Goal: Task Accomplishment & Management: Manage account settings

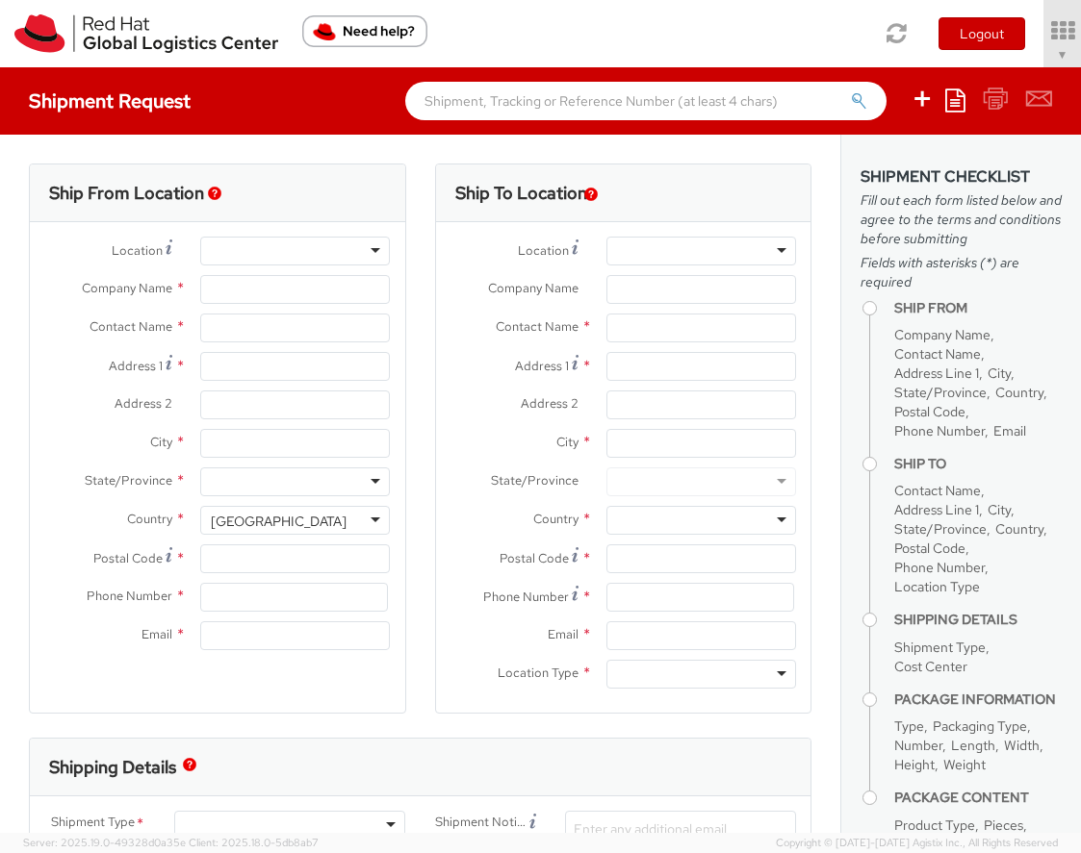
select select "901"
select select
type input "Red Hat, Inc."
type input "[PERSON_NAME]"
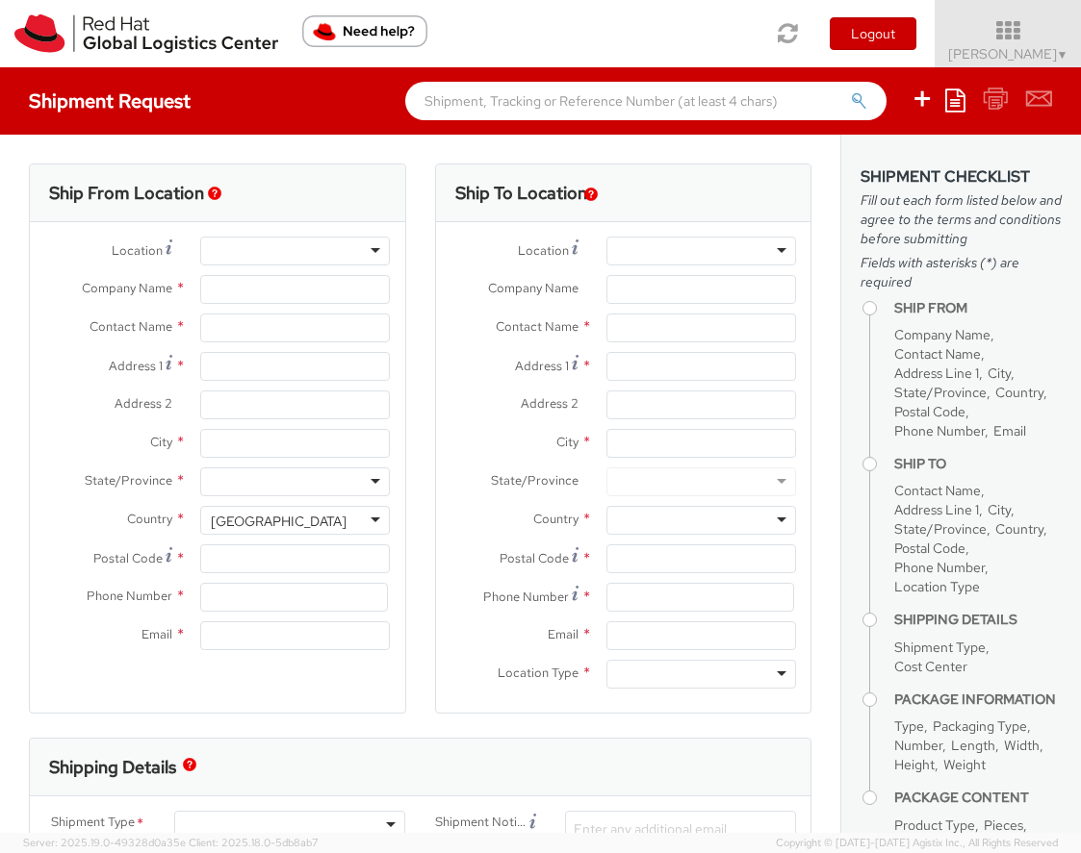
type input "[STREET_ADDRESS]"
type input "RALEIGH"
type input "27601"
type input "919-754-4950"
type input "[EMAIL_ADDRESS][DOMAIN_NAME]"
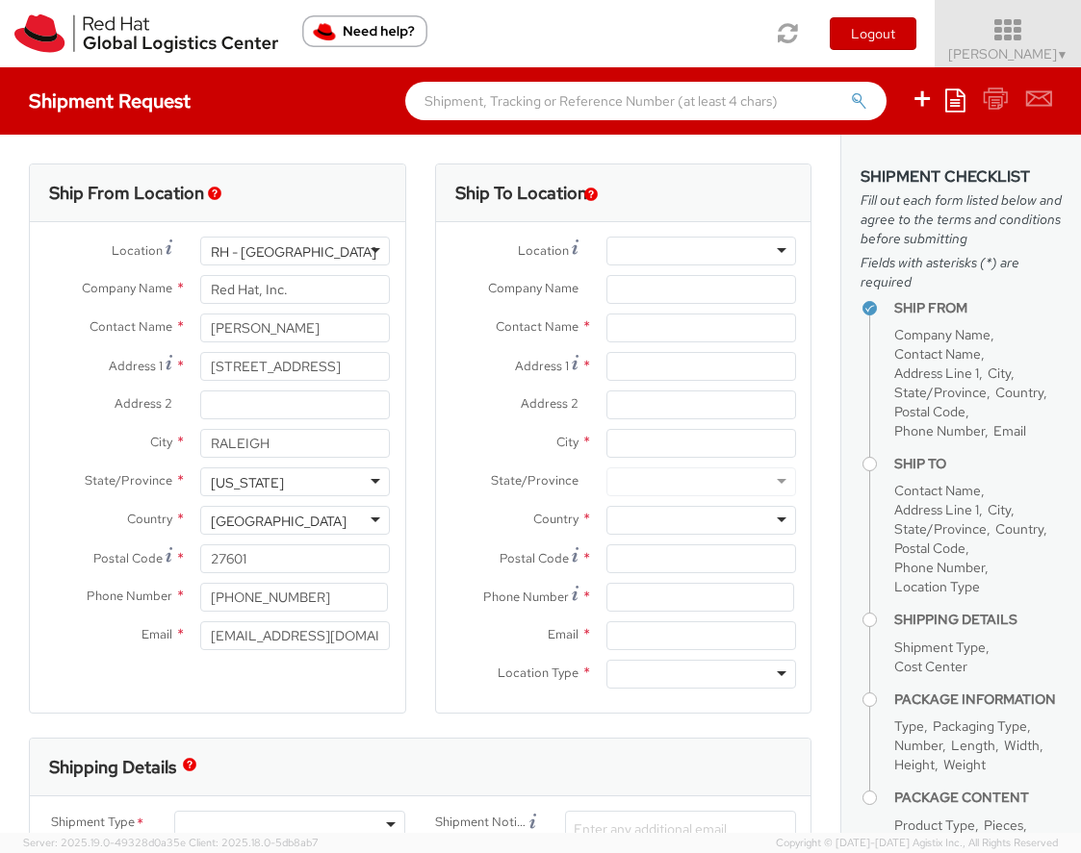
click at [988, 43] on icon at bounding box center [1008, 30] width 168 height 27
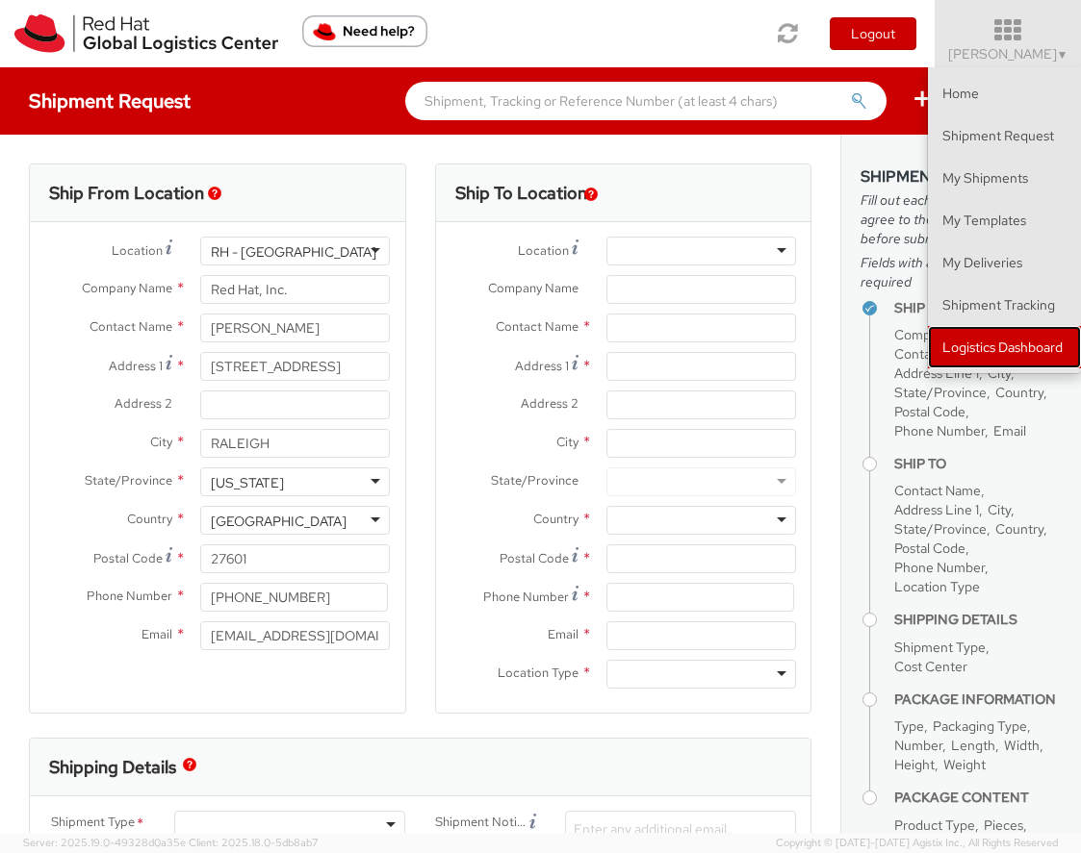
click at [969, 358] on link "Logistics Dashboard" at bounding box center [1004, 347] width 153 height 42
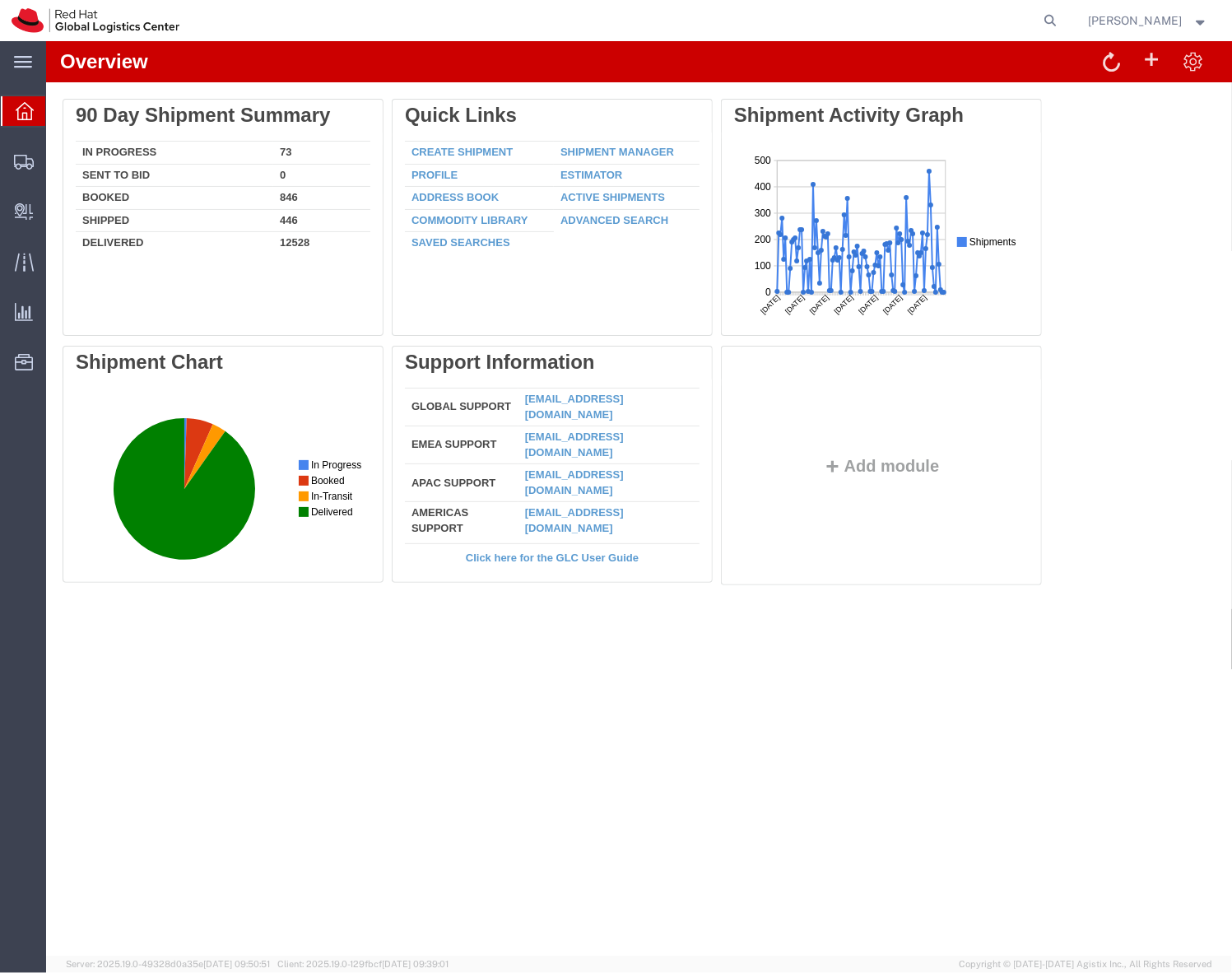
click at [24, 180] on ul "Overview Shipments Shipment Manager Create Shipment Create from Template Estima…" at bounding box center [23, 246] width 46 height 301
click at [16, 171] on div at bounding box center [24, 161] width 46 height 33
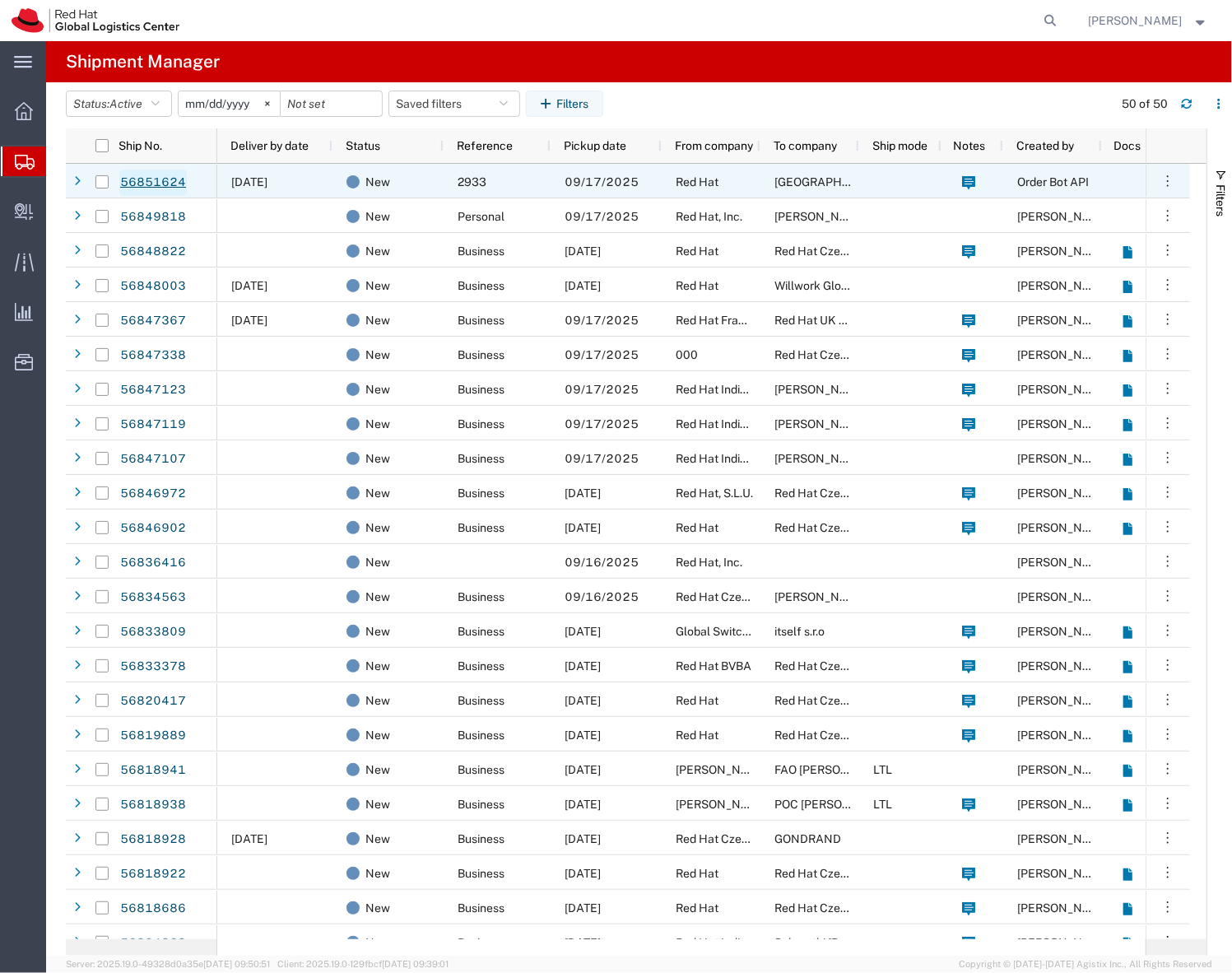
click at [163, 183] on link "56851624" at bounding box center [153, 182] width 68 height 27
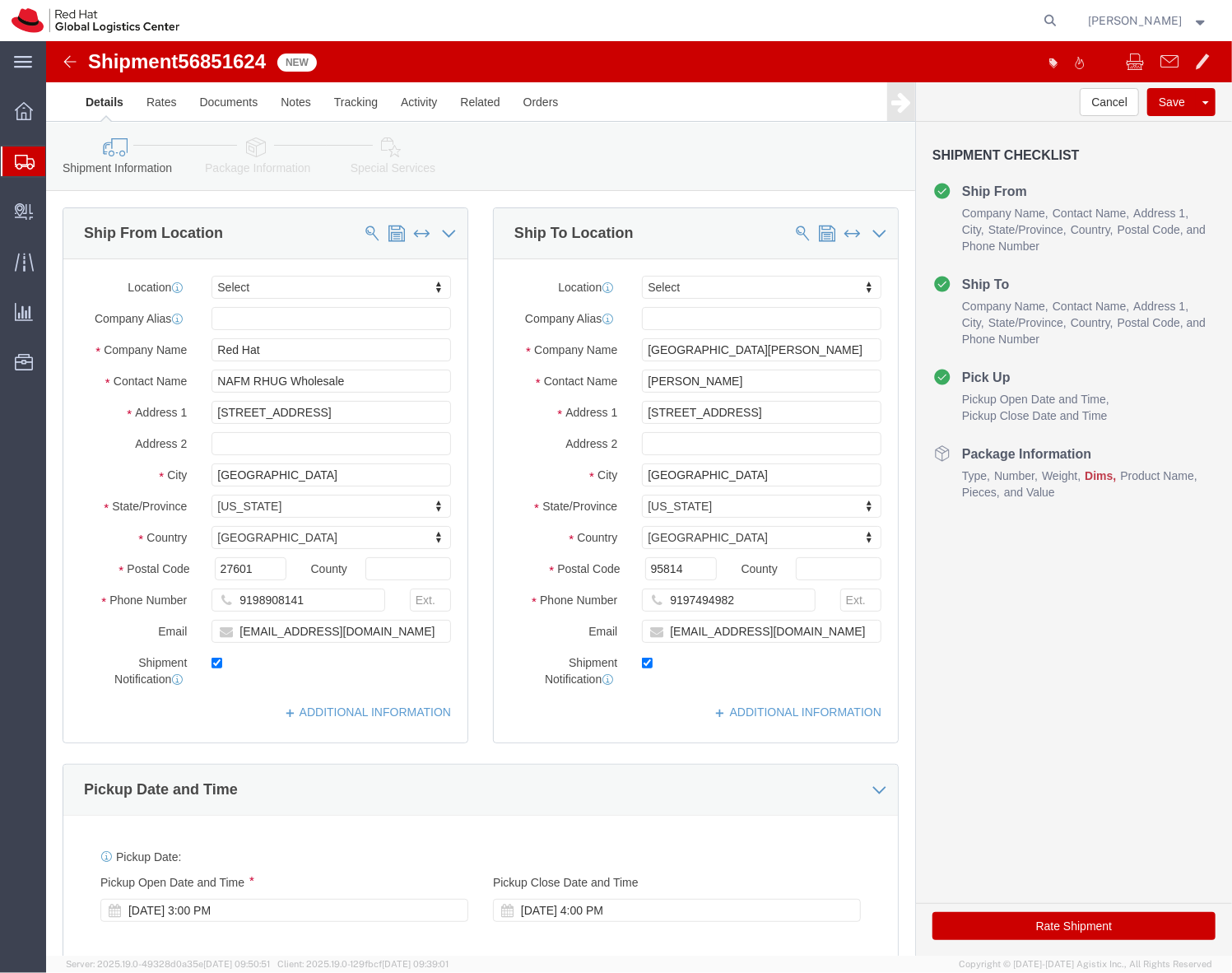
select select
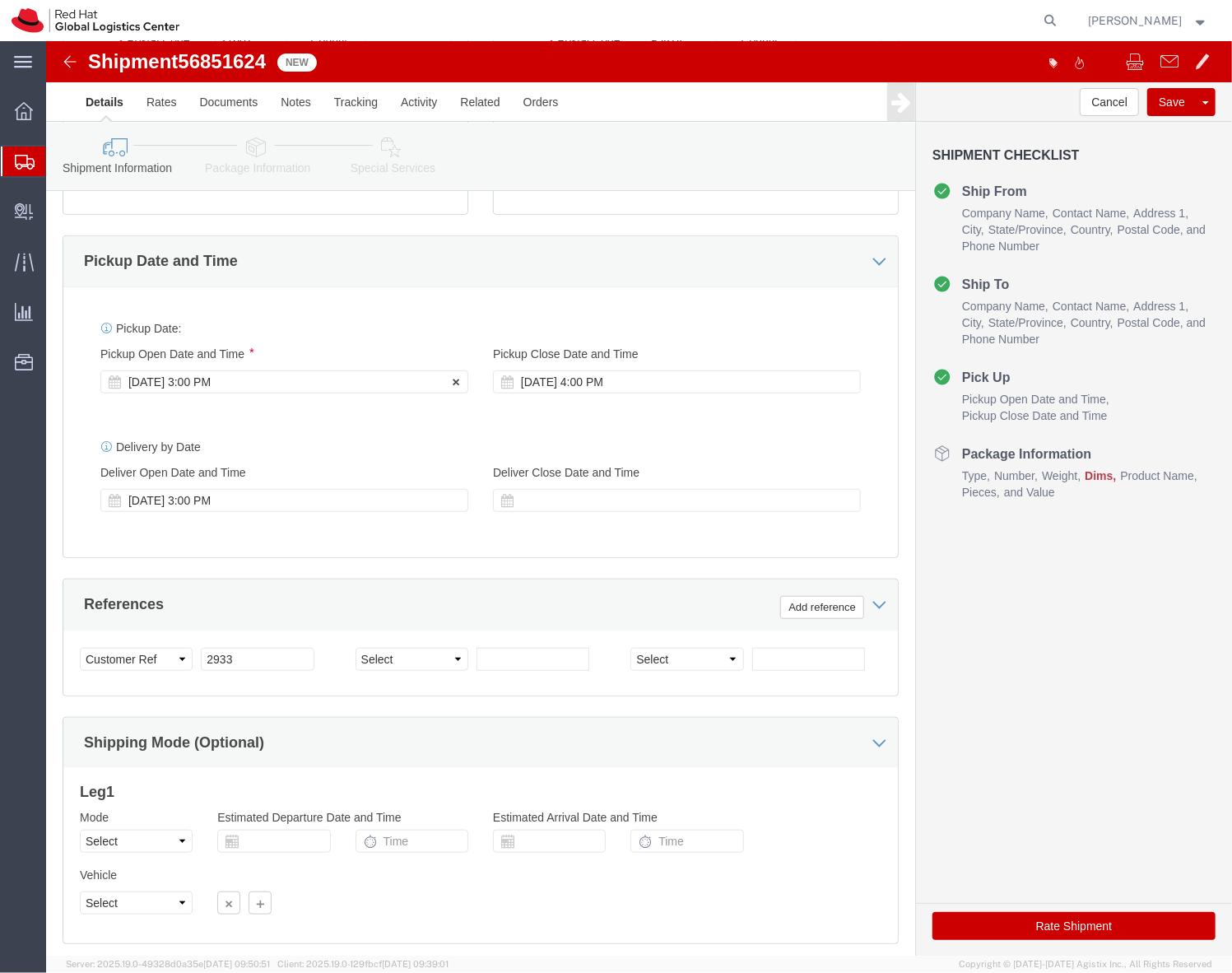
scroll to position [537, 0]
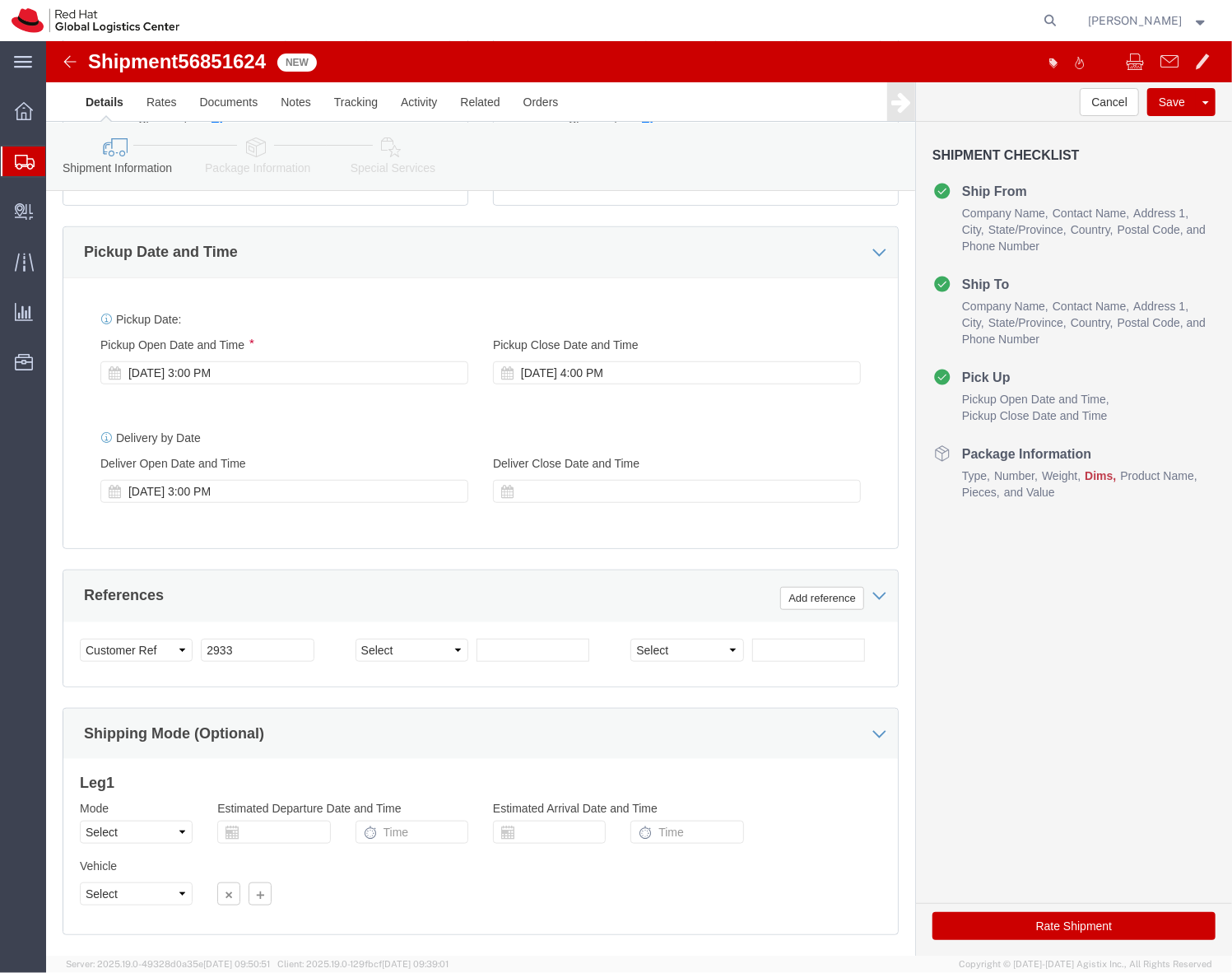
click icon
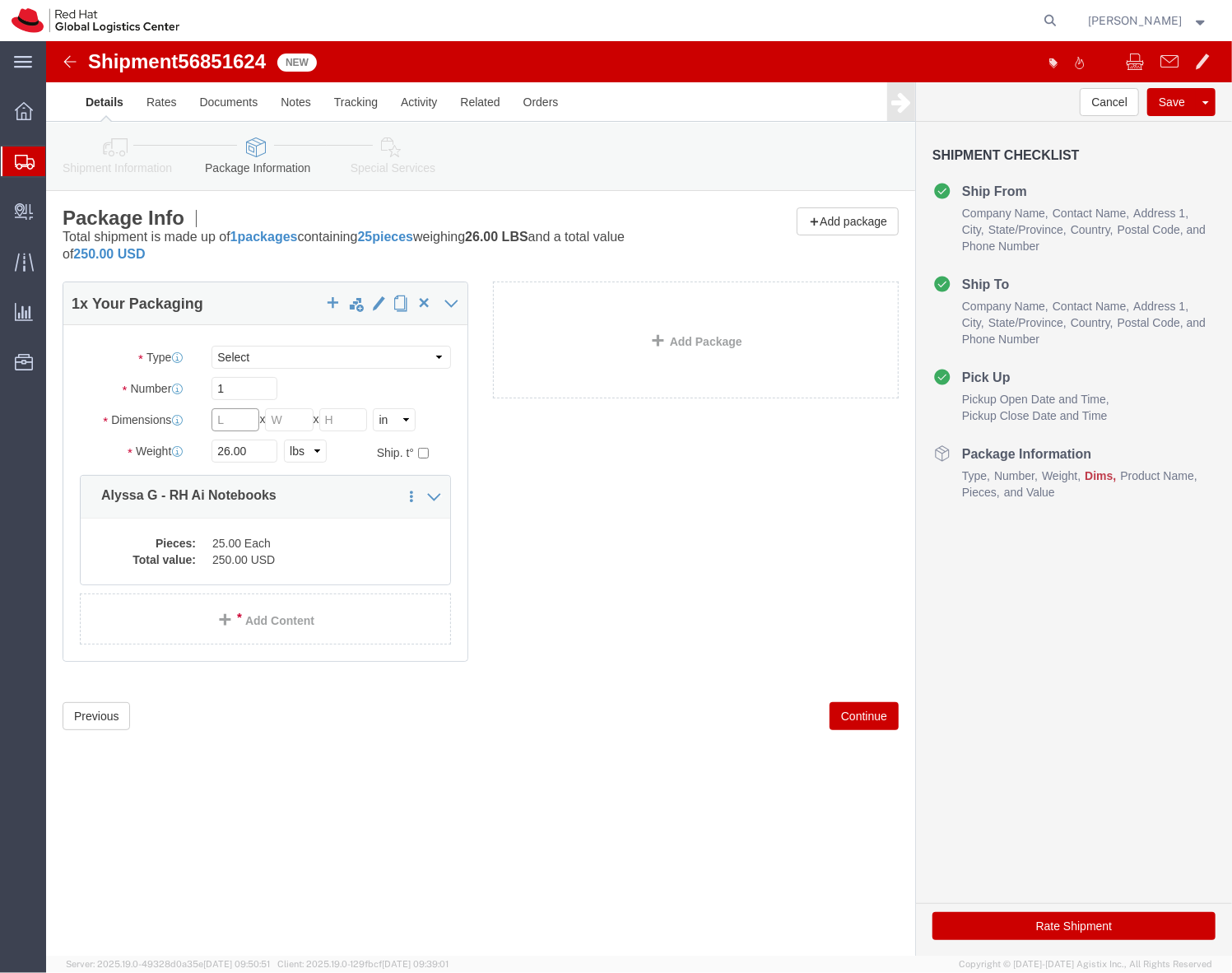
click input "text"
type input "12"
type input "10"
type input "8"
type input "13"
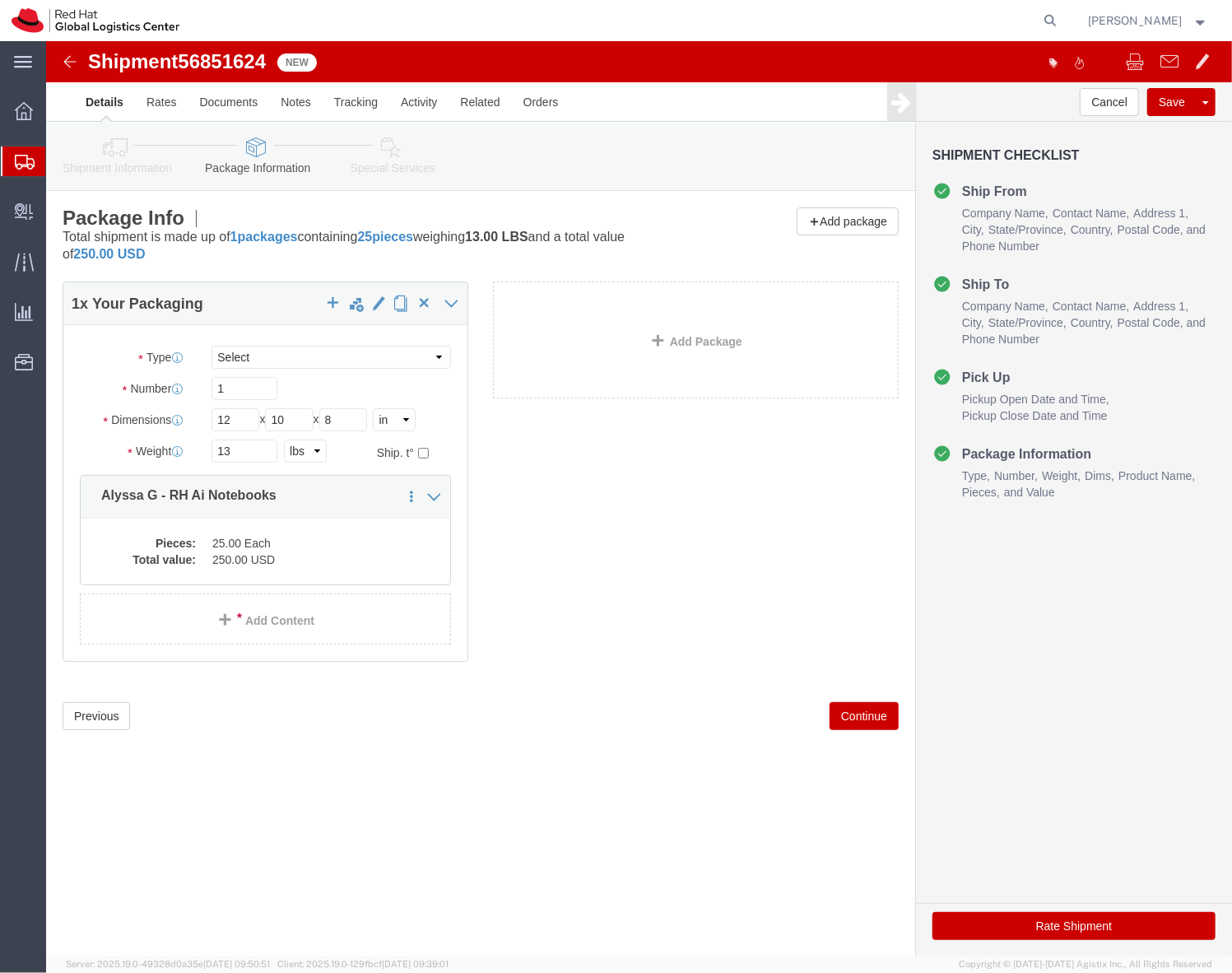
click div "1 x Your Packaging Package Type Select Case(s) Crate(s) Envelope Large Box Medi…"
click icon
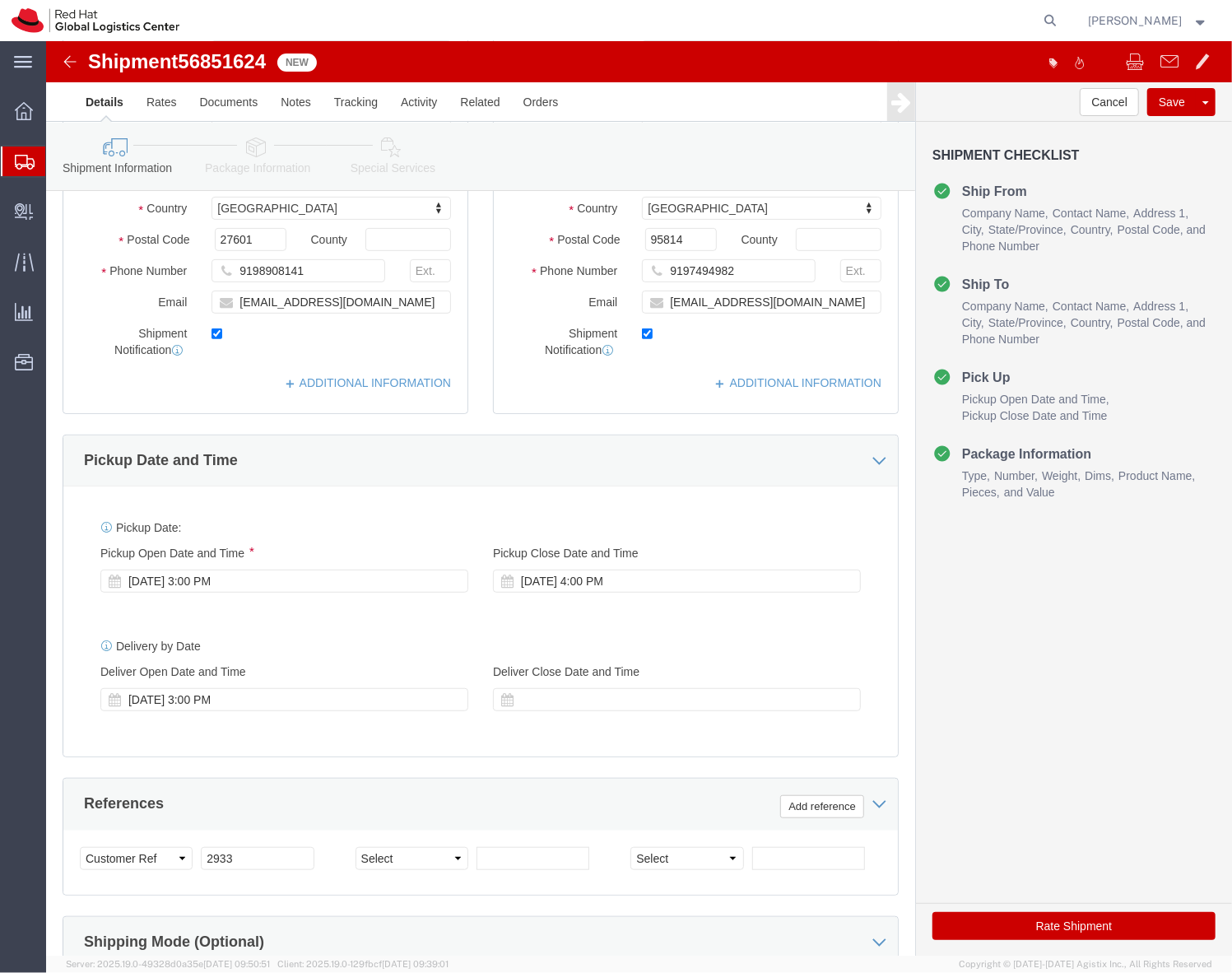
scroll to position [330, 0]
click div "Sep 19 2025 3:00 PM"
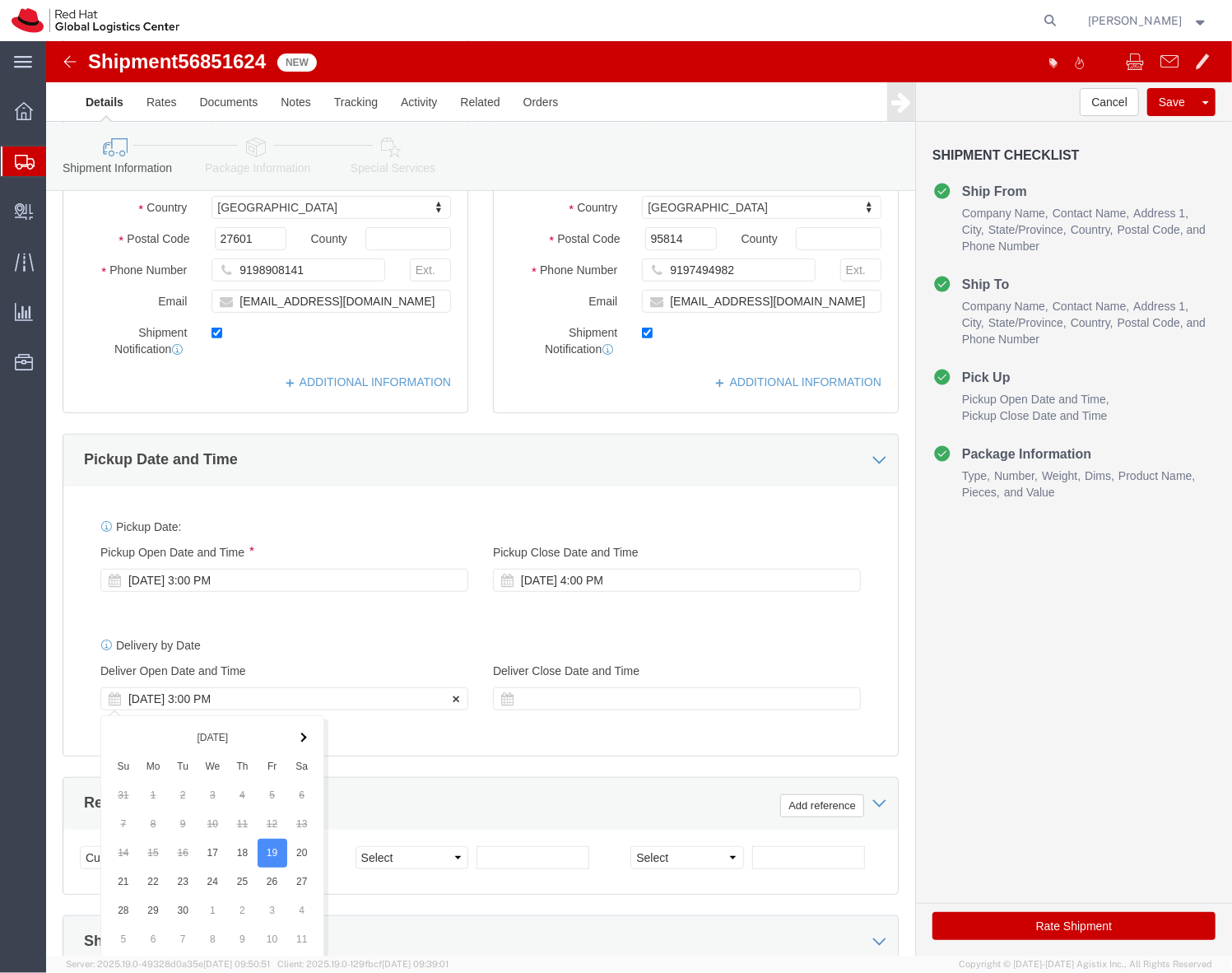
scroll to position [637, 0]
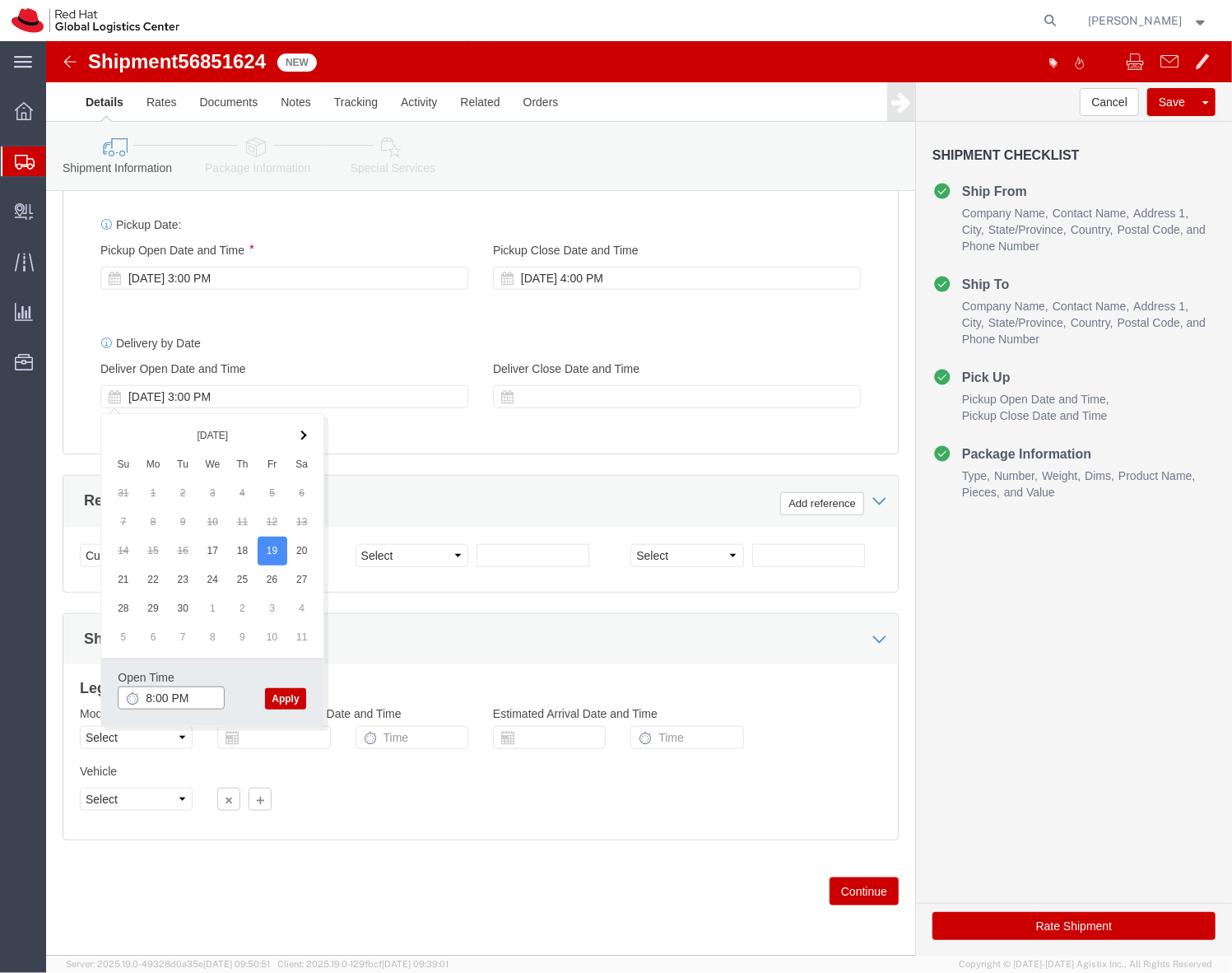
click input "8:00 PM"
type input "8:00 AM"
click button "Apply"
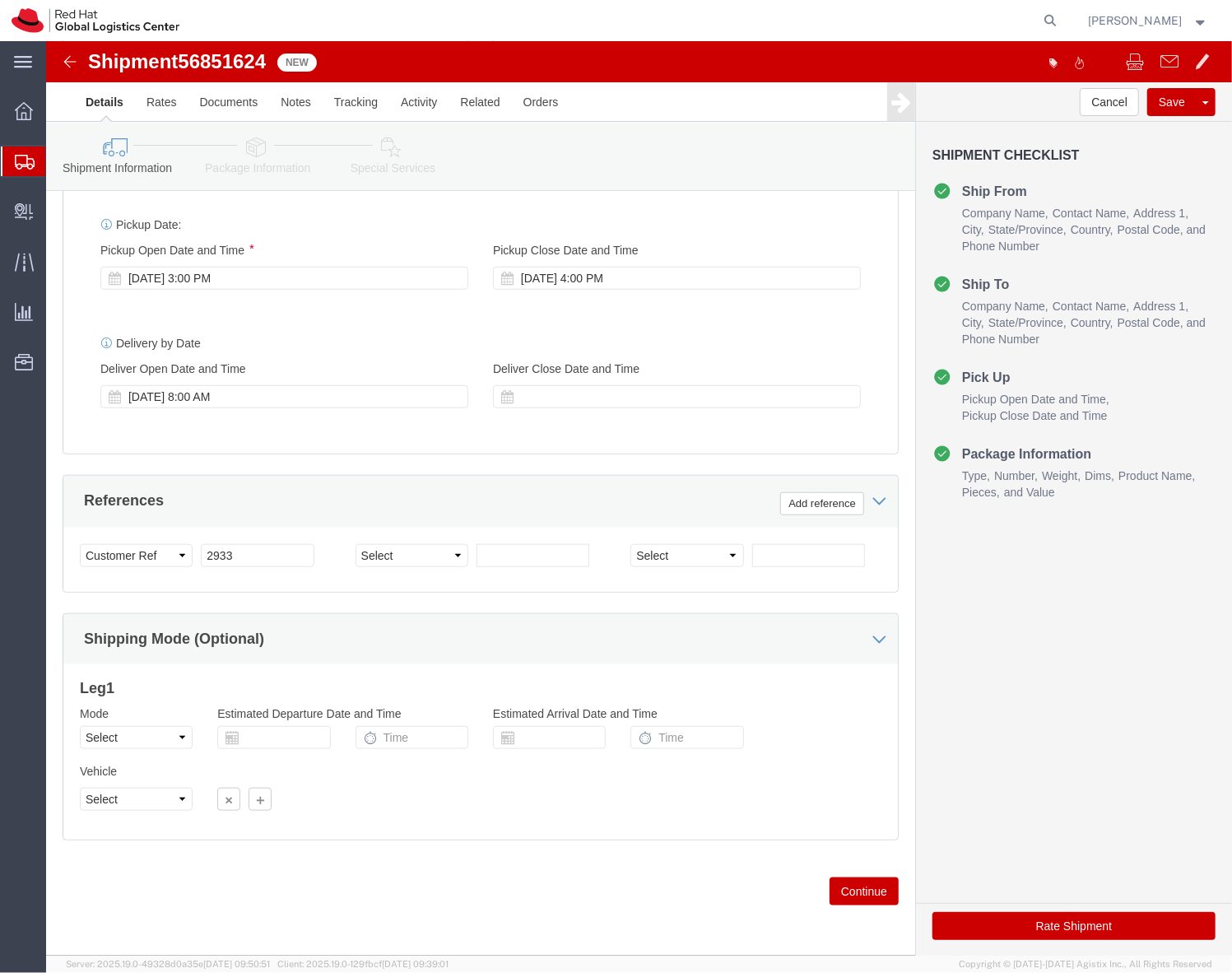
click div "Shipment Information Package Information Special Services"
click link "Package Information"
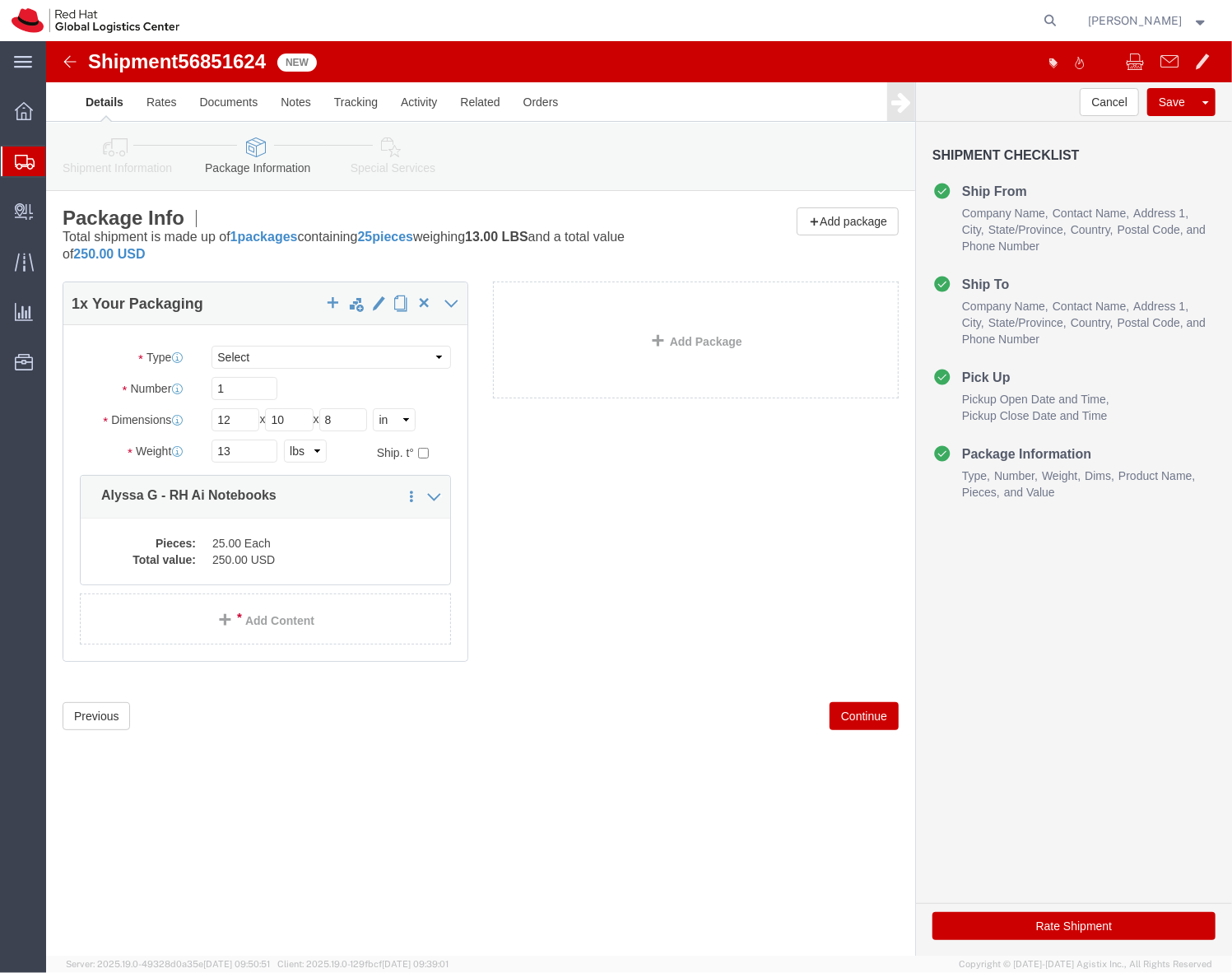
click link "Special Services"
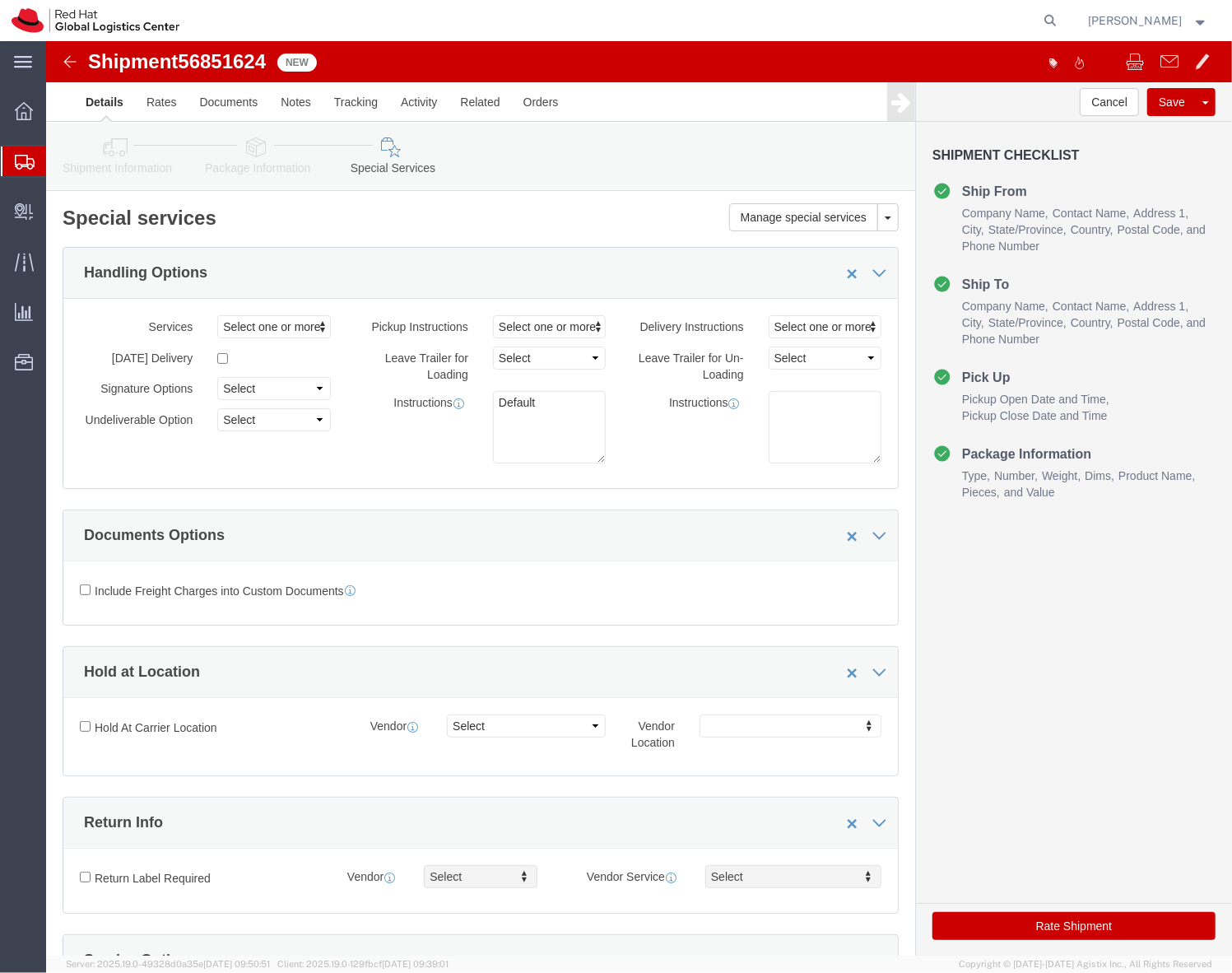
click button "Rate Shipment"
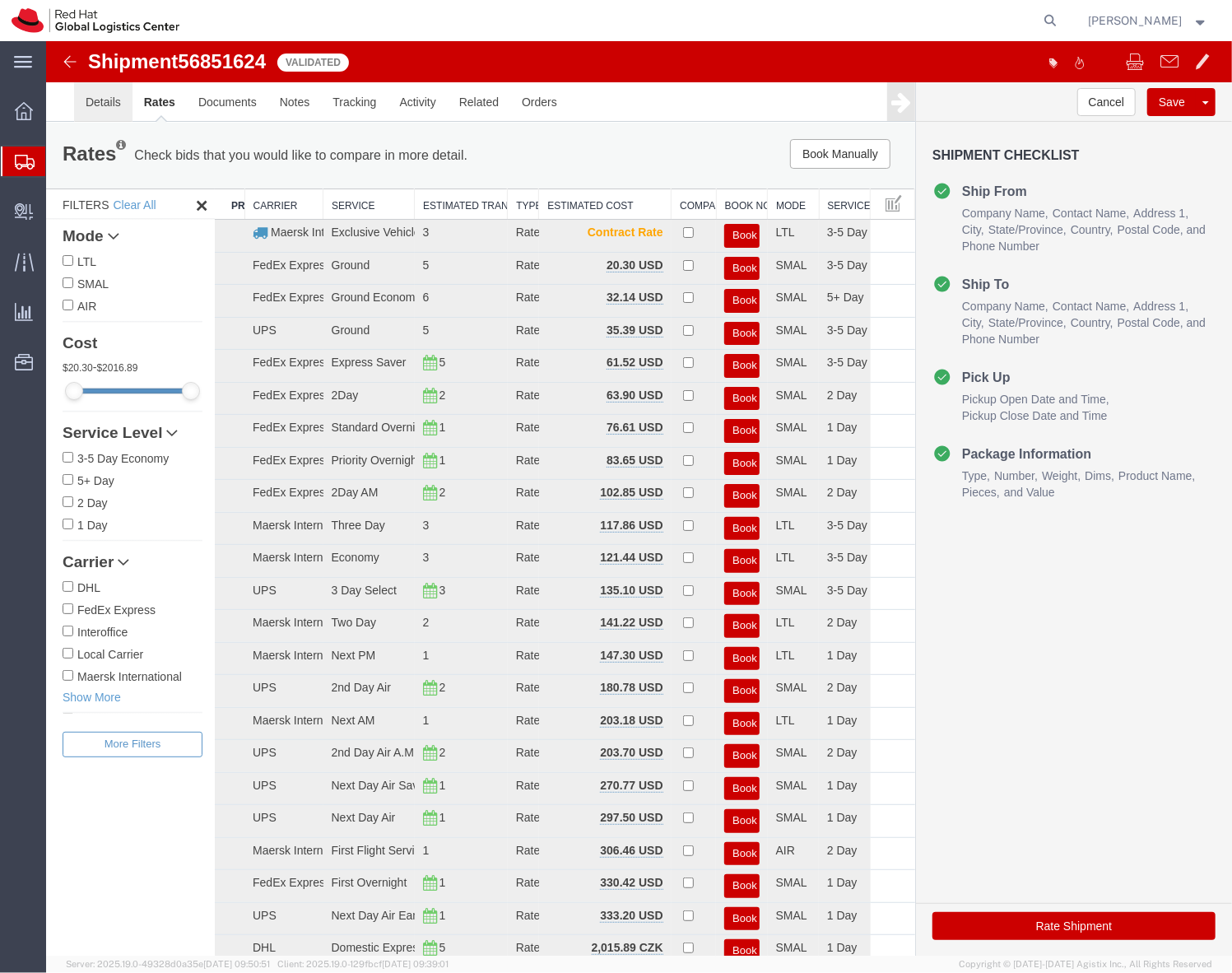
click at [97, 109] on link "Details" at bounding box center [103, 101] width 58 height 39
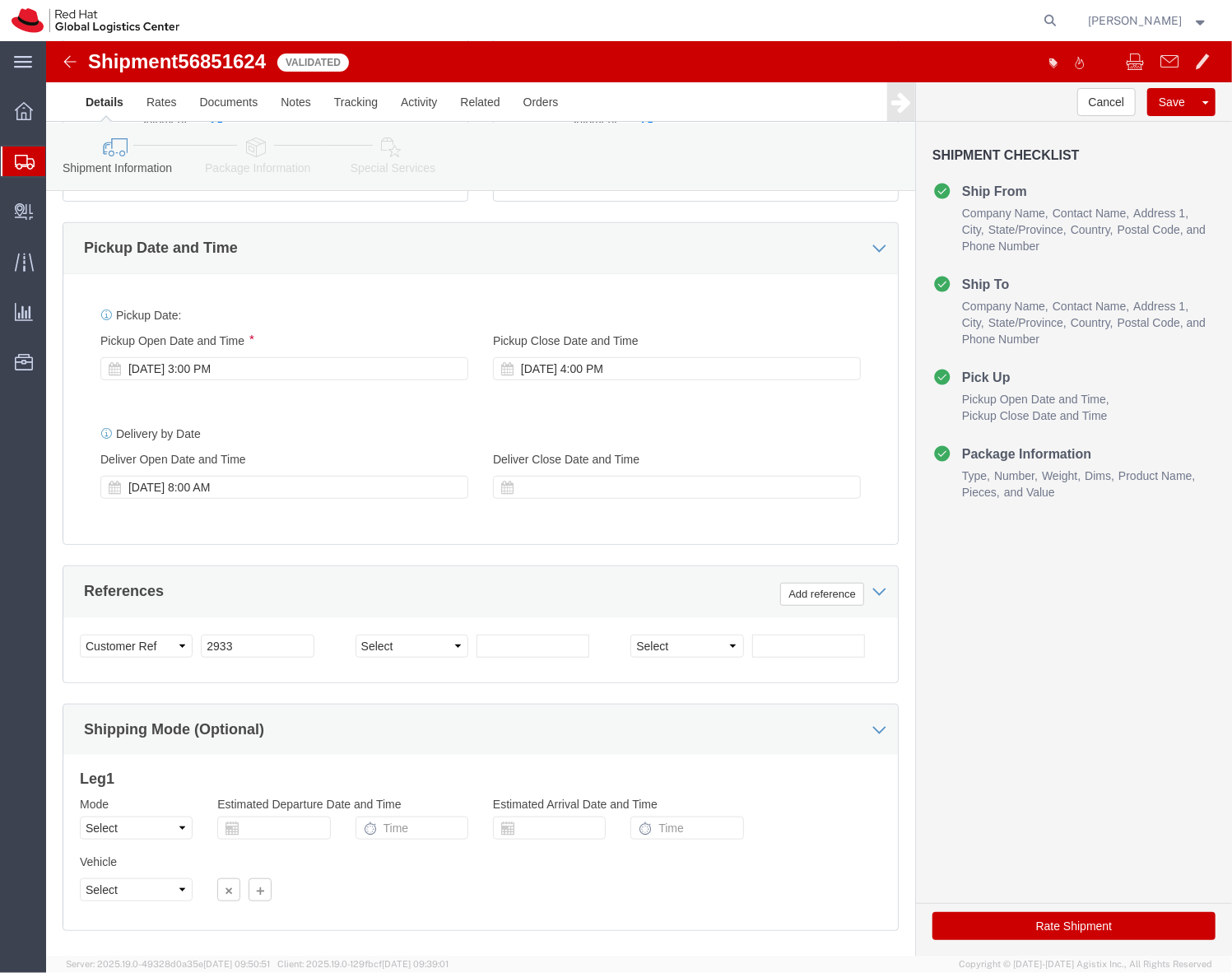
scroll to position [544, 0]
click div "Sep 19 2025 8:00 AM"
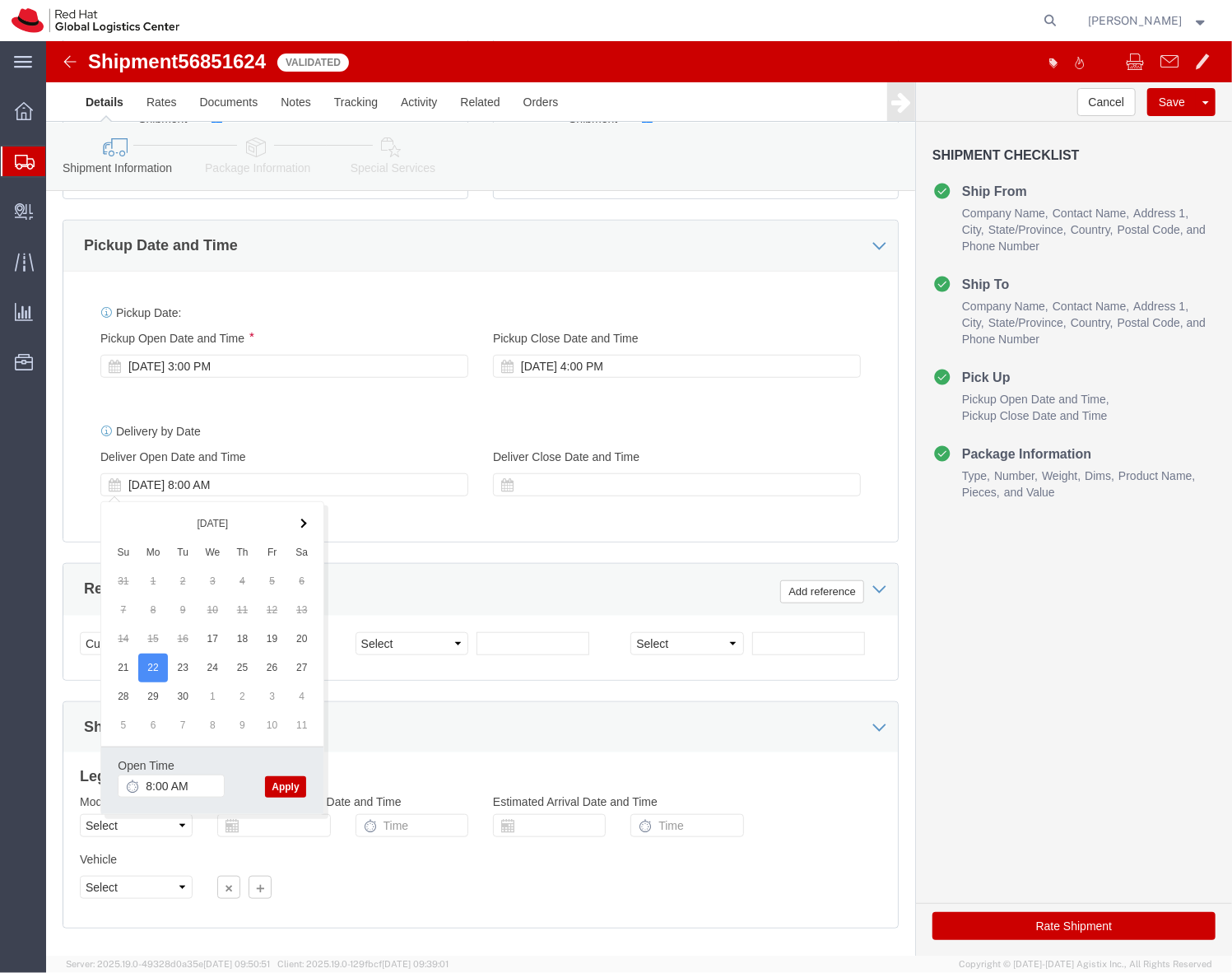
click button "Apply"
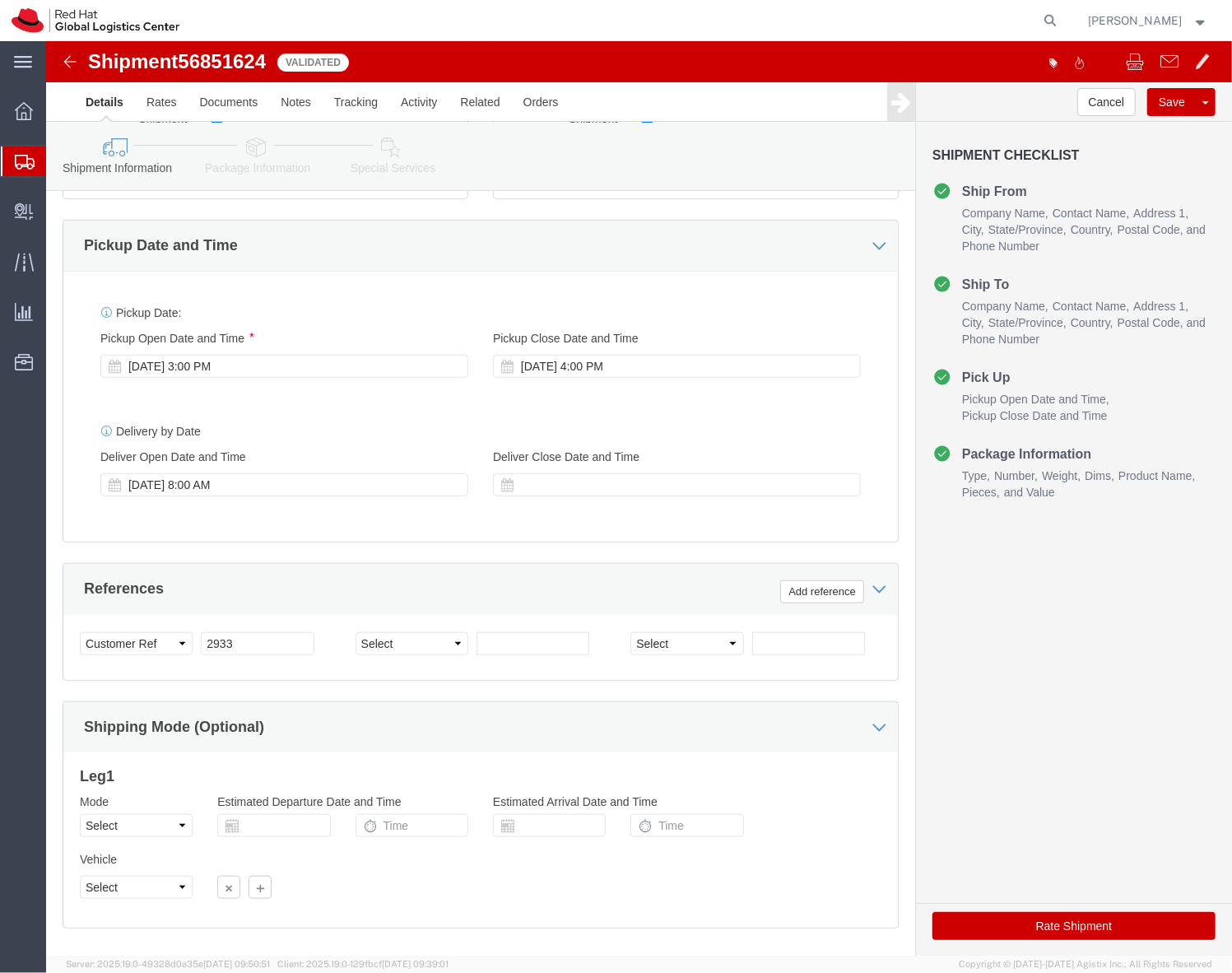
click div "Shipment Information Package Information Special Services"
click icon
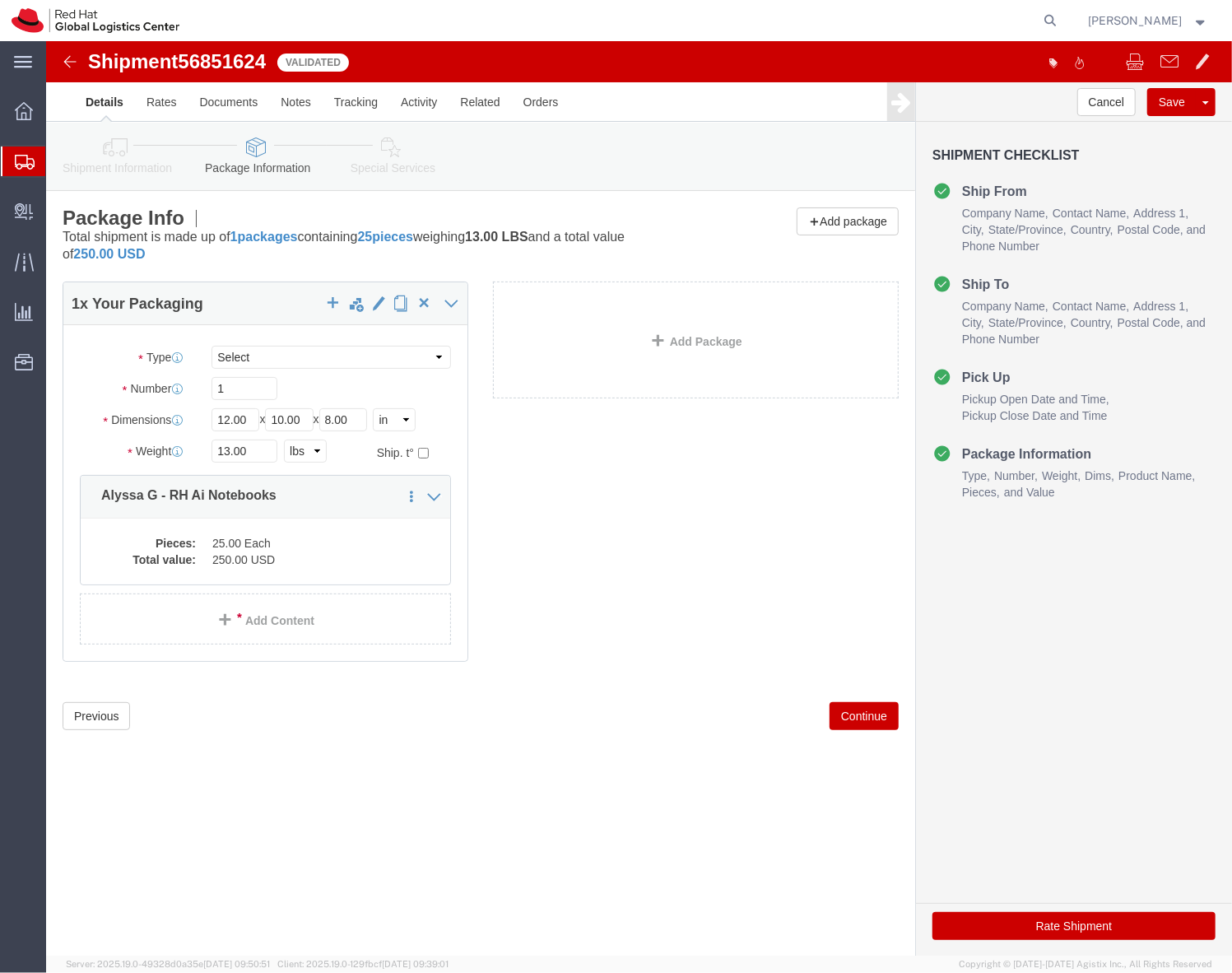
click icon
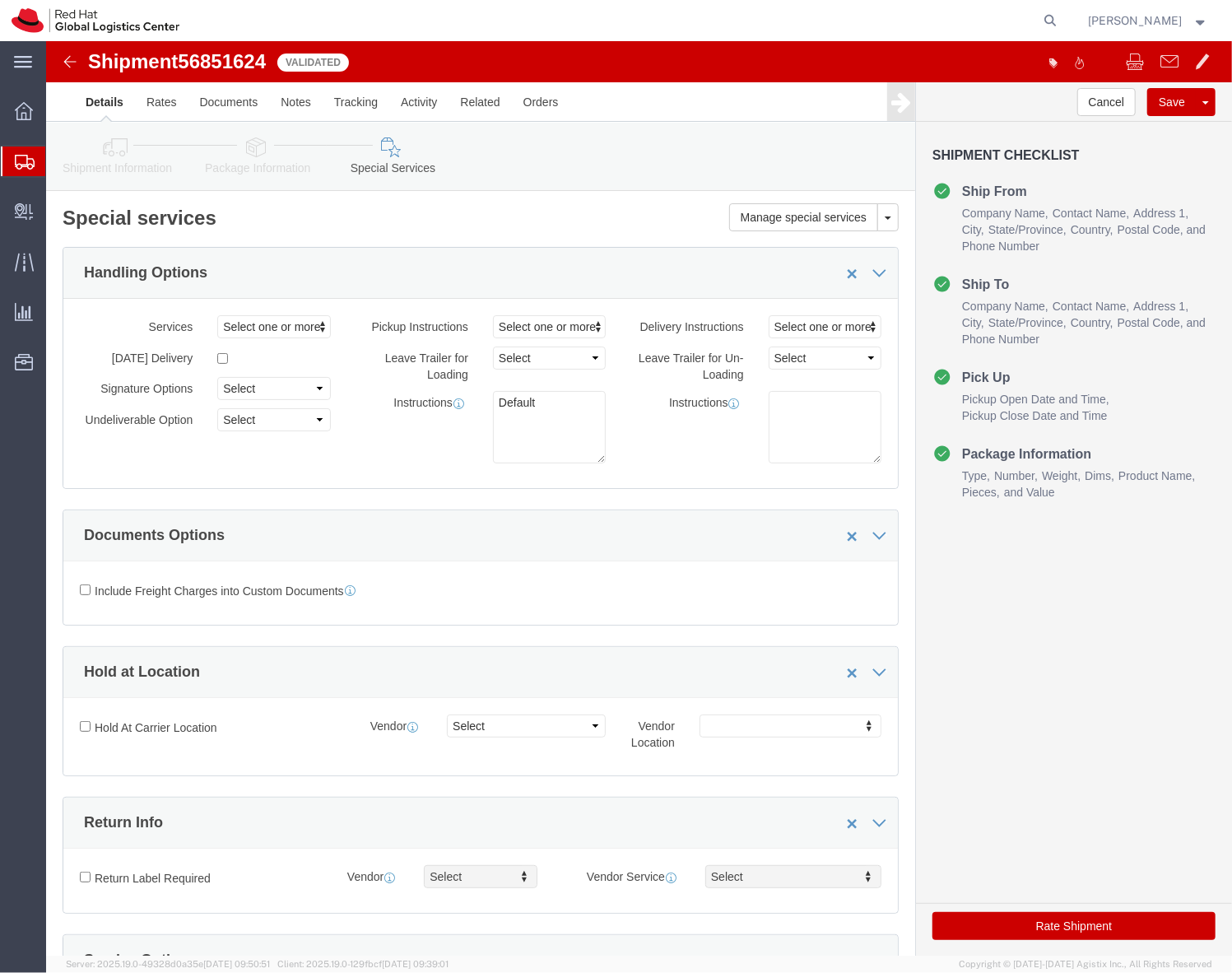
click button "Rate Shipment"
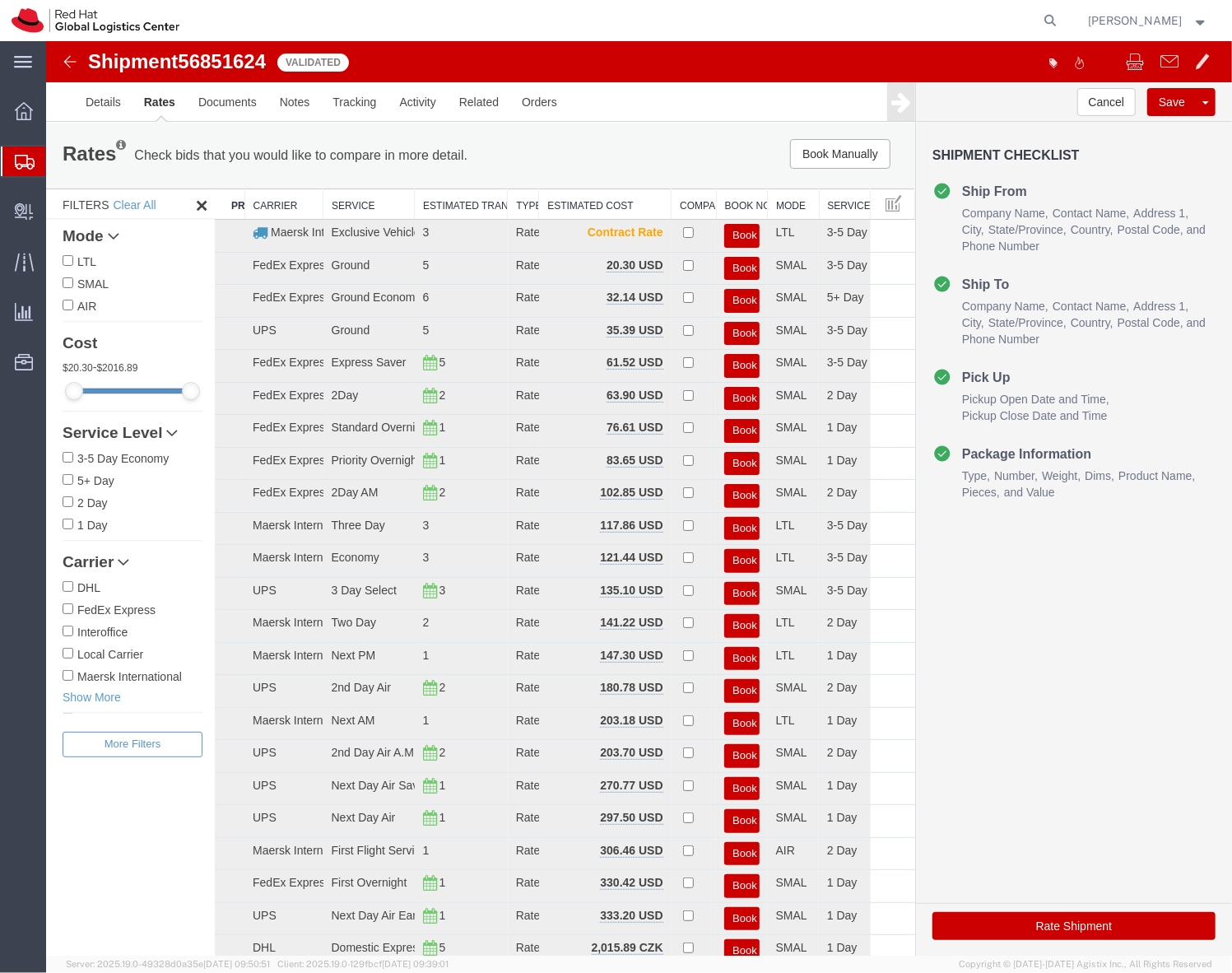
click at [665, 159] on div "Book Manually Pause Continue" at bounding box center [732, 153] width 359 height 30
click at [110, 99] on link "Details" at bounding box center [103, 101] width 58 height 39
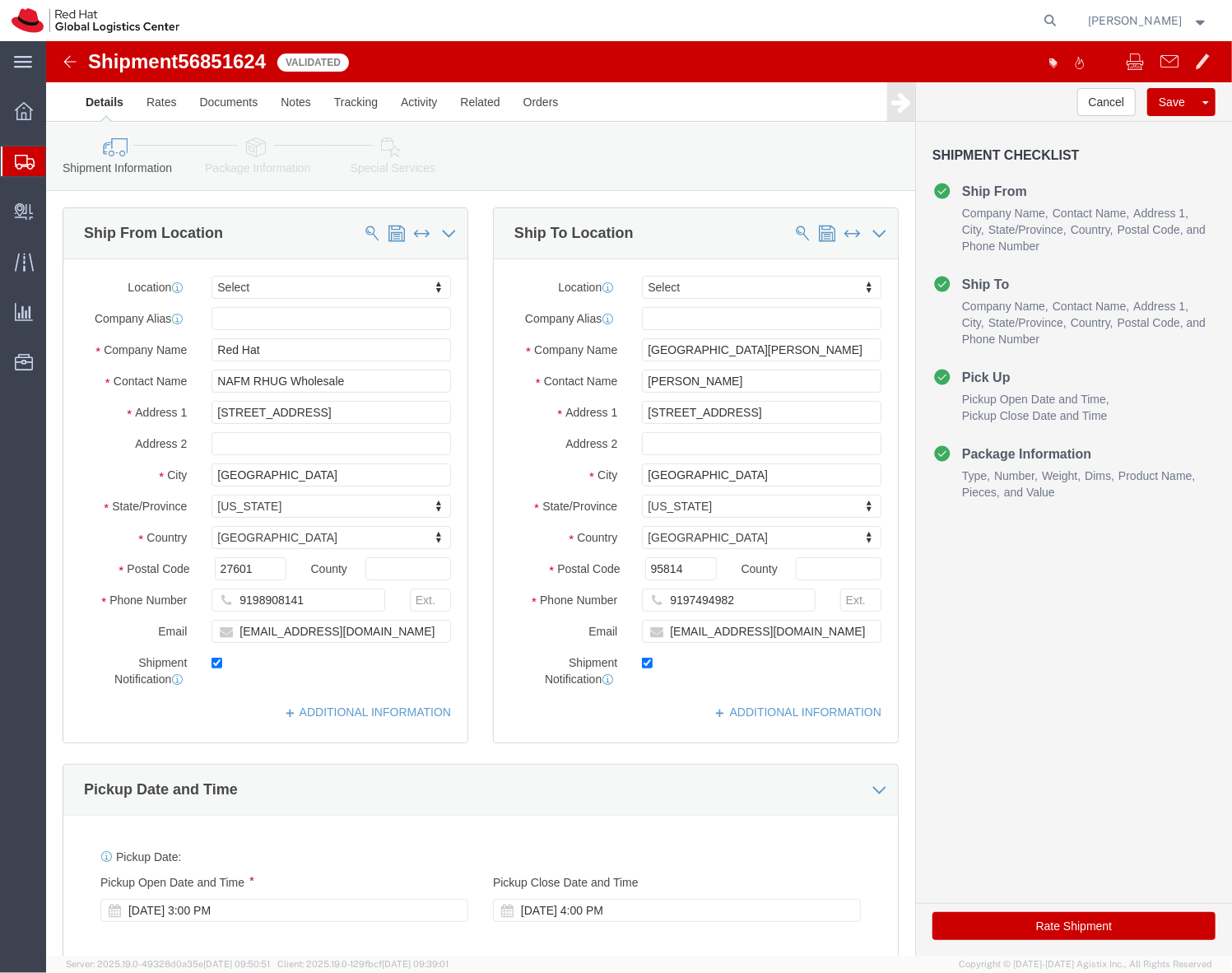
click link "Package Information"
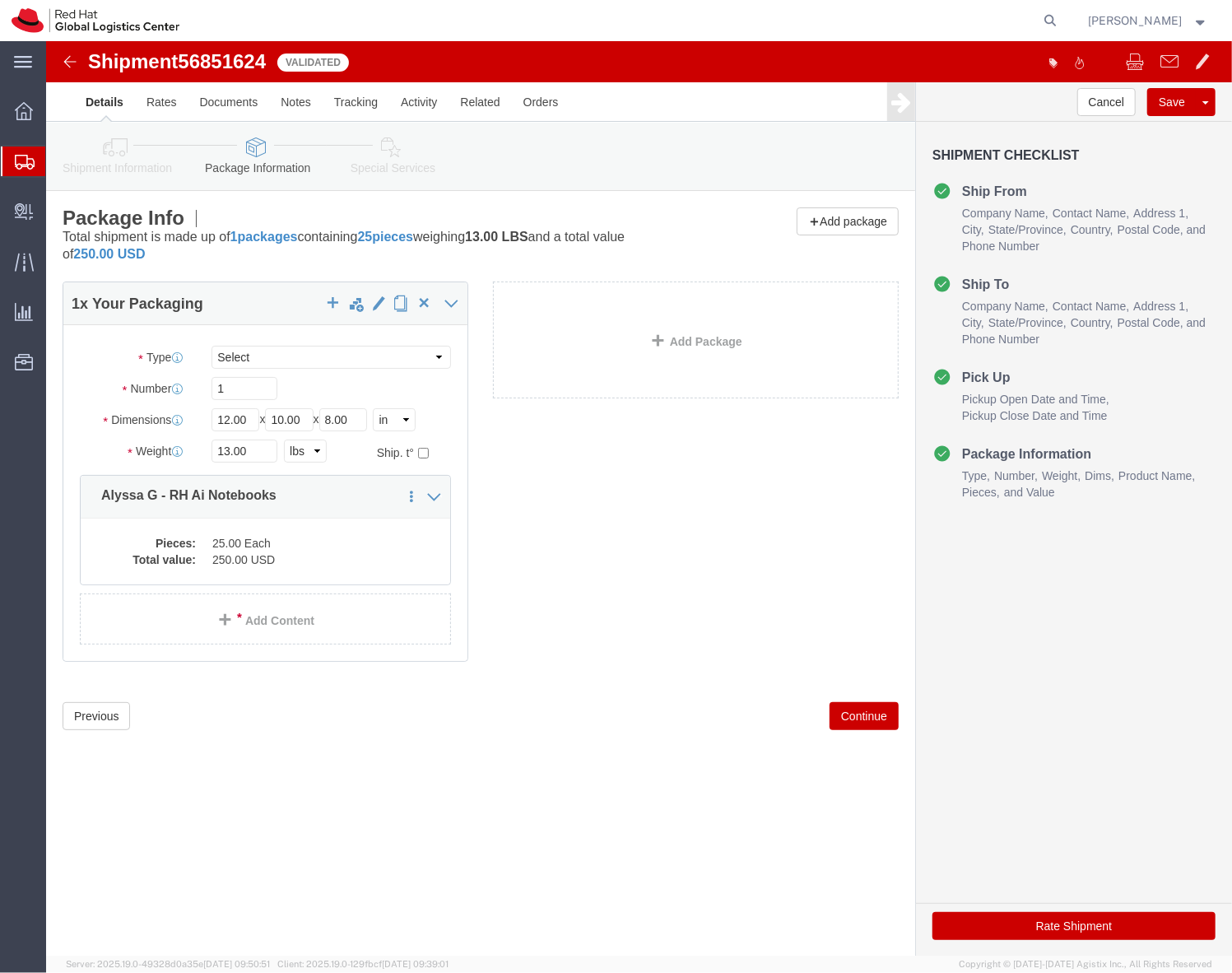
click icon
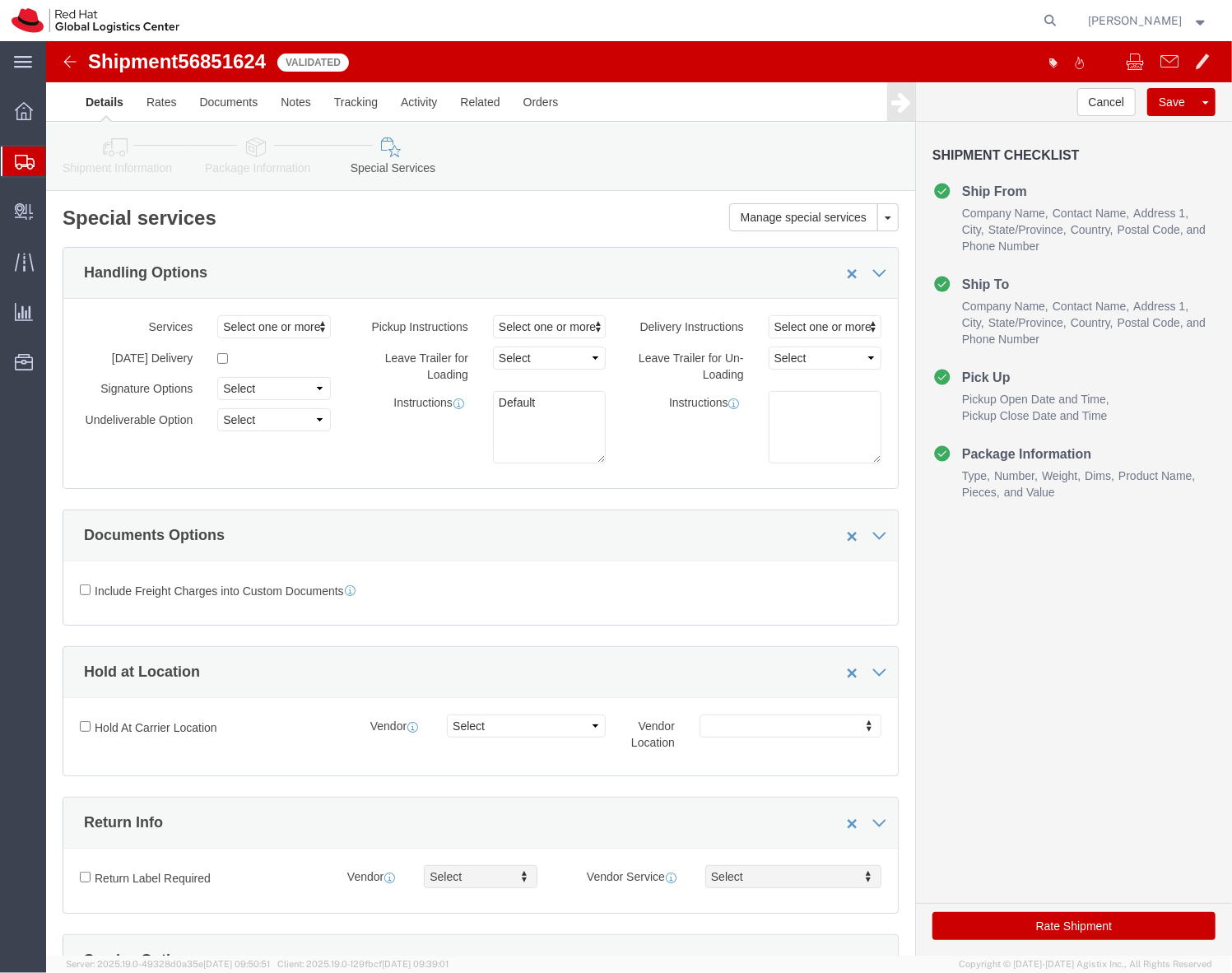
click div "Handling Options"
click button "Rate Shipment"
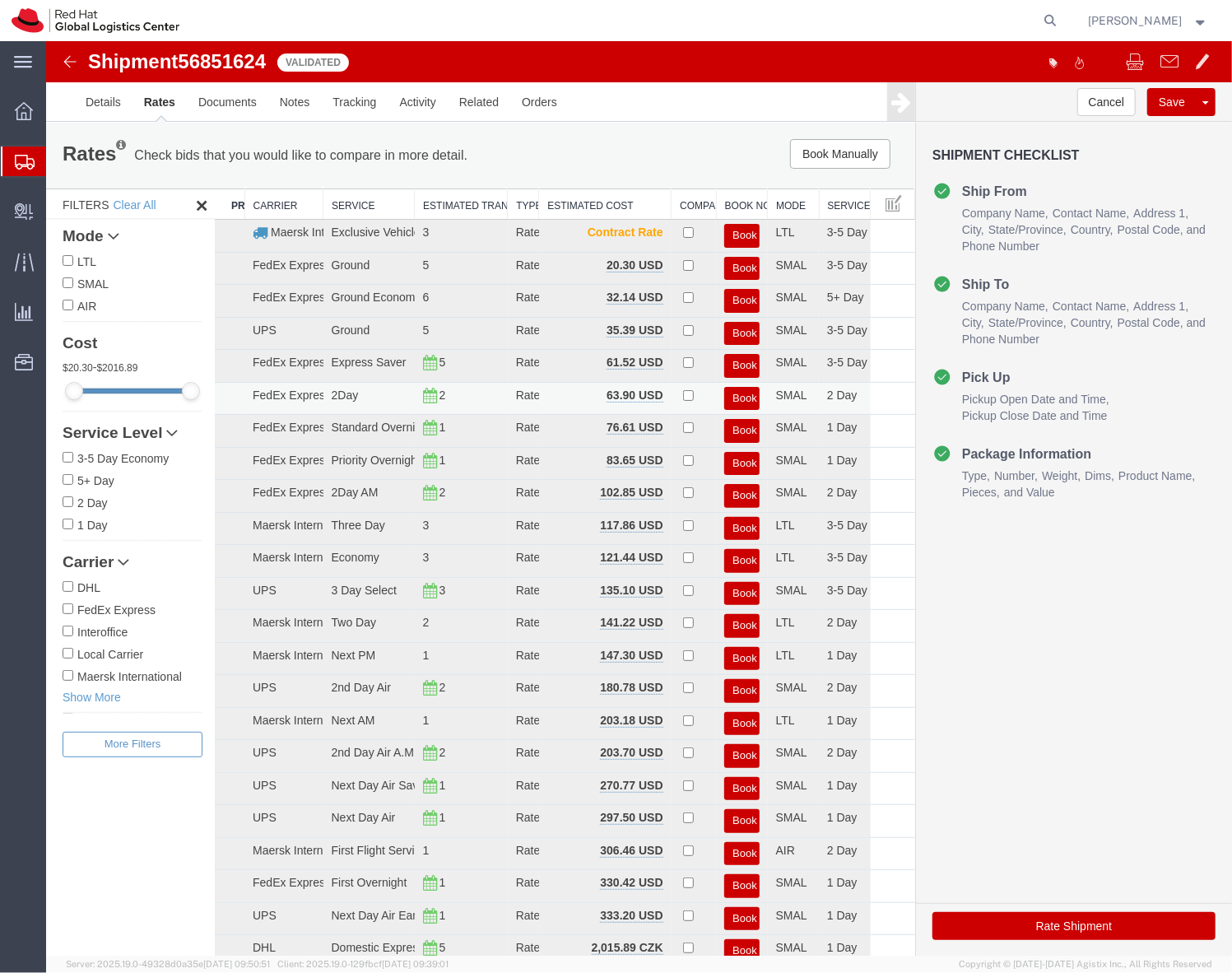
click at [725, 393] on button "Book" at bounding box center [741, 398] width 34 height 24
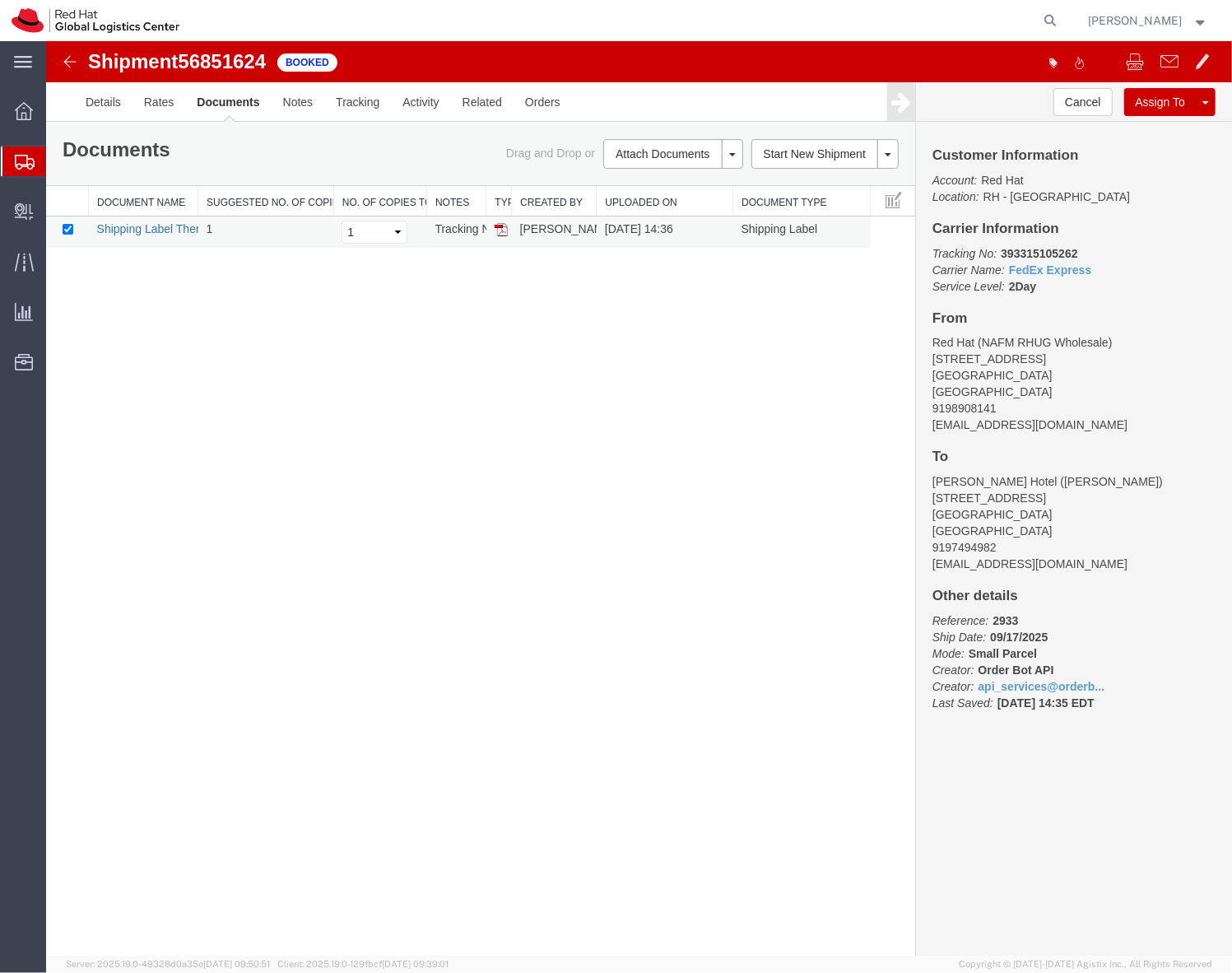
click at [148, 225] on link "Shipping Label Thermal" at bounding box center [157, 228] width 121 height 13
click at [0, 0] on span "Shipment Manager" at bounding box center [0, 0] width 0 height 0
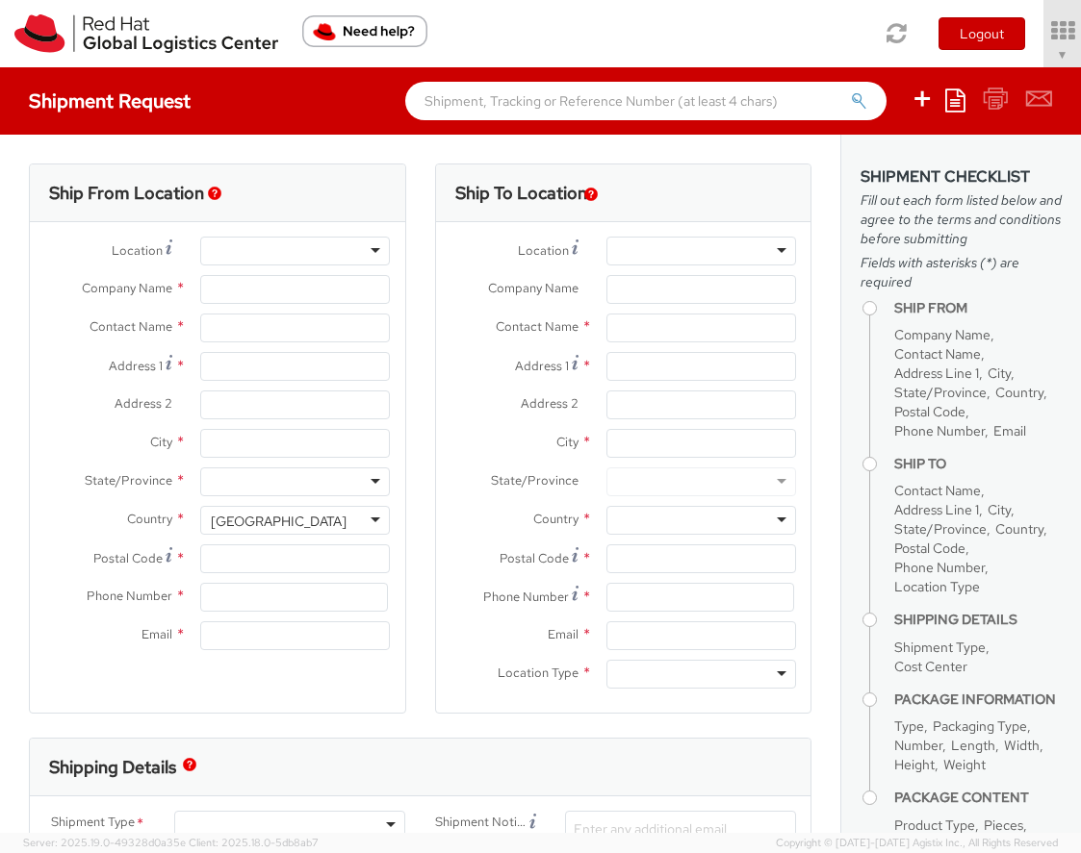
select select "901"
type input "Red Hat, Inc."
type input "[PERSON_NAME]"
type input "[STREET_ADDRESS]"
type input "RALEIGH"
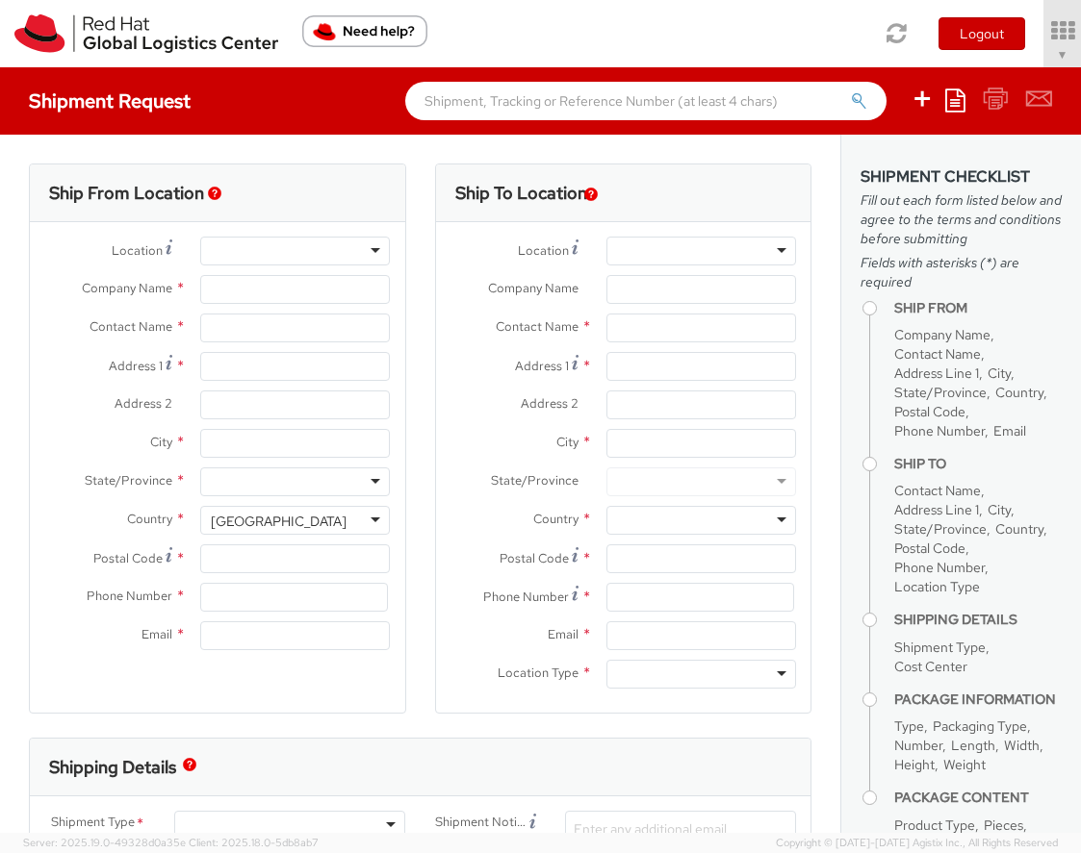
type input "27601"
type input "[PHONE_NUMBER]"
type input "[EMAIL_ADDRESS][DOMAIN_NAME]"
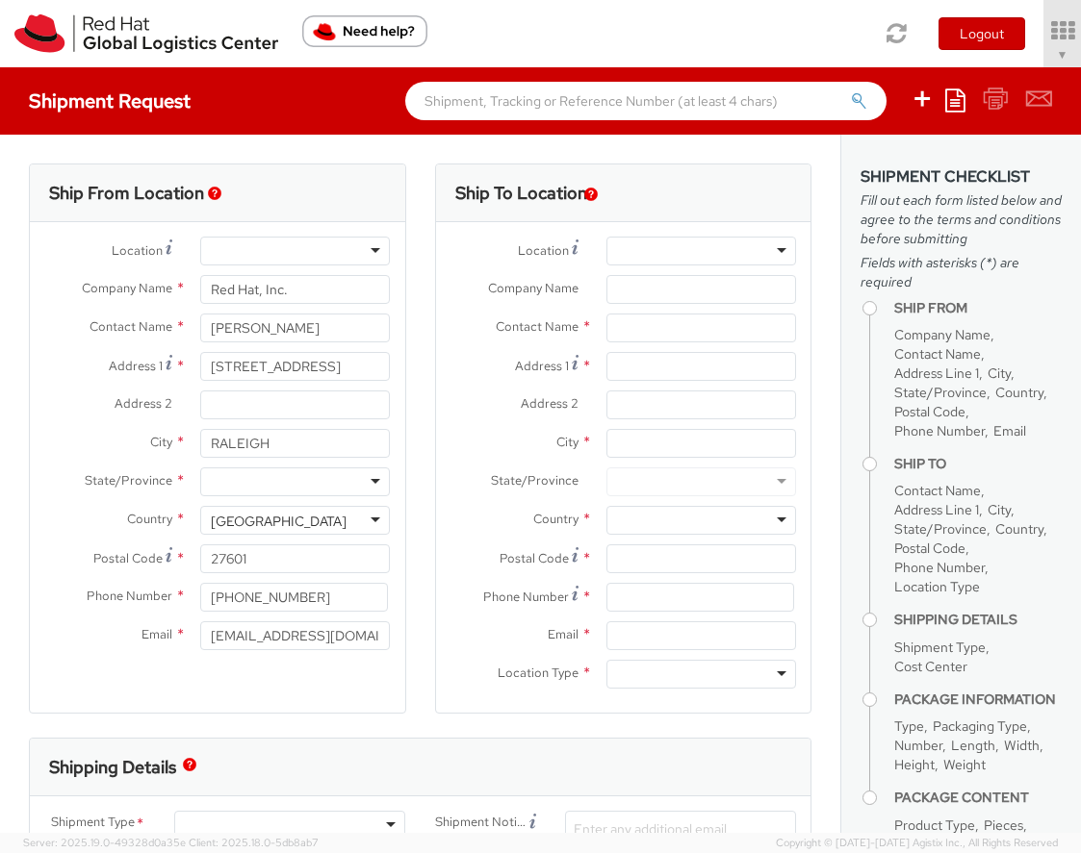
select select
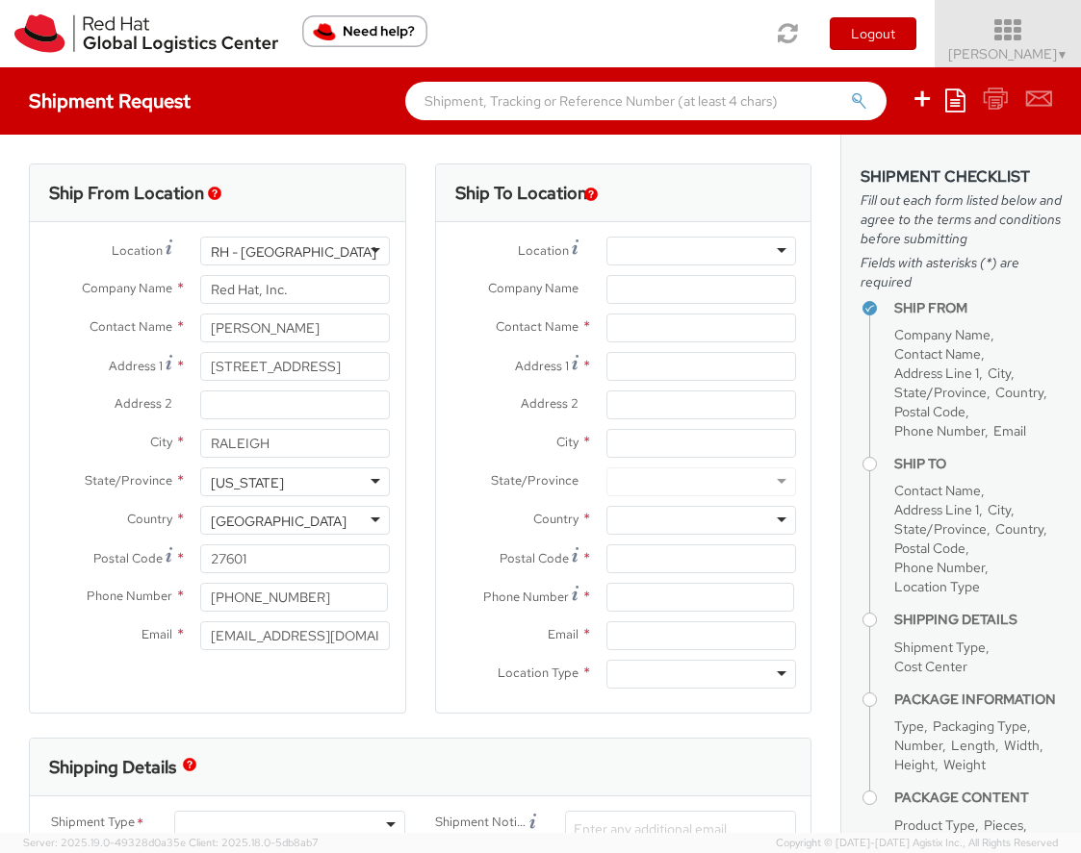
click at [979, 22] on icon at bounding box center [1008, 30] width 168 height 27
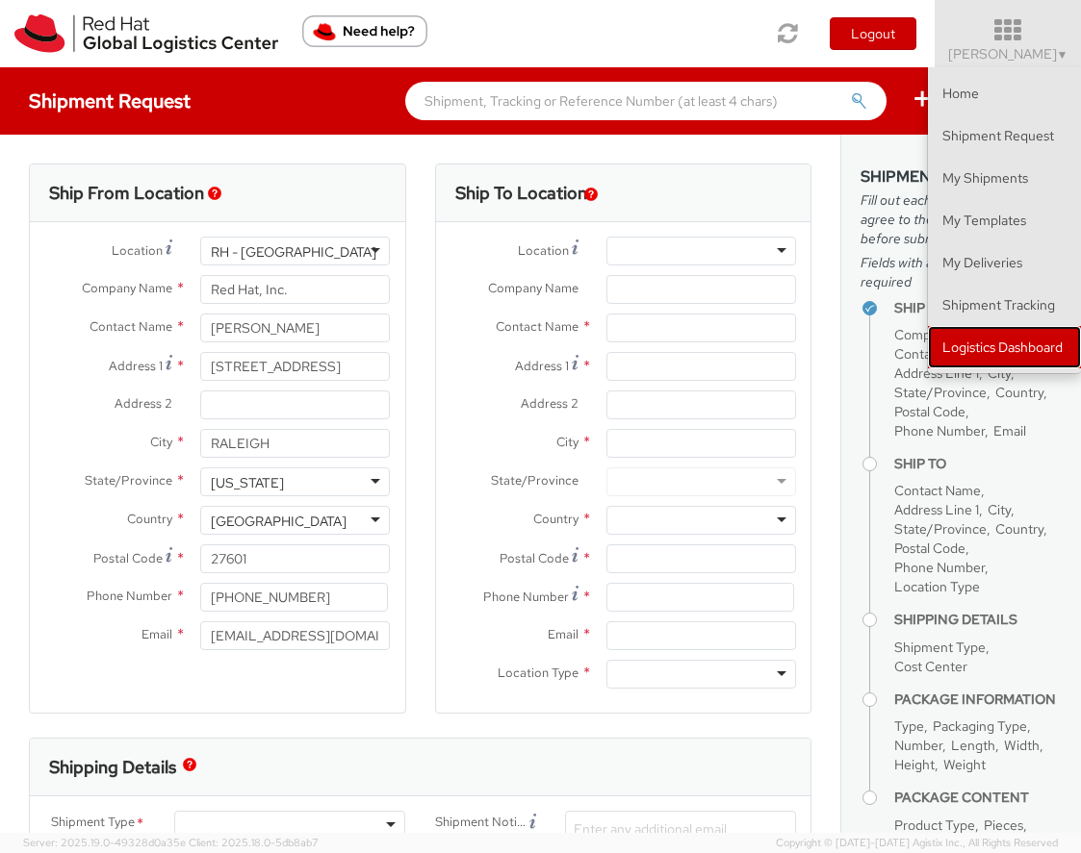
click at [972, 347] on link "Logistics Dashboard" at bounding box center [1004, 347] width 153 height 42
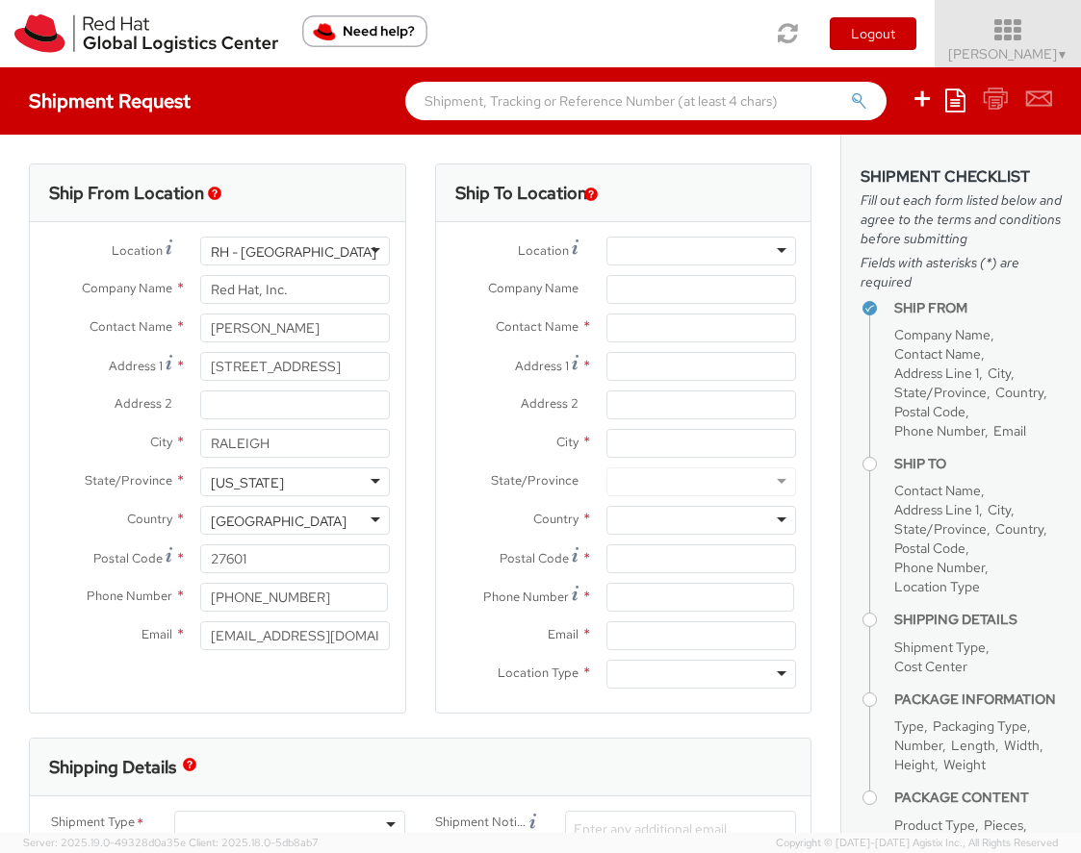
click at [974, 38] on icon at bounding box center [1008, 30] width 168 height 27
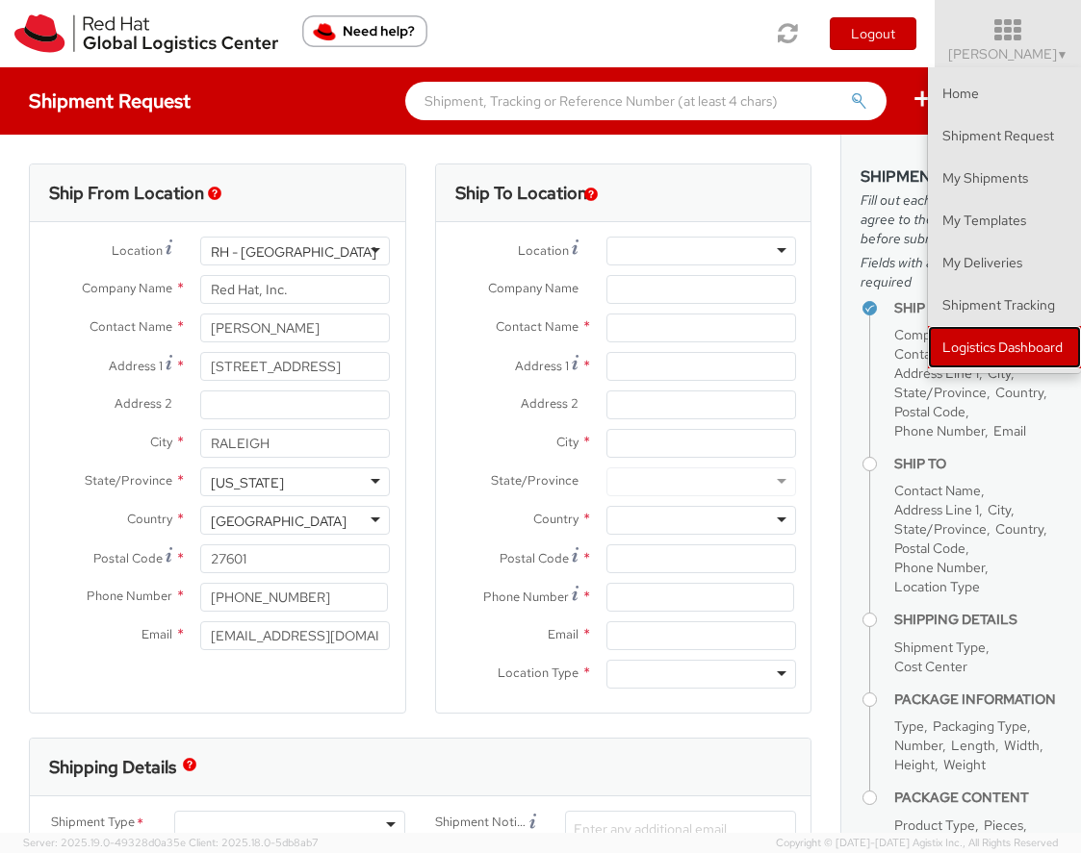
click at [980, 346] on link "Logistics Dashboard" at bounding box center [1004, 347] width 153 height 42
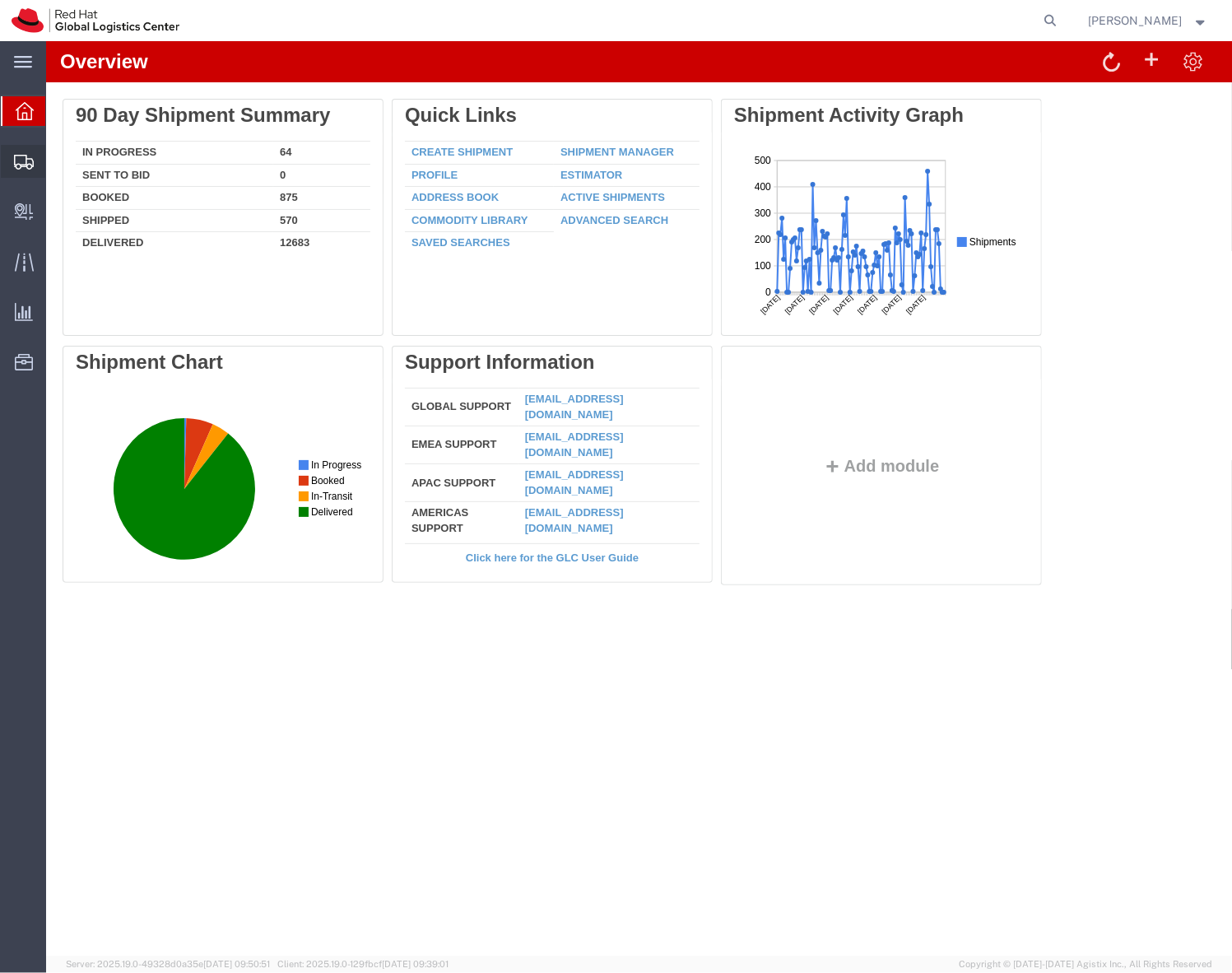
click at [0, 0] on span "Shipment Manager" at bounding box center [0, 0] width 0 height 0
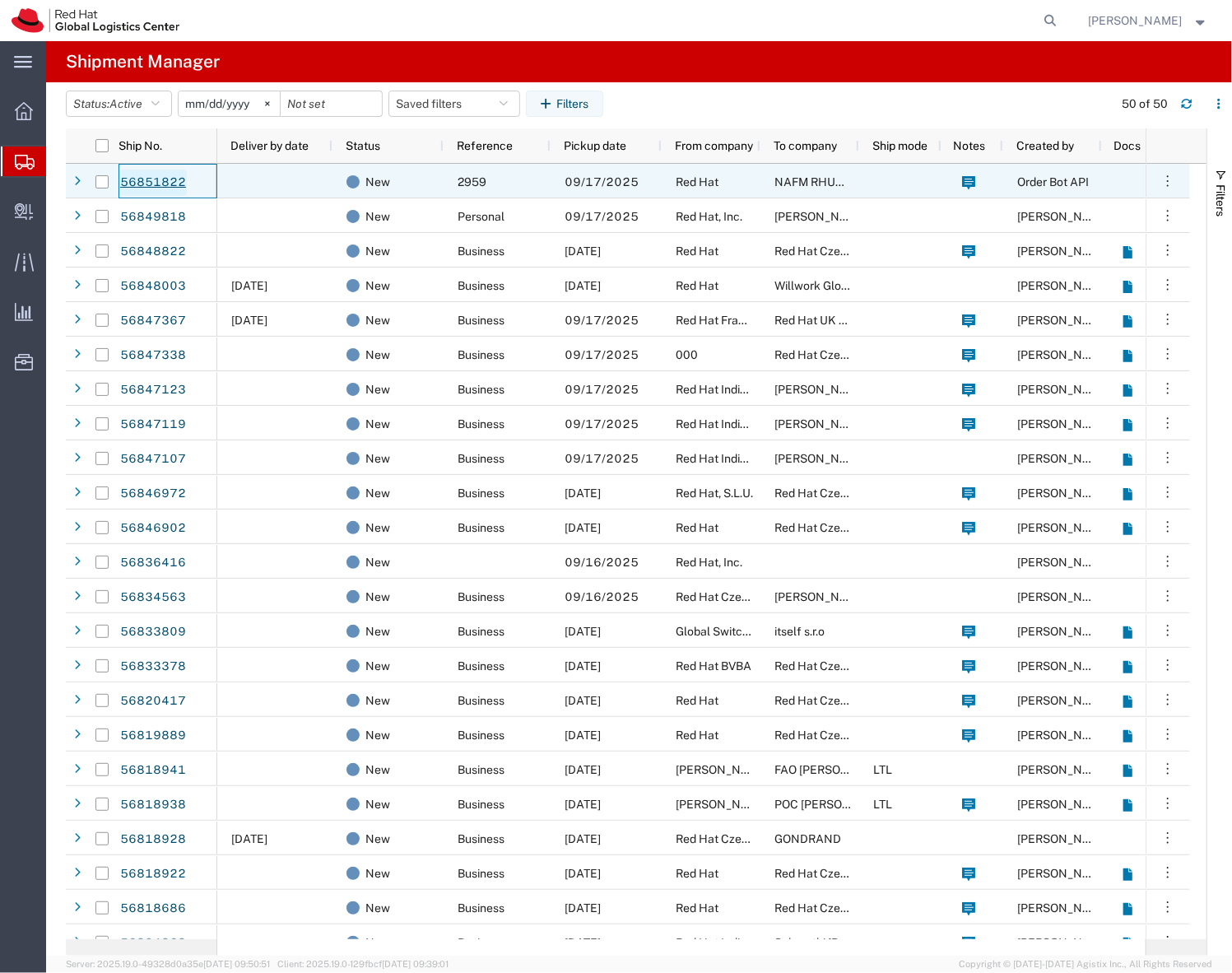
click at [155, 181] on link "56851822" at bounding box center [153, 182] width 68 height 27
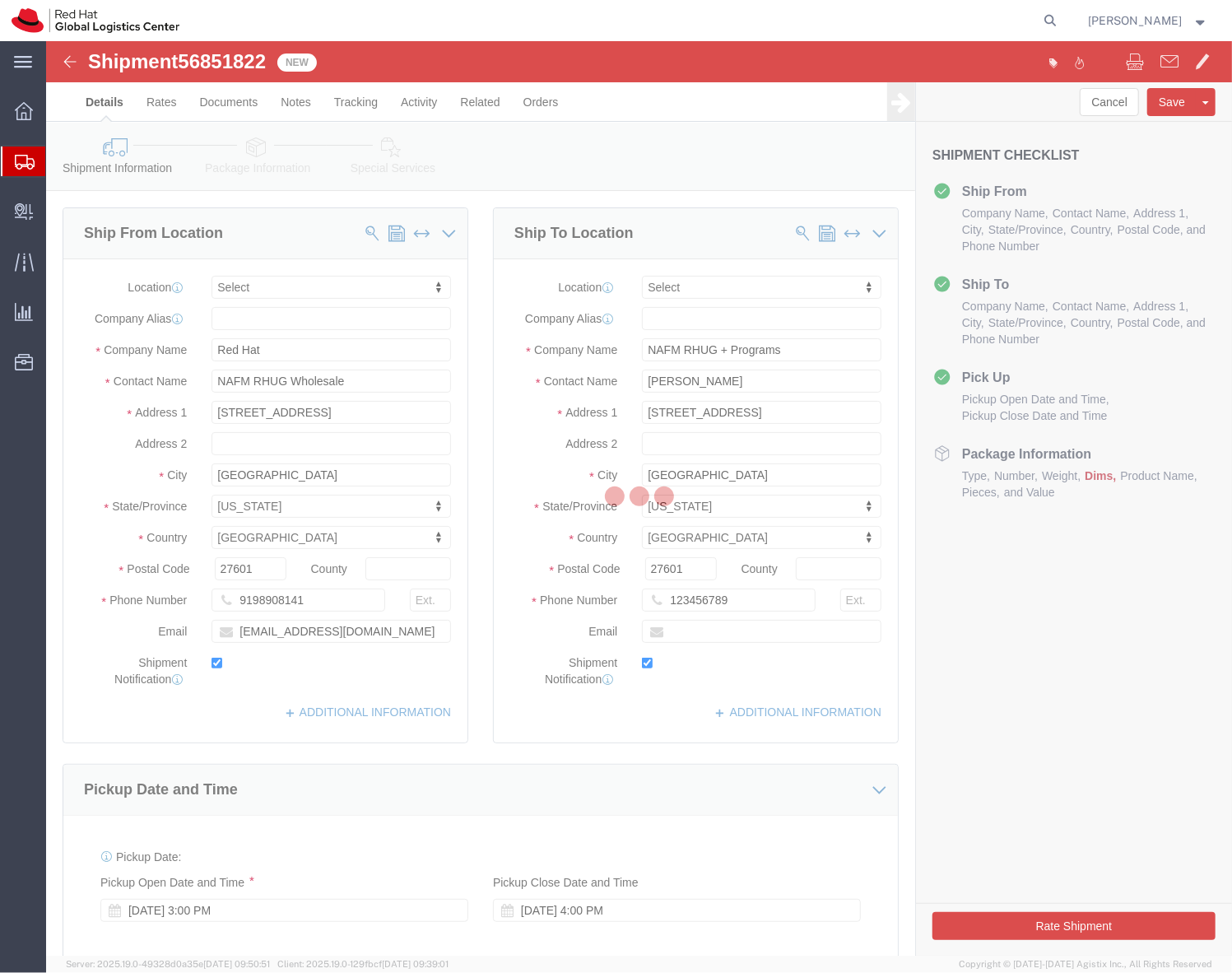
select select
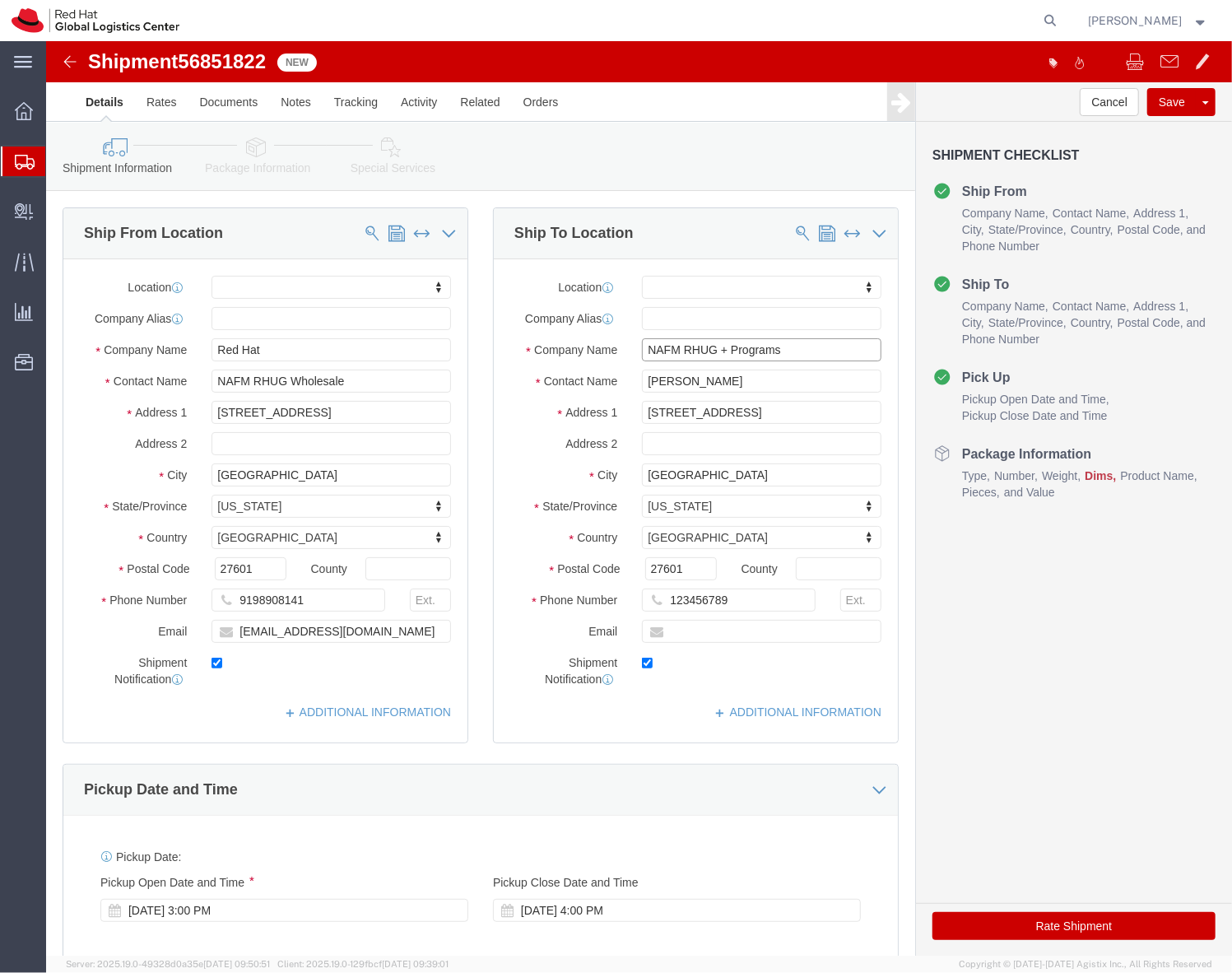
click input "NAFM RHUG + Programs"
type input "The Westin [GEOGRAPHIC_DATA]"
click div "Location My Profile Location [GEOGRAPHIC_DATA] - [GEOGRAPHIC_DATA] - [GEOGRAPHI…"
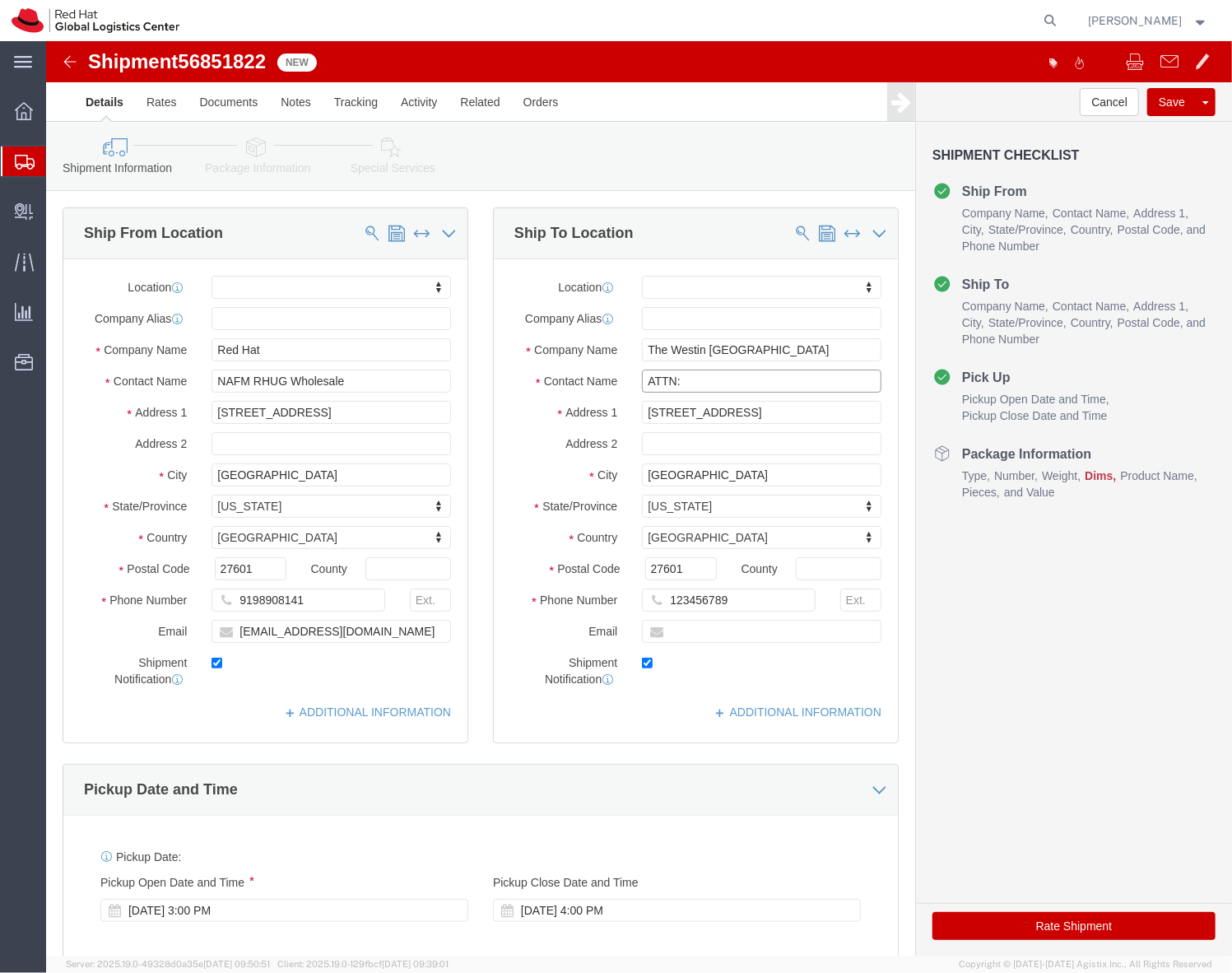
click input "ATTN:"
type input "ATTN: [PERSON_NAME]/RedhatSummitConnect"
click input "[STREET_ADDRESS]"
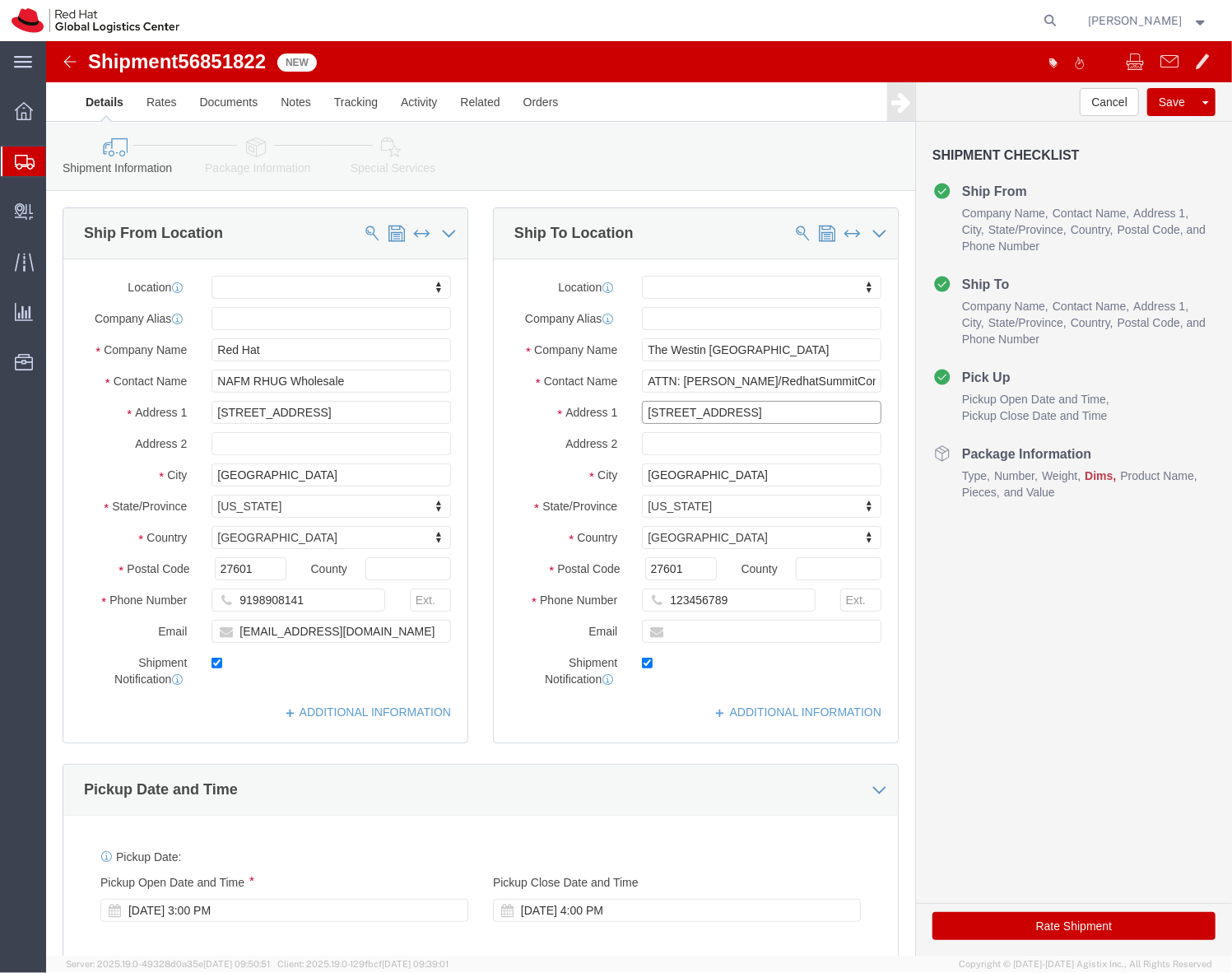
click input "[STREET_ADDRESS]"
paste input "[STREET_ADDRESS] at [GEOGRAPHIC_DATA]"
type input "[STREET_ADDRESS] at [GEOGRAPHIC_DATA]"
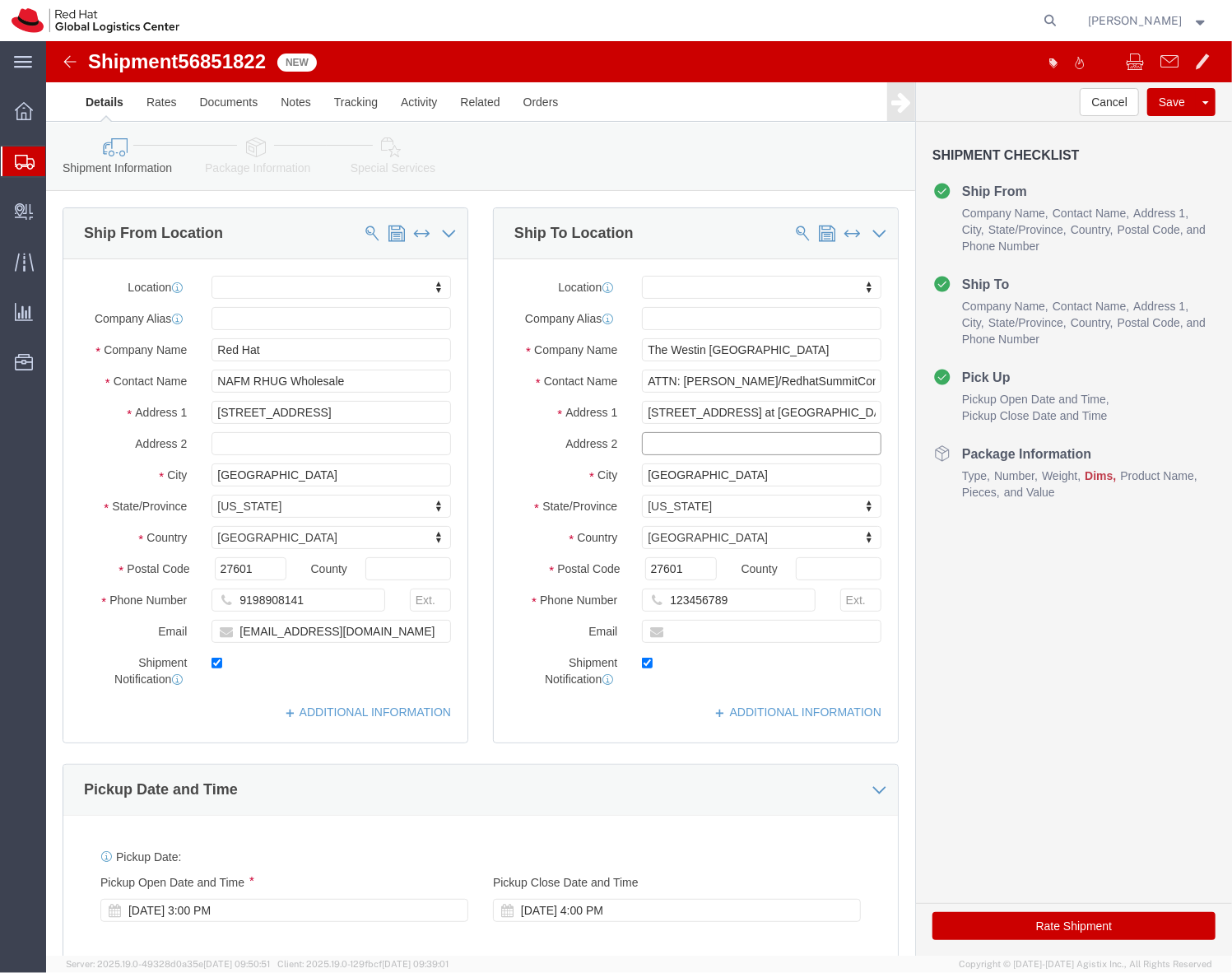
select select
click input "text"
click input "[GEOGRAPHIC_DATA]"
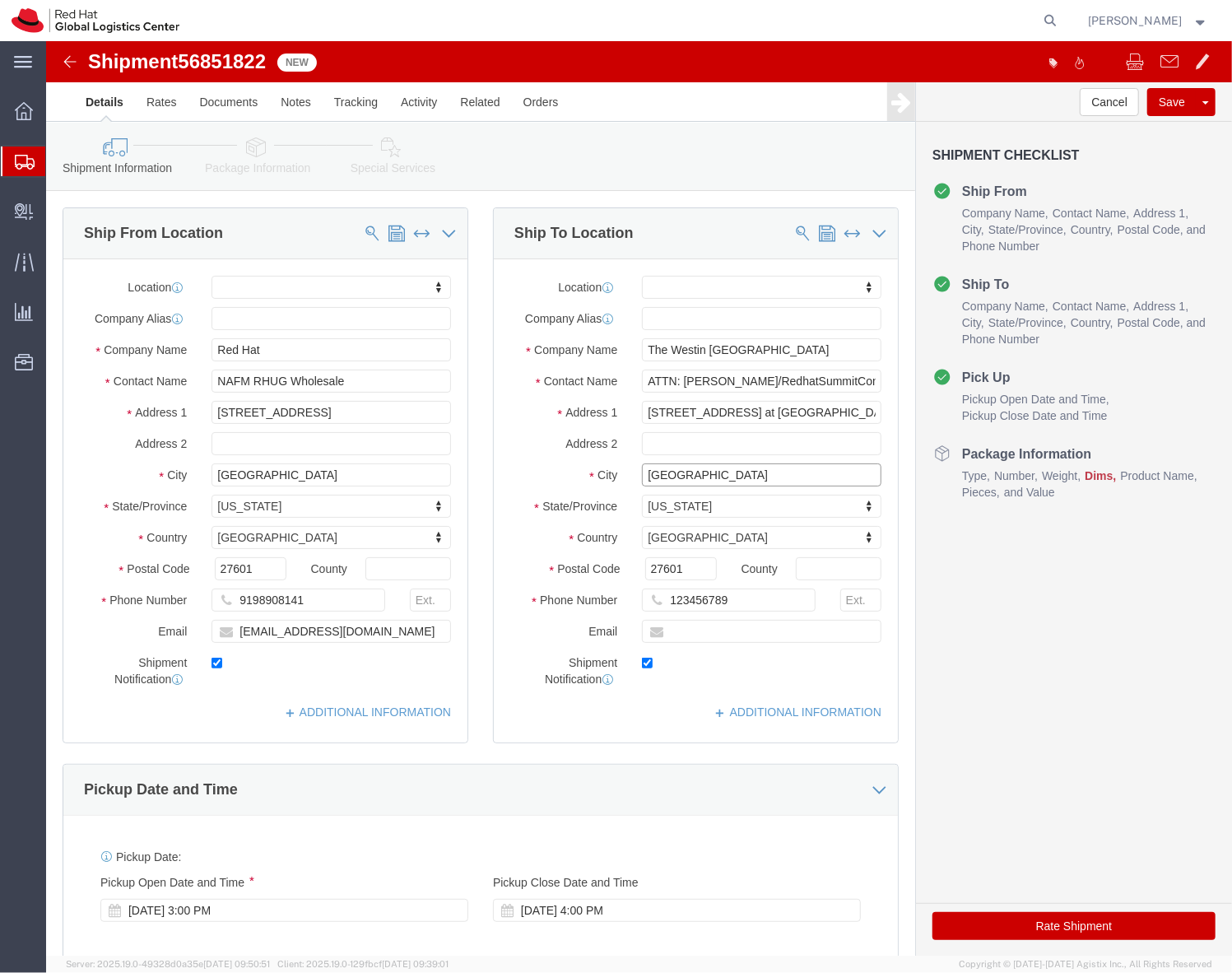
type input "[GEOGRAPHIC_DATA]"
select select
type input "p"
type input "penns"
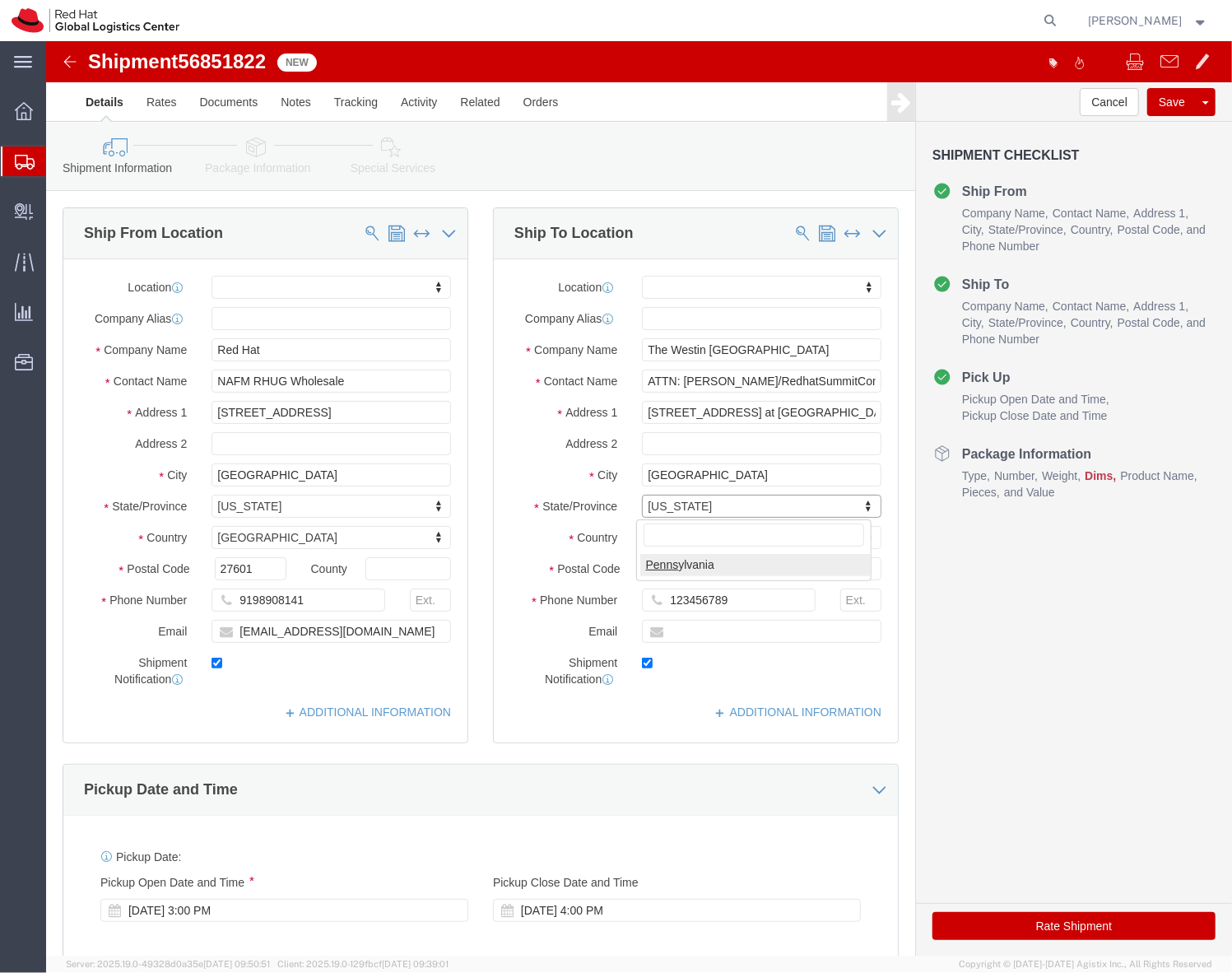
select select
select select "PA"
type input "19103"
select select
click div "Cancel Save Assign To Clone Shipment Save As Template Shipment Checklist Ship F…"
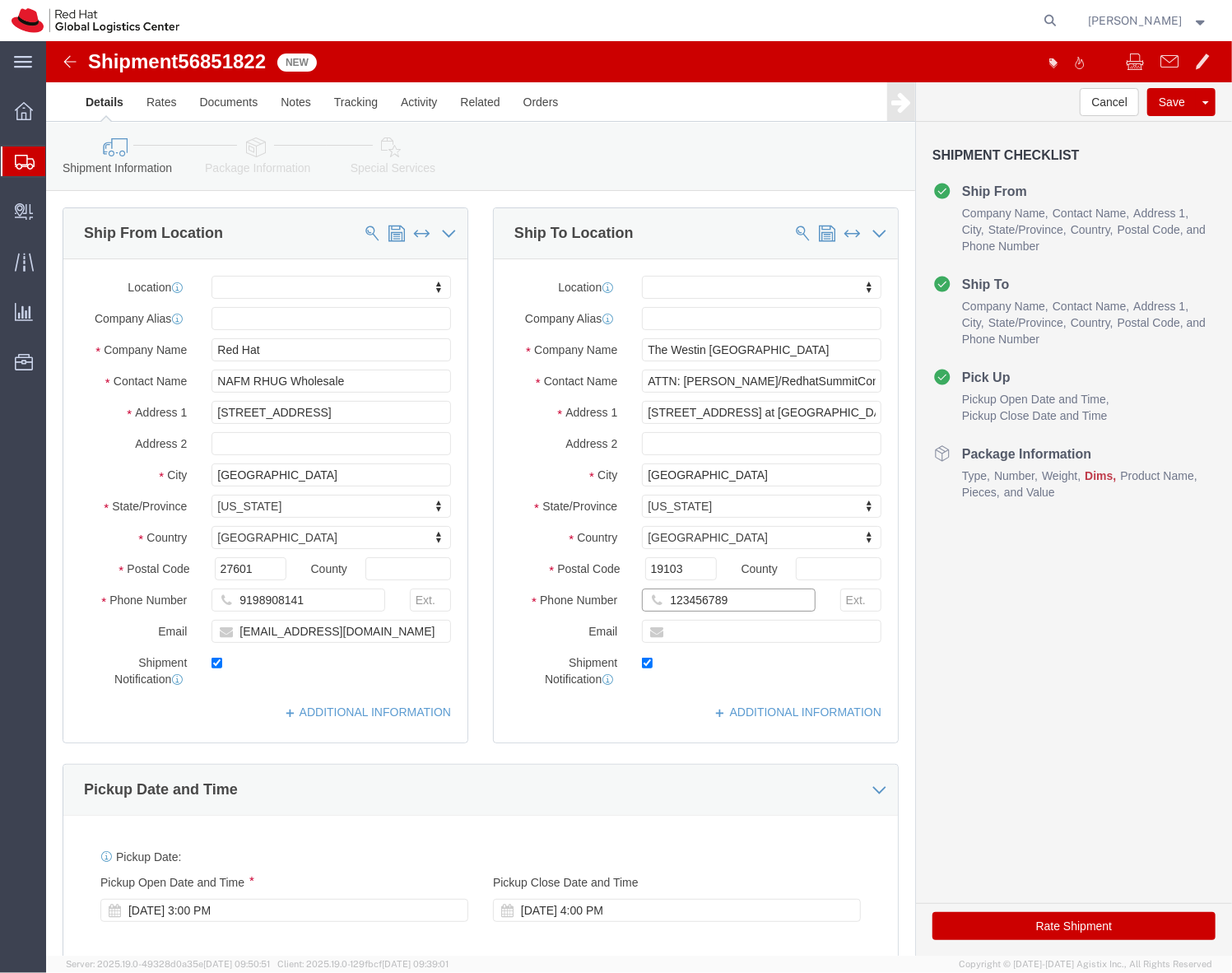
click input "123456789"
click input "9198908141"
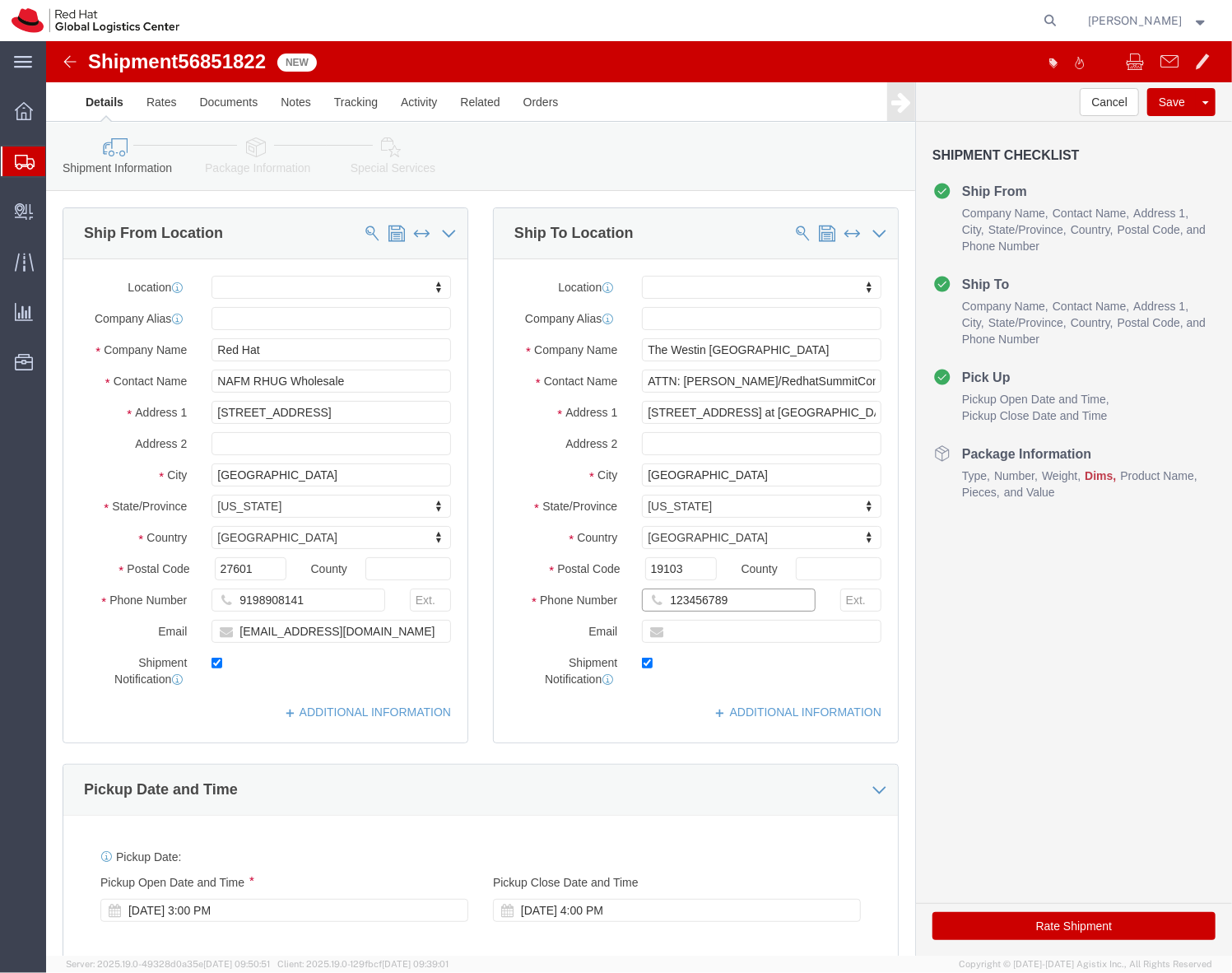
click input "123456789"
paste input "9198908141"
type input "9198908141"
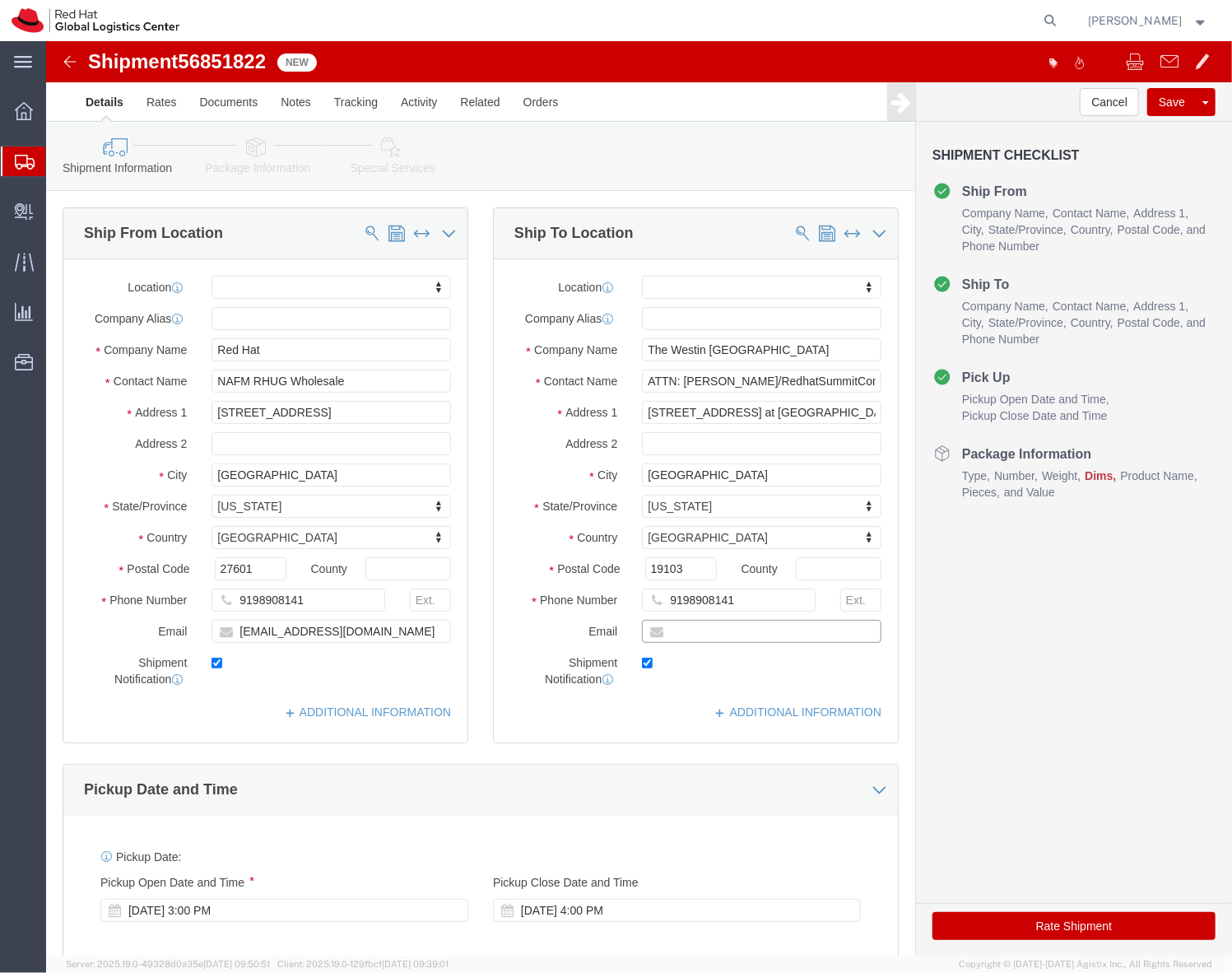
click input "text"
click input "kawillia@redhat.com"
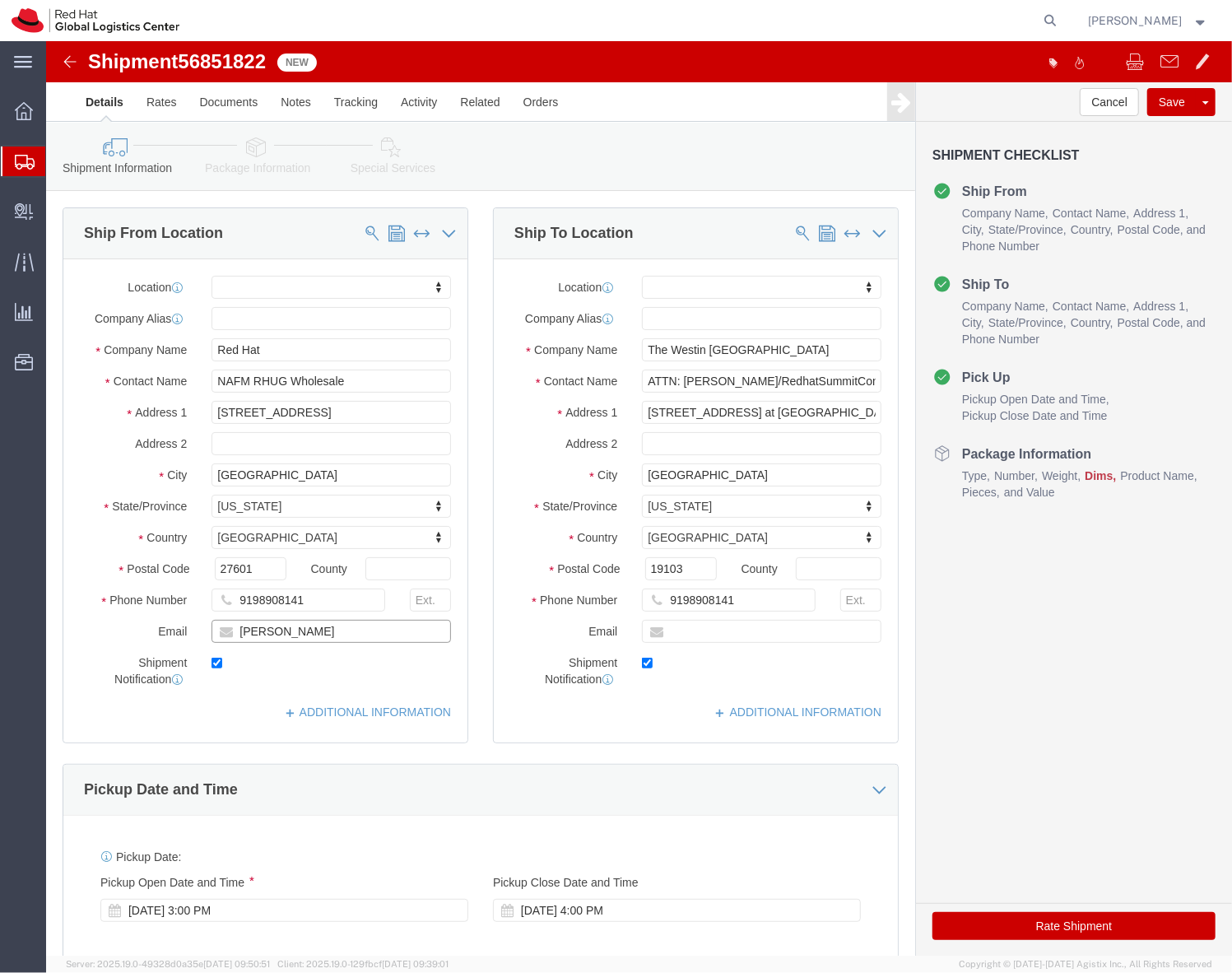
click input "kimberly taft"
type input "kimberly taft"
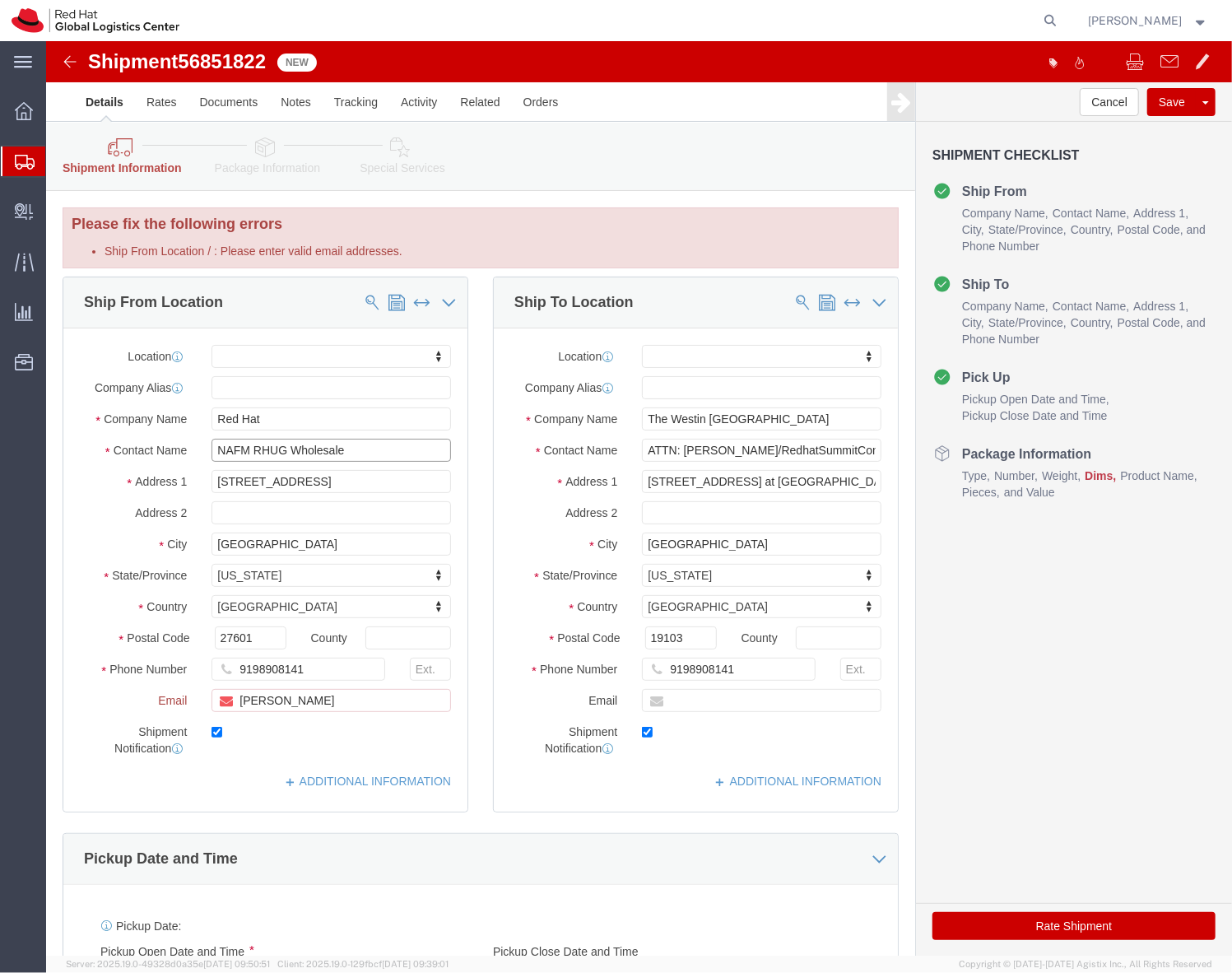
click div "Location My Profile Location RH - Amsterdam - MSO RH - Amsterdam Data Center RH…"
click input "text"
click input "NAFM RHUG Wholesale"
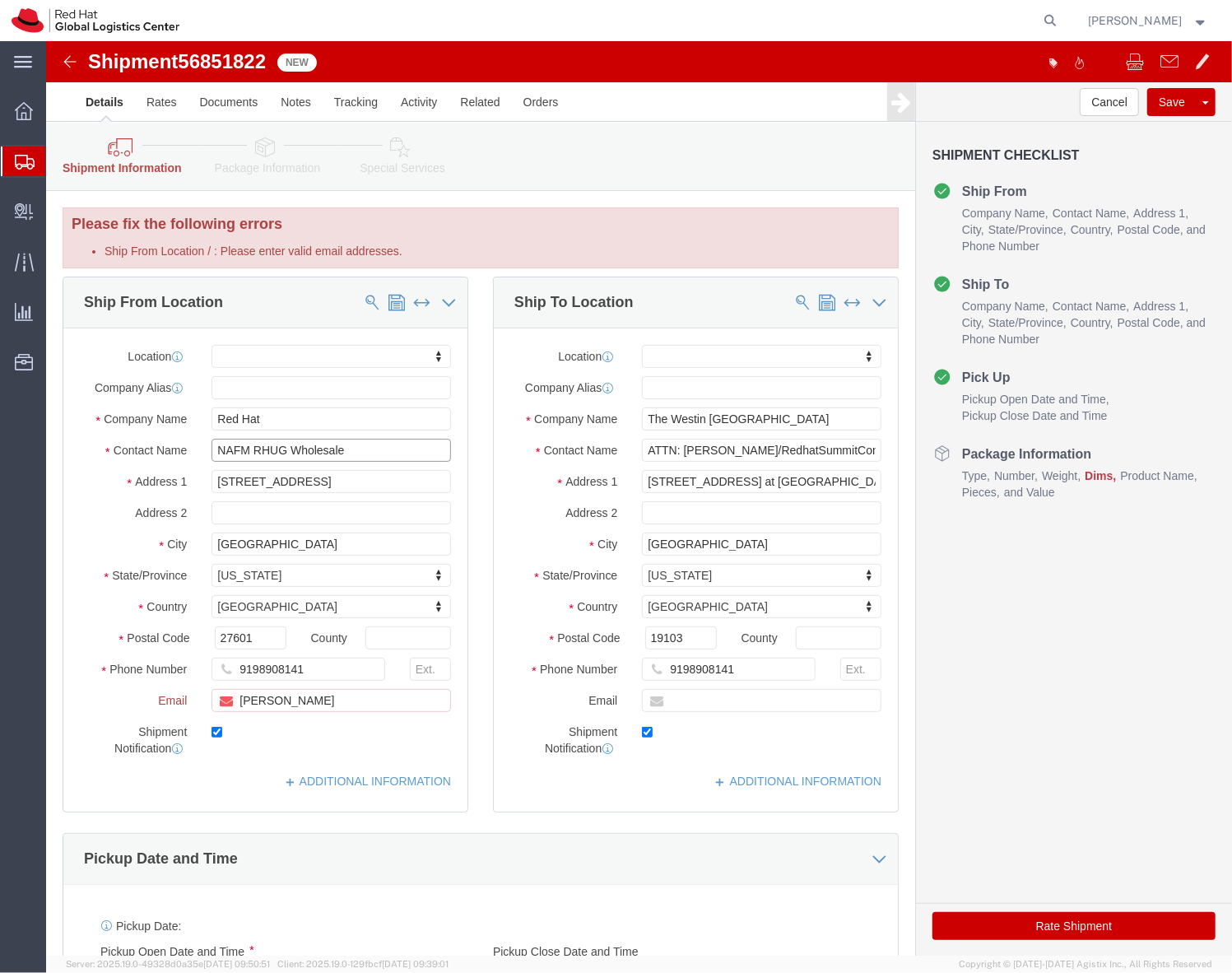
click input "NAFM RHUG Wholesale"
type input "Kimberly Taft"
click p "- Red Hat, Inc. - (Kimberly Taft) 100 East Davie Street, FLEX, RALEIGH, NC, 276…"
select select "38014"
type input "Red Hat, Inc."
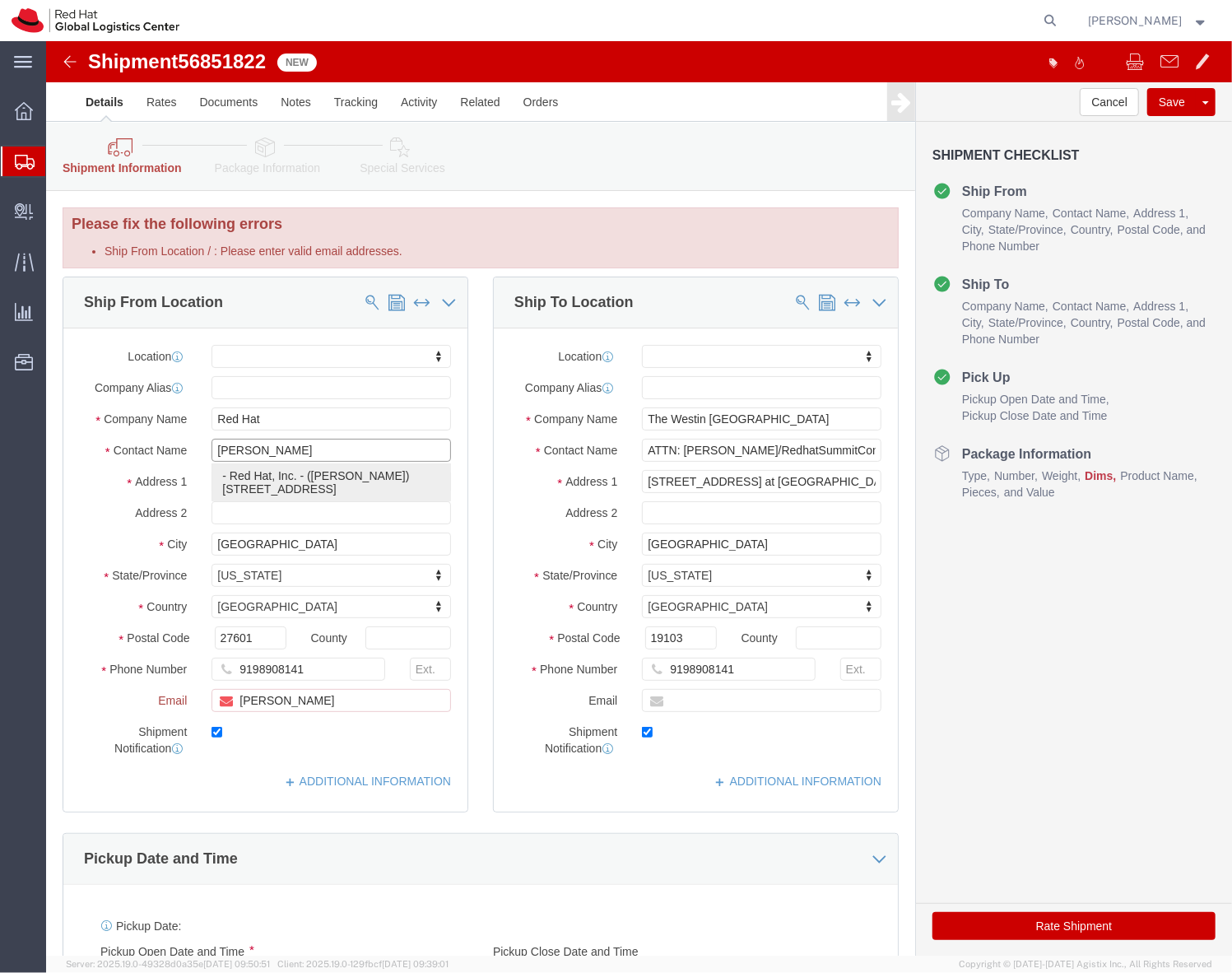
type input "[STREET_ADDRESS]"
type input "RALEIGH"
type input "ktaft@redhat.com"
type input "Kimberly Taft"
select select "NC"
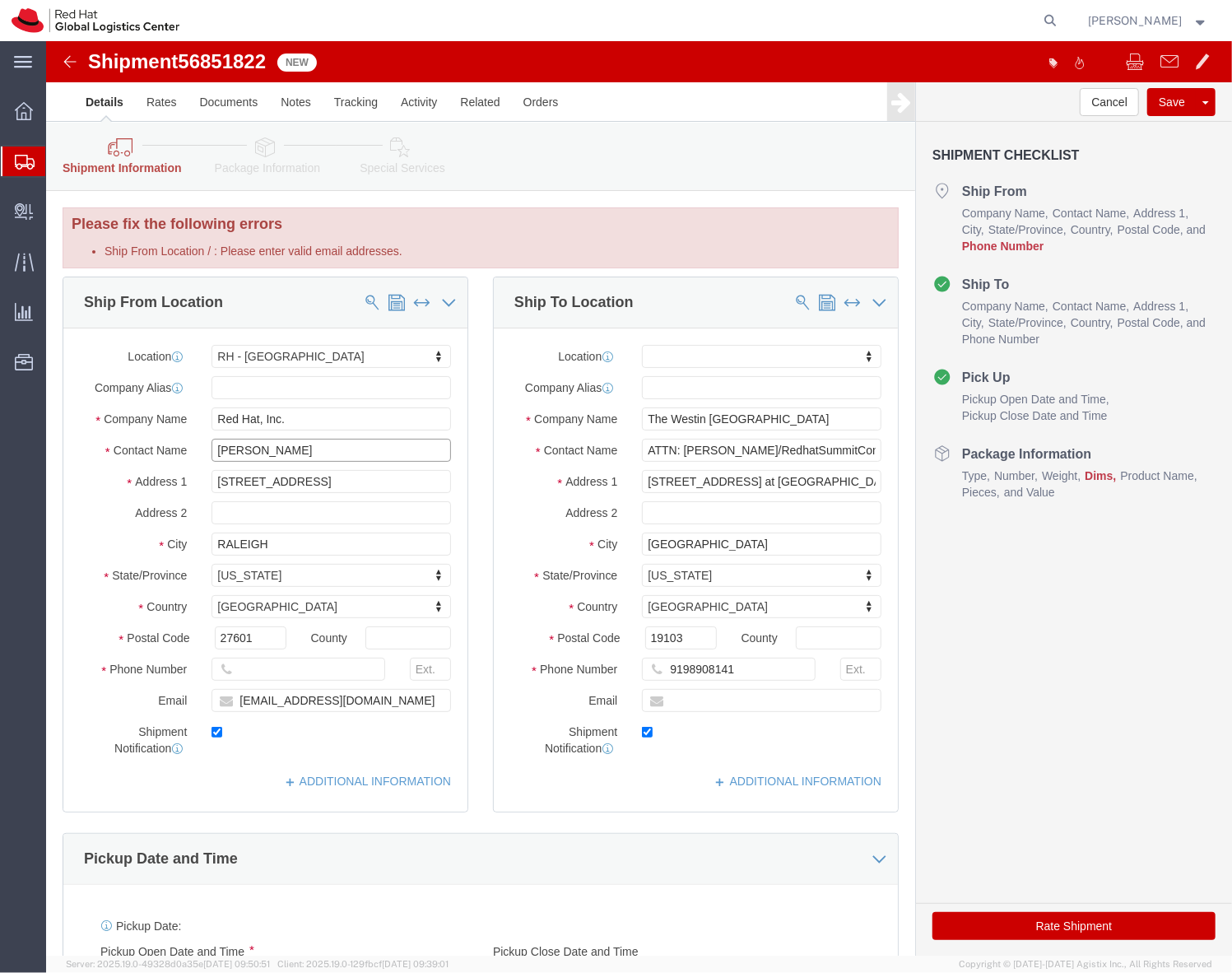
type input "Kimberly Taft"
click input "9198908141"
click input "text"
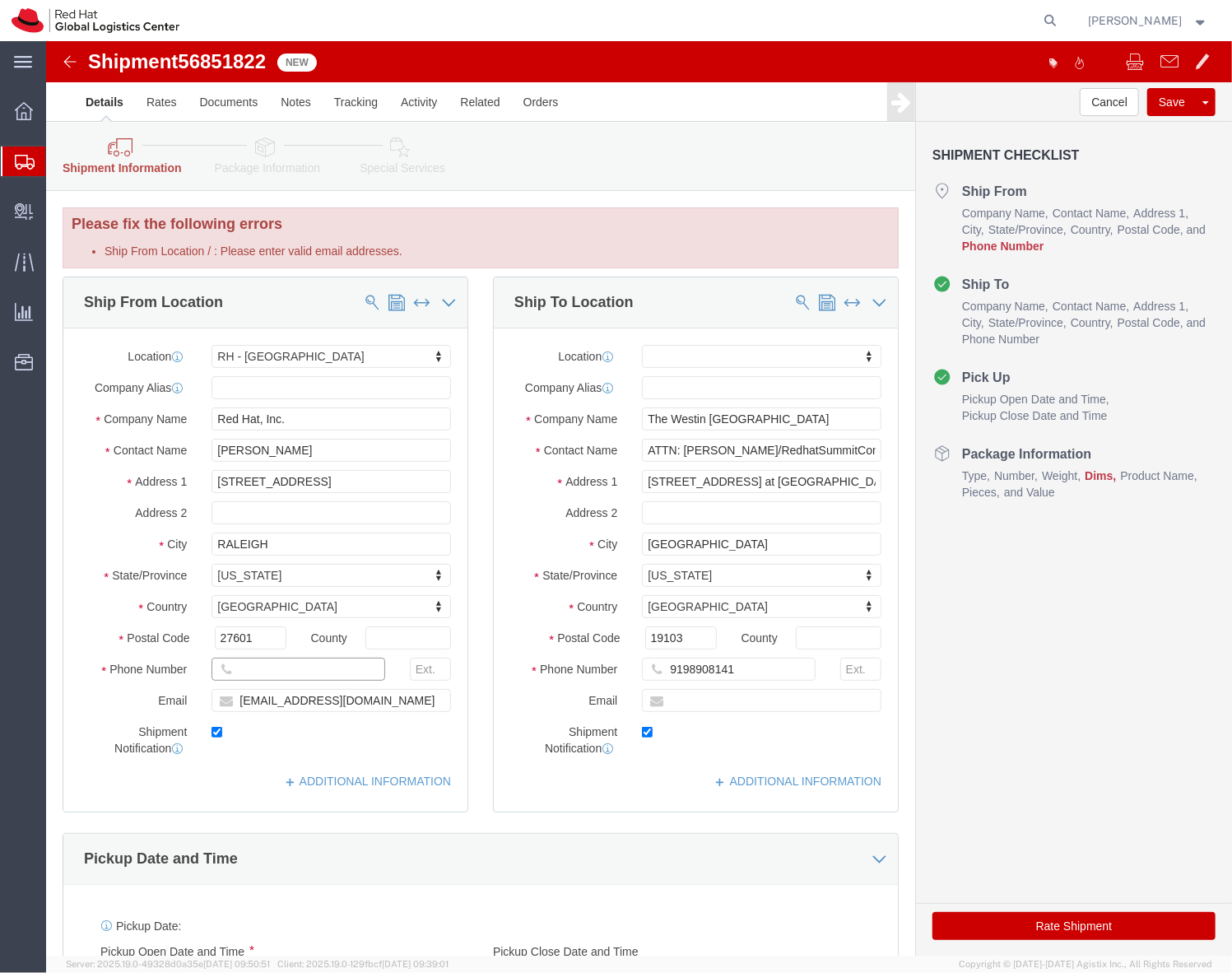
paste input "9198908141"
type input "9198908141"
click input "ktaft@redhat.com"
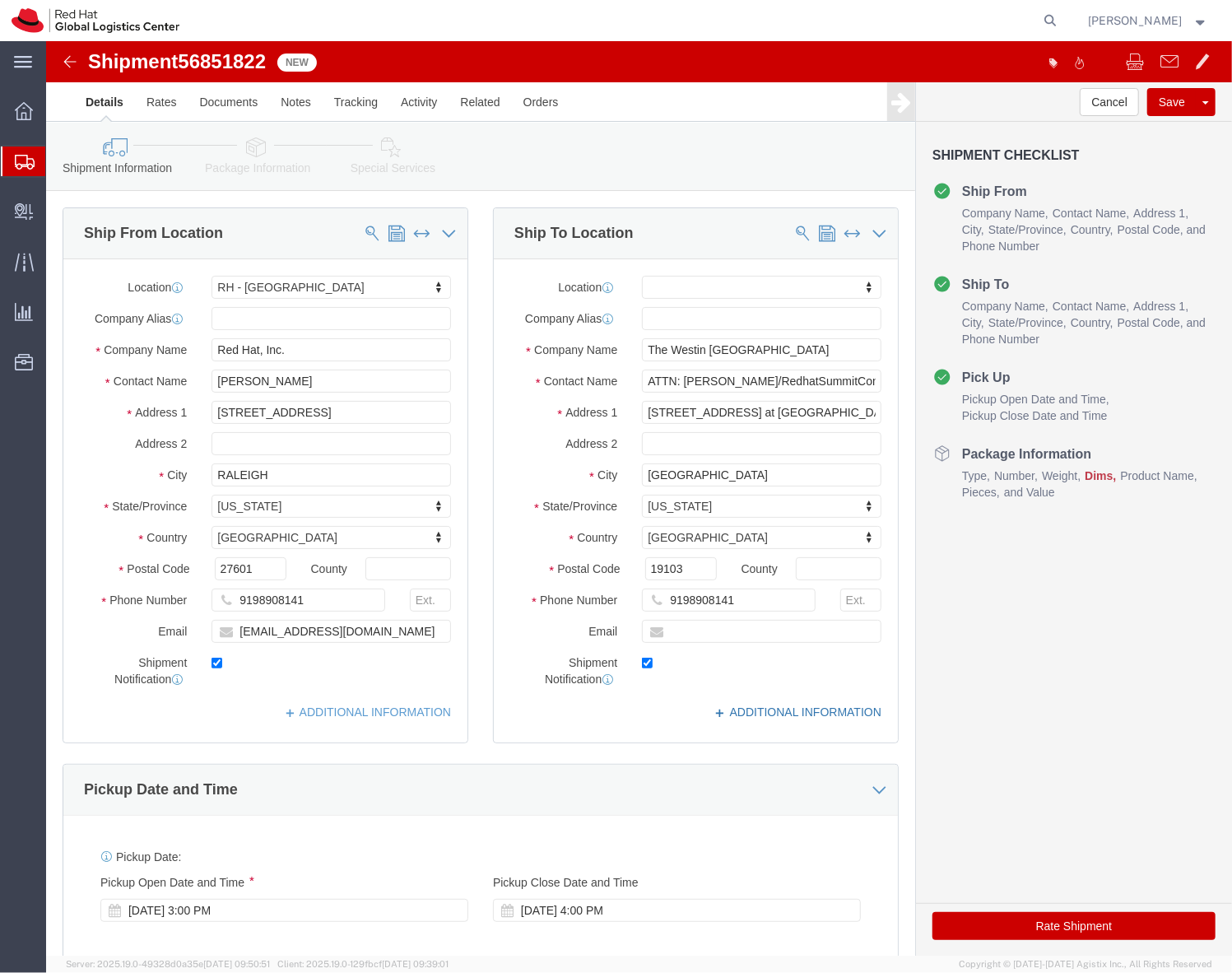
click link "ADDITIONAL INFORMATION"
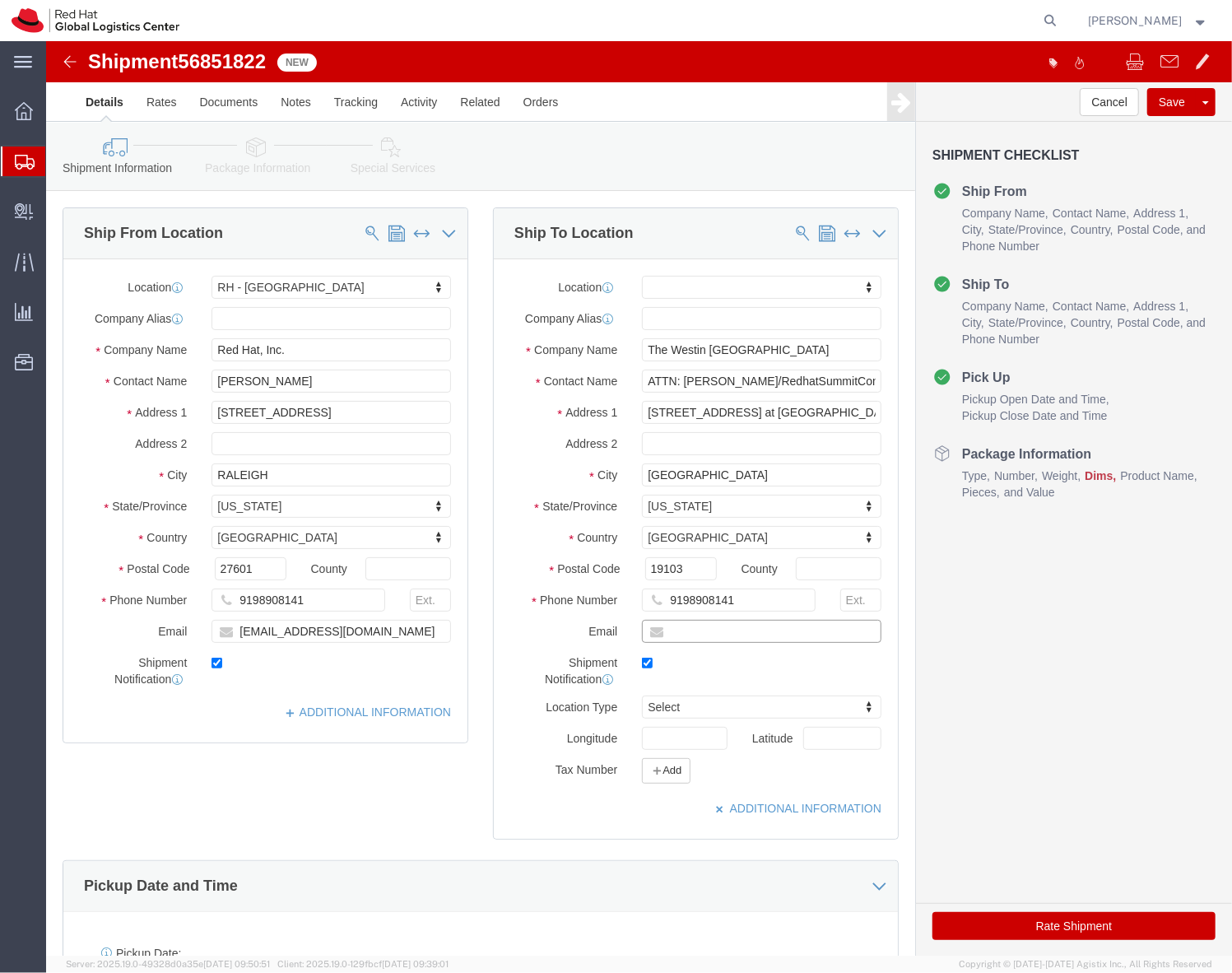
click input "text"
paste input "ktaft@redhat.com"
click input "ktaft@redhat.com"
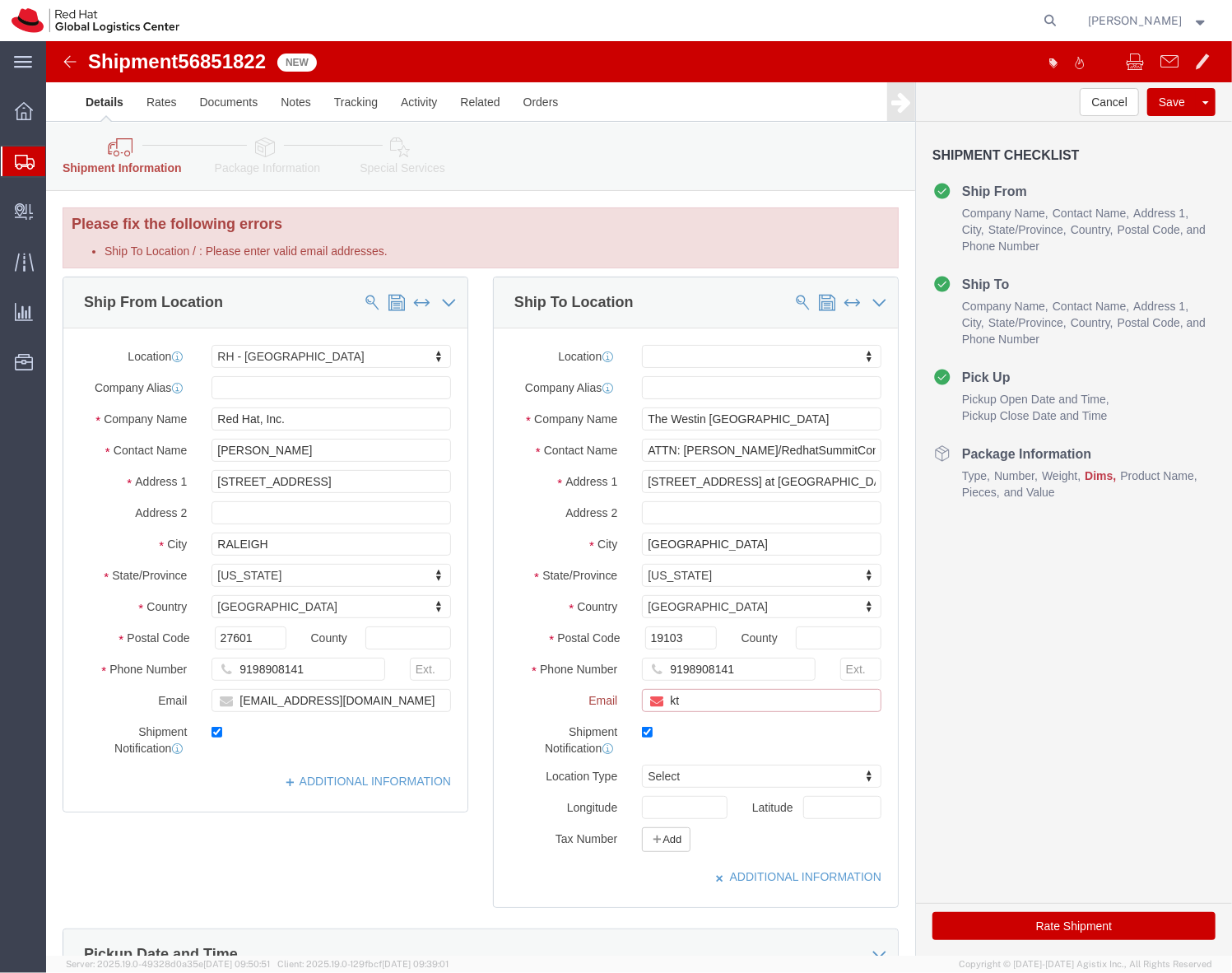
type input "k"
type input "j.lien"
click div "Cancel Save Assign To Clone Shipment Save As Template Shipment Checklist Ship F…"
click input "checkbox"
checkbox input "true"
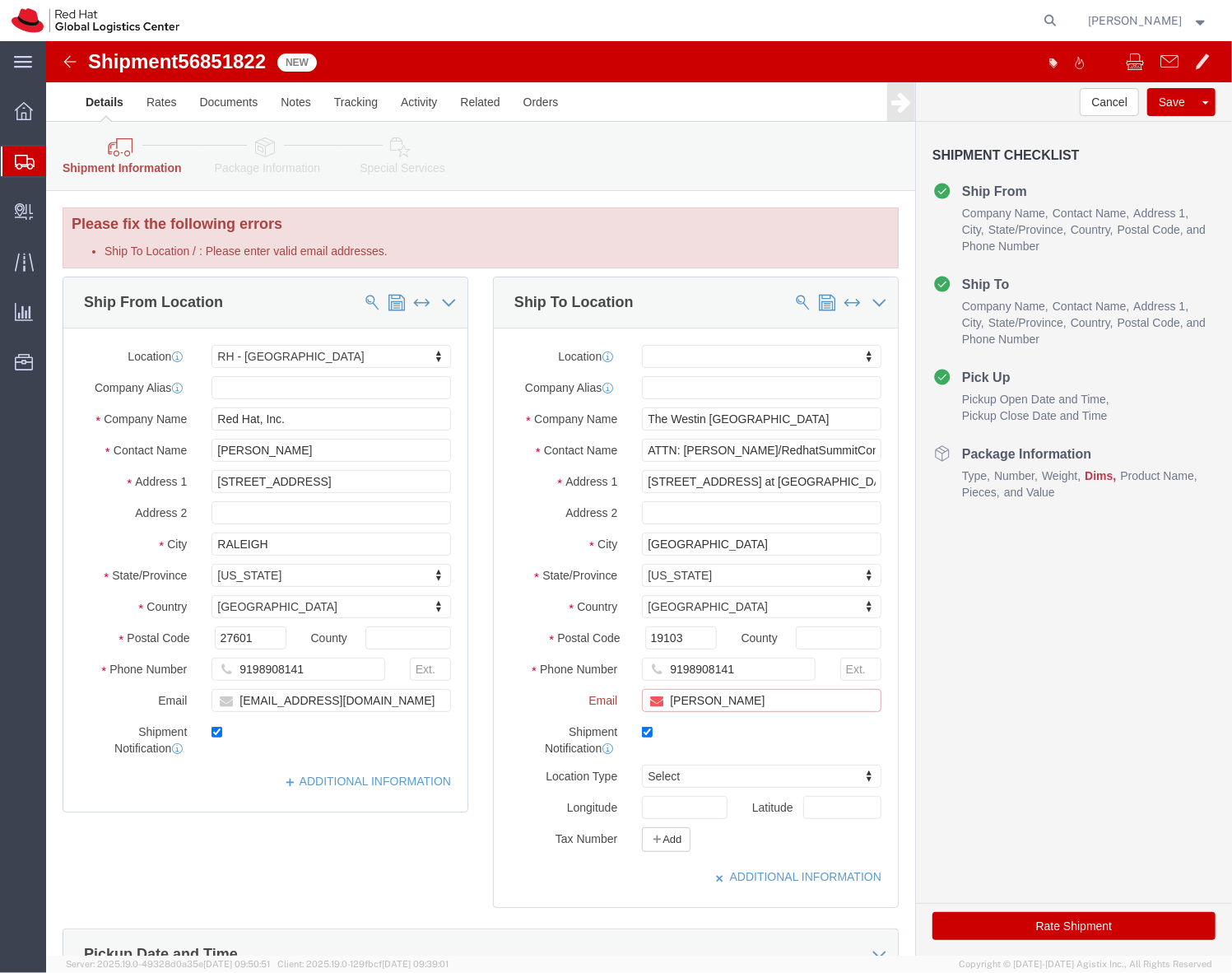
click input "j.lien"
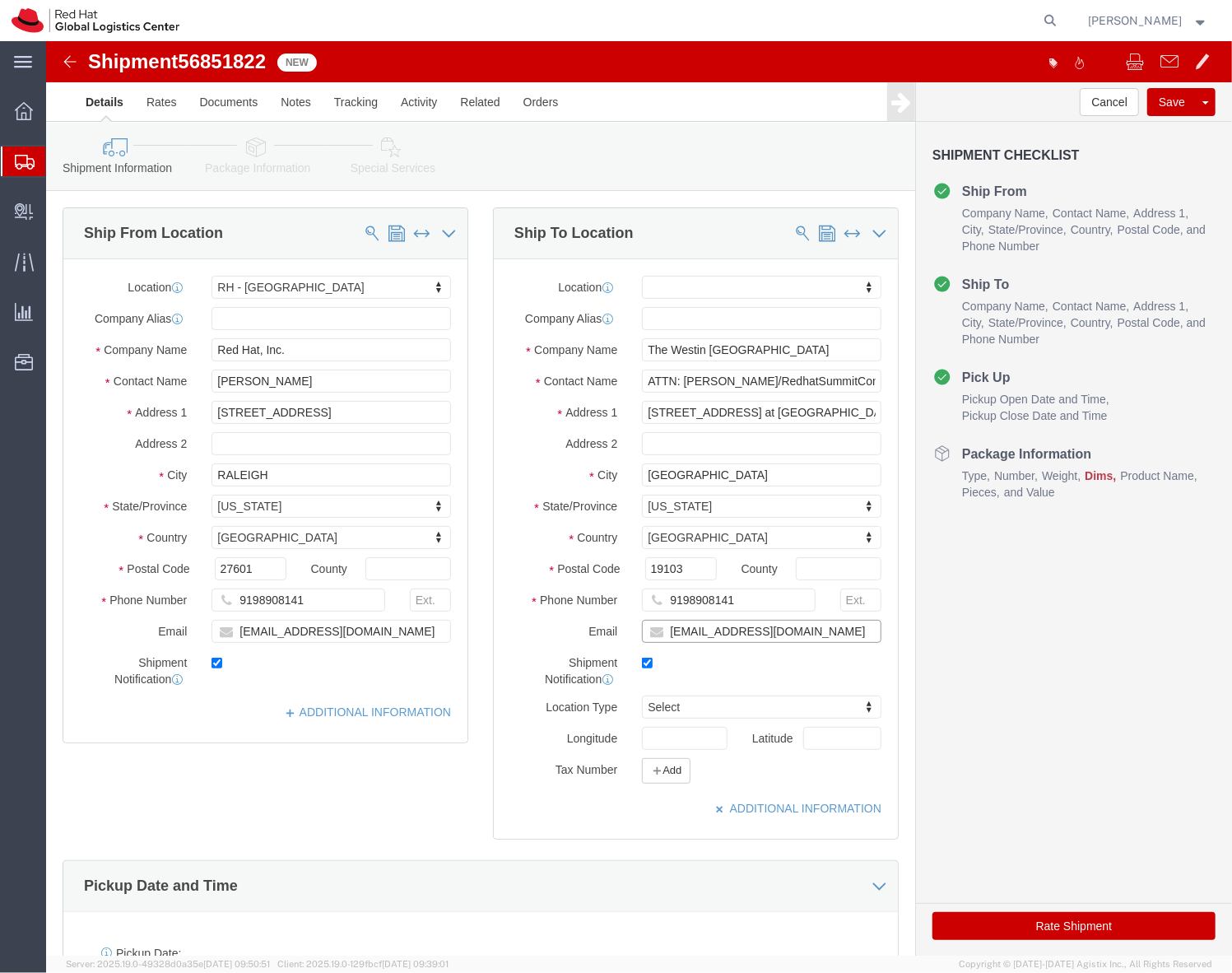
type input "[EMAIL_ADDRESS][DOMAIN_NAME]"
click div "Ship From Location Location RH - Raleigh My Profile Location RH - Amsterdam - M…"
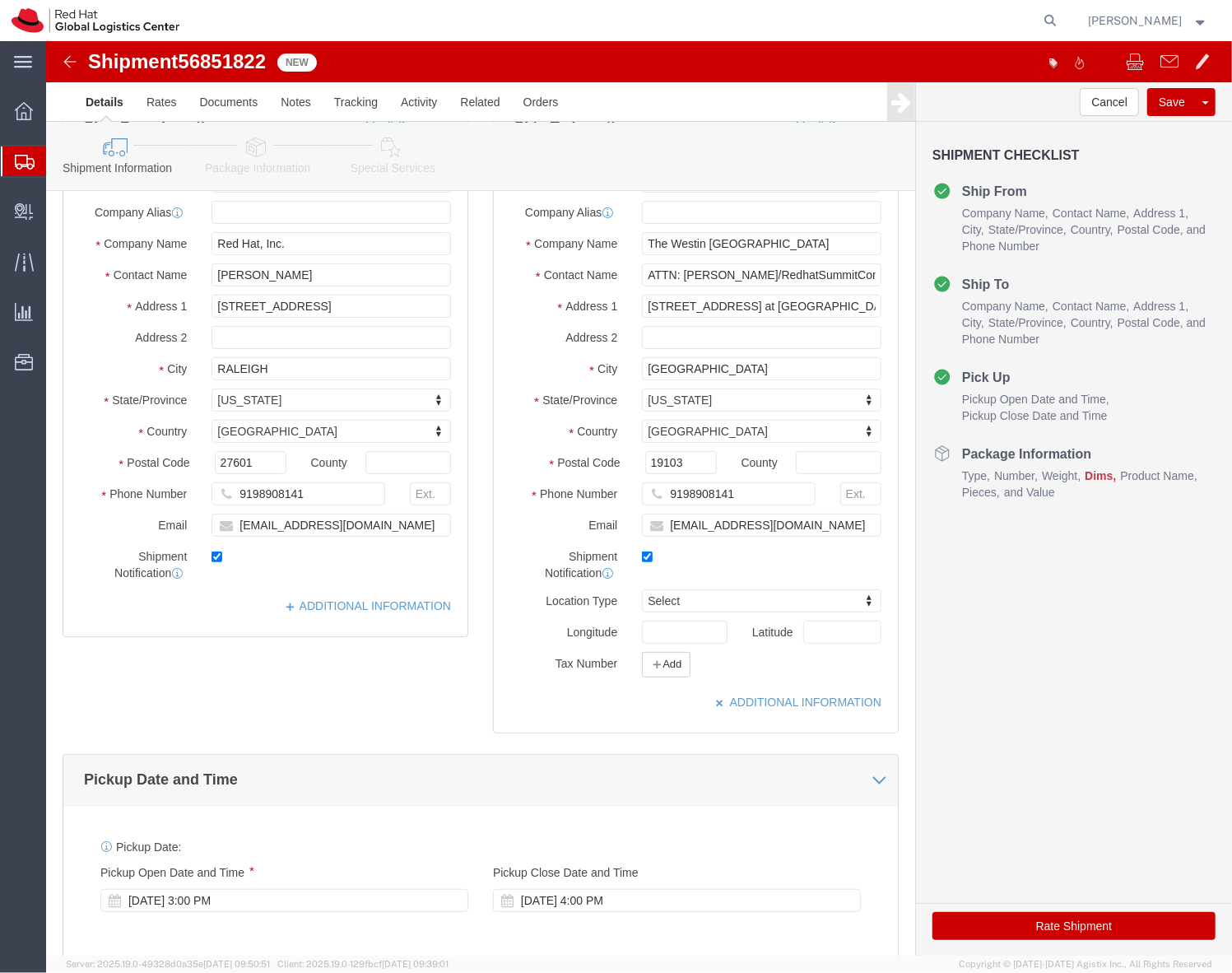
scroll to position [11, 0]
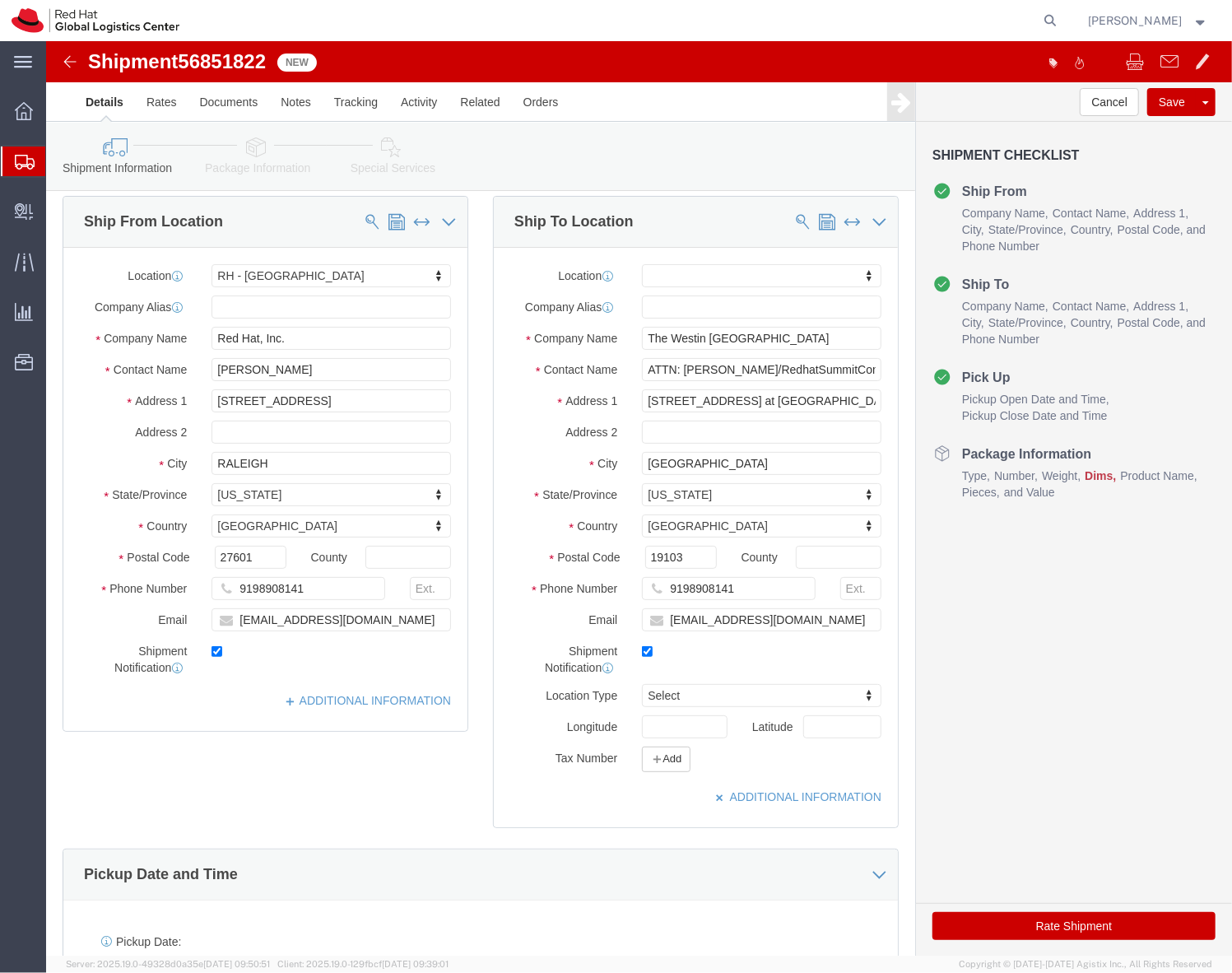
click link "Package Information"
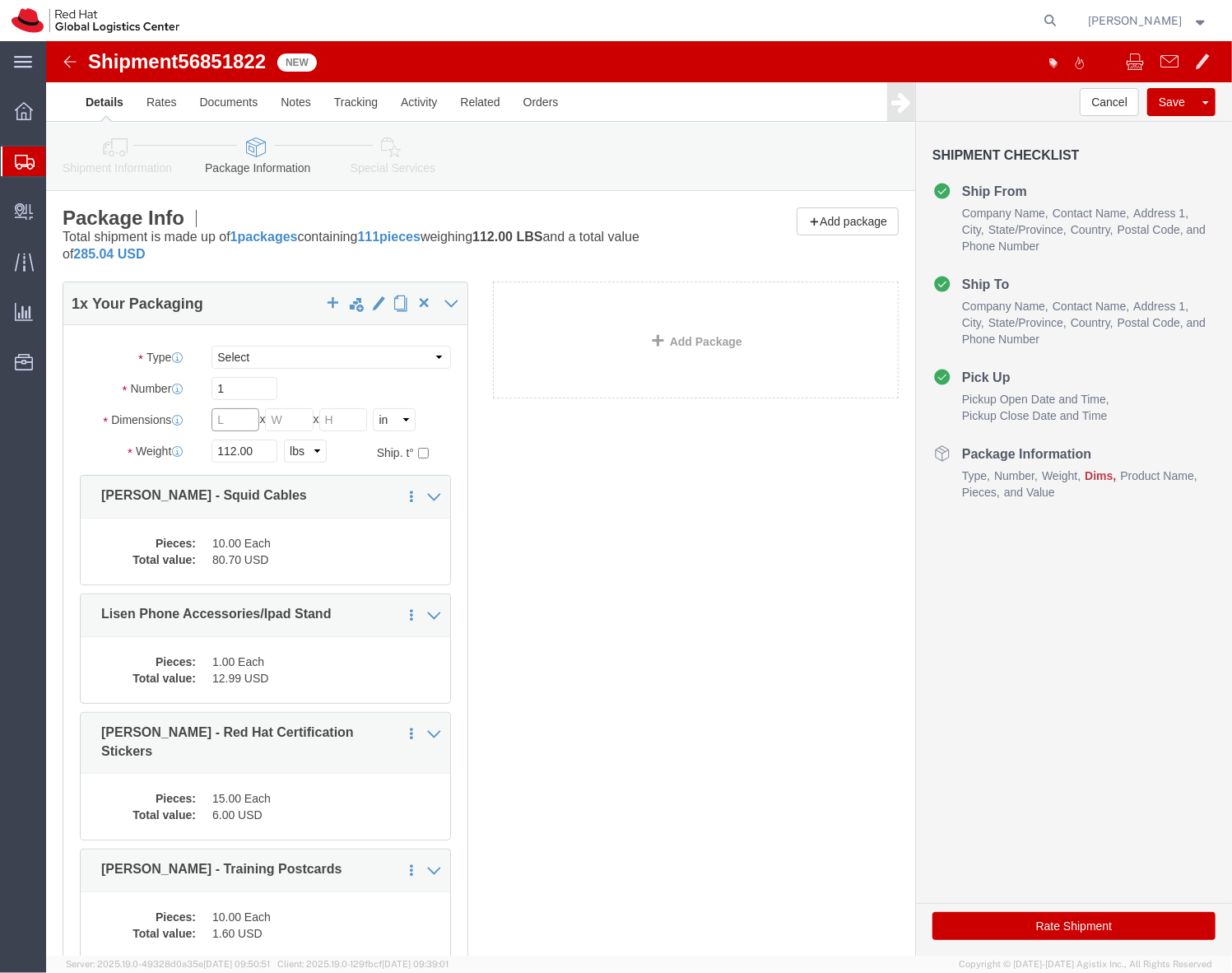
click input "text"
type input "12"
type input "10"
type input "8"
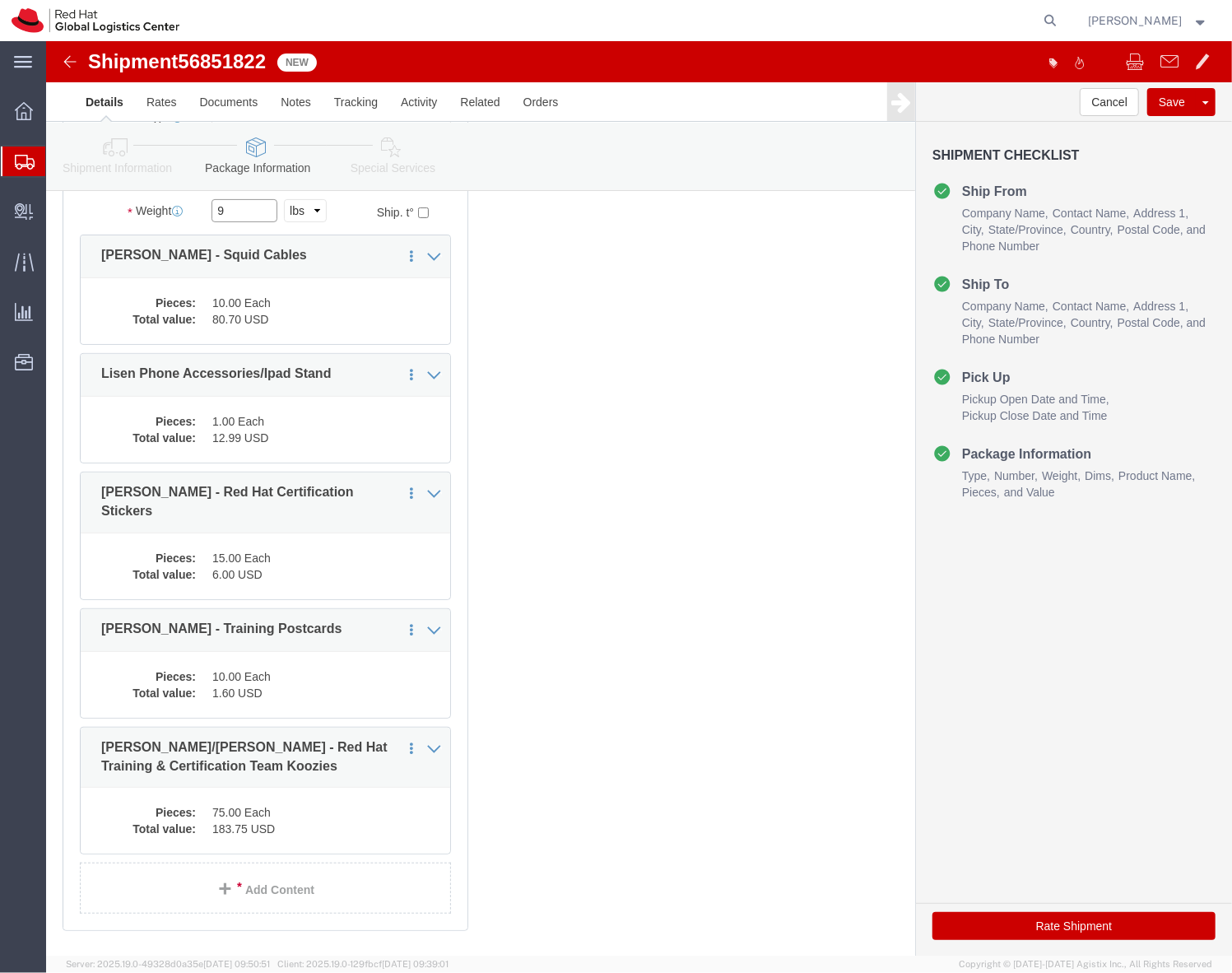
scroll to position [282, 0]
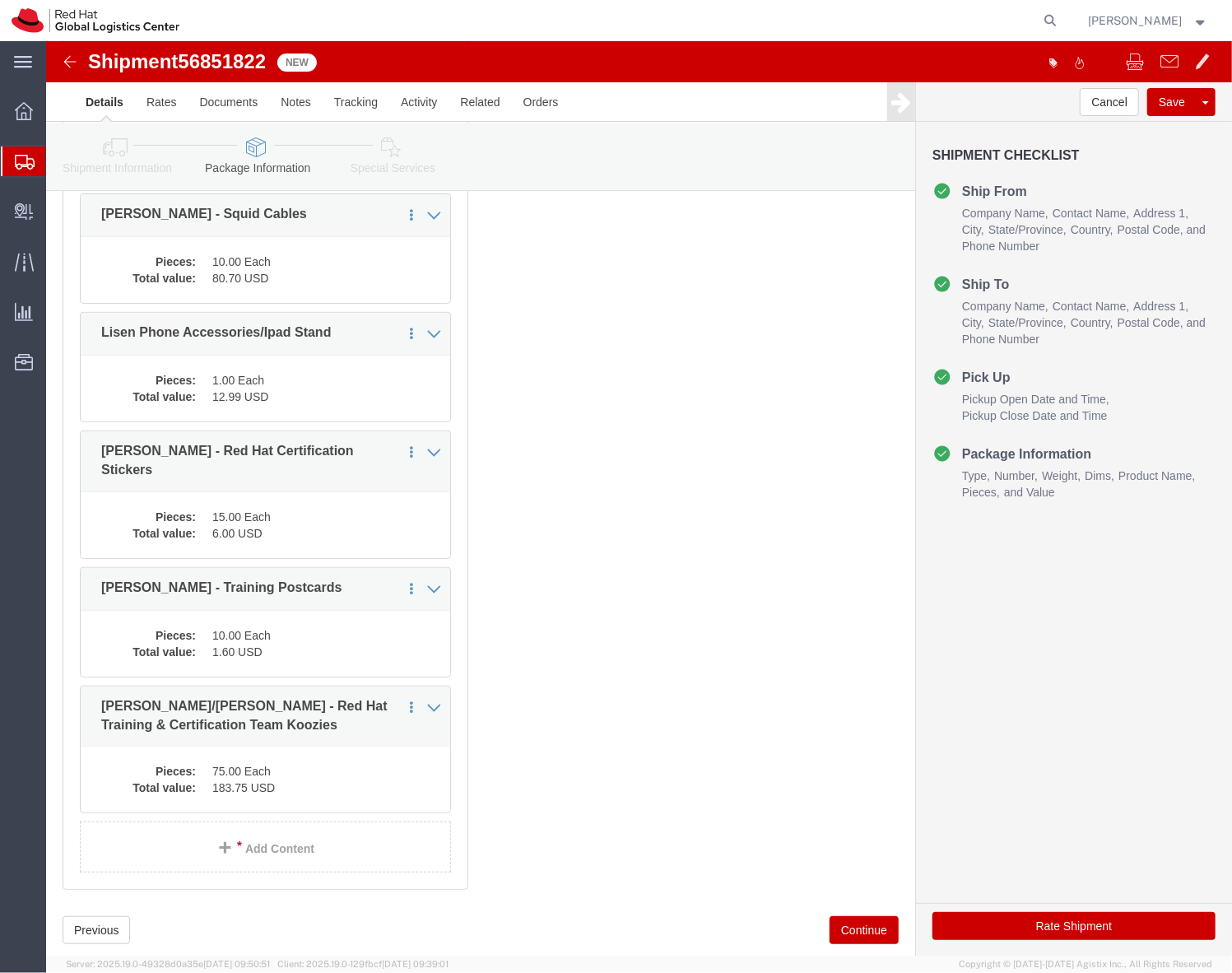
type input "9"
click div "1 x Your Packaging Package Type Select Case(s) Crate(s) Envelope Large Box Medi…"
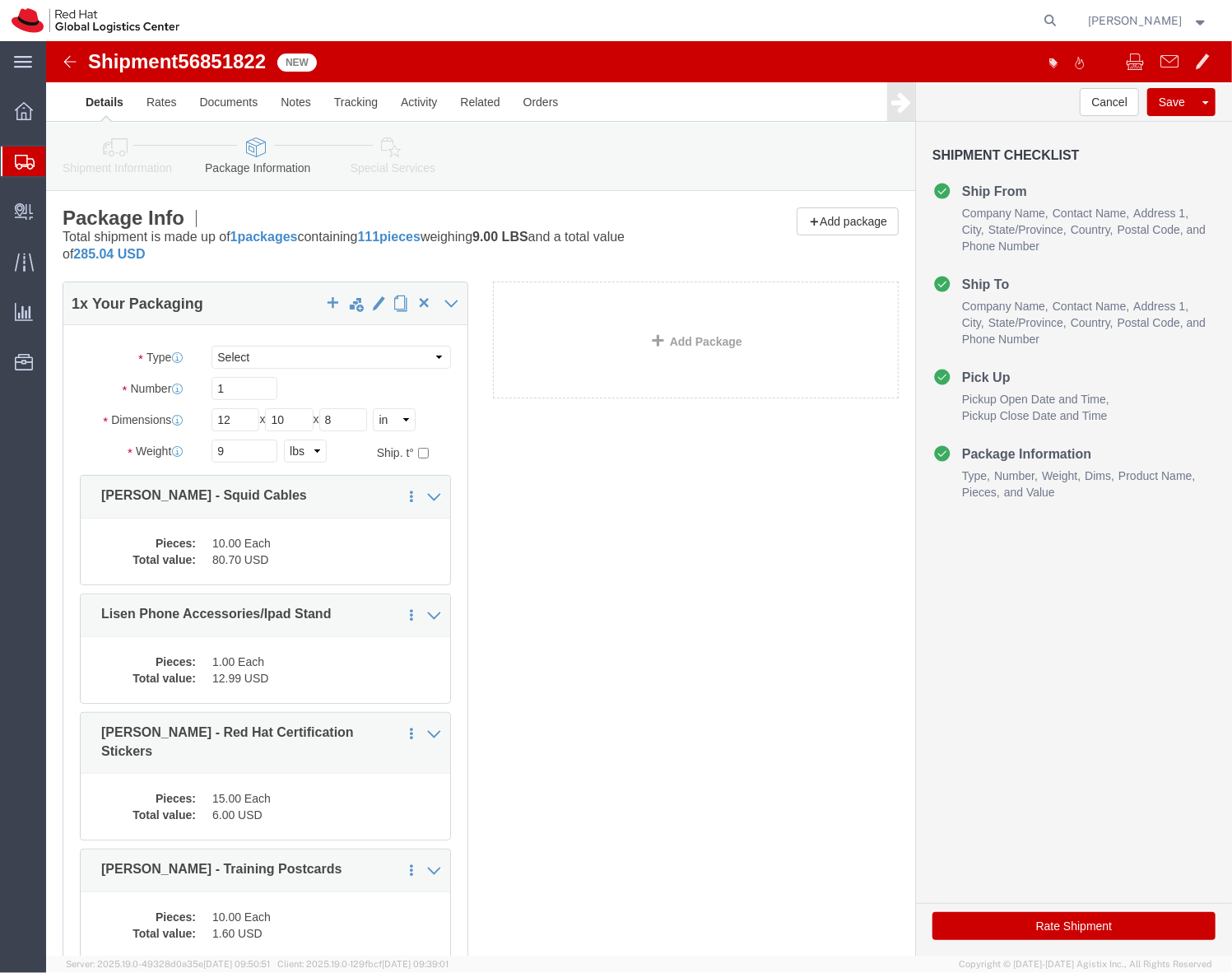
click button "Rate Shipment"
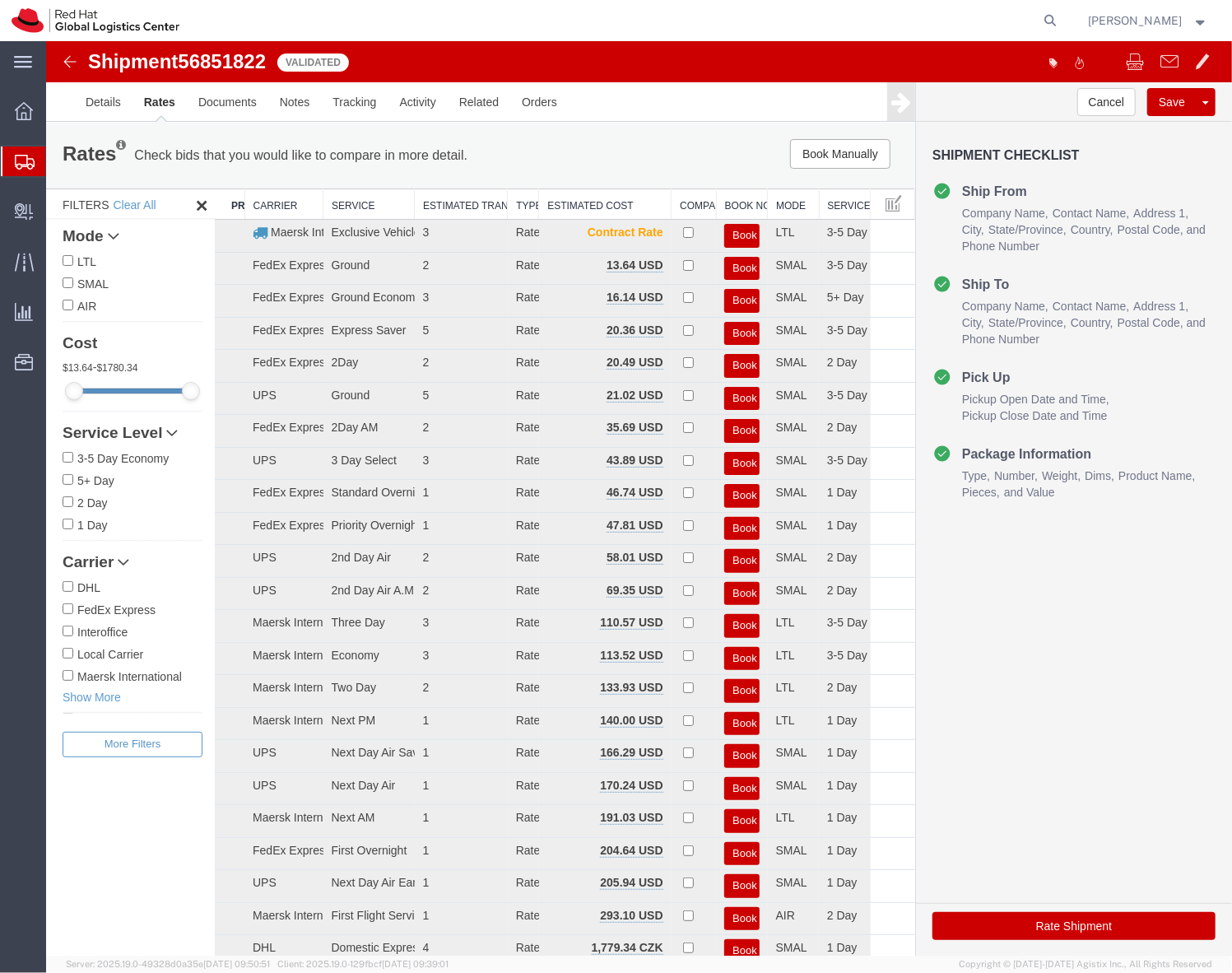
click at [1064, 614] on div "Cancel Save Preview Assign To Clone Shipment Save As Template Shipment Checklis…" at bounding box center [1073, 519] width 316 height 875
click at [109, 101] on link "Details" at bounding box center [103, 101] width 58 height 39
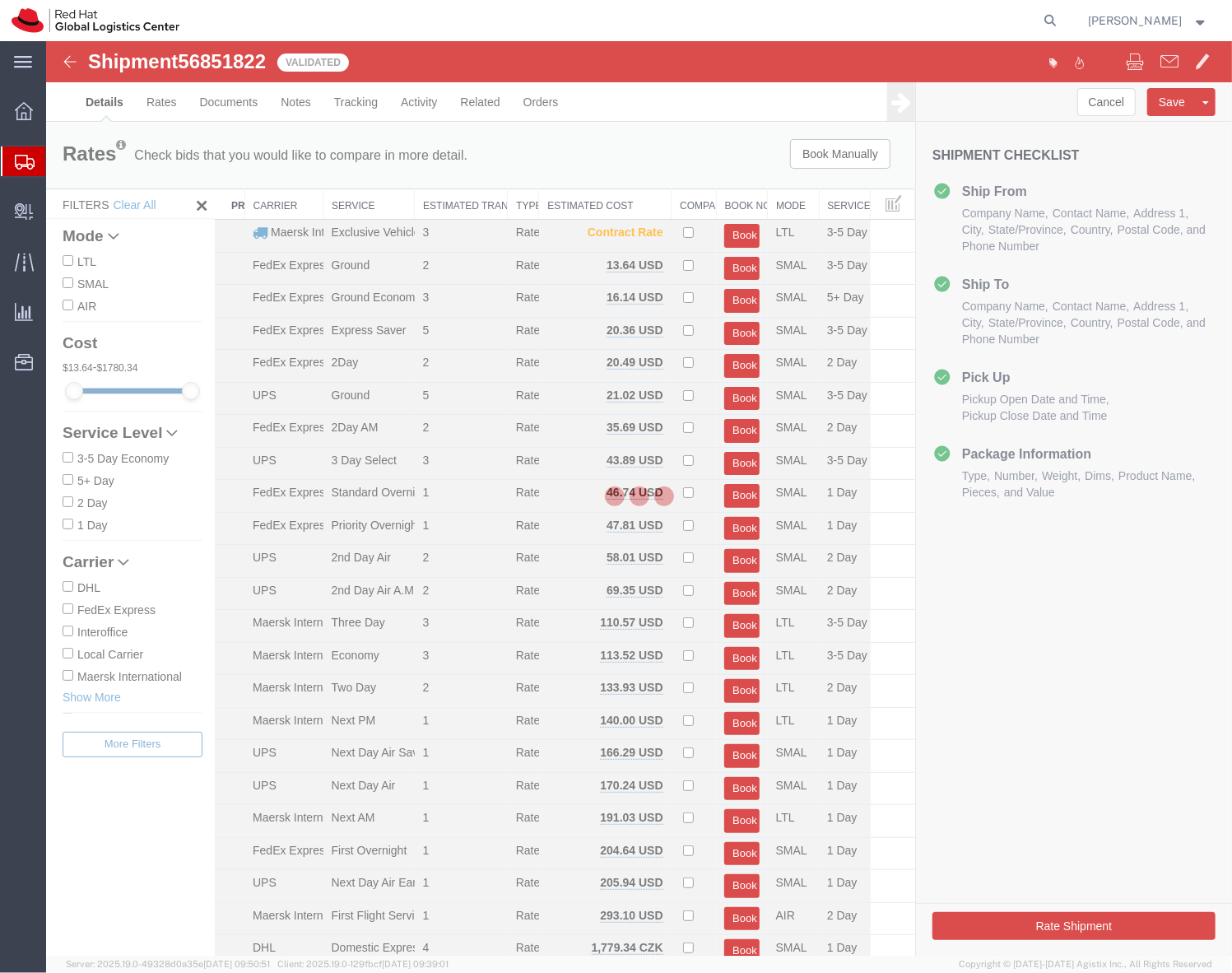
select select "38014"
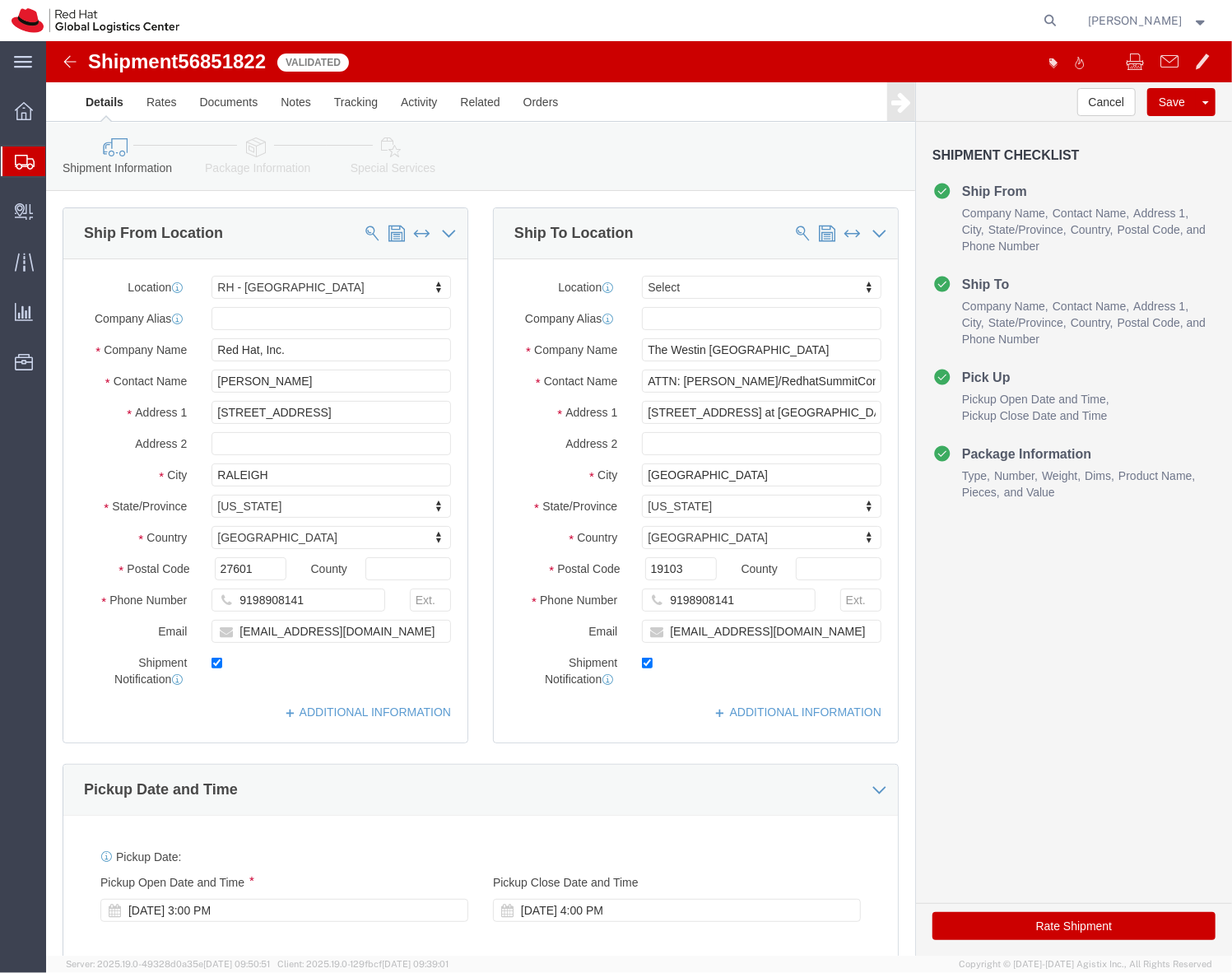
click link "Package Information"
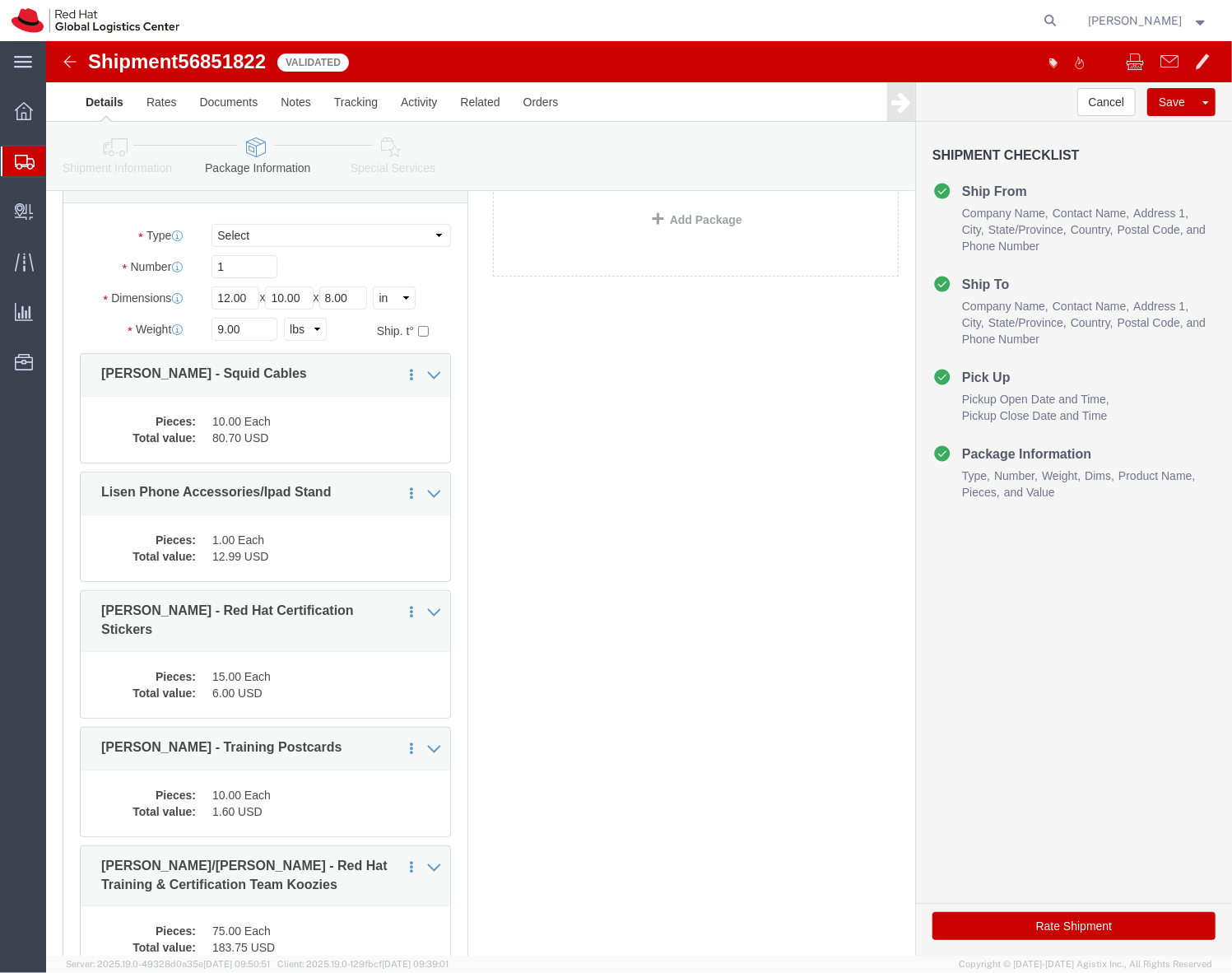
scroll to position [120, 0]
click icon
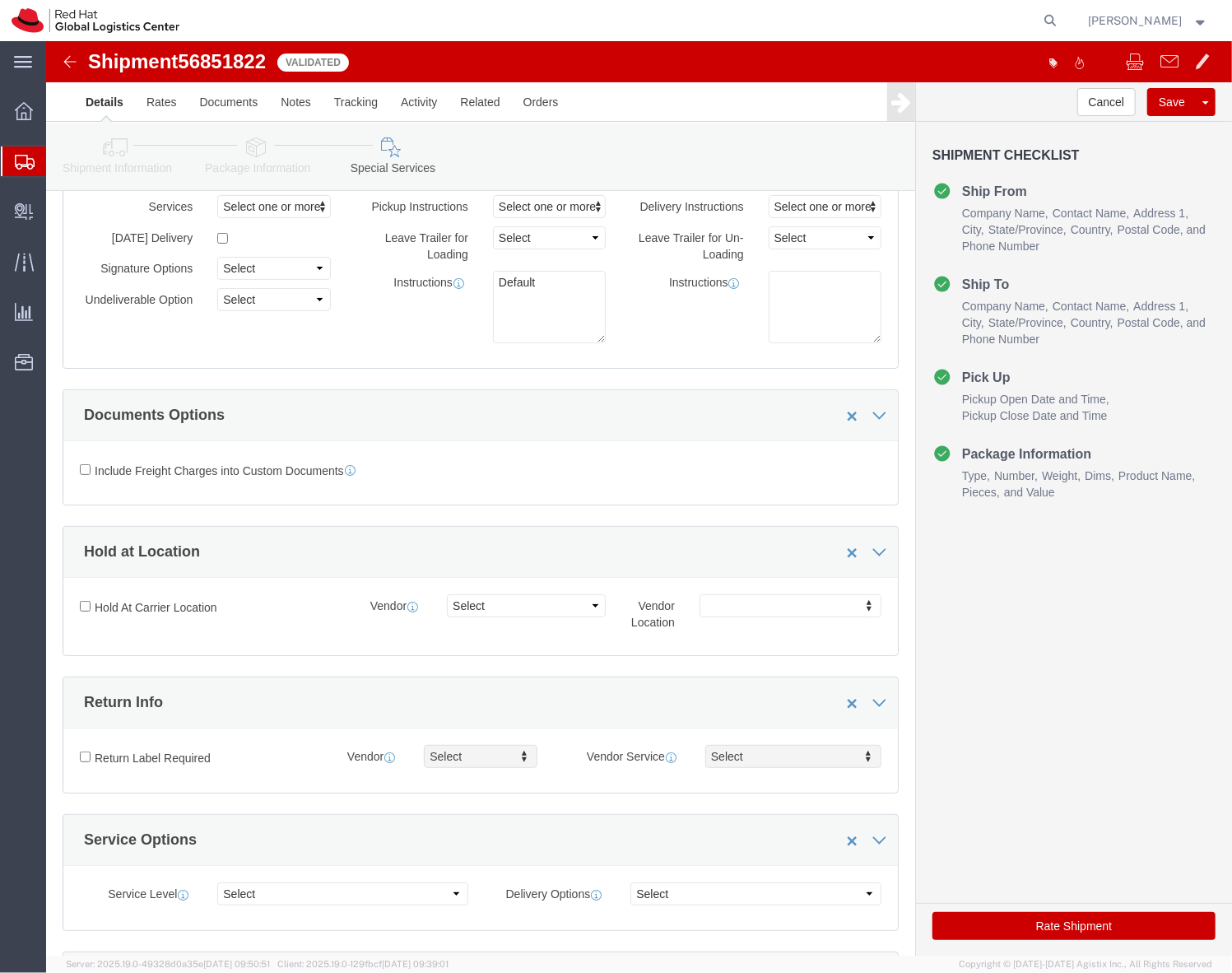
click label "Return Label Required"
click input "Return Label Required"
checkbox input "true"
click div "Vendor Select Vendor Vendor Select FedEx Freight UPS Blue Dart FedEx Express DHL"
select select "5"
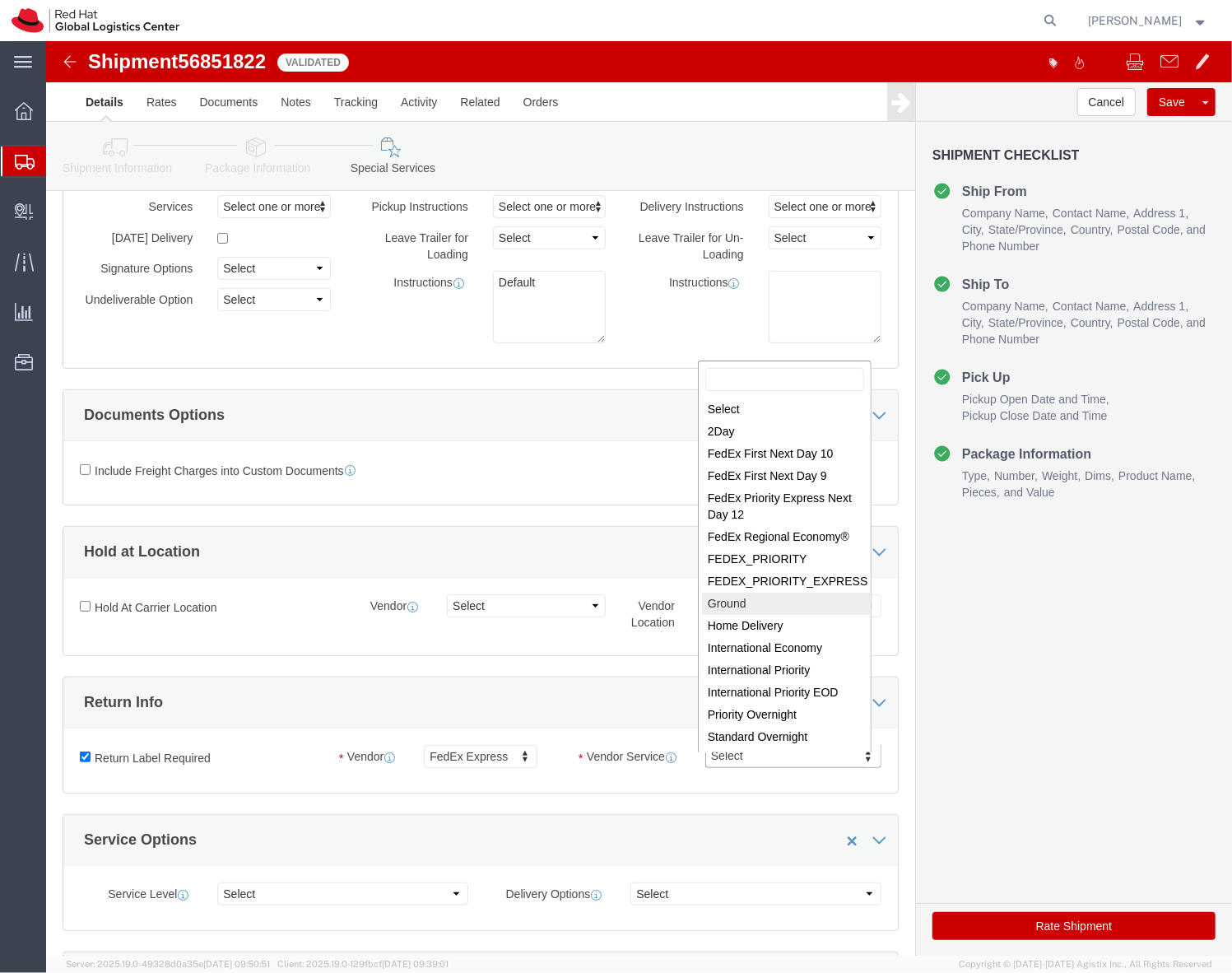
select select "12"
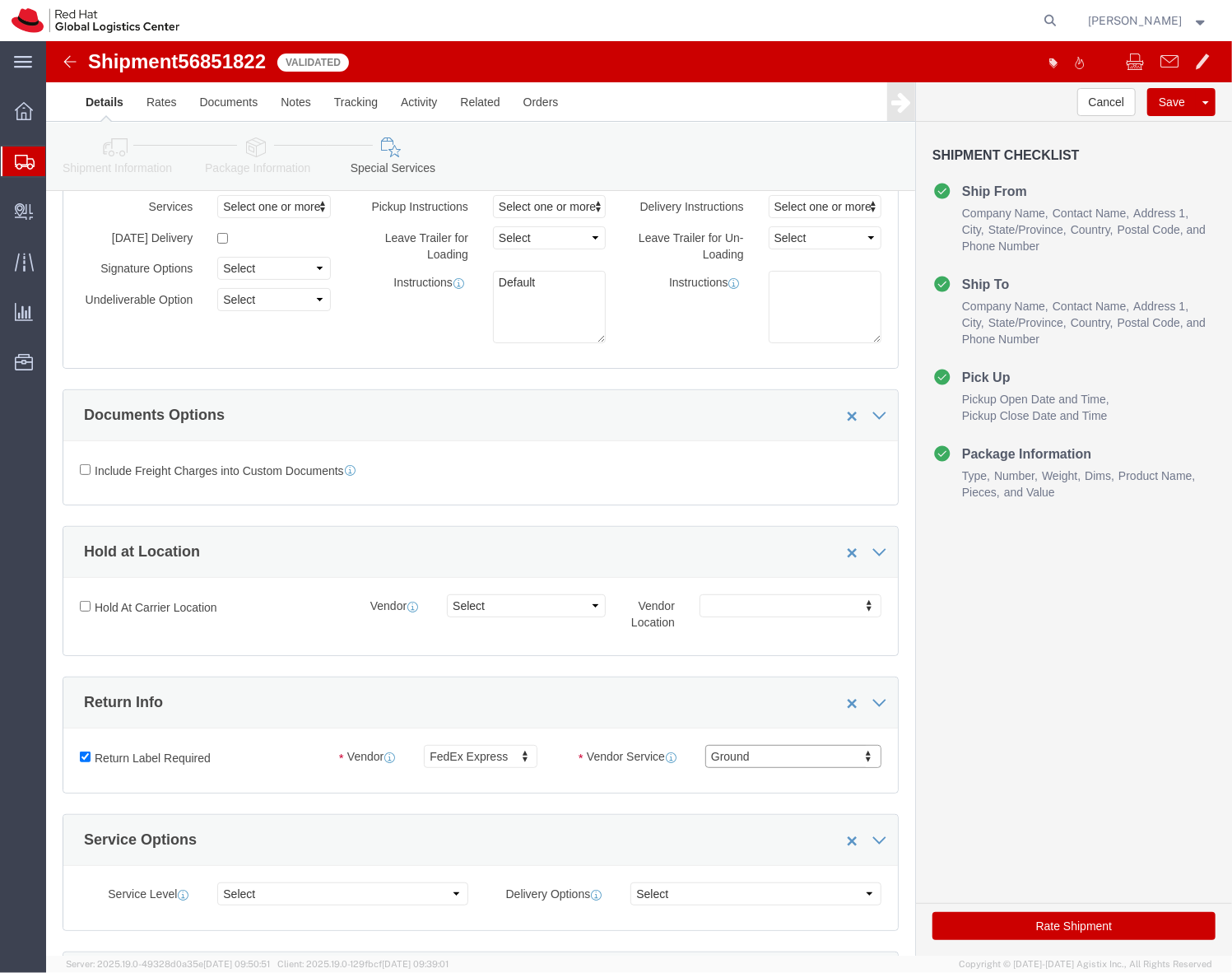
click button "Rate Shipment"
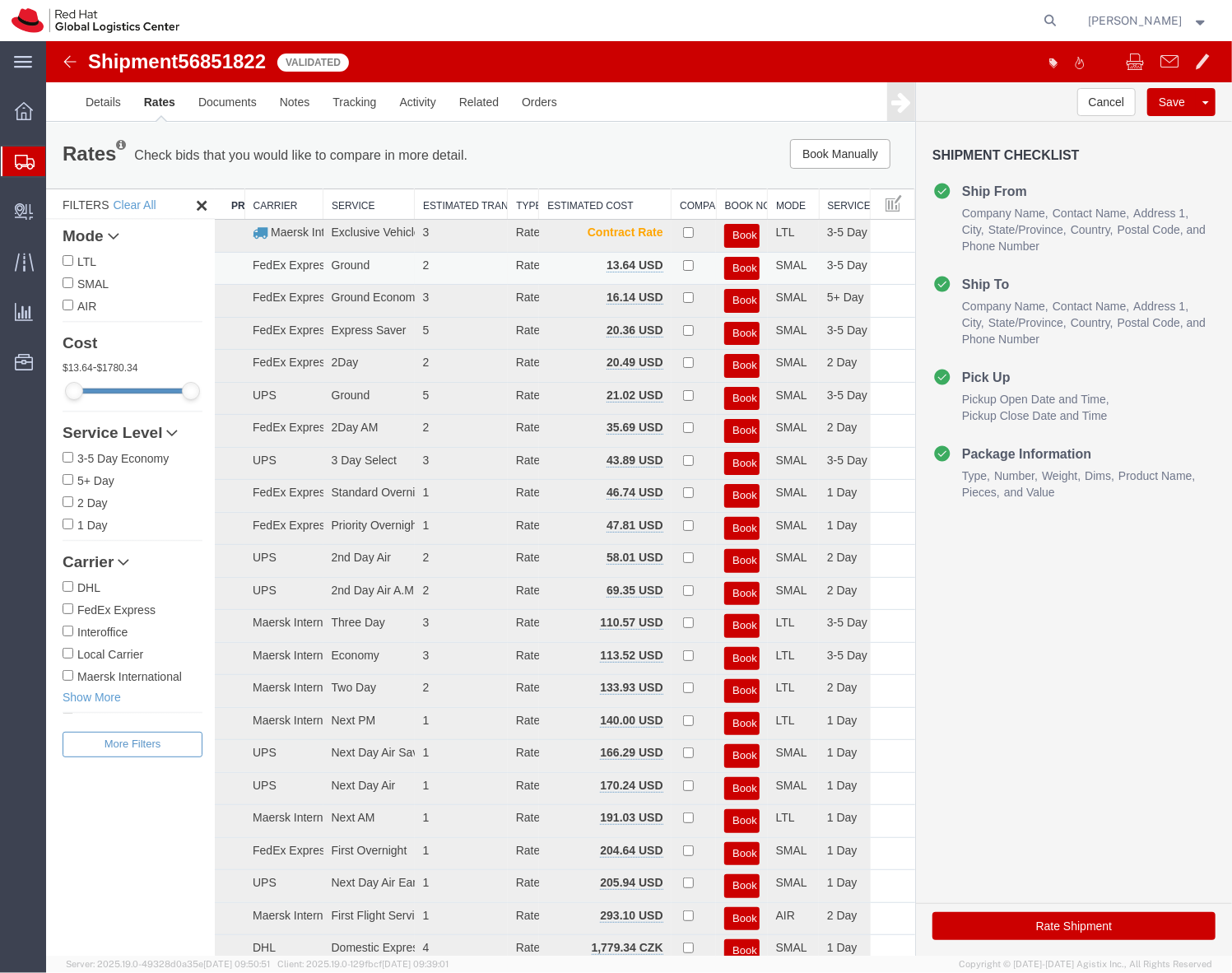
click at [729, 270] on button "Book" at bounding box center [741, 268] width 34 height 24
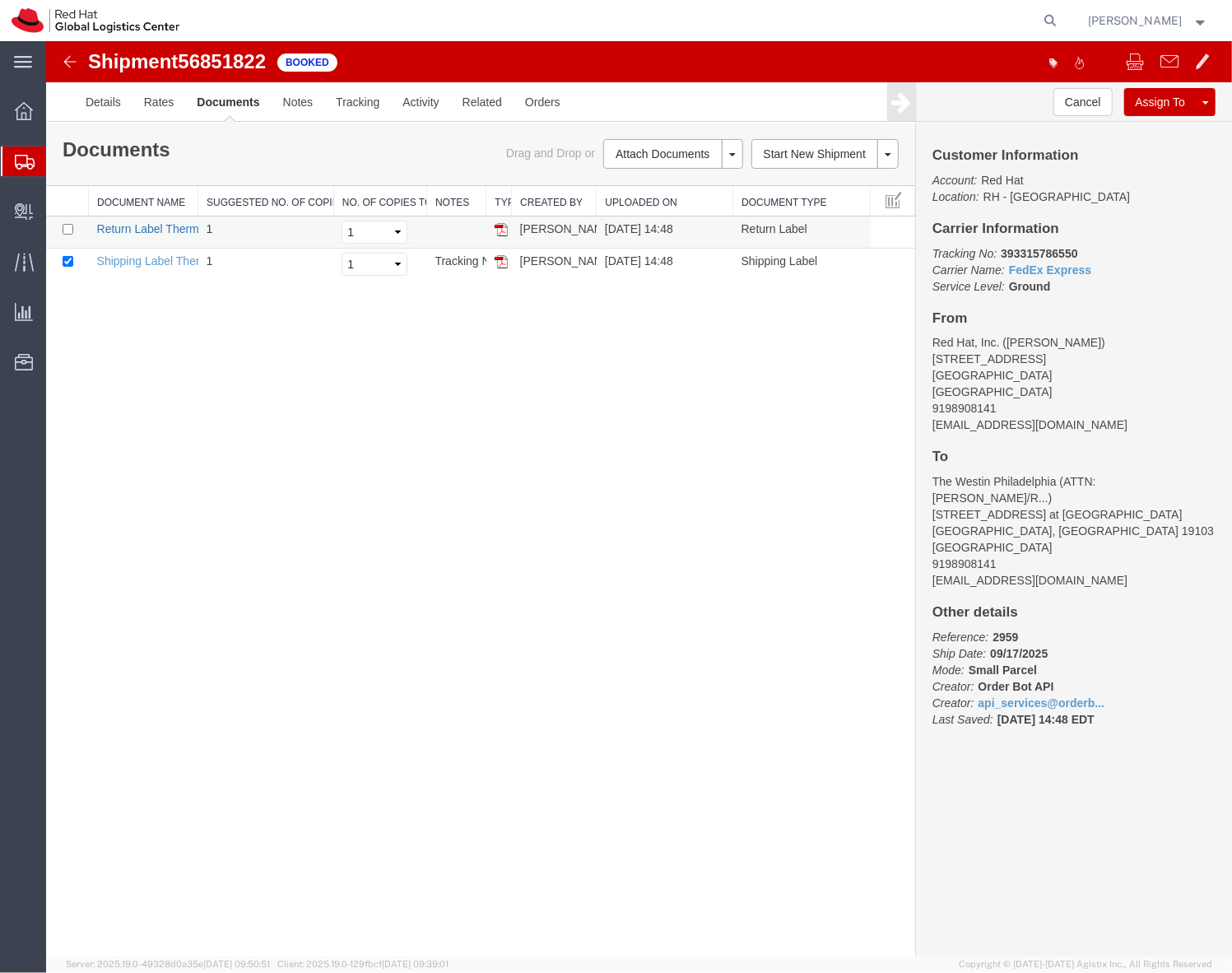
click at [184, 228] on link "Return Label Thermal" at bounding box center [152, 228] width 111 height 13
click at [148, 260] on link "Shipping Label Thermal" at bounding box center [157, 259] width 121 height 13
click at [554, 464] on div "Shipment 56851822 2 of 2 Booked Details Rates Documents Notes Tracking Activity…" at bounding box center [638, 498] width 1186 height 916
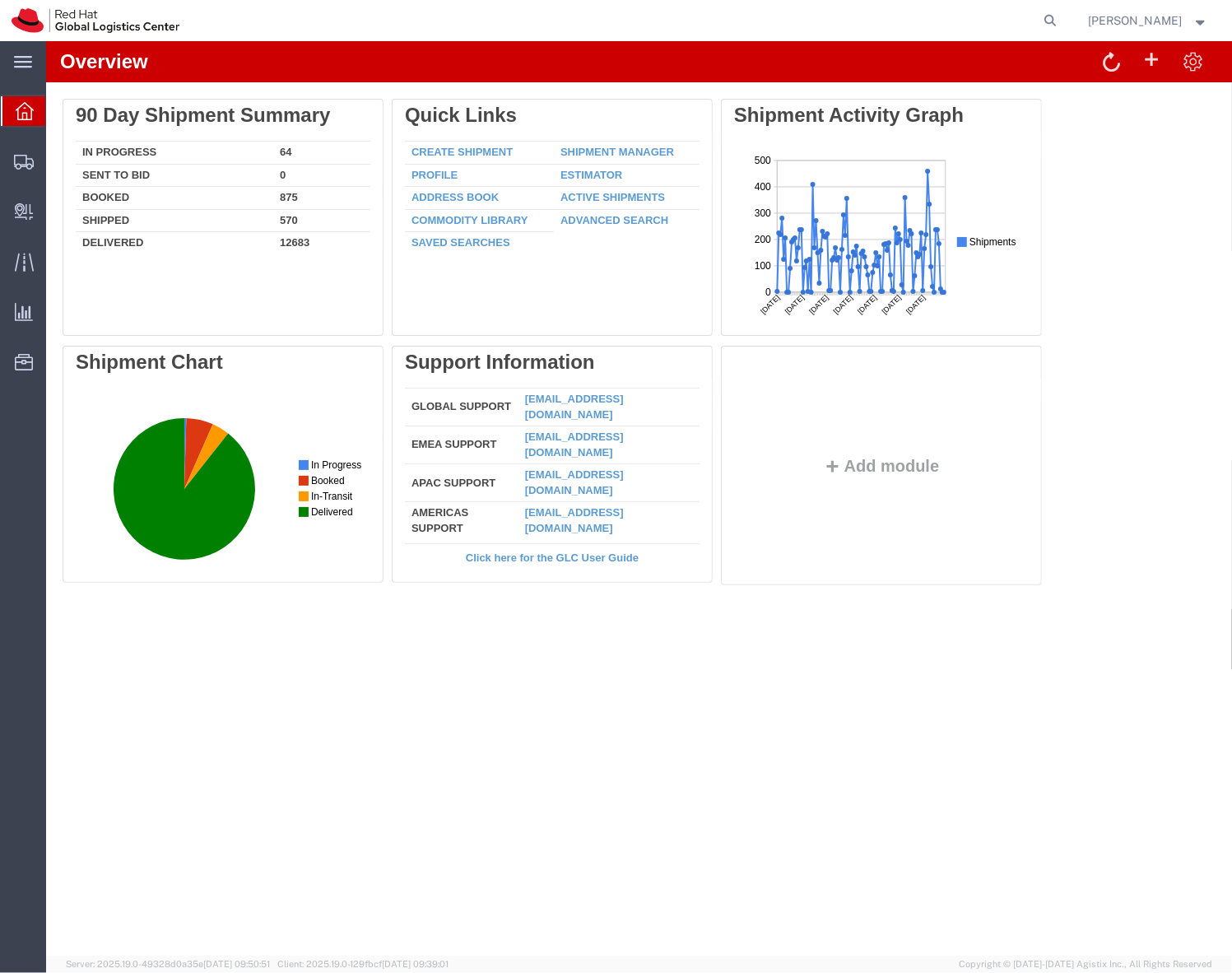
click at [10, 179] on ul "Overview Shipments Shipment Manager Create Shipment Create from Template Estima…" at bounding box center [23, 246] width 46 height 301
click at [18, 163] on icon at bounding box center [23, 162] width 20 height 15
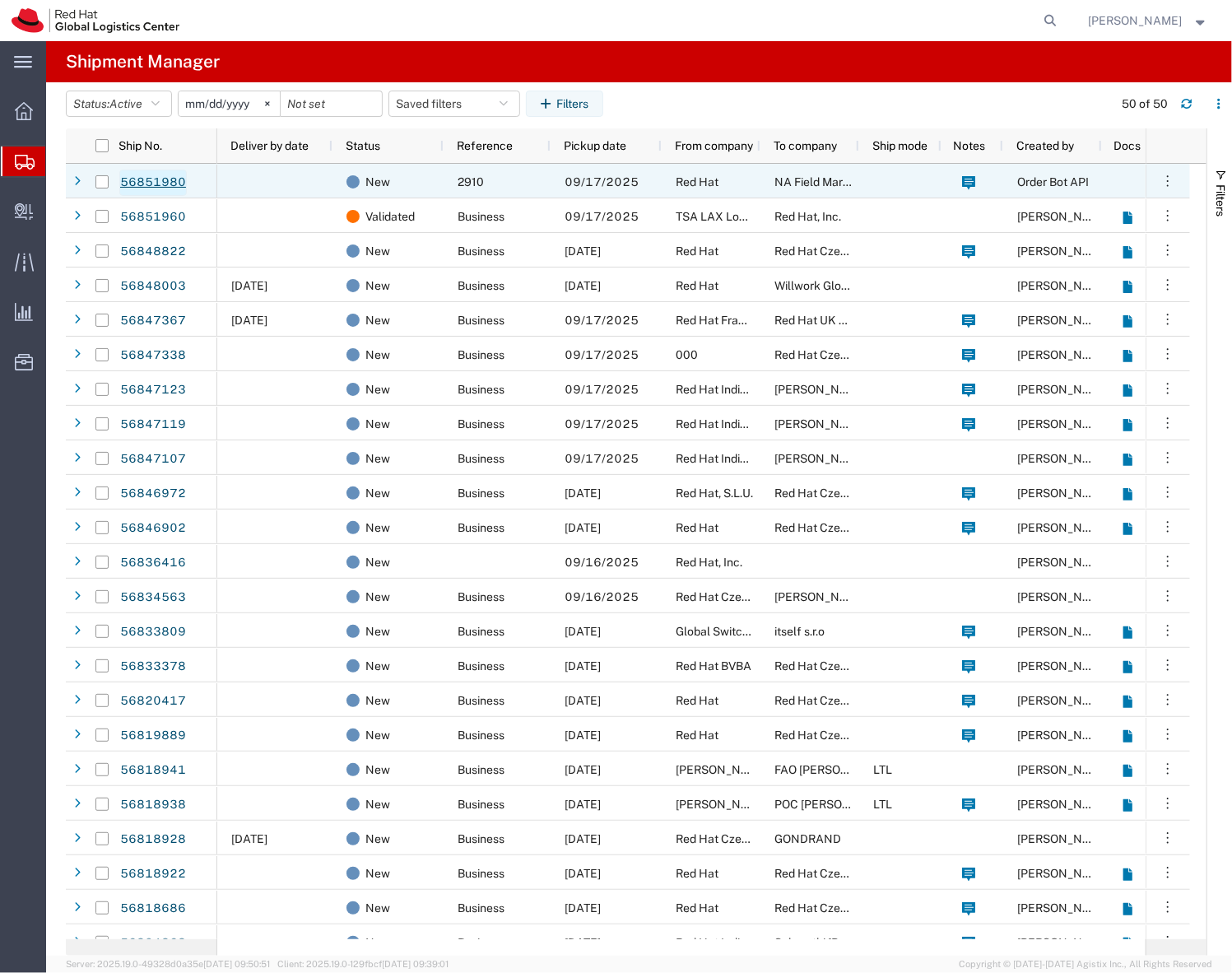
click at [158, 185] on link "56851980" at bounding box center [153, 182] width 68 height 27
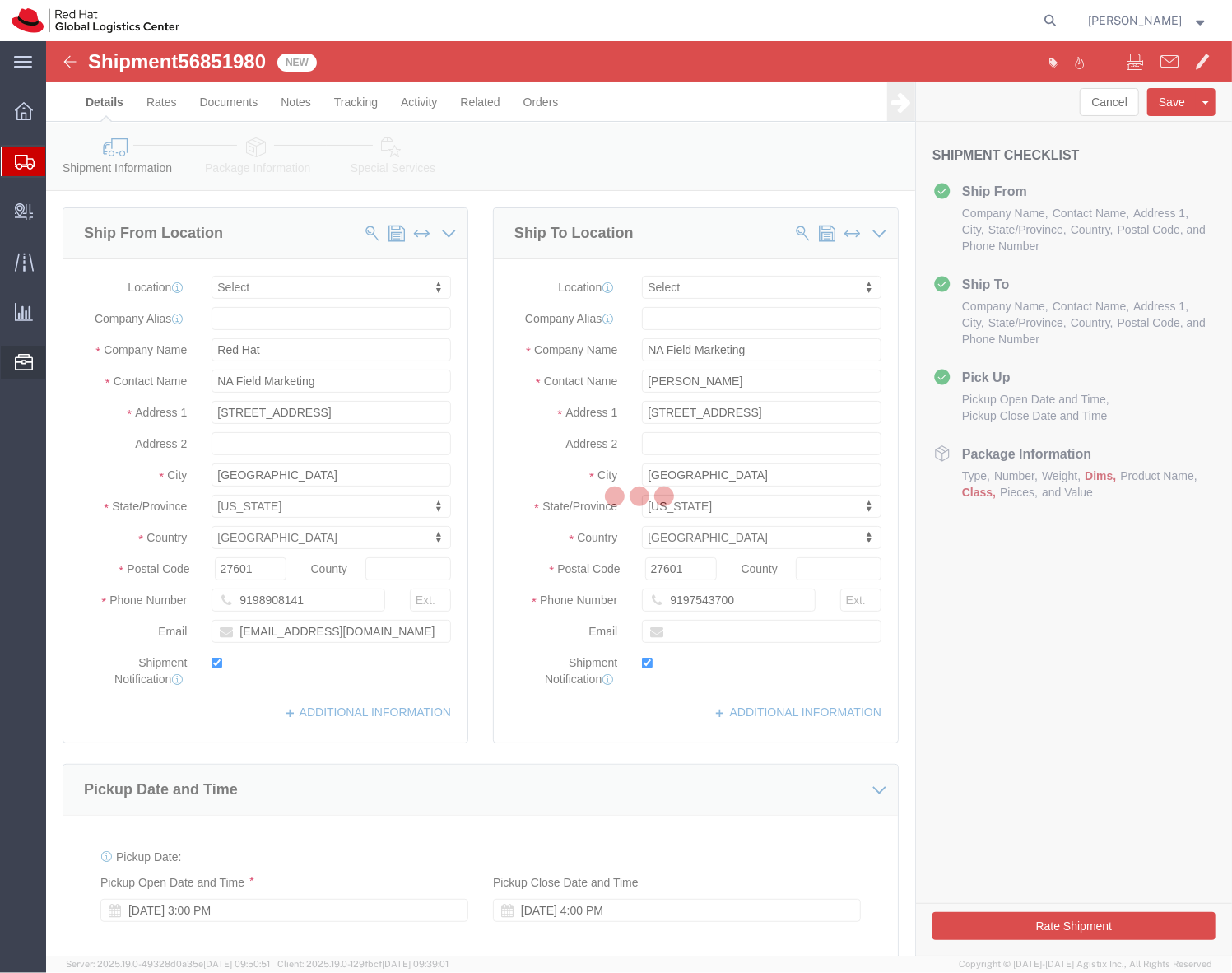
select select
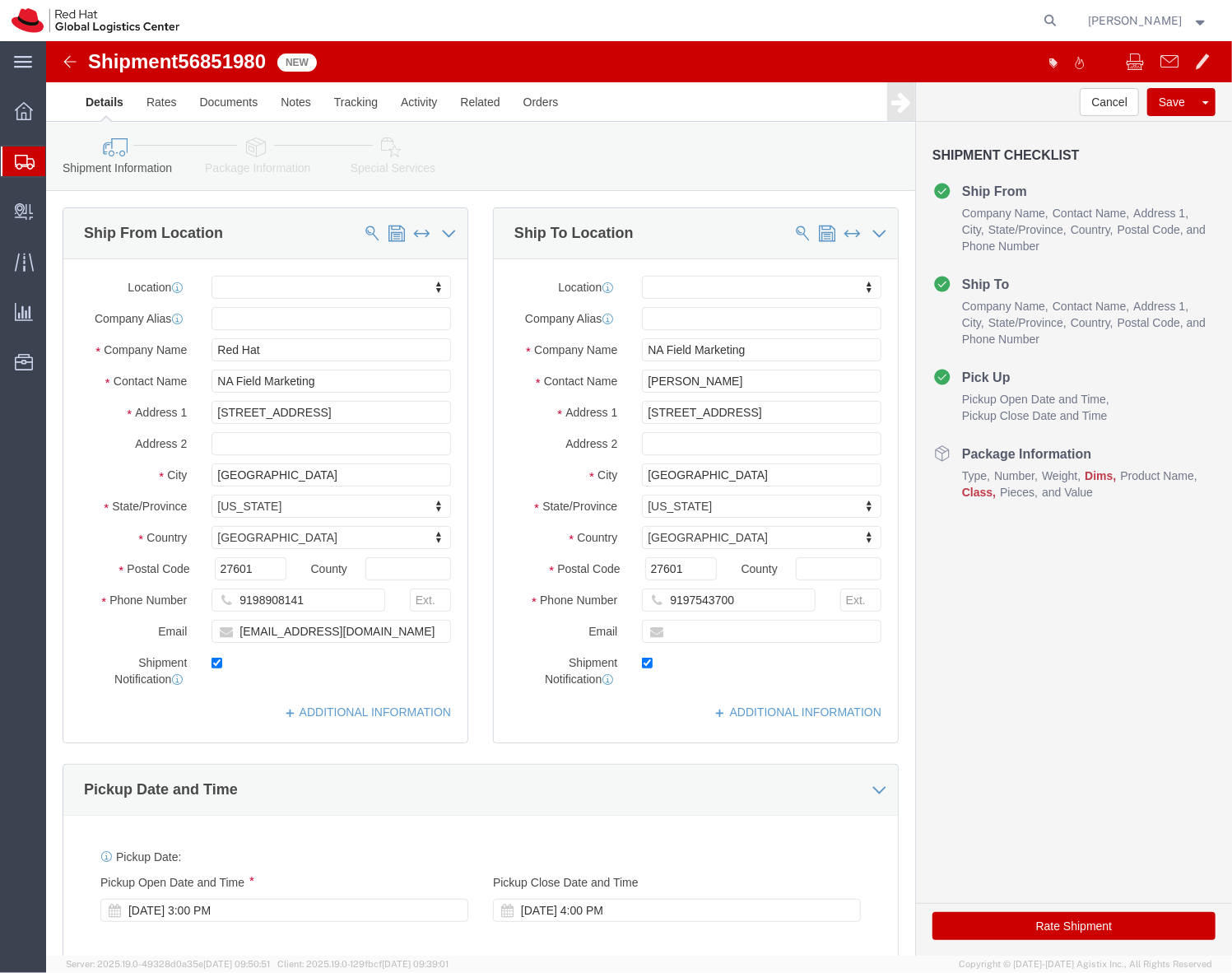
click div "Ship To Location"
click input "NA Field Marketing"
type input "The Westin Philadelphia"
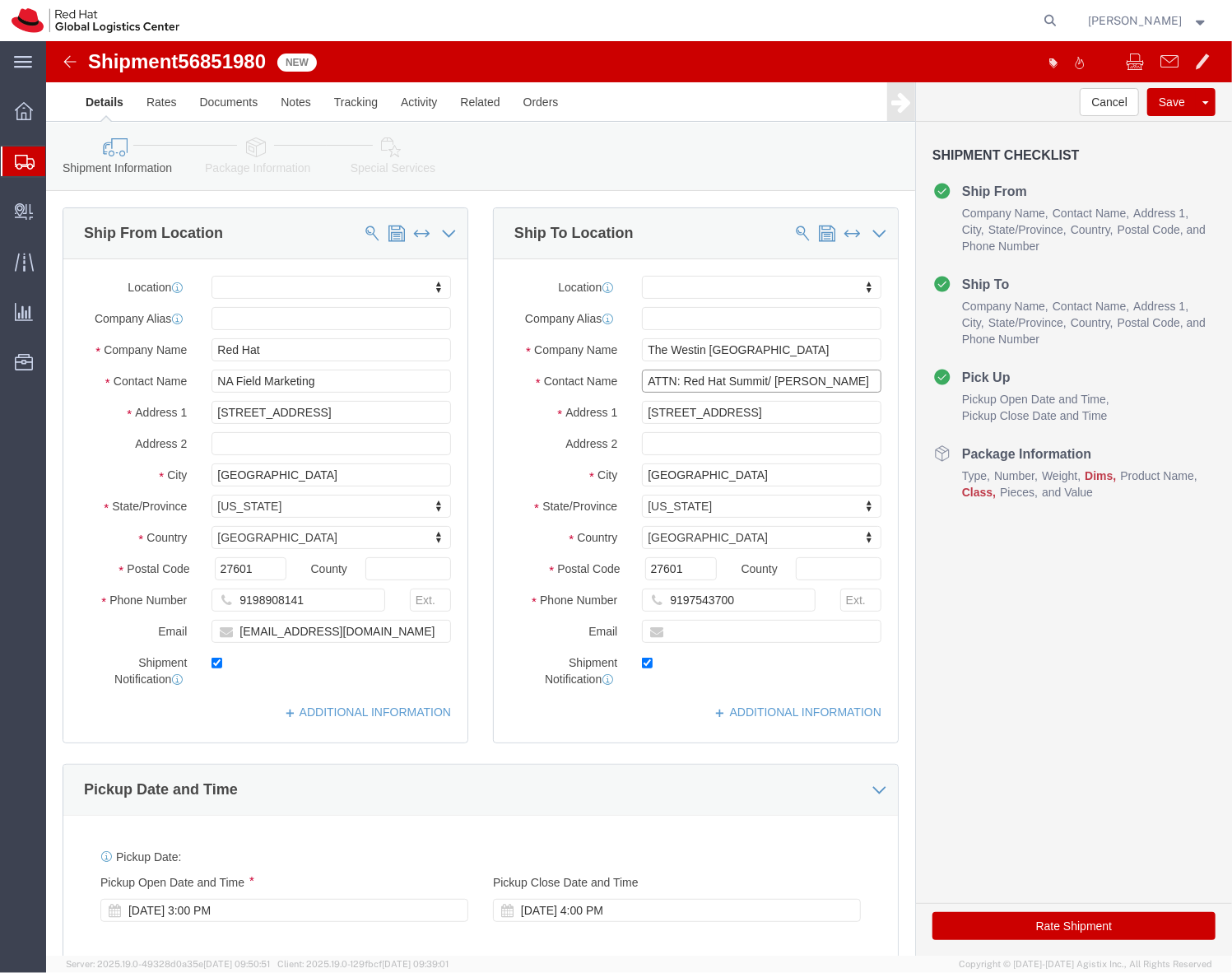
type input "ATTN: Red Hat Summit/ [PERSON_NAME]"
type input "99 South"
select select
click input "99 South"
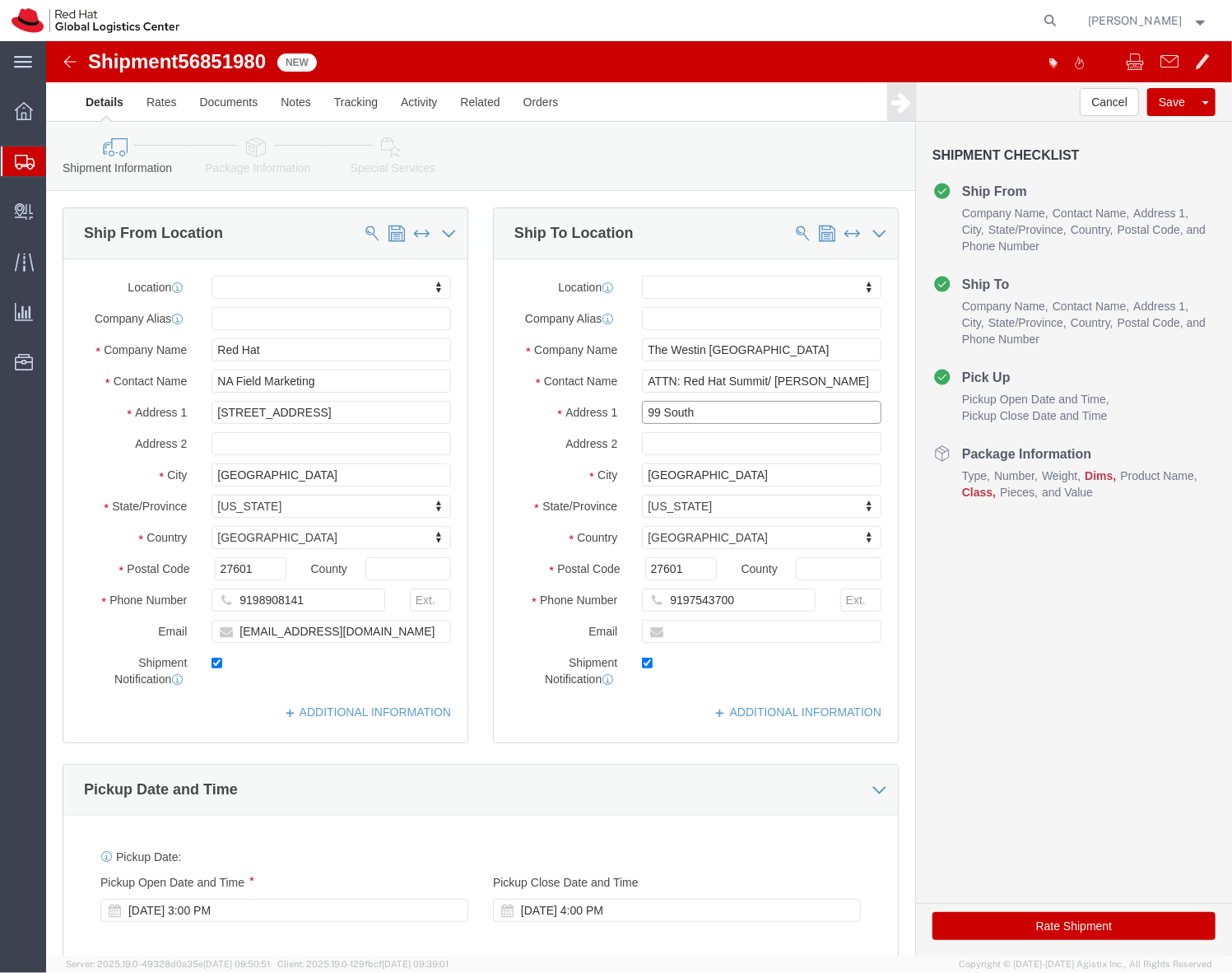
click input "99 South"
paste input "17th Street at Liberty Place"
type input "[STREET_ADDRESS] at [GEOGRAPHIC_DATA]"
select select
click input "Raleigh"
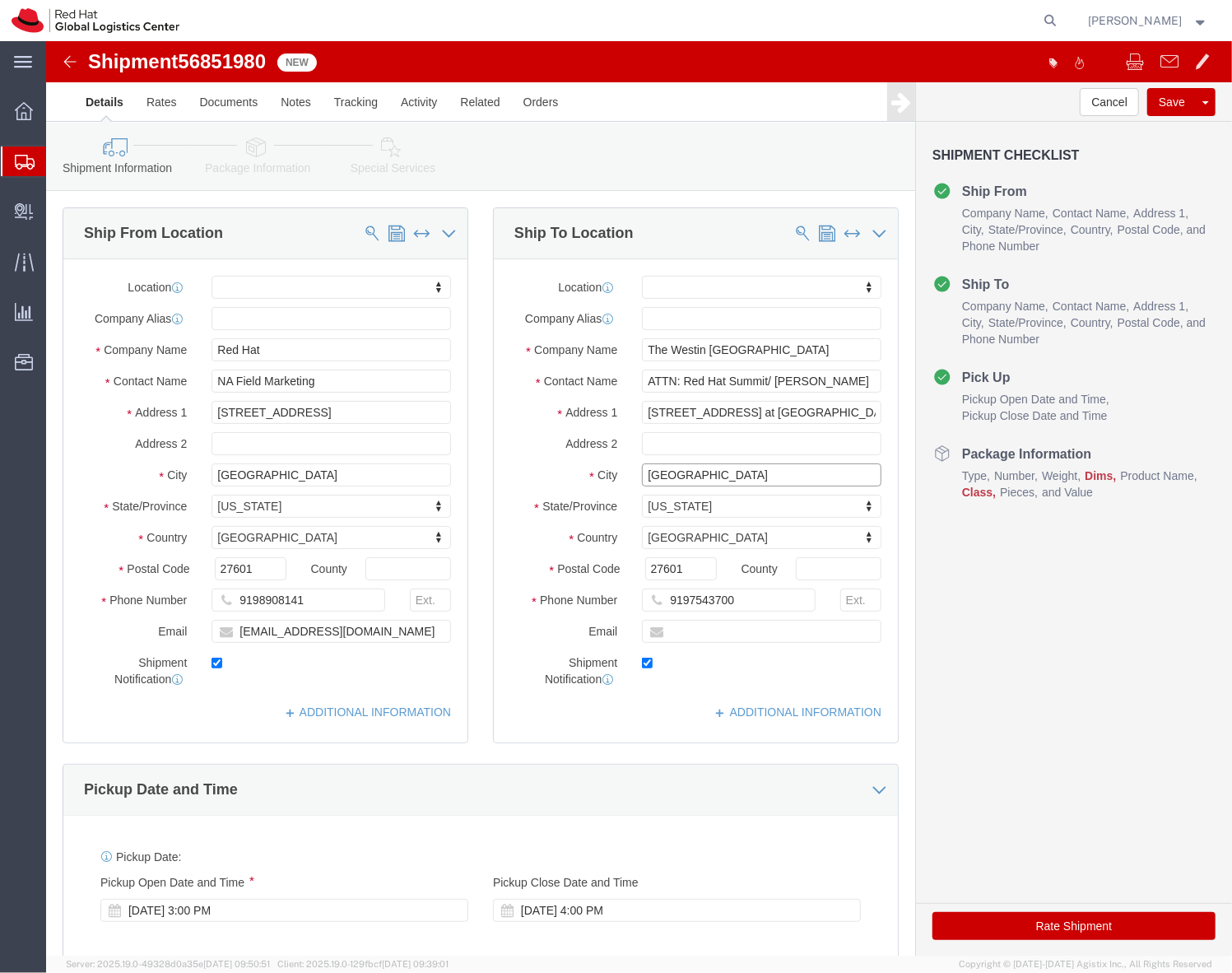
click input "Raleigh"
type input "Philadelphia"
select select
type input "p"
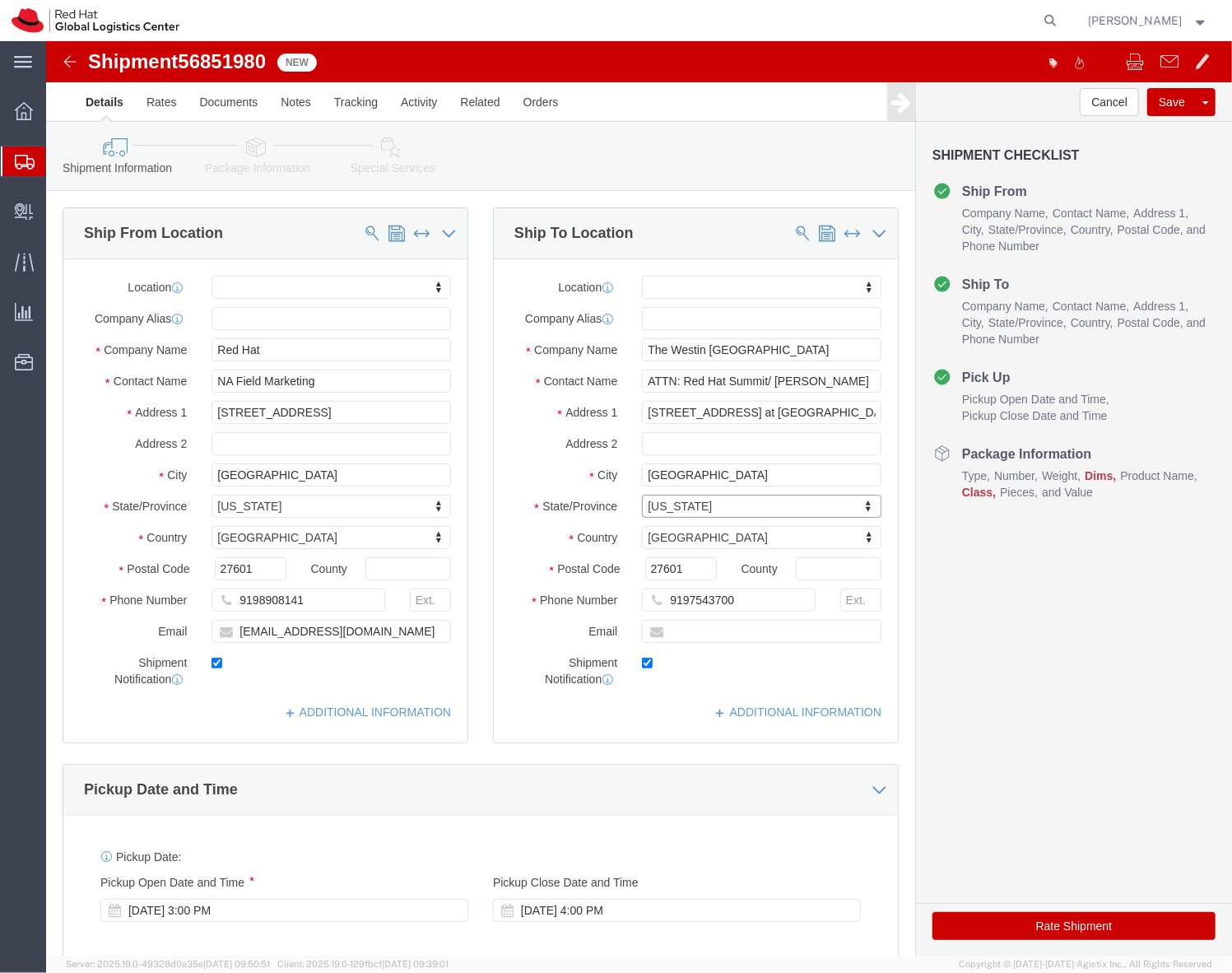
type input "p"
type input "penns"
select select
select select "PA"
type input "19103"
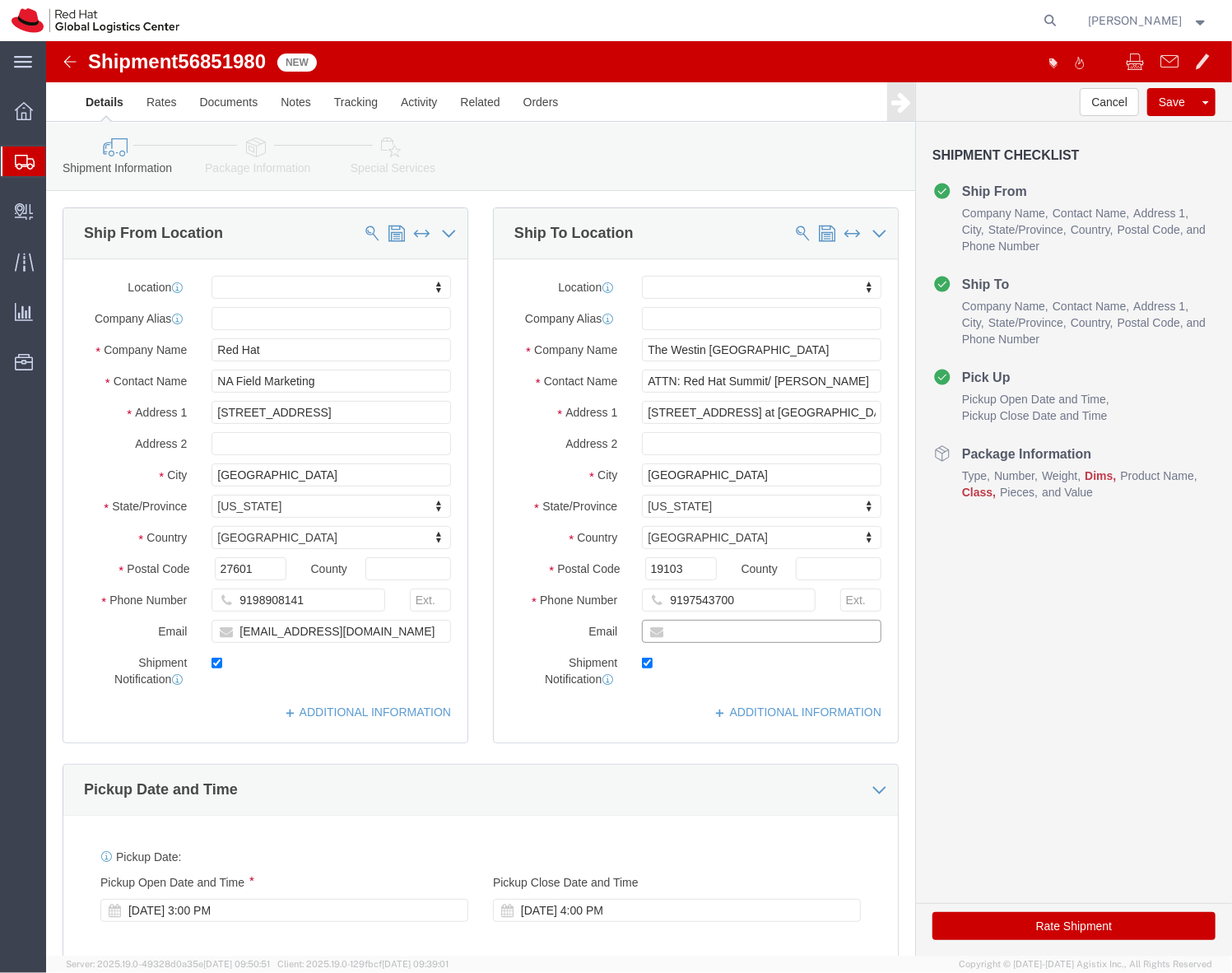
select select
click input "text"
type input "jlien@redhat.com"
click div "Shipment Information Package Information Special Services"
click link "Package Information"
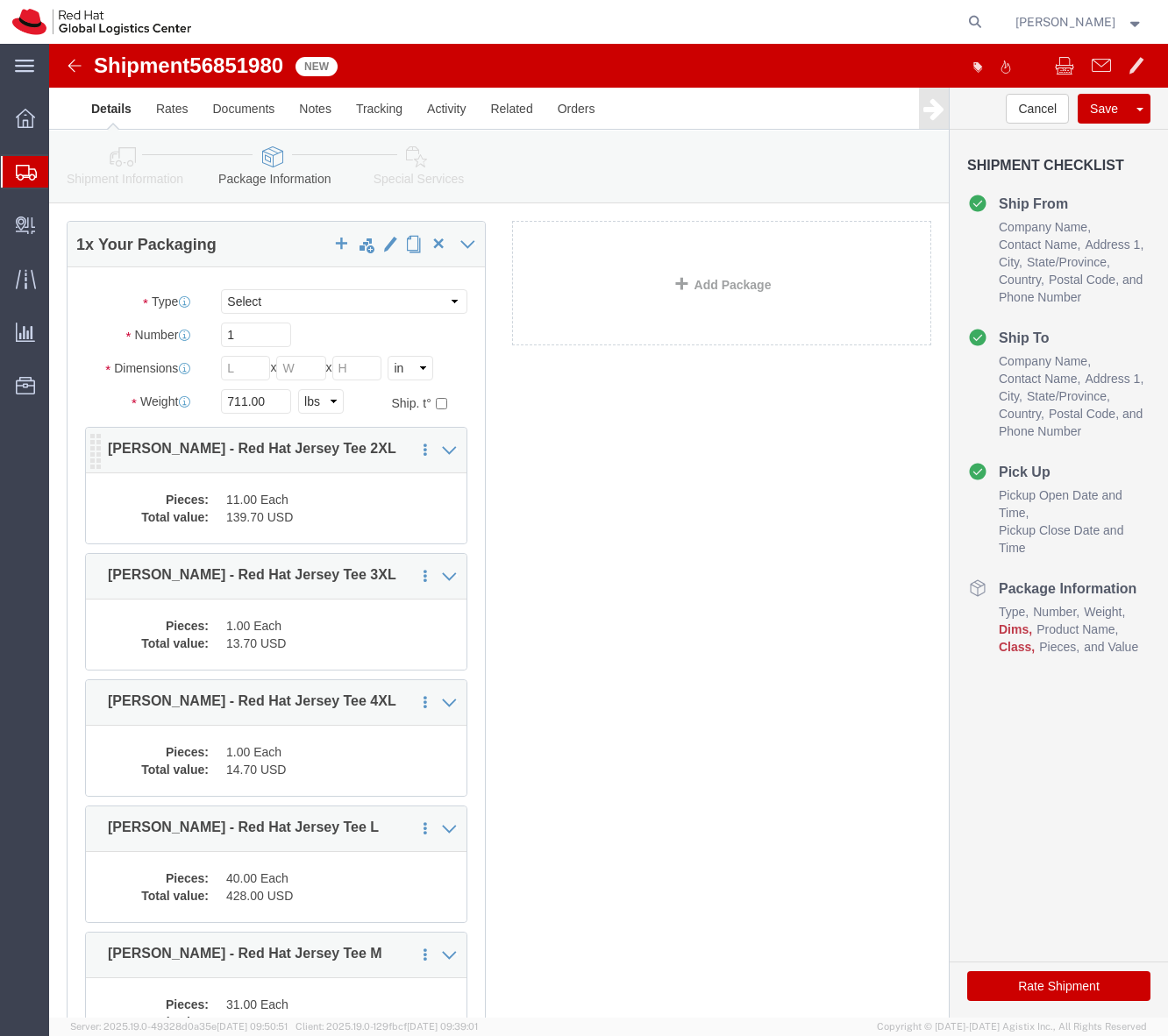
scroll to position [63, 0]
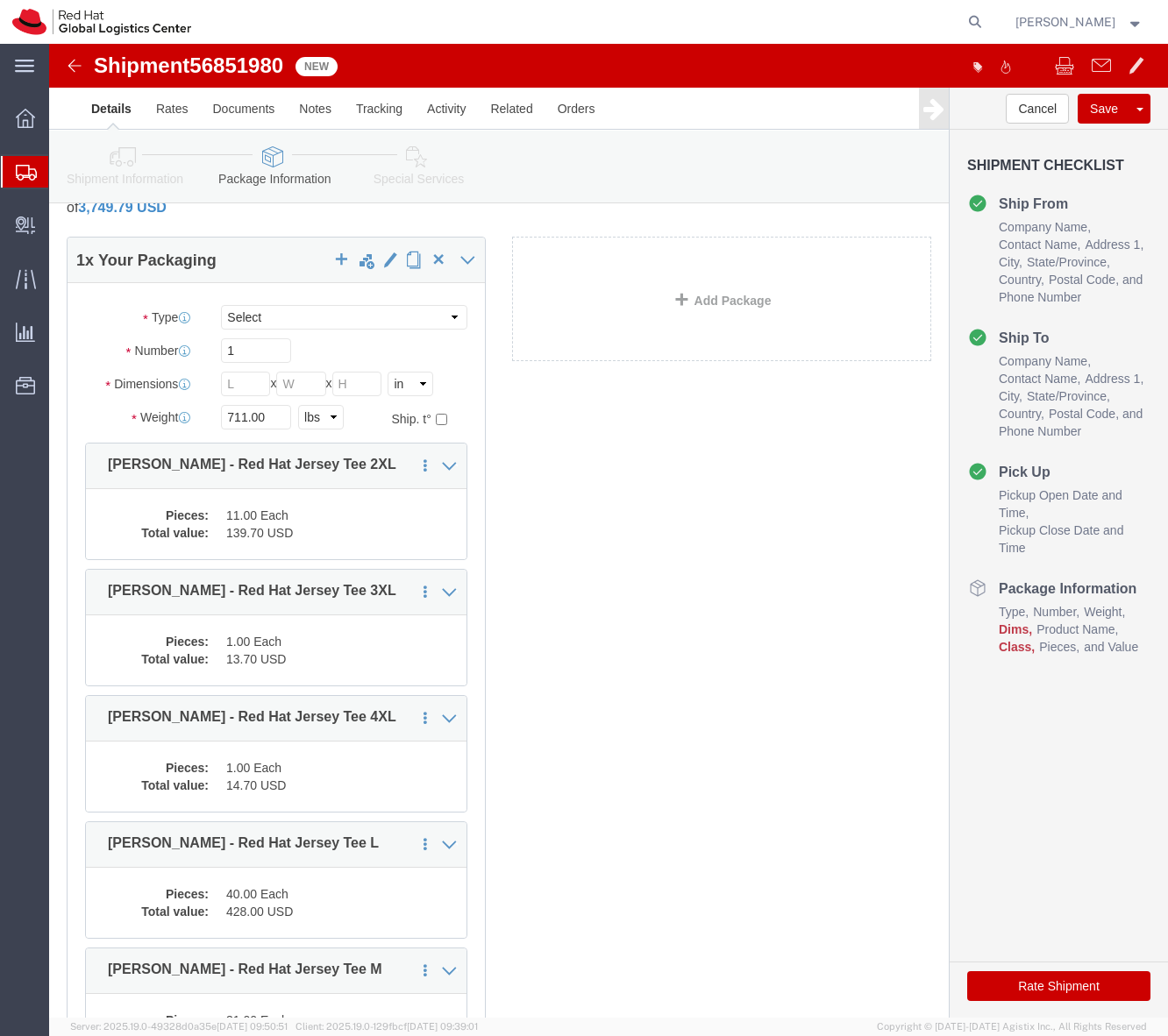
click div "1 x Your Packaging Package Type Select Case(s) Crate(s) Envelope Large Box Medi…"
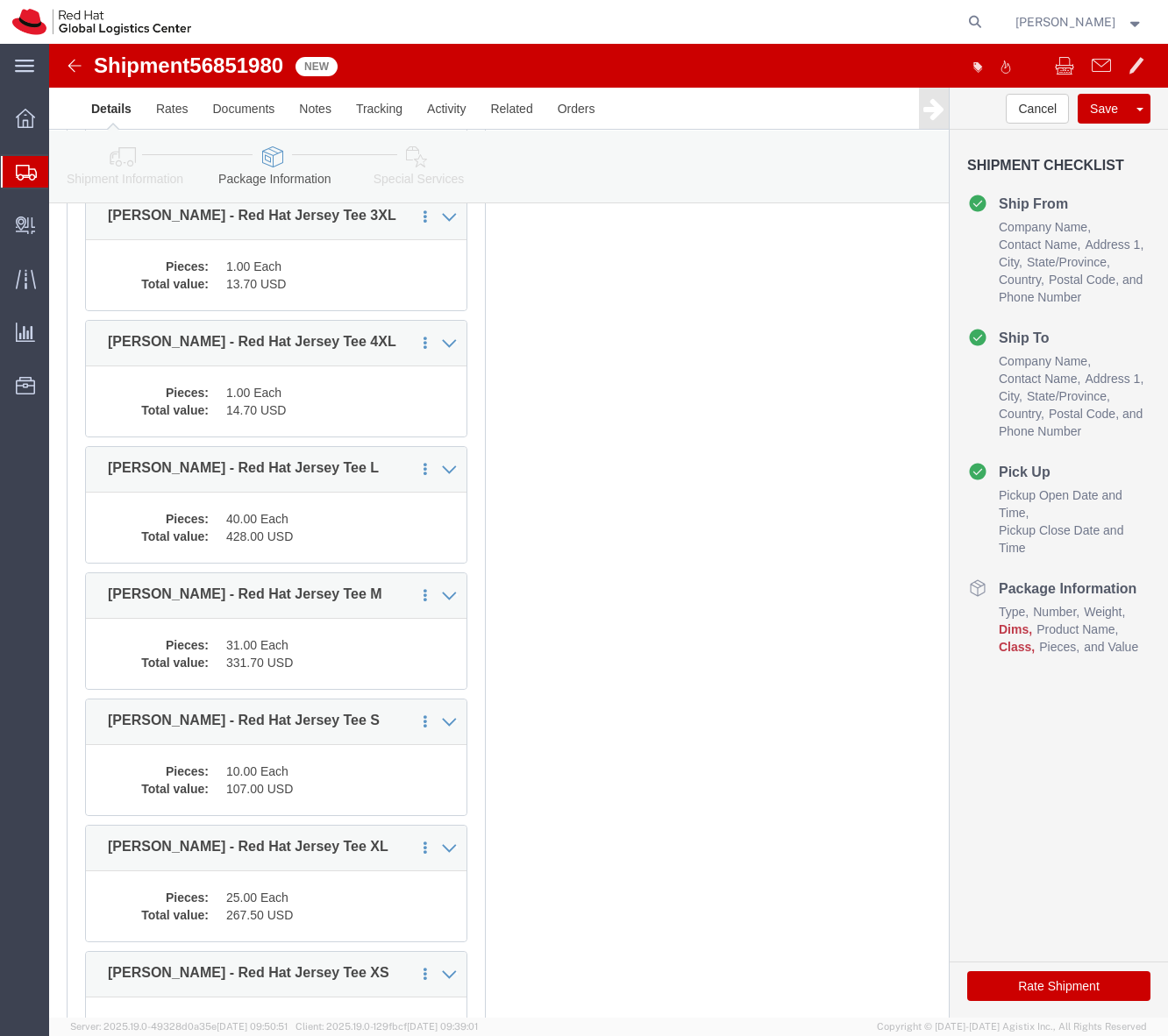
scroll to position [0, 0]
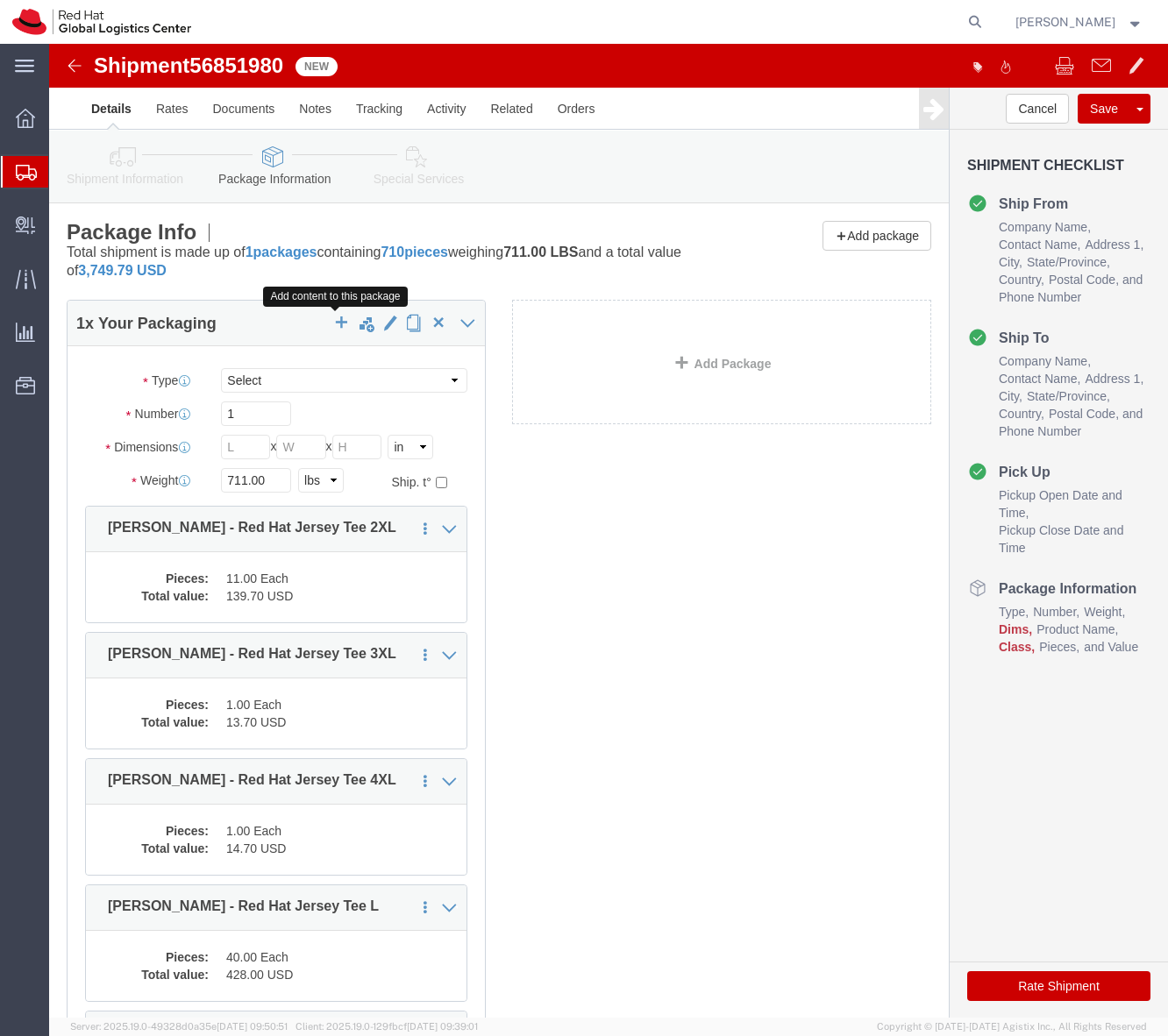
click span "button"
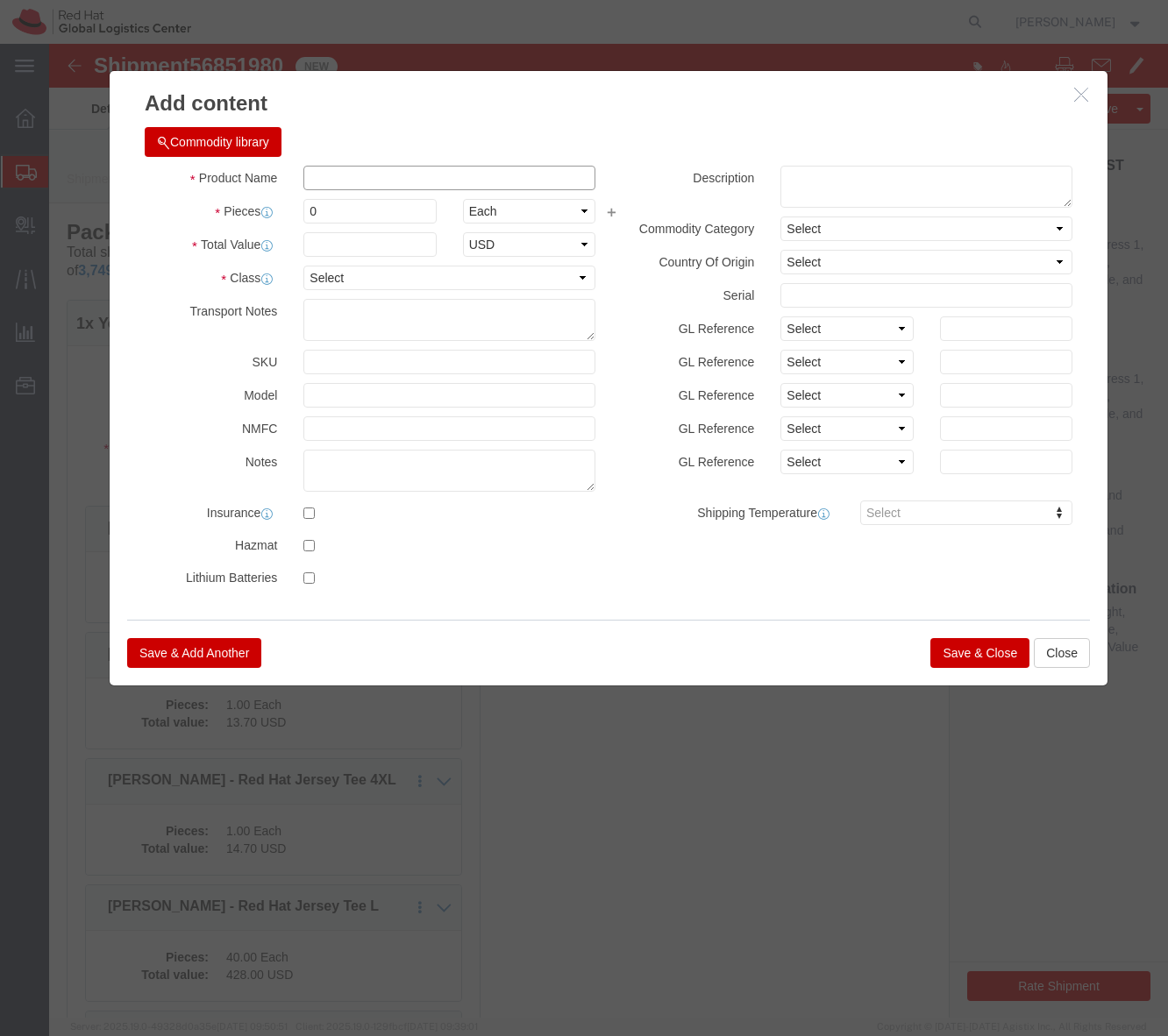
click input "text"
drag, startPoint x: 958, startPoint y: 600, endPoint x: 931, endPoint y: 598, distance: 27.1
click button "Save & Close"
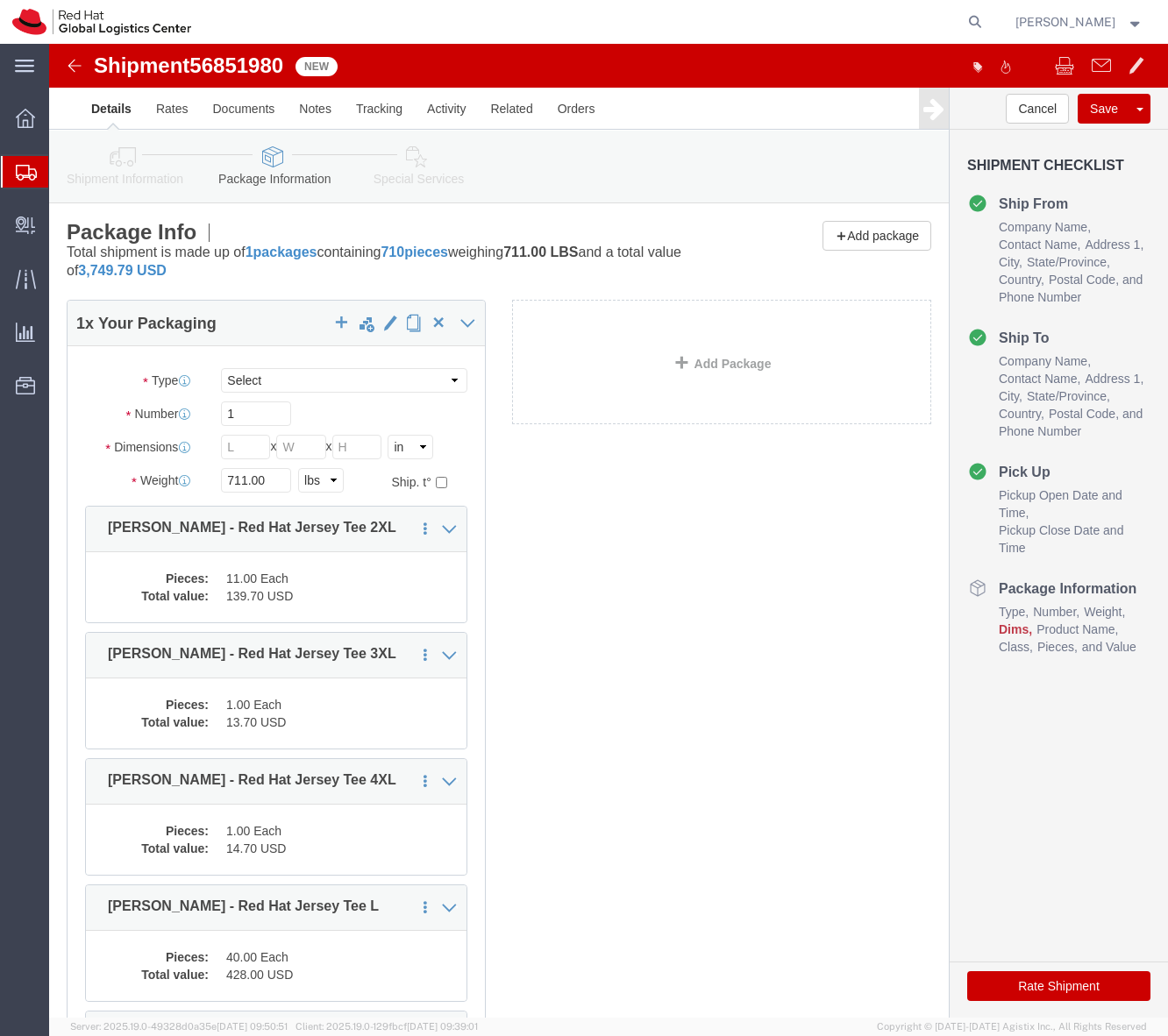
click link "Add Package"
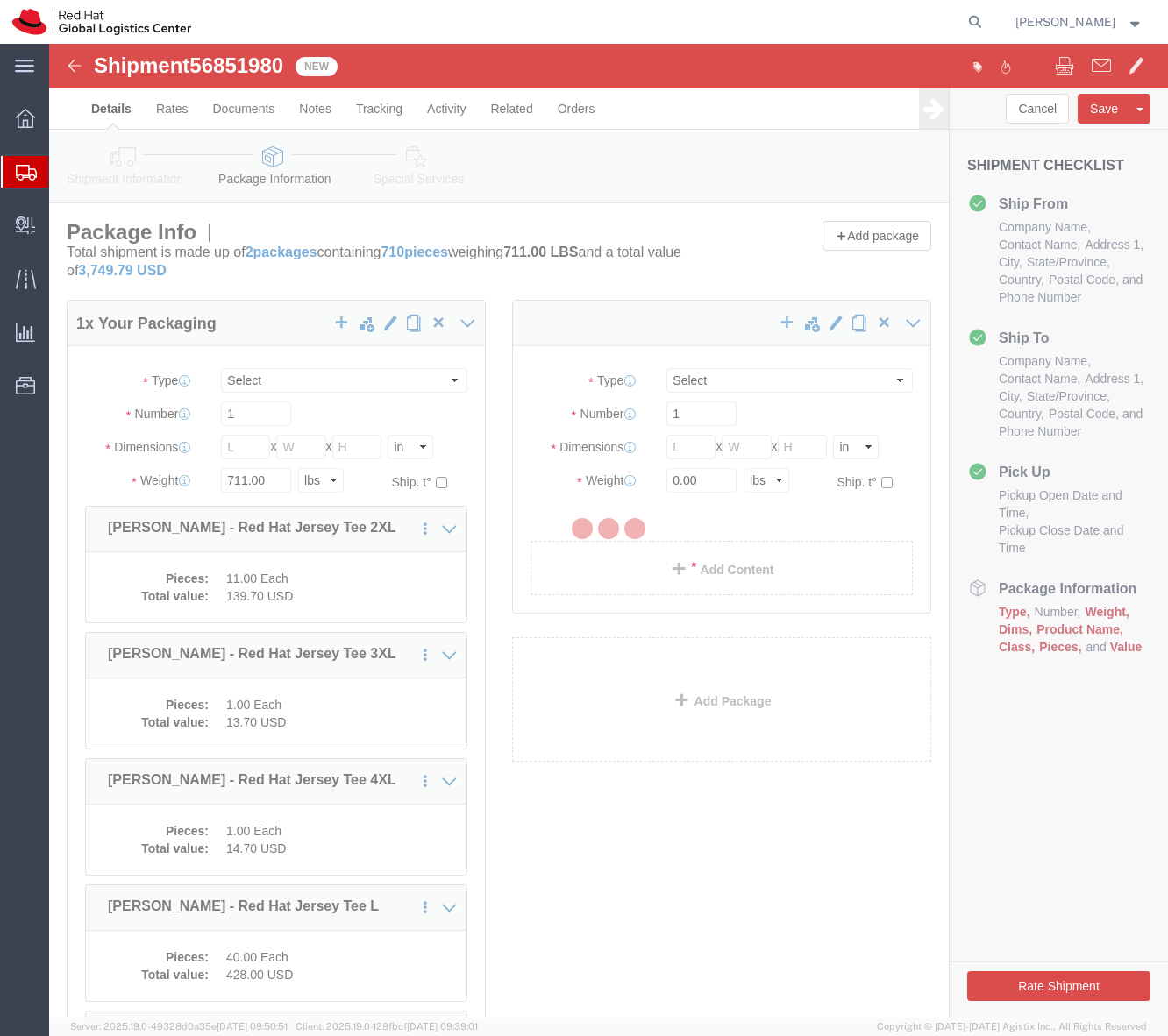
select select
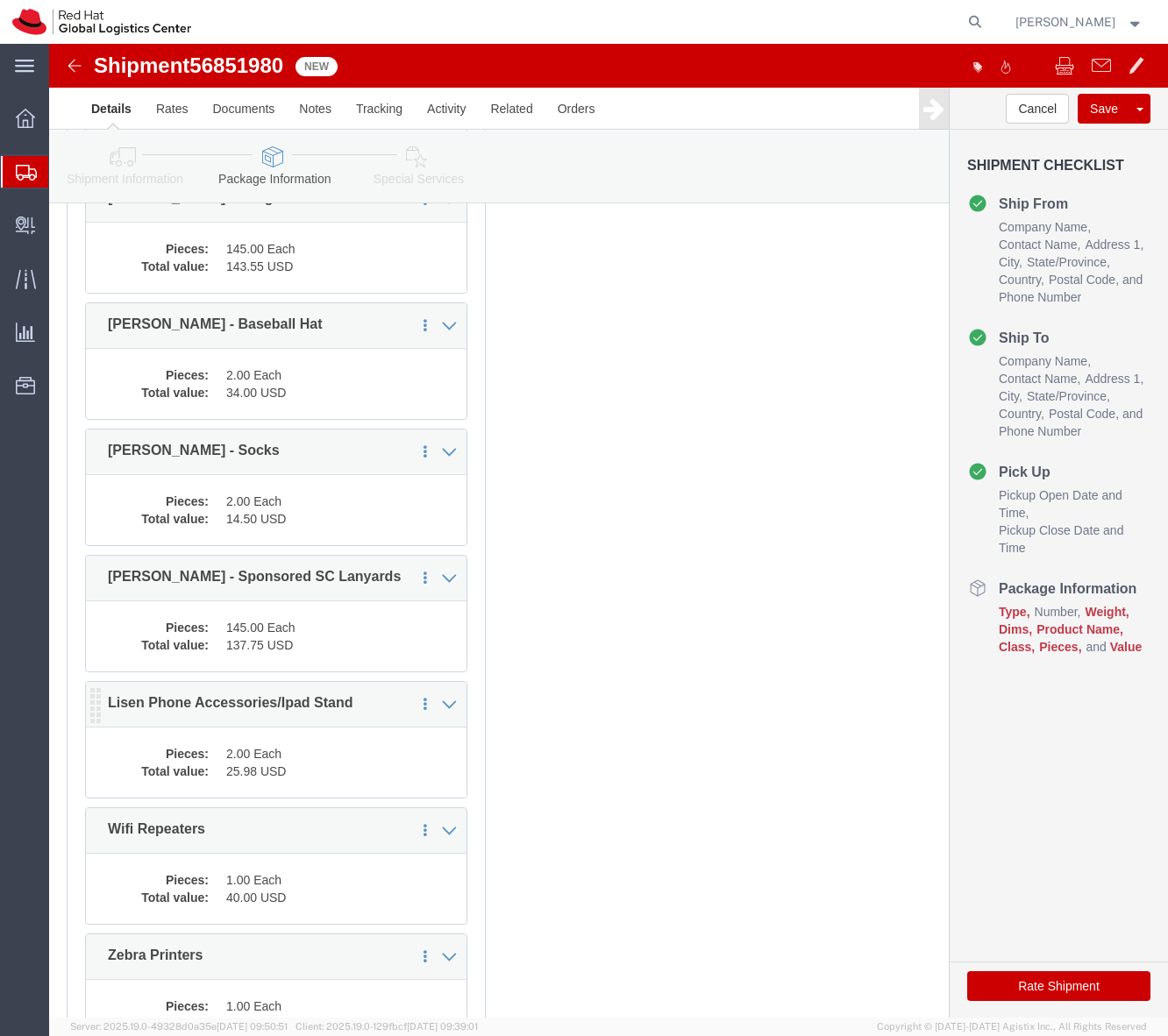
scroll to position [1610, 0]
click p "J.Lien - Sponsored SC Lanyards"
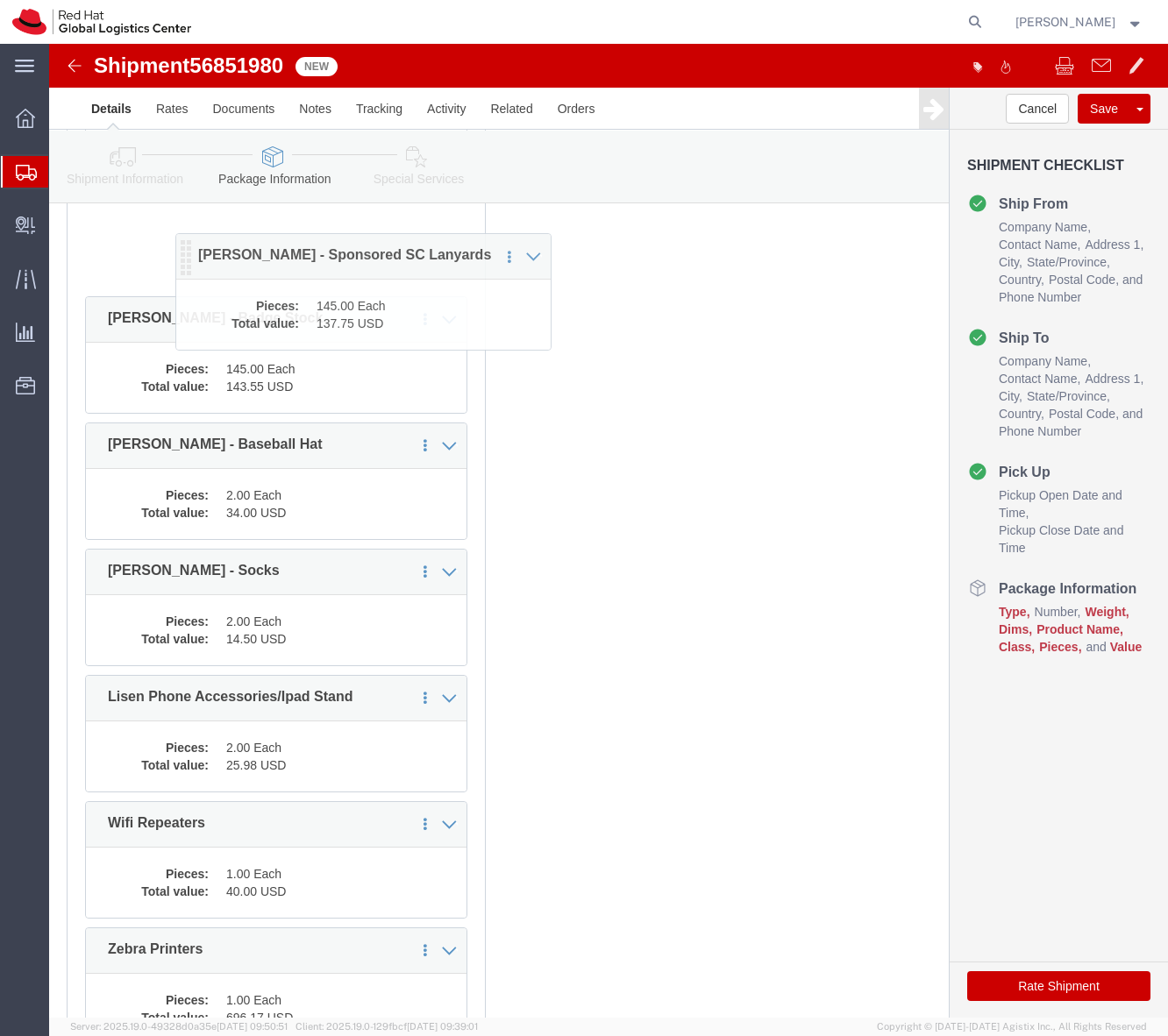
drag, startPoint x: 47, startPoint y: 540, endPoint x: 138, endPoint y: 221, distance: 331.7
click icon
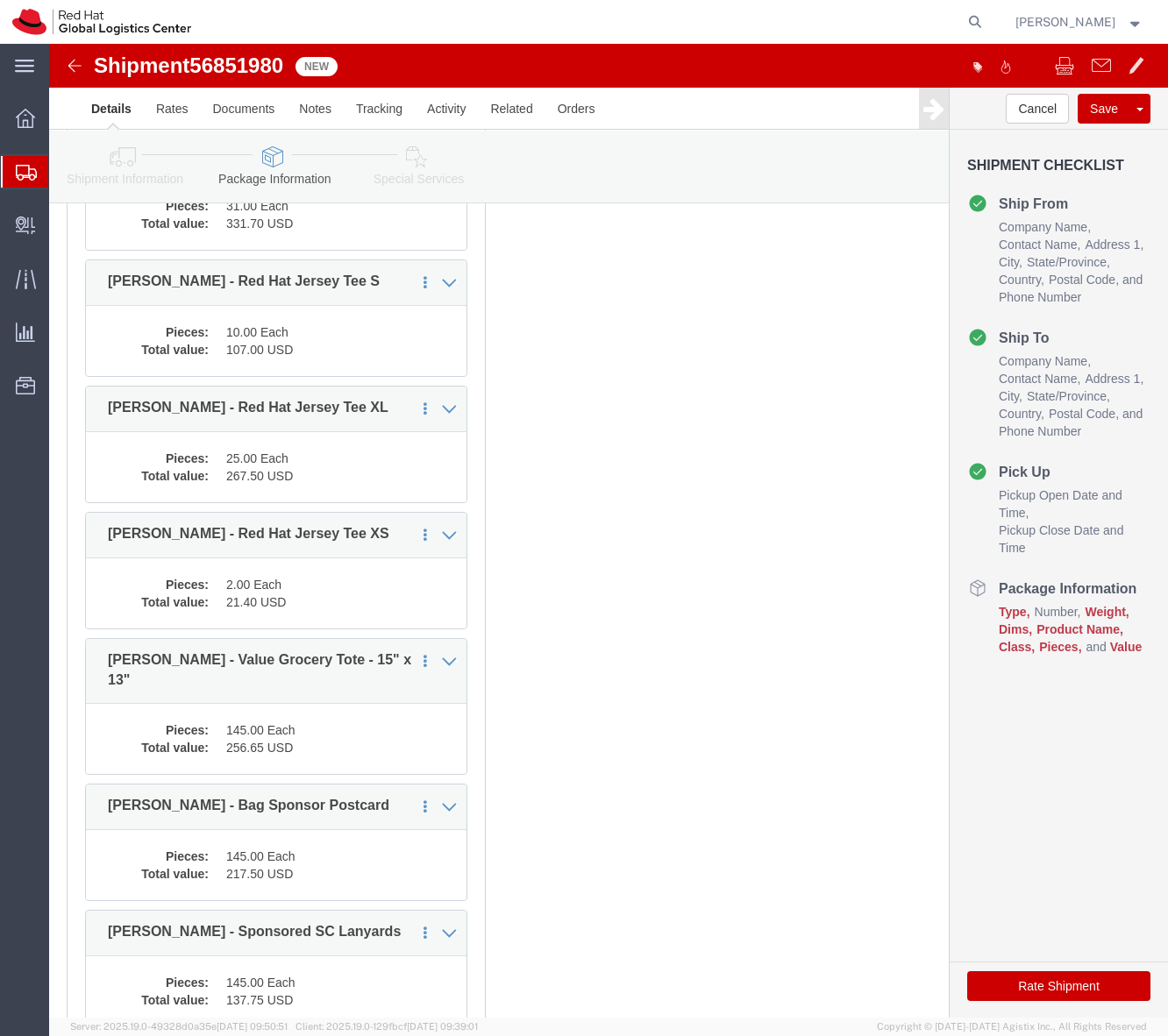
scroll to position [877, 0]
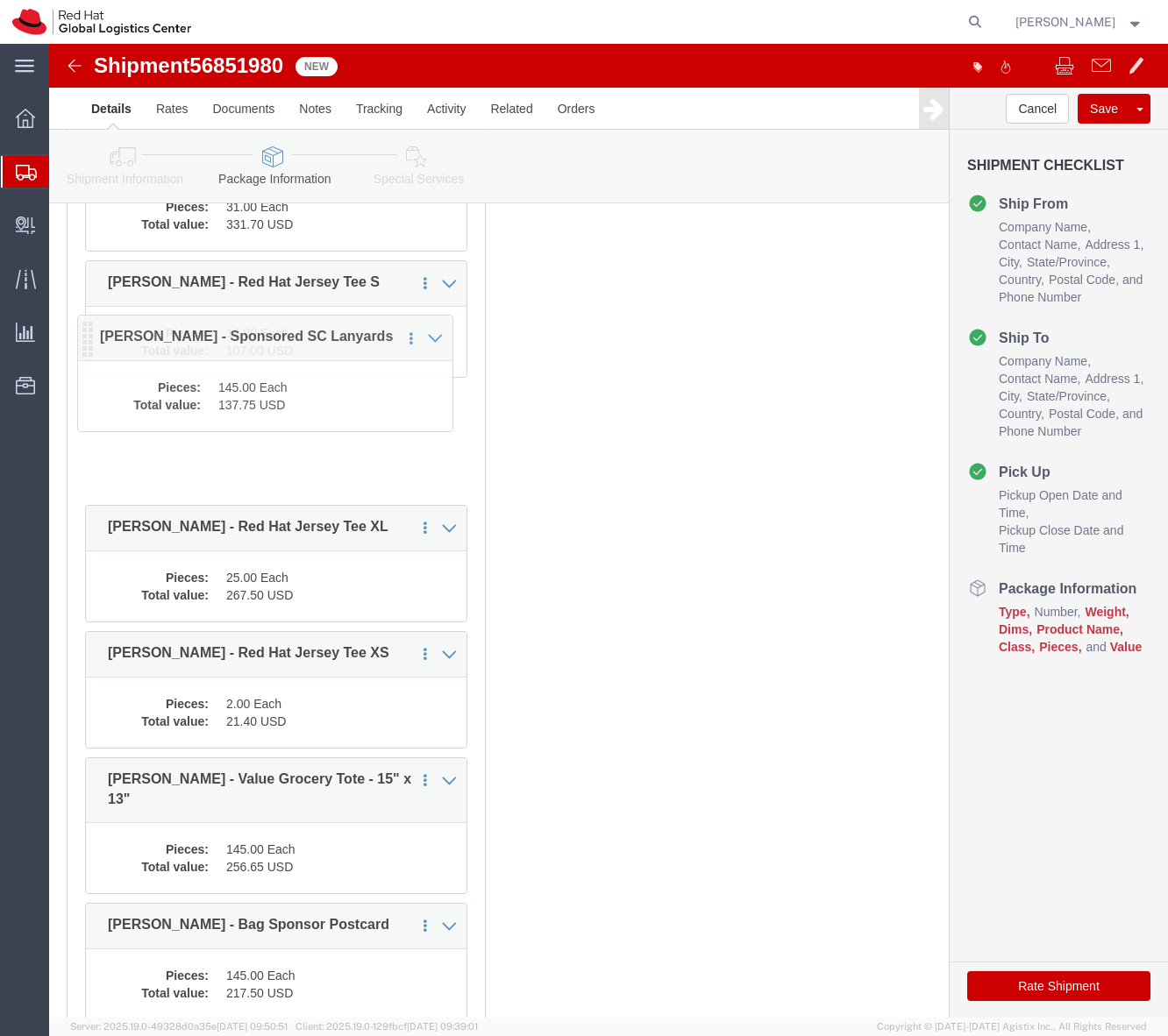
drag, startPoint x: 43, startPoint y: 883, endPoint x: 26, endPoint y: 238, distance: 645.2
click icon
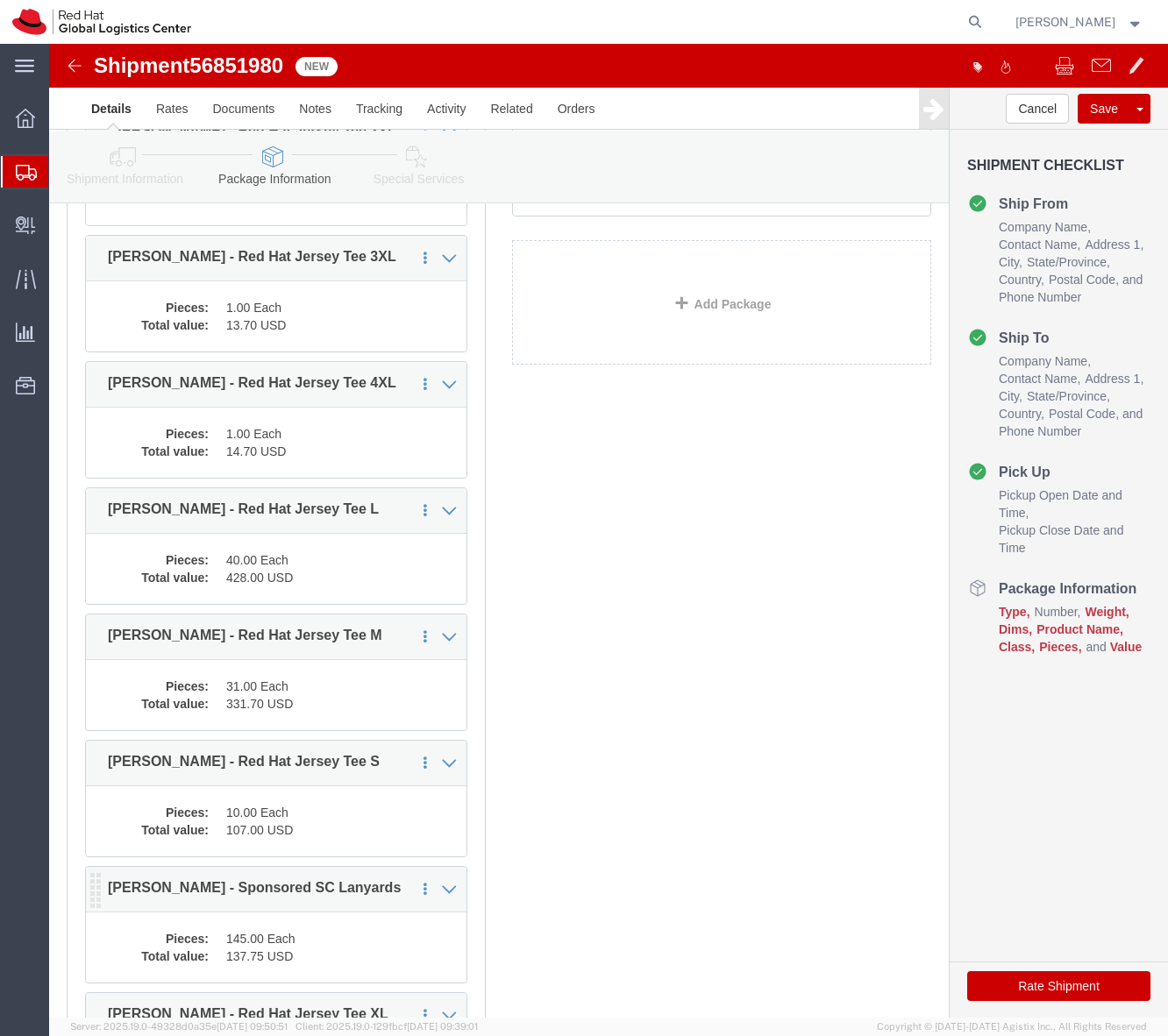
scroll to position [396, 0]
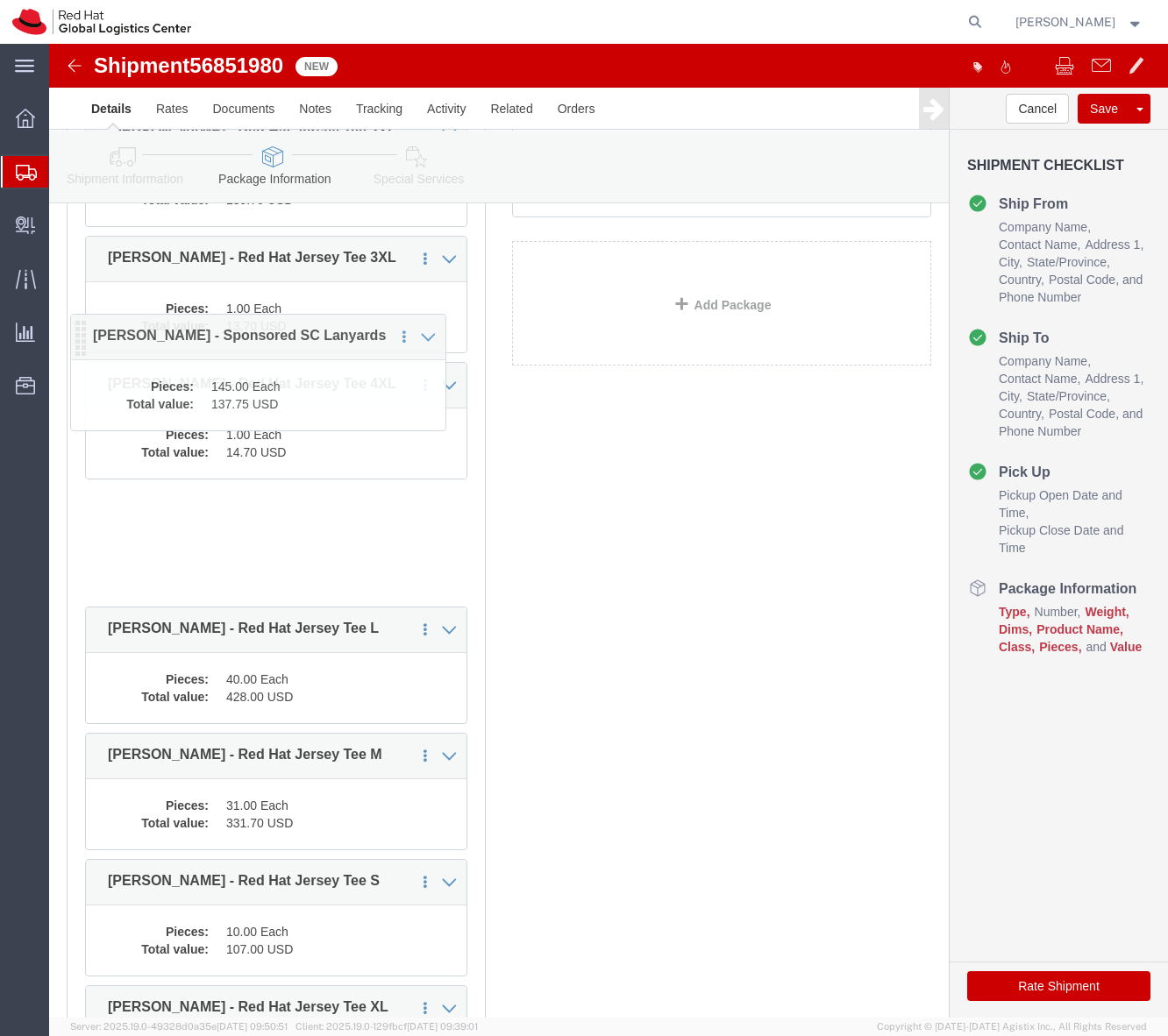
drag, startPoint x: 46, startPoint y: 857, endPoint x: 43, endPoint y: 266, distance: 591.0
click icon
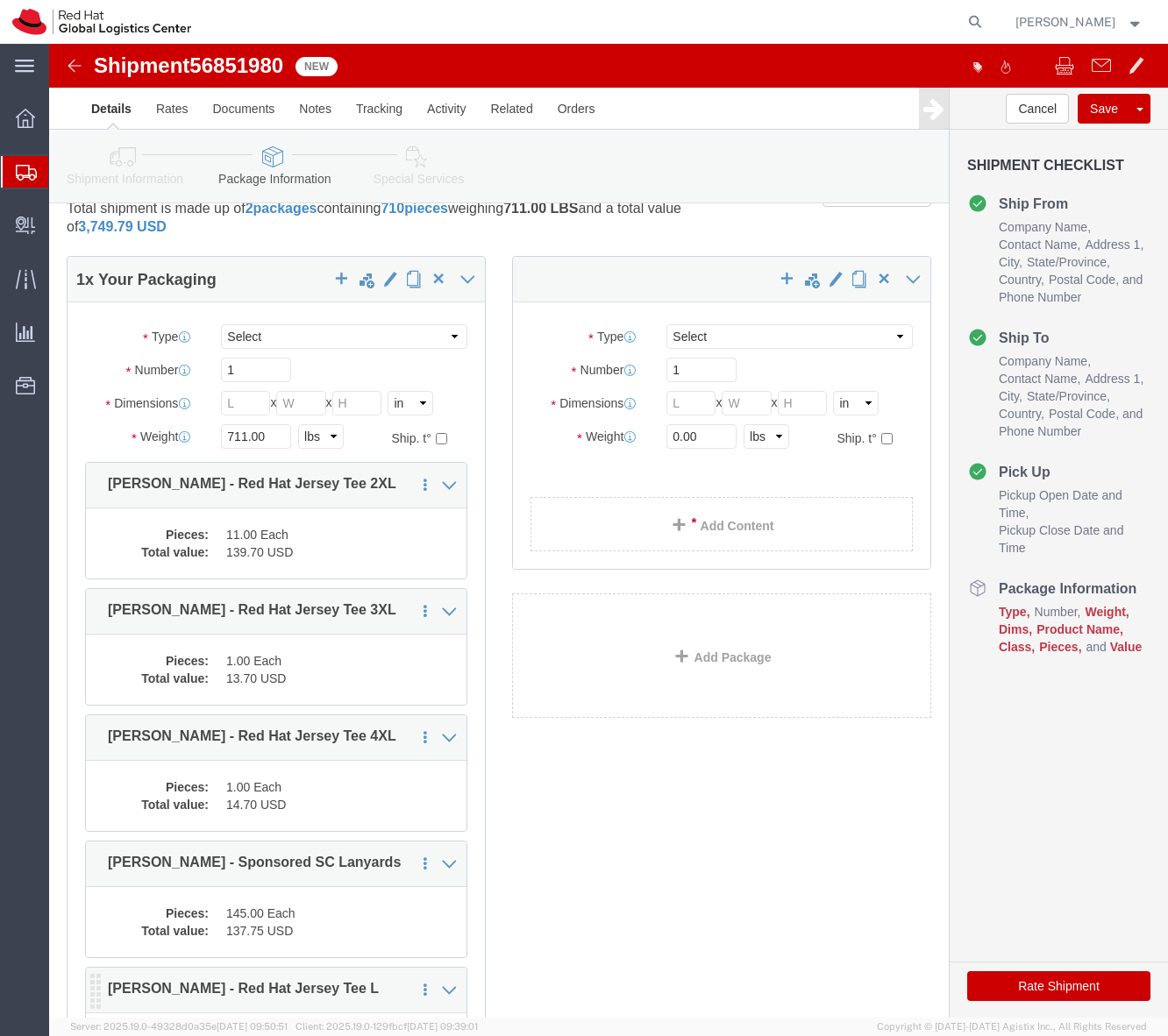
scroll to position [46, 0]
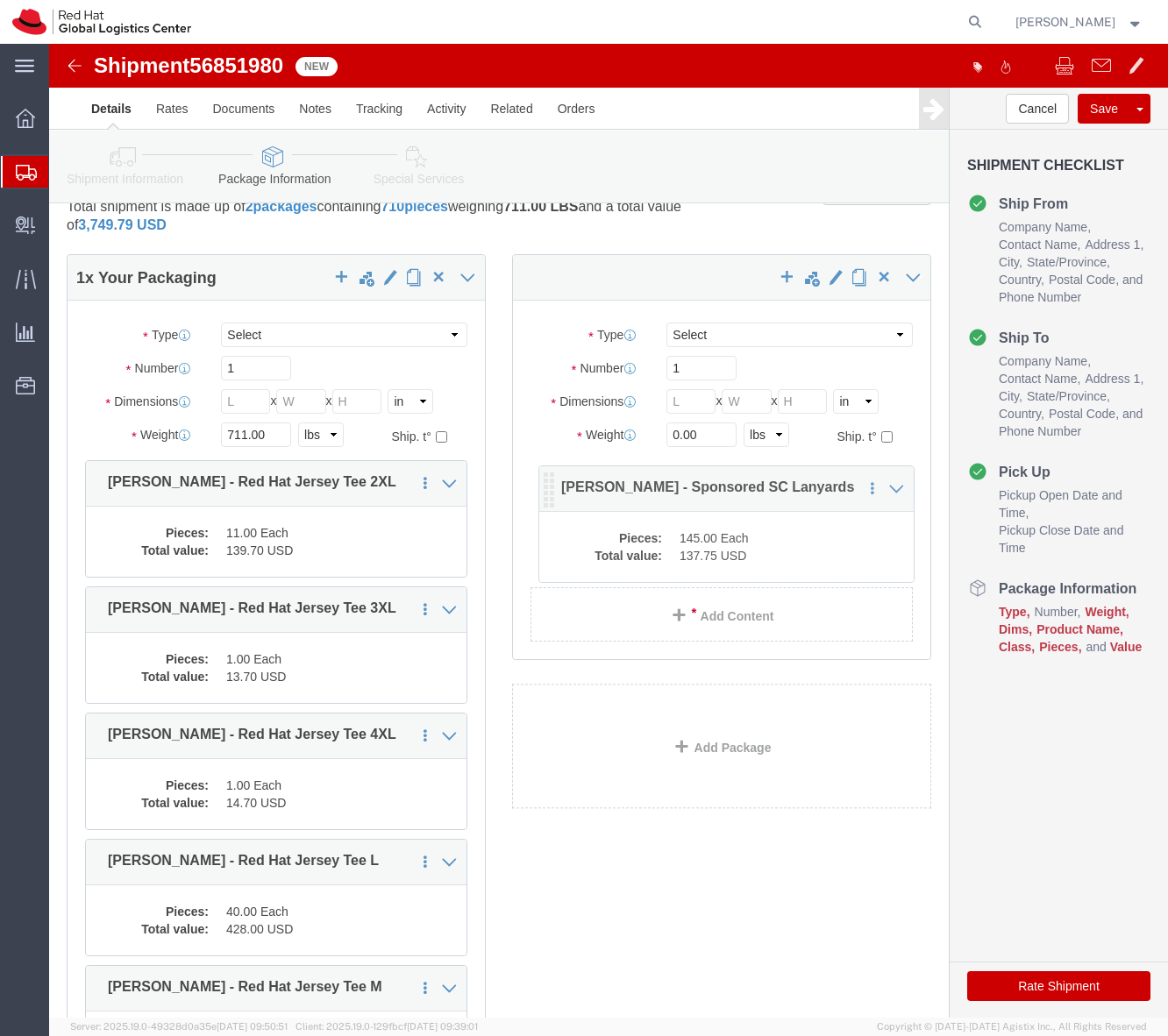
drag, startPoint x: 46, startPoint y: 815, endPoint x: 498, endPoint y: 438, distance: 588.6
click icon
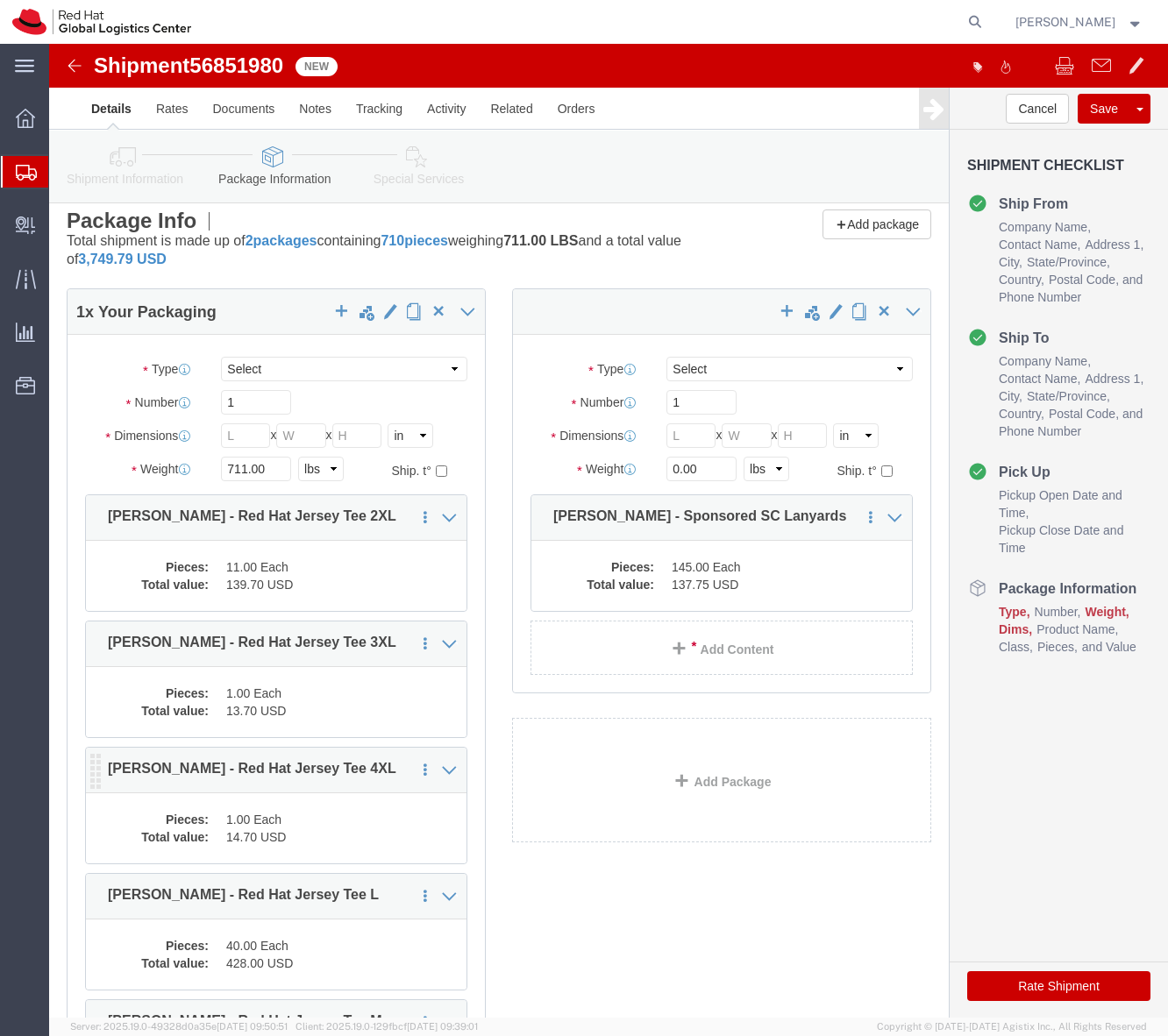
scroll to position [0, 0]
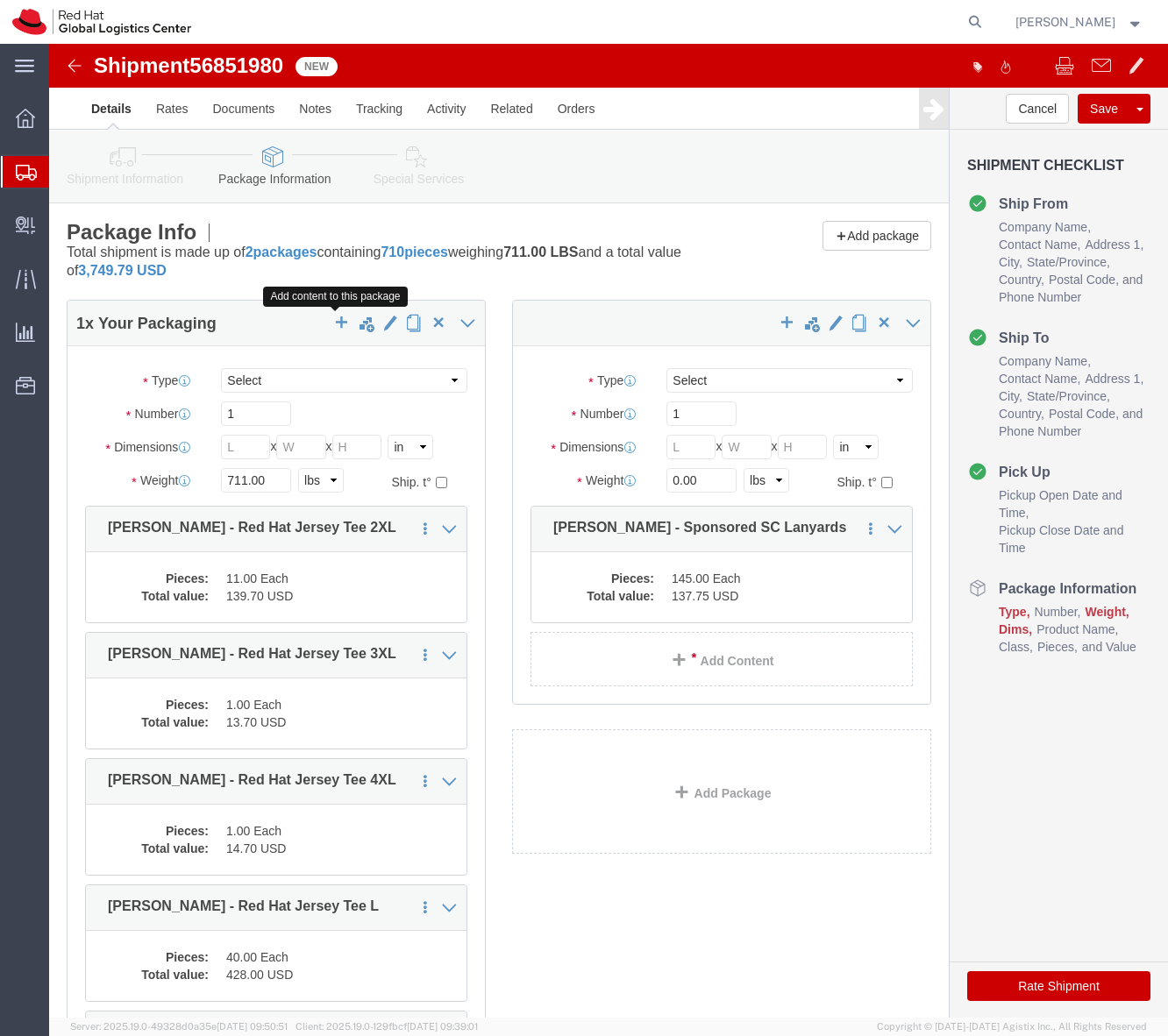
click button "button"
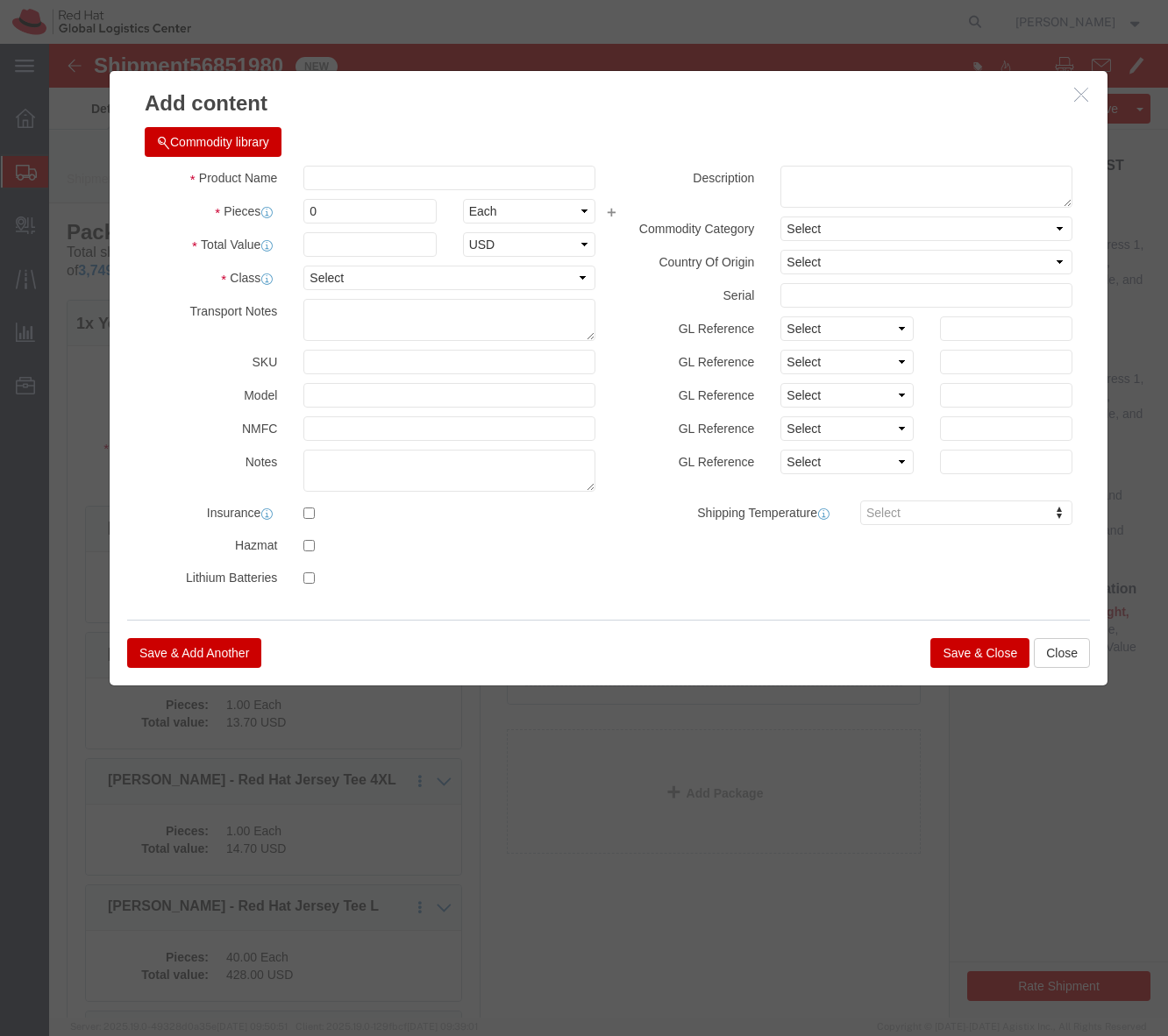
click button "Save & Close"
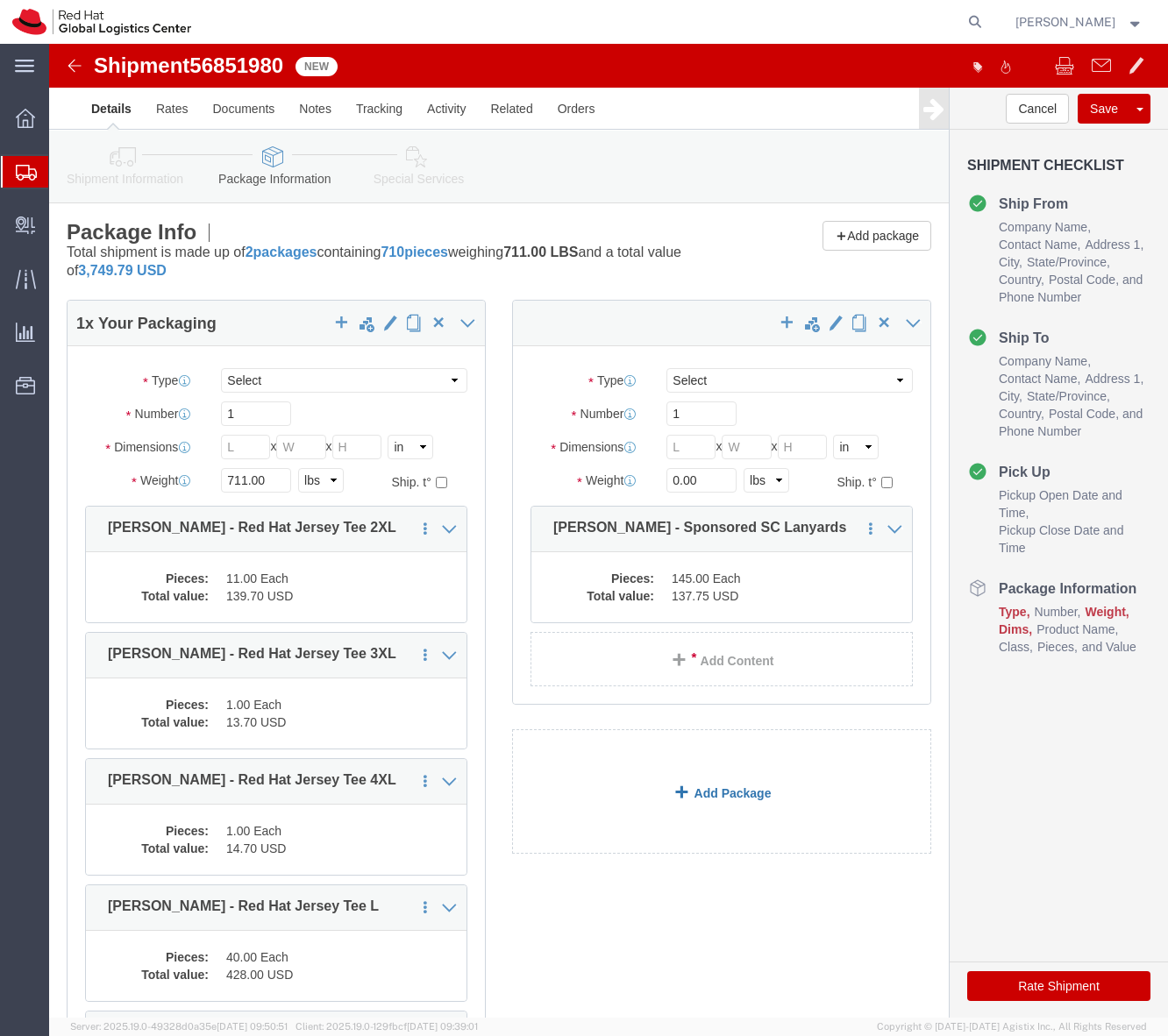
click link "Add Package"
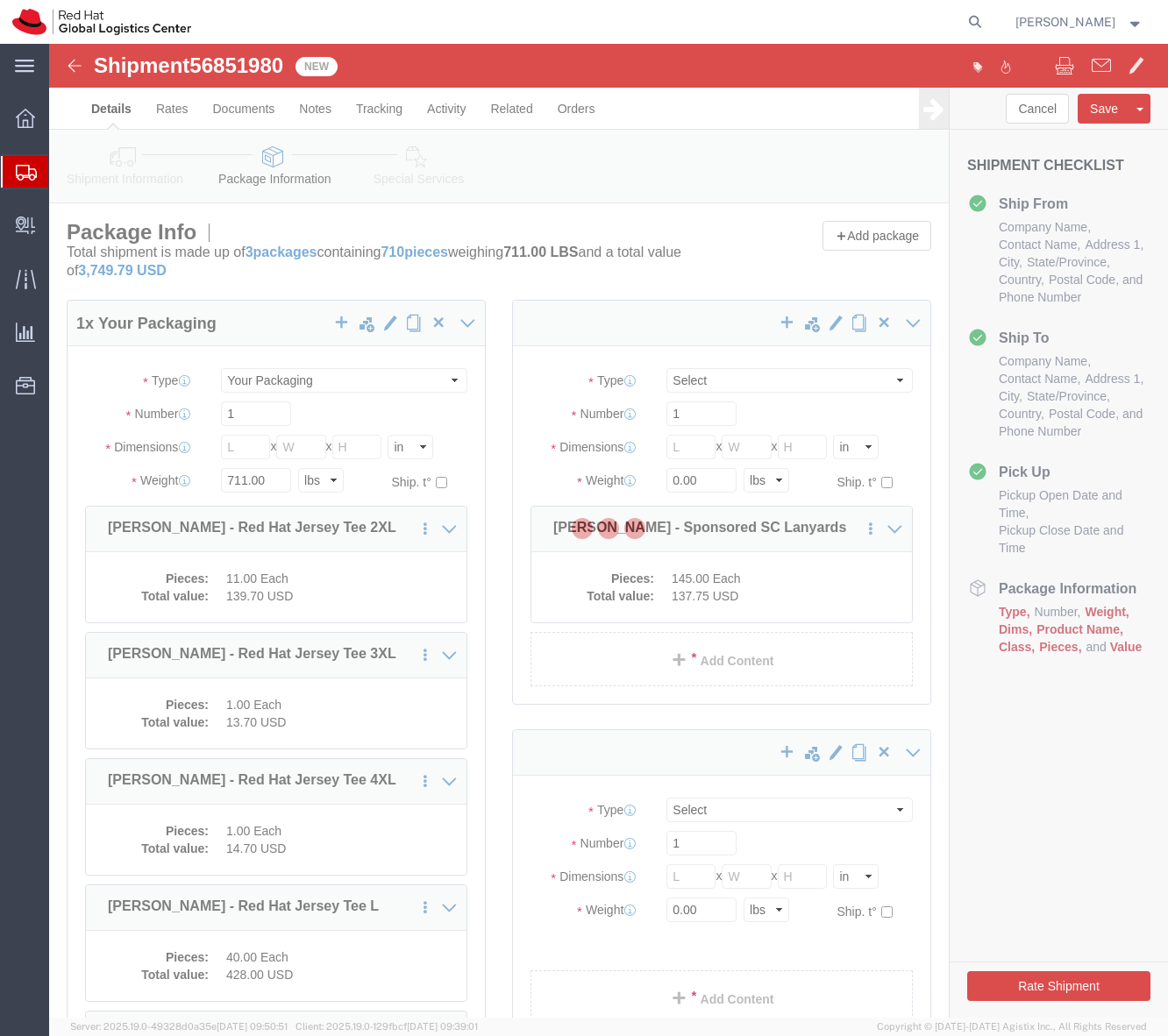
select select
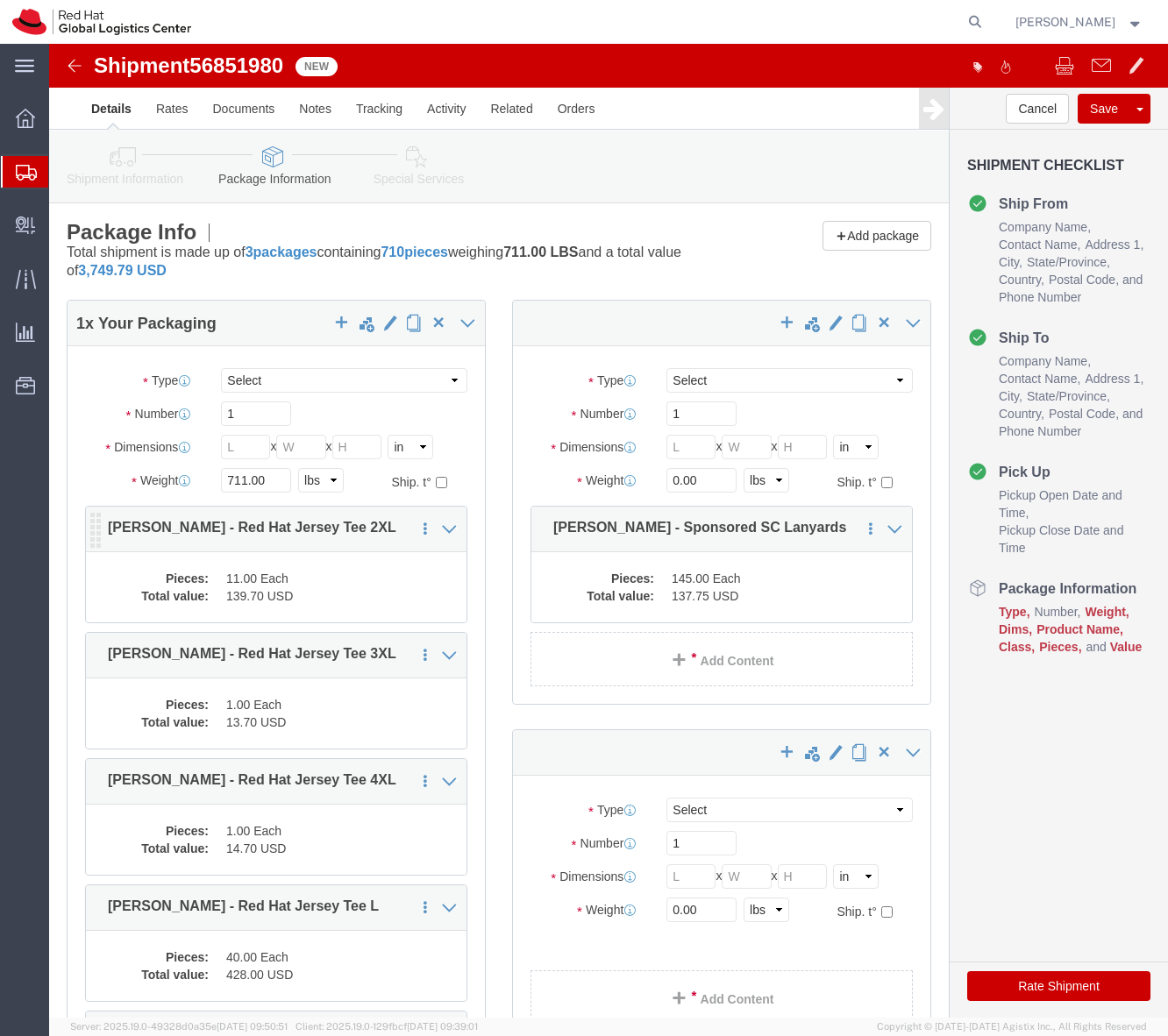
click p "J.Lien - Red Hat Jersey Tee 2XL"
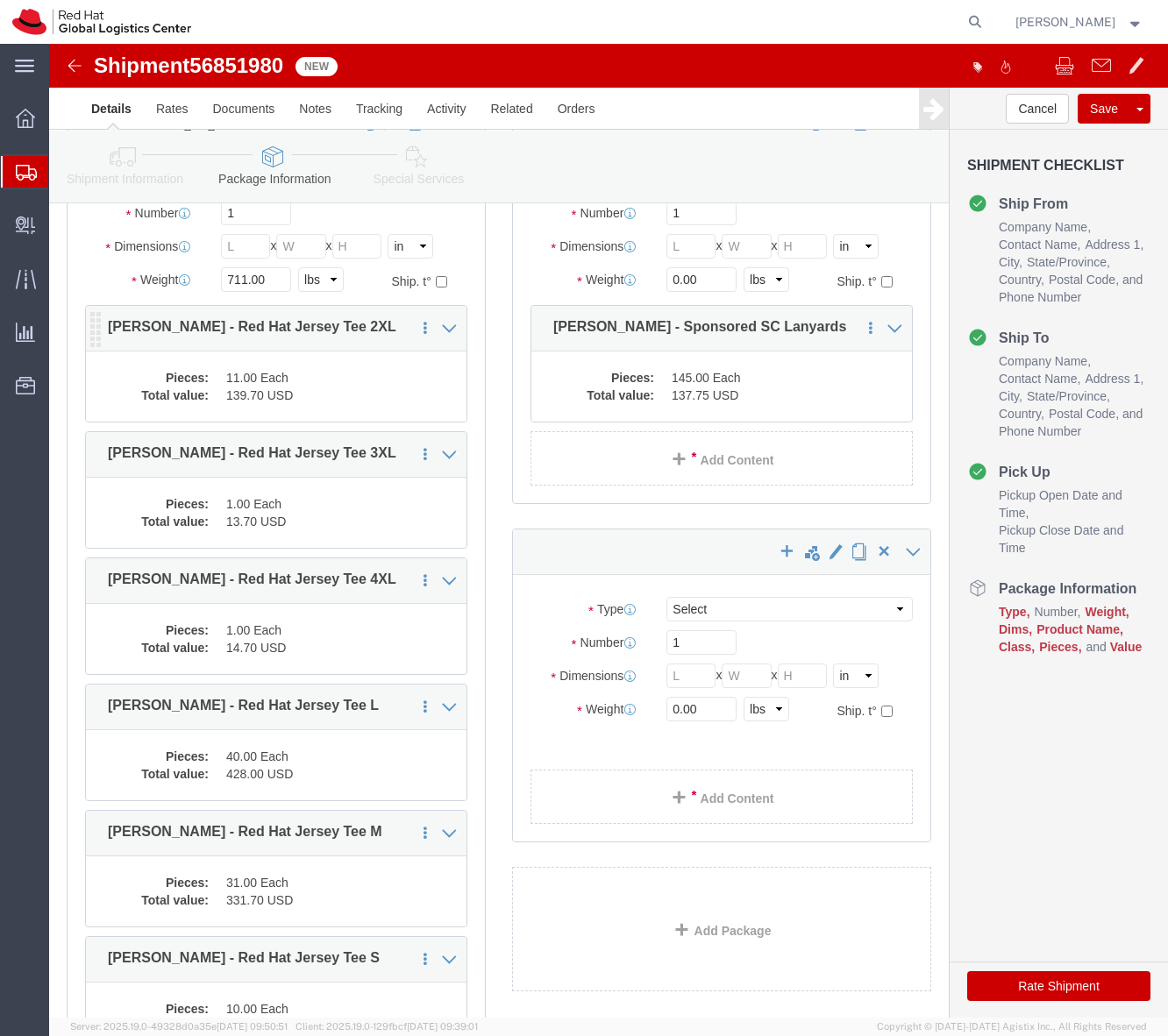
scroll to position [205, 0]
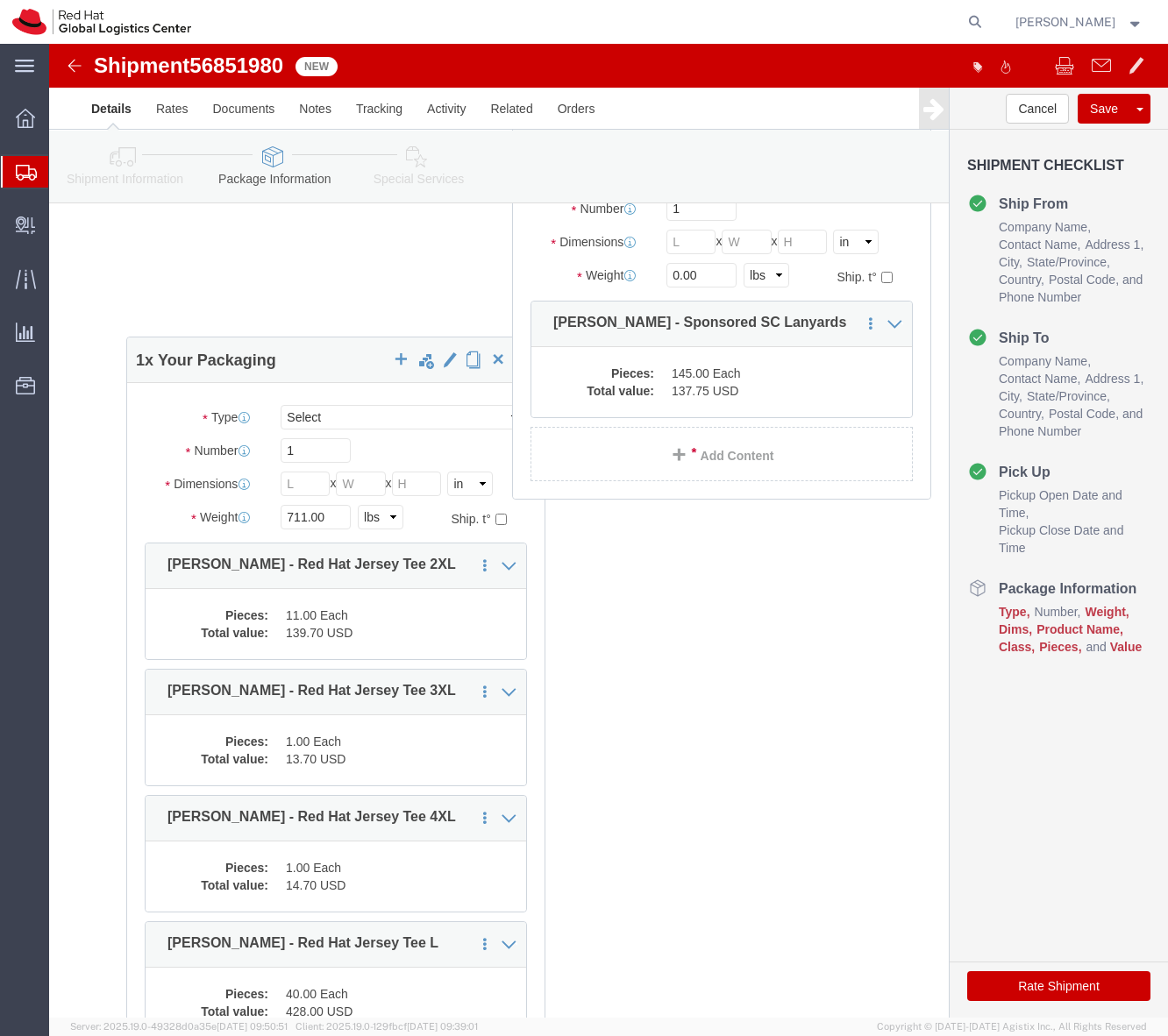
drag, startPoint x: 38, startPoint y: 283, endPoint x: 17, endPoint y: 484, distance: 202.1
click div "1 x Your Packaging Package Type Select Case(s) Crate(s) Envelope Large Box Medi…"
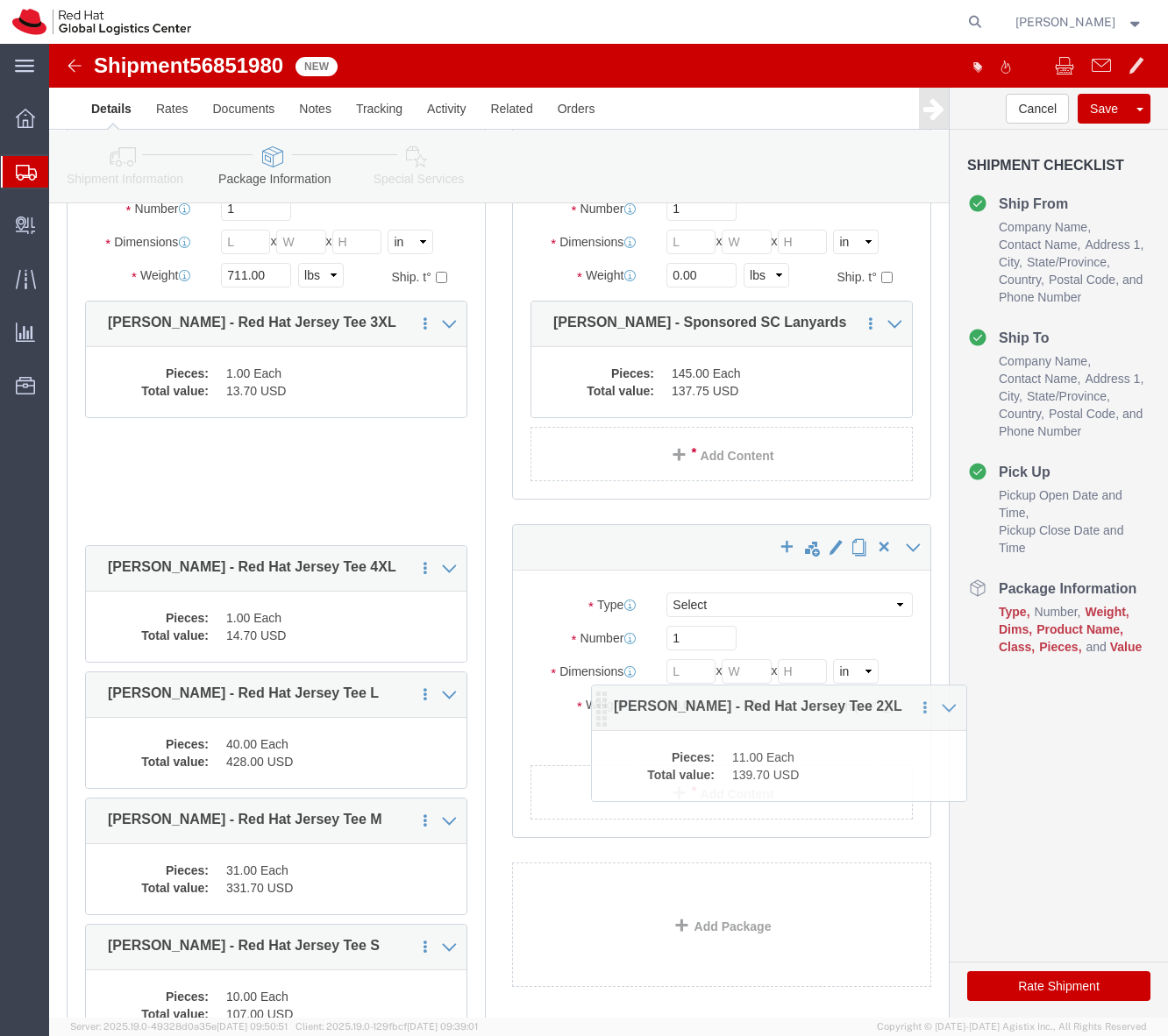
drag, startPoint x: 49, startPoint y: 286, endPoint x: 561, endPoint y: 736, distance: 681.6
click icon
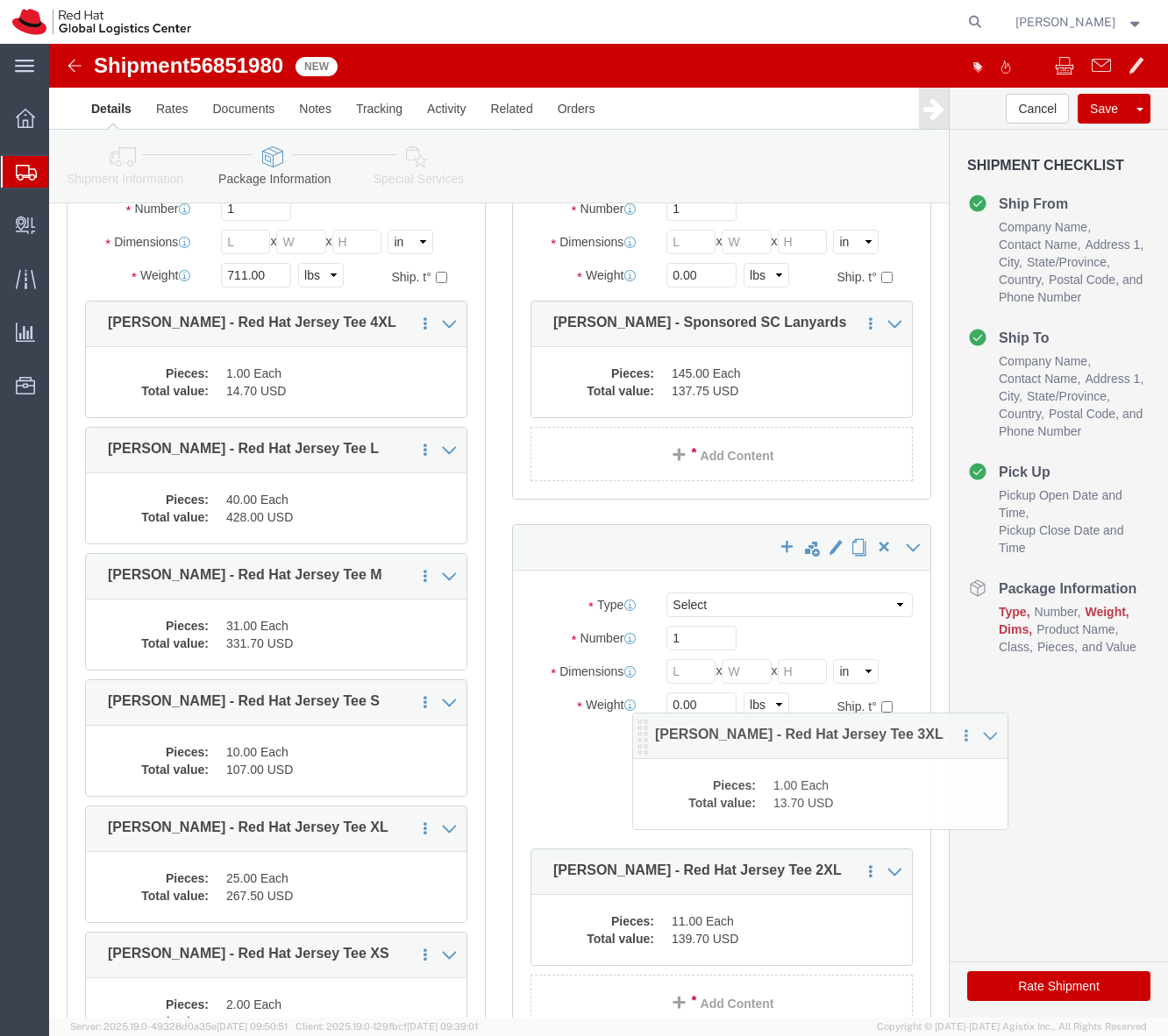
drag, startPoint x: 46, startPoint y: 282, endPoint x: 567, endPoint y: 755, distance: 703.7
click icon
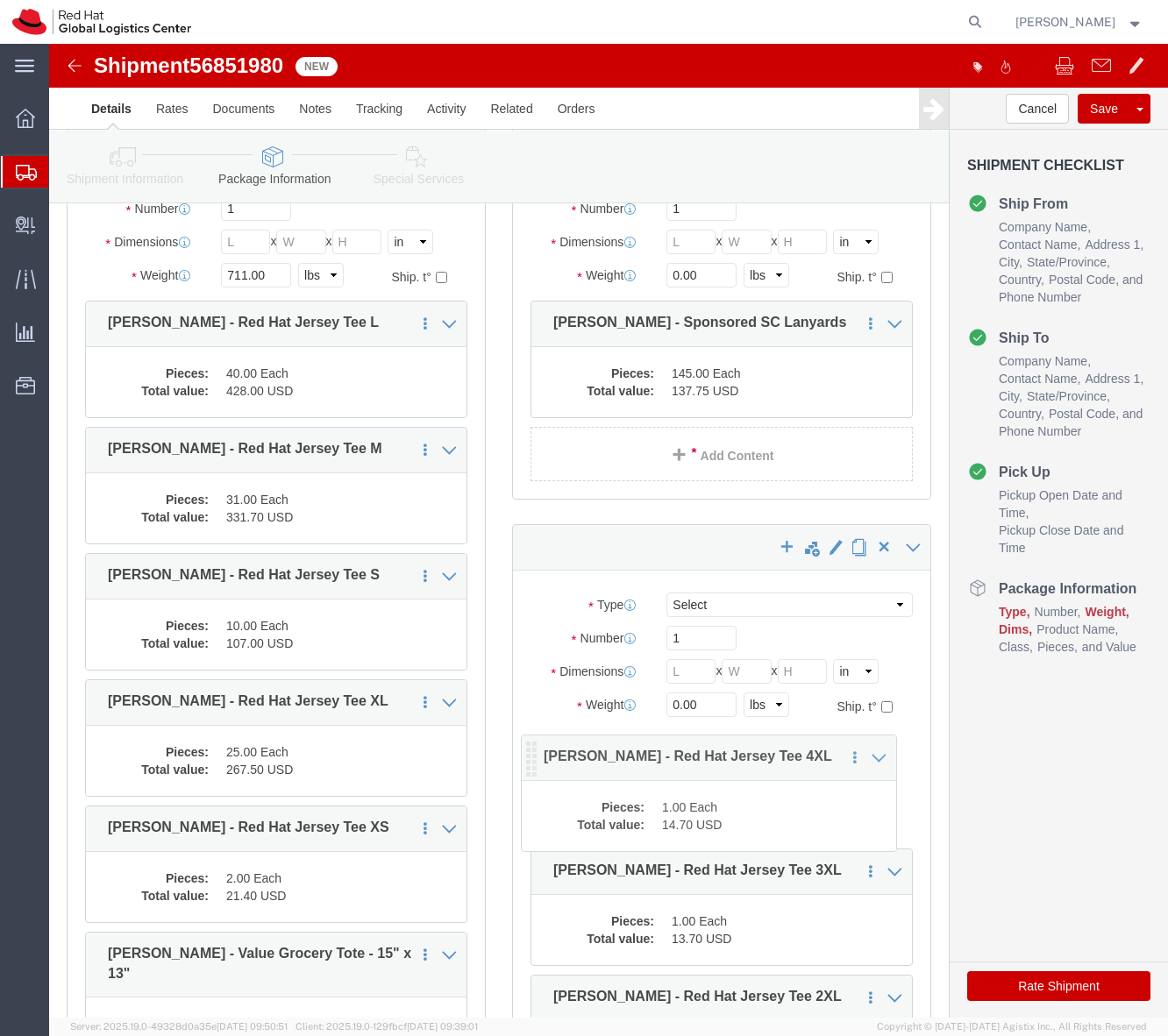
drag, startPoint x: 46, startPoint y: 290, endPoint x: 508, endPoint y: 735, distance: 641.5
click icon
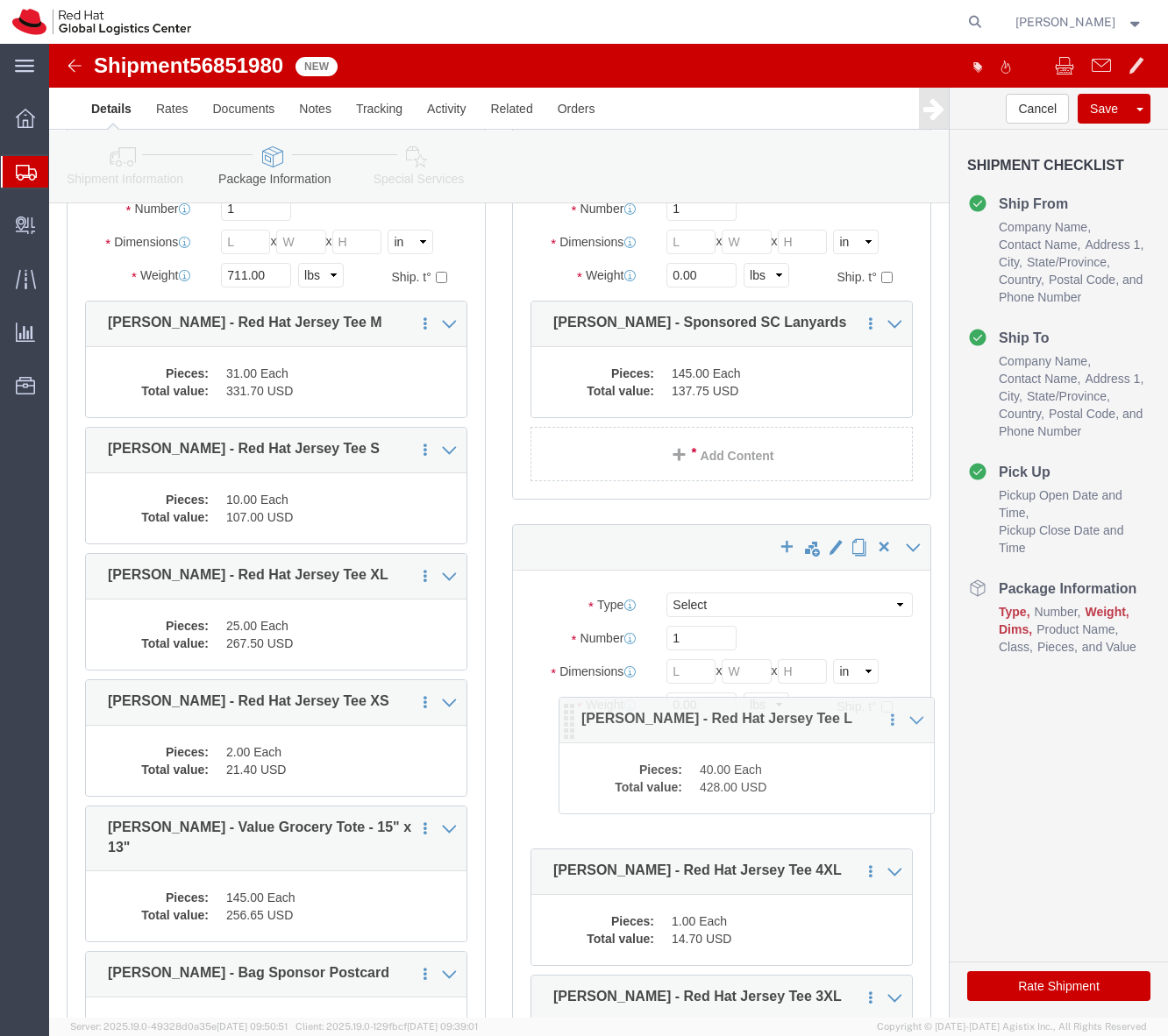
drag, startPoint x: 46, startPoint y: 290, endPoint x: 520, endPoint y: 701, distance: 627.4
click icon
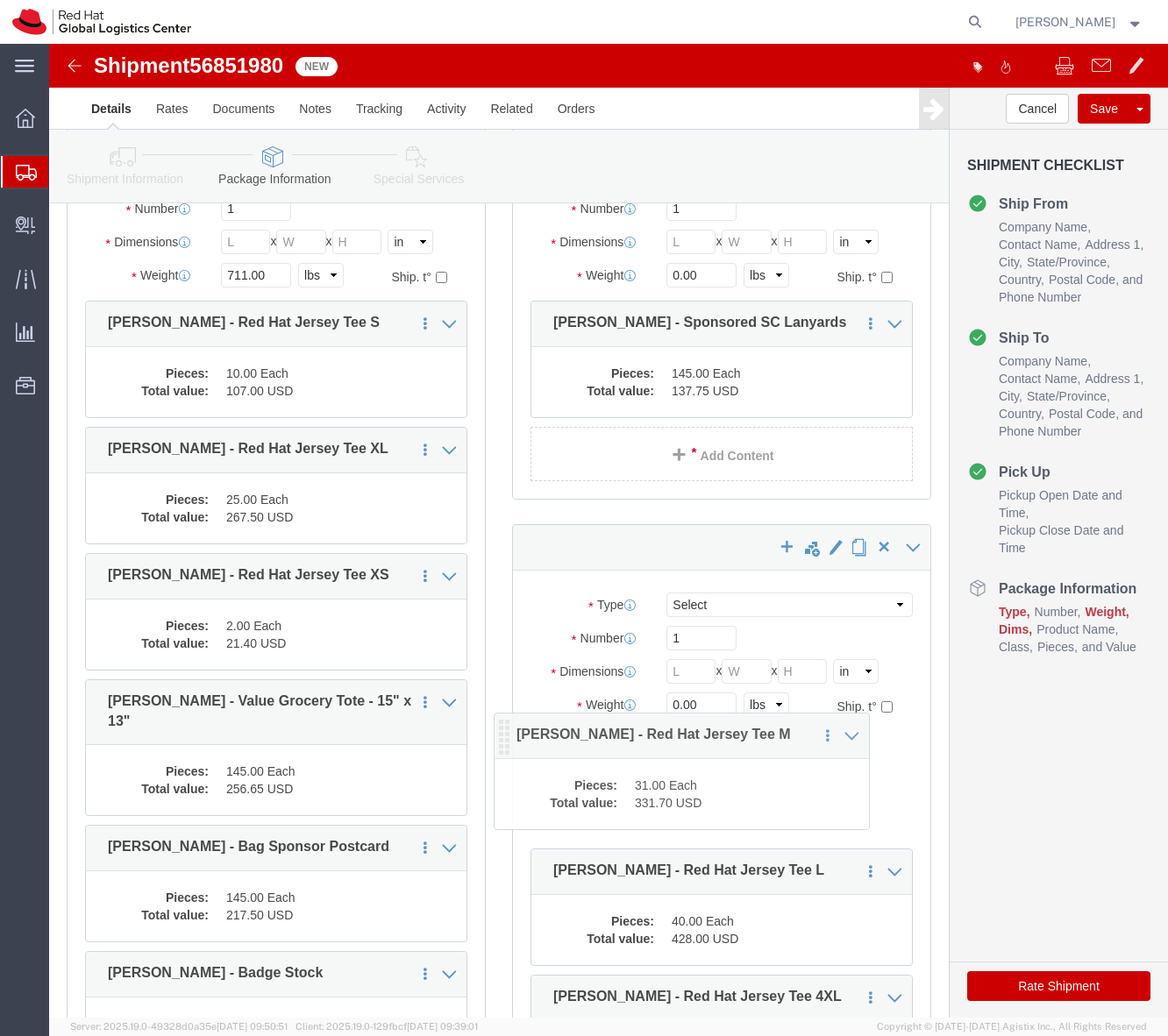
drag, startPoint x: 42, startPoint y: 276, endPoint x: 451, endPoint y: 689, distance: 581.2
click icon
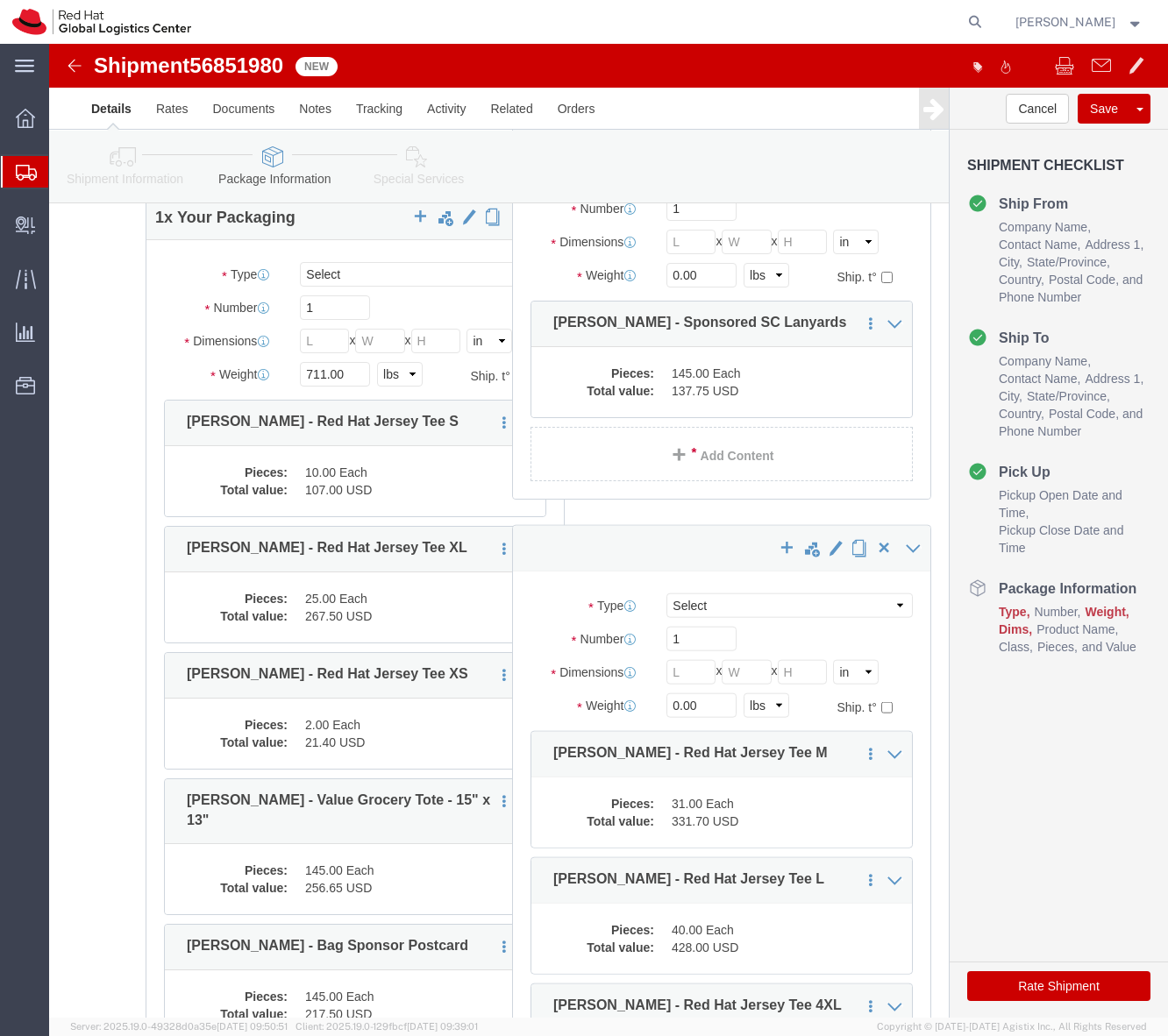
drag, startPoint x: 53, startPoint y: 284, endPoint x: 131, endPoint y: 384, distance: 126.8
click div "1 x Your Packaging Package Type Select Case(s) Crate(s) Envelope Large Box Medi…"
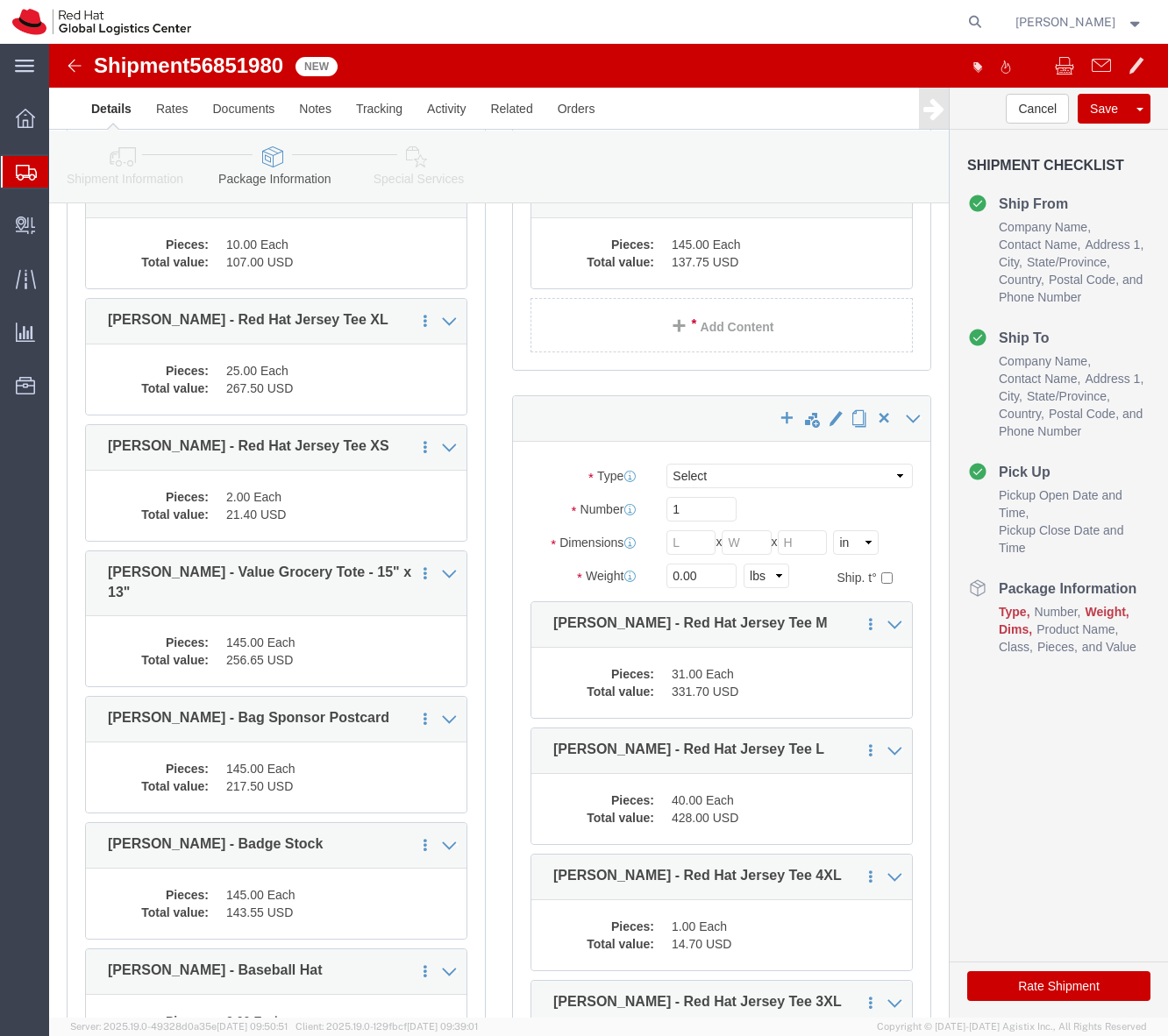
scroll to position [285, 0]
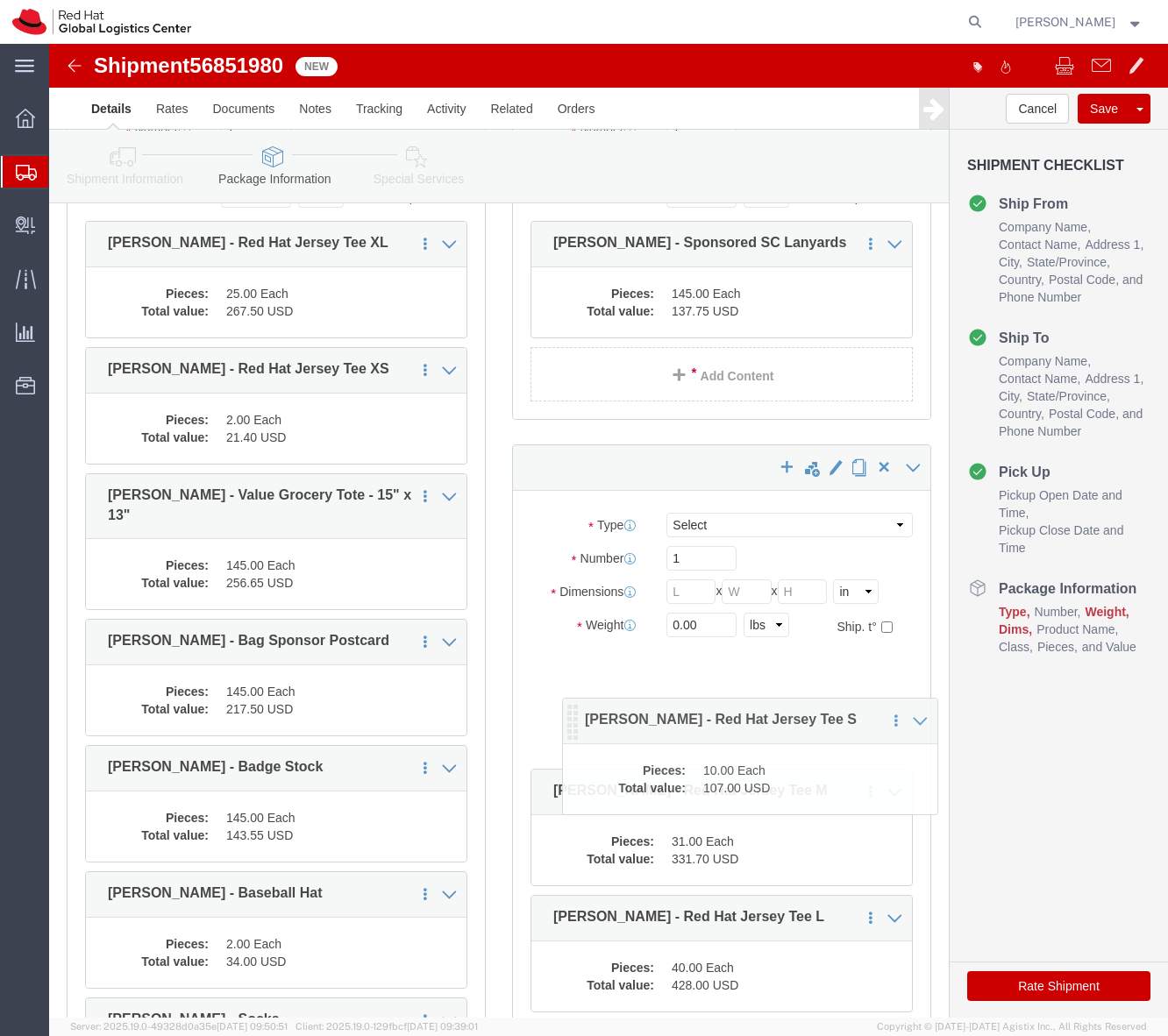
drag, startPoint x: 50, startPoint y: 202, endPoint x: 528, endPoint y: 681, distance: 676.7
click icon
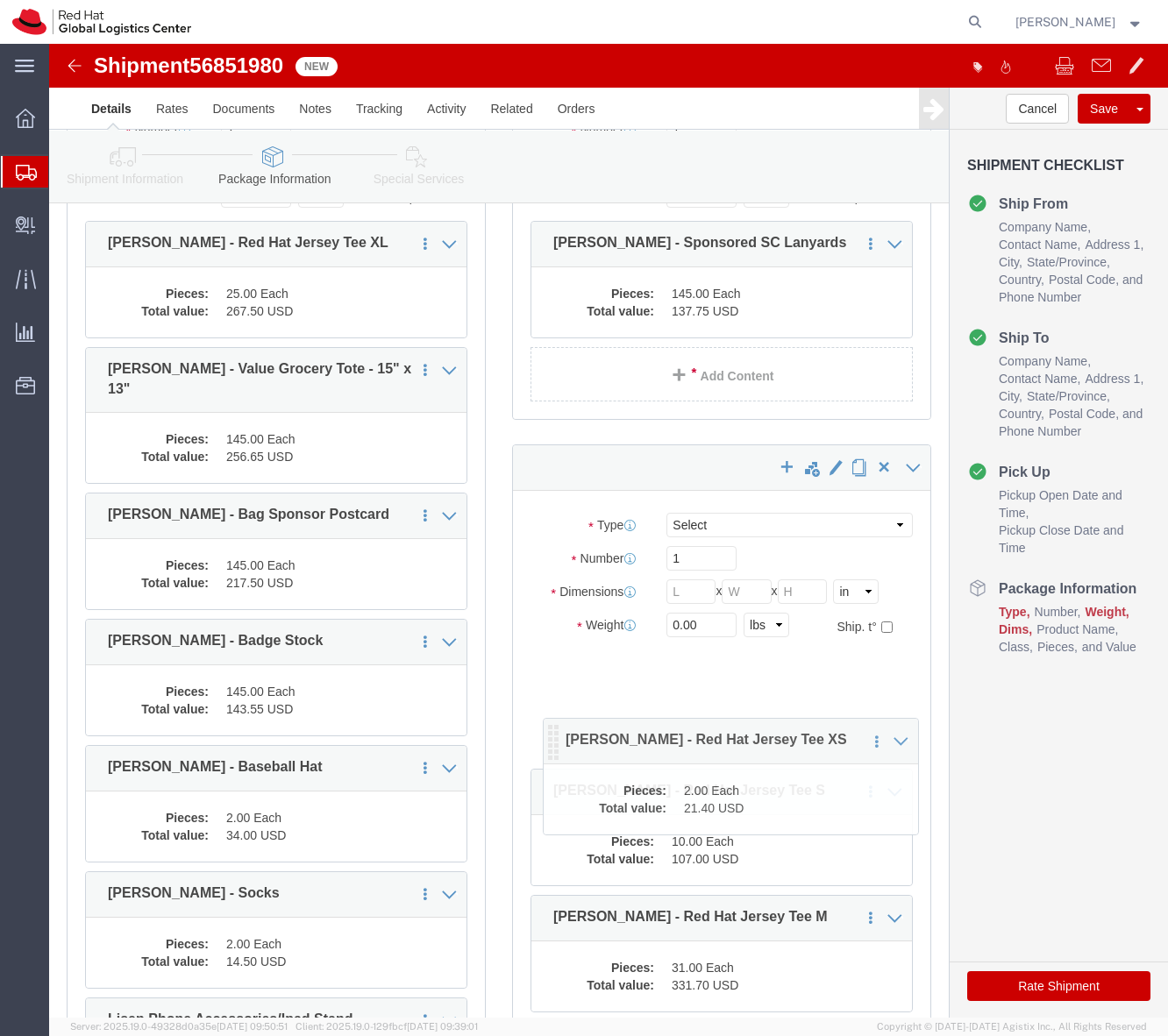
drag, startPoint x: 46, startPoint y: 326, endPoint x: 503, endPoint y: 697, distance: 588.6
click icon
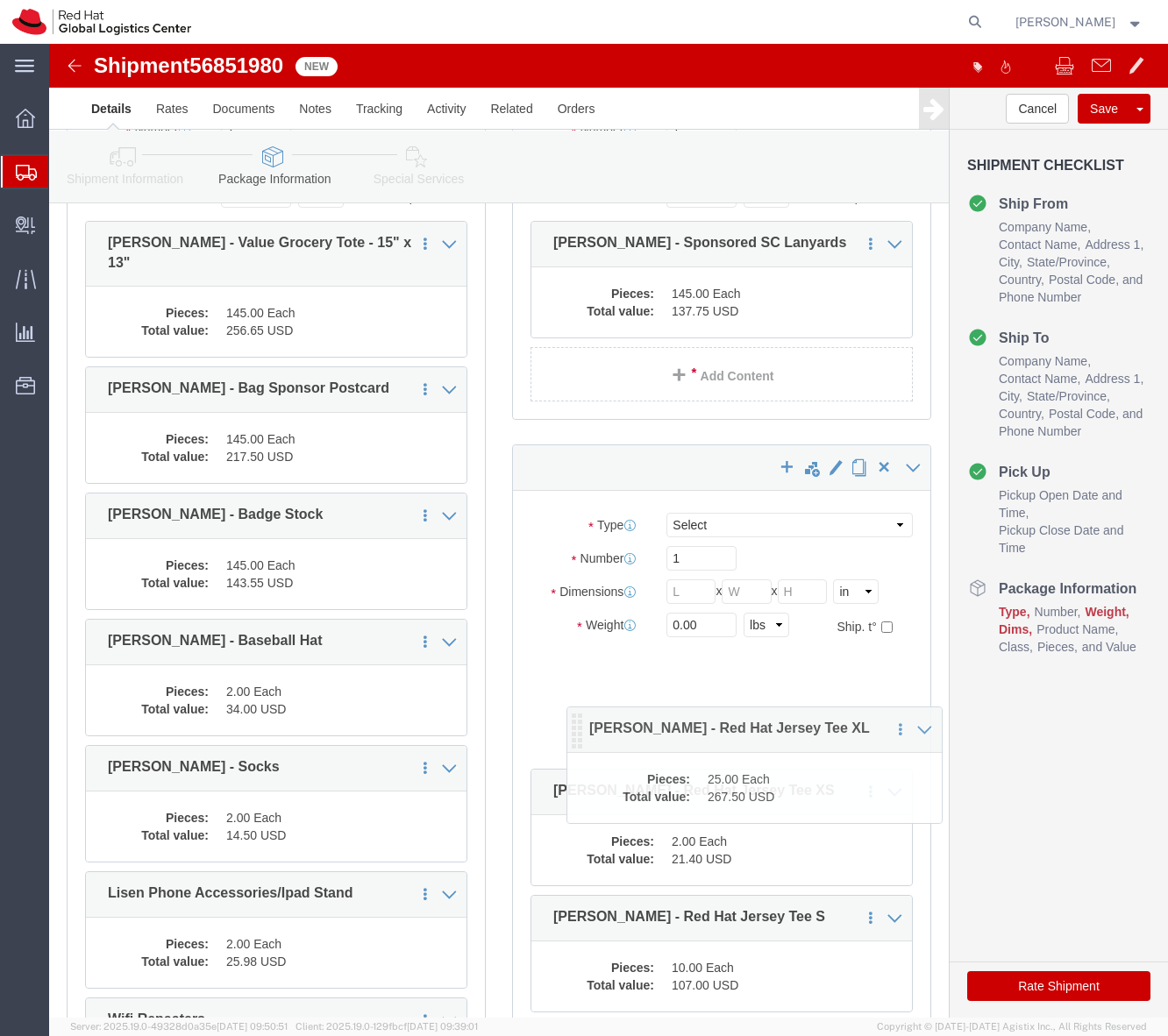
drag, startPoint x: 49, startPoint y: 207, endPoint x: 530, endPoint y: 707, distance: 693.8
click icon
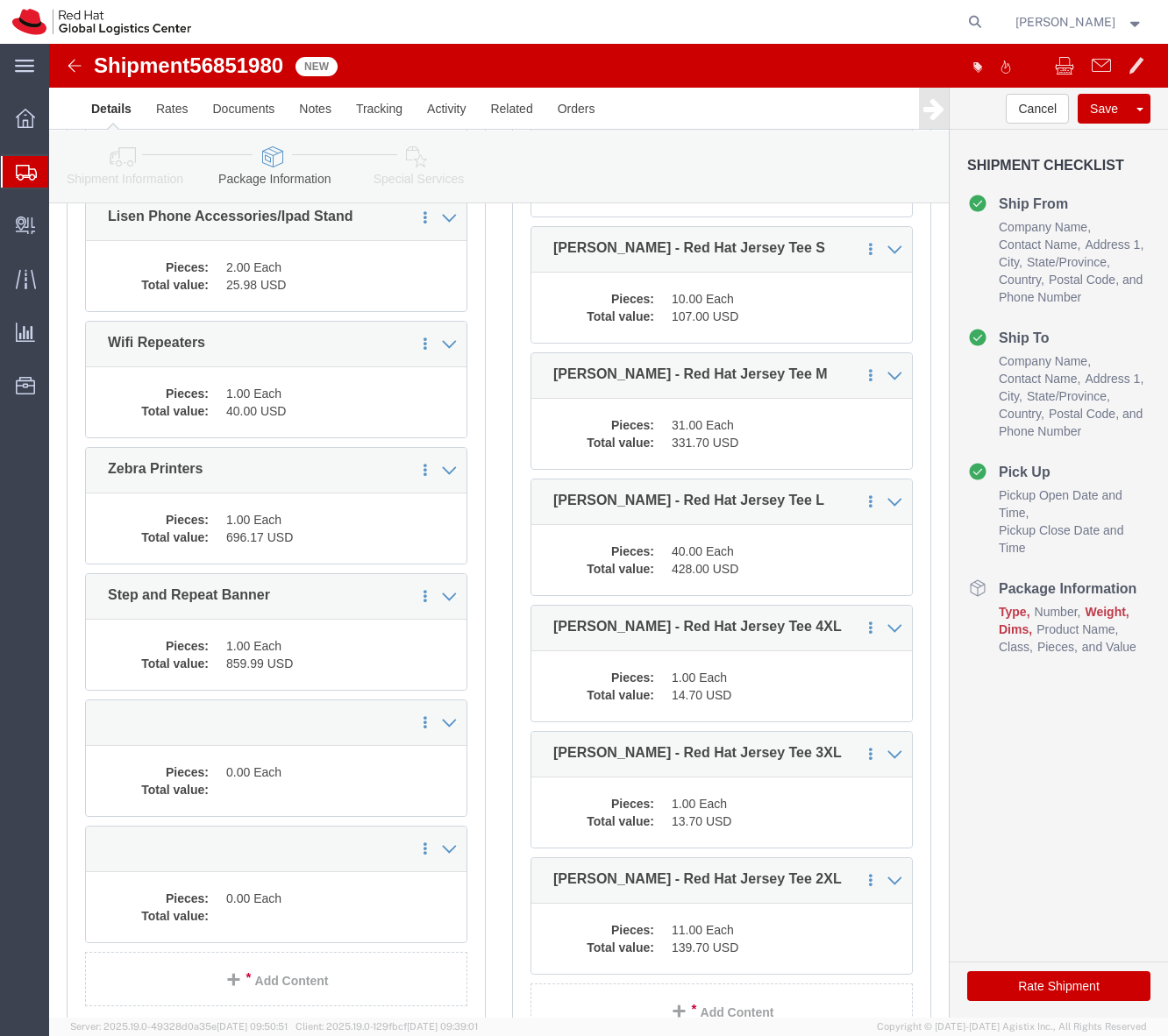
scroll to position [1225, 0]
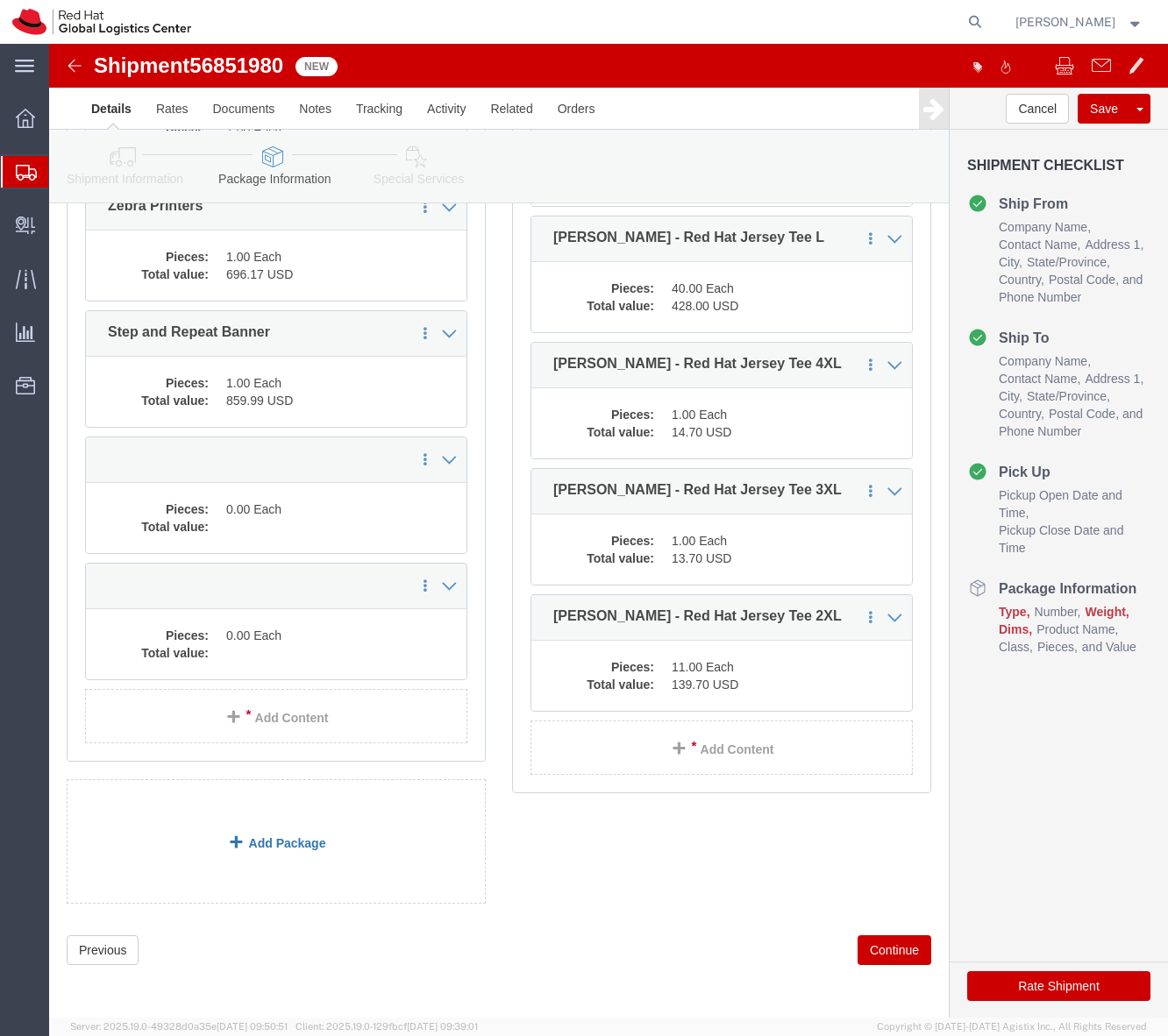
click link "Add Package"
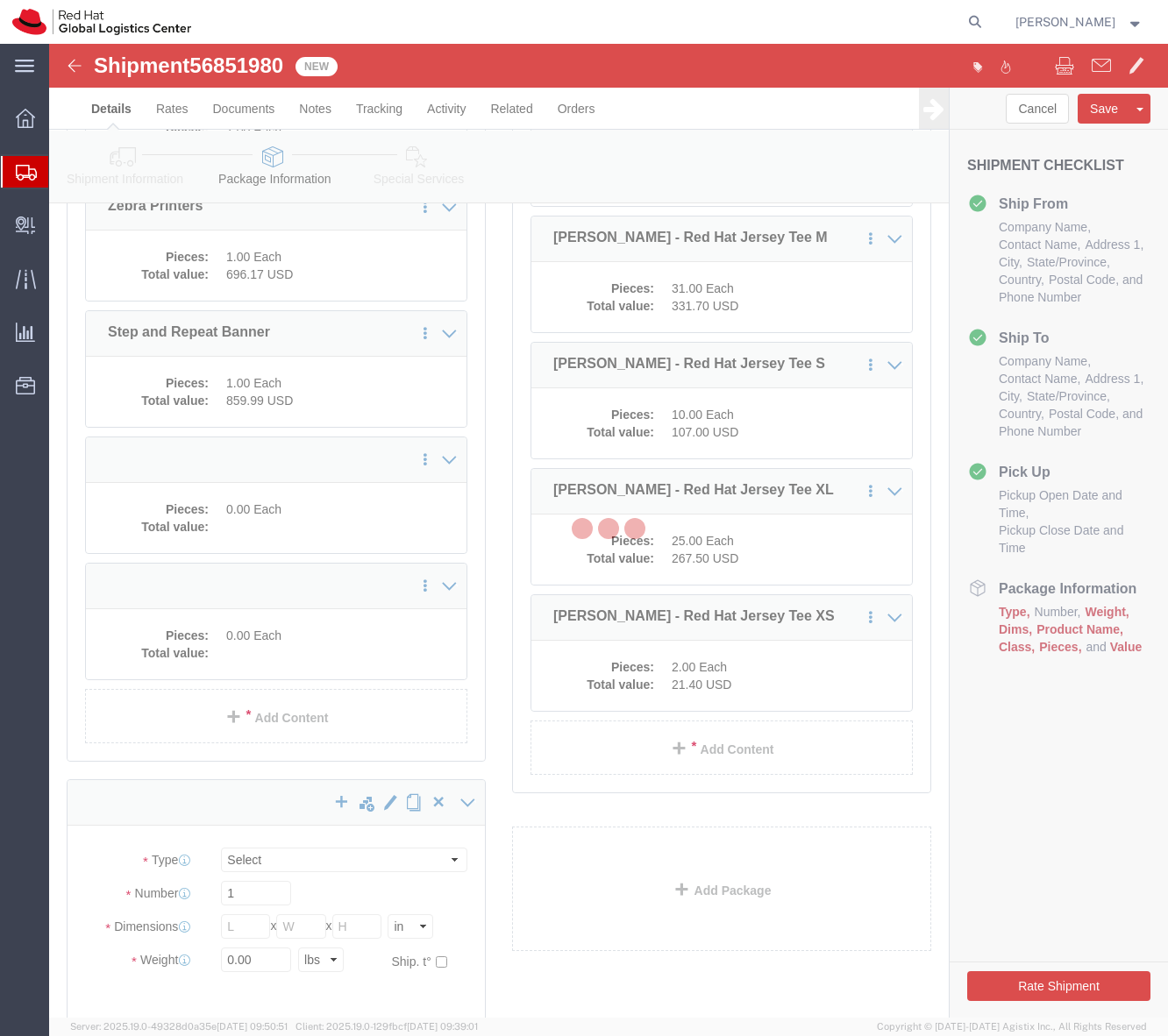
scroll to position [985, 0]
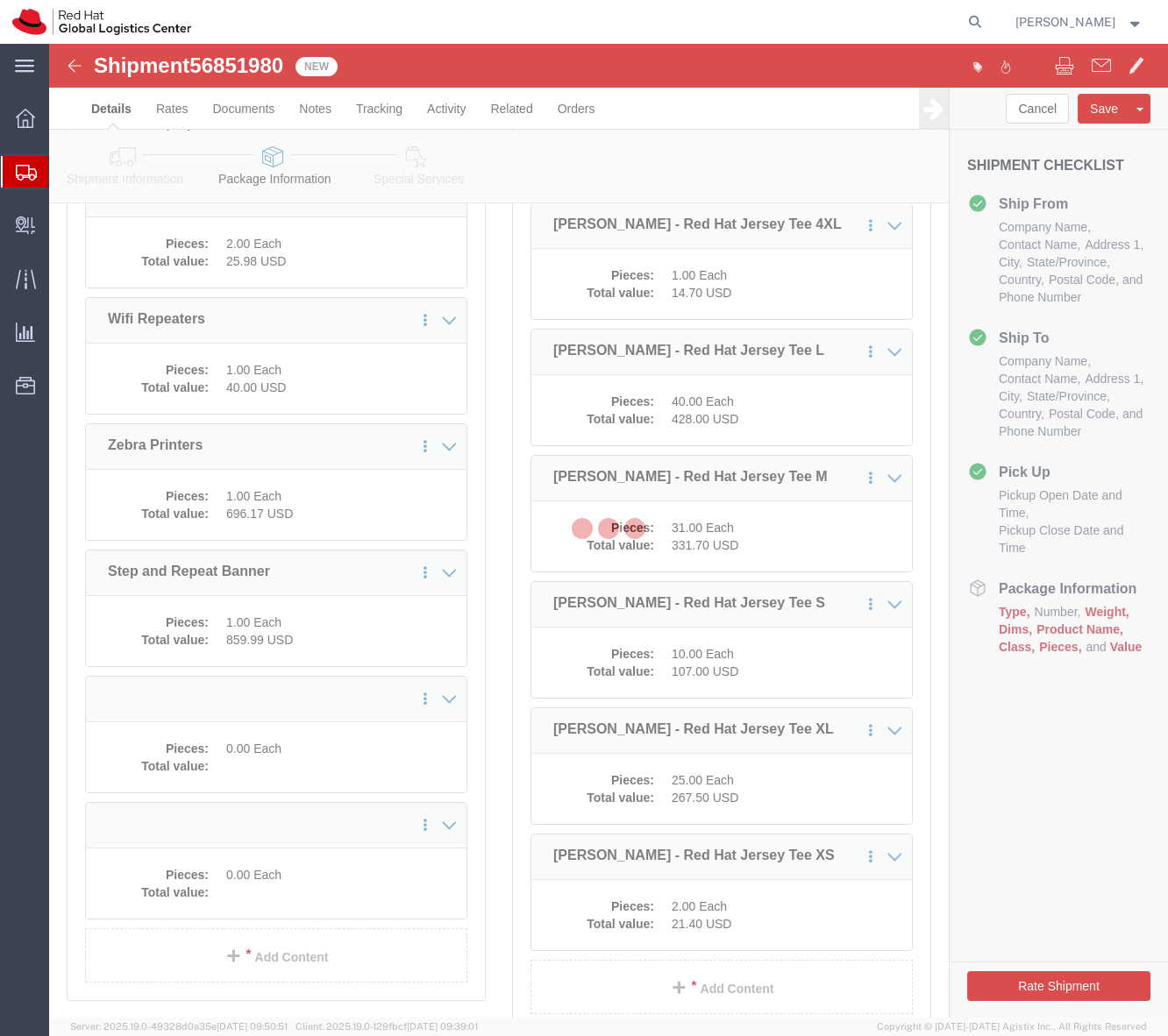
select select
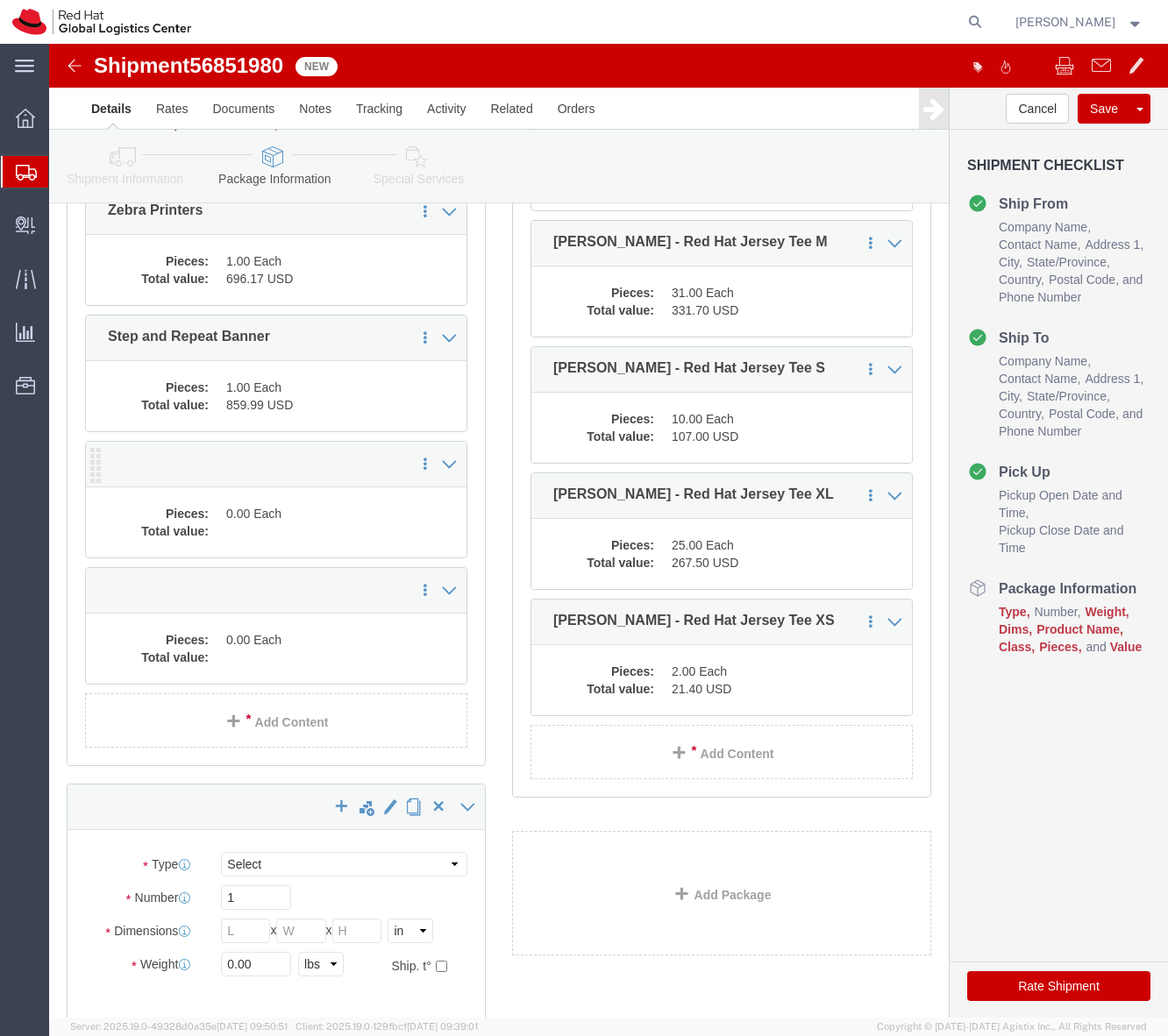
scroll to position [1224, 0]
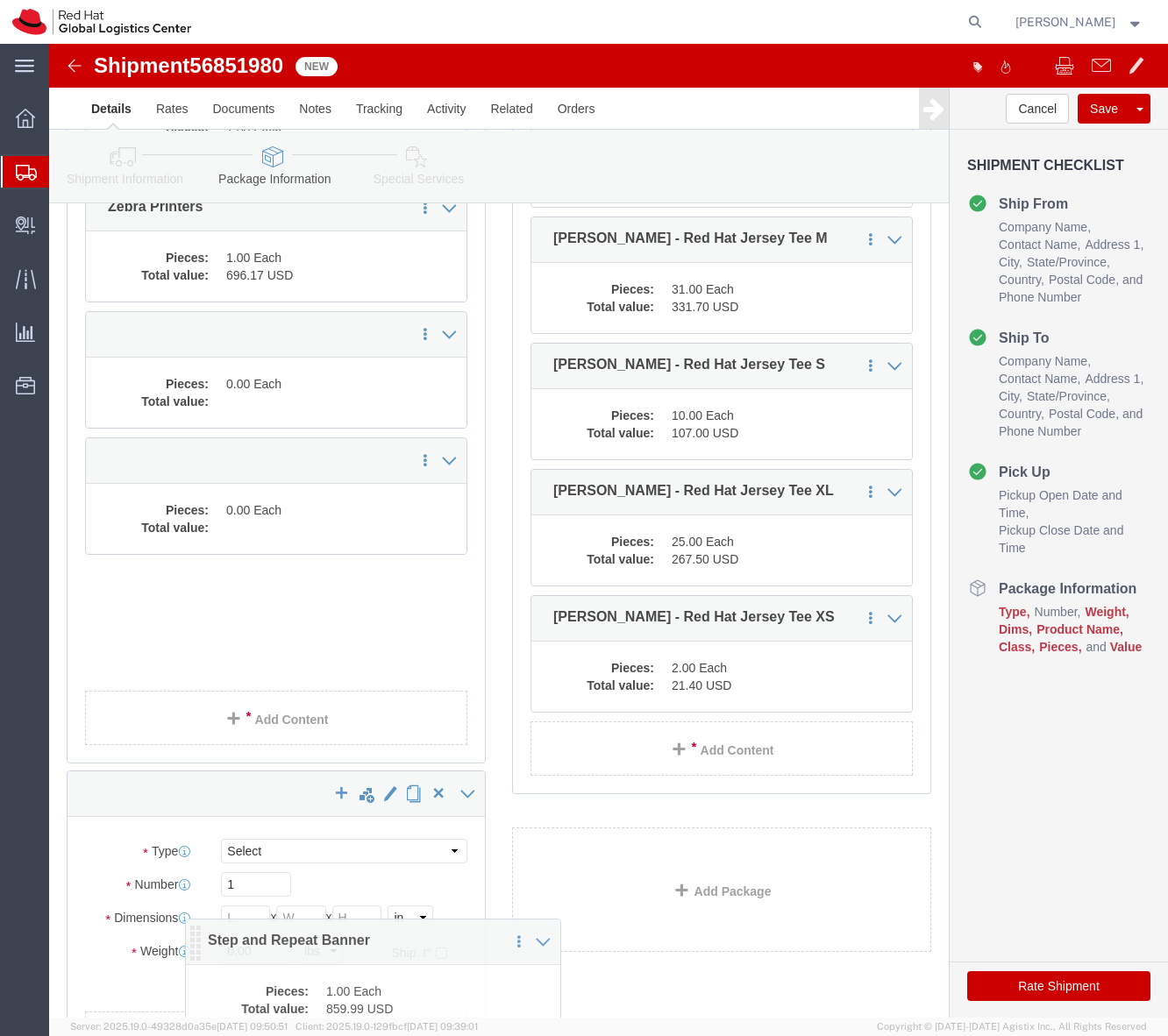
drag, startPoint x: 47, startPoint y: 287, endPoint x: 138, endPoint y: 917, distance: 636.5
click icon
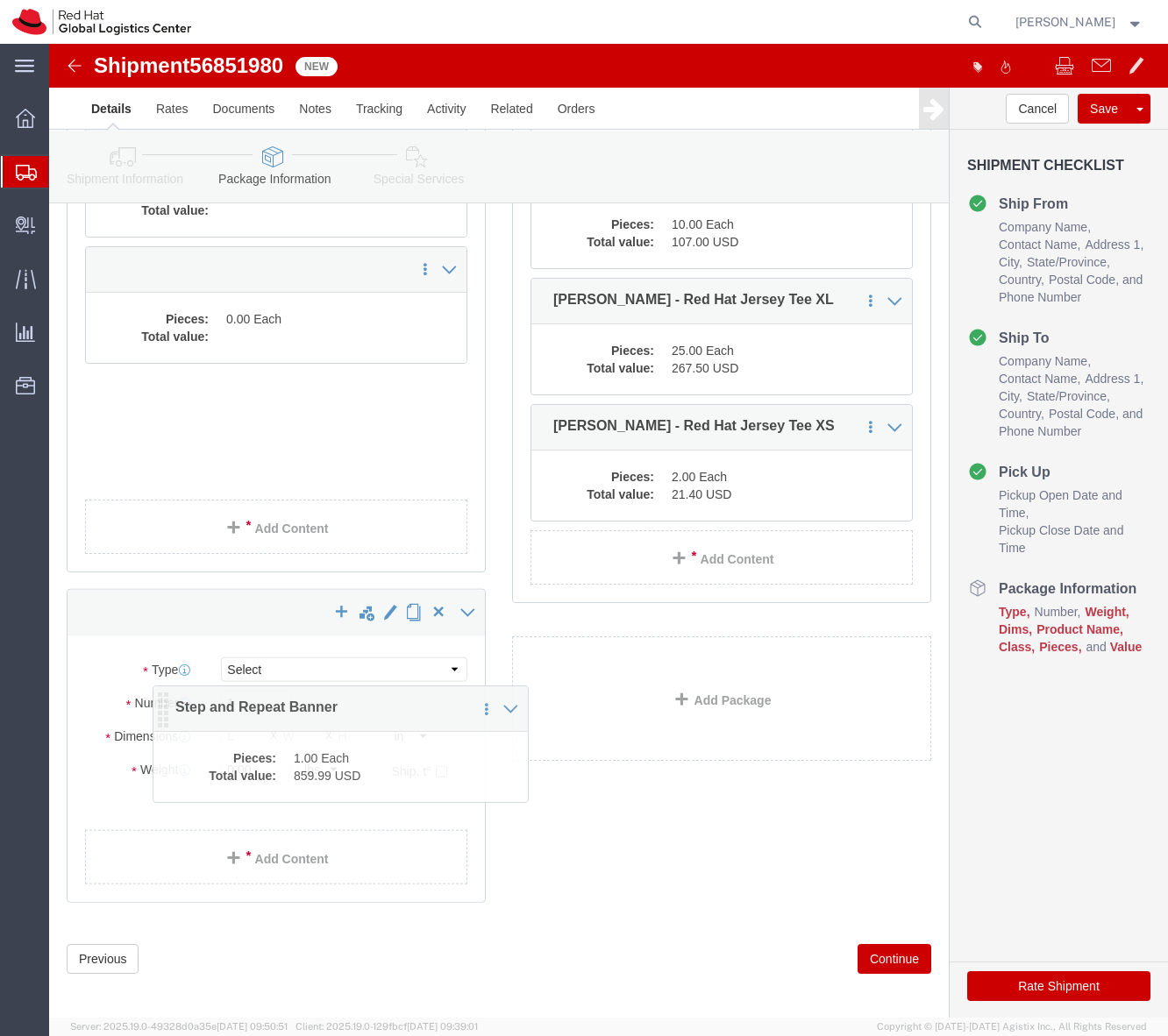
scroll to position [1389, 0]
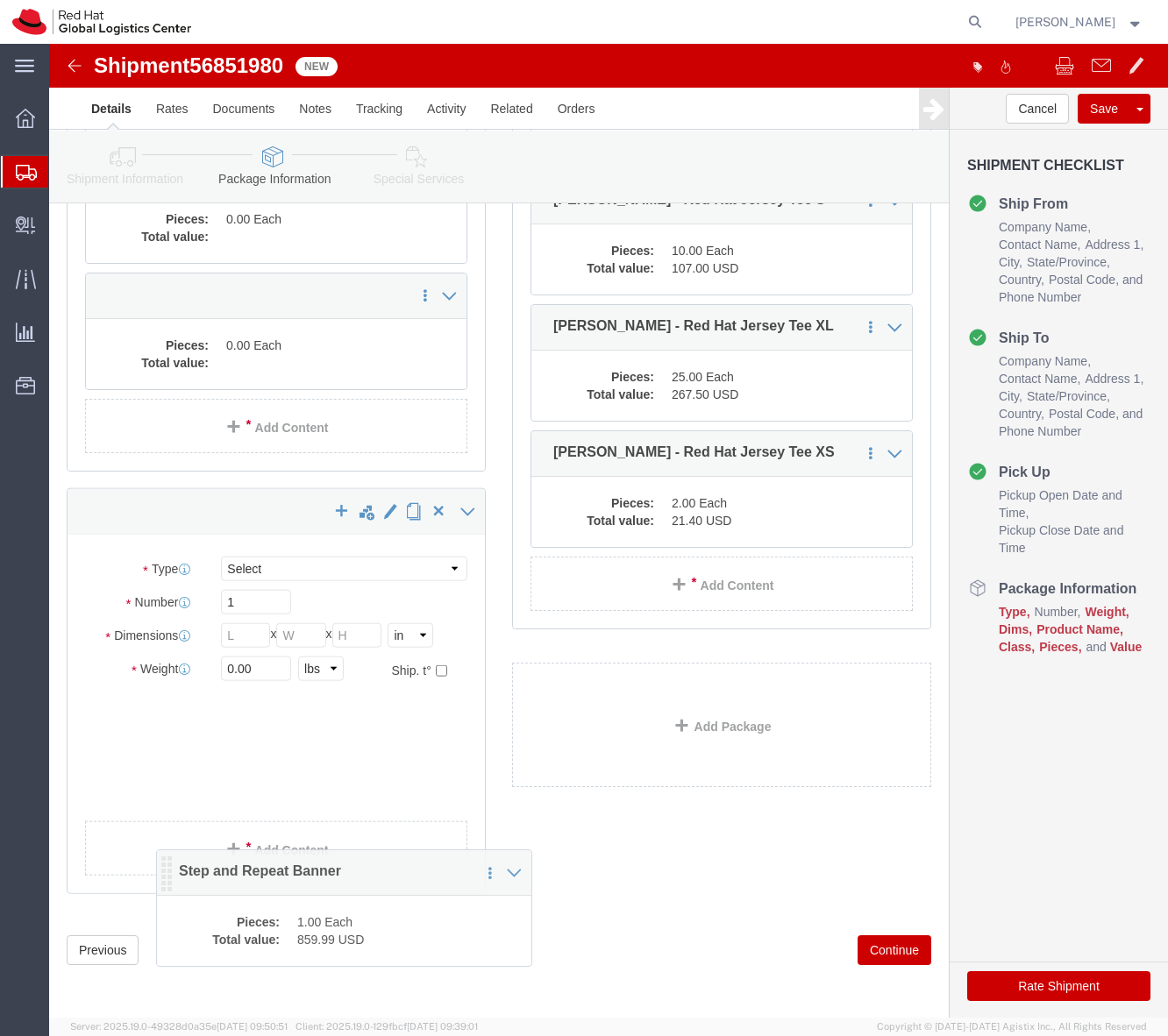
drag, startPoint x: 43, startPoint y: 346, endPoint x: 114, endPoint y: 833, distance: 492.1
click icon
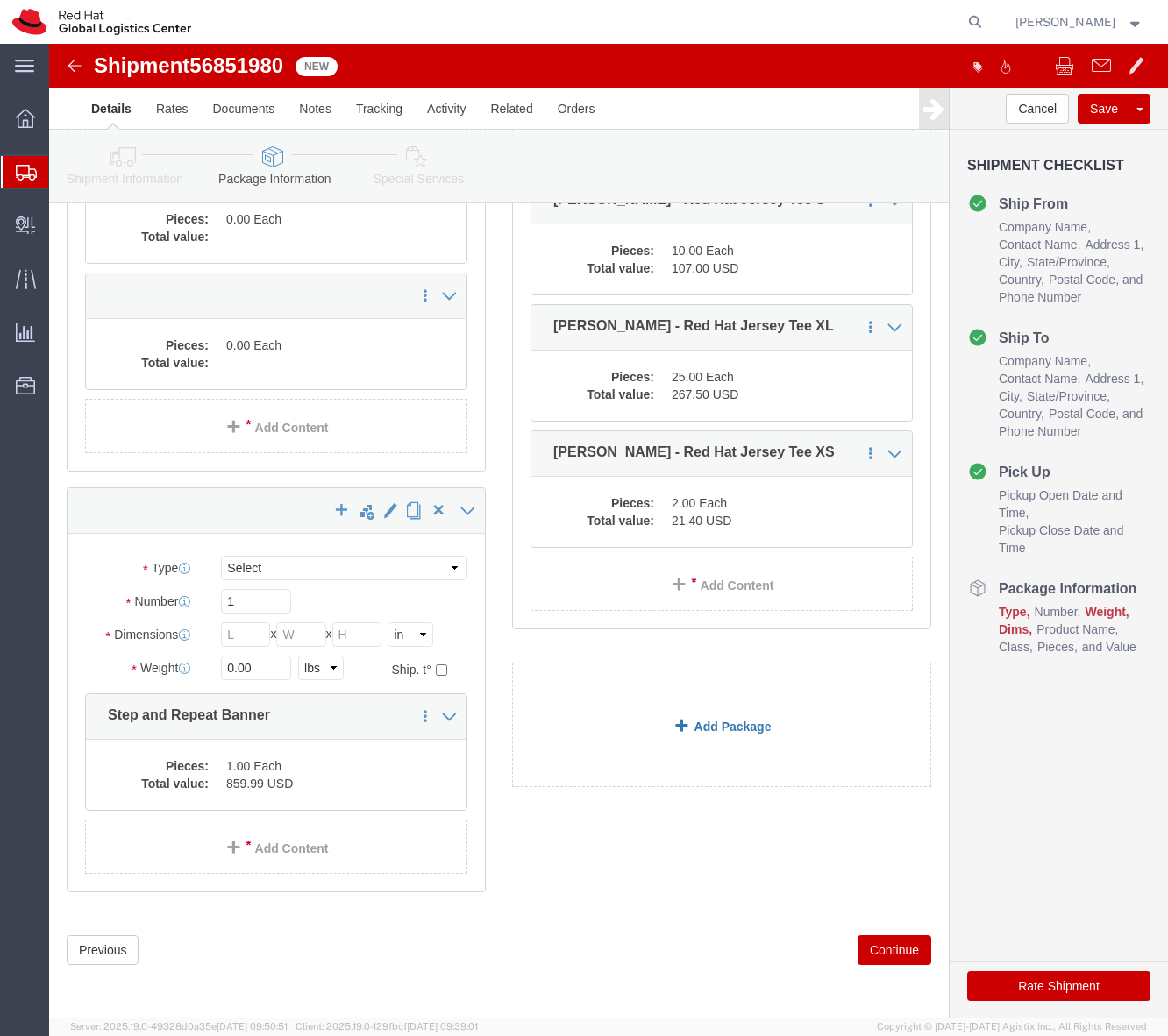
click link "Add Package"
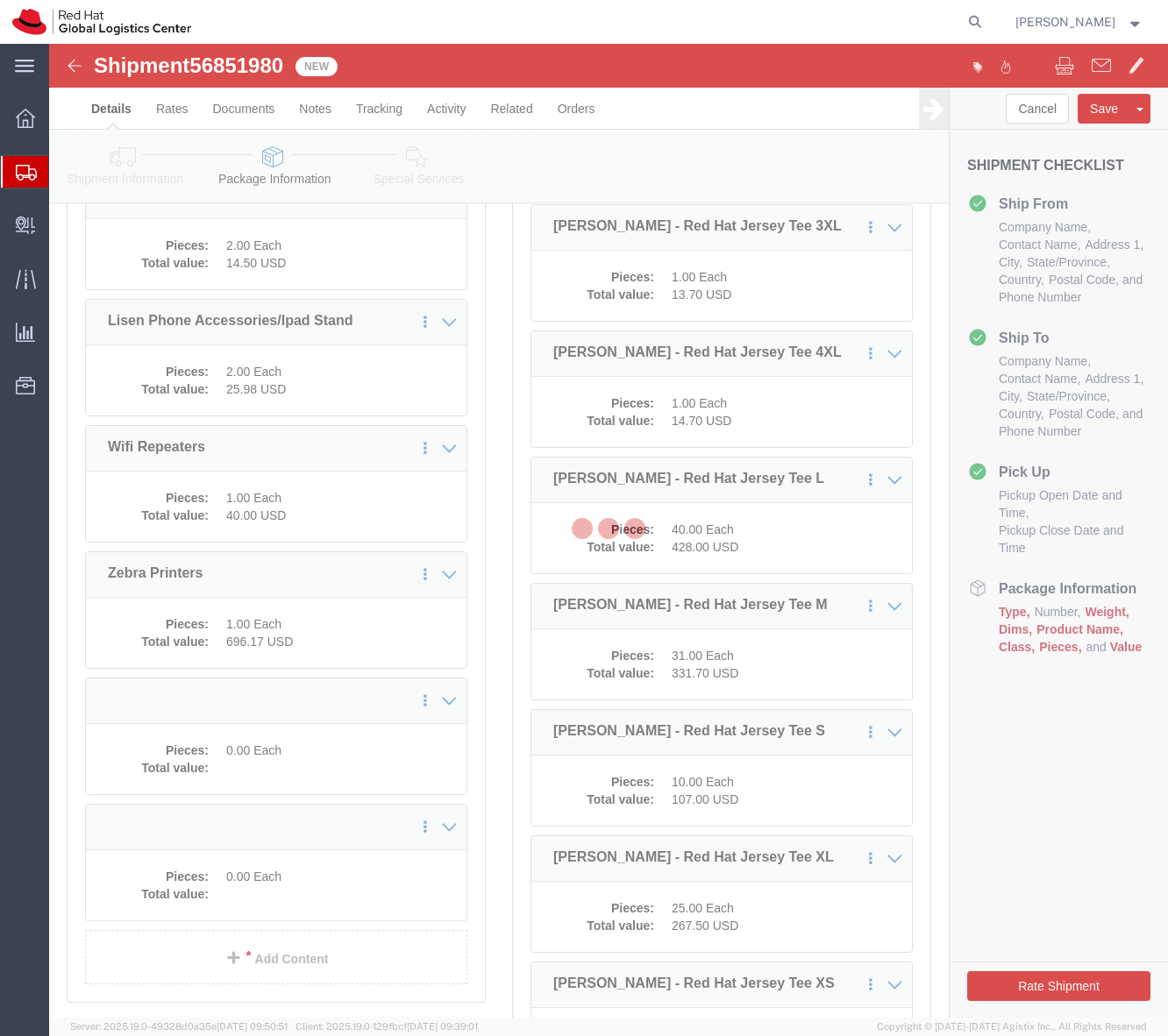
select select
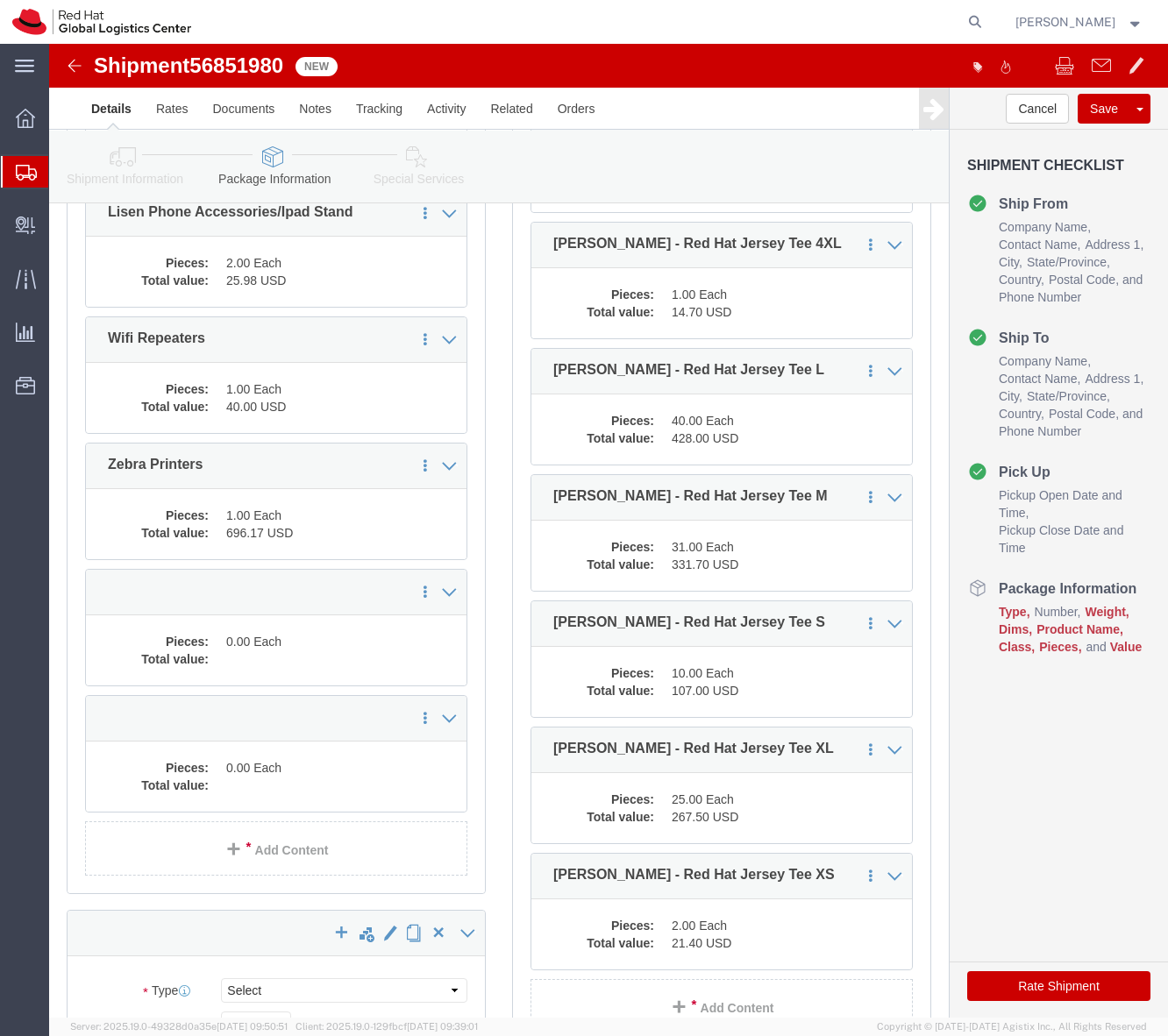
scroll to position [964, 0]
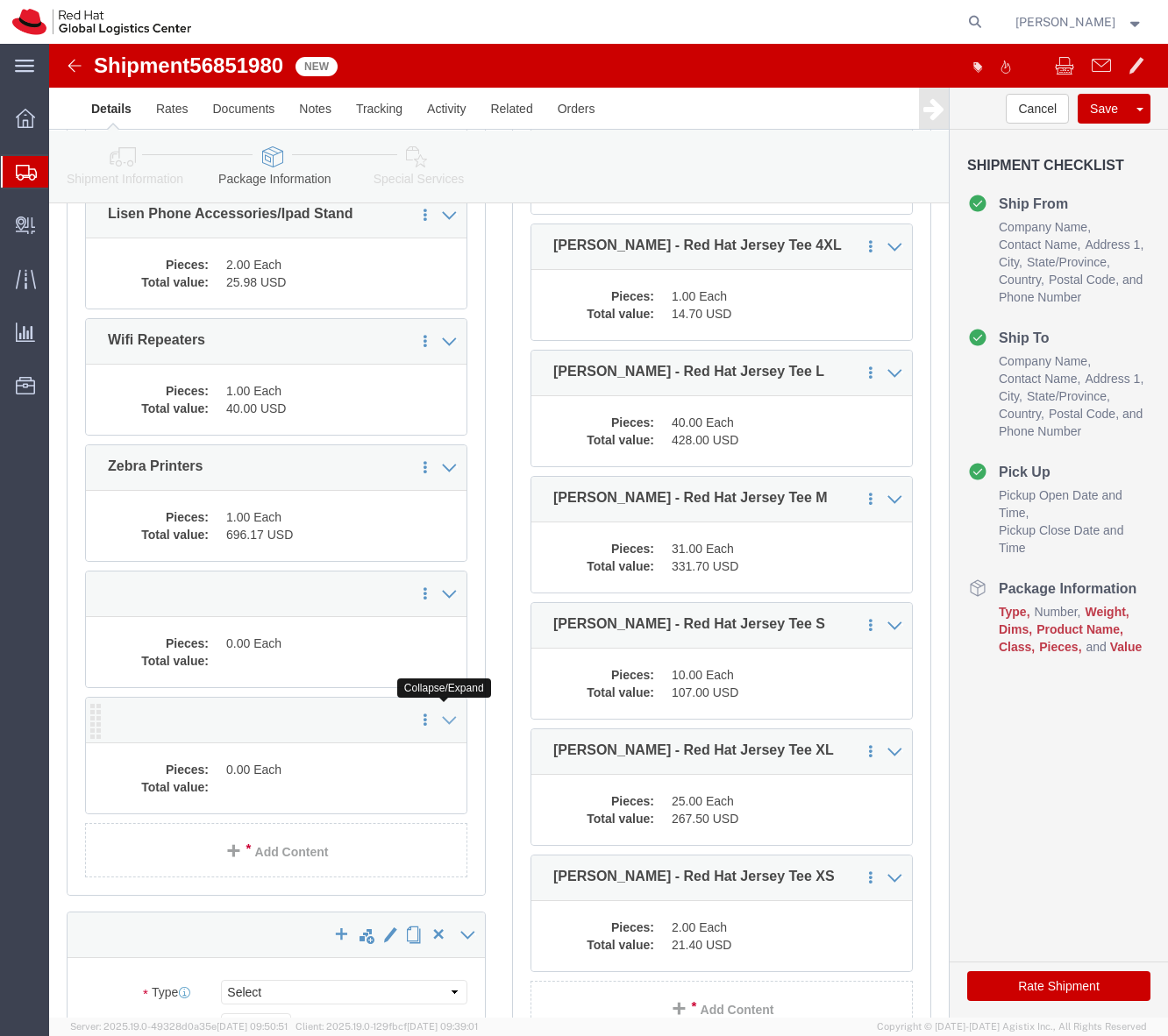
click icon
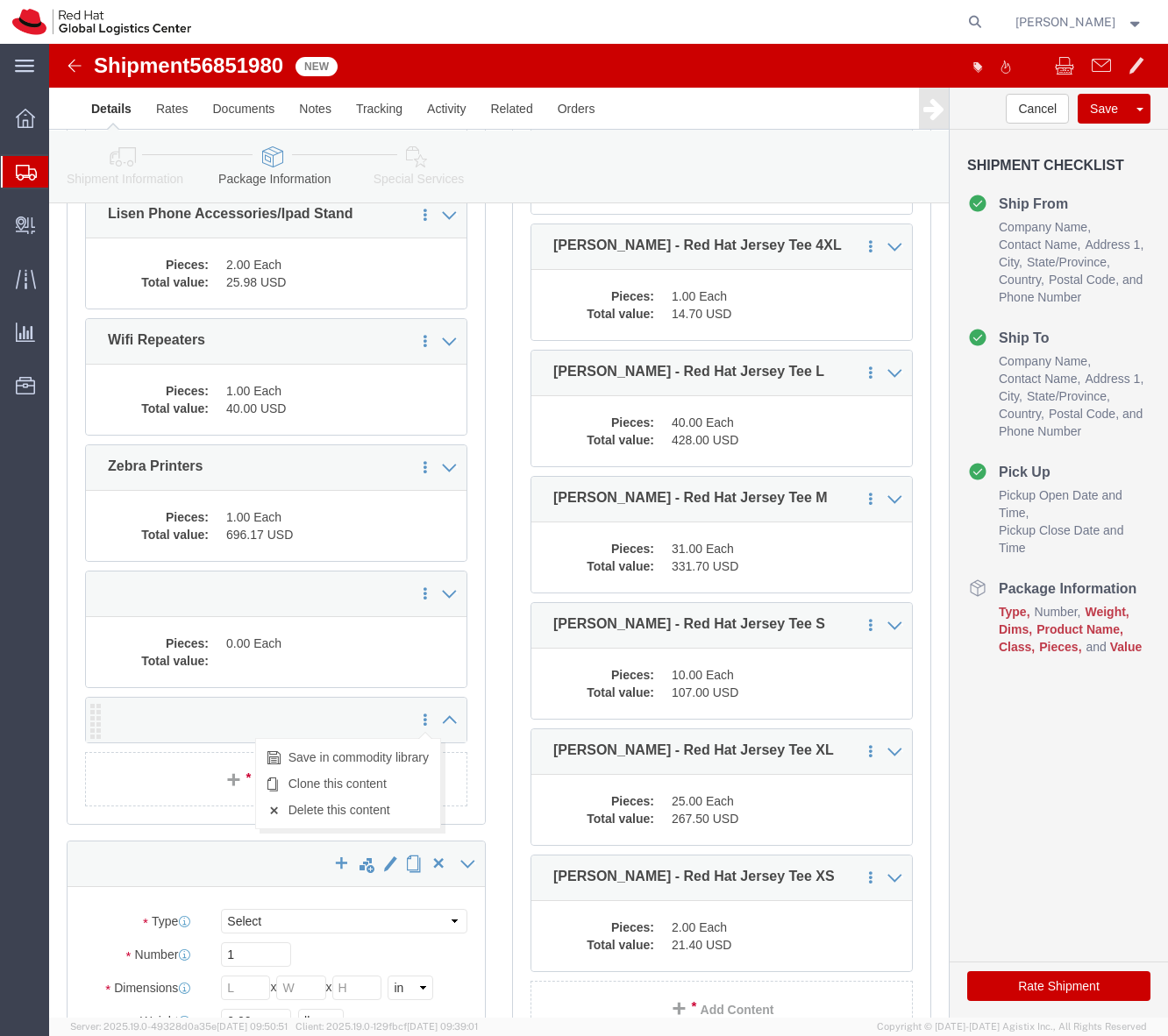
click link
click link "Delete this content"
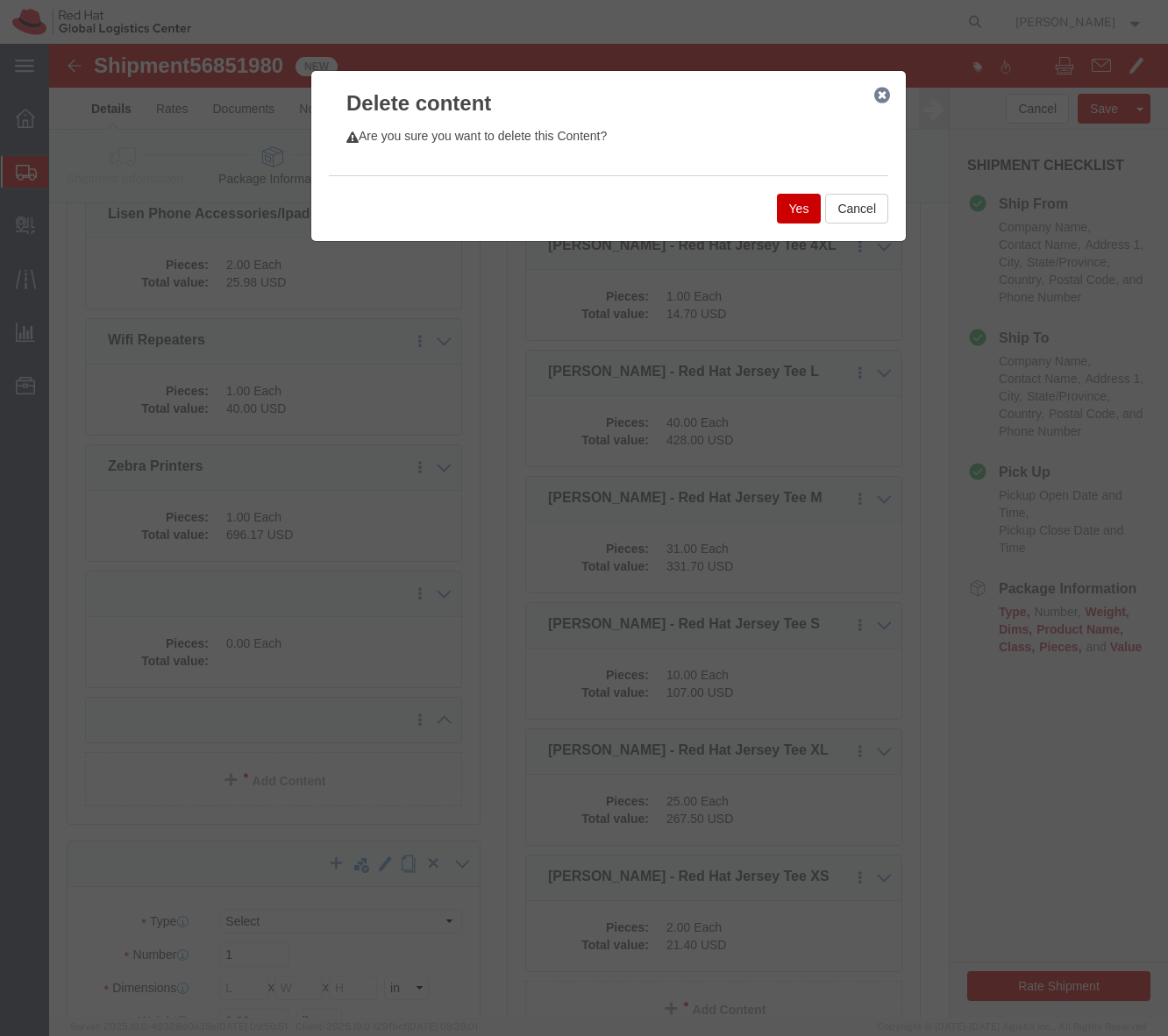
click button "Yes"
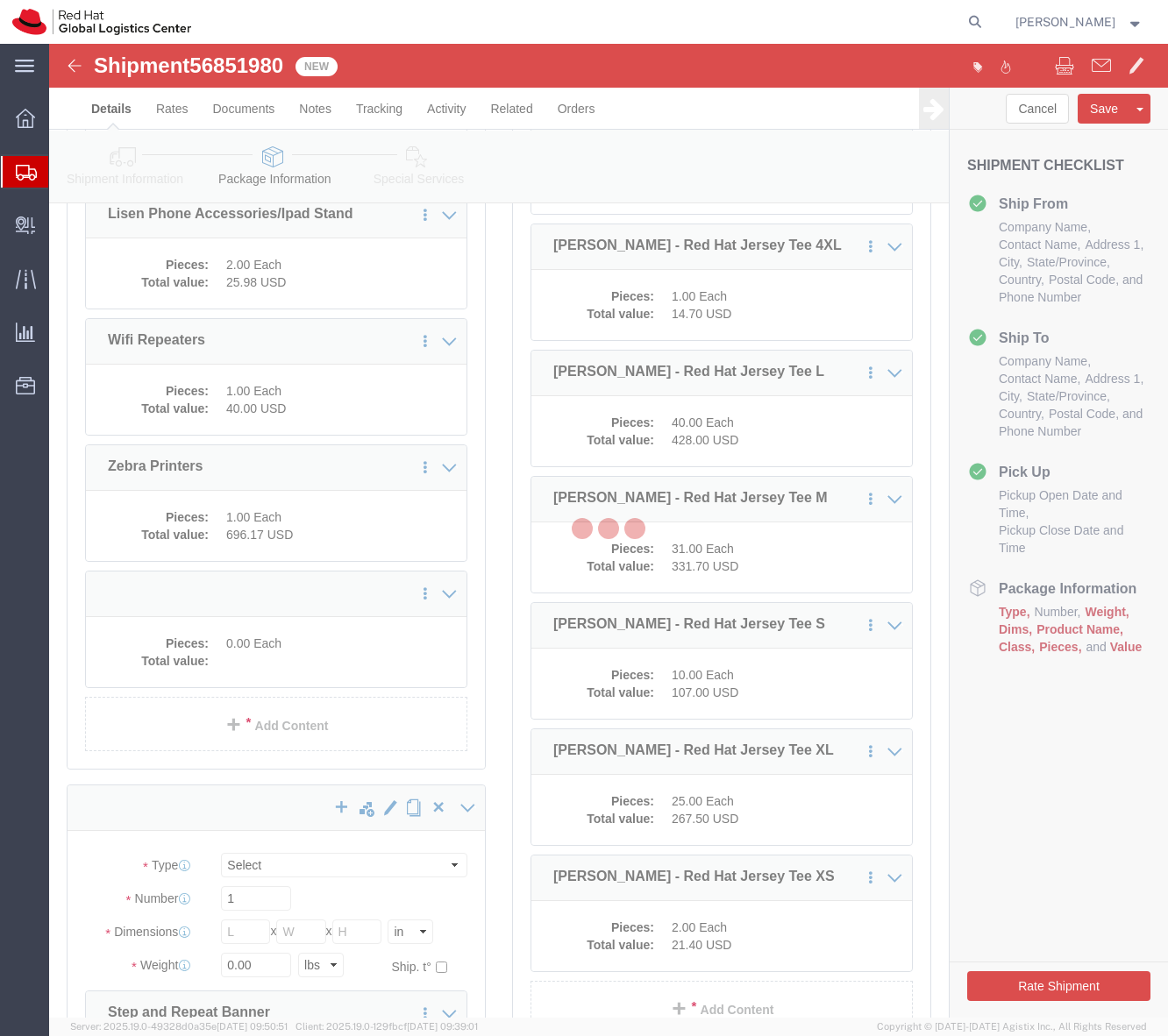
scroll to position [730, 0]
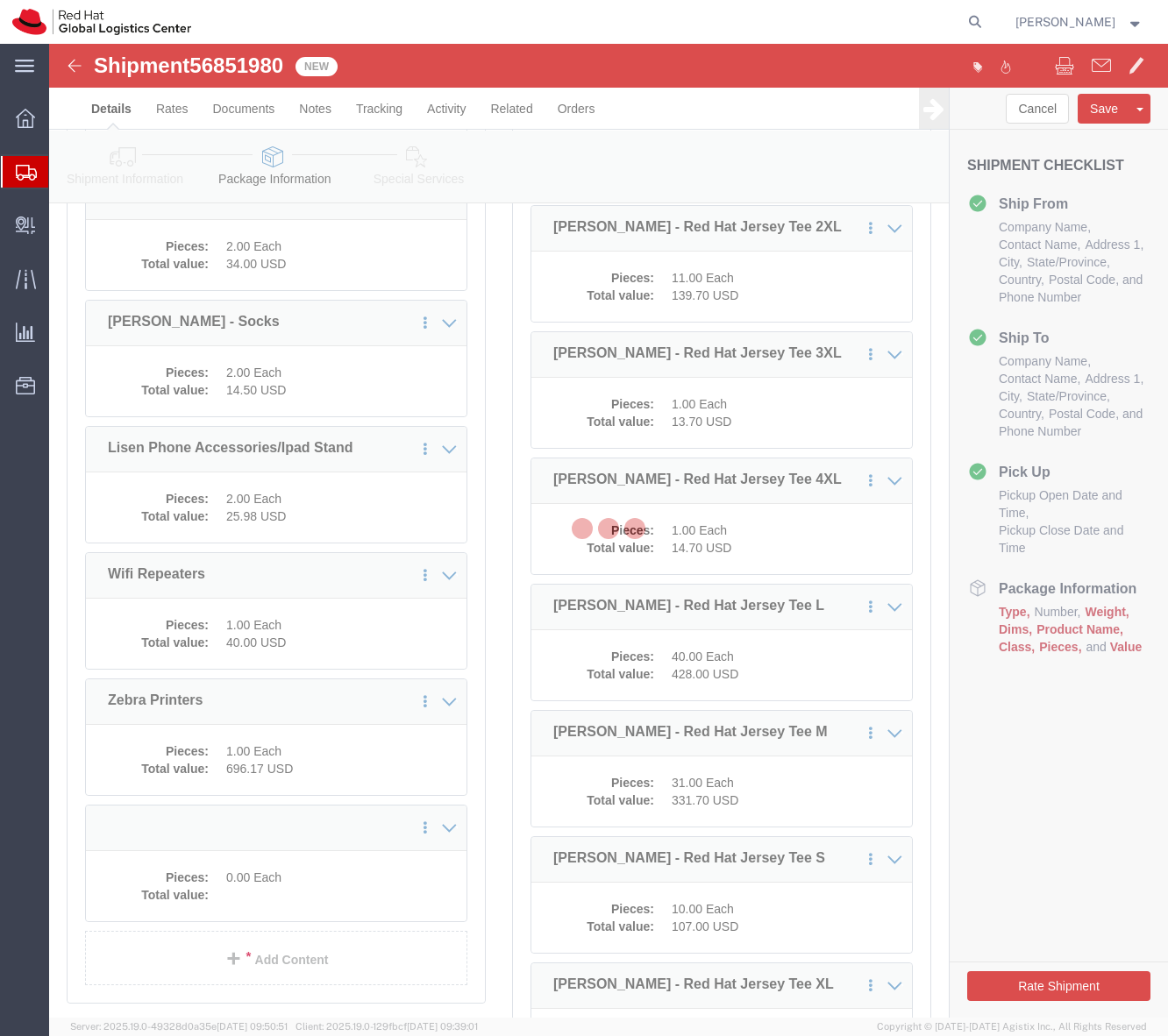
select select
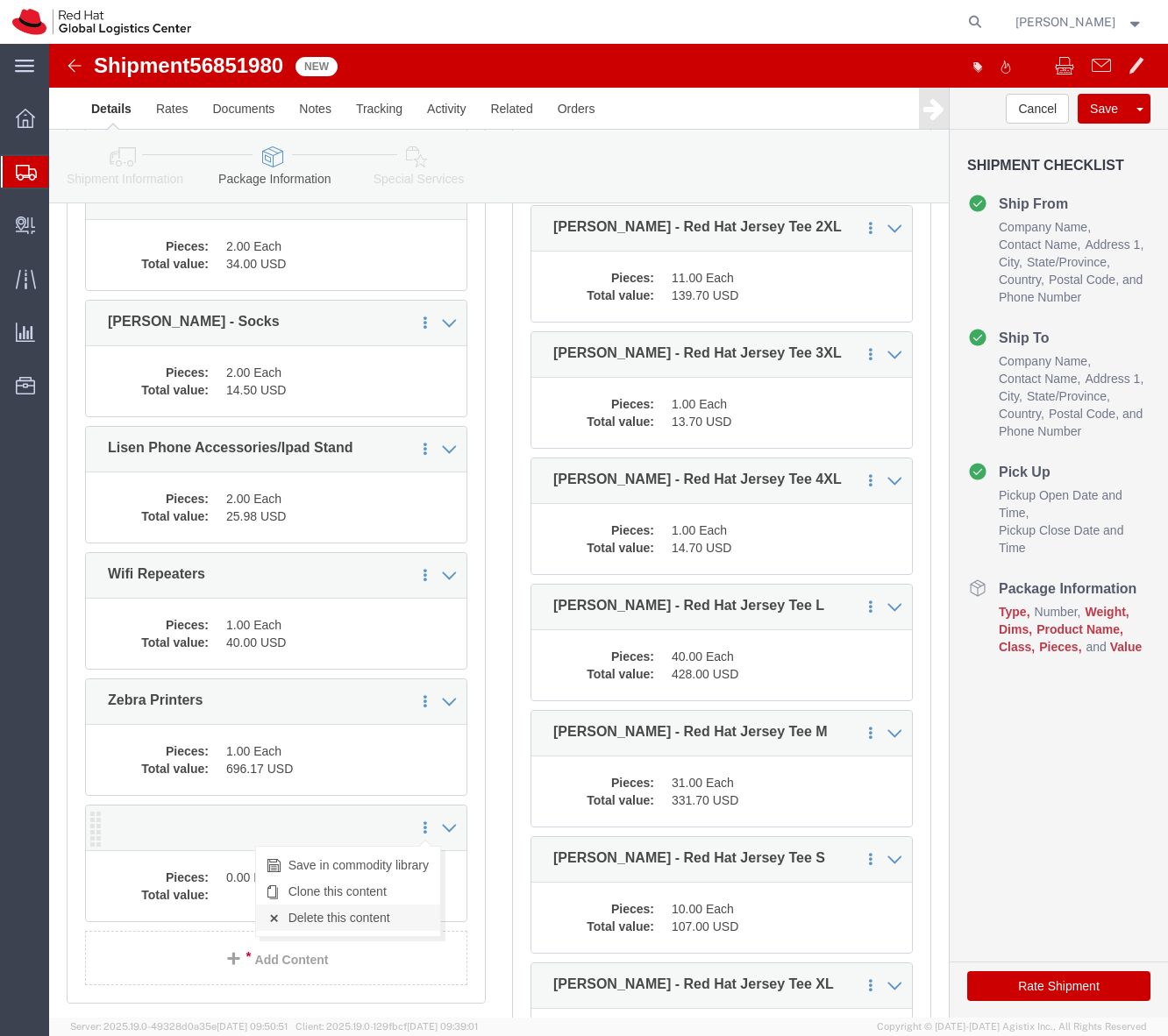
click link "Delete this content"
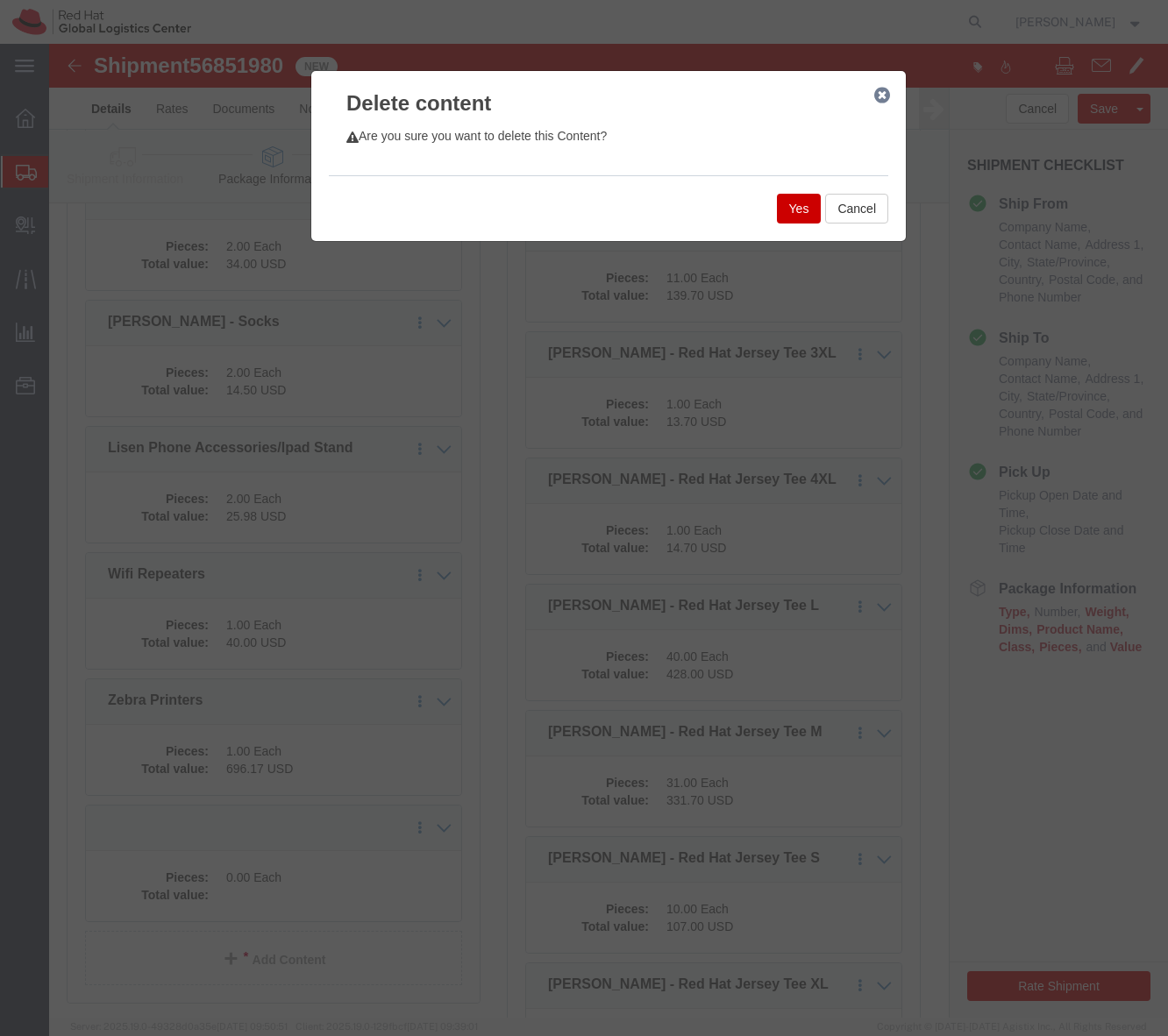
click button "Yes"
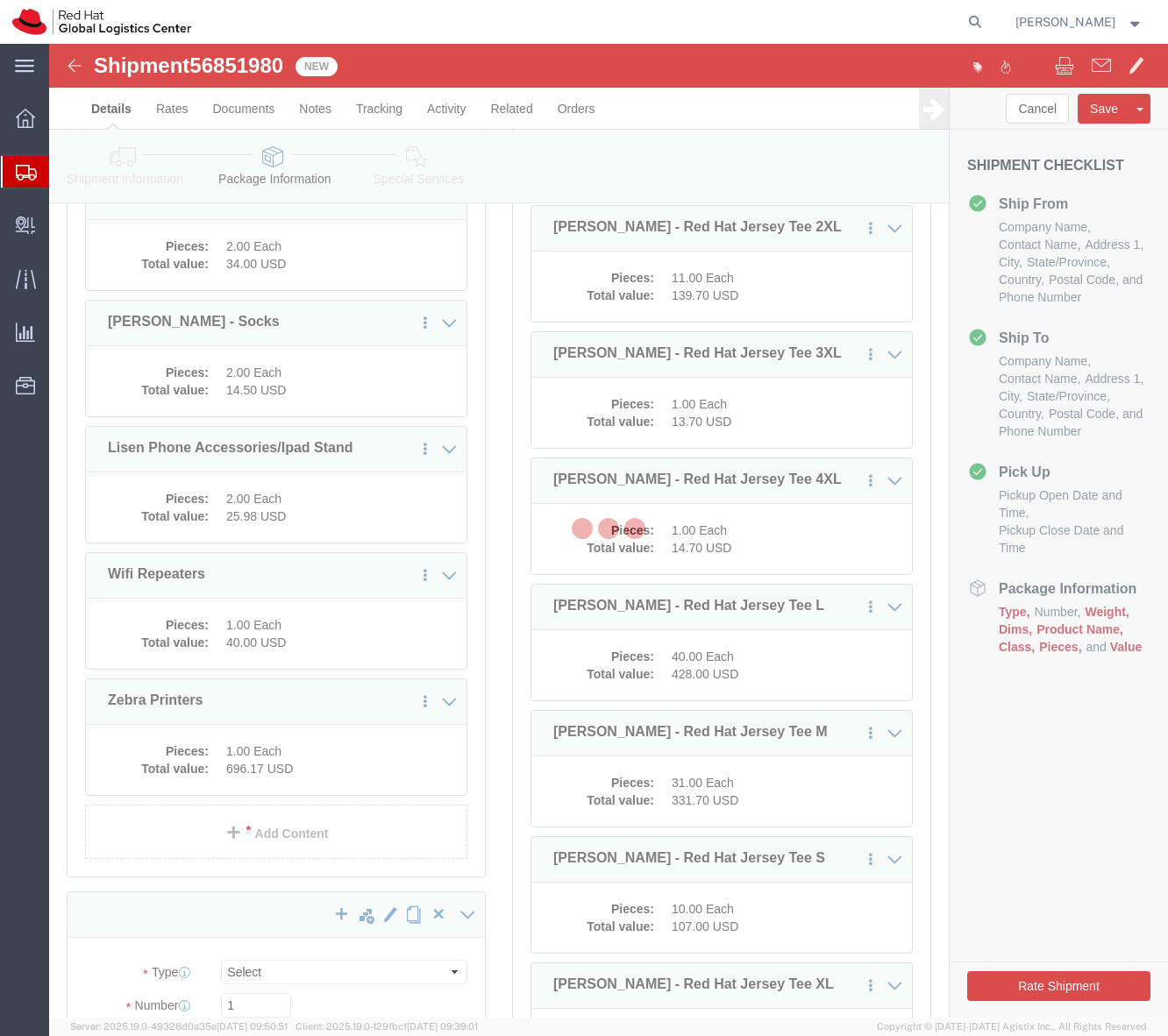
scroll to position [603, 0]
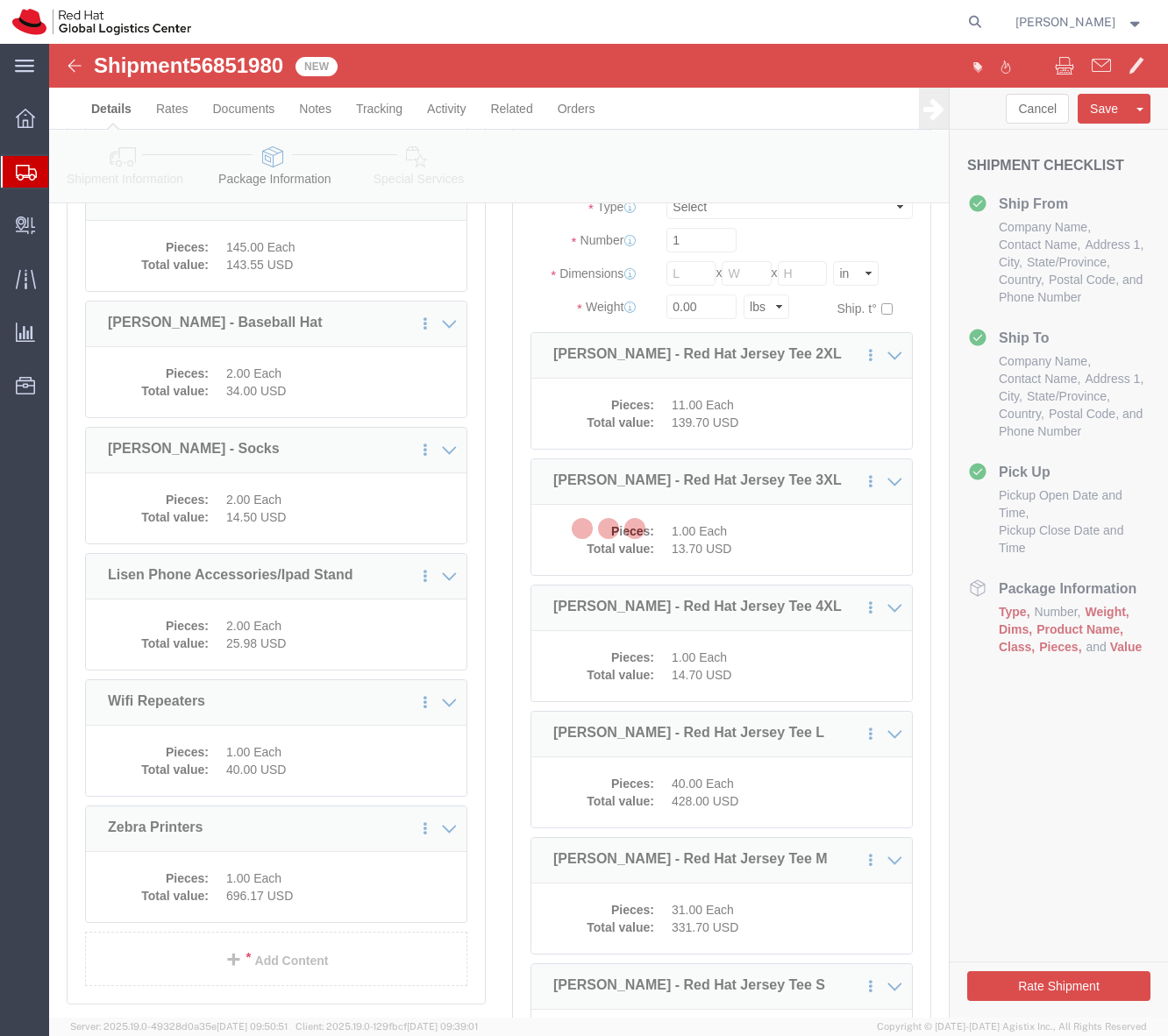
select select
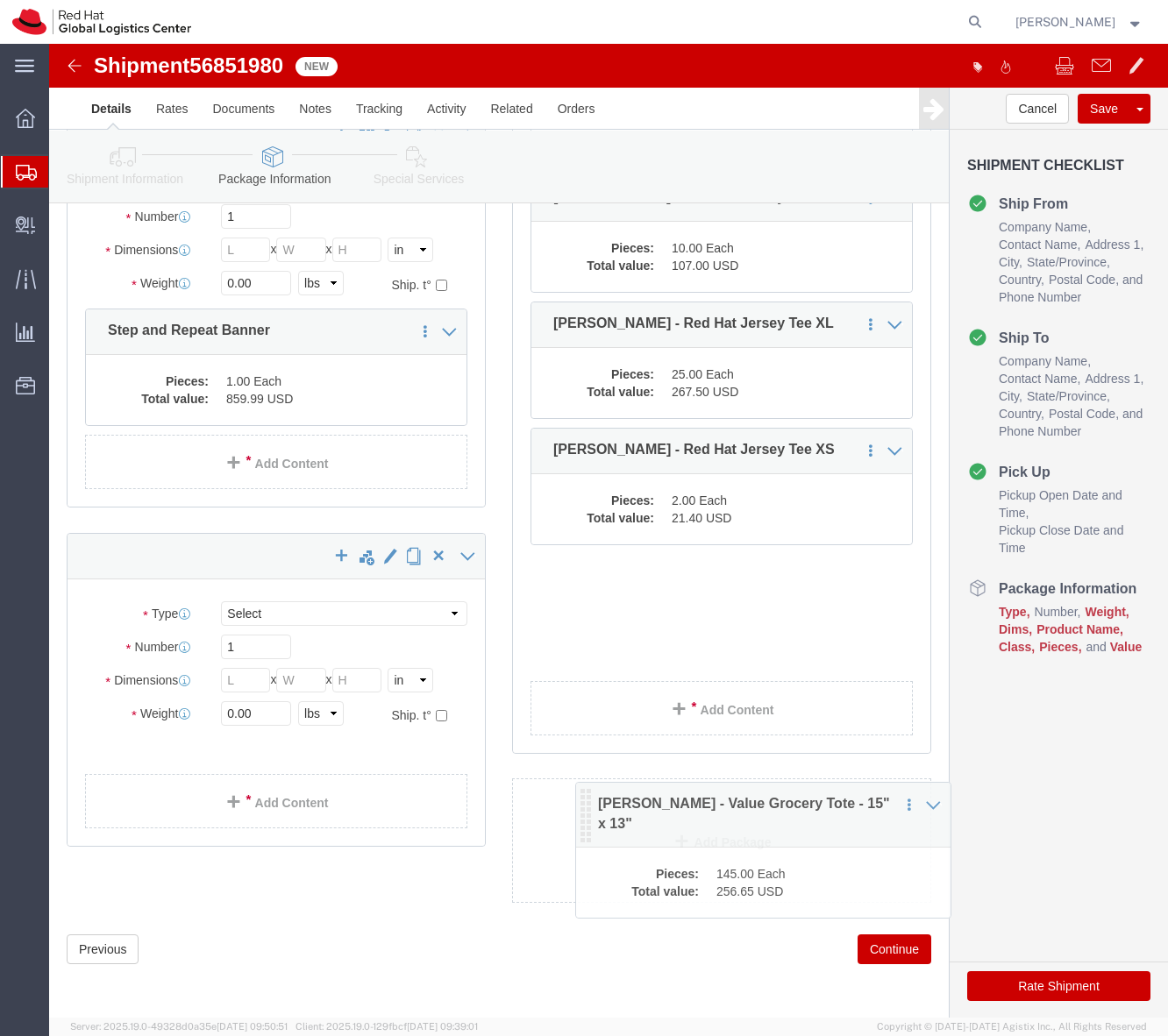
scroll to position [1390, 0]
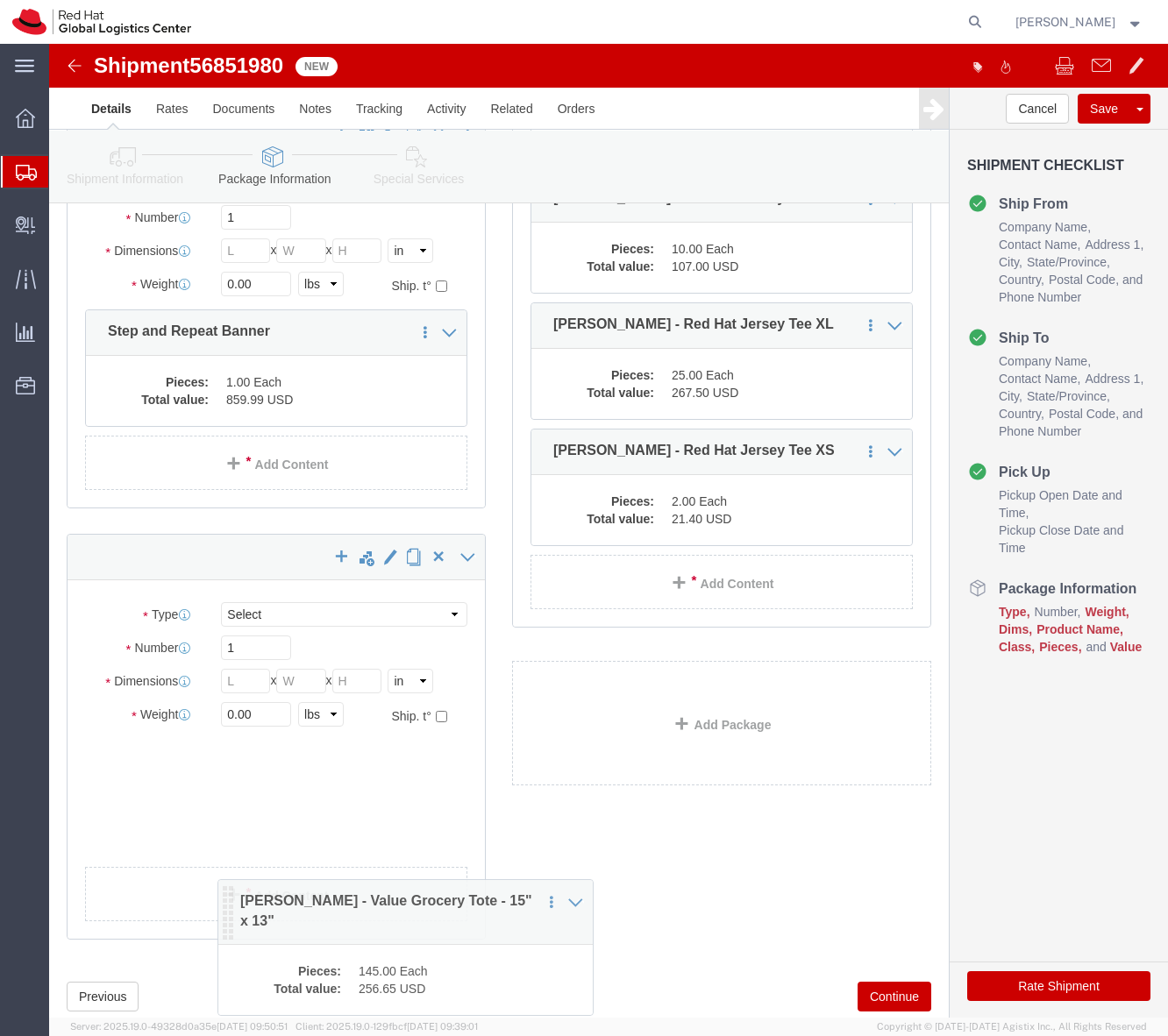
drag, startPoint x: 43, startPoint y: 345, endPoint x: 175, endPoint y: 865, distance: 536.5
click icon
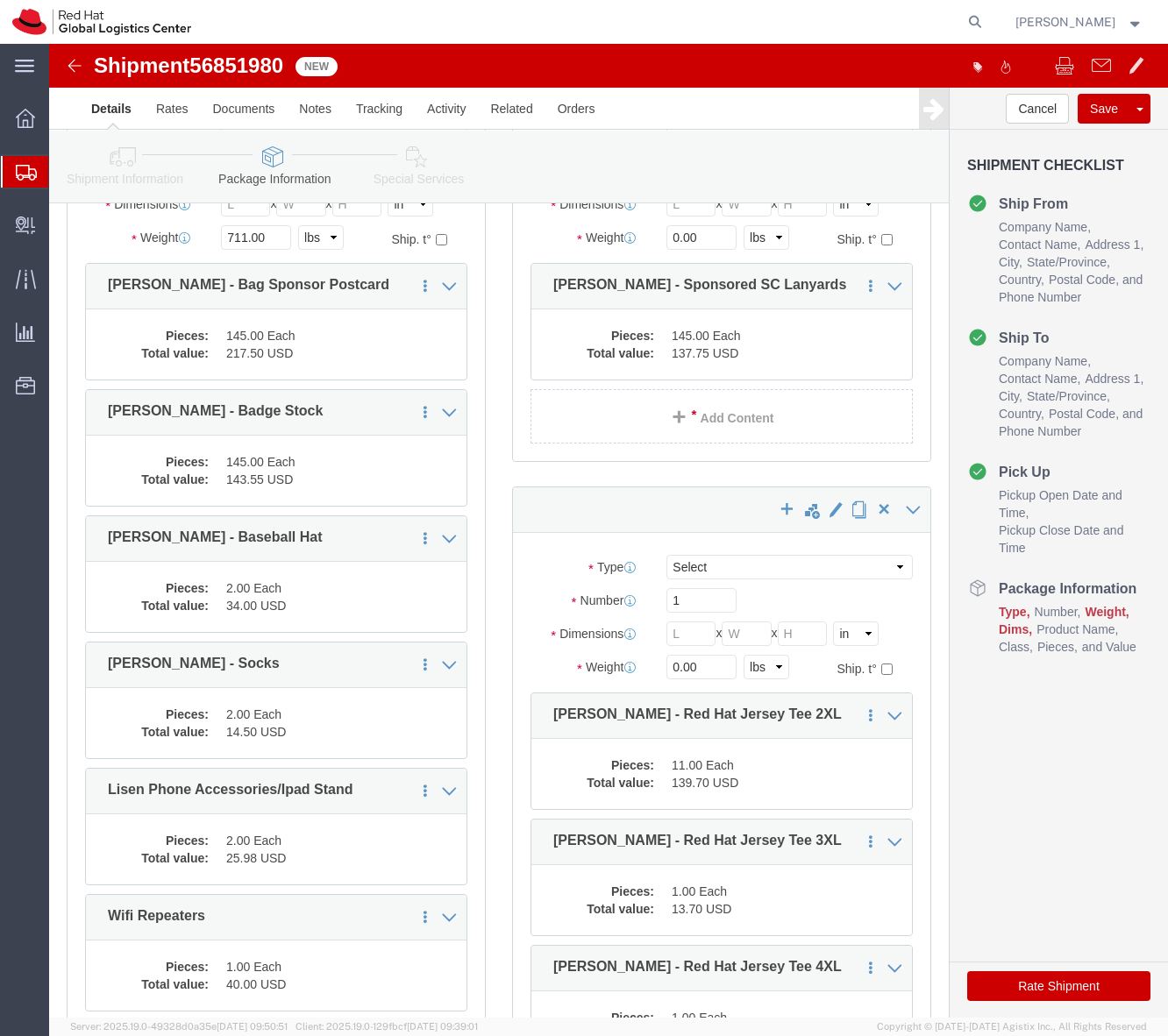
scroll to position [0, 0]
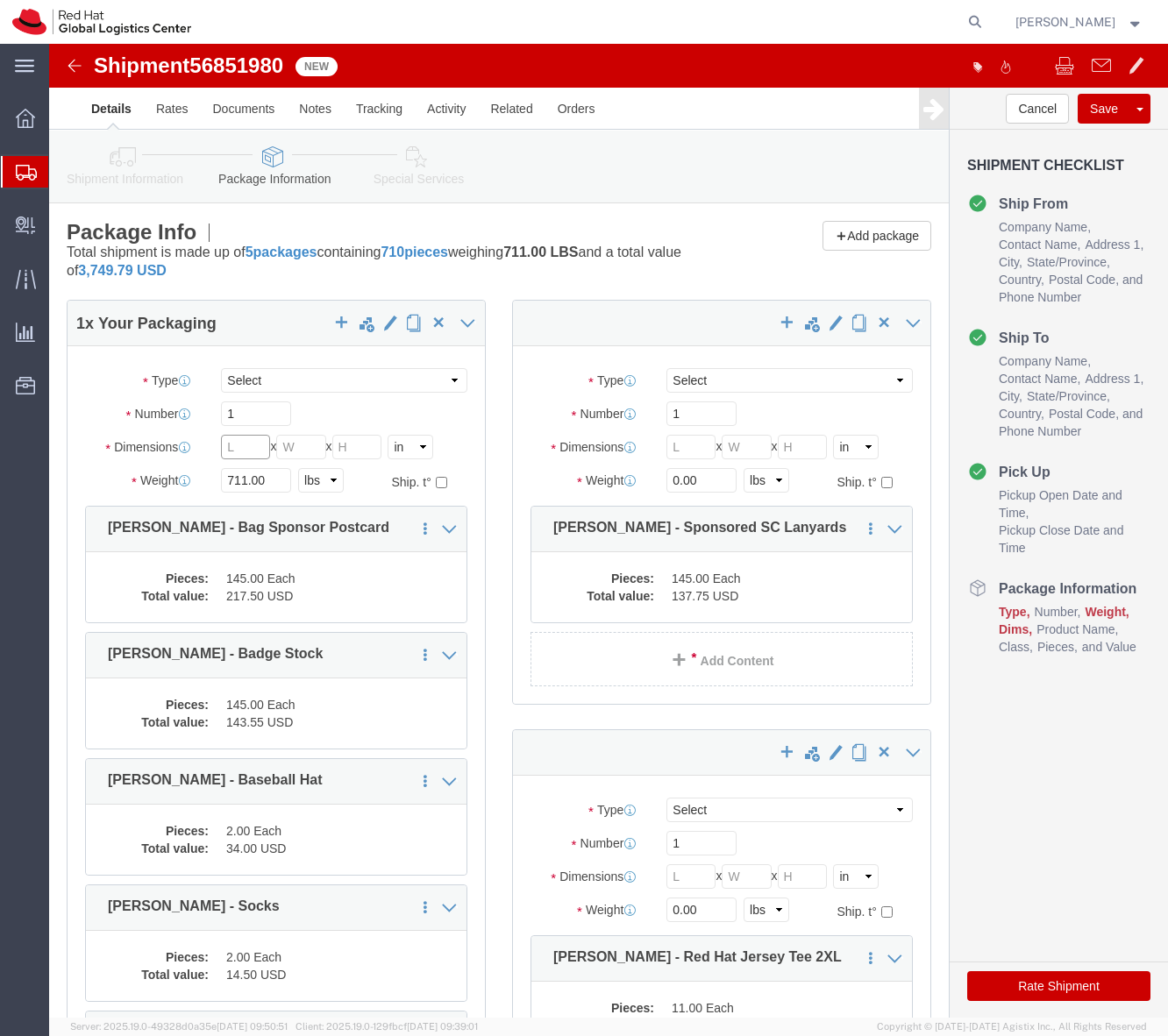
click input "text"
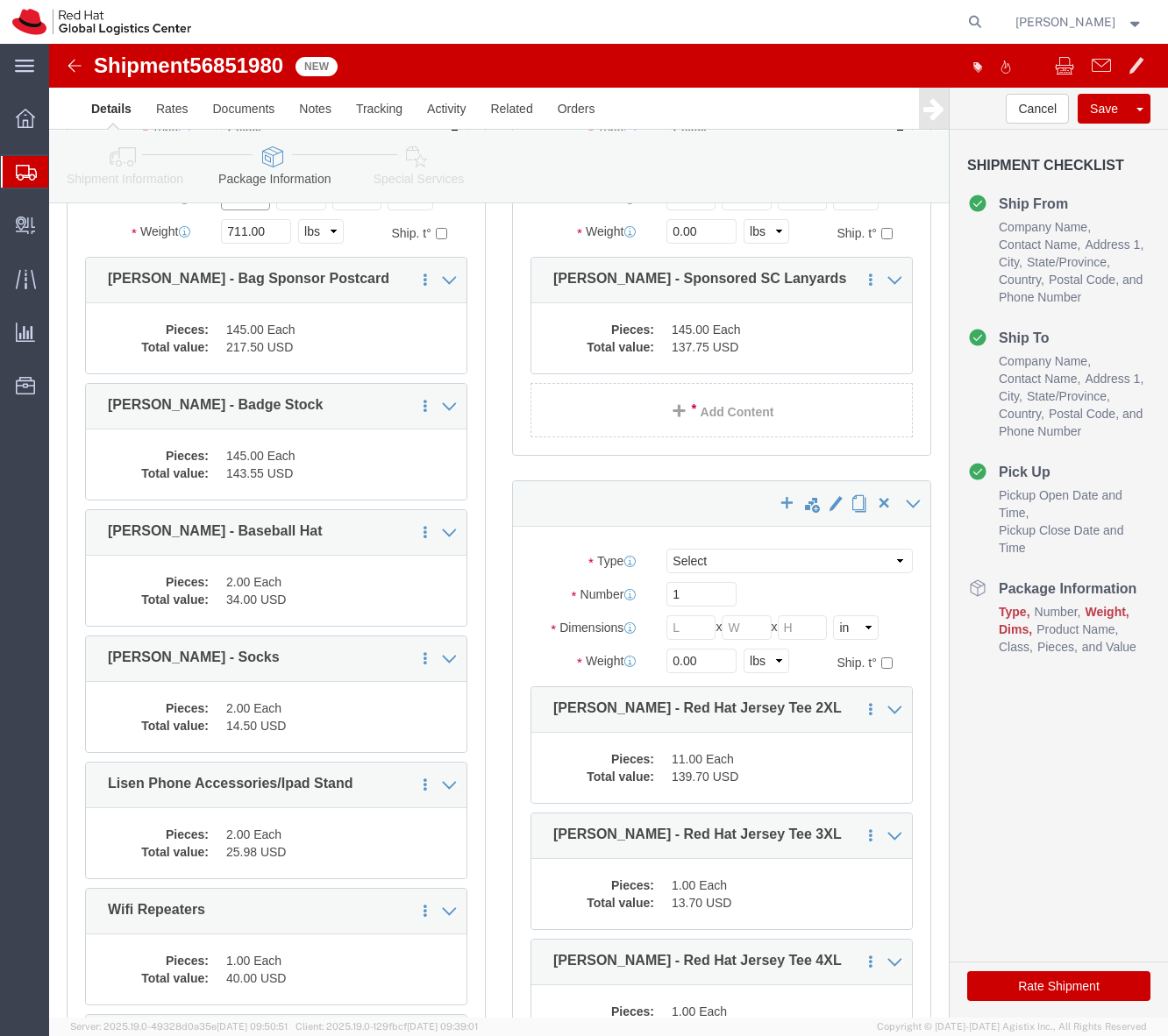
scroll to position [250, 0]
click input "text"
type input "18"
type input "16"
type input "12"
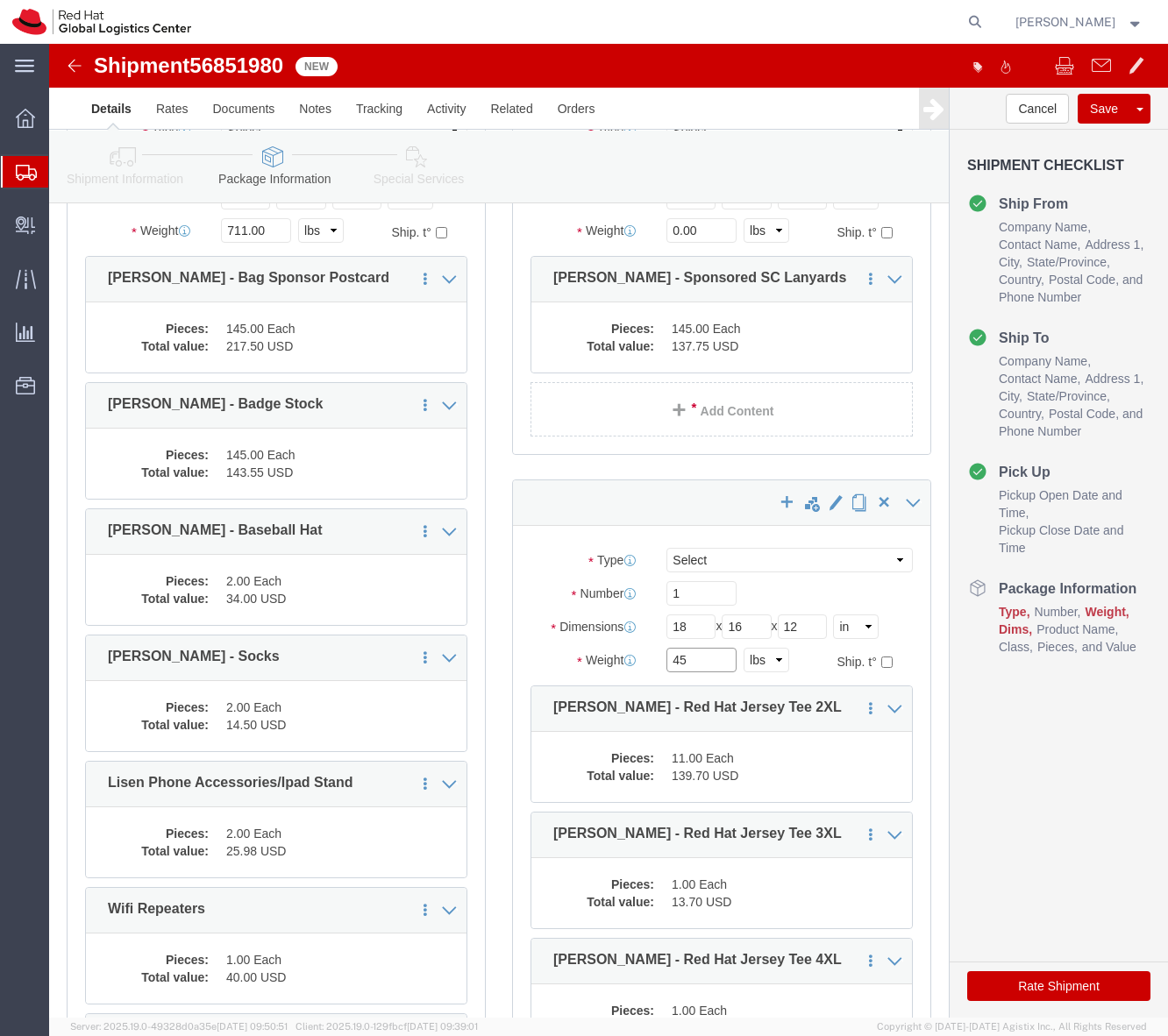
type input "45"
click select "Select Case(s) Crate(s) Envelope Large Box Medium Box PAK Skid(s) Small Box Sma…"
select select "YRPK"
click select "Select Case(s) Crate(s) Envelope Large Box Medium Box PAK Skid(s) Small Box Sma…"
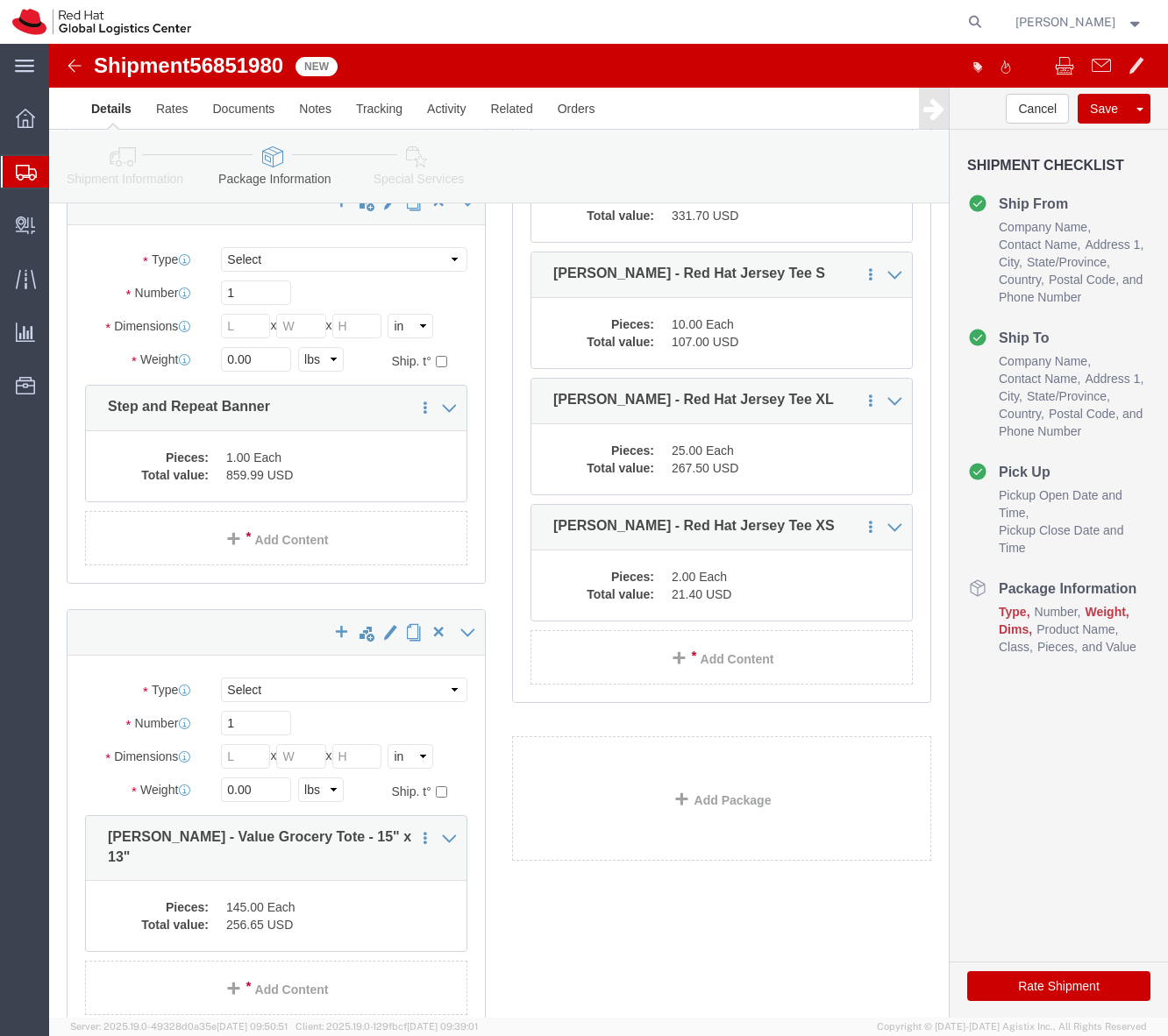
scroll to position [1315, 0]
click select "Select Case(s) Crate(s) Envelope Large Box Medium Box PAK Skid(s) Small Box Sma…"
select select "YRPK"
click select "Select Case(s) Crate(s) Envelope Large Box Medium Box PAK Skid(s) Small Box Sma…"
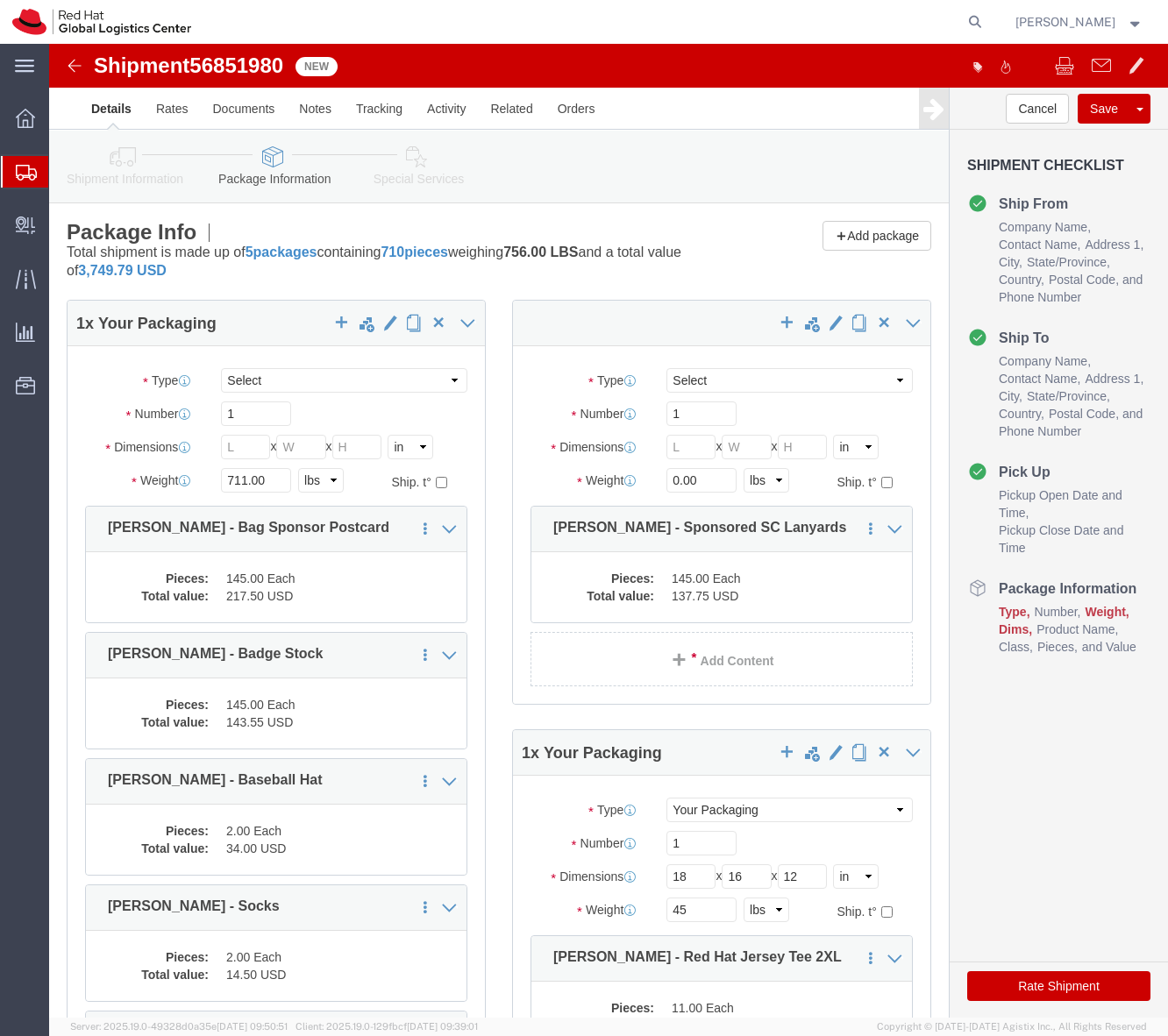
scroll to position [14, 0]
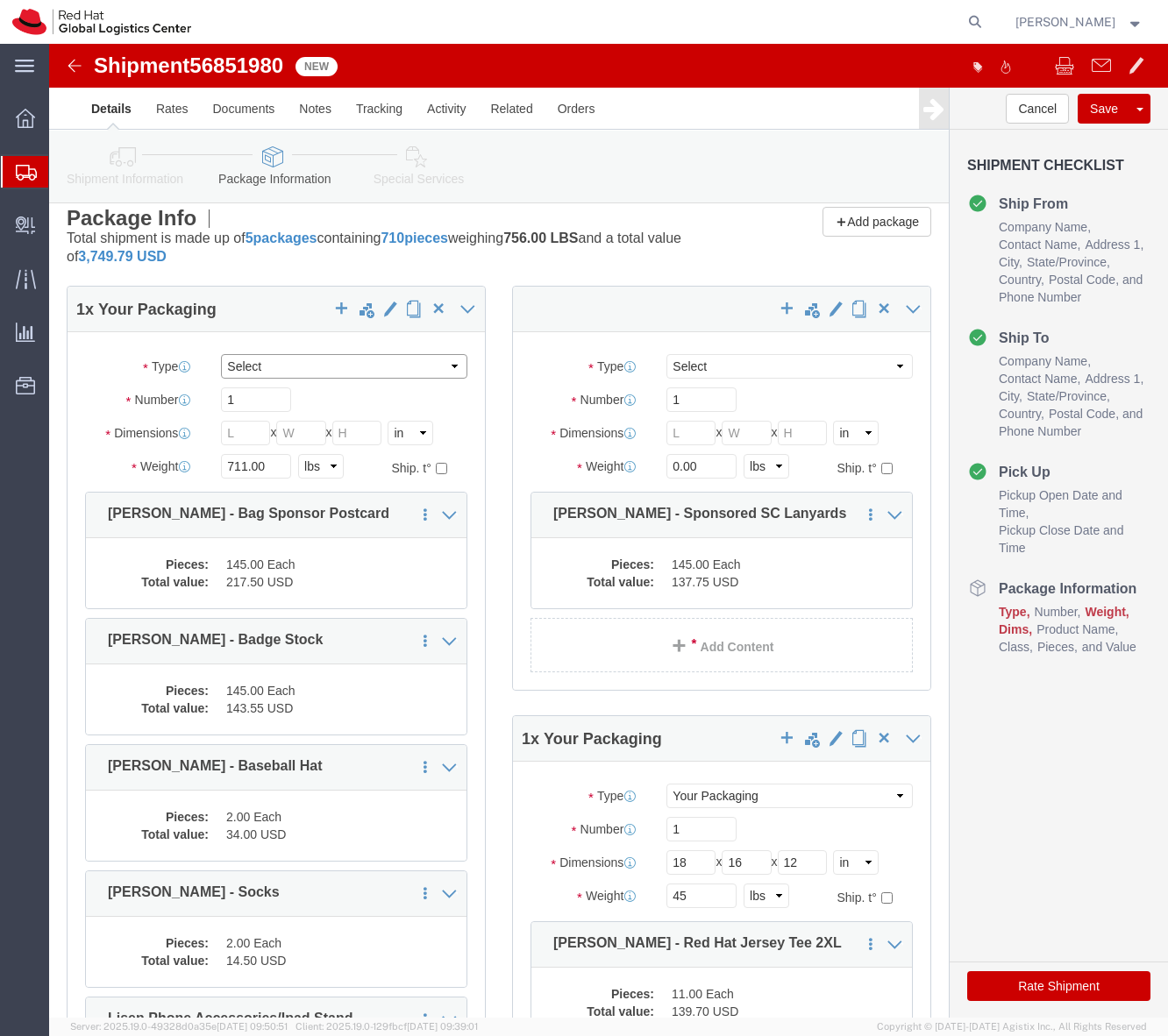
click select "Select Case(s) Crate(s) Envelope Large Box Medium Box PAK Skid(s) Small Box Sma…"
click label "Package Type"
click input "text"
type input "18"
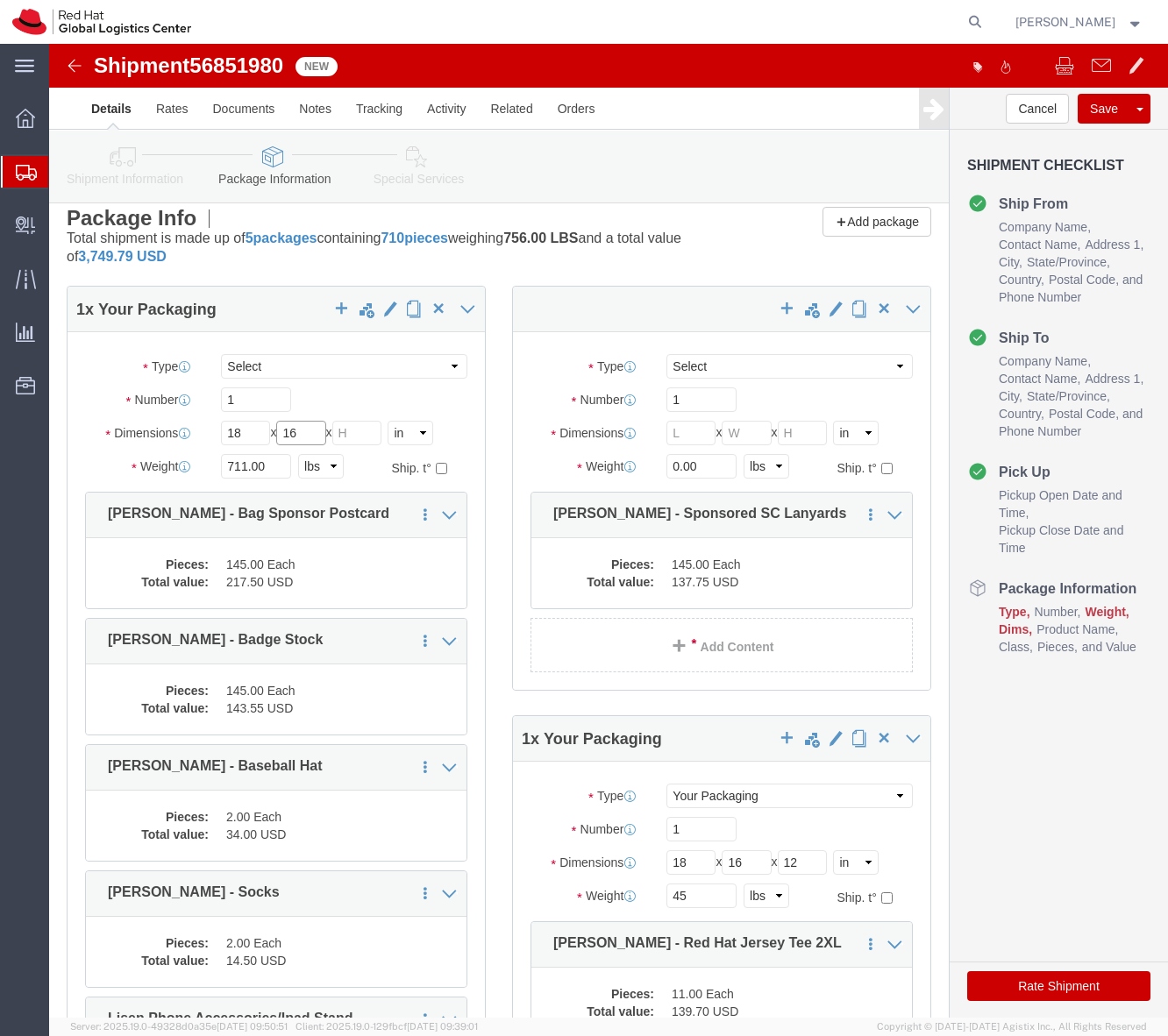
type input "16"
type input "12"
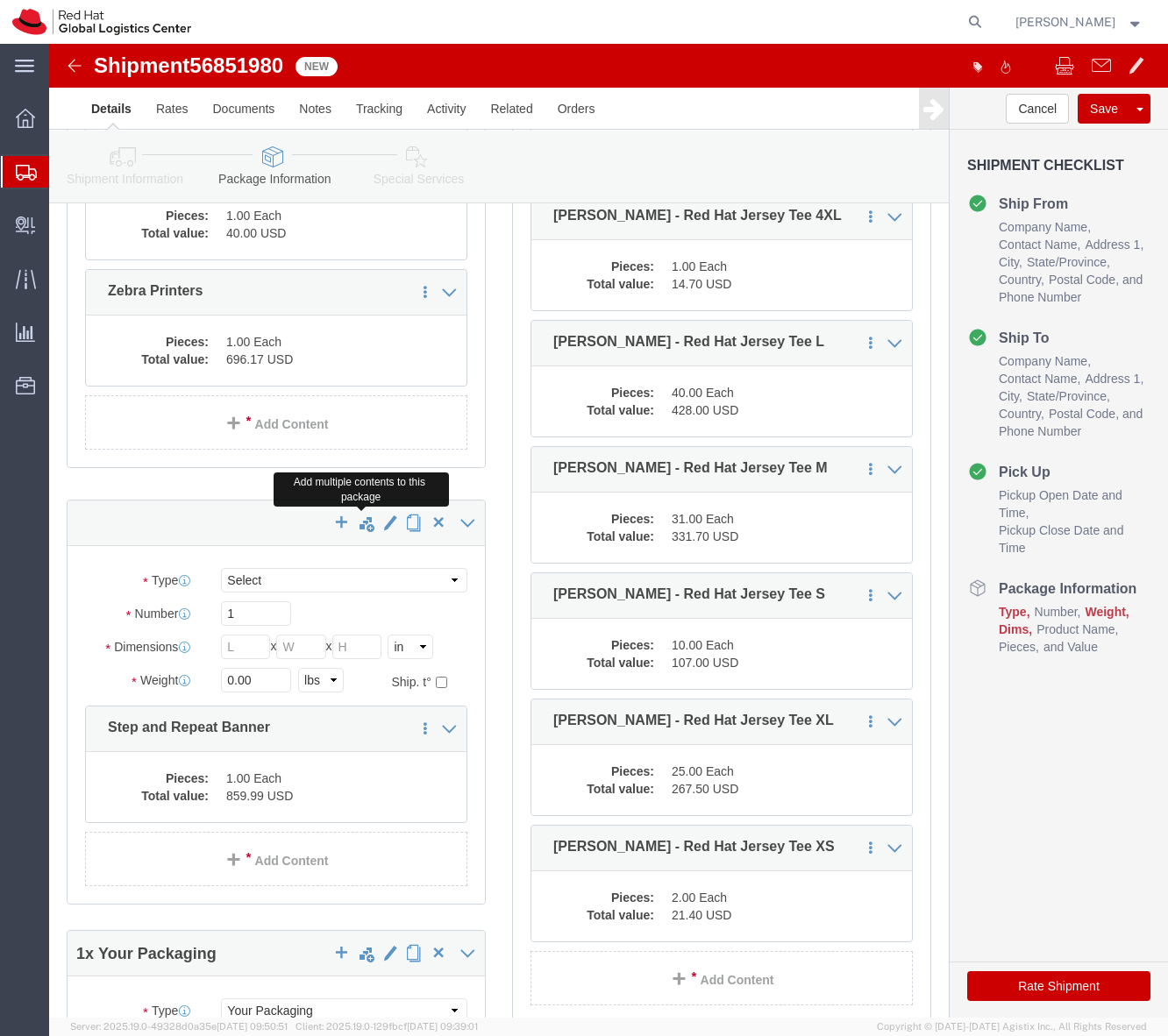
scroll to position [1034, 0]
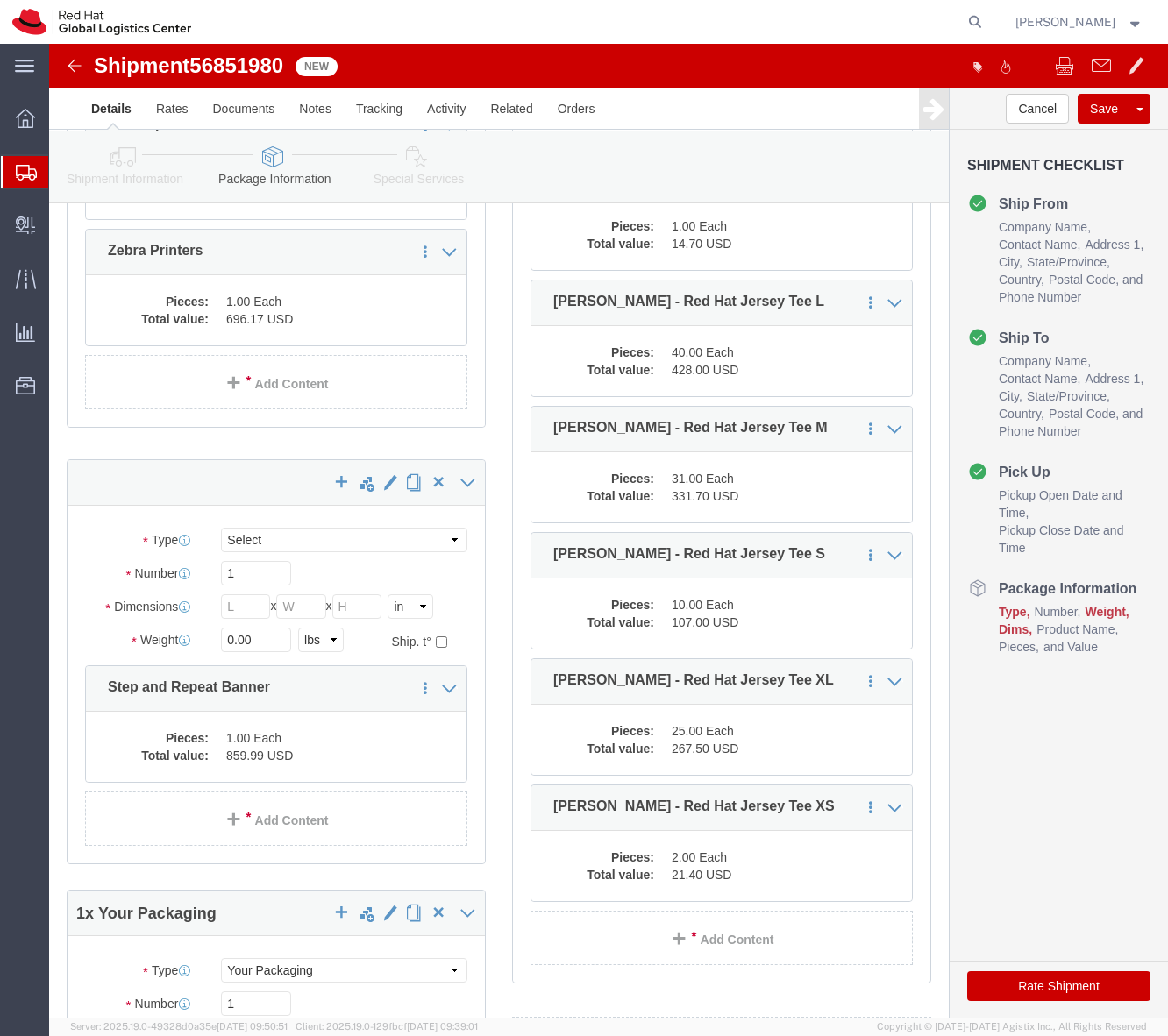
type input "24"
click select "Select Case(s) Crate(s) Envelope Large Box Medium Box PAK Skid(s) Small Box Sma…"
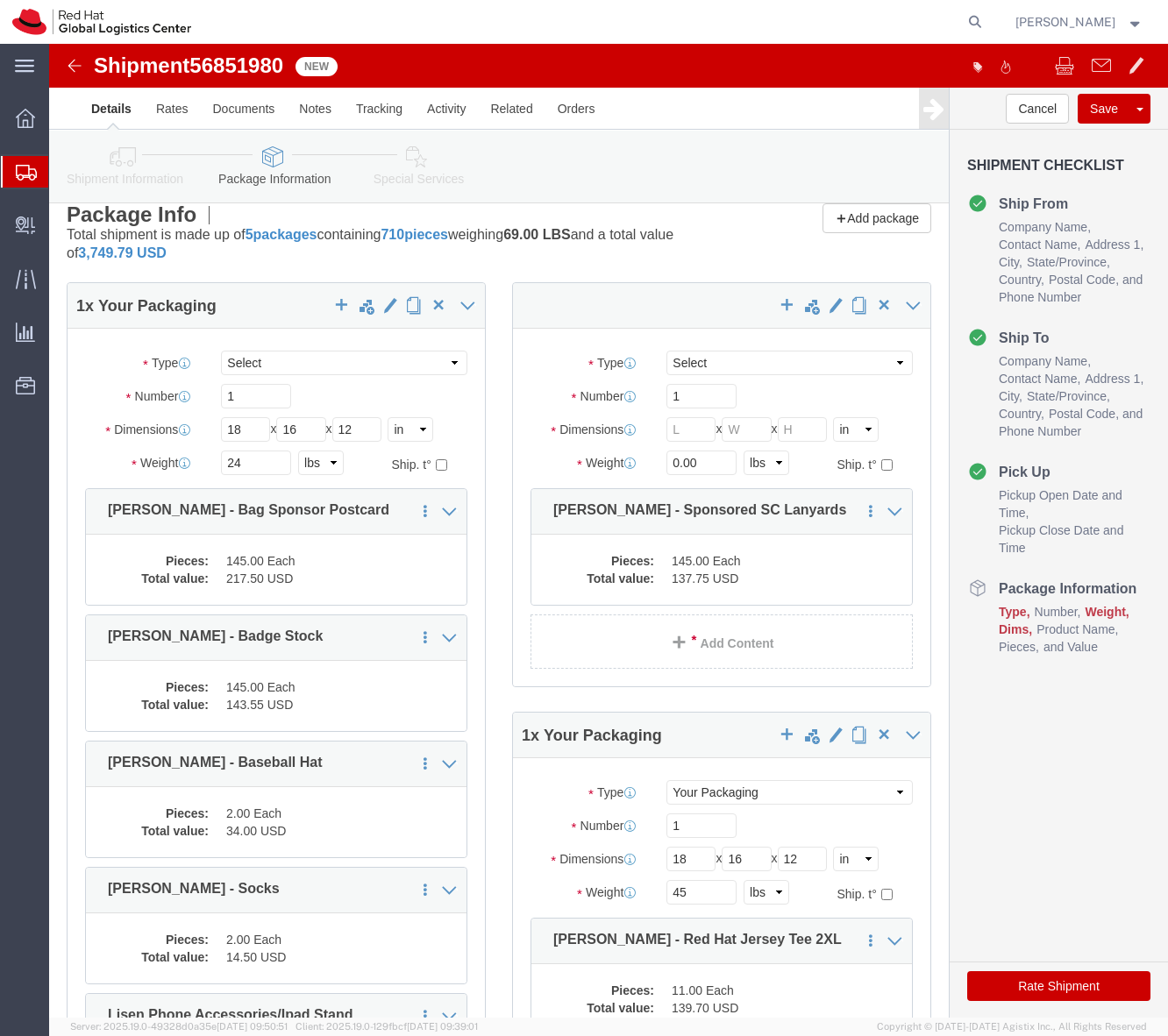
scroll to position [15, 0]
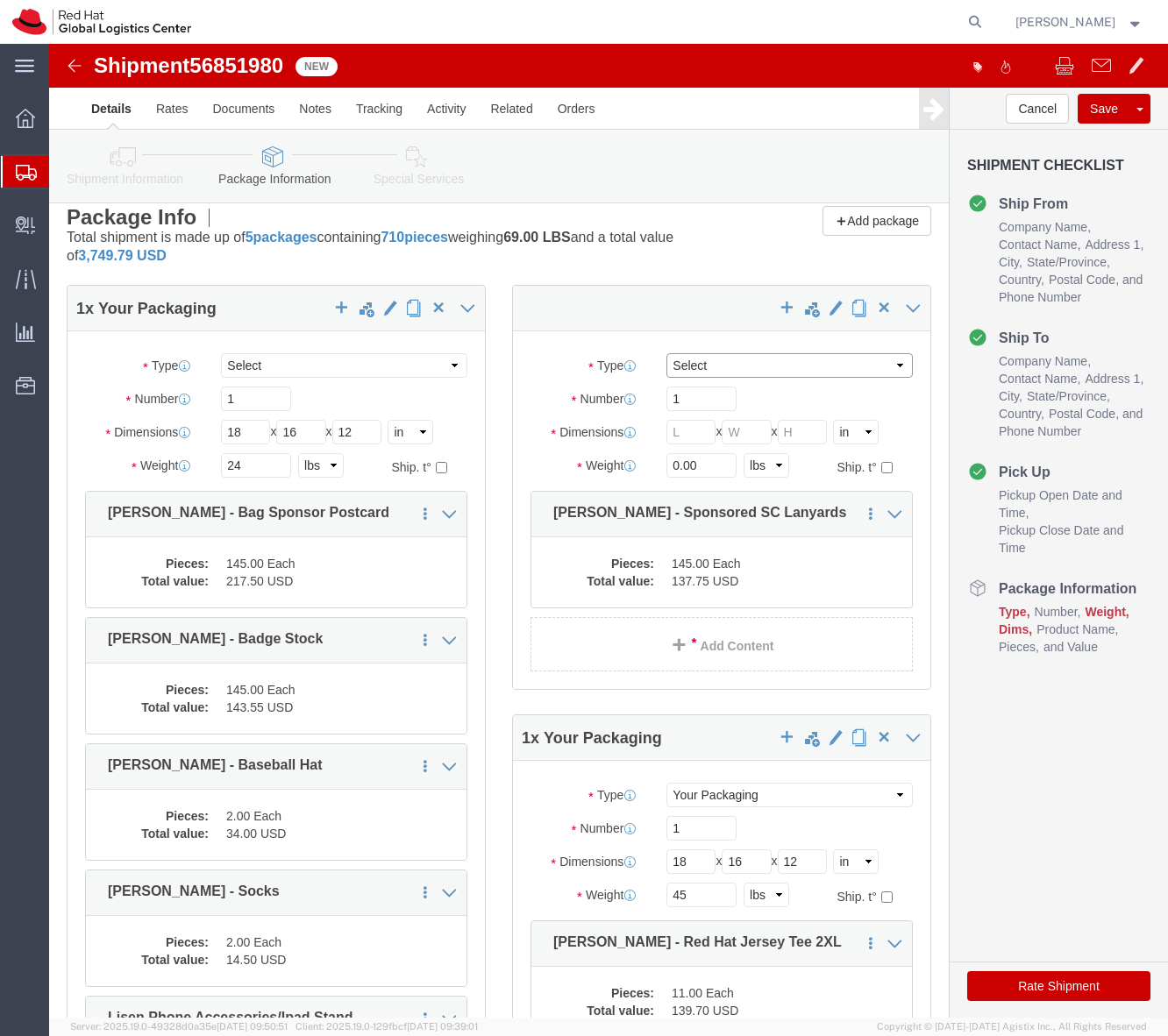
click select "Select Case(s) Crate(s) Envelope Large Box Medium Box PAK Skid(s) Small Box Sma…"
select select "YRPK"
click select "Select Case(s) Crate(s) Envelope Large Box Medium Box PAK Skid(s) Small Box Sma…"
click input "text"
type input "14"
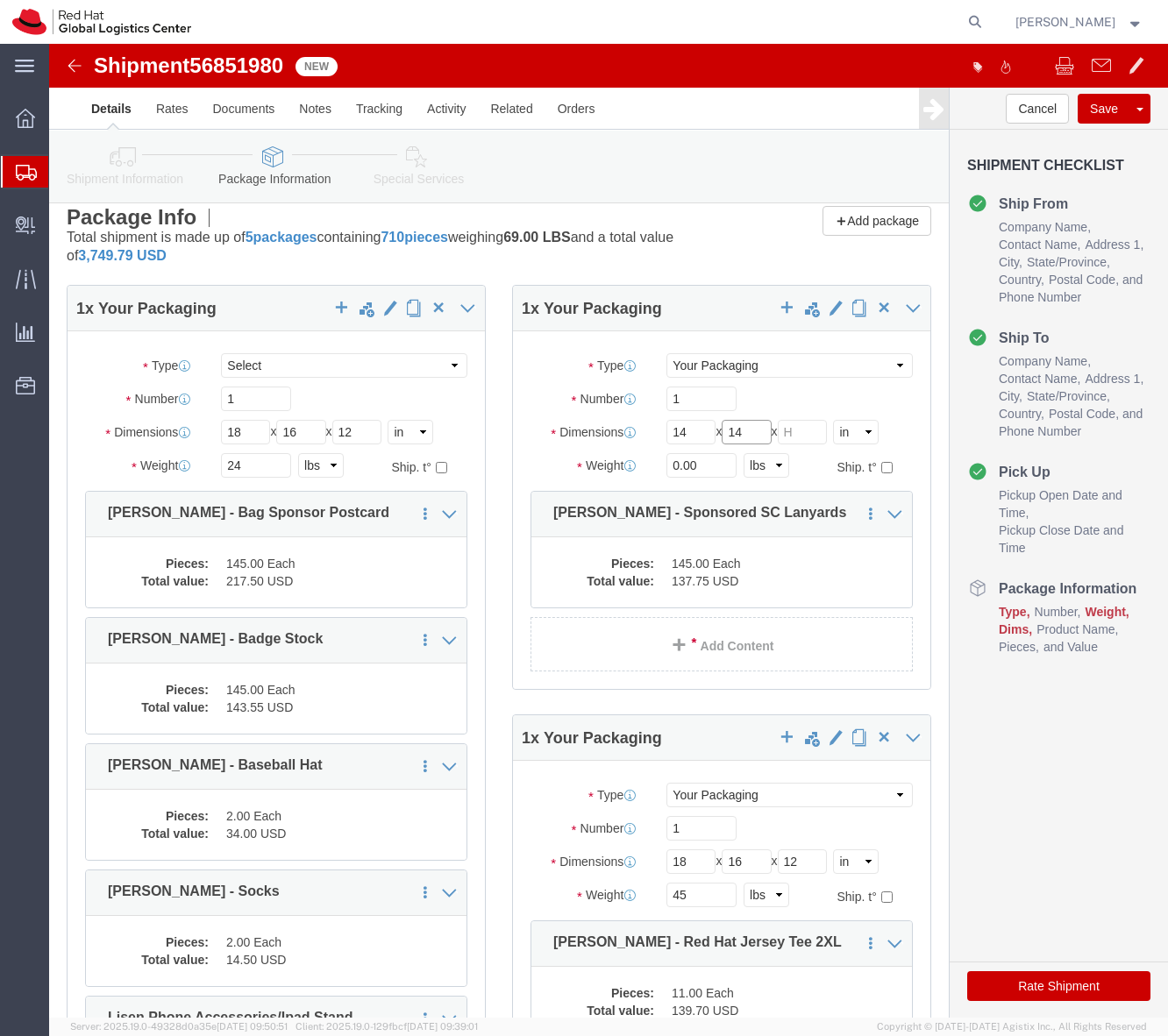
type input "14"
type input "10"
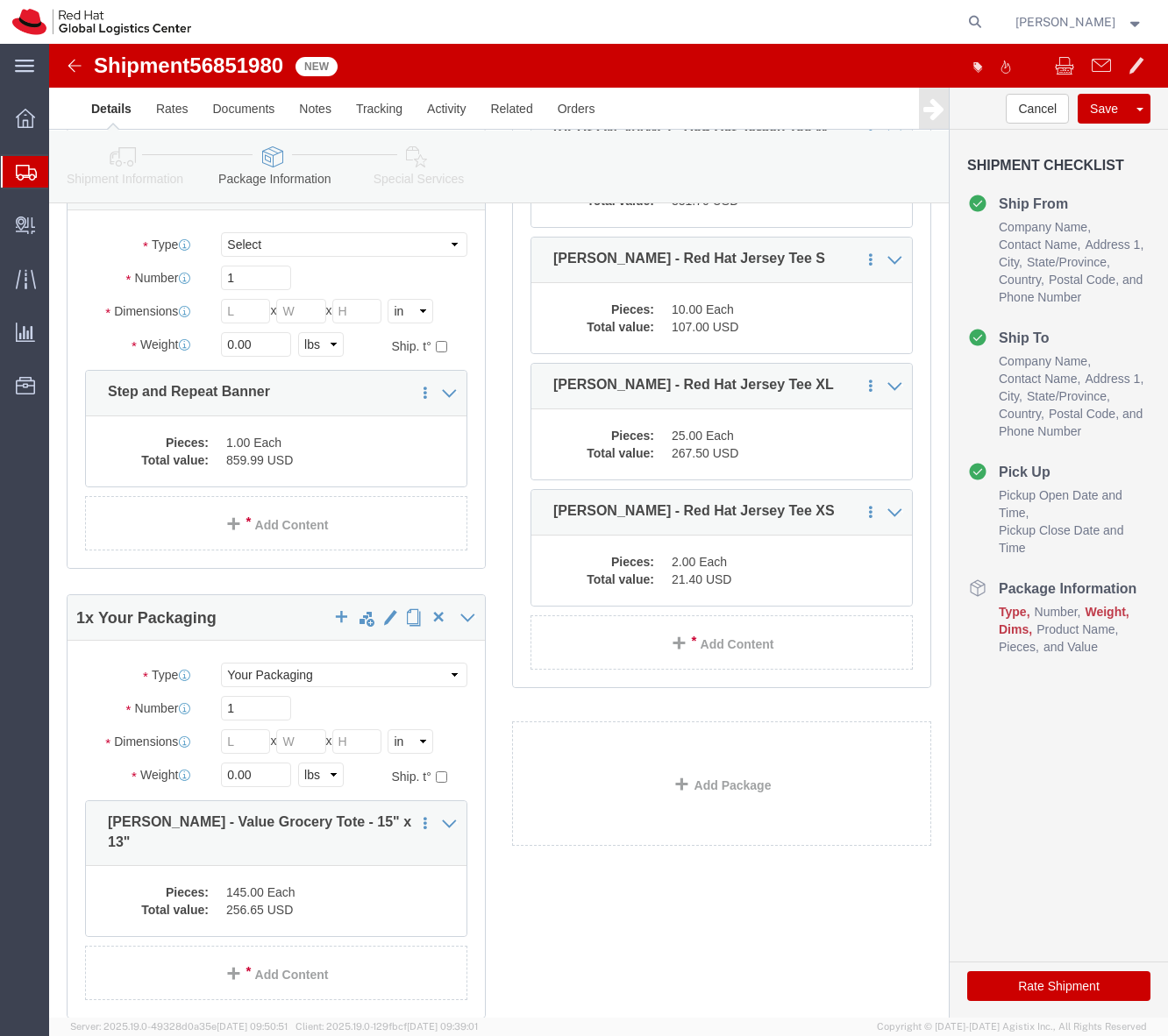
scroll to position [1355, 0]
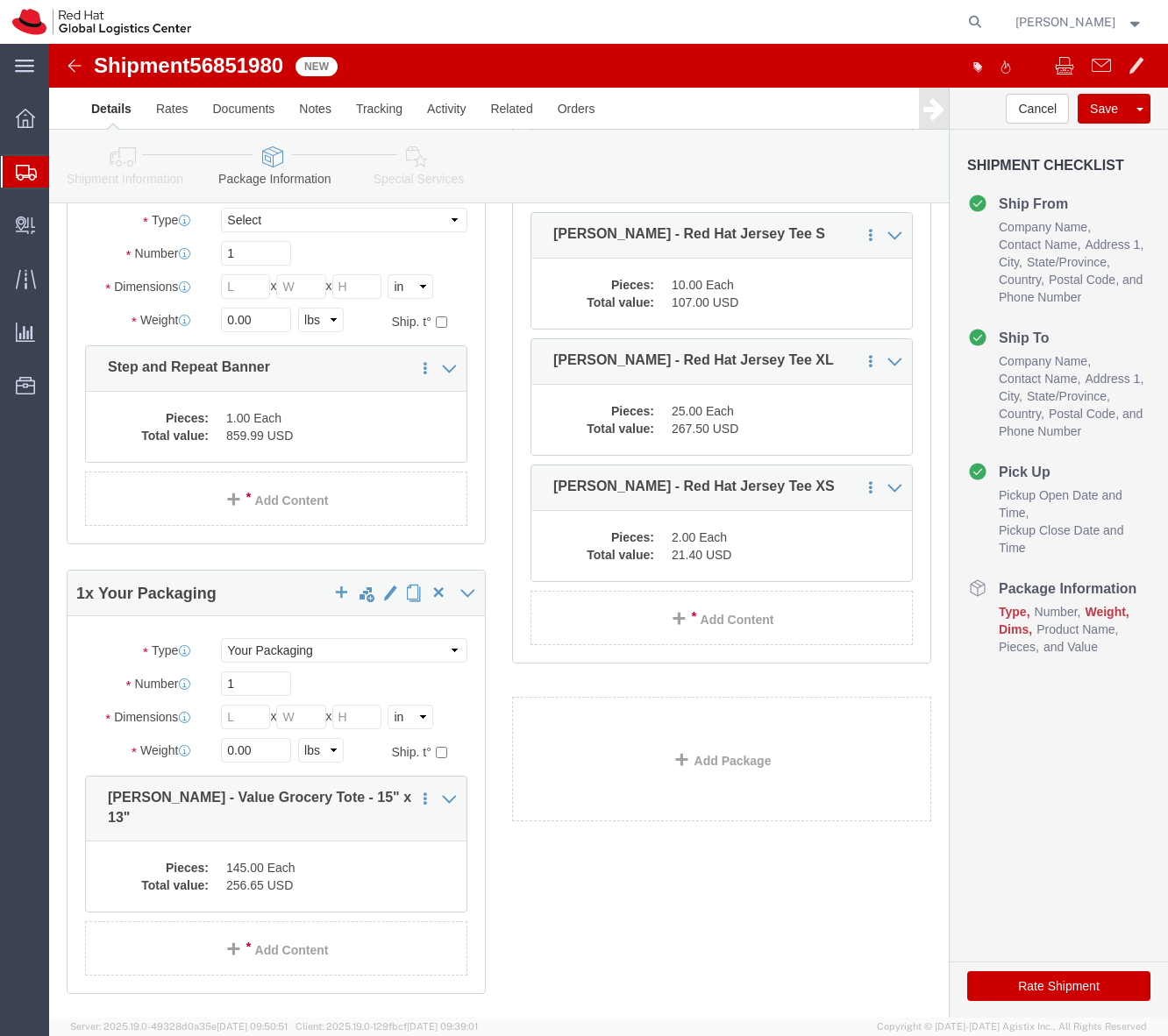
type input "9"
click input "text"
click select "Select cm ft in"
select select "CM"
click select "Select cm ft in"
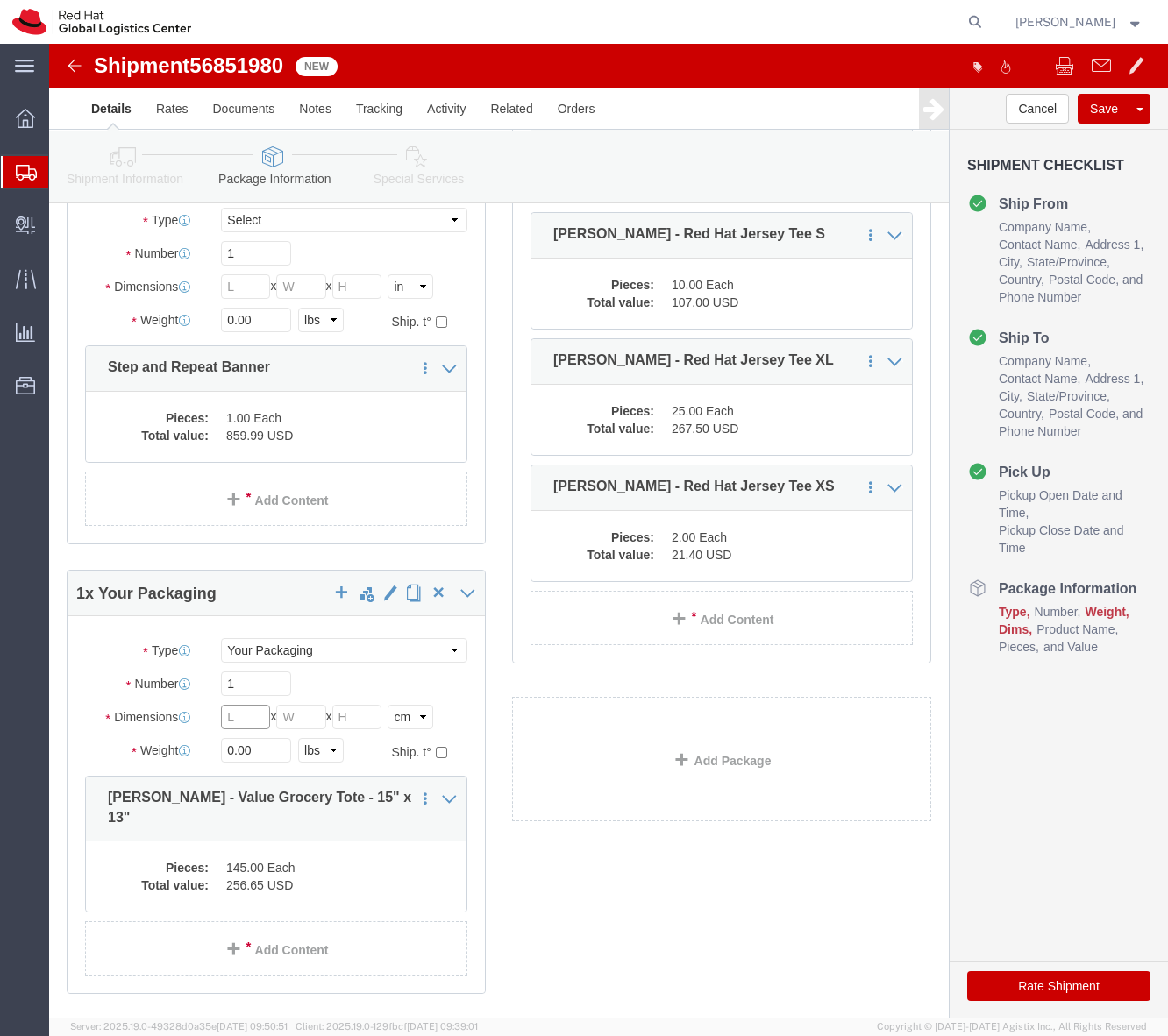
click input "text"
type input "39"
type input "35"
type input "60"
click select "Select cm ft in"
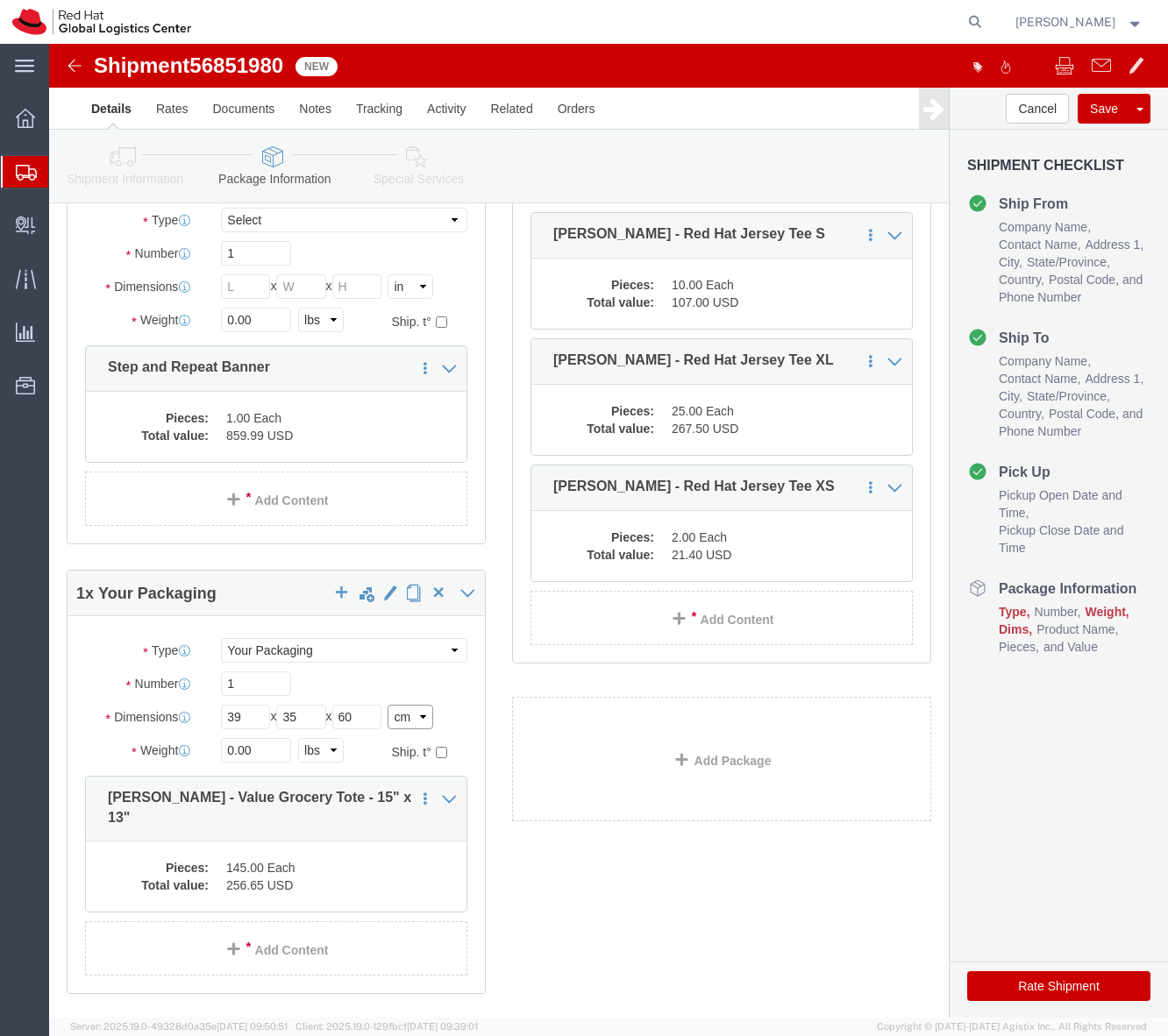
select select "IN"
click select "Select cm ft in"
type input "15.35"
type input "13.78"
type input "23.62"
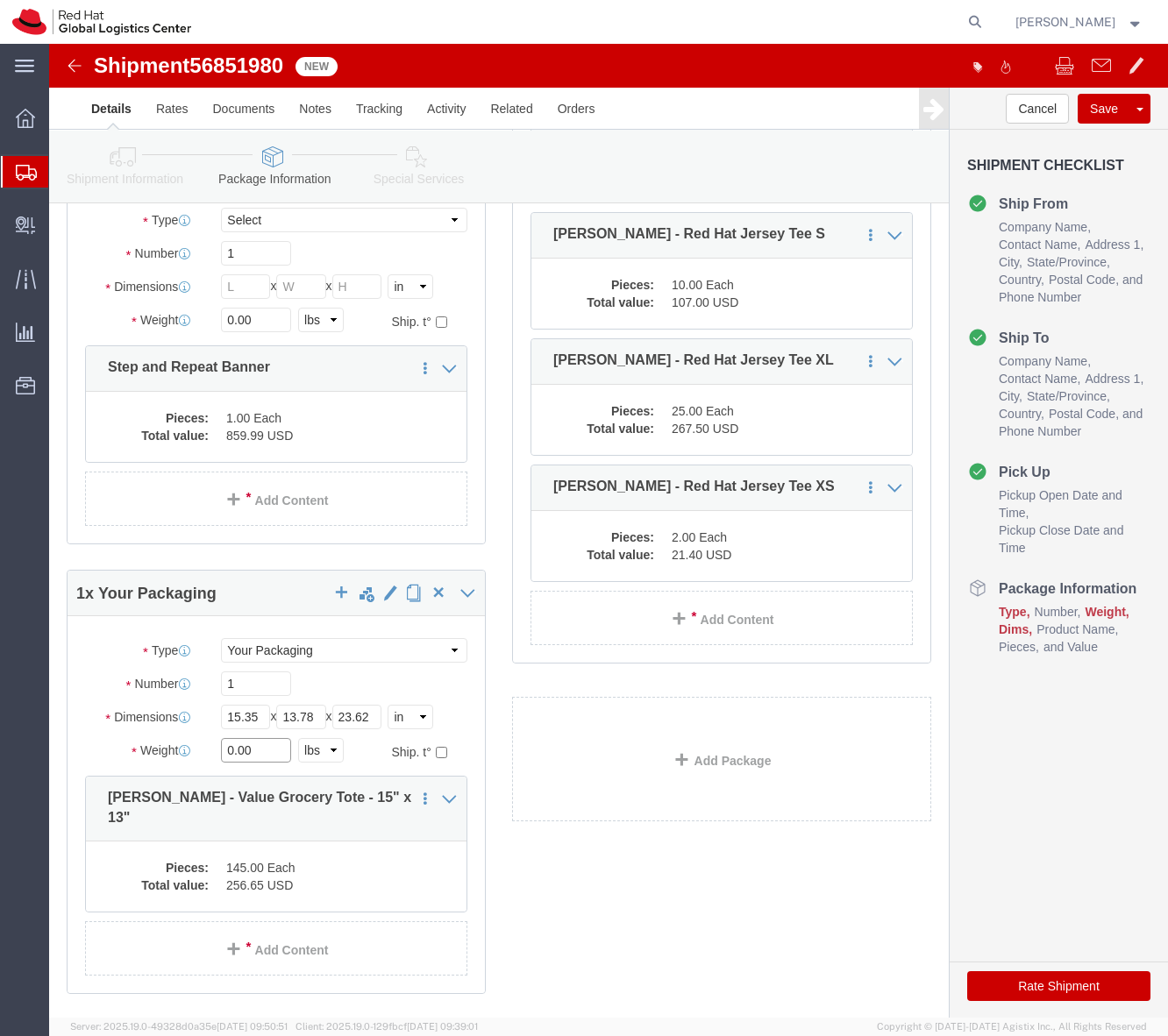
click input "0.00"
click select "Select kgs lbs"
select select "KGS"
click select "Select kgs lbs"
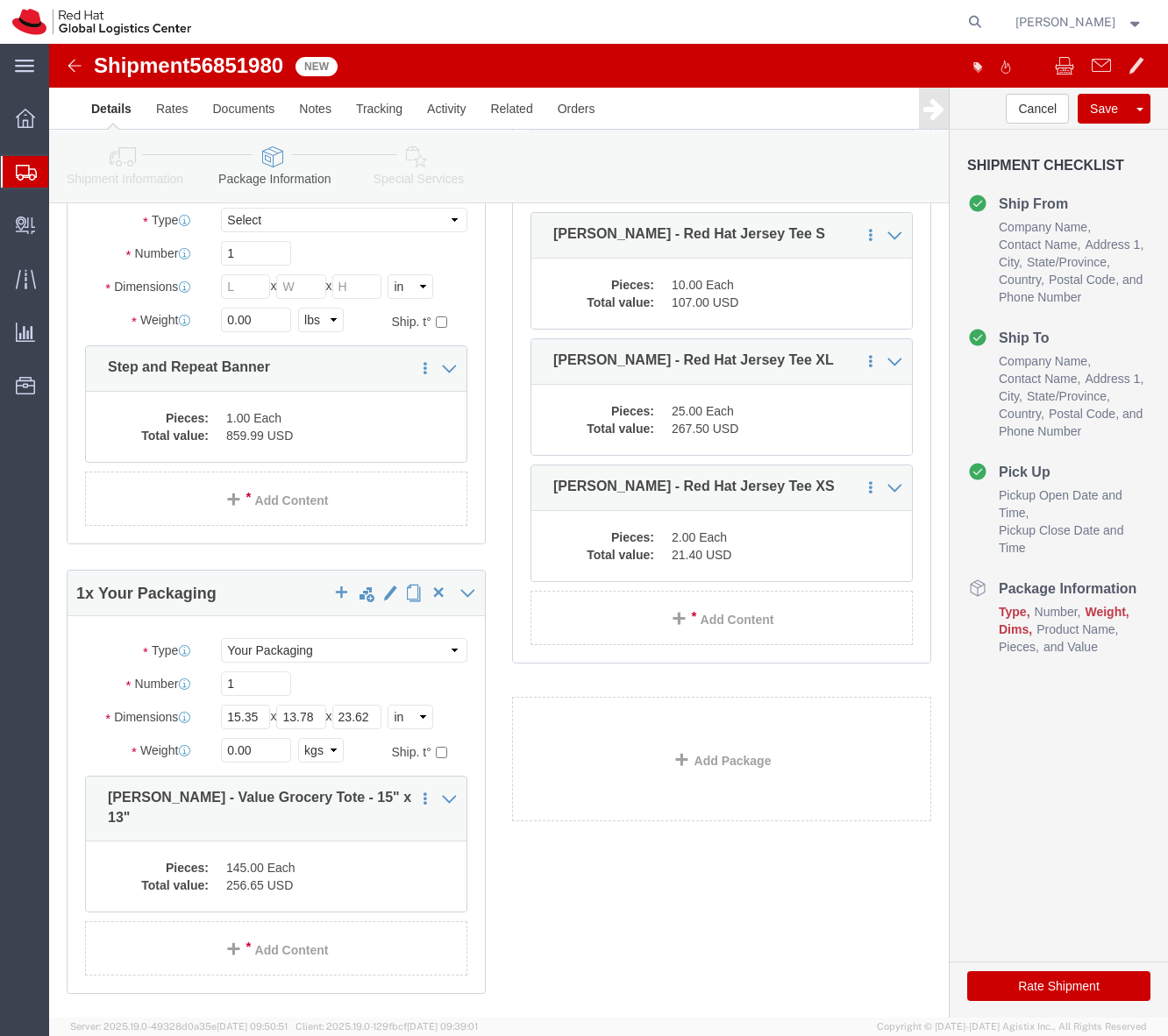
click div "Package Type Select Case(s) Crate(s) Envelope Large Box Medium Box PAK Skid(s) …"
click input "0.00"
type input "11"
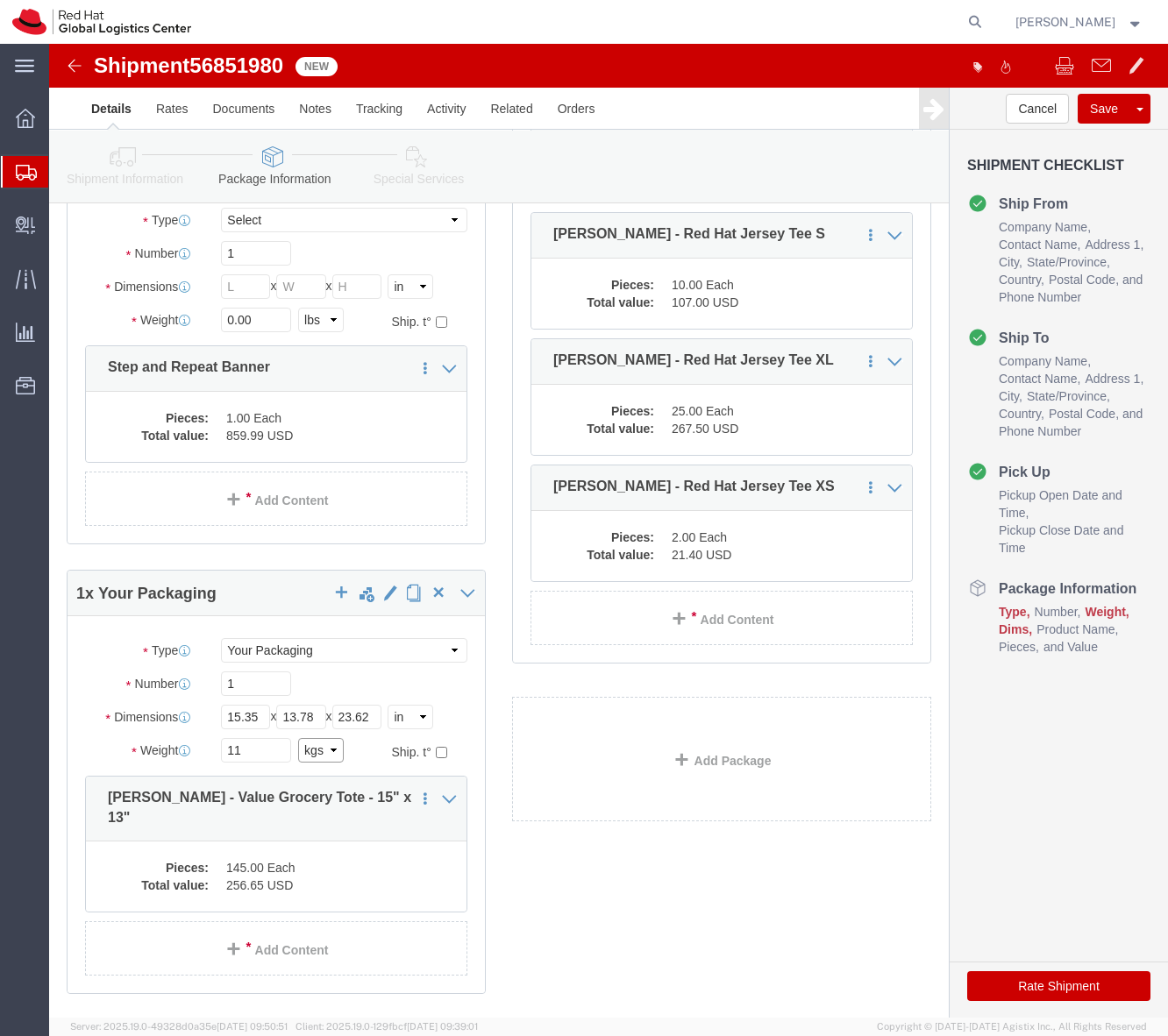
click select "Select kgs lbs"
select select "LBS"
click select "Select kgs lbs"
type input "24.25"
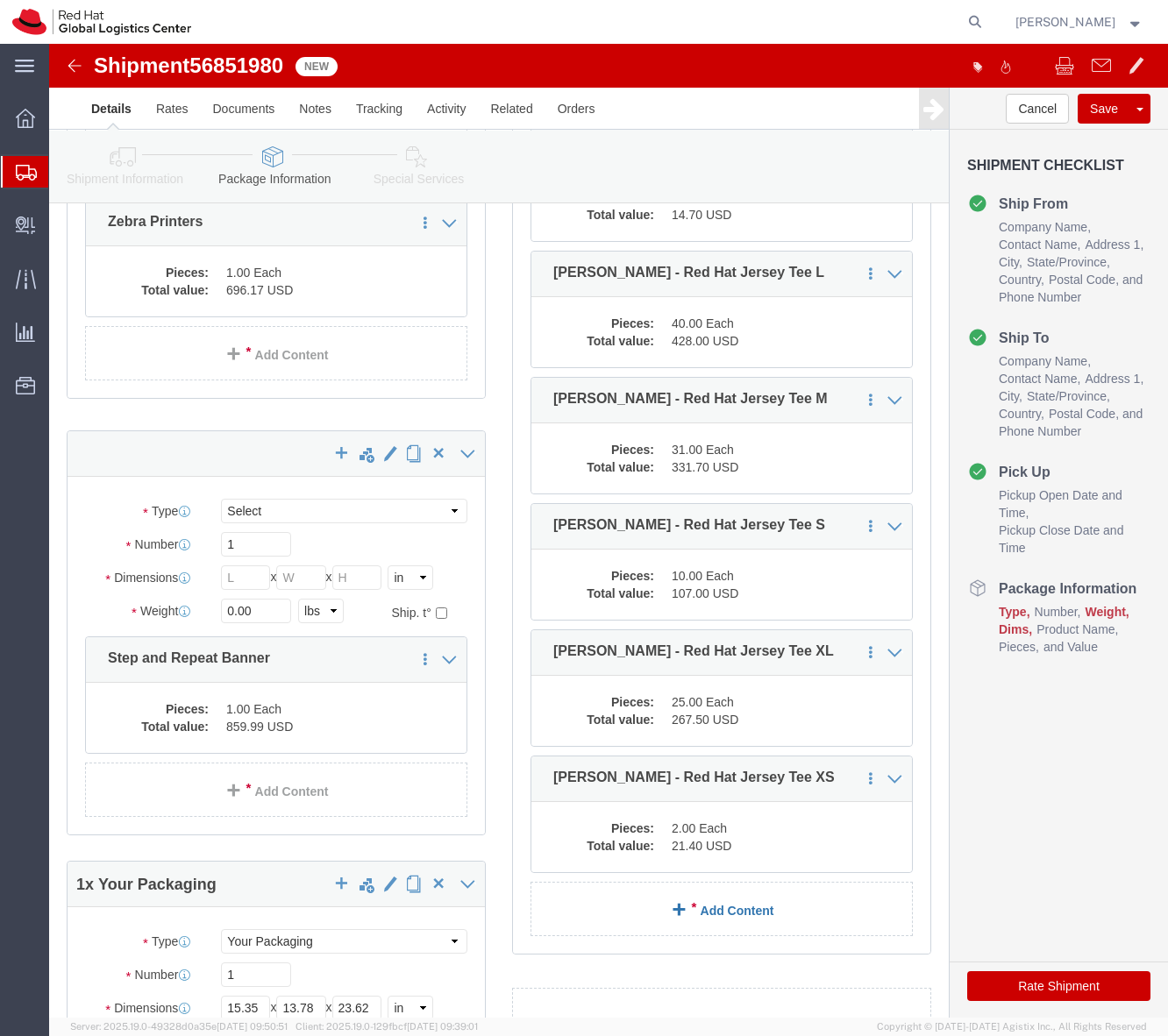
scroll to position [972, 0]
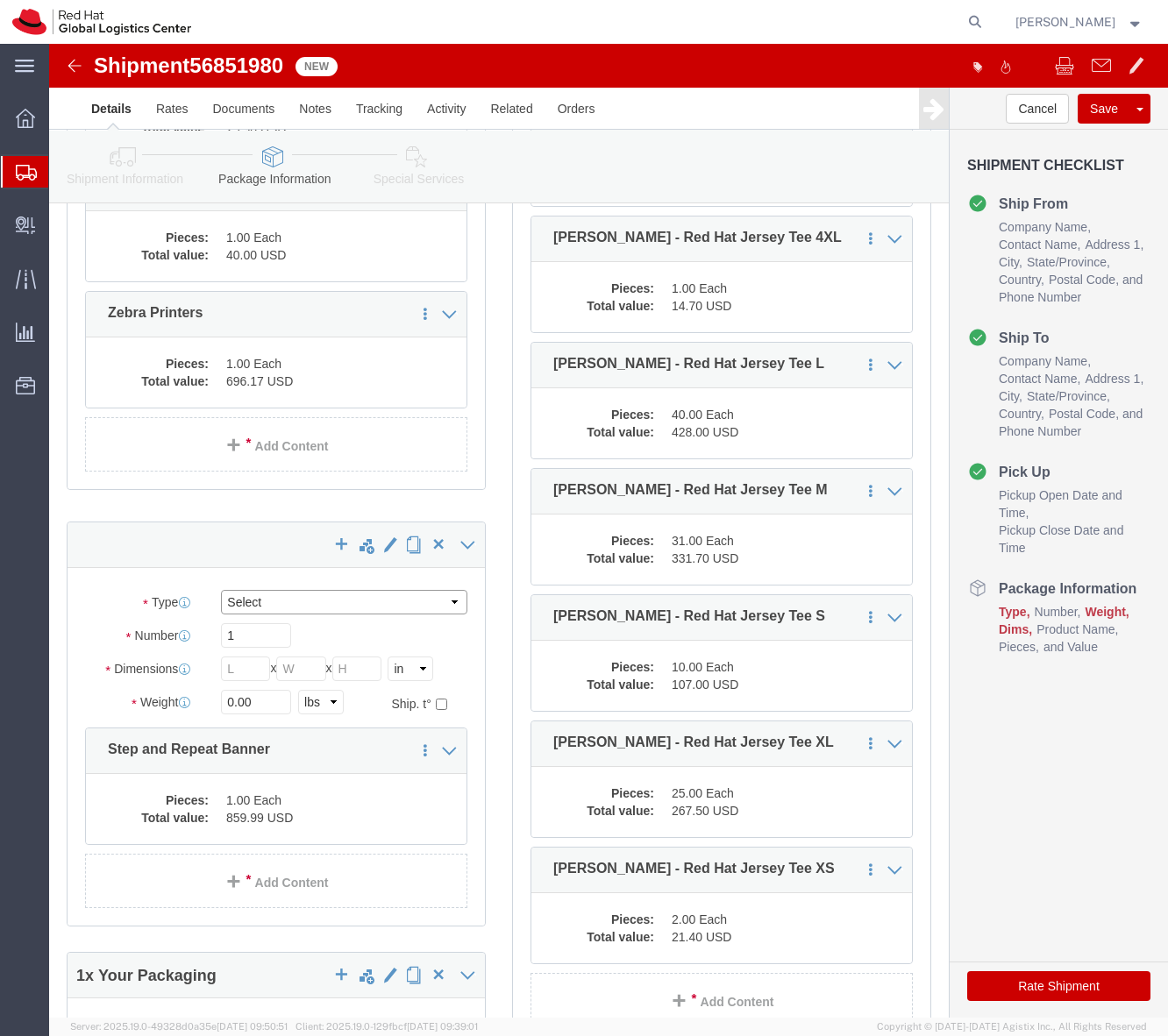
click select "Select Case(s) Crate(s) Envelope Large Box Medium Box PAK Skid(s) Small Box Sma…"
select select "YRPK"
click select "Select Case(s) Crate(s) Envelope Large Box Medium Box PAK Skid(s) Small Box Sma…"
click input "text"
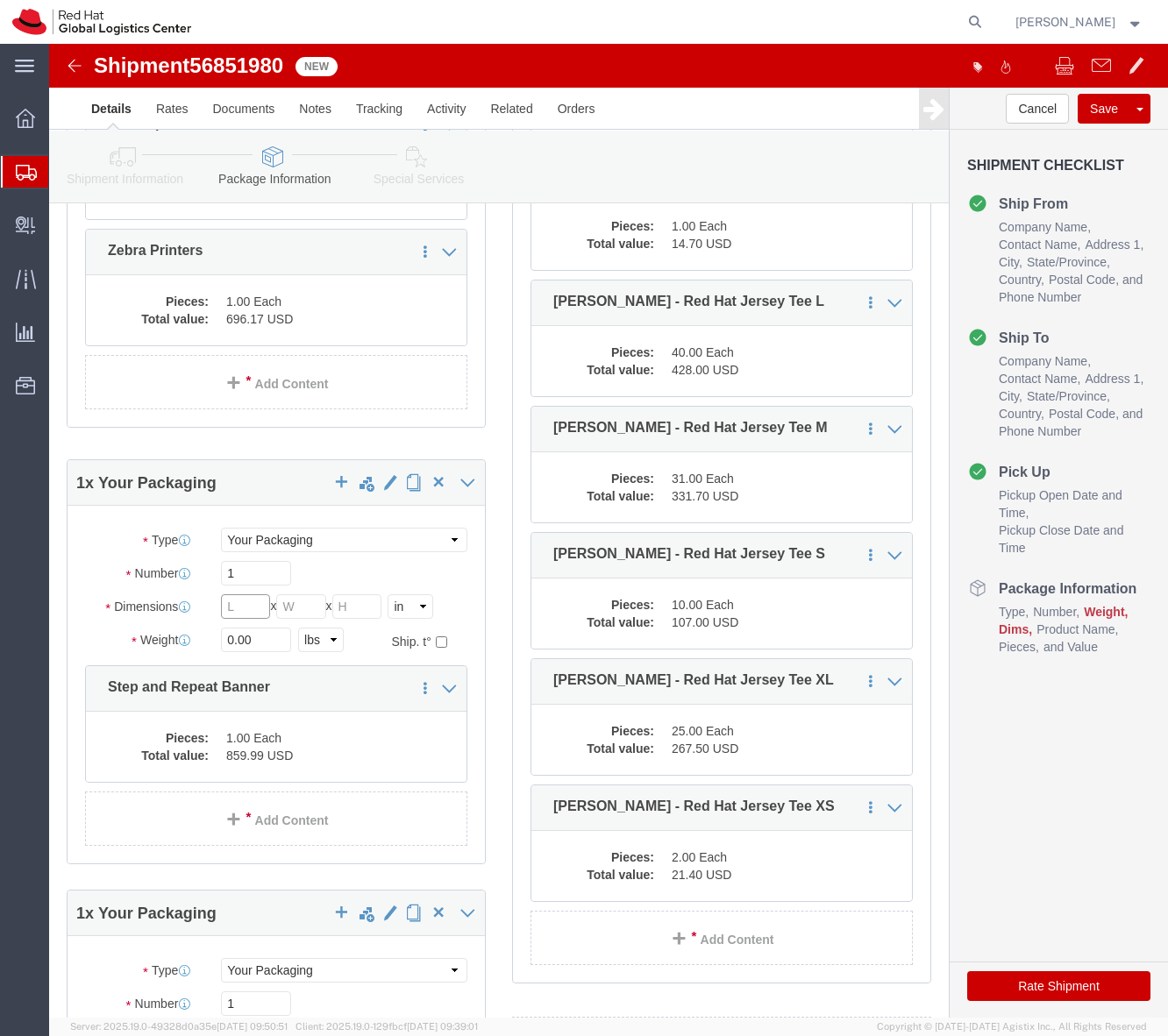
scroll to position [1035, 0]
type input "16"
type input "13"
type input "35"
click input "0.00"
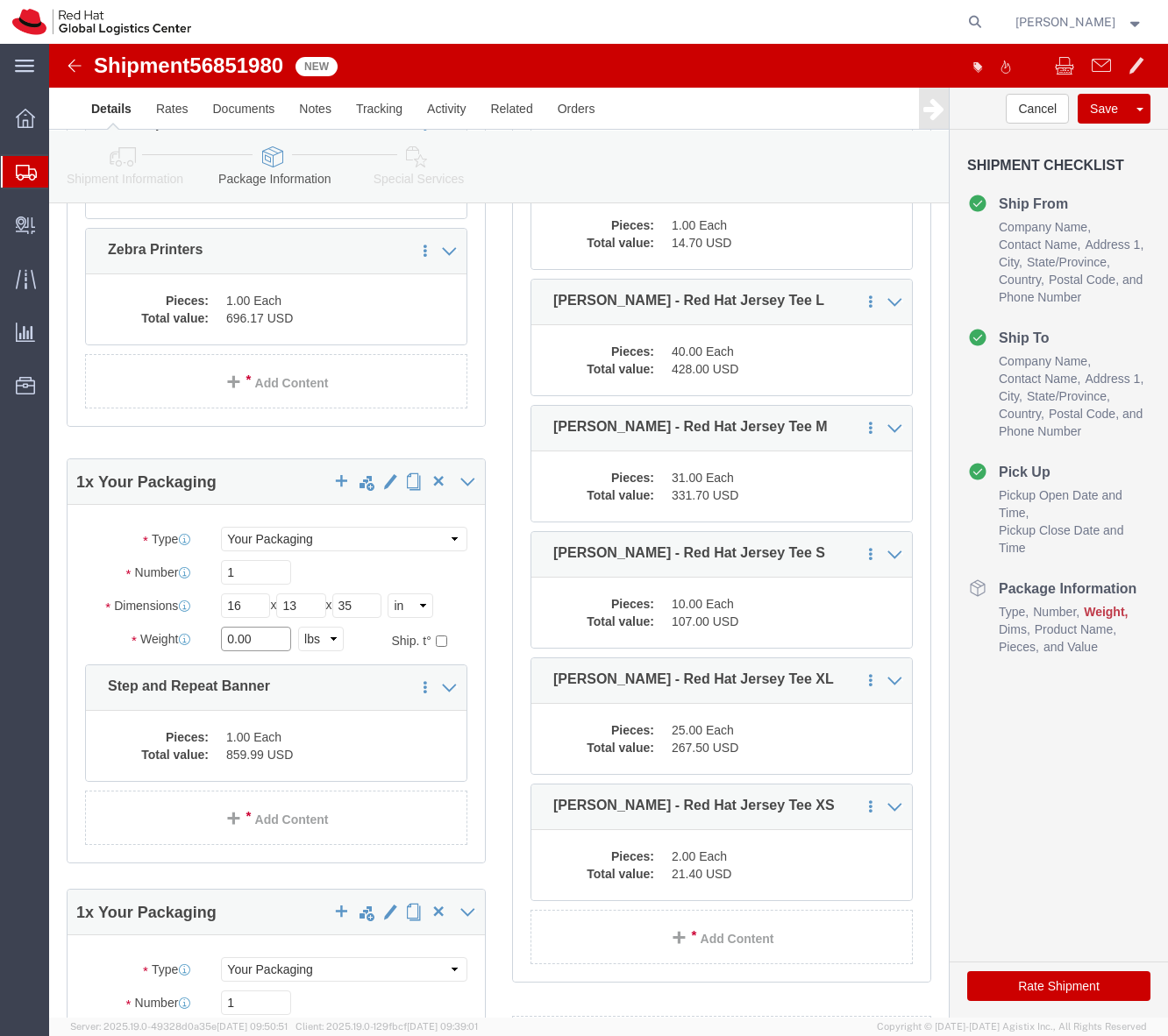
click input "0.00"
click div "Cancel Save Assign To Clone Shipment Save As Template Shipment Checklist Ship F…"
click input "36"
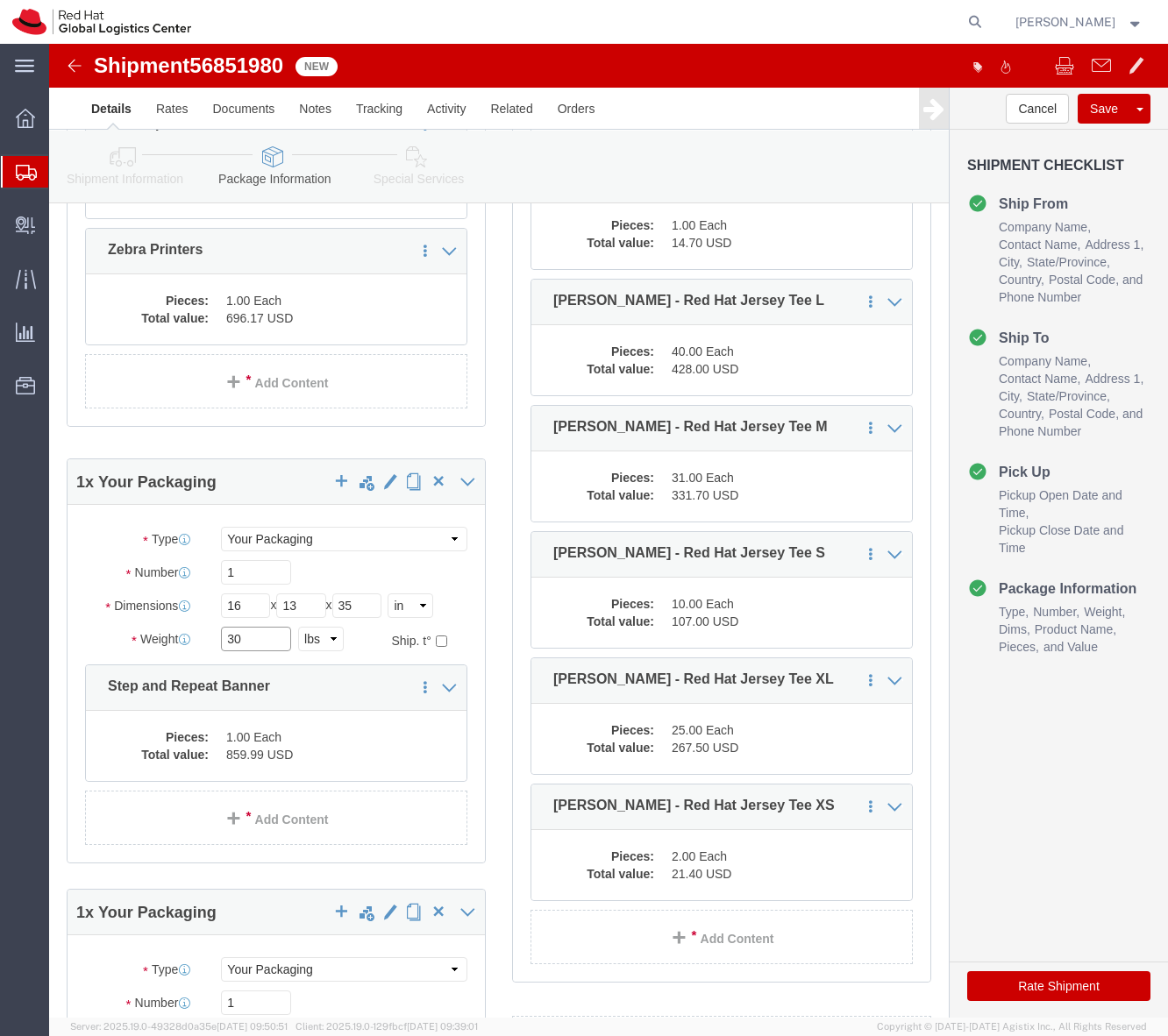
type input "30"
click button "Rate Shipment"
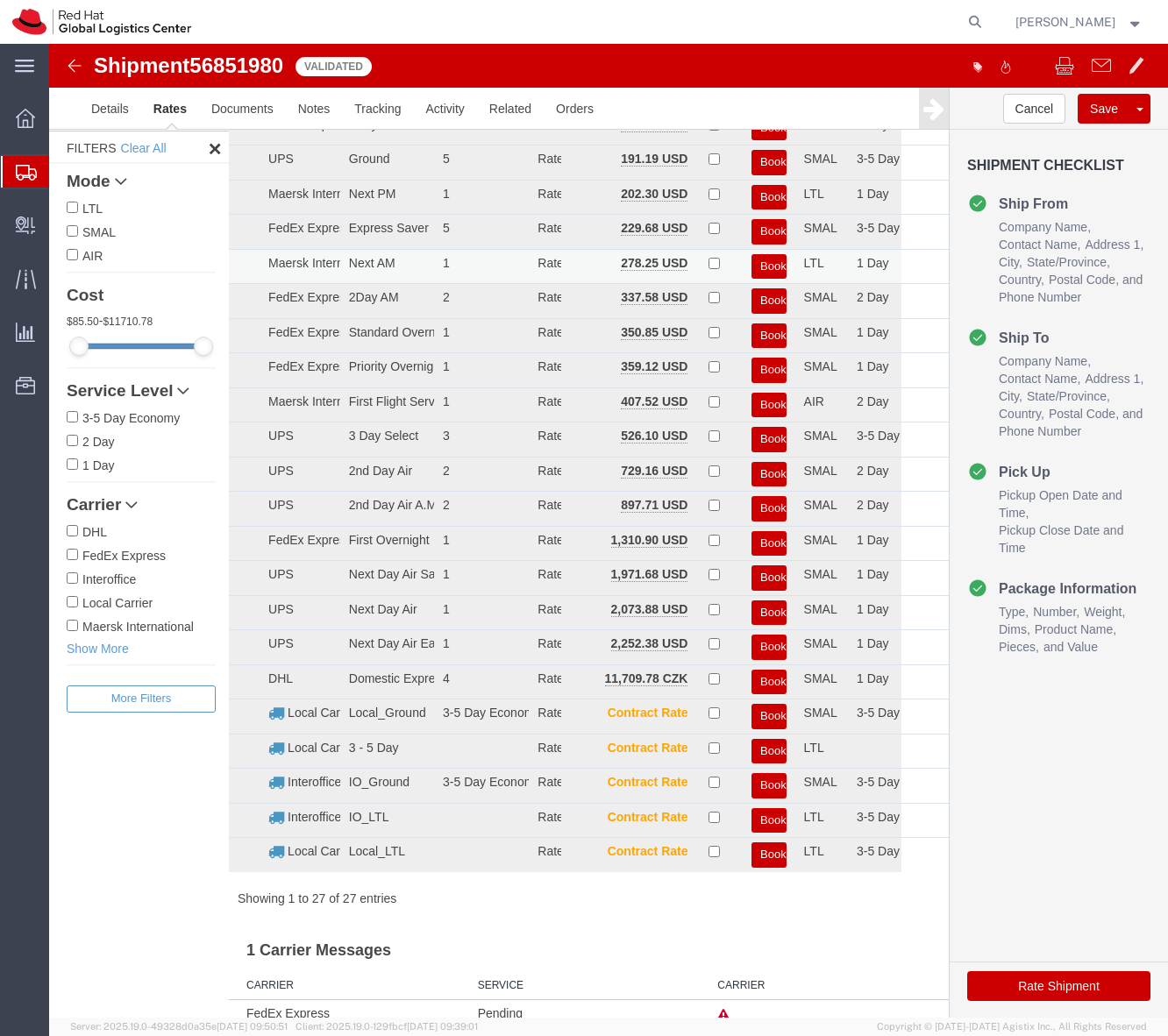
scroll to position [0, 0]
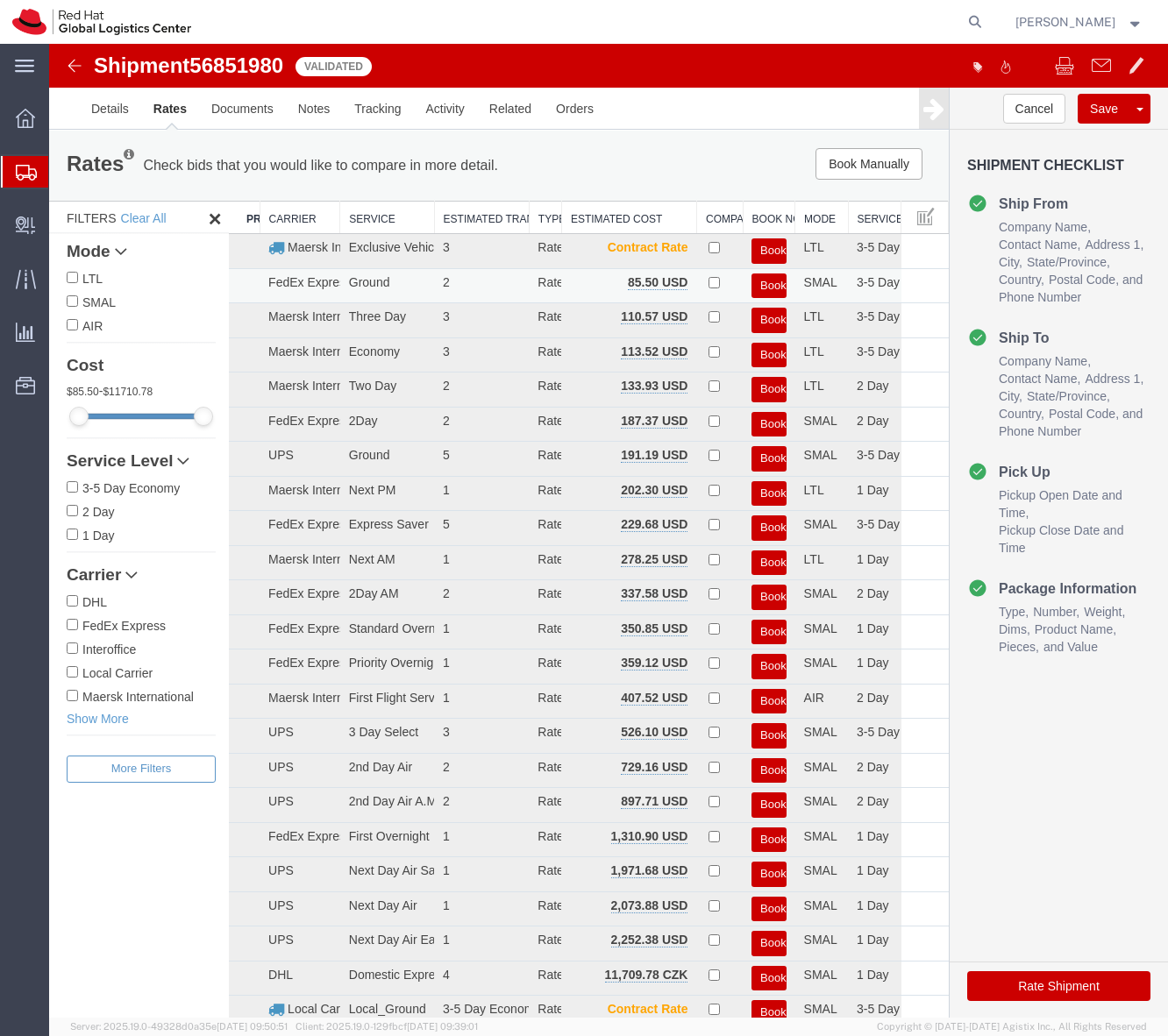
click at [753, 289] on button "Book" at bounding box center [769, 286] width 35 height 26
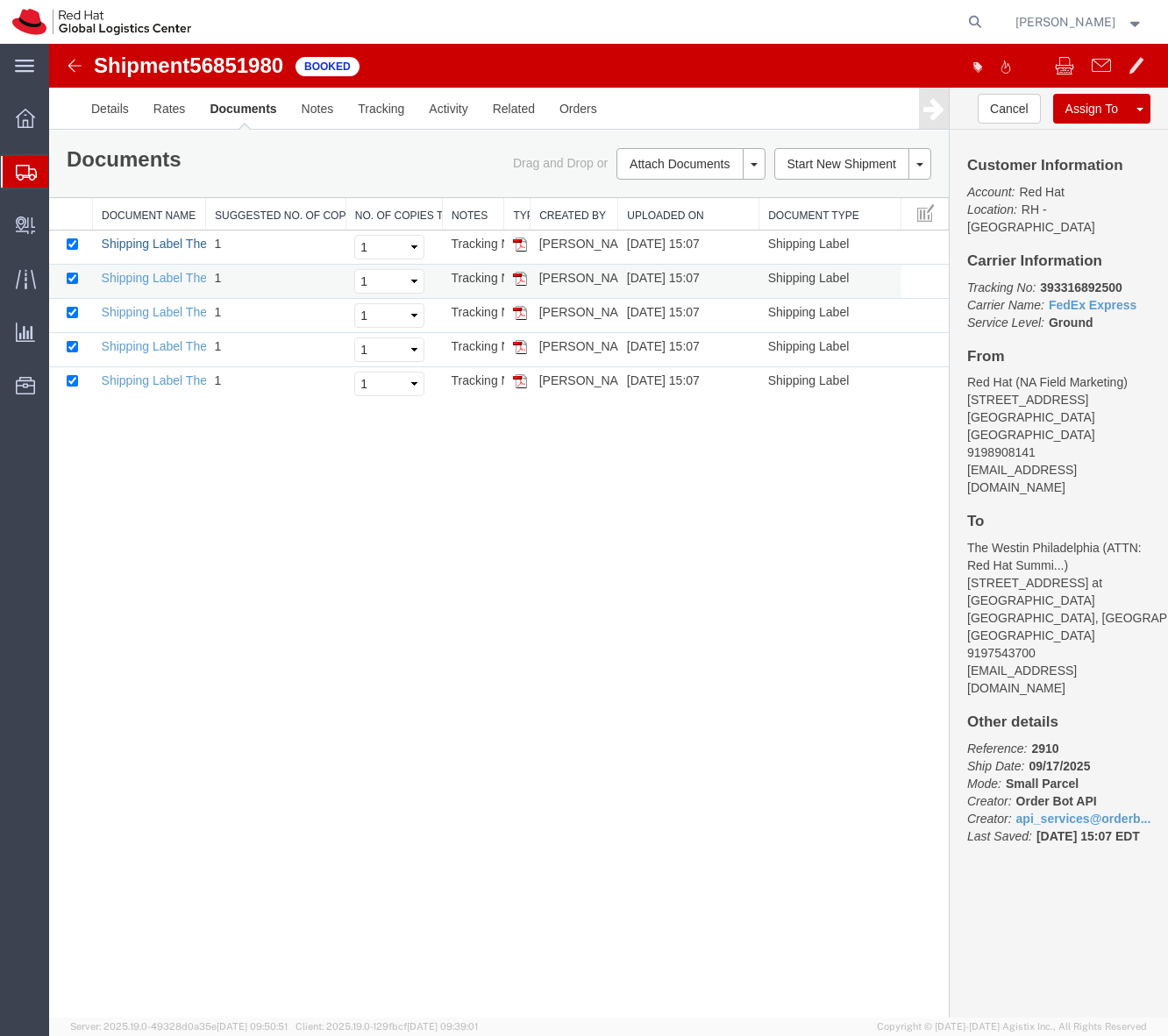
drag, startPoint x: 179, startPoint y: 263, endPoint x: 183, endPoint y: 288, distance: 25.3
click at [179, 251] on link "Shipping Label Thermal" at bounding box center [167, 243] width 129 height 14
click at [1060, 67] on span at bounding box center [1063, 65] width 19 height 21
click at [1101, 68] on span at bounding box center [1101, 65] width 19 height 21
checkbox input "true"
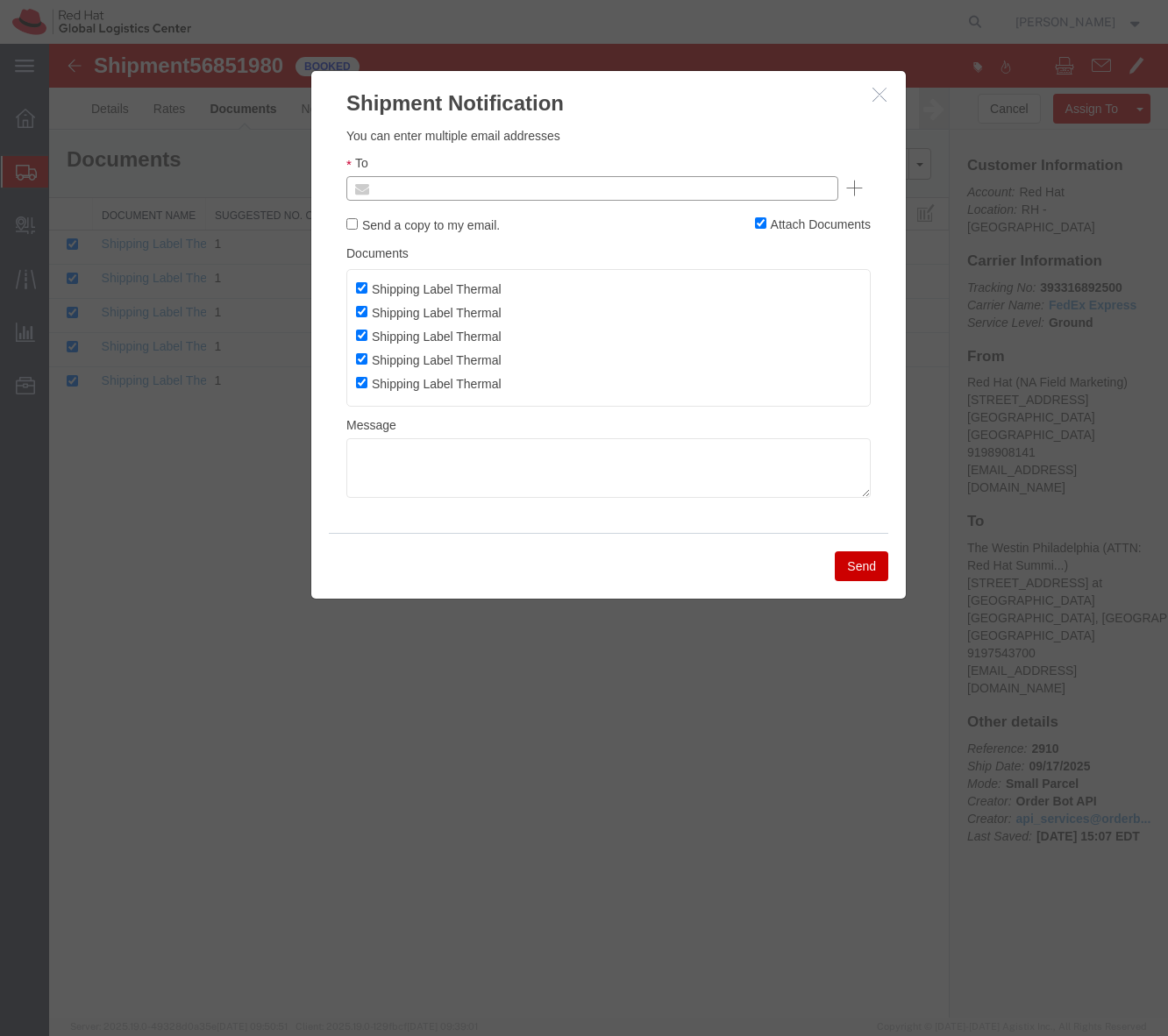
click at [482, 200] on input "text" at bounding box center [473, 188] width 205 height 23
type input "solee@redhat.com"
type input "Enter Email Address"
click at [568, 195] on ul "Enter Email Address" at bounding box center [592, 188] width 492 height 25
type input "solee@redhat.com"
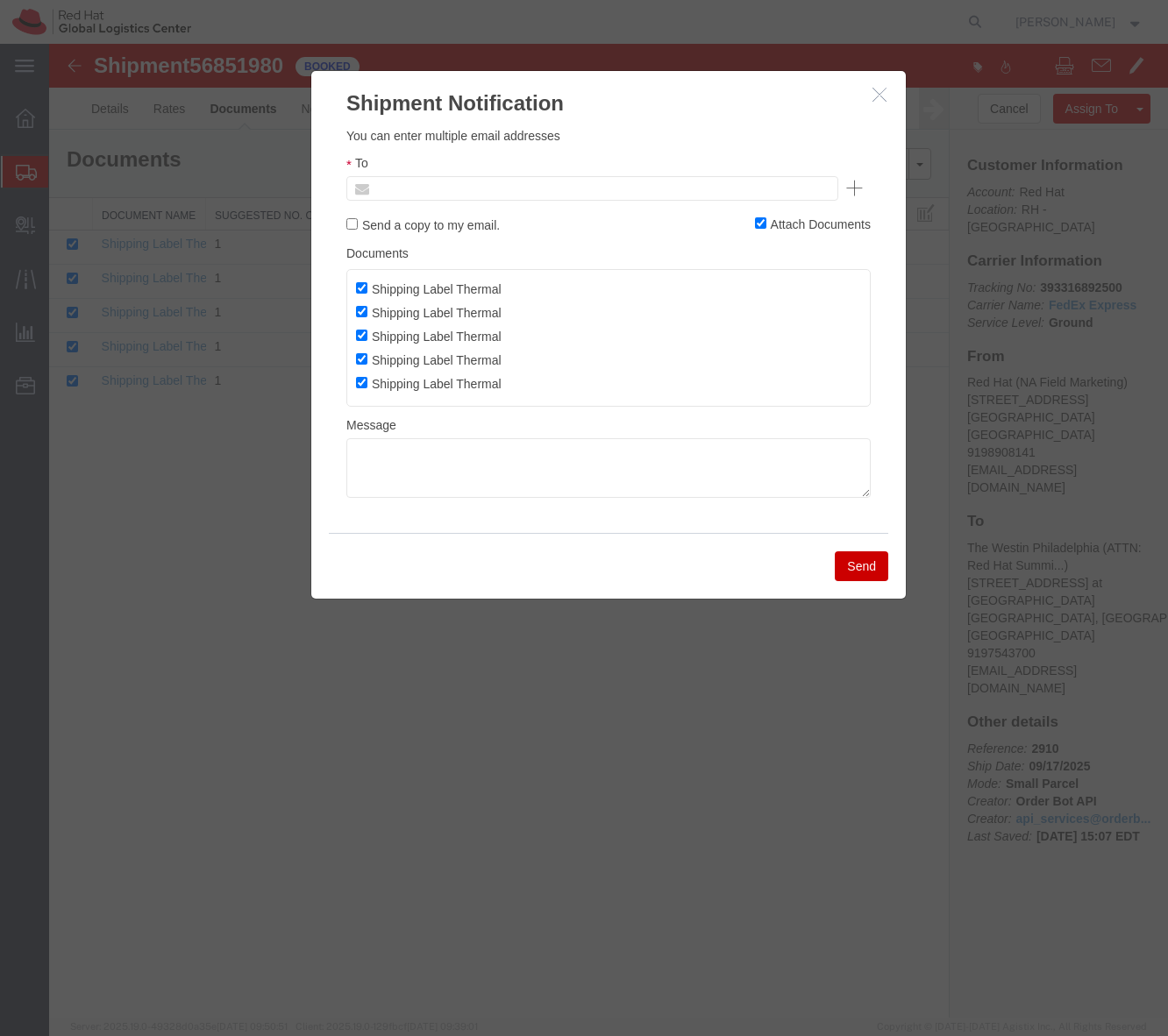
type input "Enter Email Address"
click at [520, 190] on ul "Enter Email Address" at bounding box center [592, 188] width 492 height 25
type input "solee"
type input "solee@redhat.com"
click at [861, 569] on button "Send" at bounding box center [861, 566] width 54 height 30
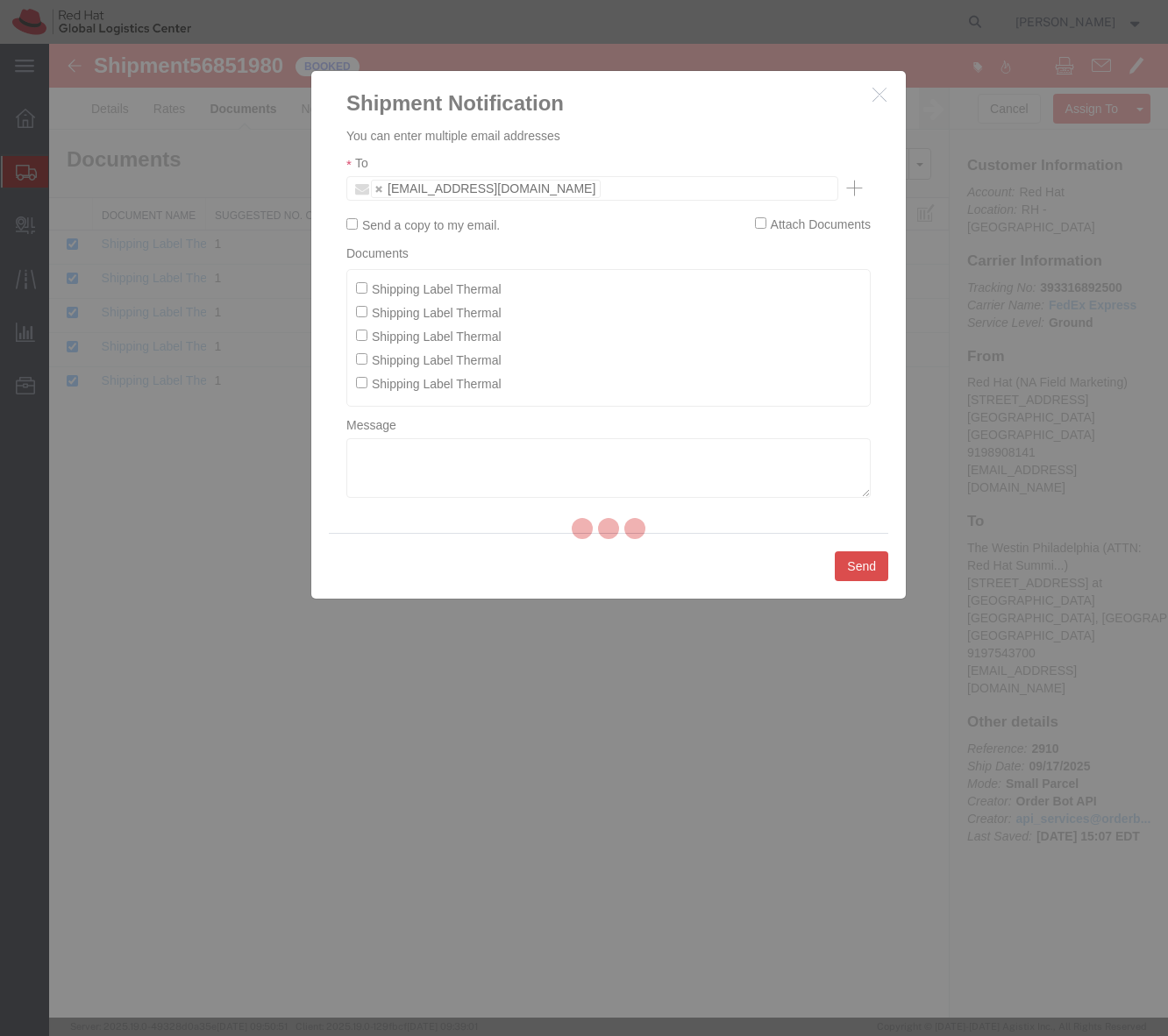
checkbox input "false"
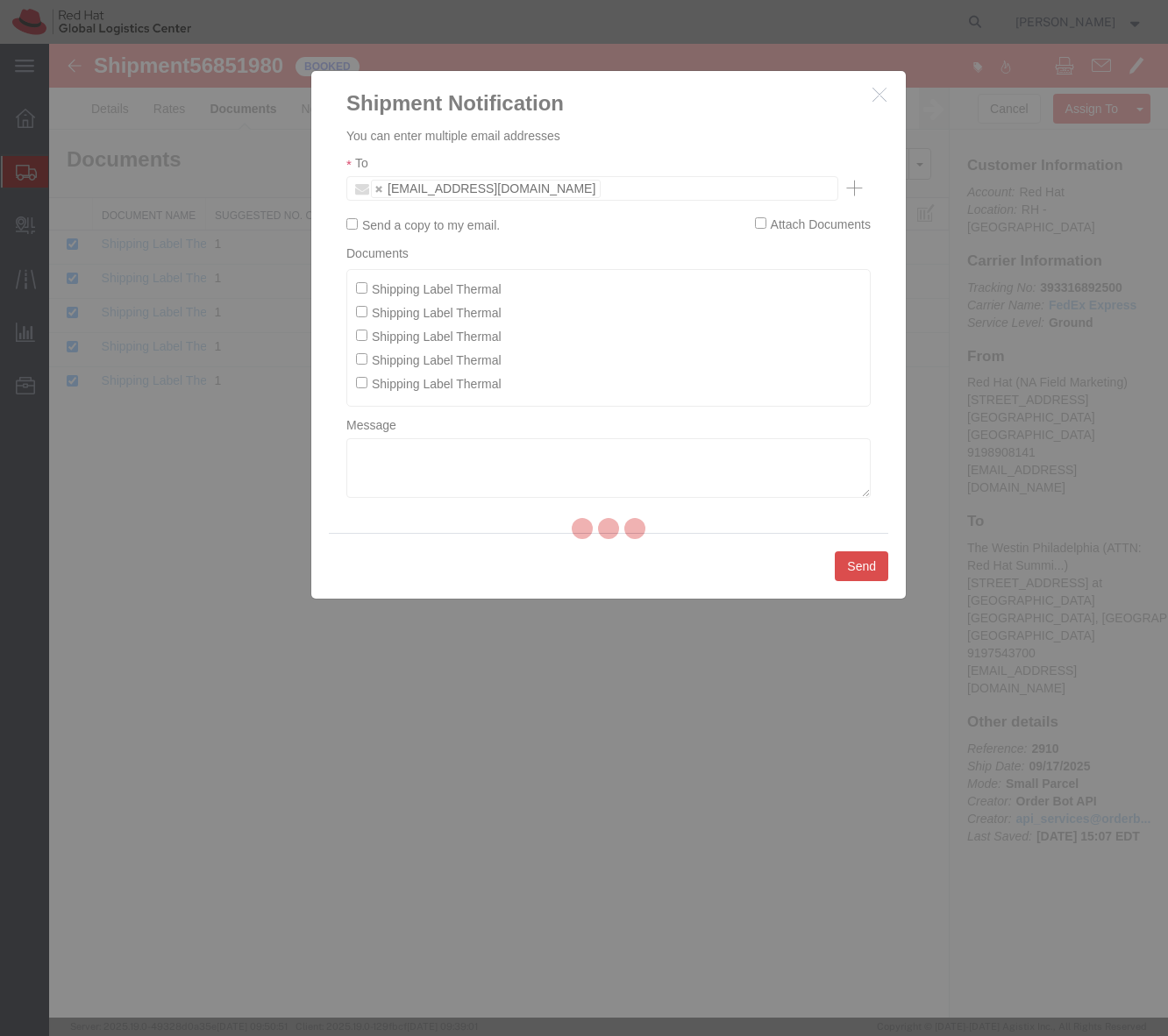
checkbox input "false"
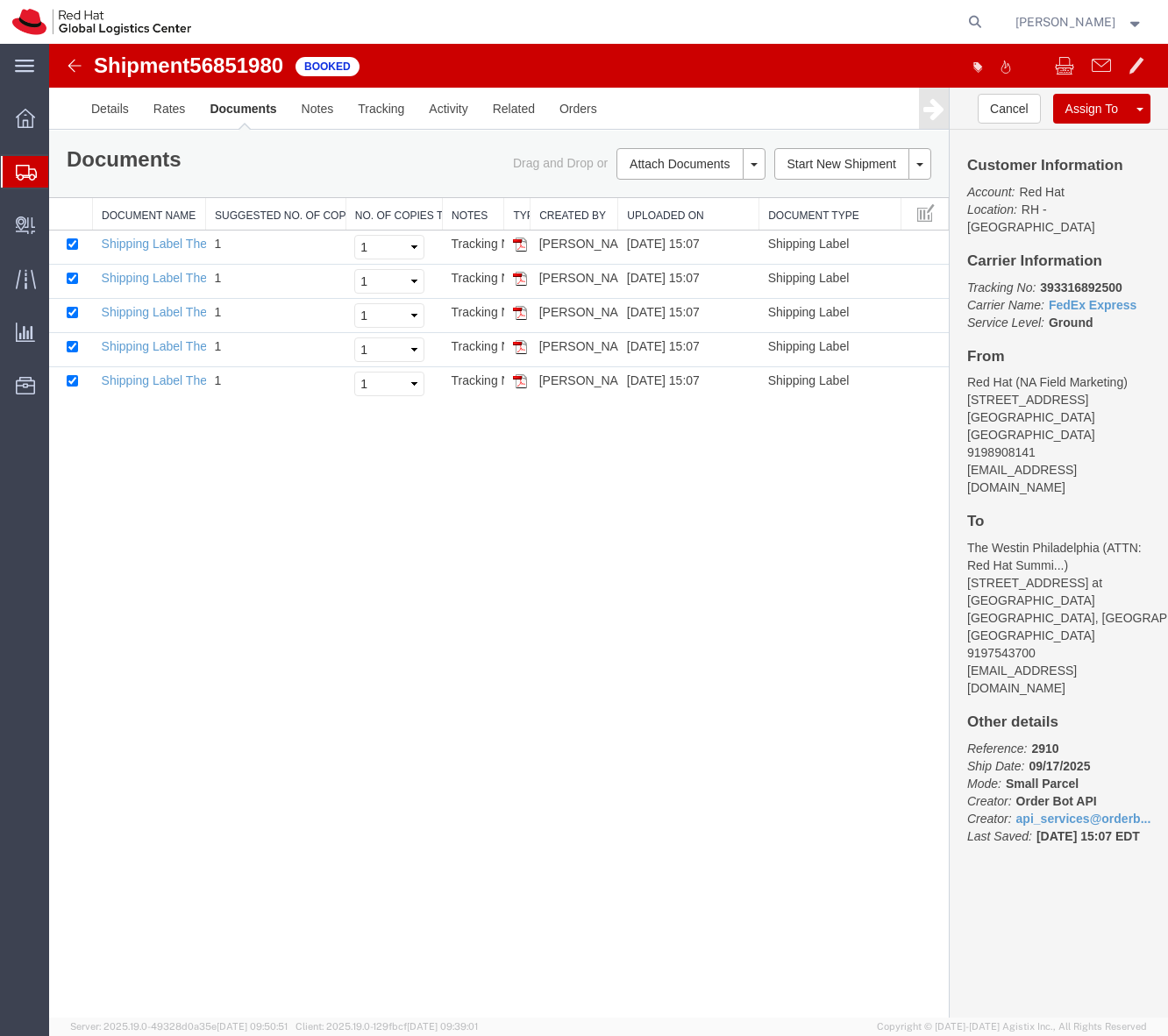
click at [495, 590] on div "Shipment 56851980 5 of 5 Booked Details Rates Documents Notes Tracking Activity…" at bounding box center [609, 531] width 1119 height 975
click at [1133, 138] on link "Clone Shipment" at bounding box center [1073, 138] width 151 height 26
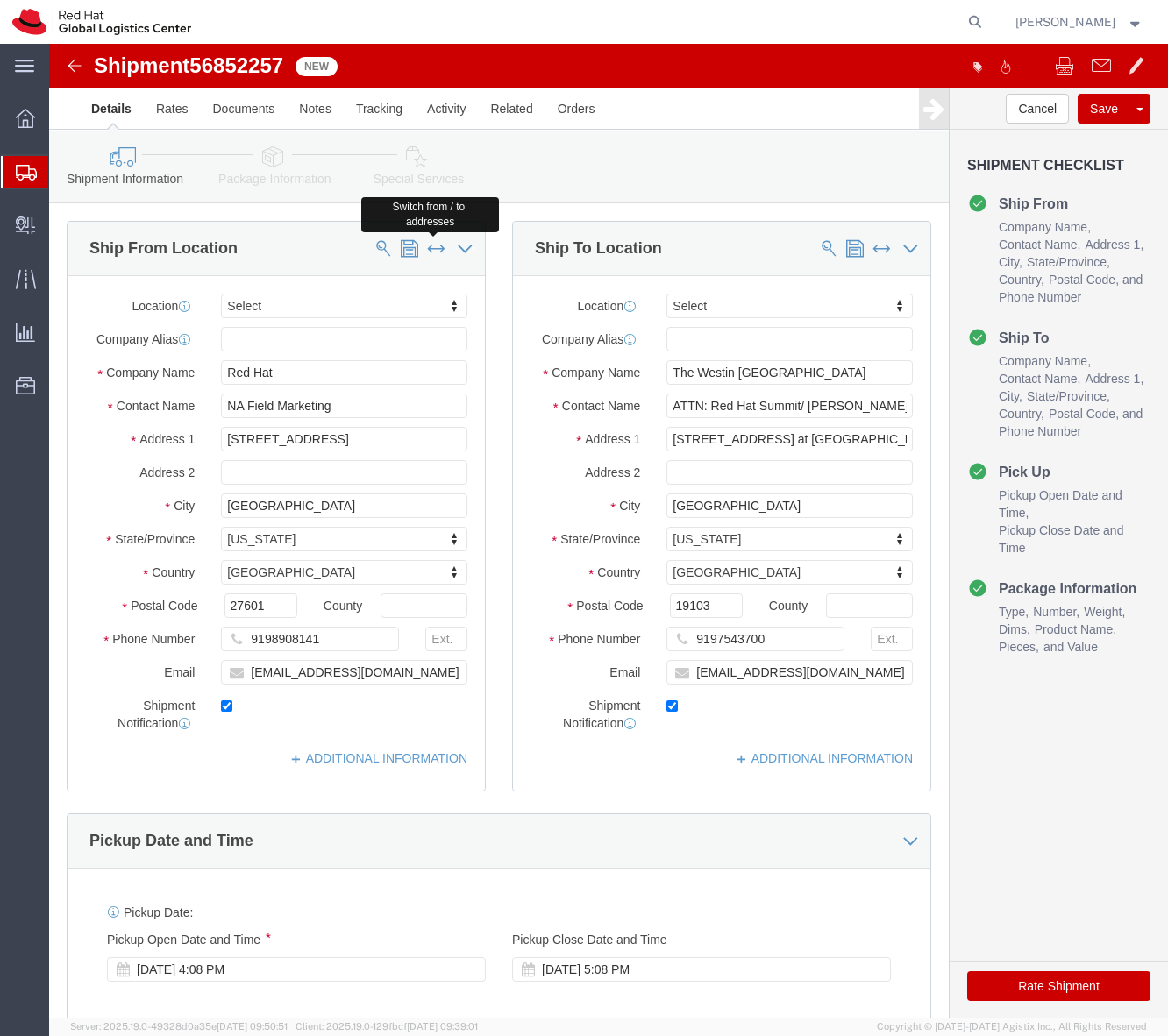
click span
type input "The Westin Philadelphia"
type input "ATTN: Red Hat Summit/ Beth Koenig"
type input "99 South 17th Street at Liberty Place"
type input "Philadelphia"
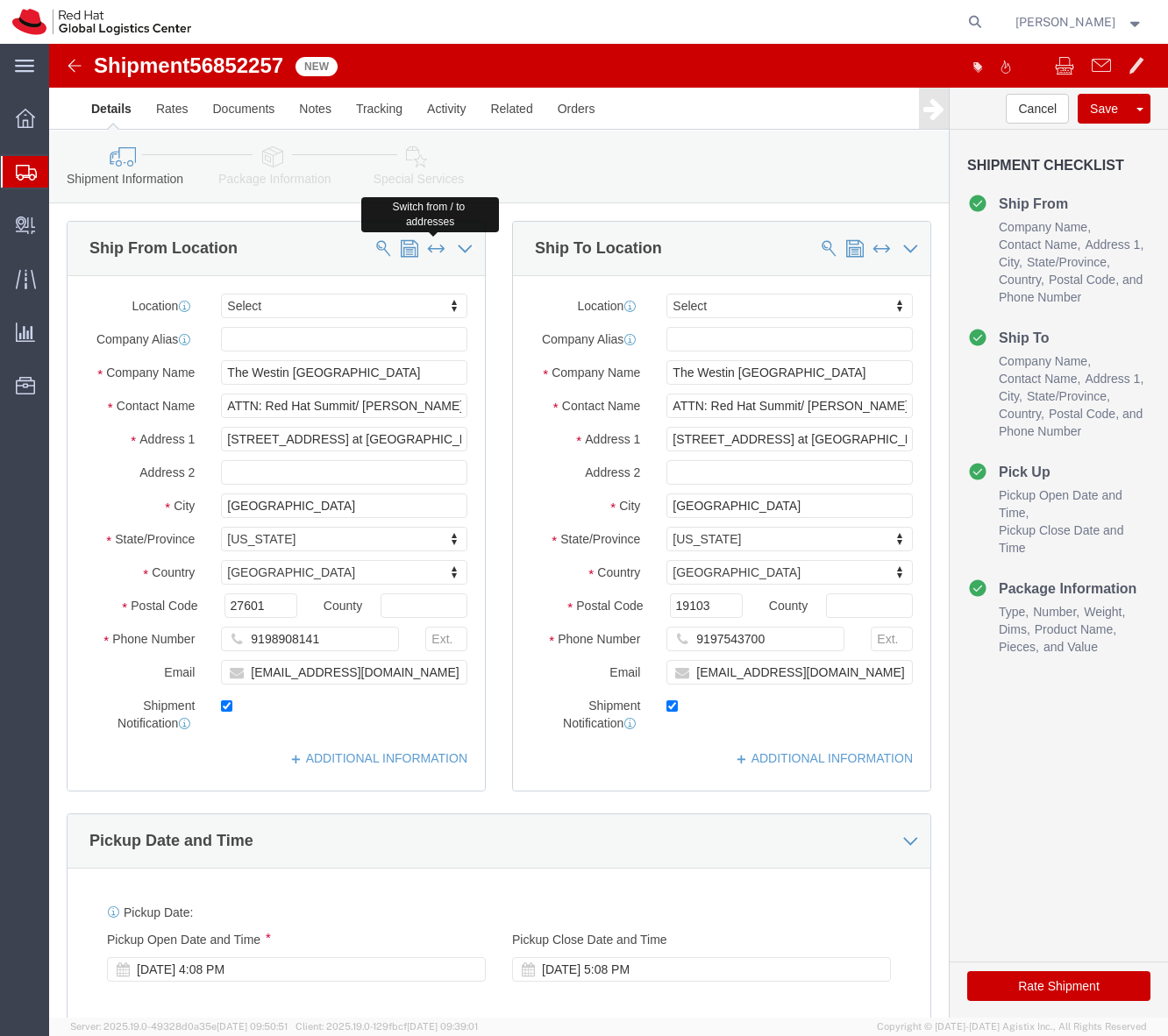
select select "PA"
type input "19103"
type input "9197543700"
type input "Red Hat"
type input "NA Field Marketing"
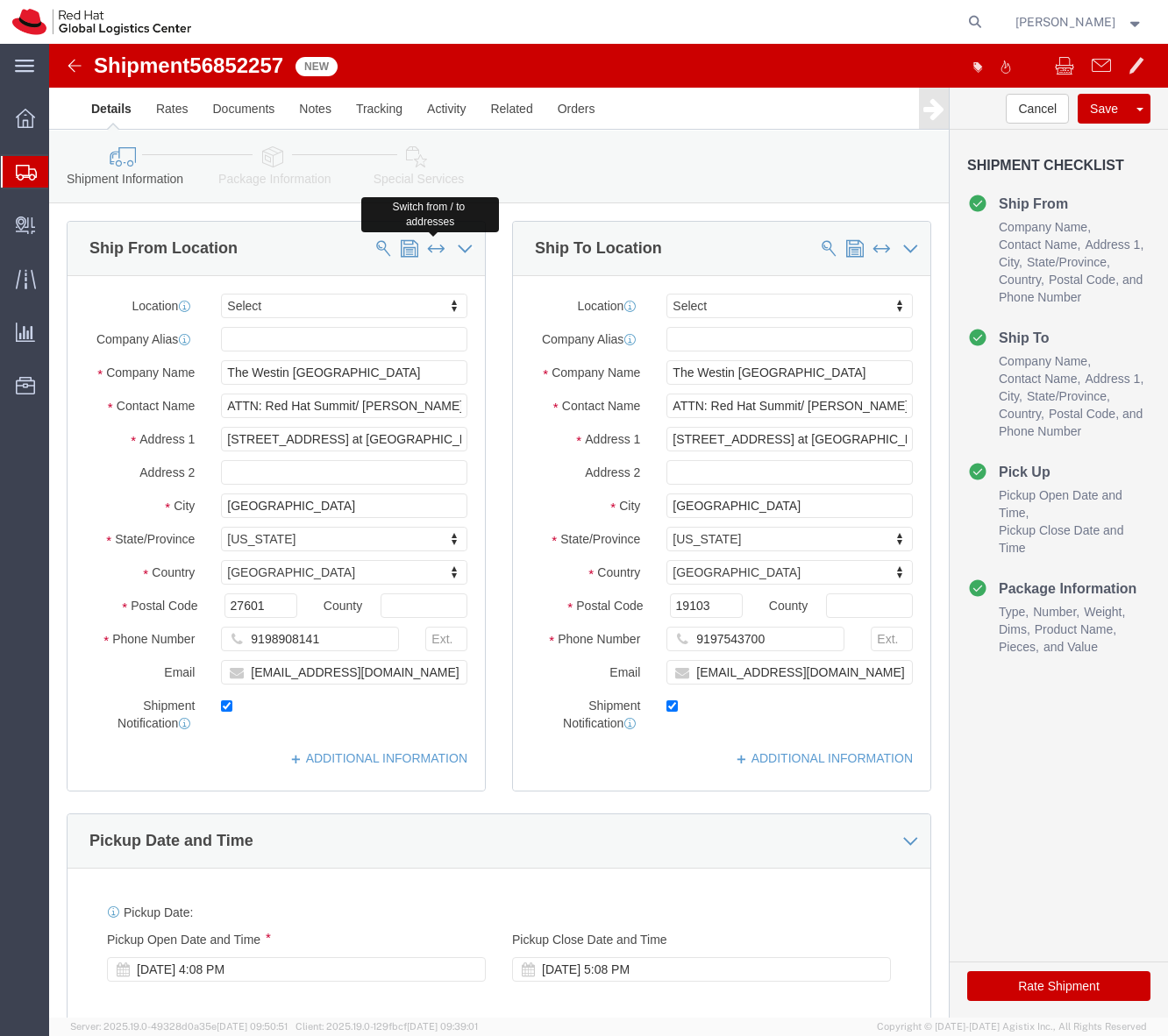
type input "100 E DAVIE STREET"
type input "Raleigh"
select select "NC"
type input "27601"
type input "9198908141"
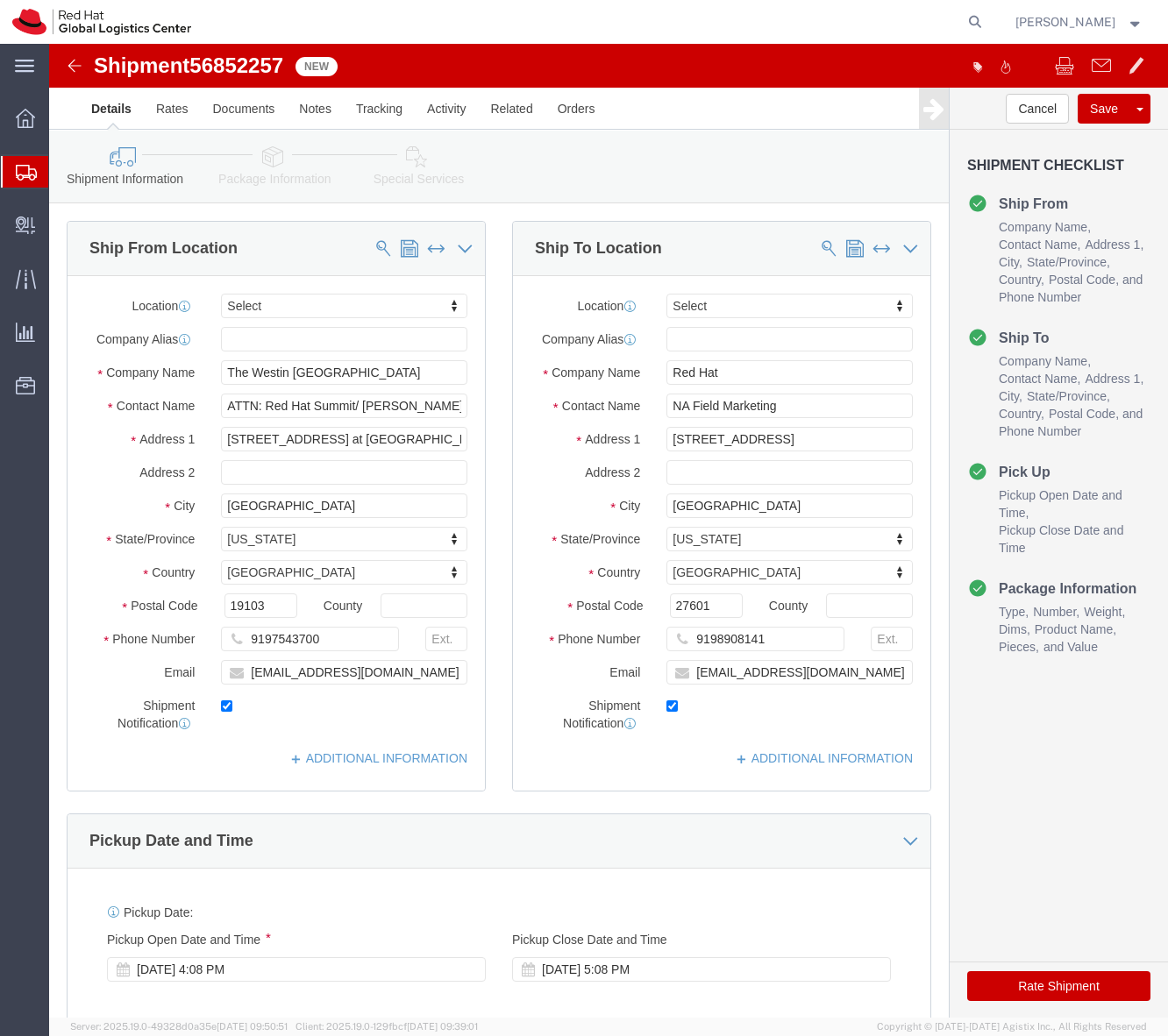
click link "Package Information"
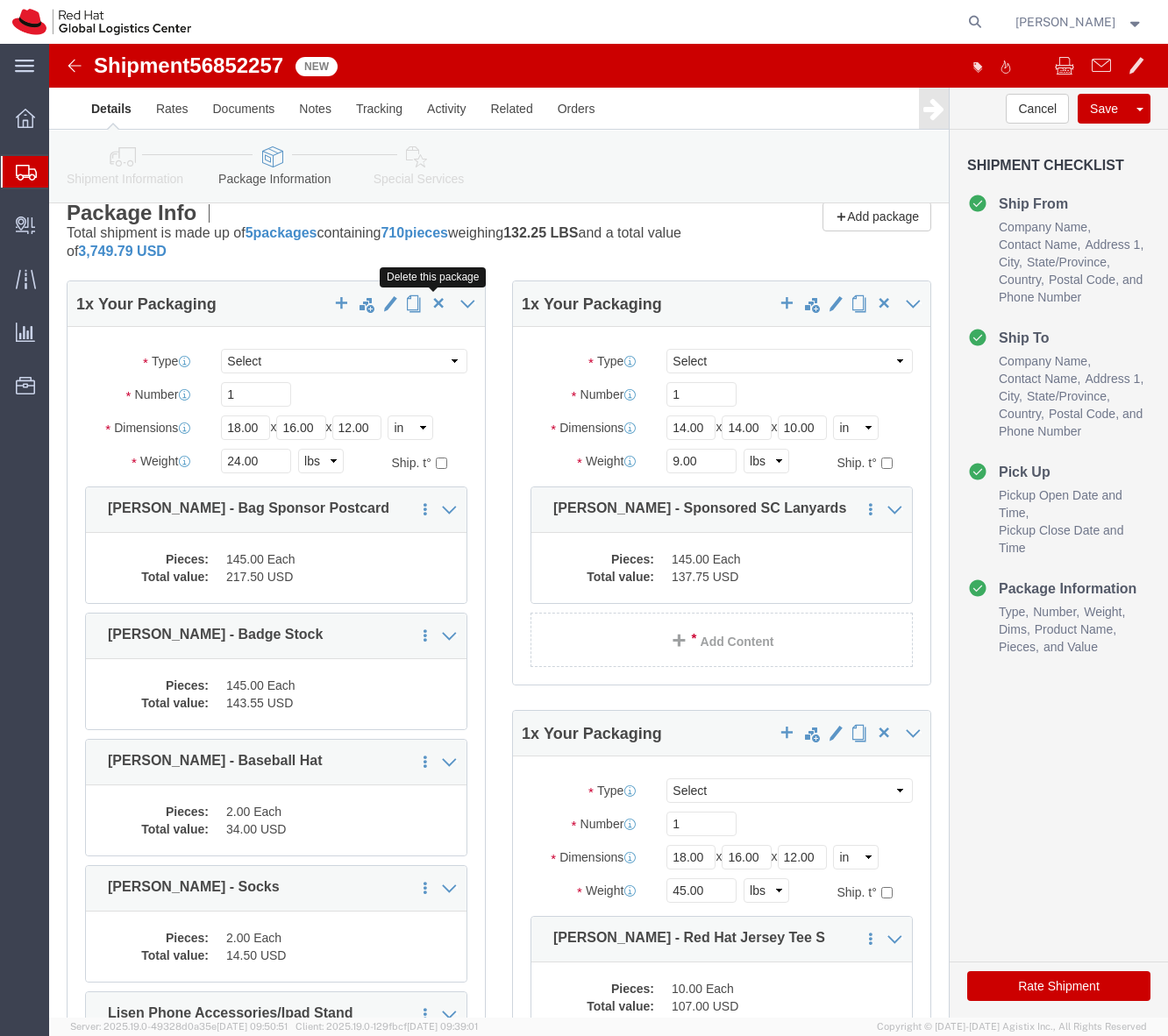
scroll to position [18, 0]
click span "button"
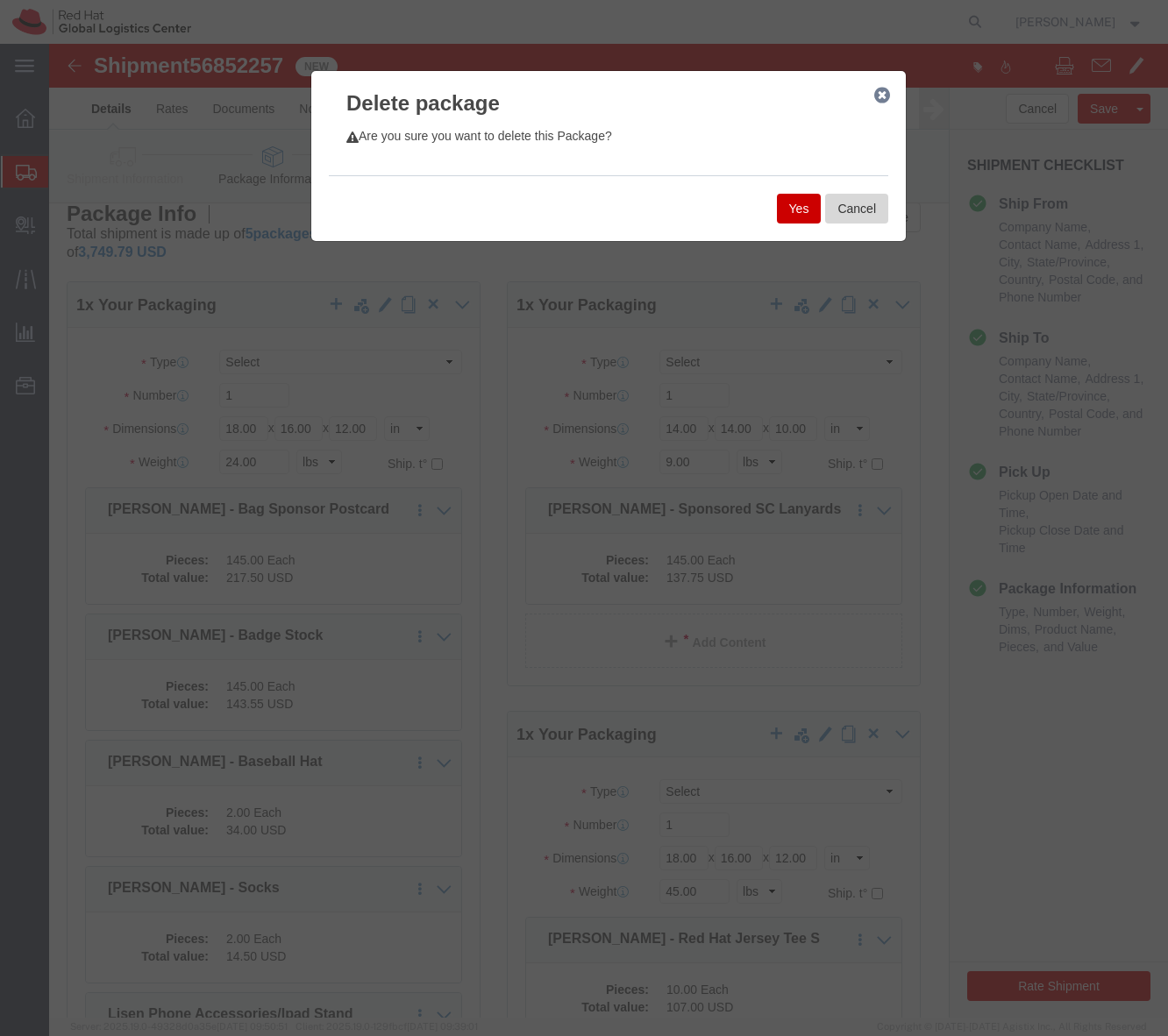
click button "Cancel"
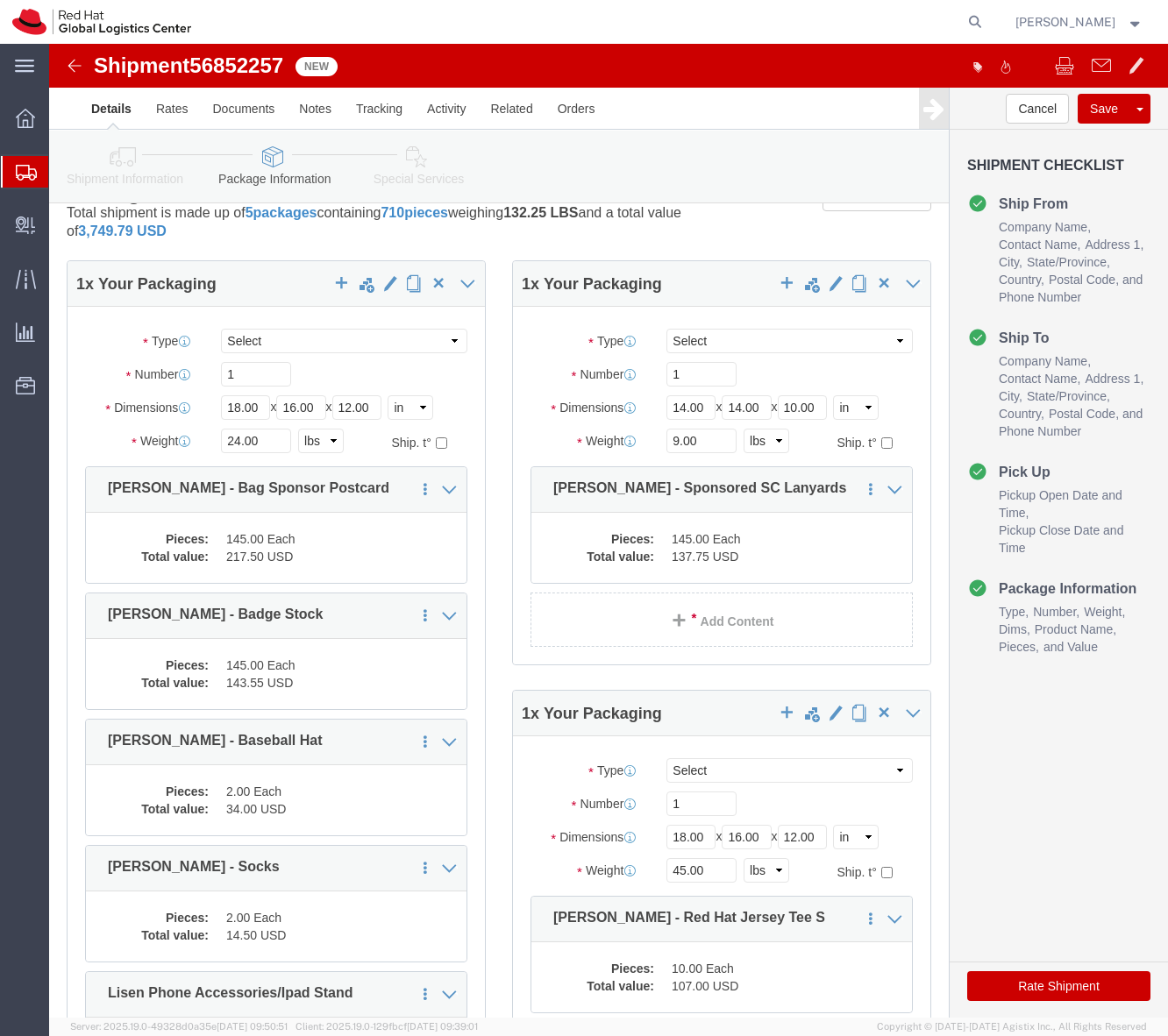
scroll to position [38, 0]
click button "button"
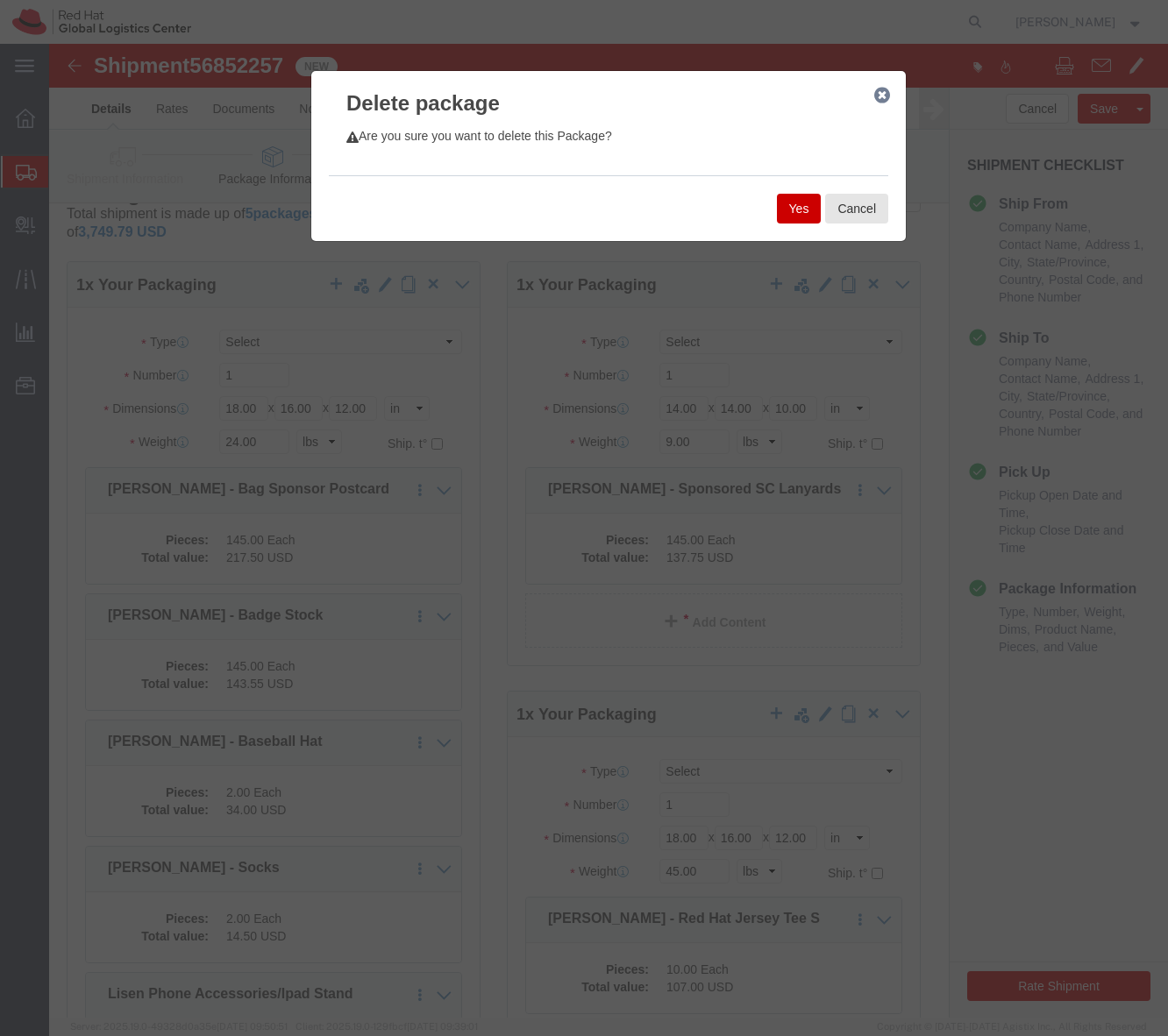
click button "Yes"
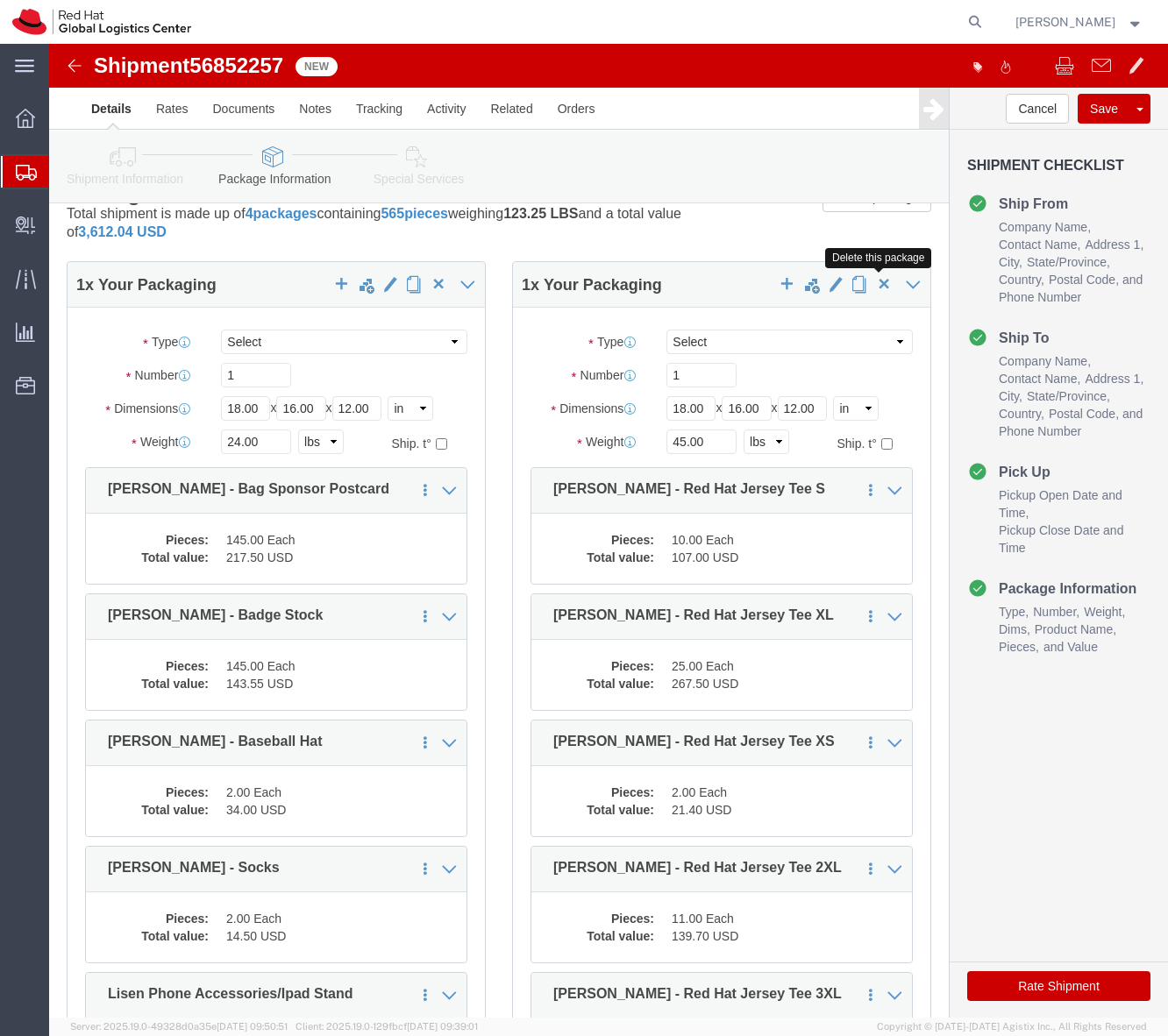
click span "button"
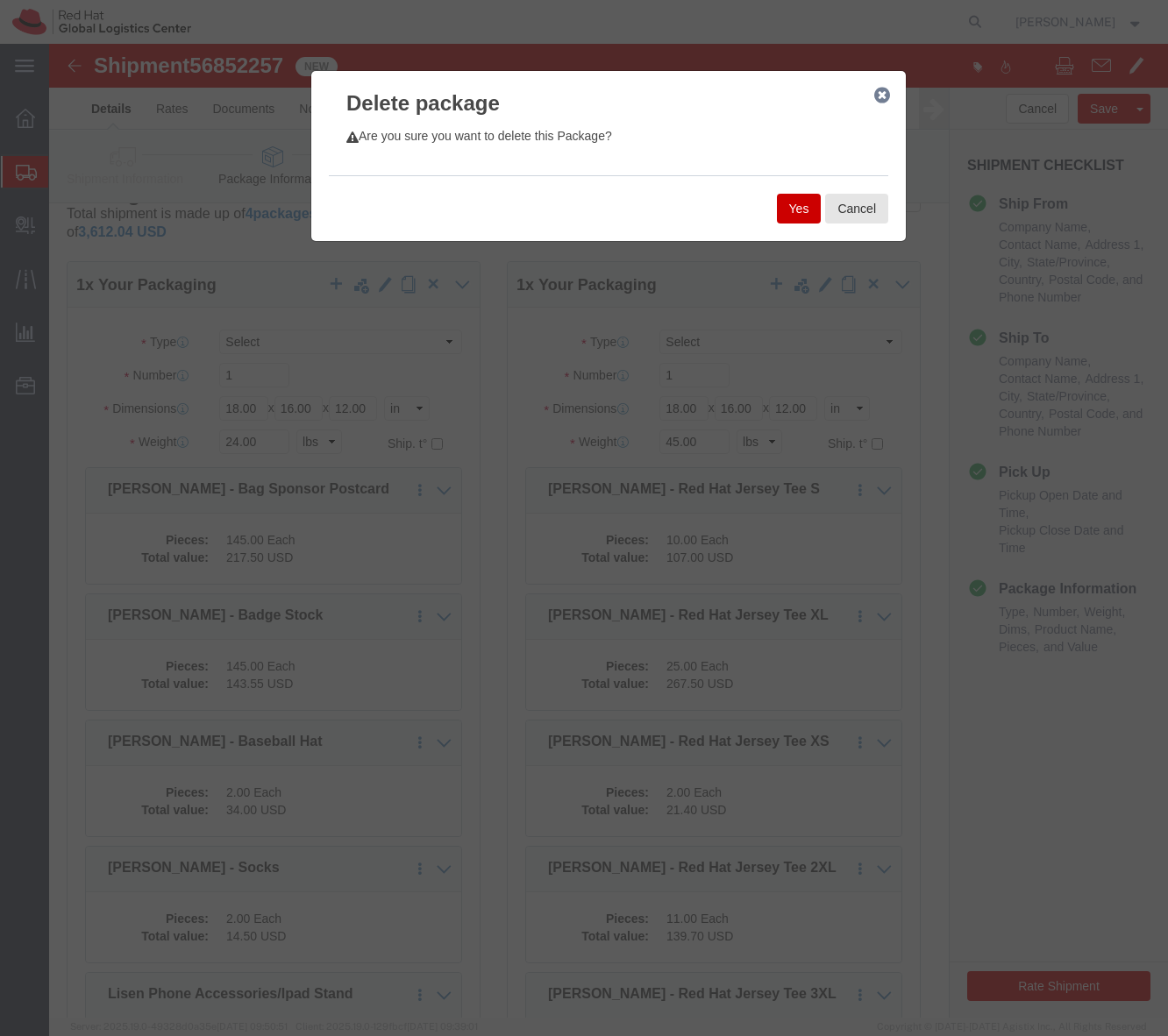
click button "Yes"
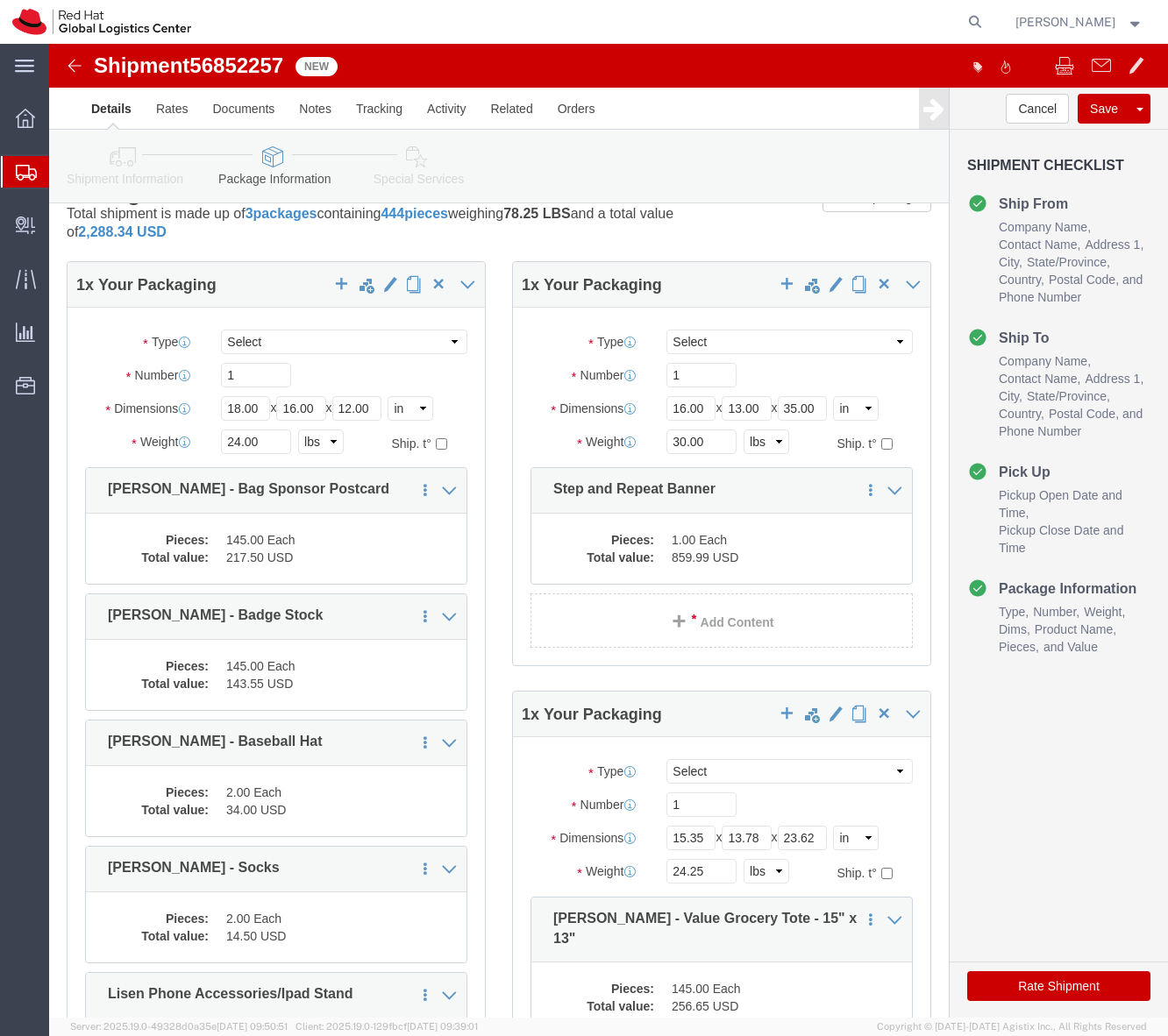
scroll to position [418, 0]
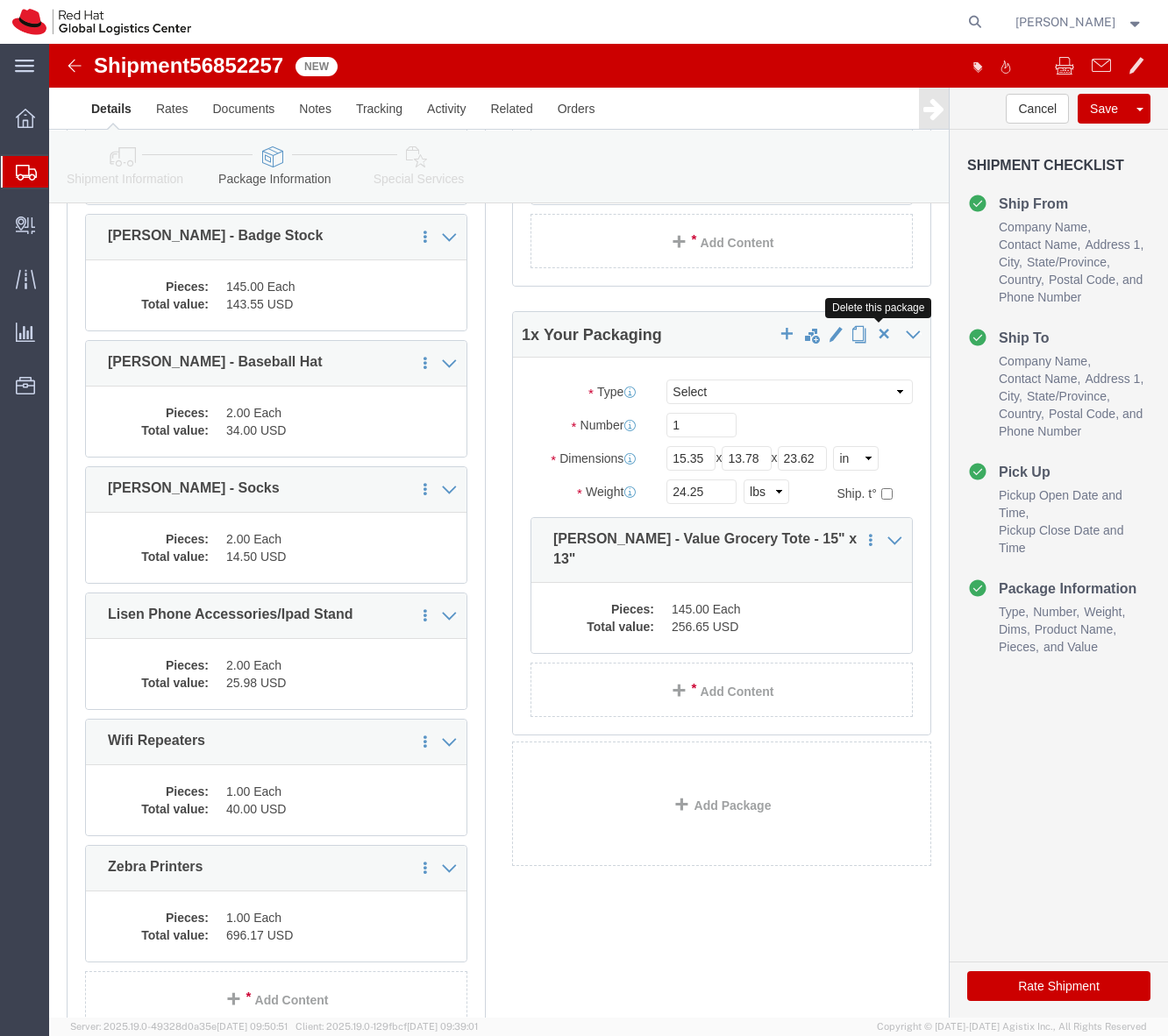
click button "button"
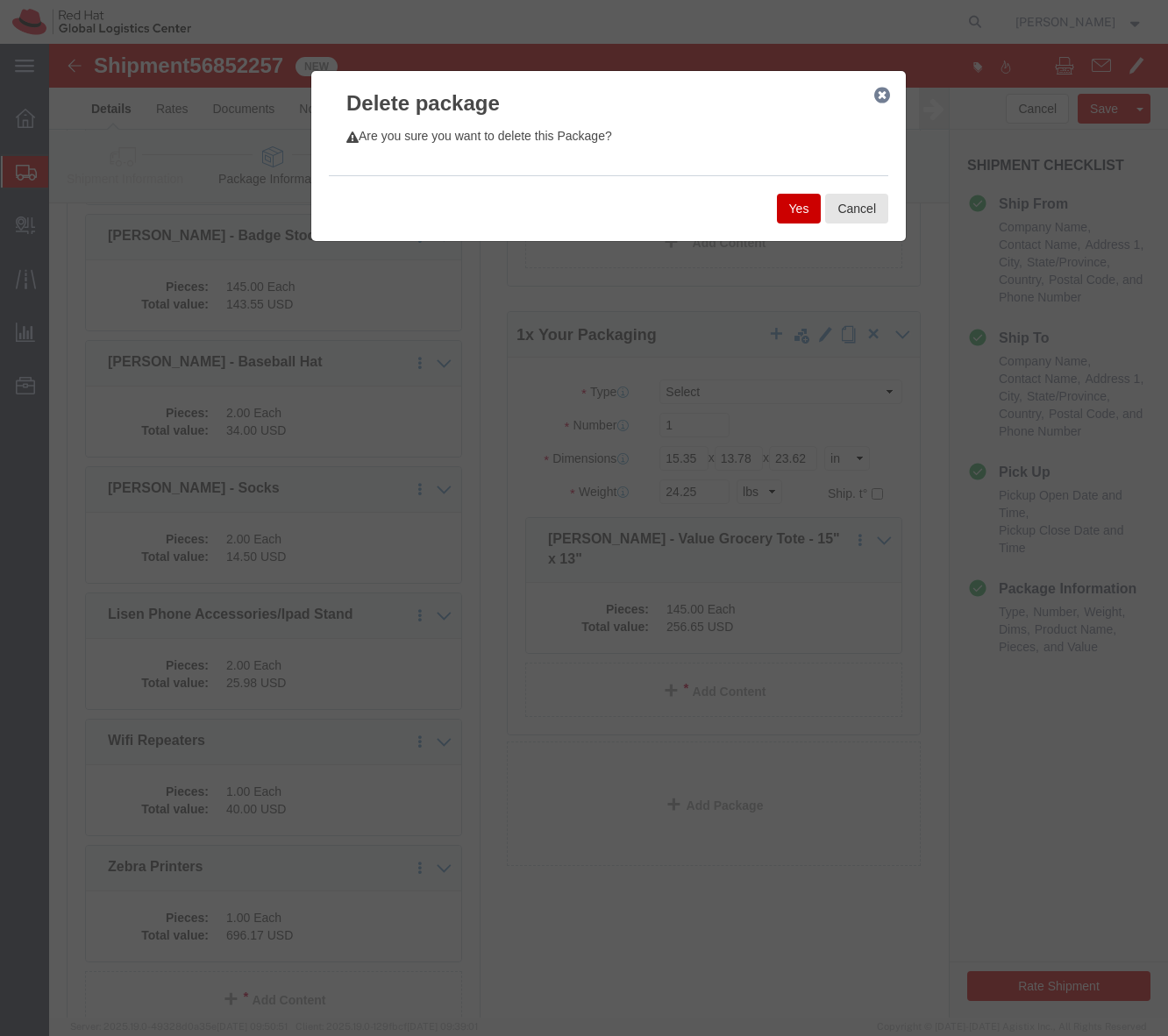
click button "Yes"
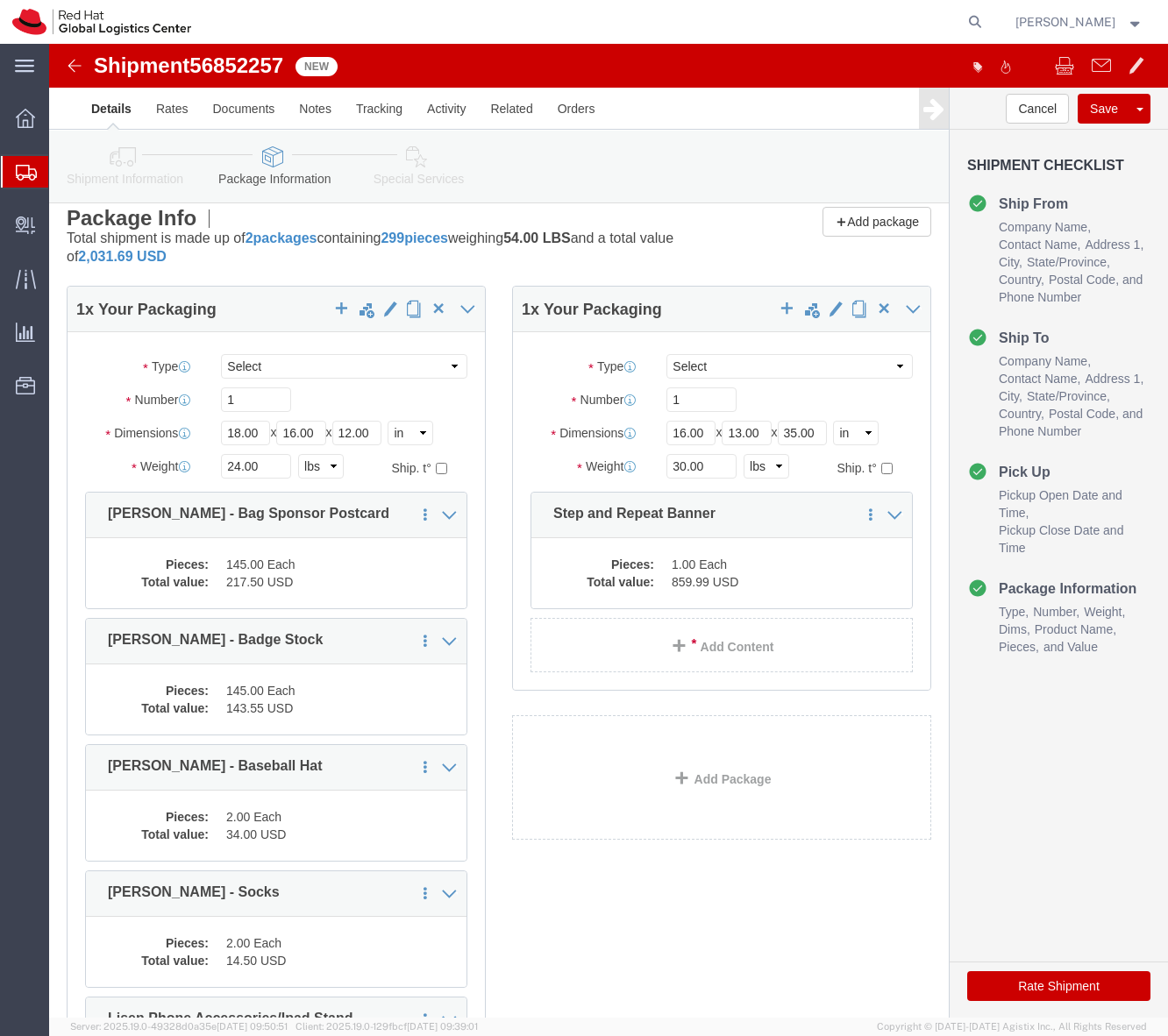
scroll to position [0, 0]
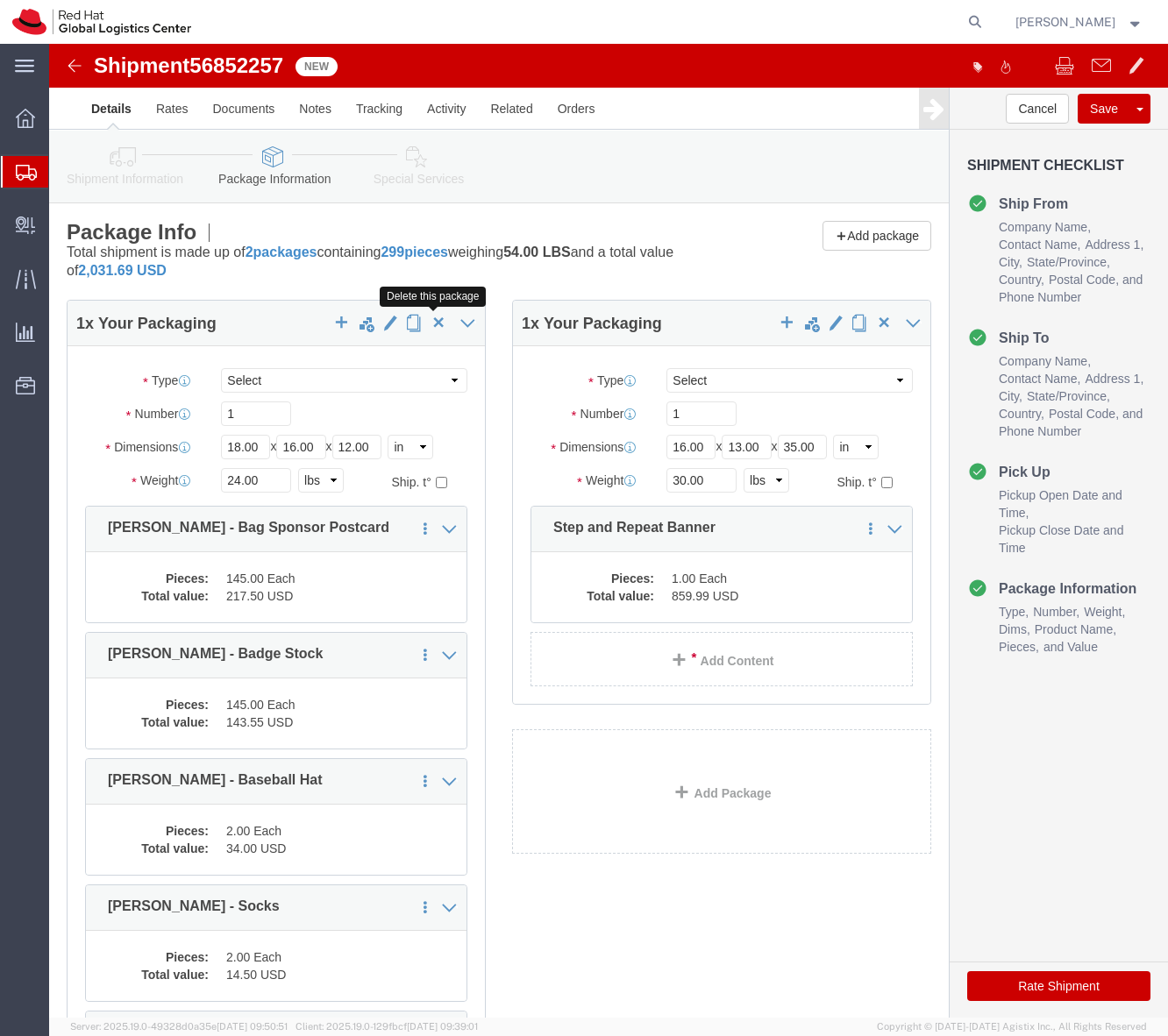
click button "button"
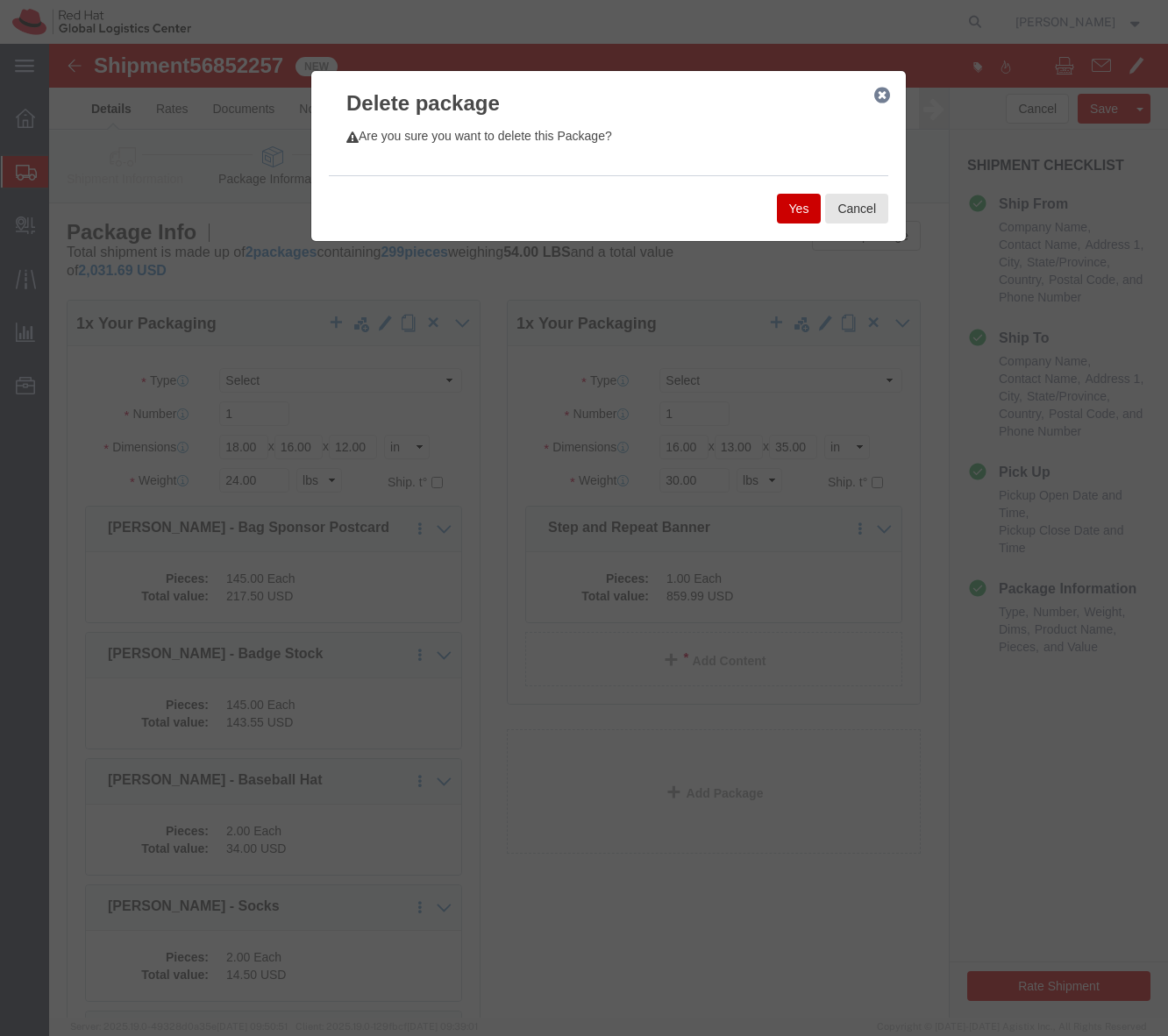
click button "Yes"
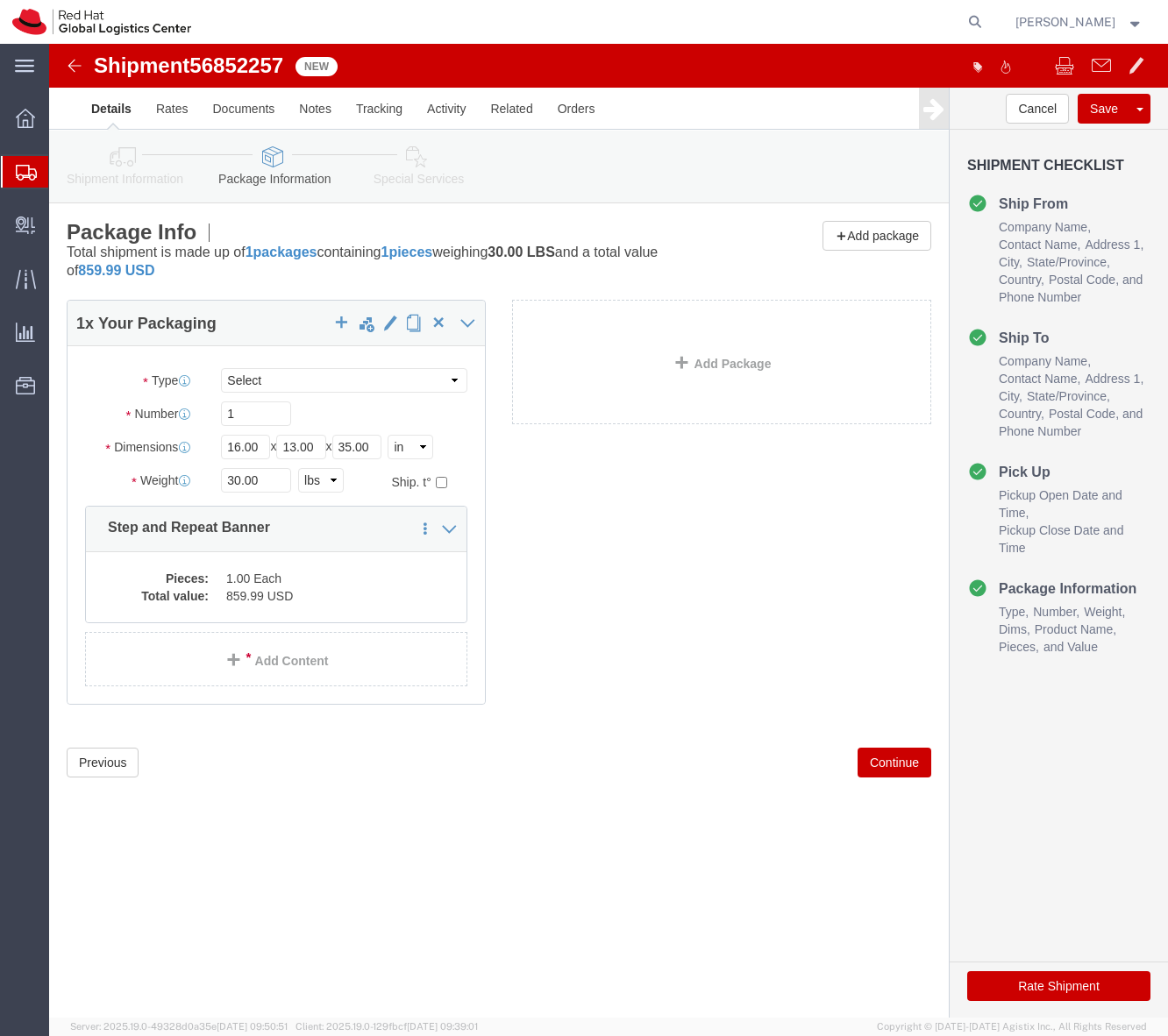
click icon
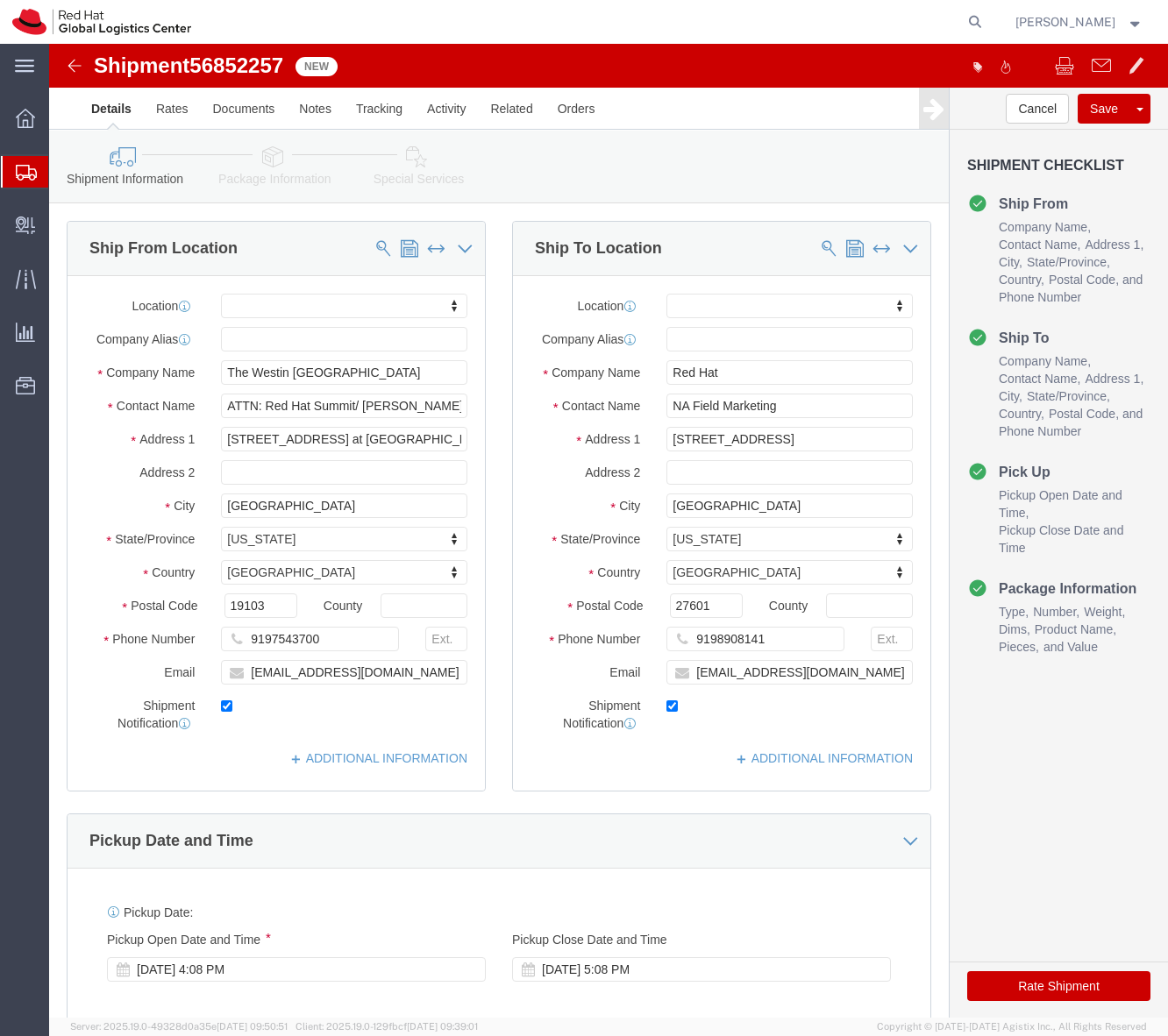
click icon
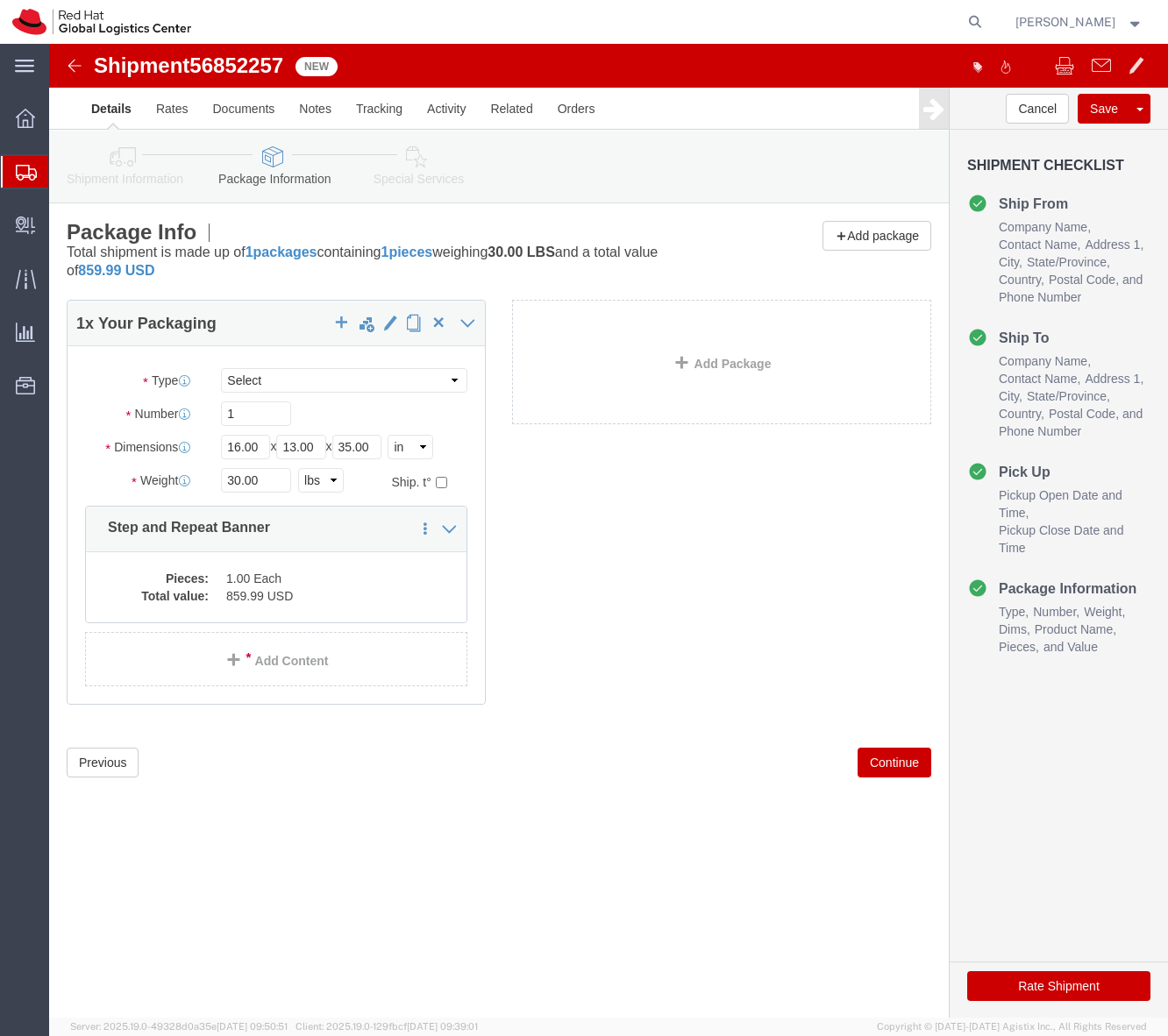
click div "Shipment Information Package Information Special Services"
click icon
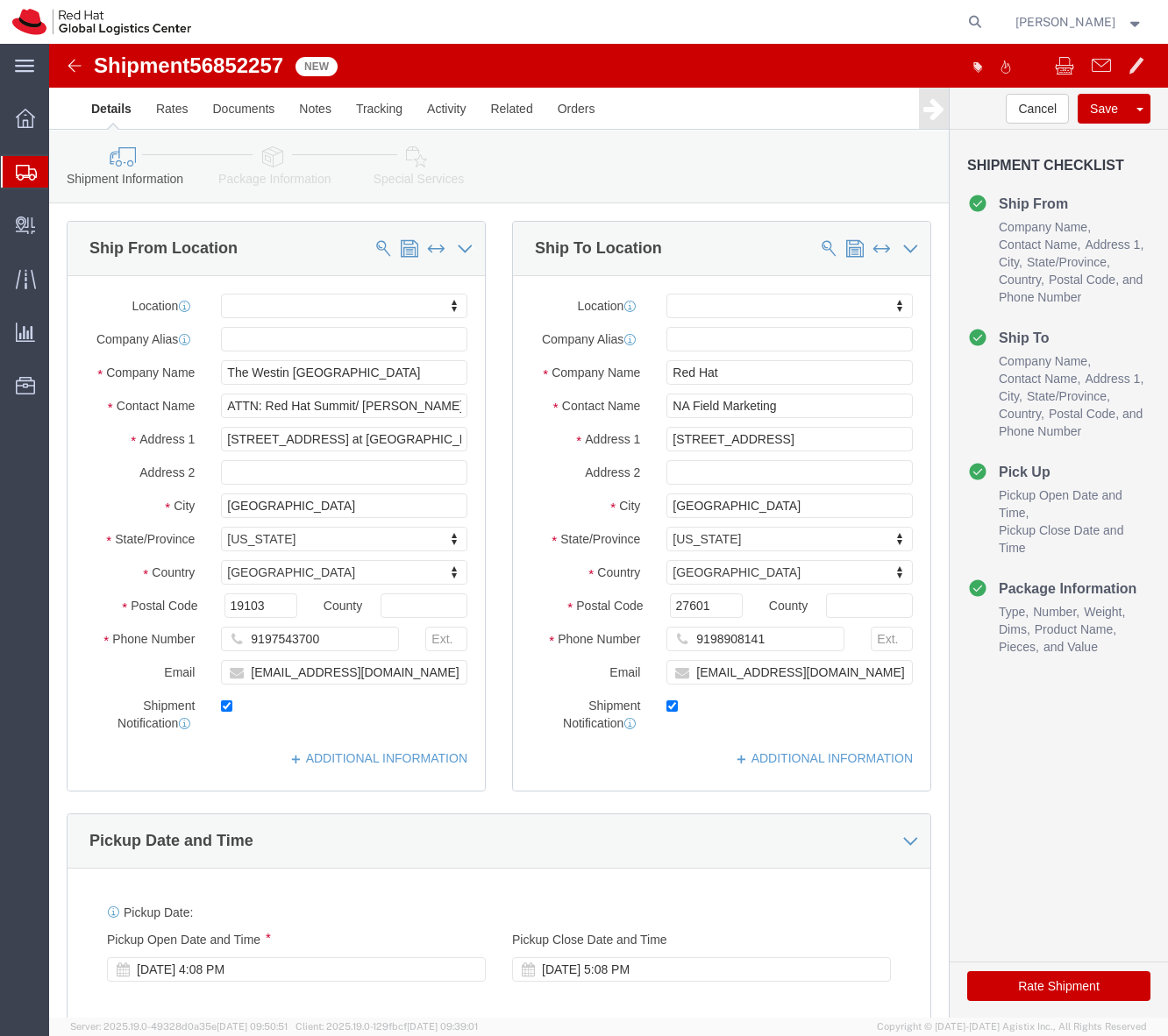
click button "Rate Shipment"
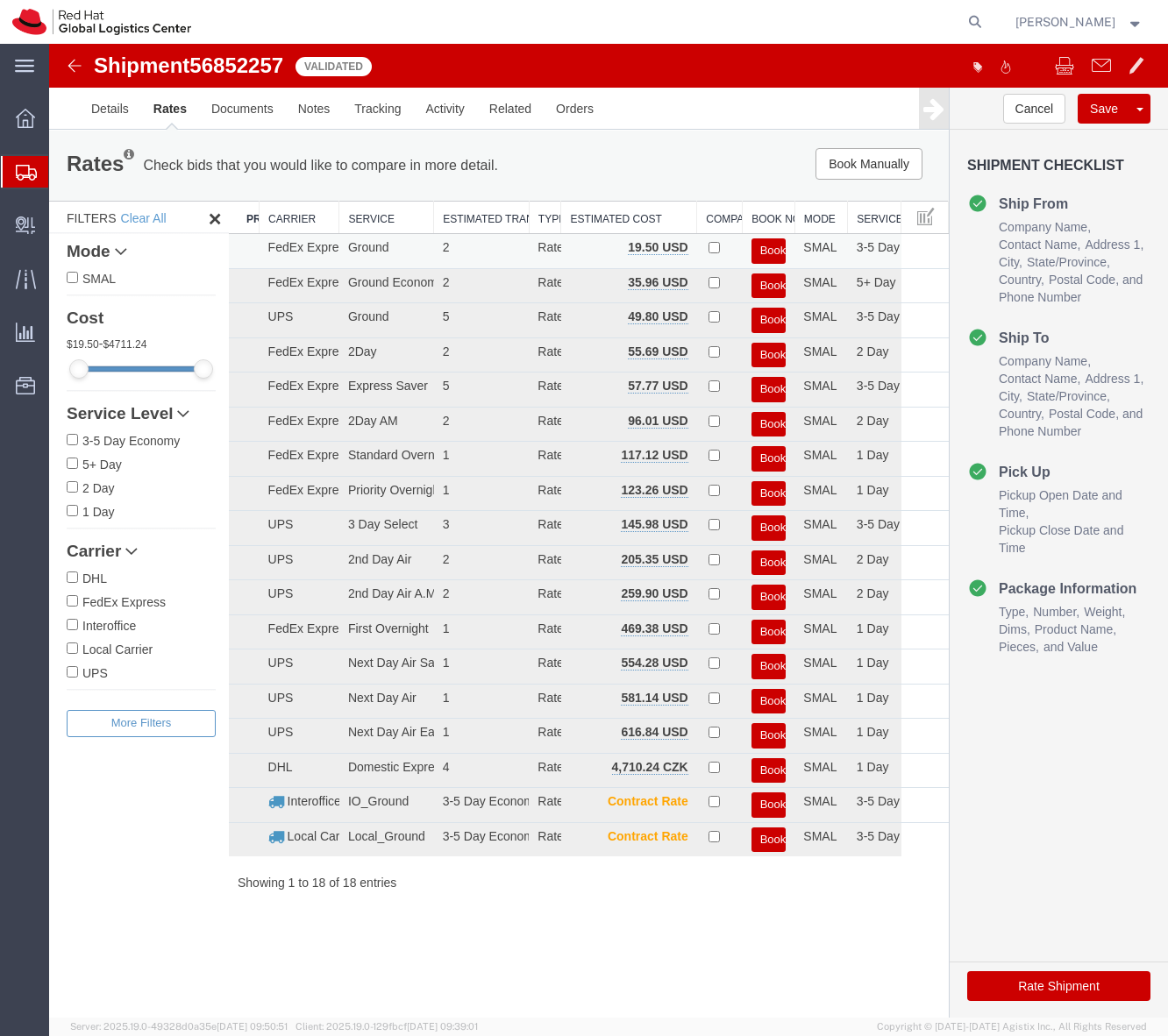
click at [764, 245] on button "Book" at bounding box center [769, 251] width 35 height 26
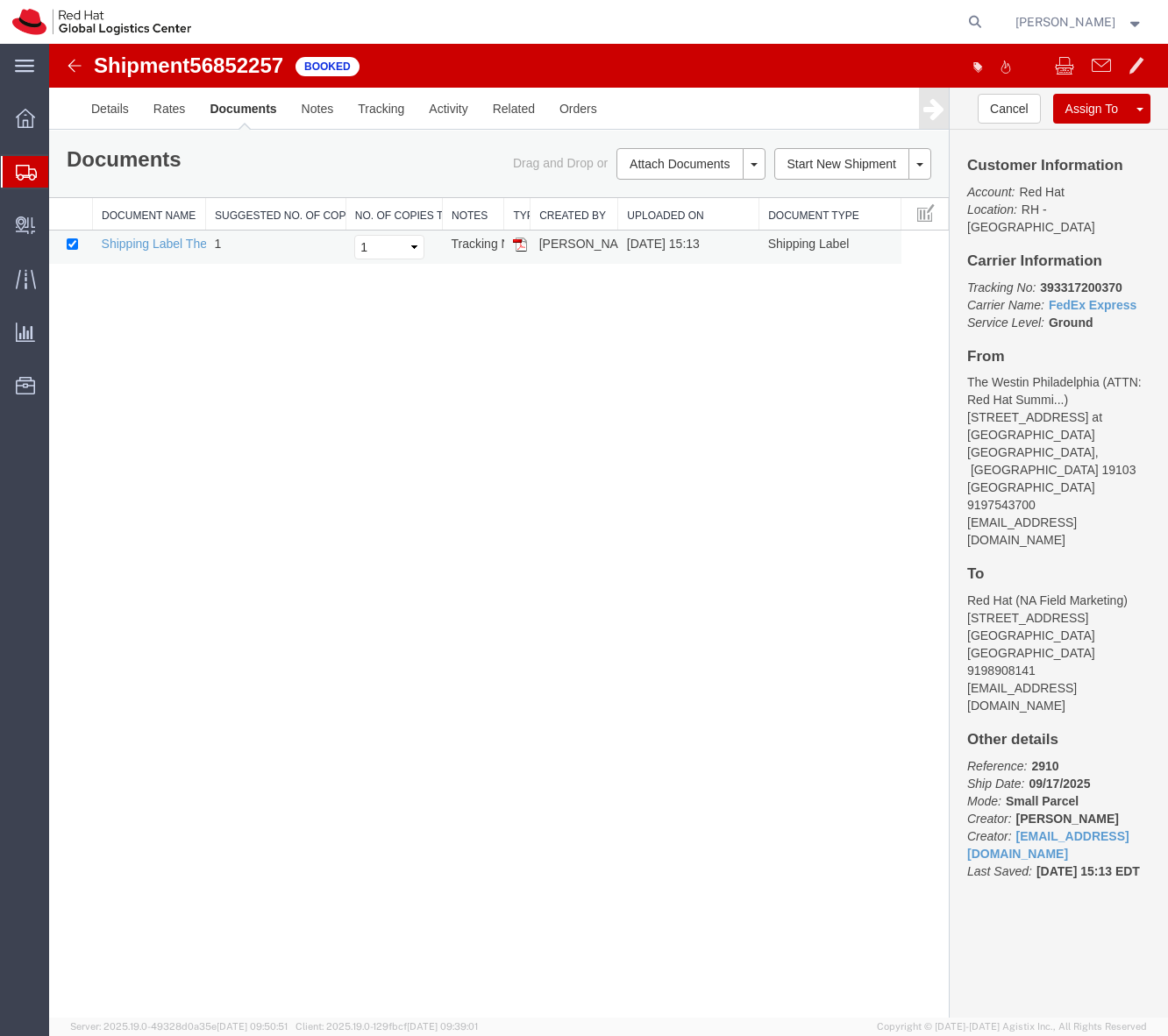
drag, startPoint x: 516, startPoint y: 270, endPoint x: 647, endPoint y: 74, distance: 235.7
click at [516, 251] on img at bounding box center [519, 244] width 14 height 14
drag, startPoint x: 64, startPoint y: 197, endPoint x: 55, endPoint y: 198, distance: 9.1
click at [0, 0] on span "Shipment Manager" at bounding box center [0, 0] width 0 height 0
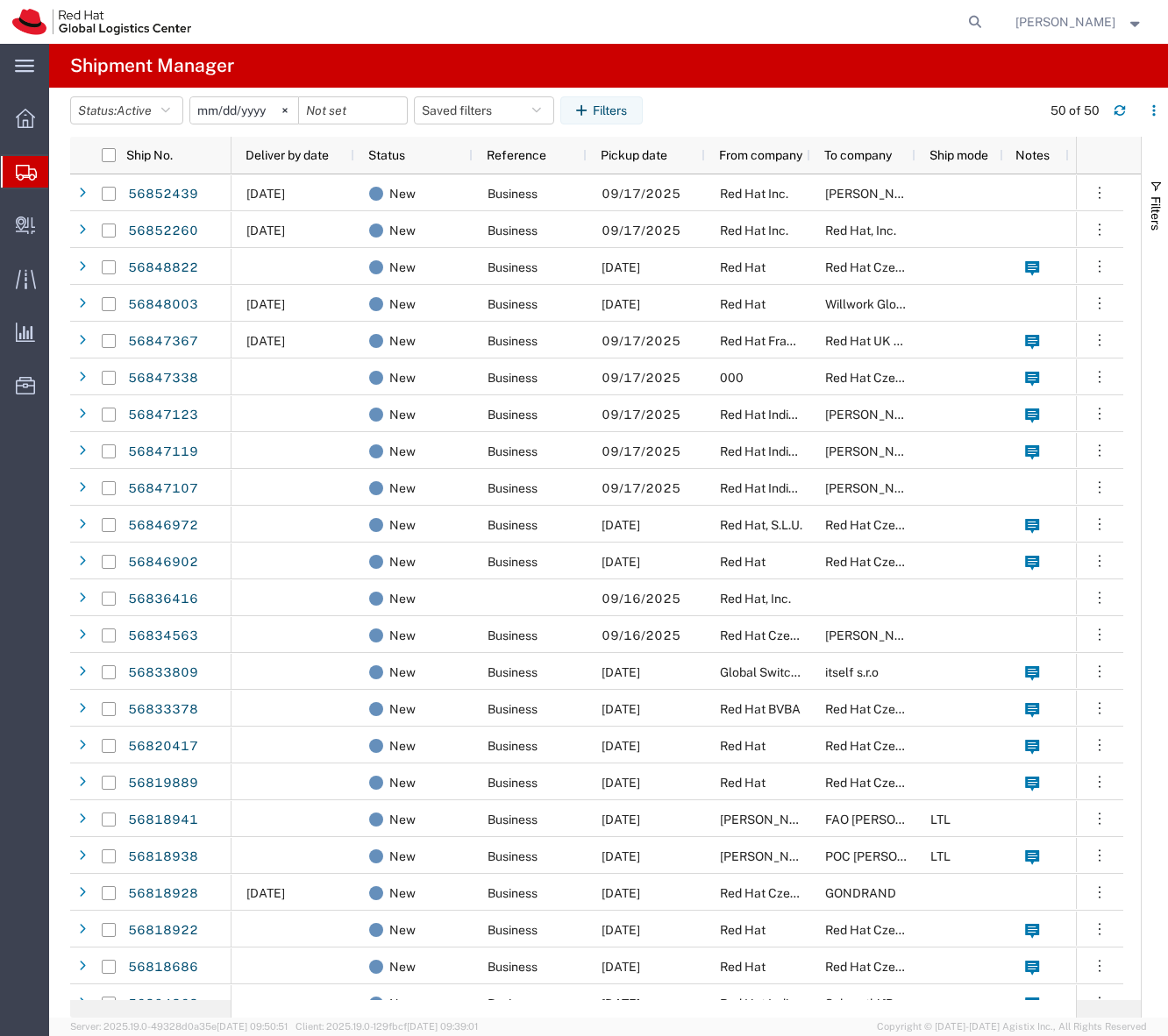
click at [710, 118] on agx-table-filter-chips "Status: Active Active All Approved Booked Canceled Delivered Denied New On Hold…" at bounding box center [550, 117] width 961 height 40
click at [607, 112] on button "Filters" at bounding box center [601, 110] width 82 height 28
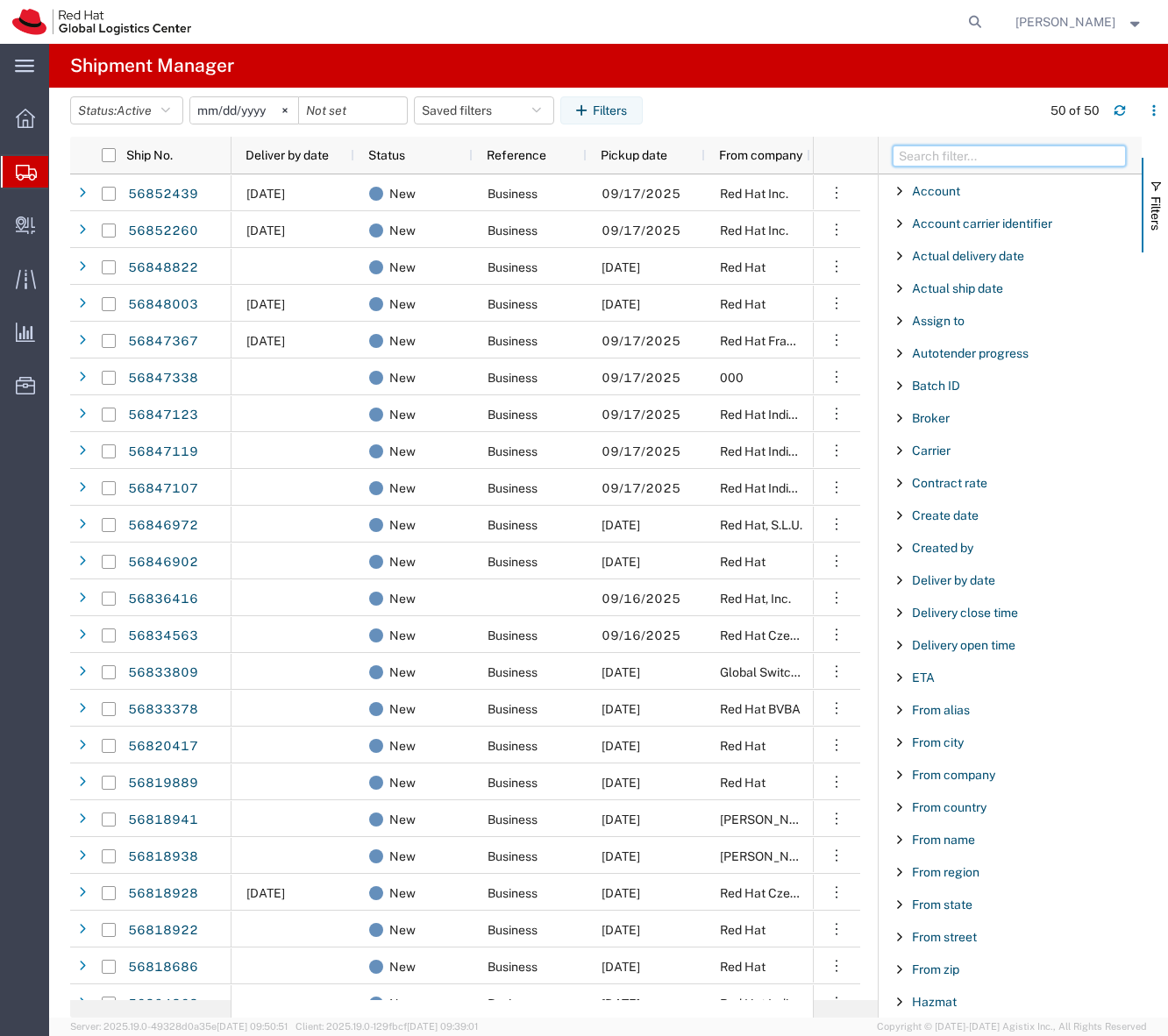
click at [959, 166] on input "Filter Columns Input" at bounding box center [1009, 156] width 233 height 21
type input "to name"
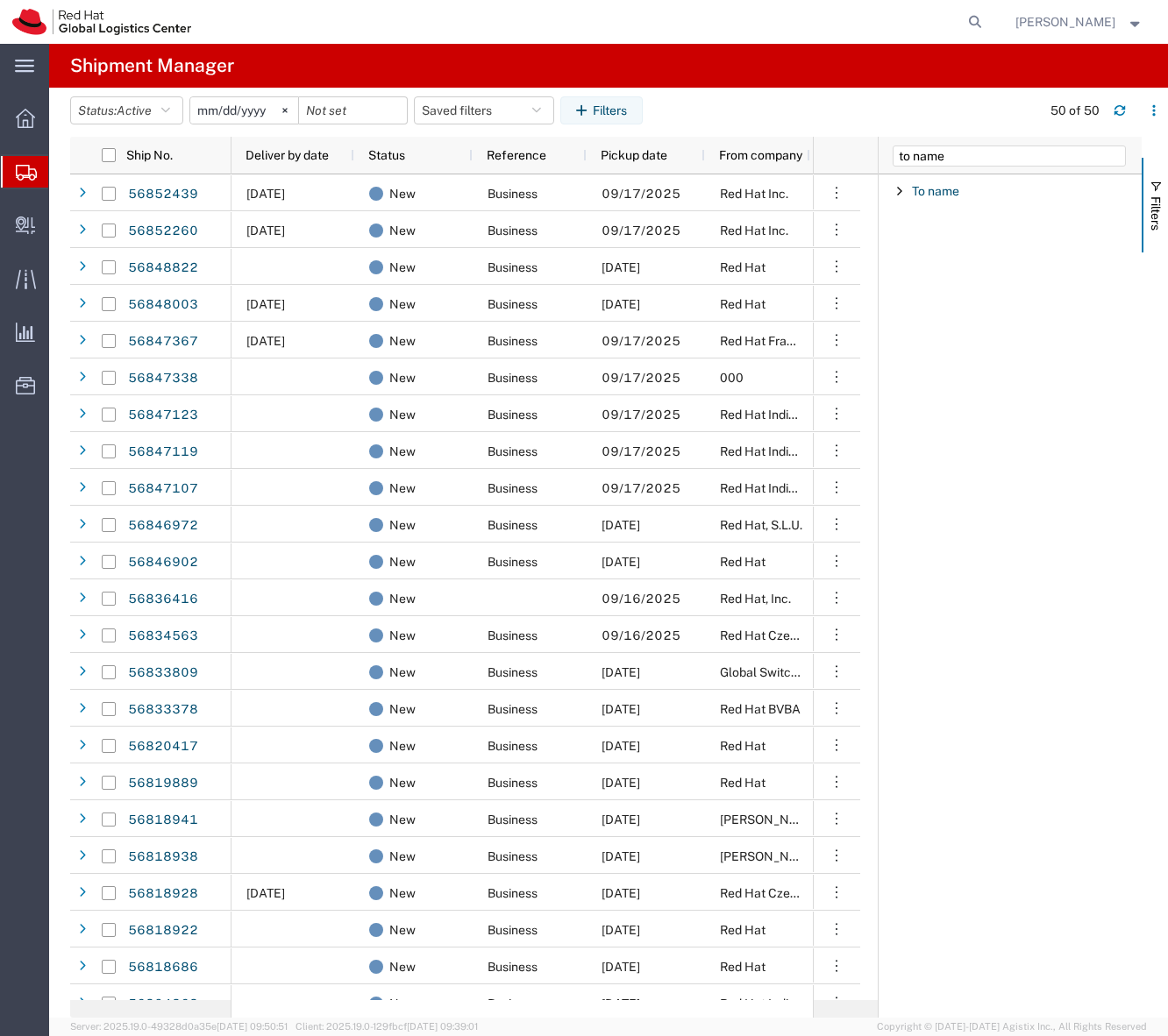
click at [947, 200] on div "To name" at bounding box center [1009, 190] width 263 height 32
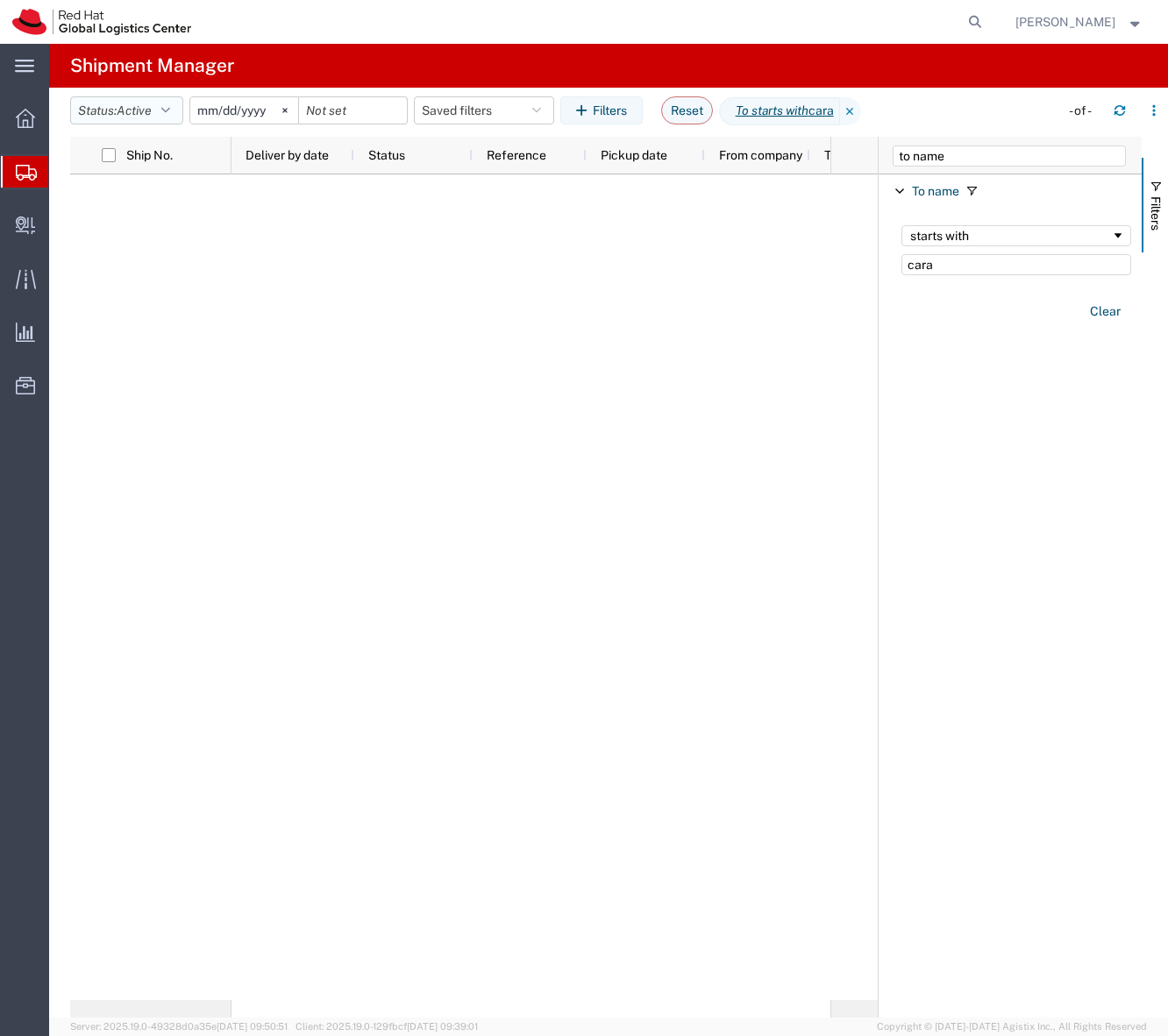
click at [95, 107] on button "Status: Active" at bounding box center [127, 110] width 113 height 28
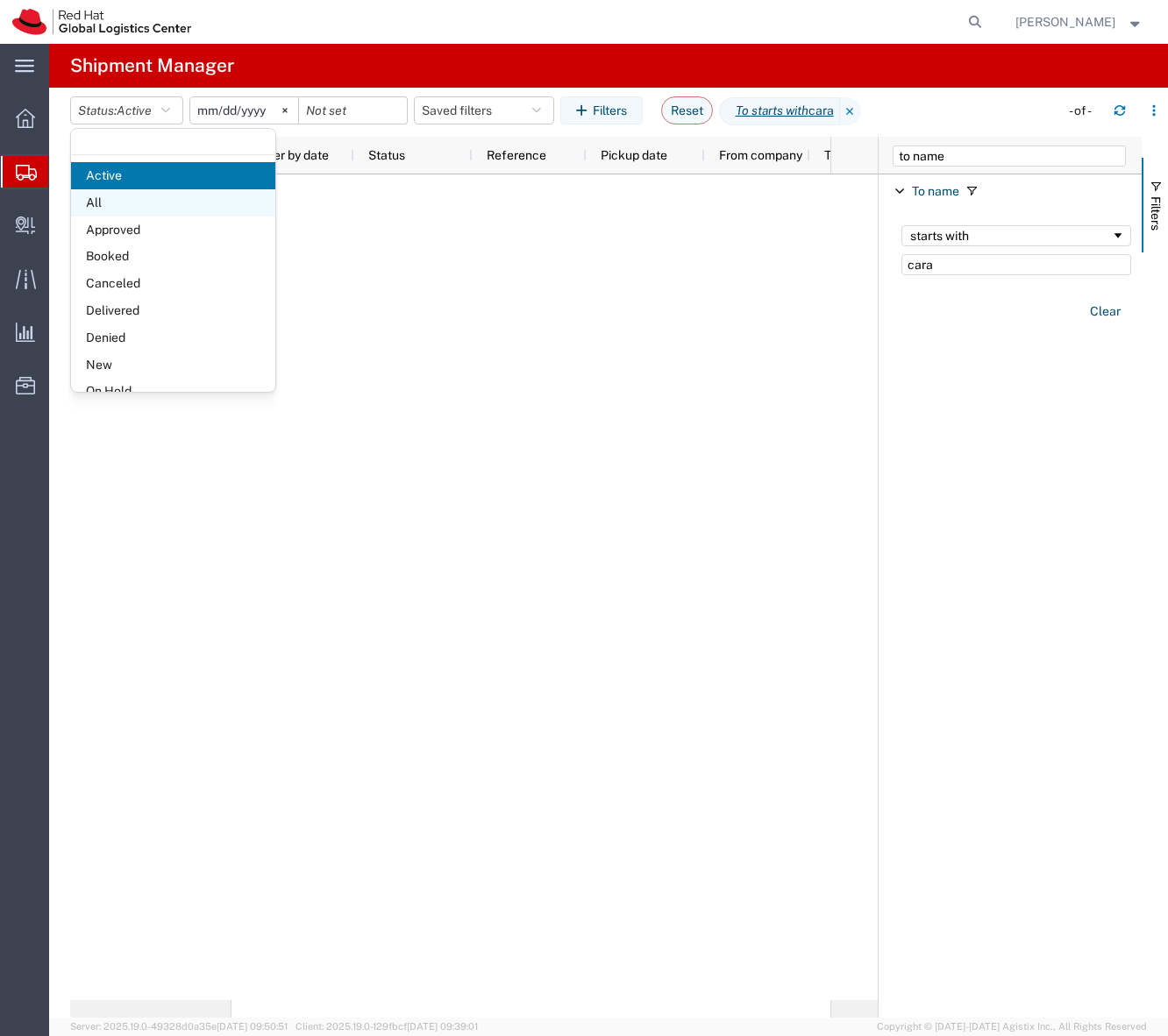
click at [133, 209] on span "All" at bounding box center [173, 203] width 204 height 27
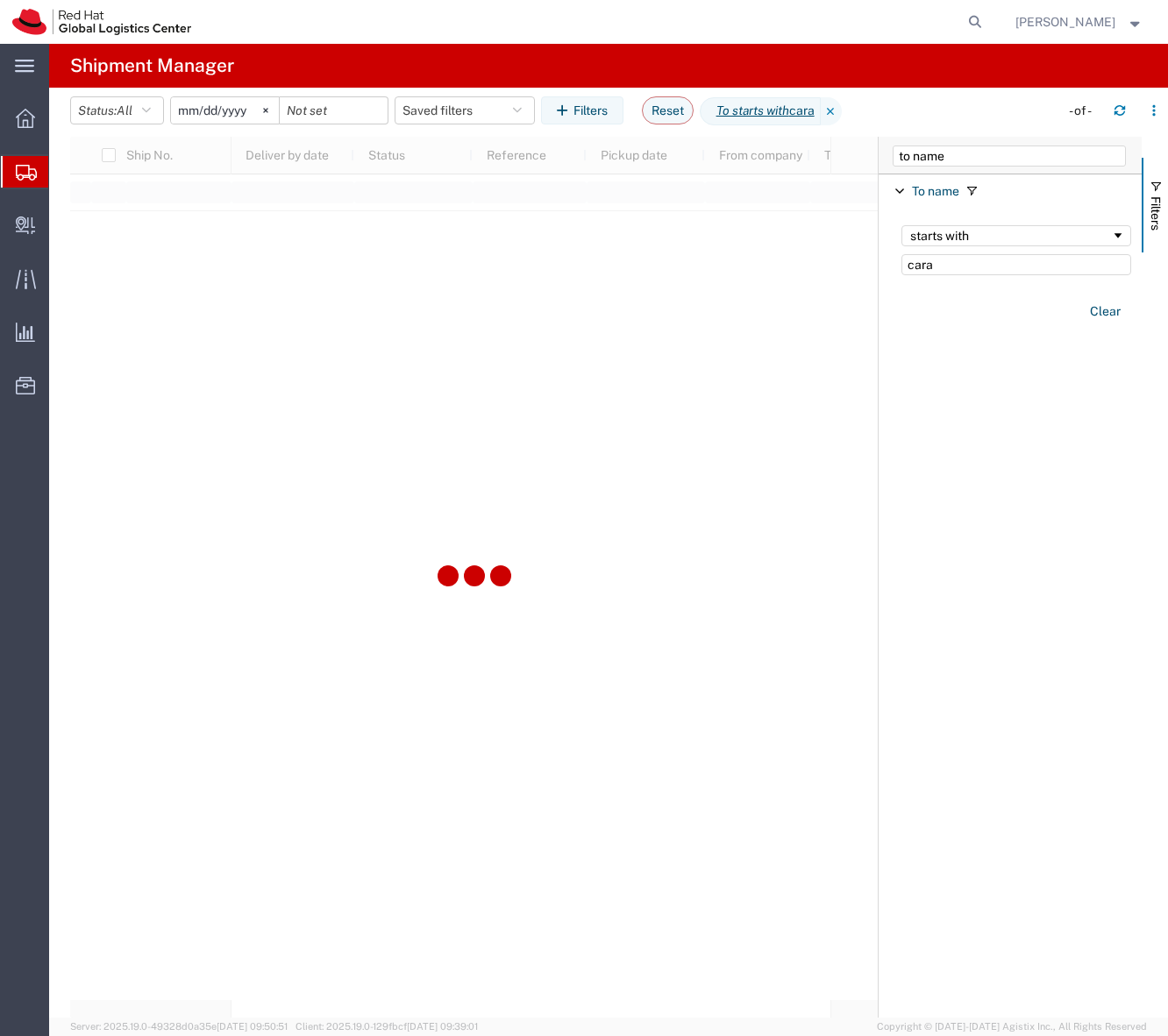
drag, startPoint x: 645, startPoint y: 440, endPoint x: 173, endPoint y: 134, distance: 562.5
click at [173, 134] on agx-table-filter-chips "Status: All Active All Approved Booked Canceled Delivered Denied New On Hold Pe…" at bounding box center [560, 117] width 980 height 40
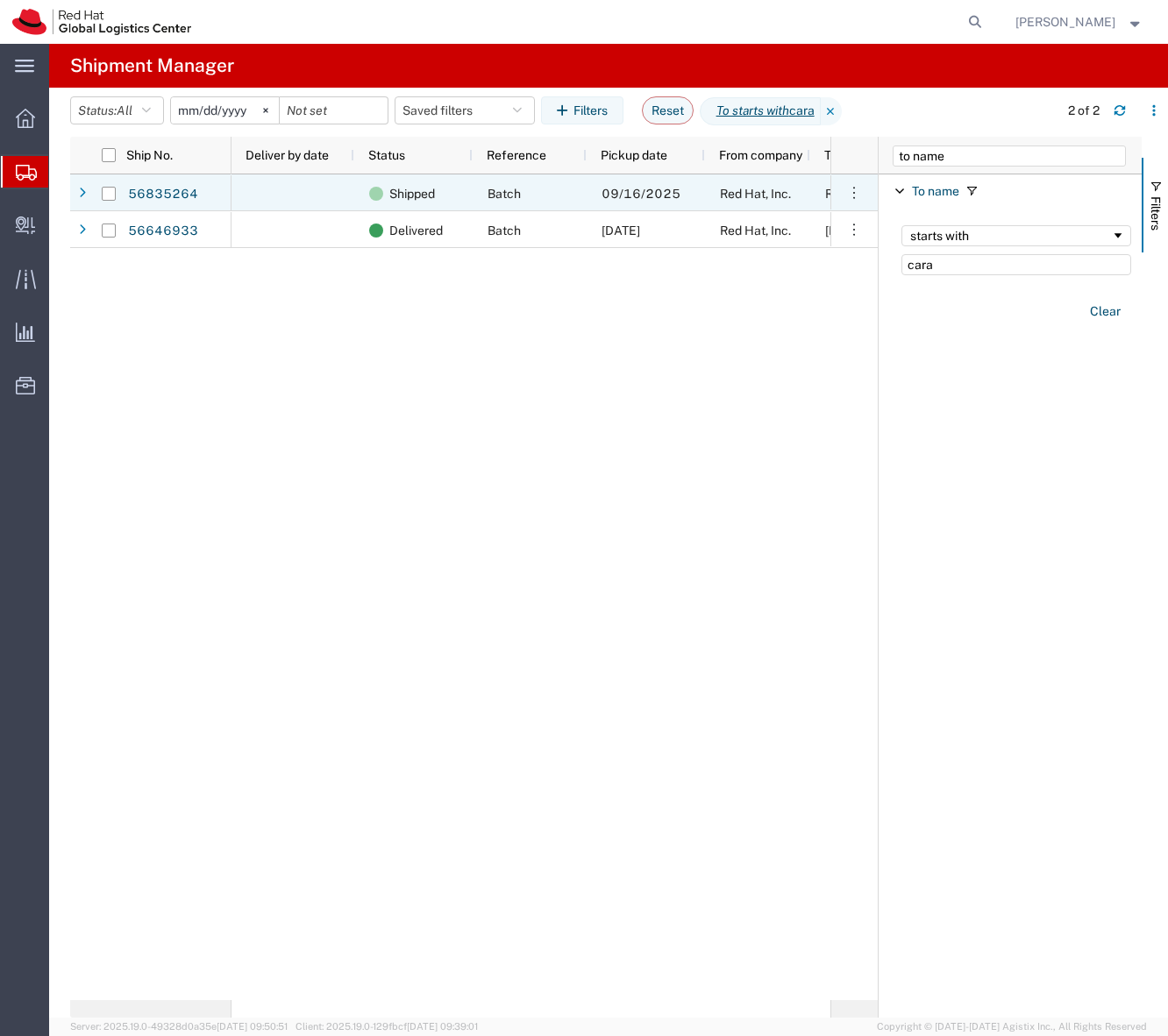
click at [310, 201] on div at bounding box center [292, 192] width 123 height 36
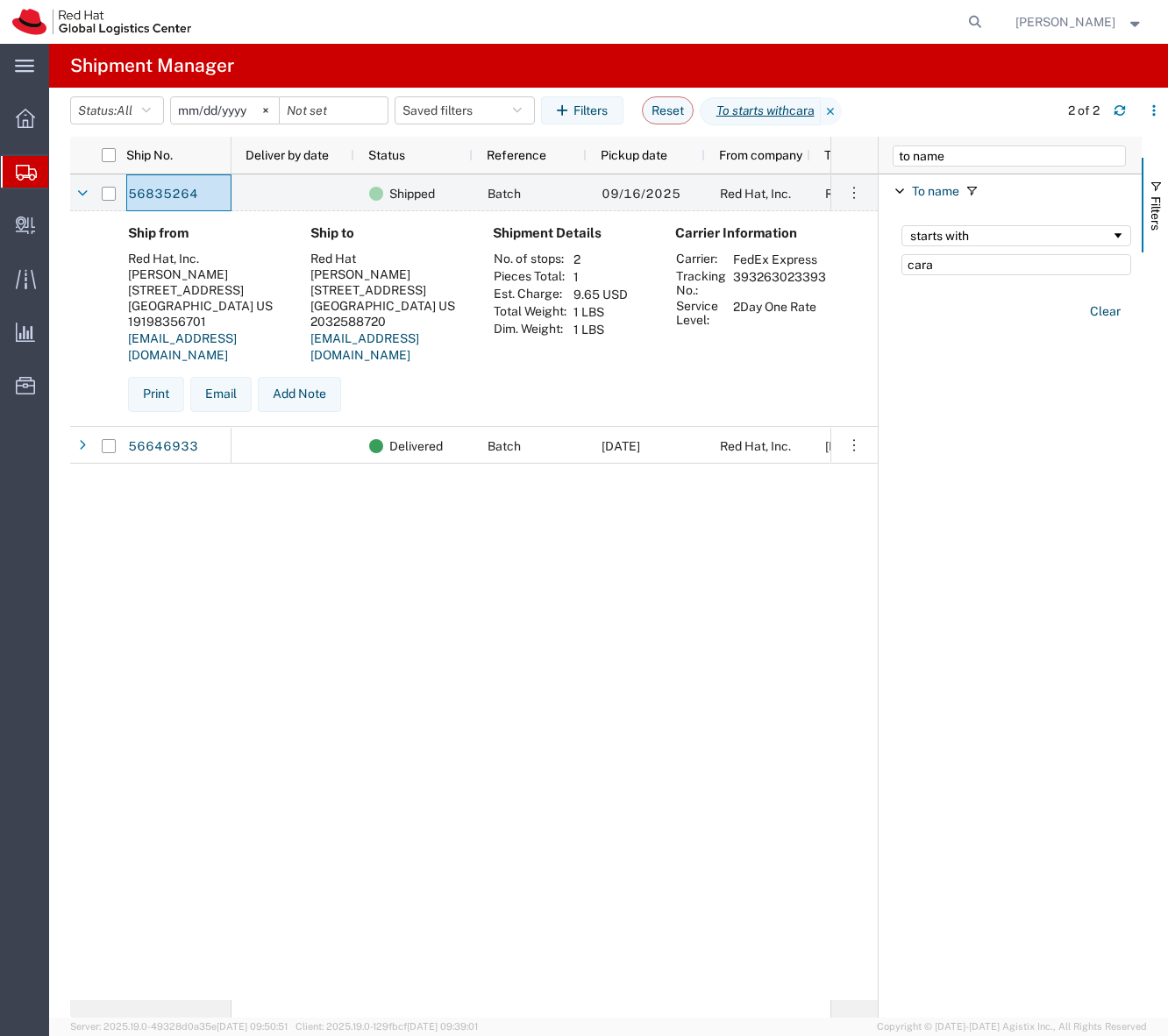
click at [910, 250] on div "starts with cara" at bounding box center [1016, 251] width 251 height 71
click at [914, 262] on input "cara" at bounding box center [1016, 264] width 230 height 21
click at [927, 268] on input "cara" at bounding box center [1016, 264] width 230 height 21
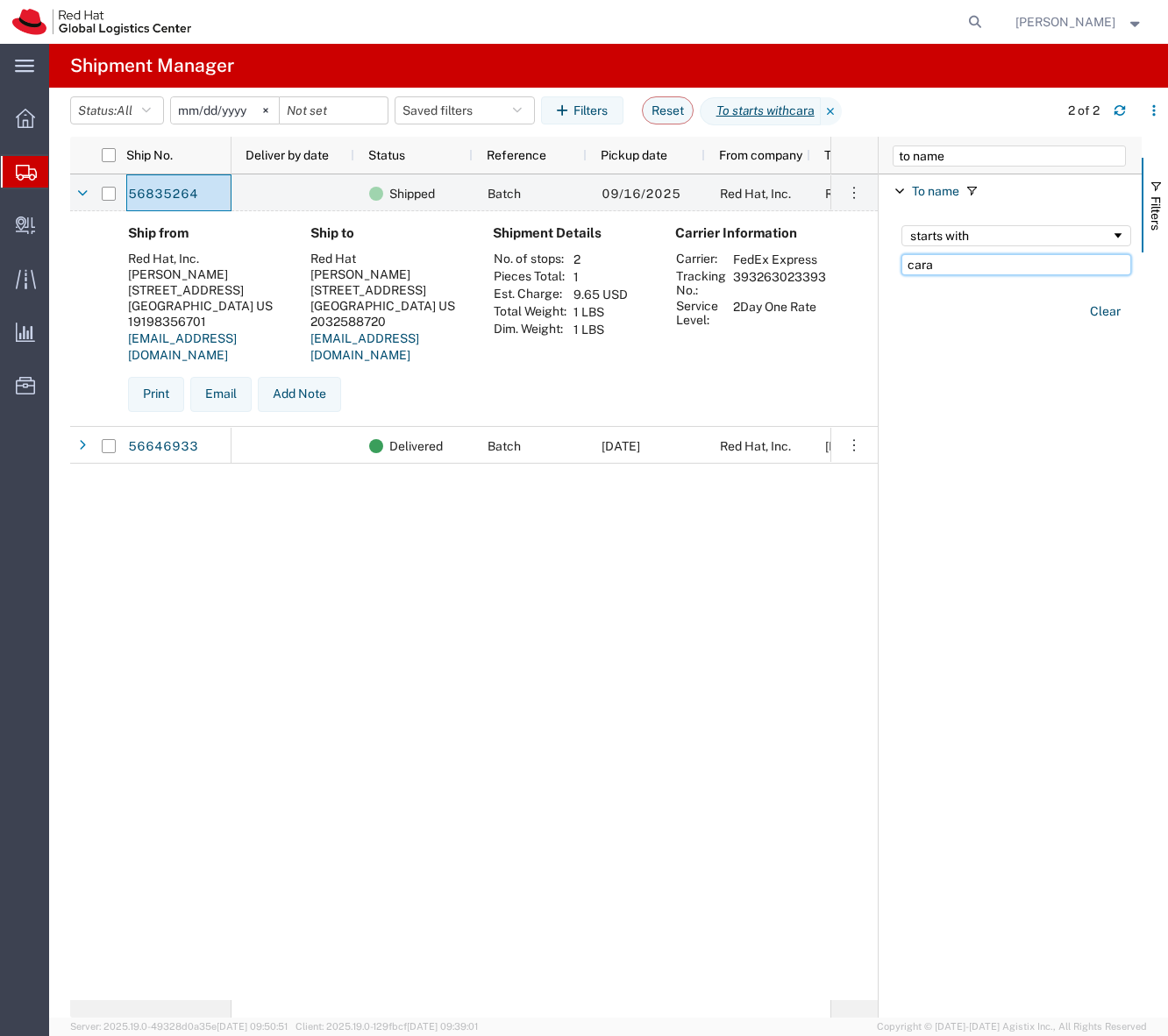
click at [927, 268] on input "cara" at bounding box center [1016, 264] width 230 height 21
type input "elizabeth"
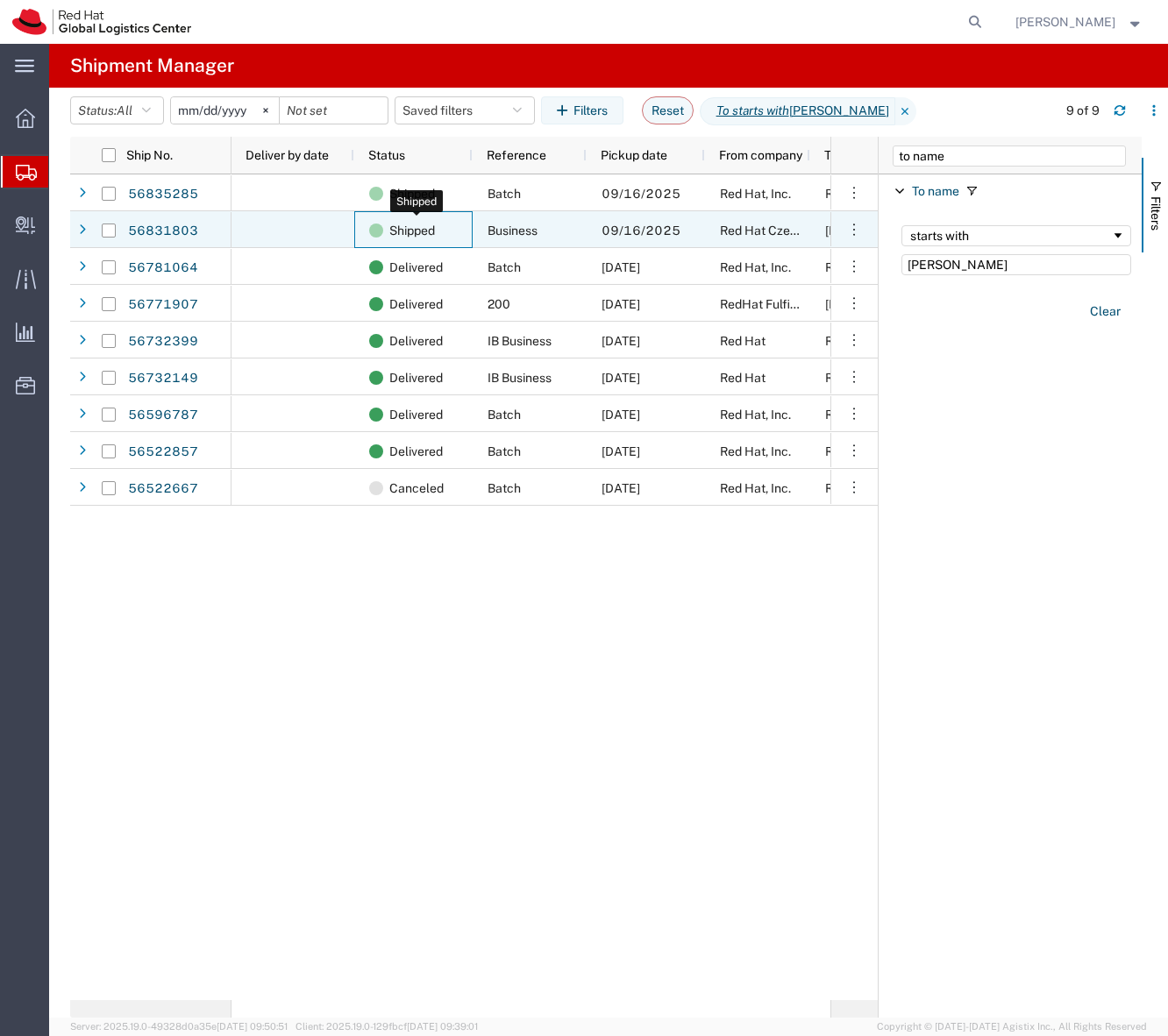
click at [405, 236] on span "Shipped" at bounding box center [412, 231] width 46 height 36
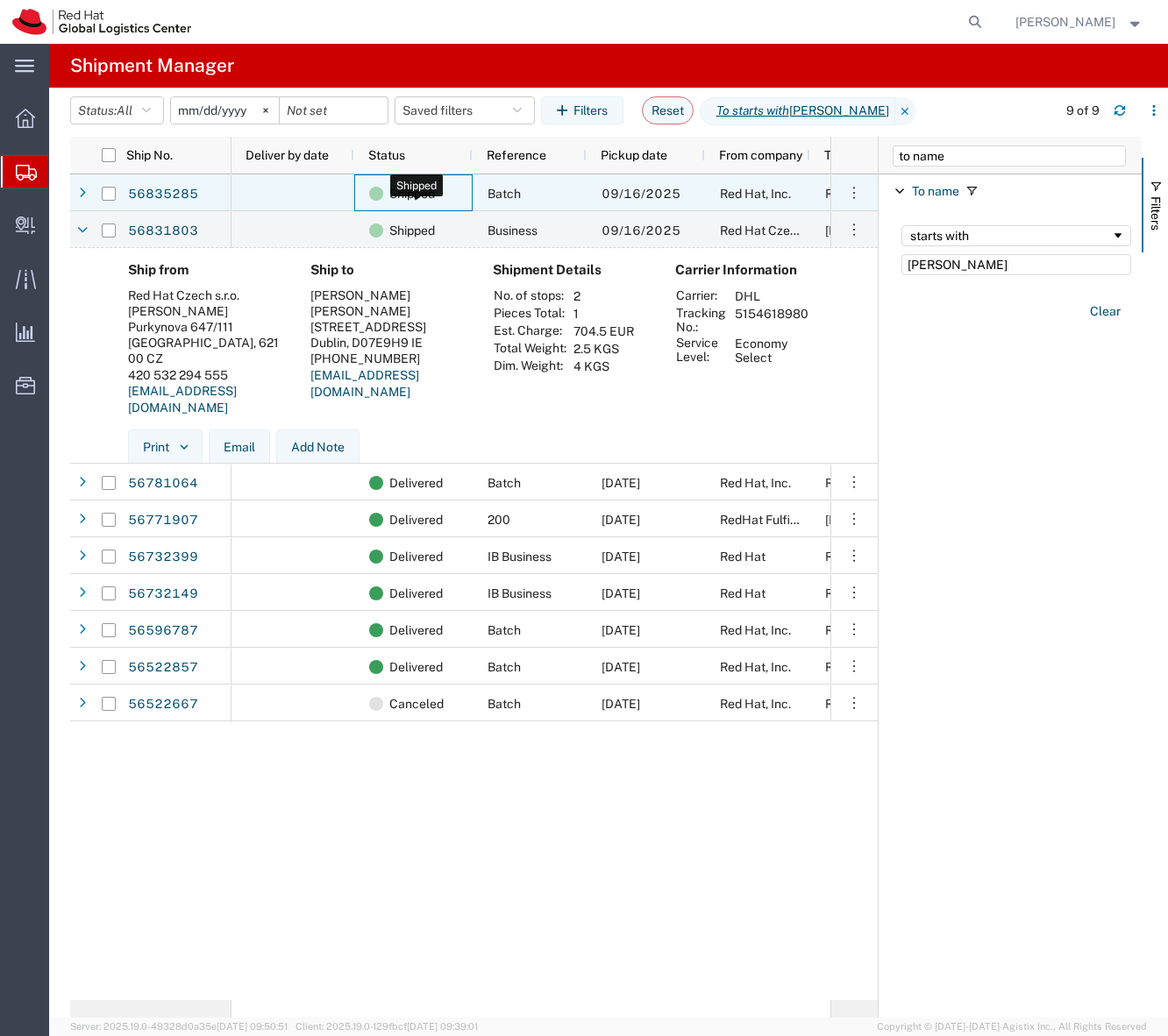
click at [443, 188] on div "Shipped" at bounding box center [416, 193] width 96 height 36
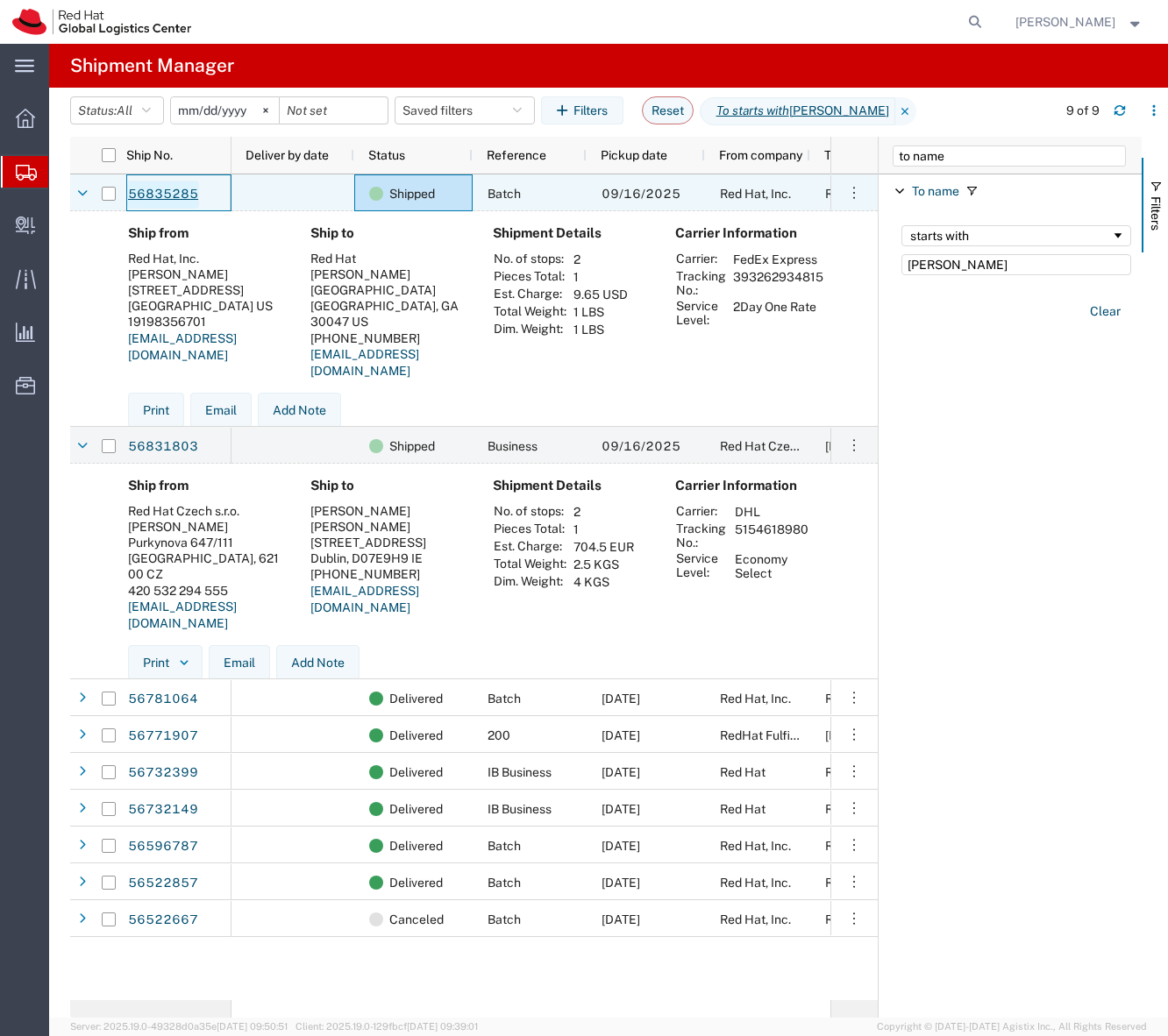
click at [141, 194] on link "56835285" at bounding box center [163, 194] width 72 height 28
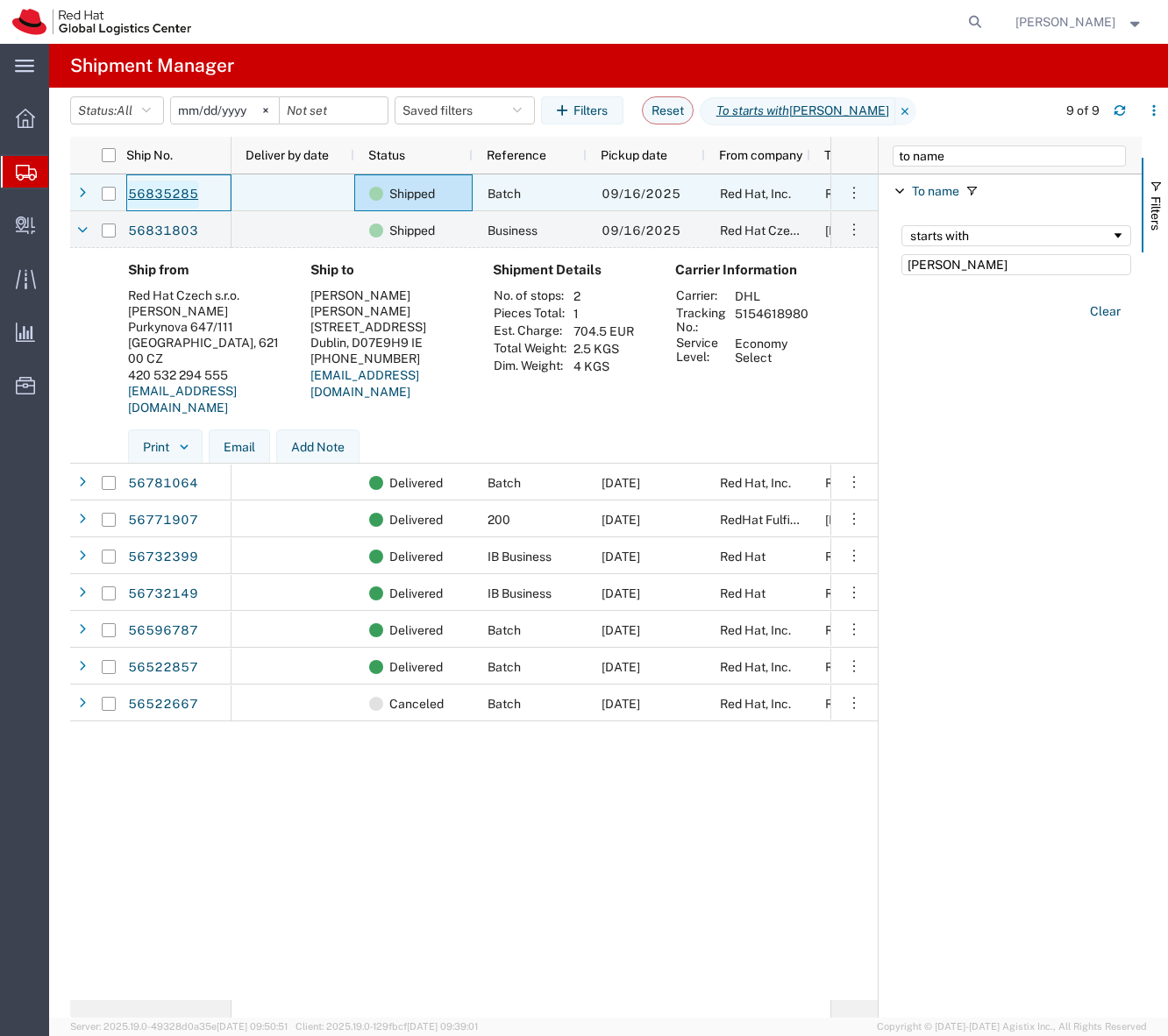
click at [174, 197] on link "56835285" at bounding box center [163, 194] width 72 height 28
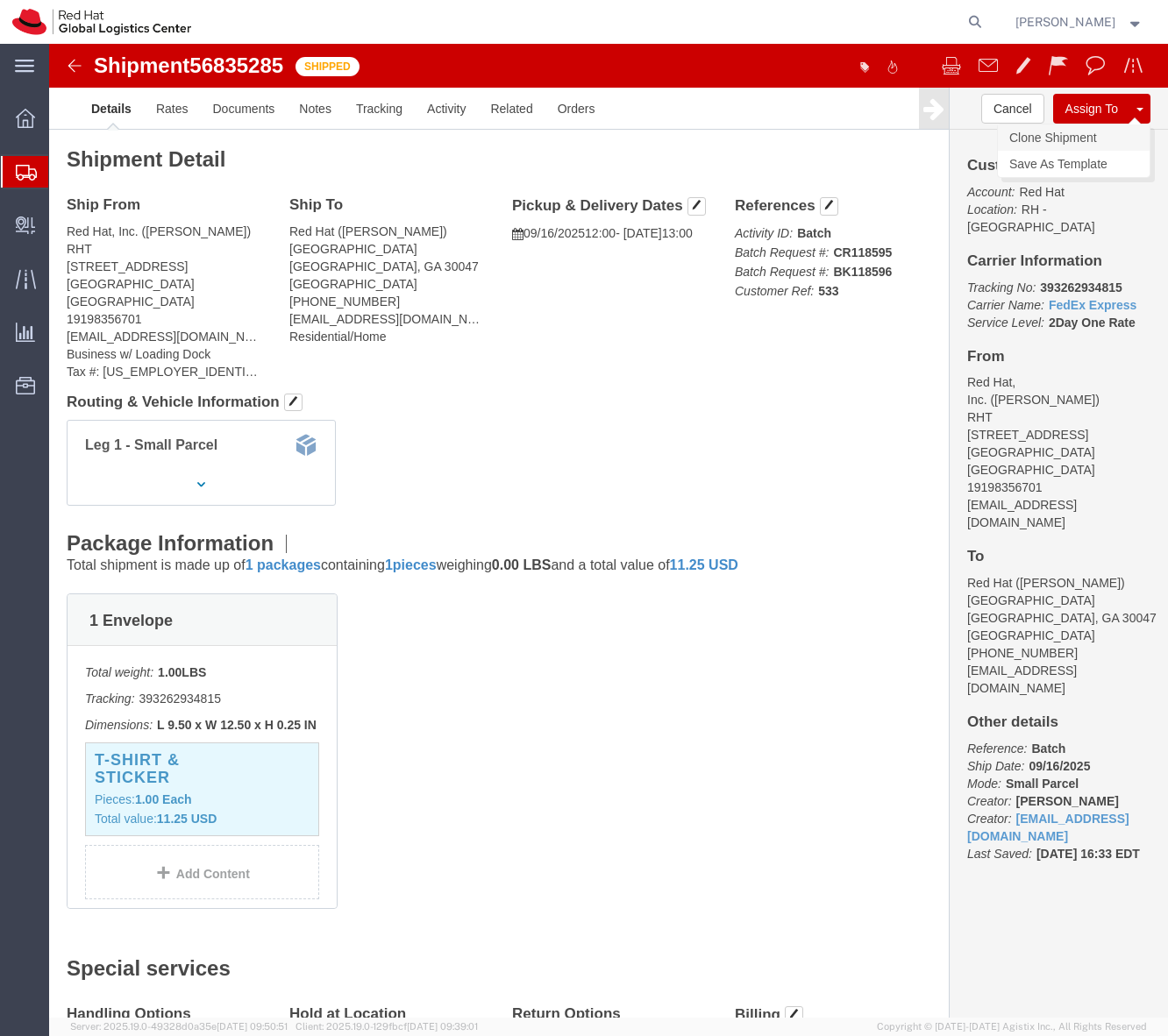
click link "Clone Shipment"
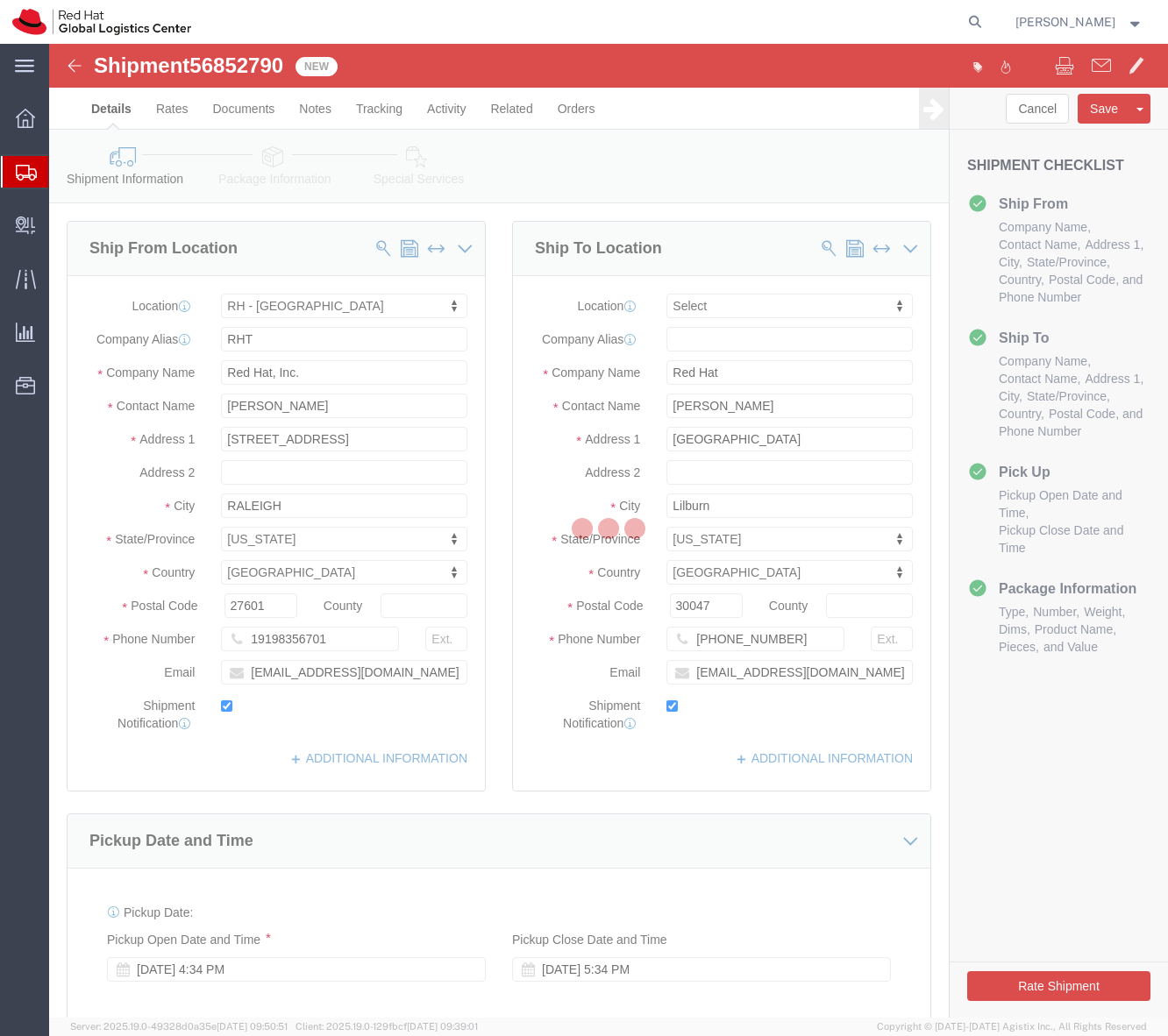
select select "38014"
select select
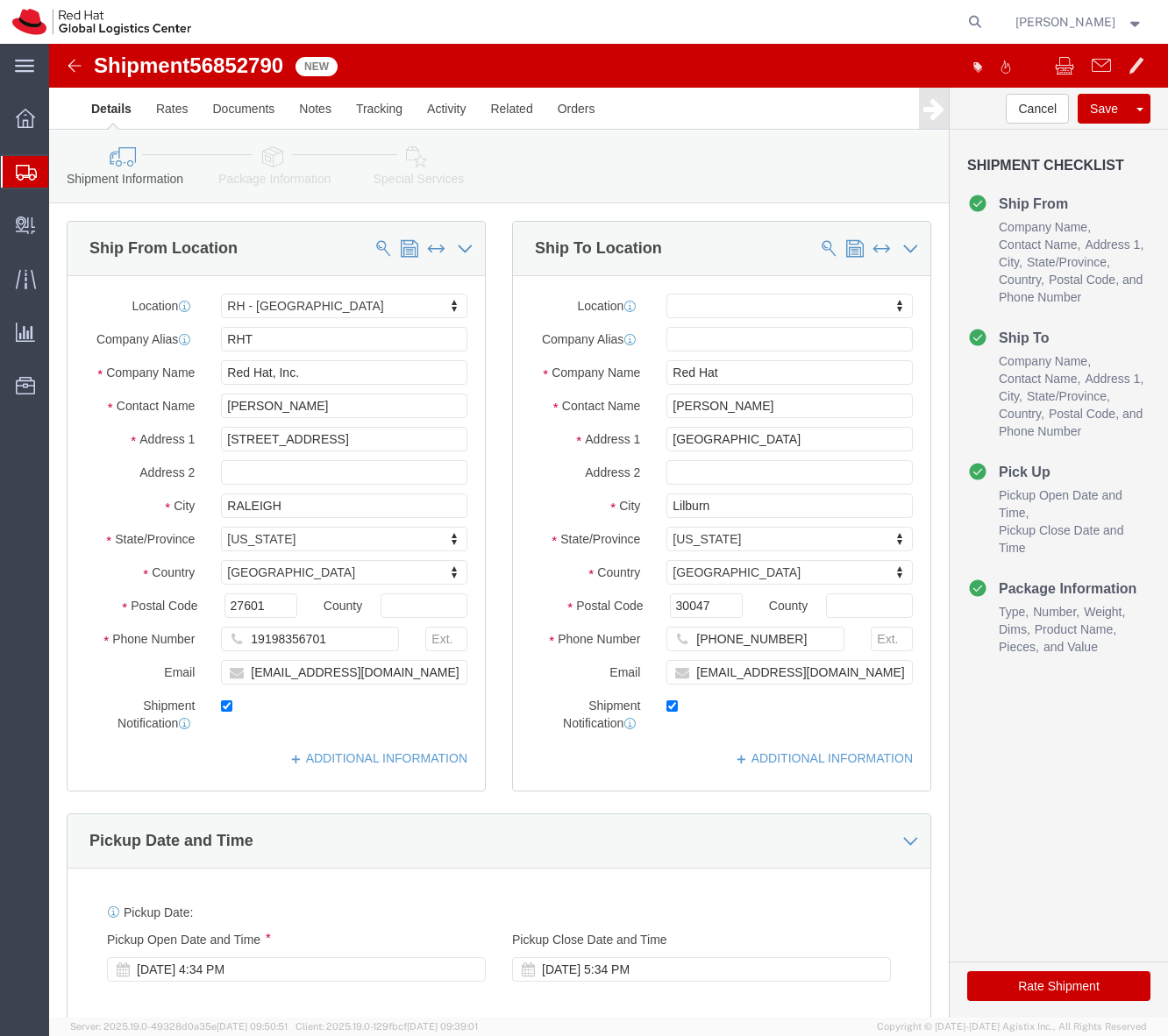
click button "Rate Shipment"
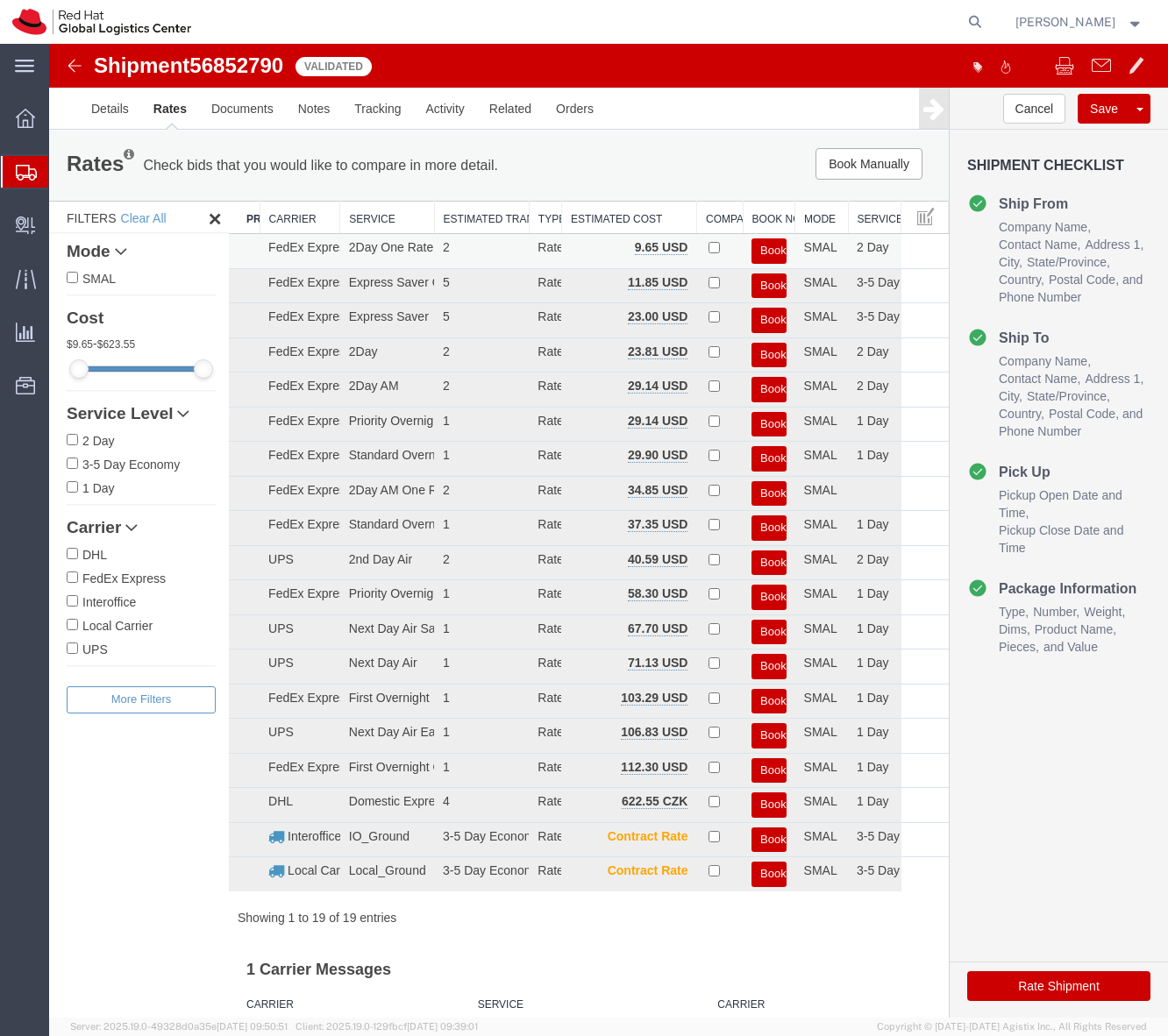
click at [753, 256] on button "Book" at bounding box center [769, 251] width 35 height 26
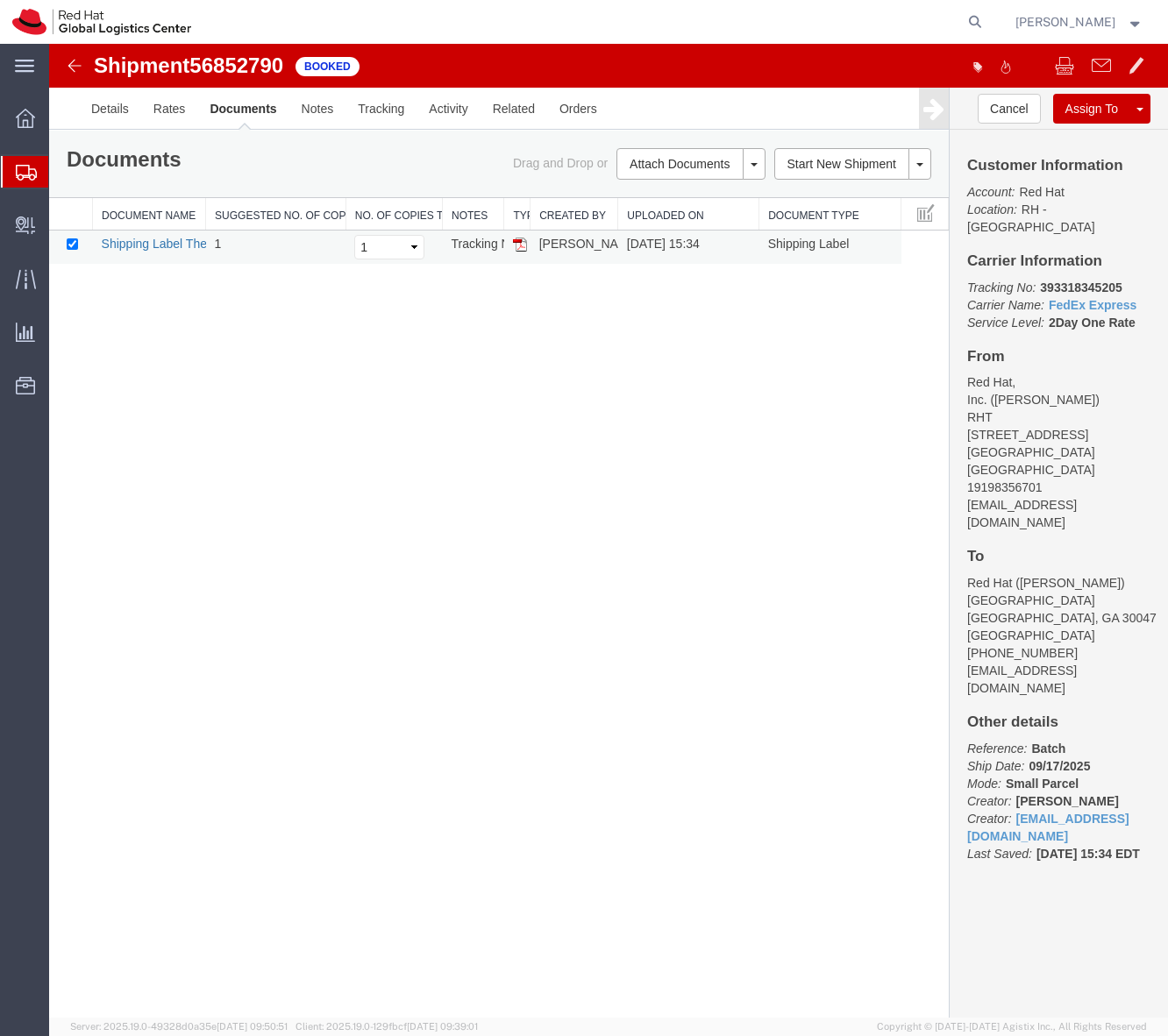
click at [175, 251] on link "Shipping Label Thermal" at bounding box center [167, 243] width 129 height 14
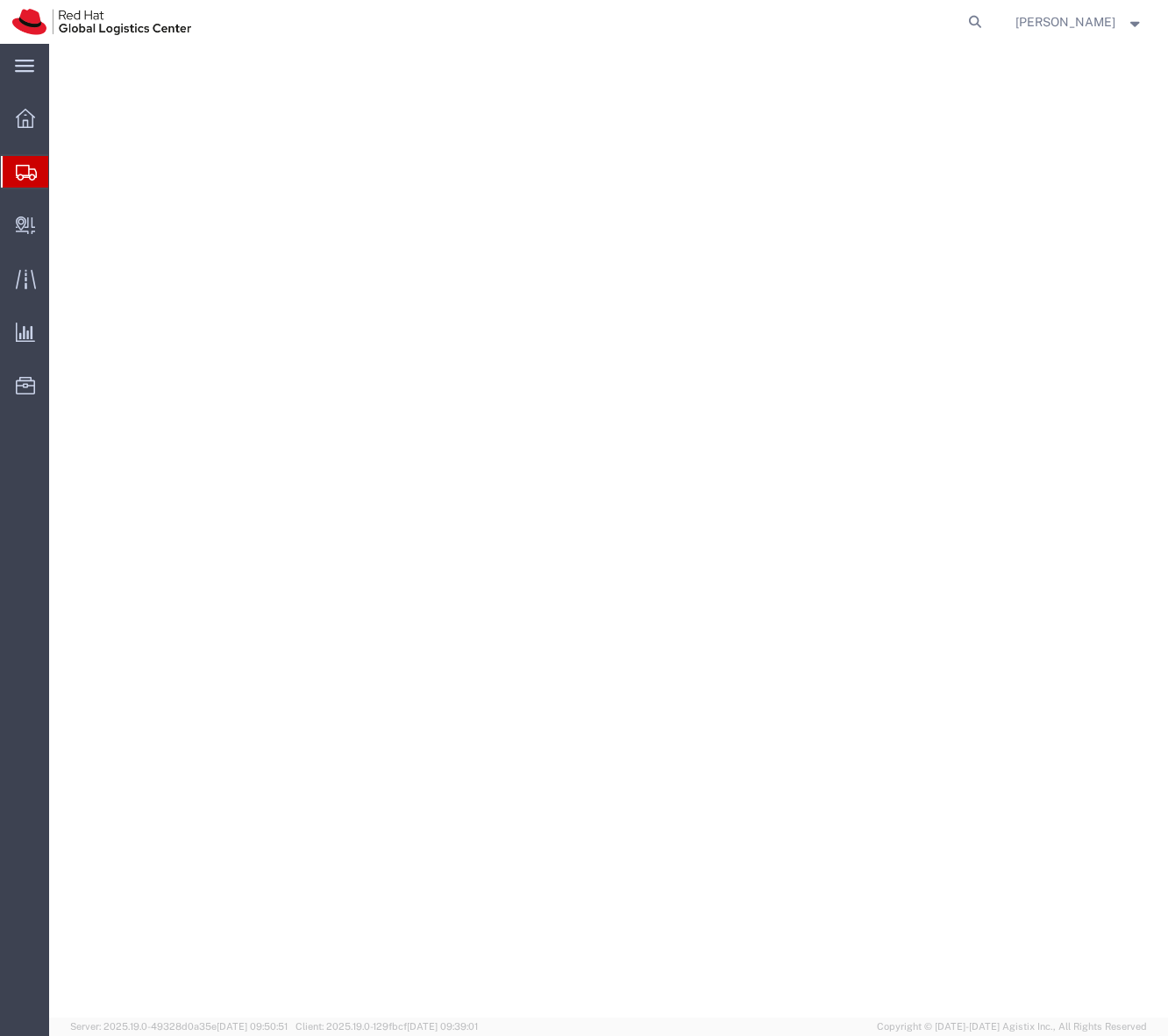
select select
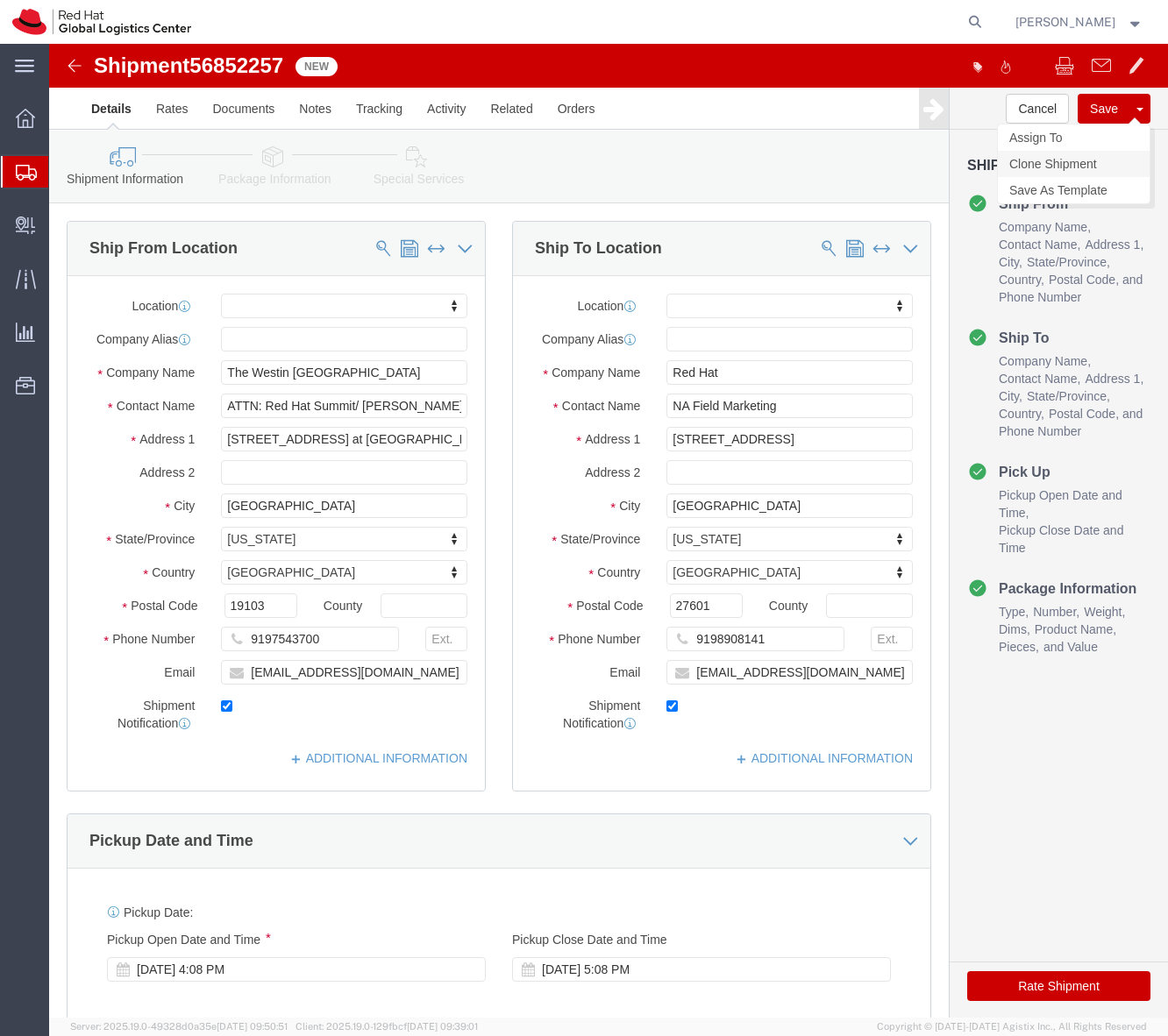
click link "Clone Shipment"
click link "Package Information"
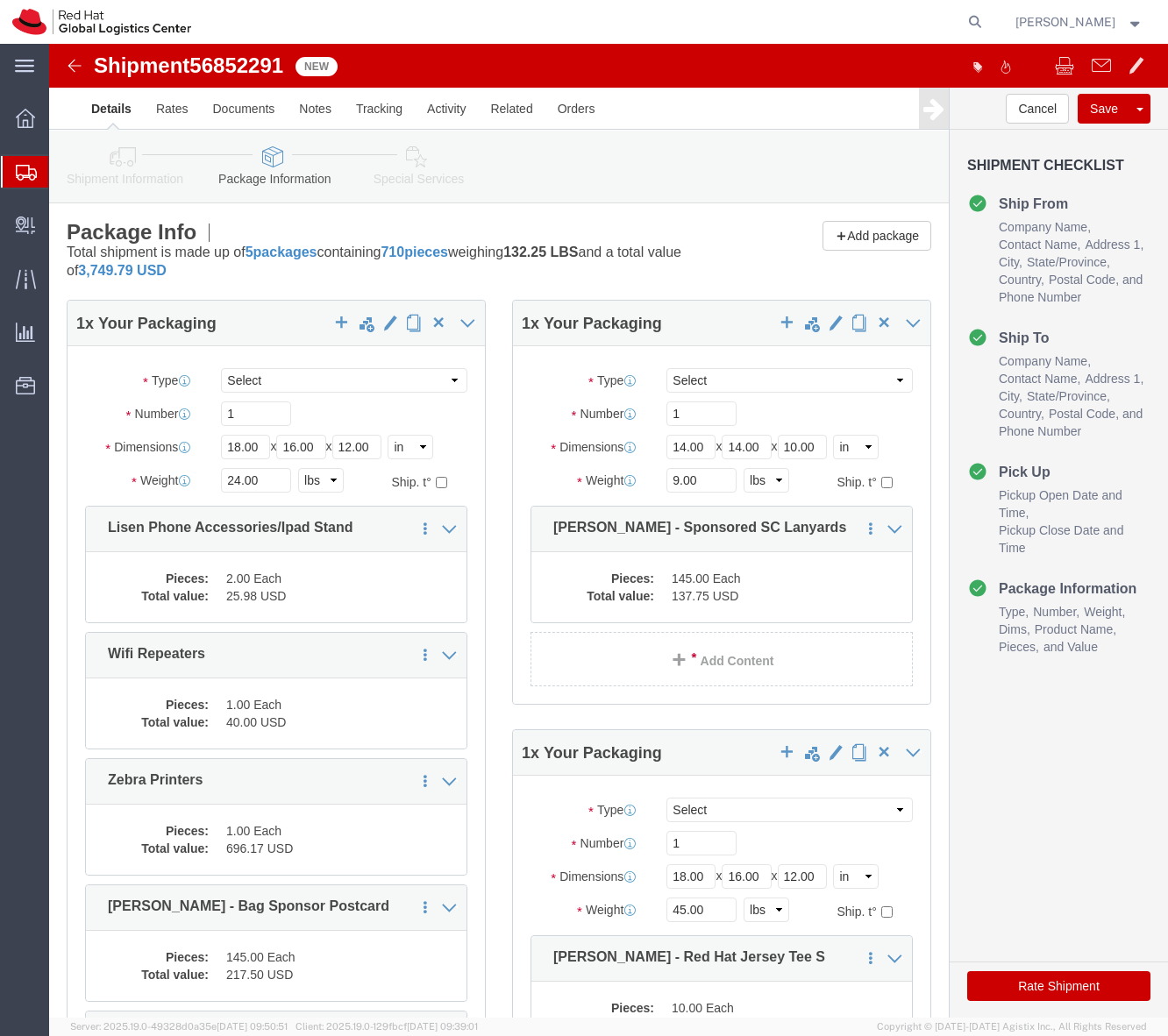
scroll to position [29, 0]
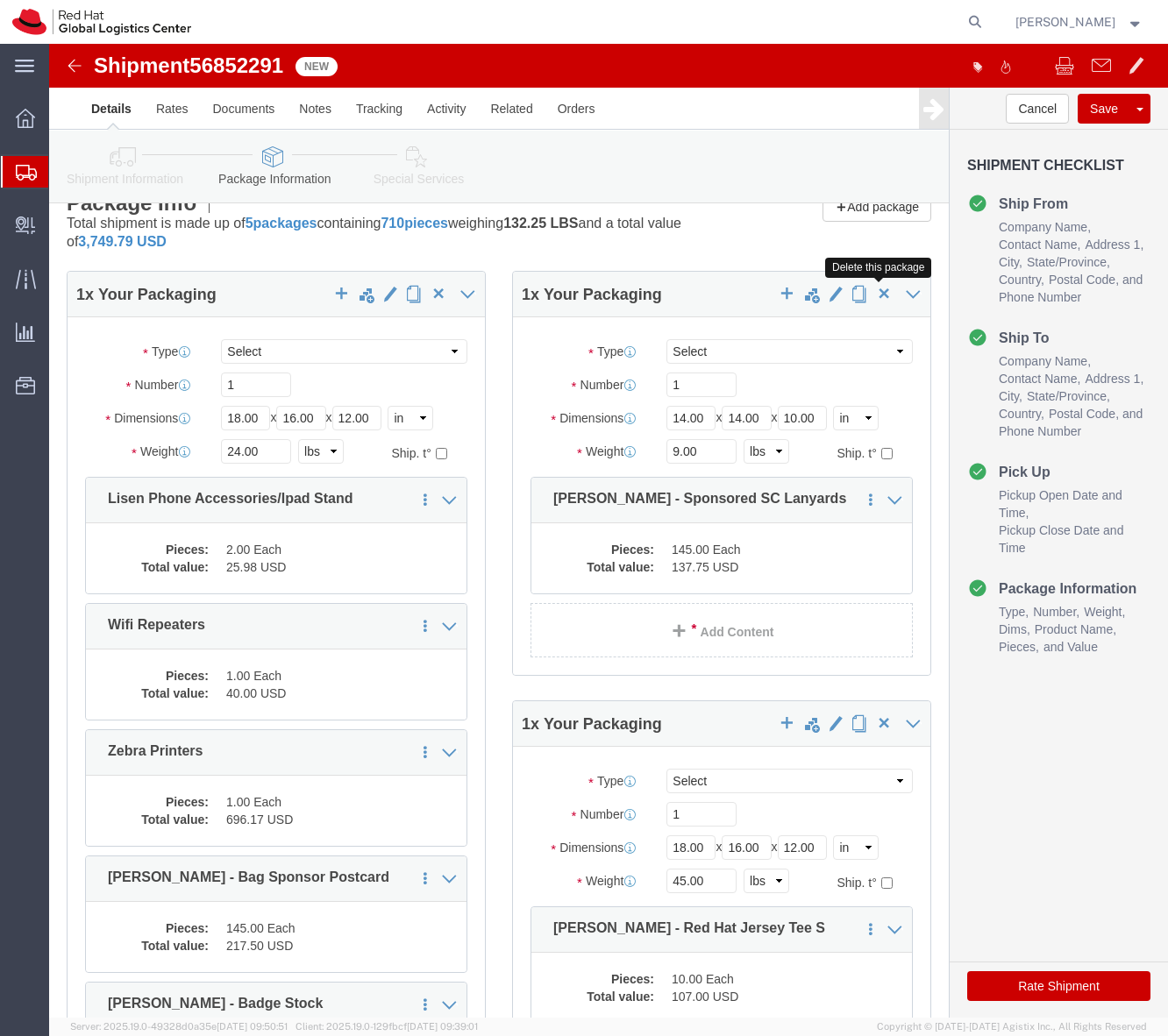
click span "button"
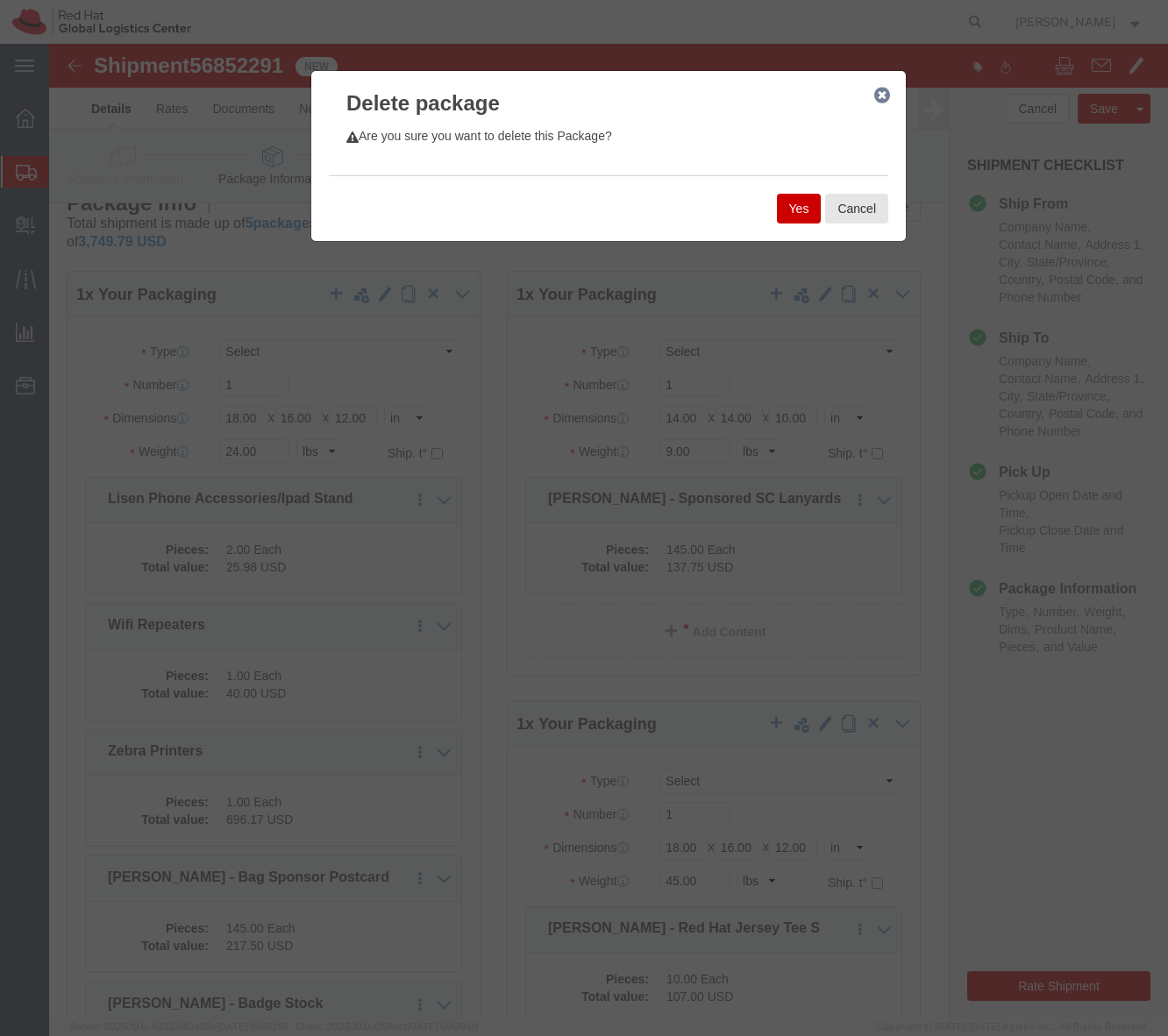
click button "Yes"
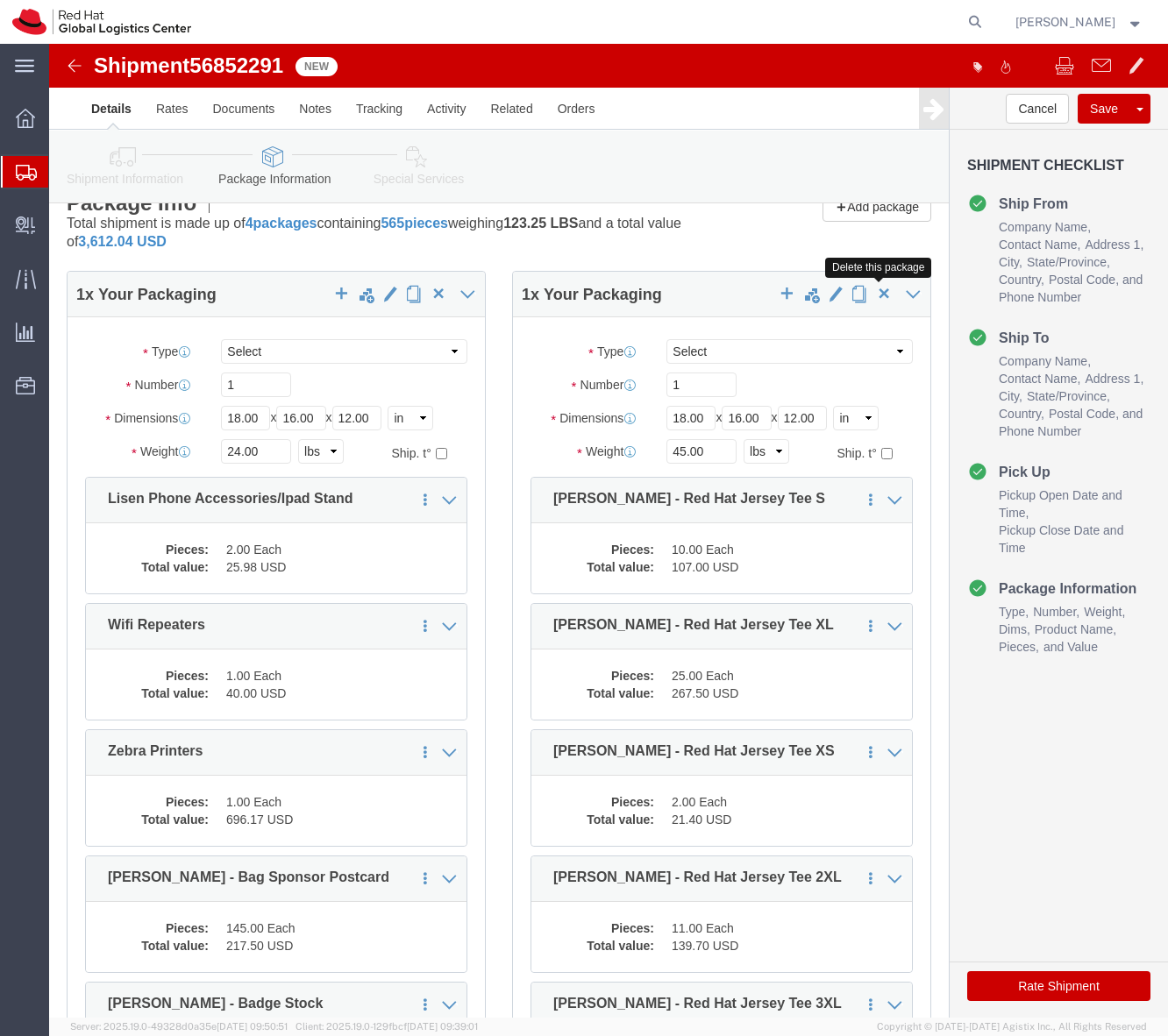
click span "button"
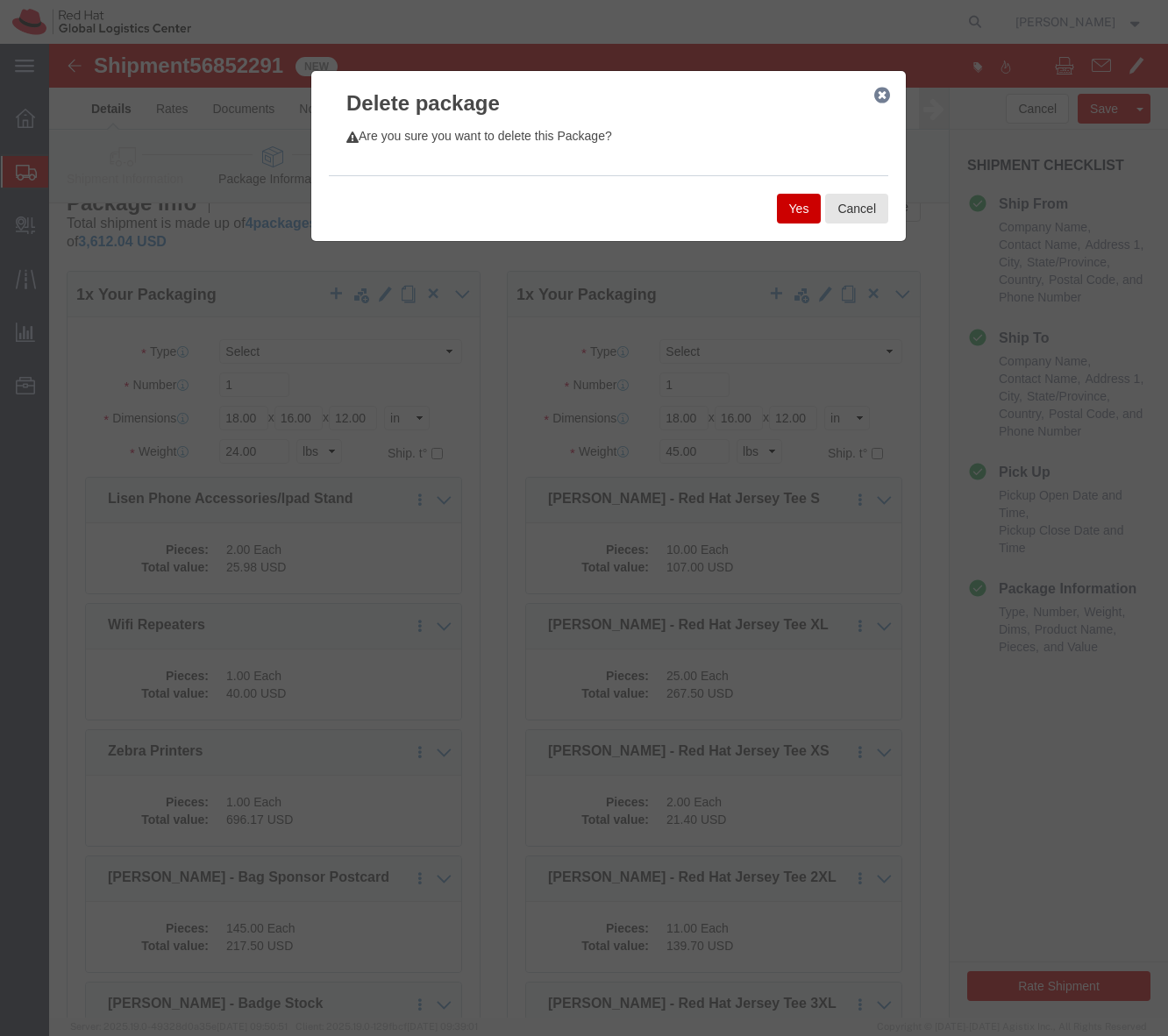
click button "Yes"
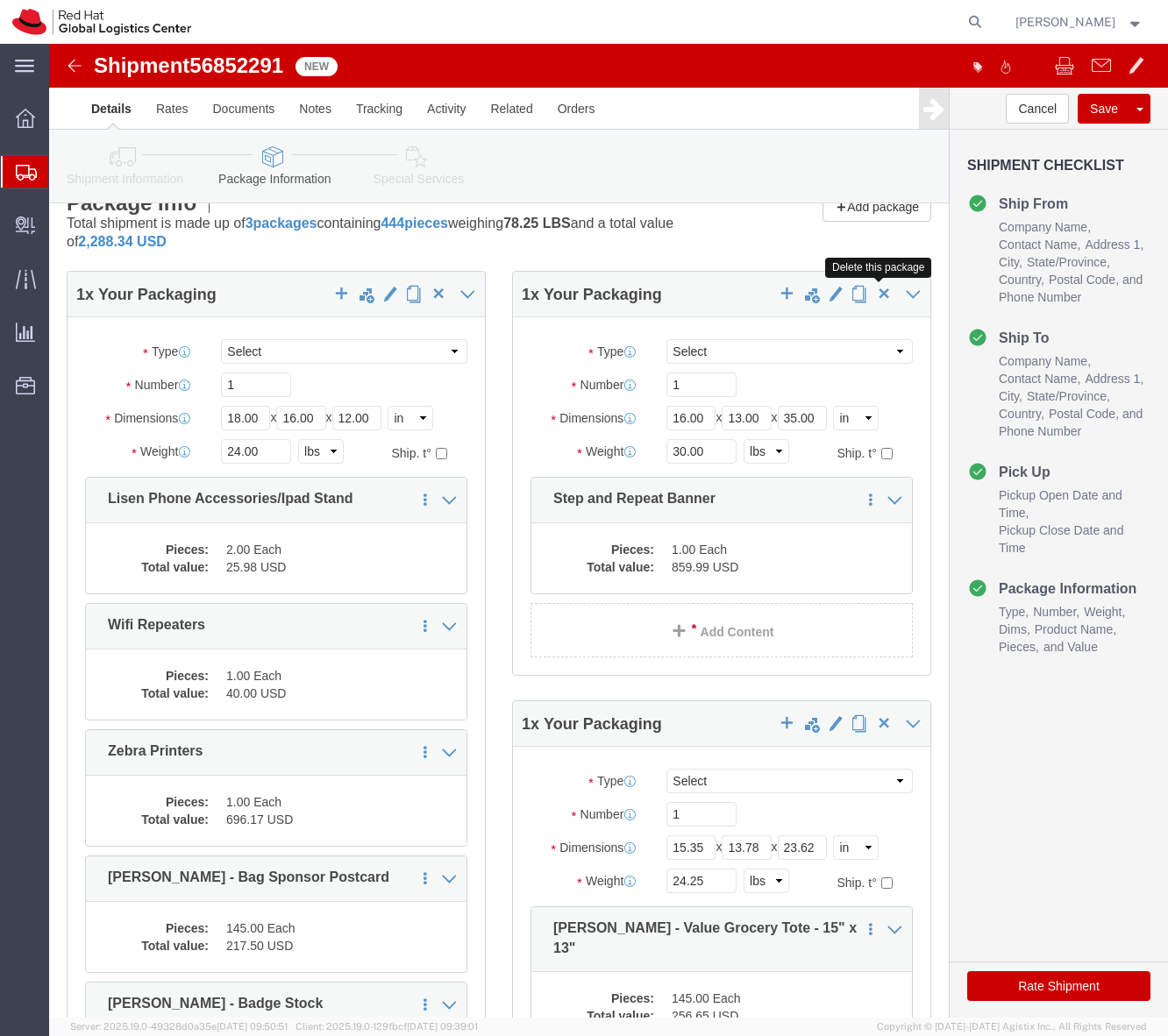
click span "button"
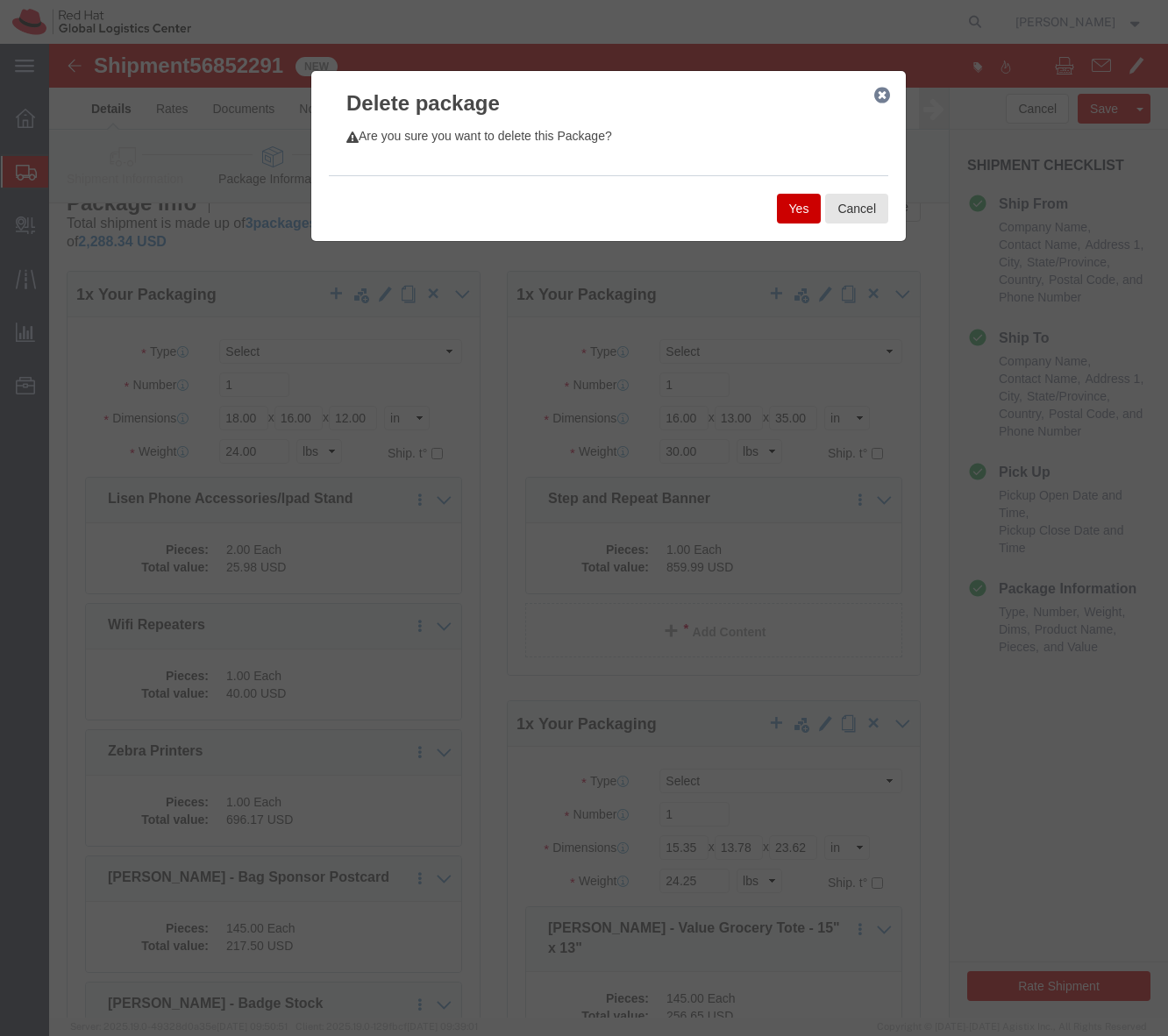
click button "Yes"
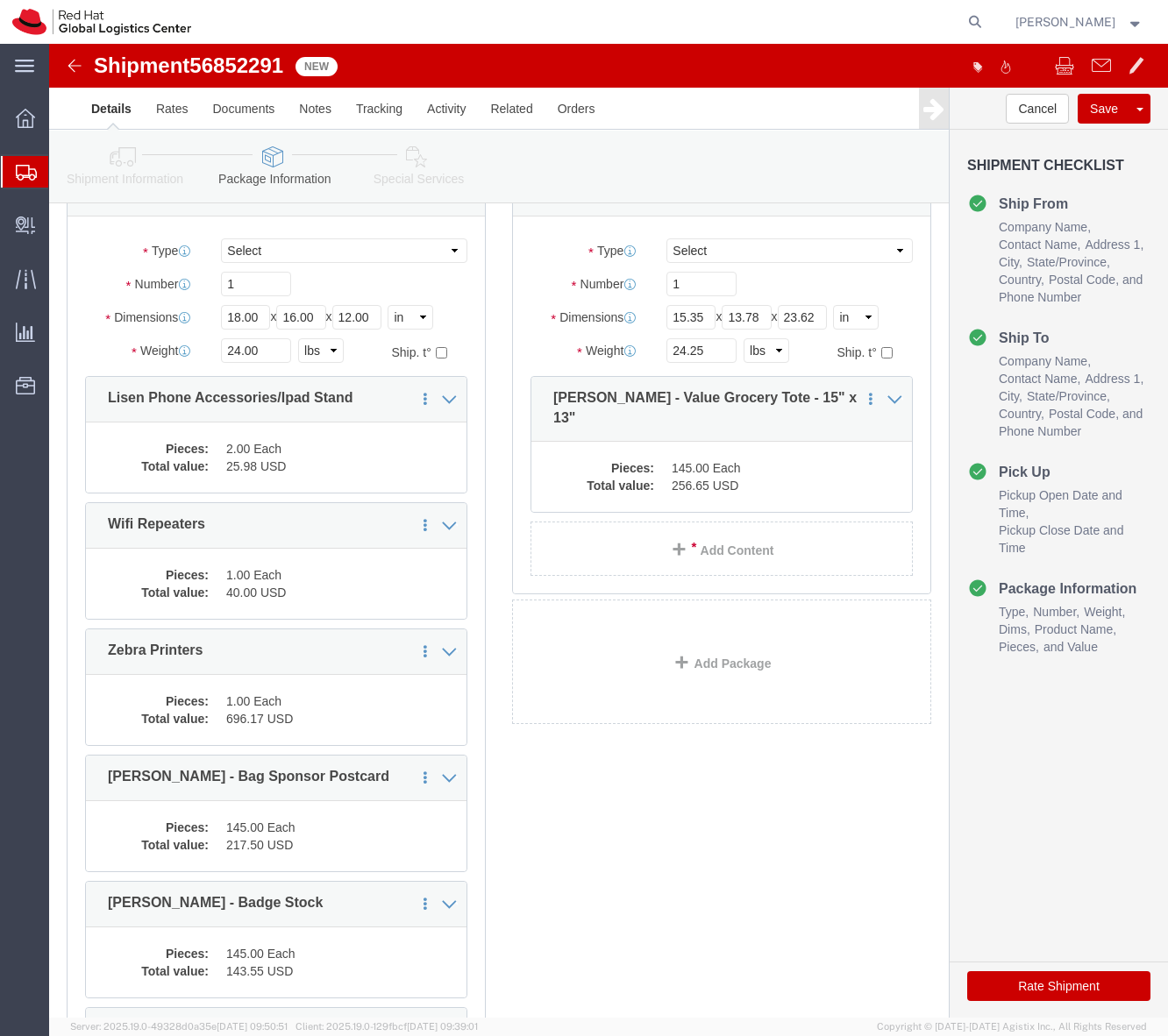
scroll to position [0, 0]
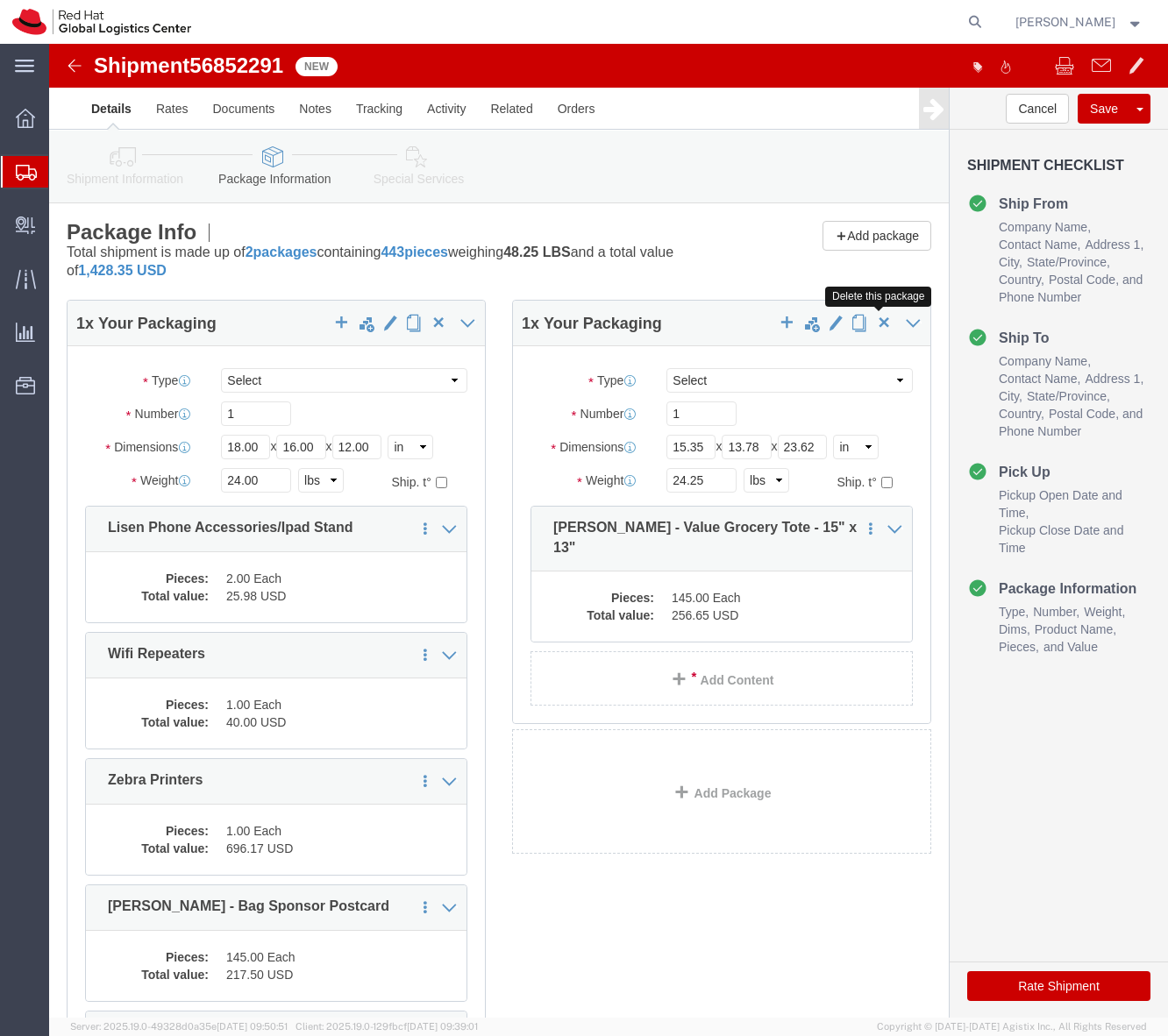
click span "button"
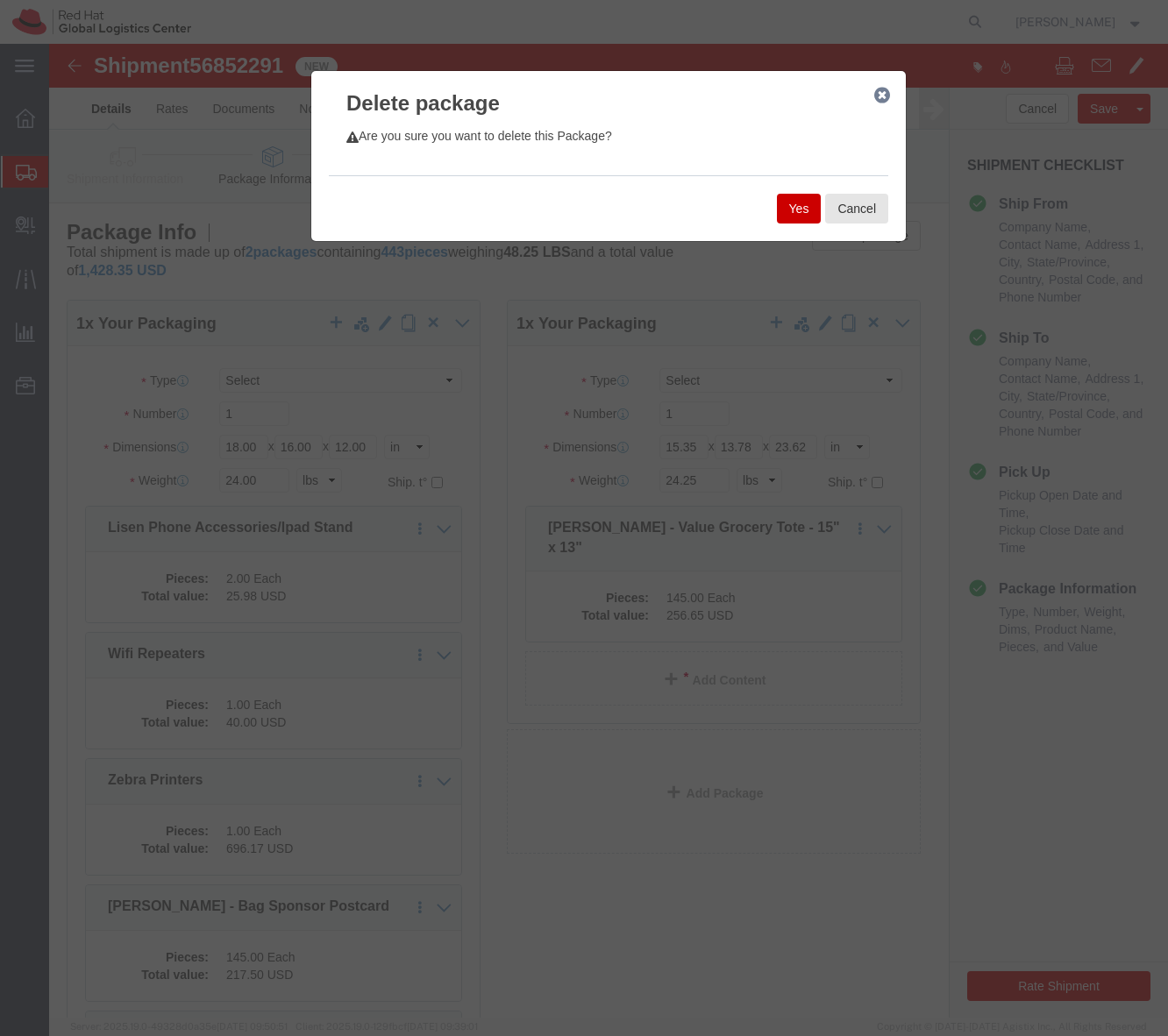
click button "Yes"
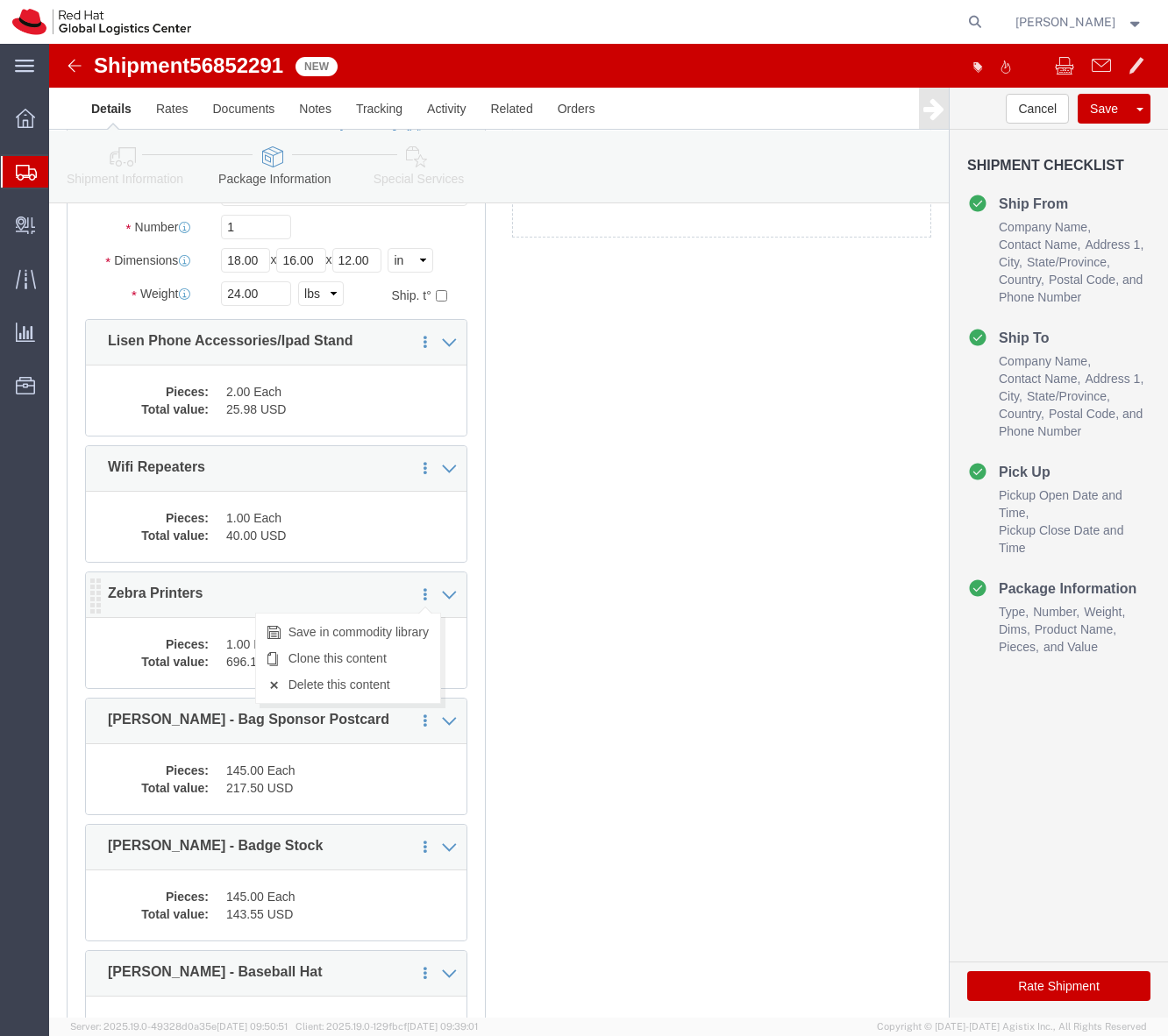
scroll to position [380, 0]
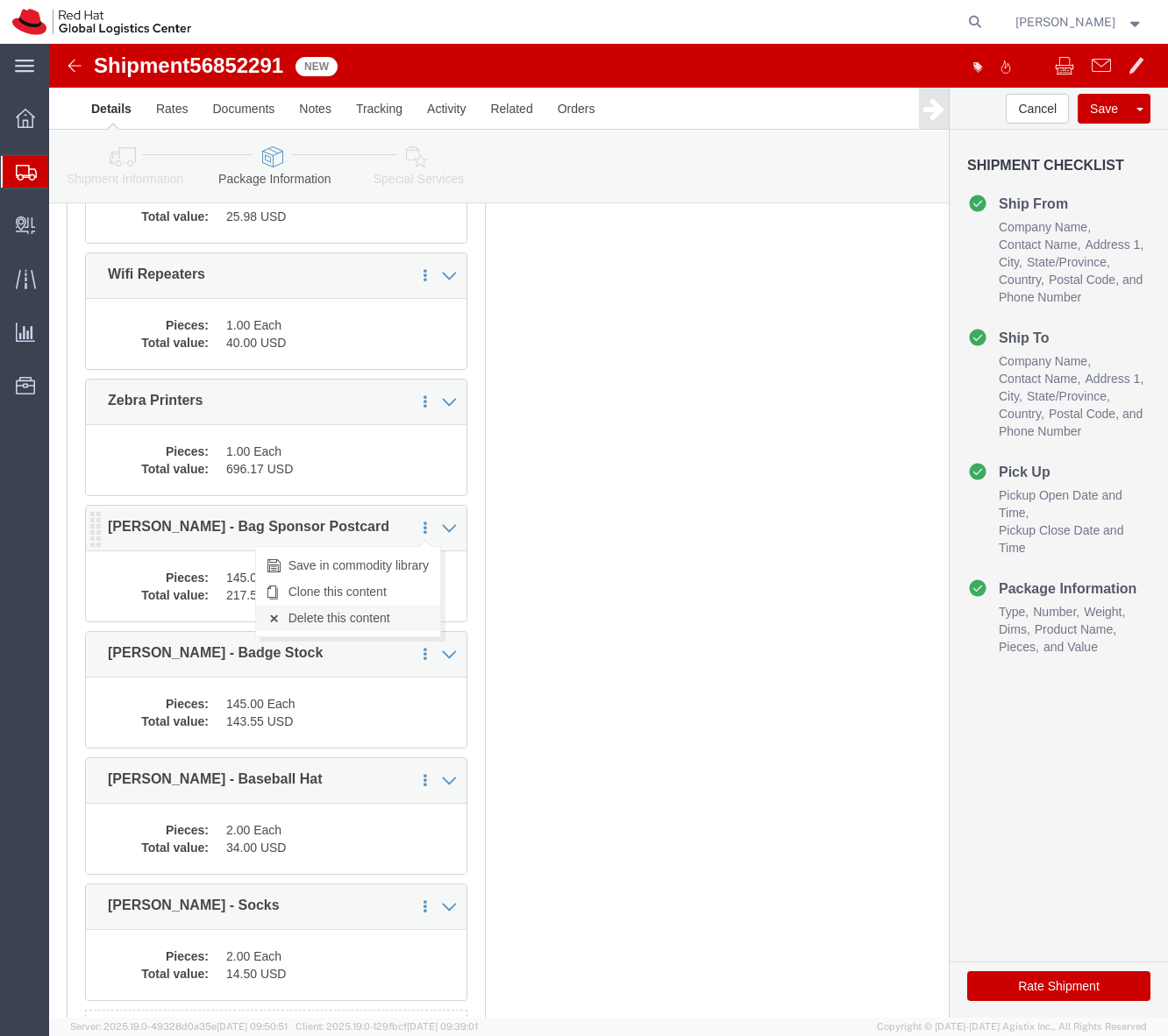
click link "Delete this content"
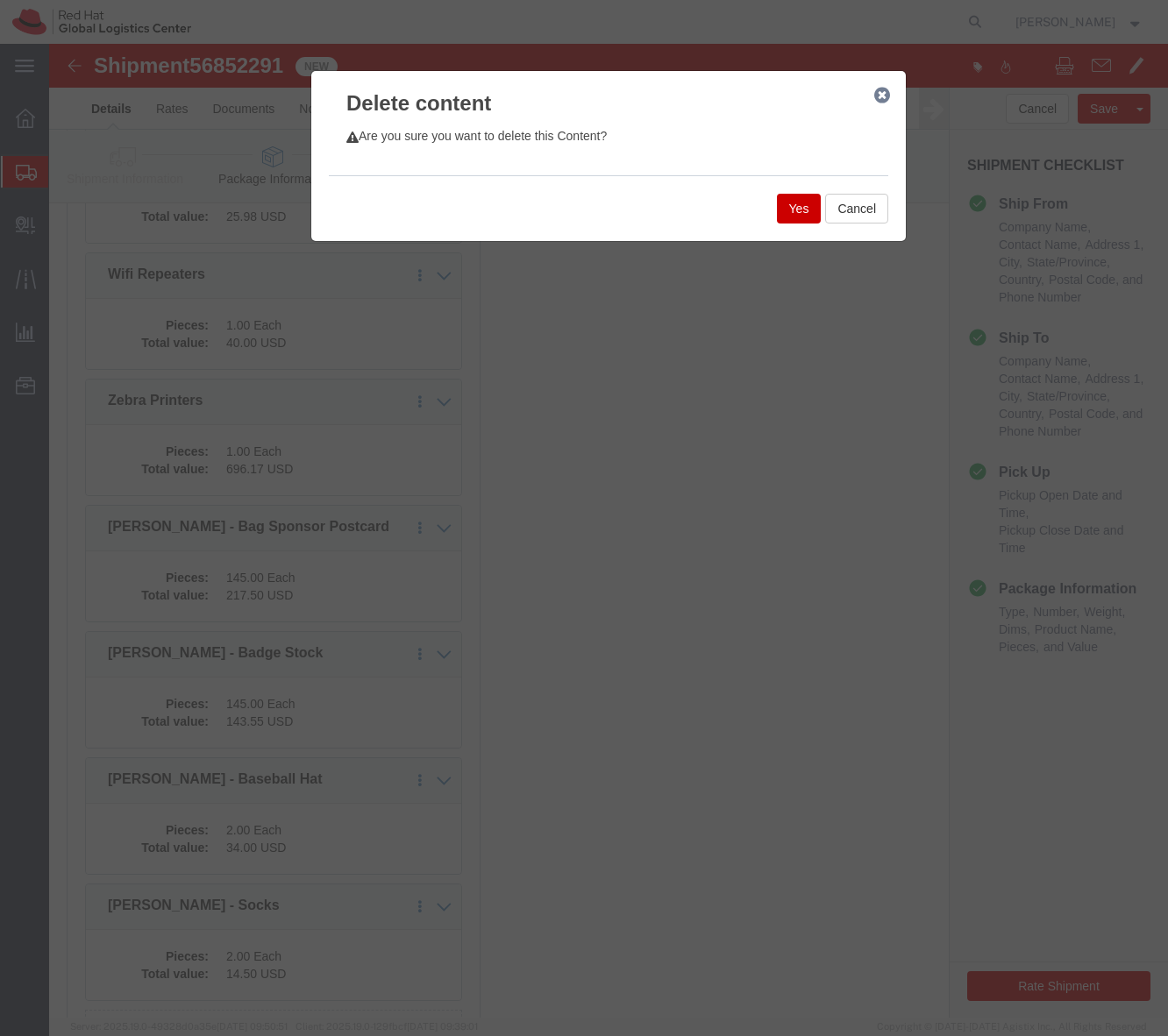
click button "Yes"
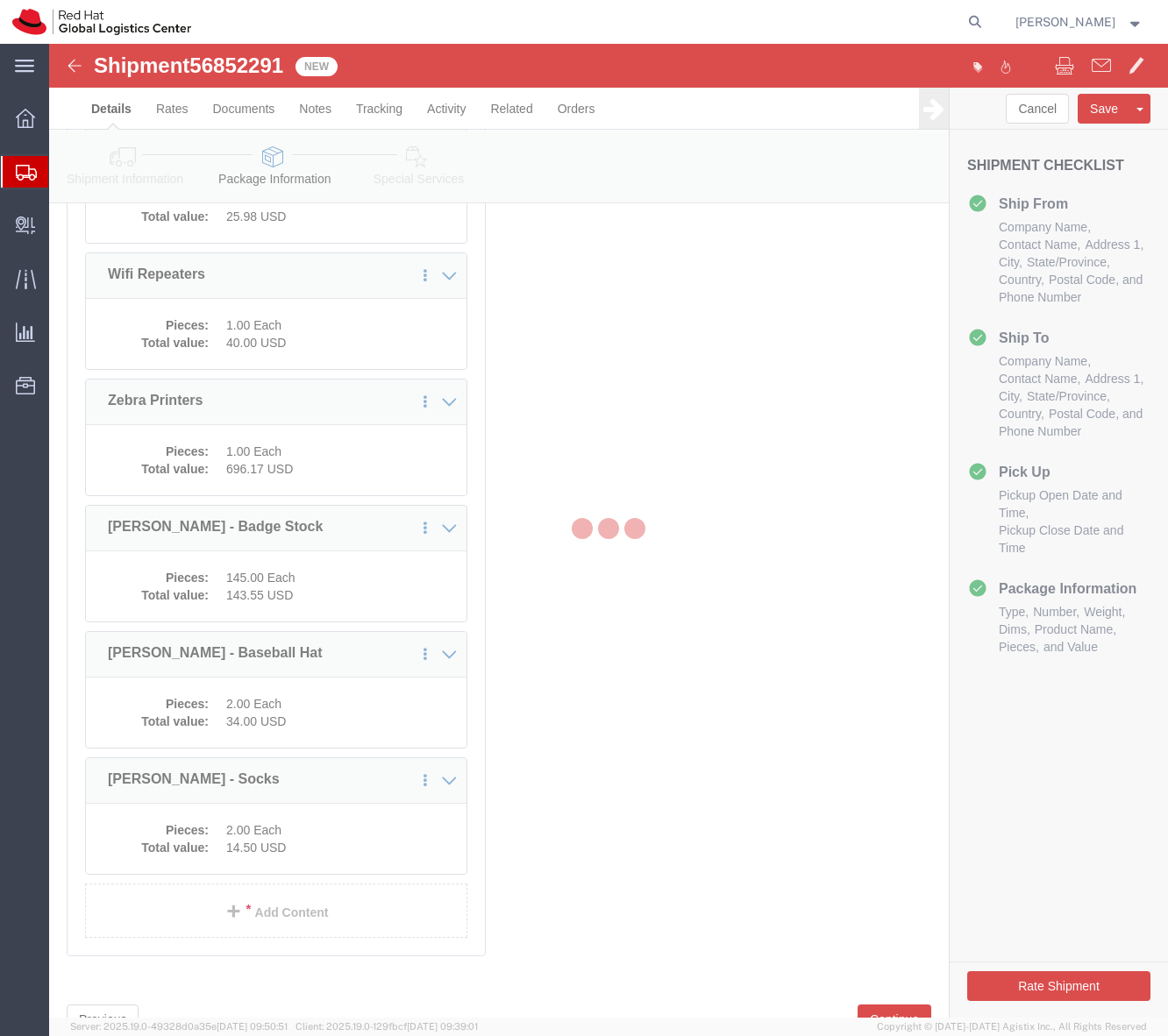
scroll to position [348, 0]
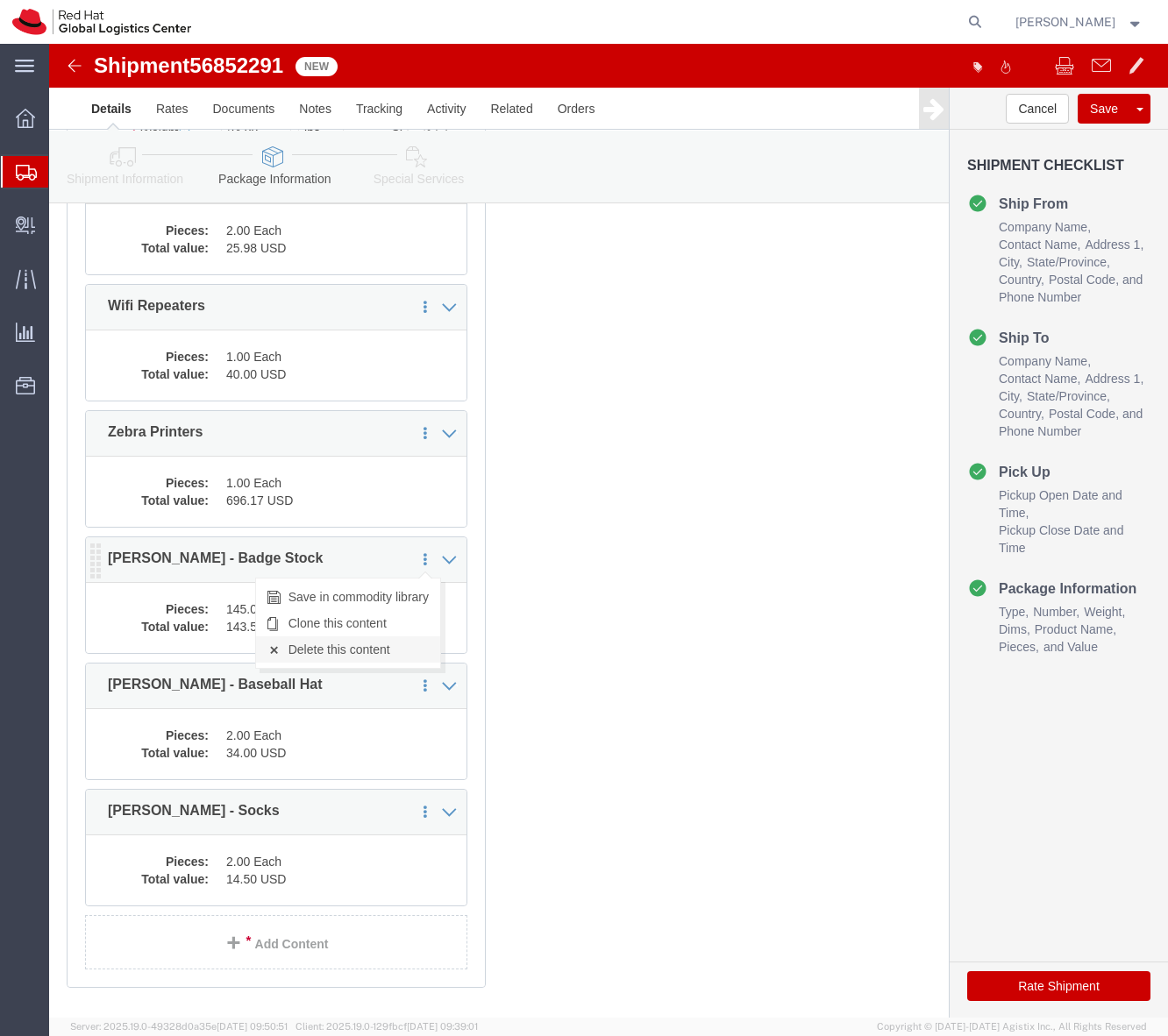
click link "Delete this content"
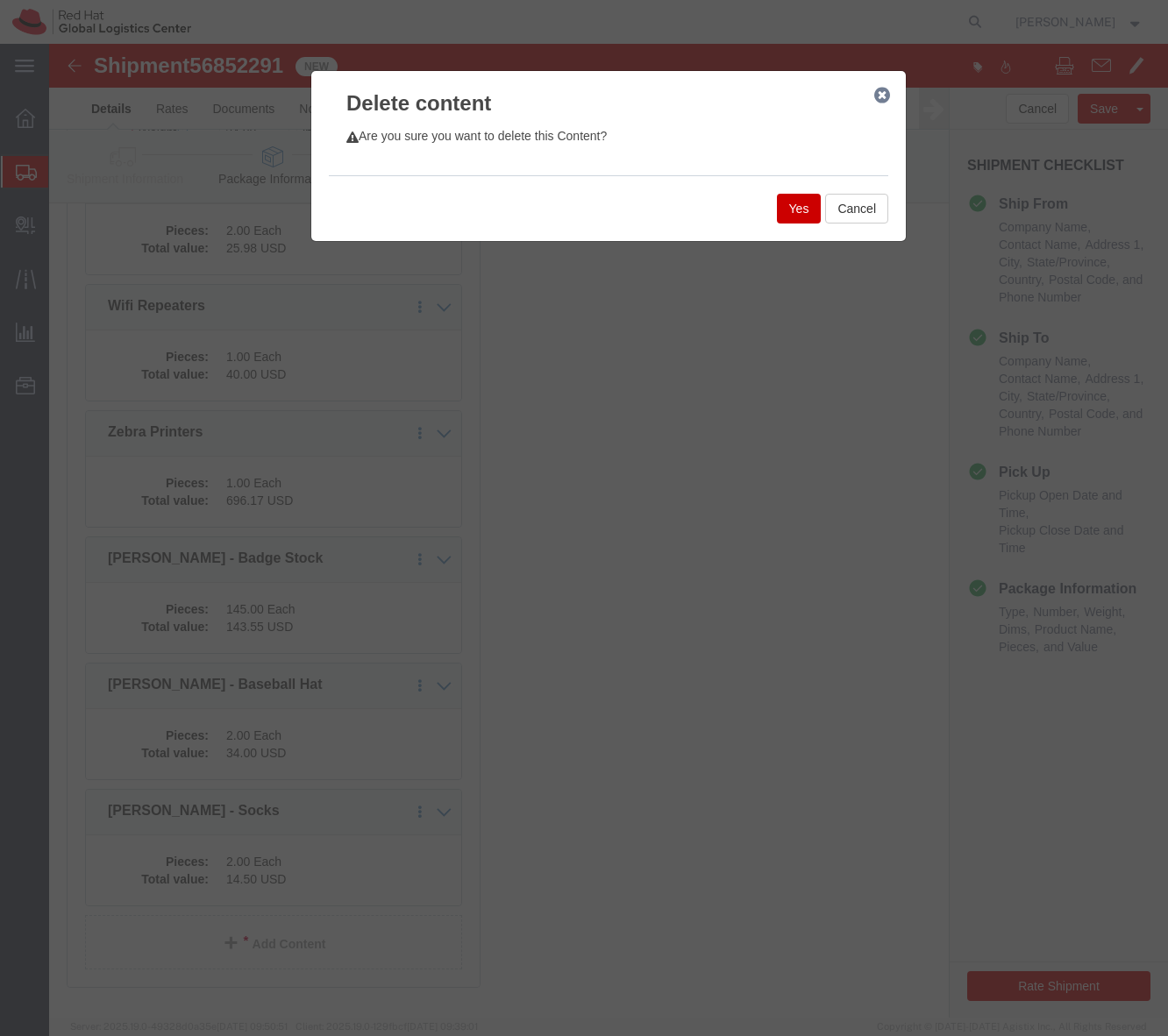
click button "Yes"
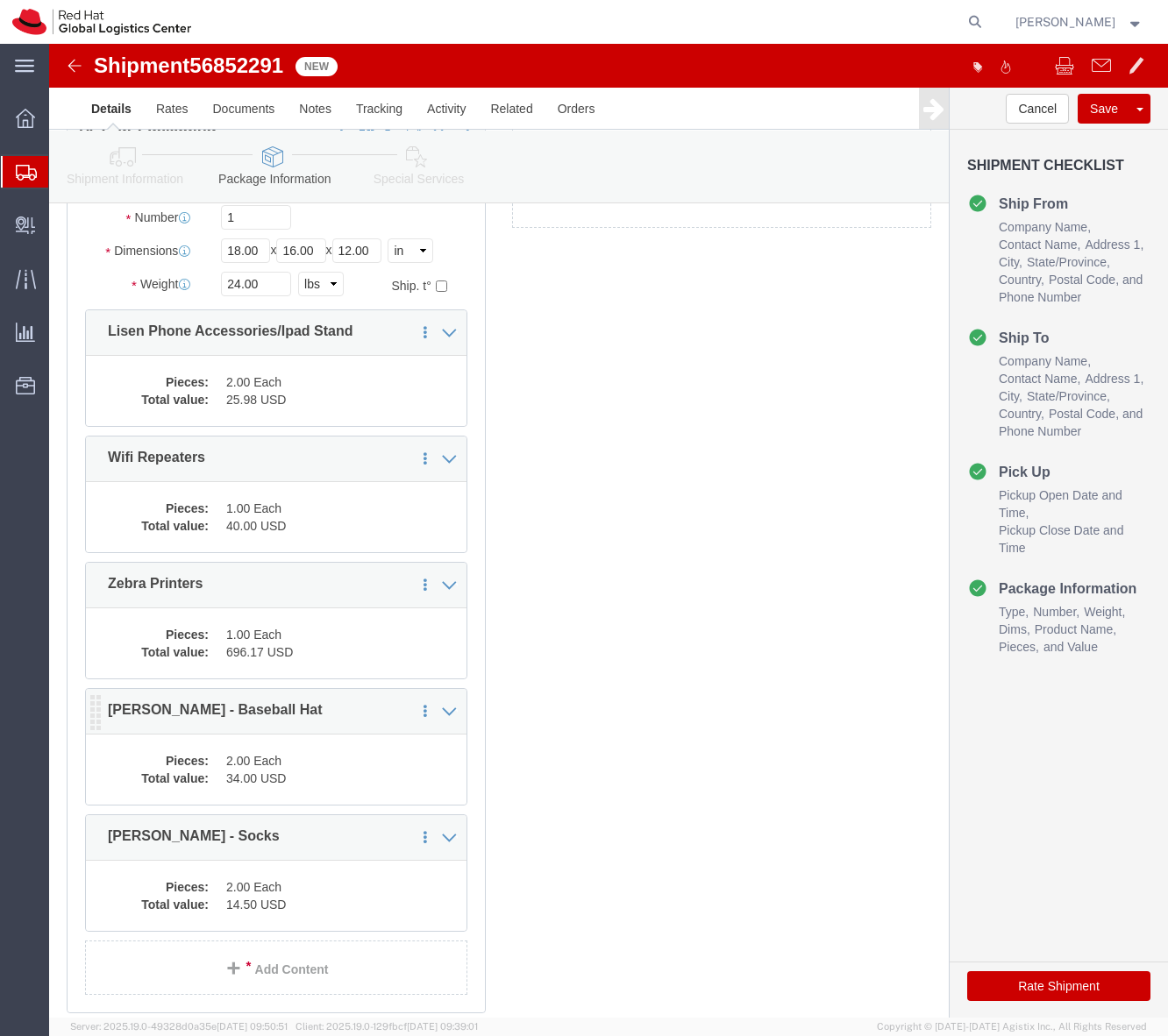
scroll to position [195, 0]
click link "Delete this content"
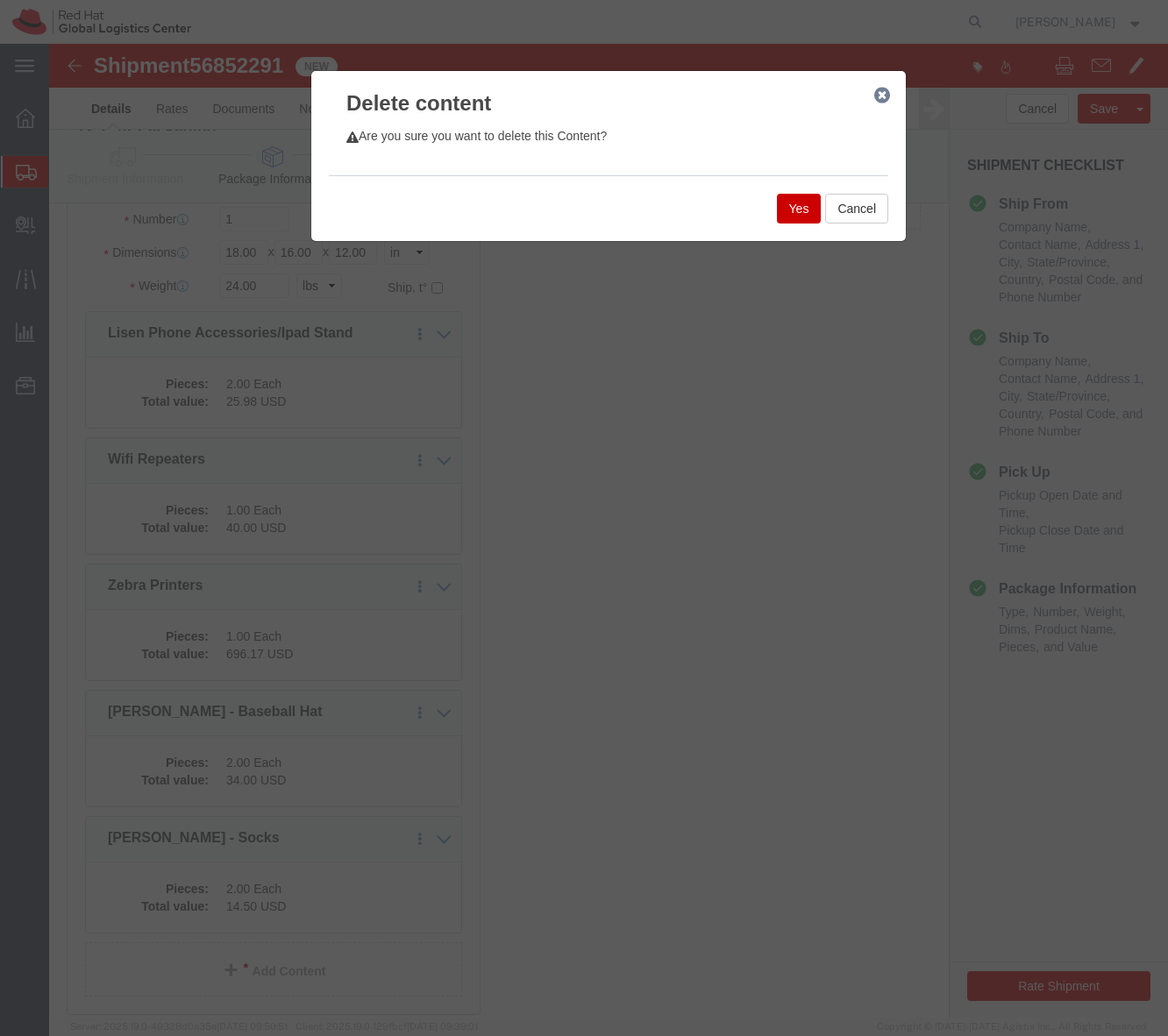
click button "Yes"
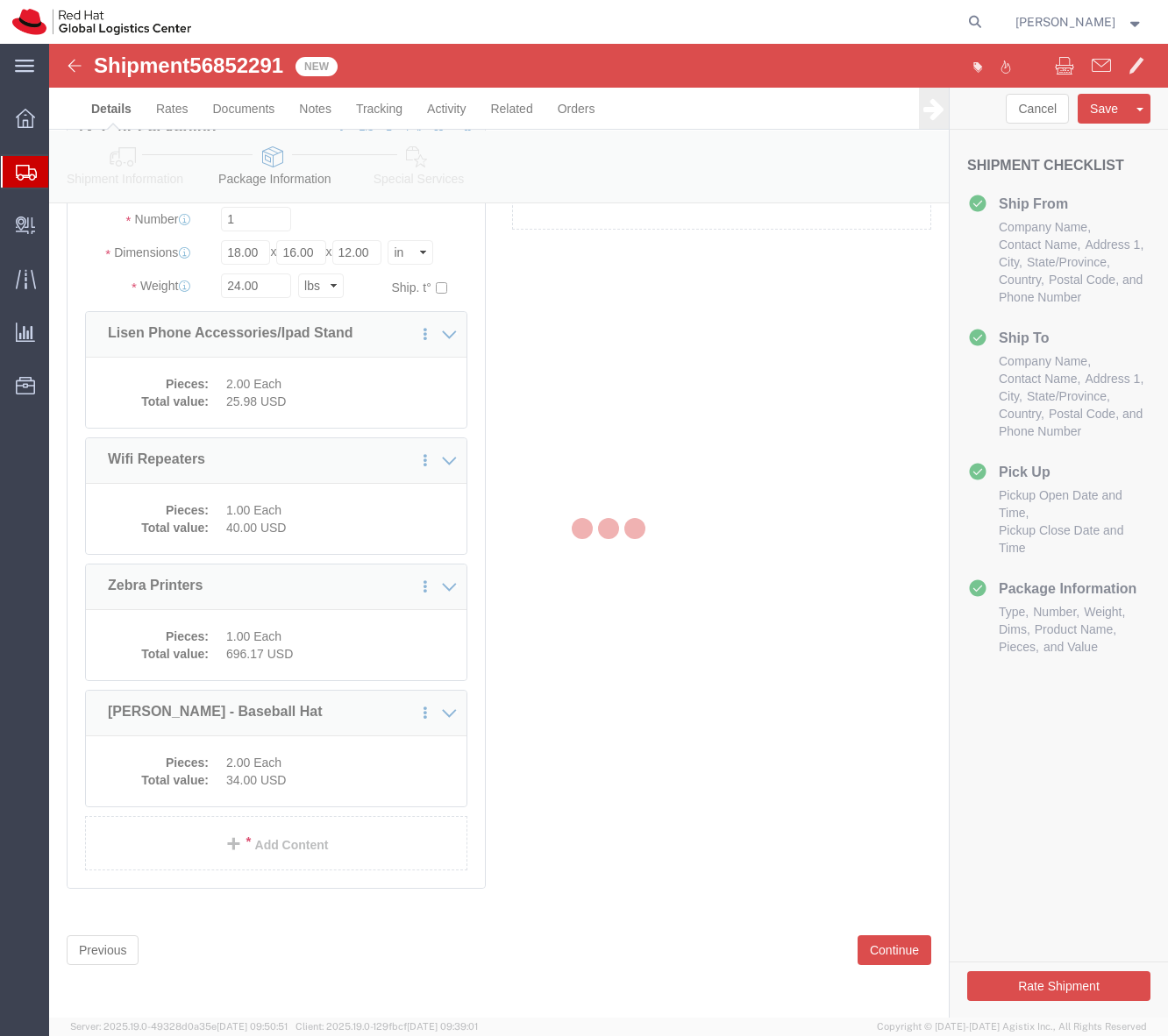
scroll to position [93, 0]
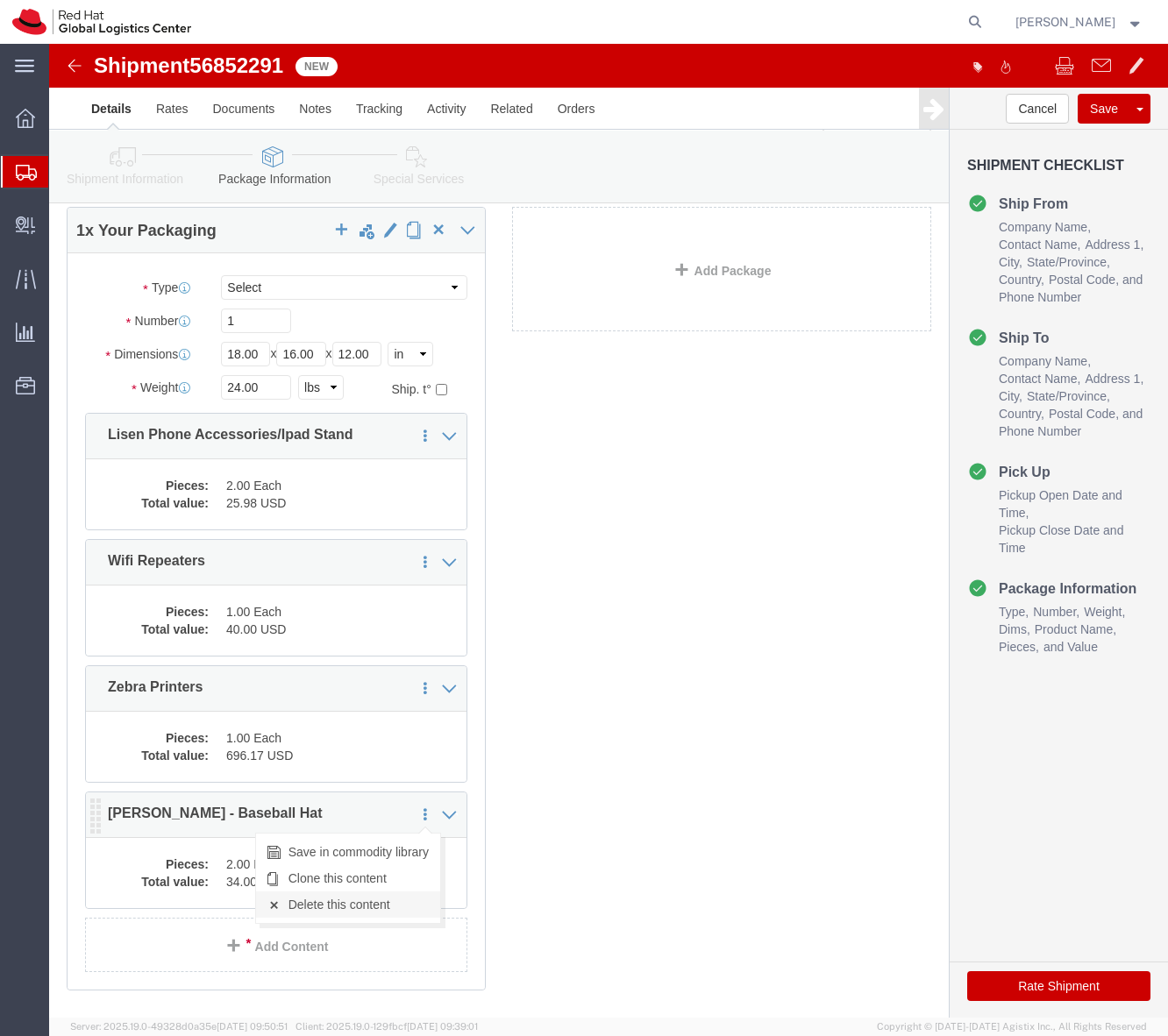
click link "Delete this content"
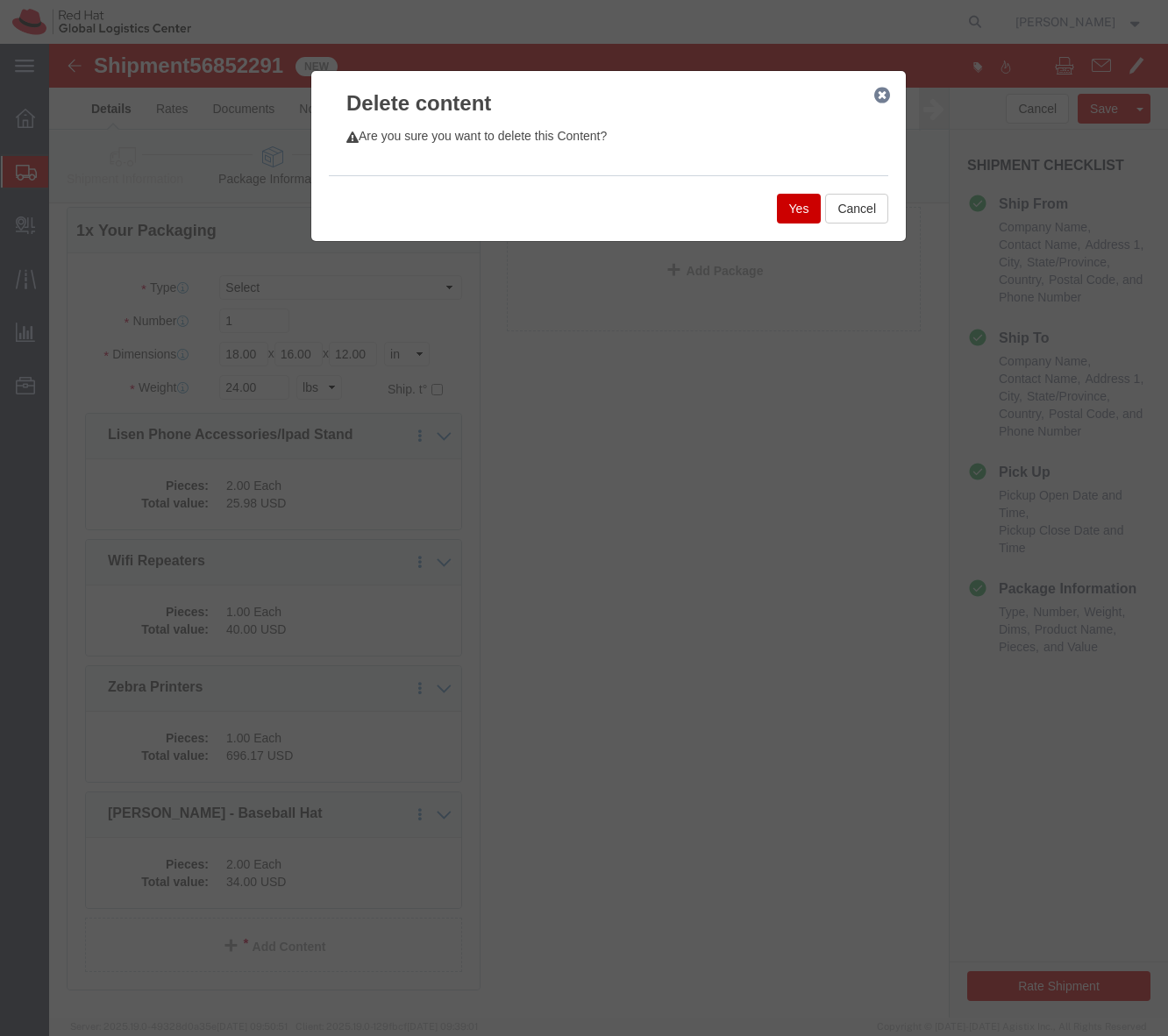
click button "Yes"
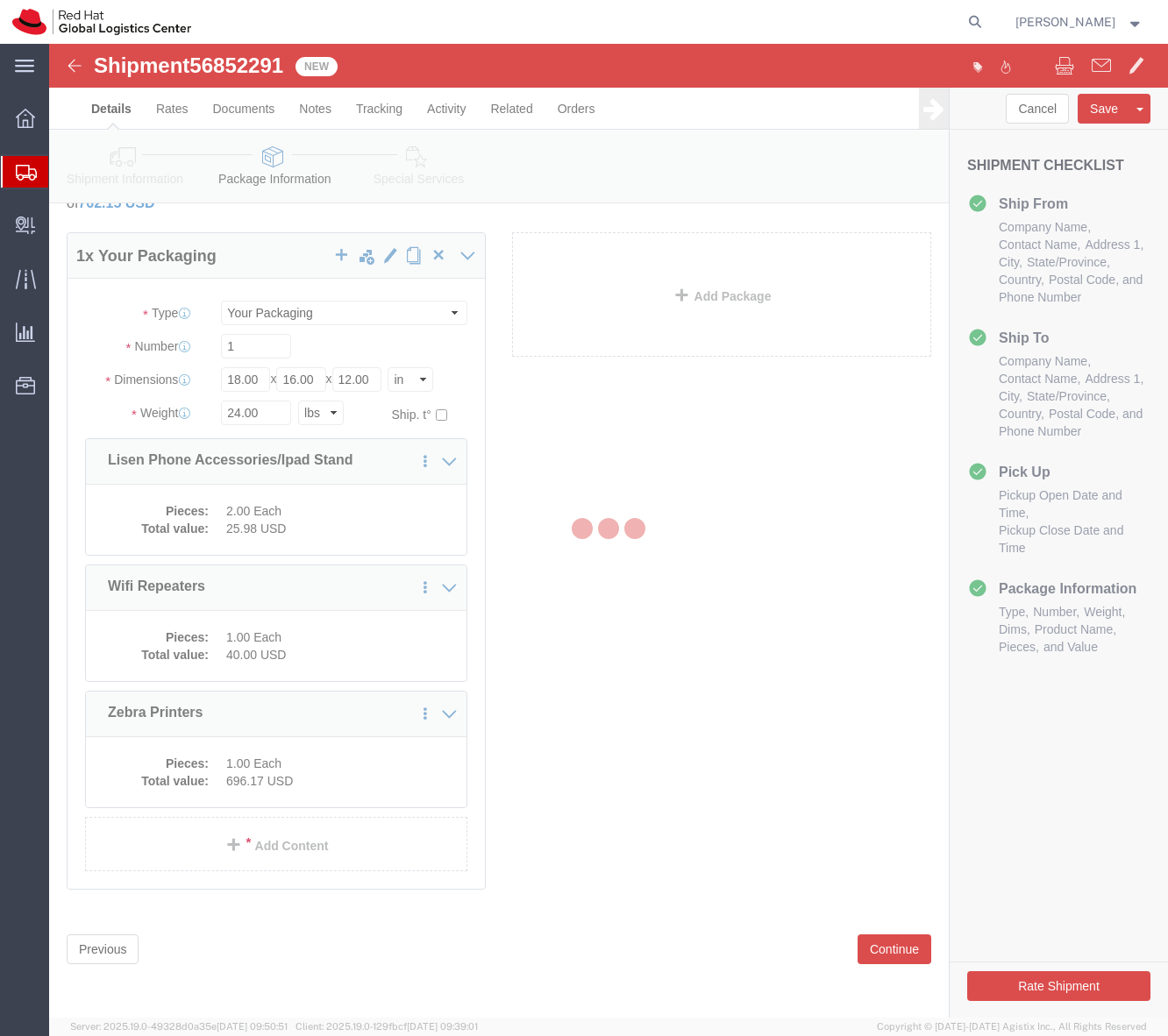
scroll to position [0, 0]
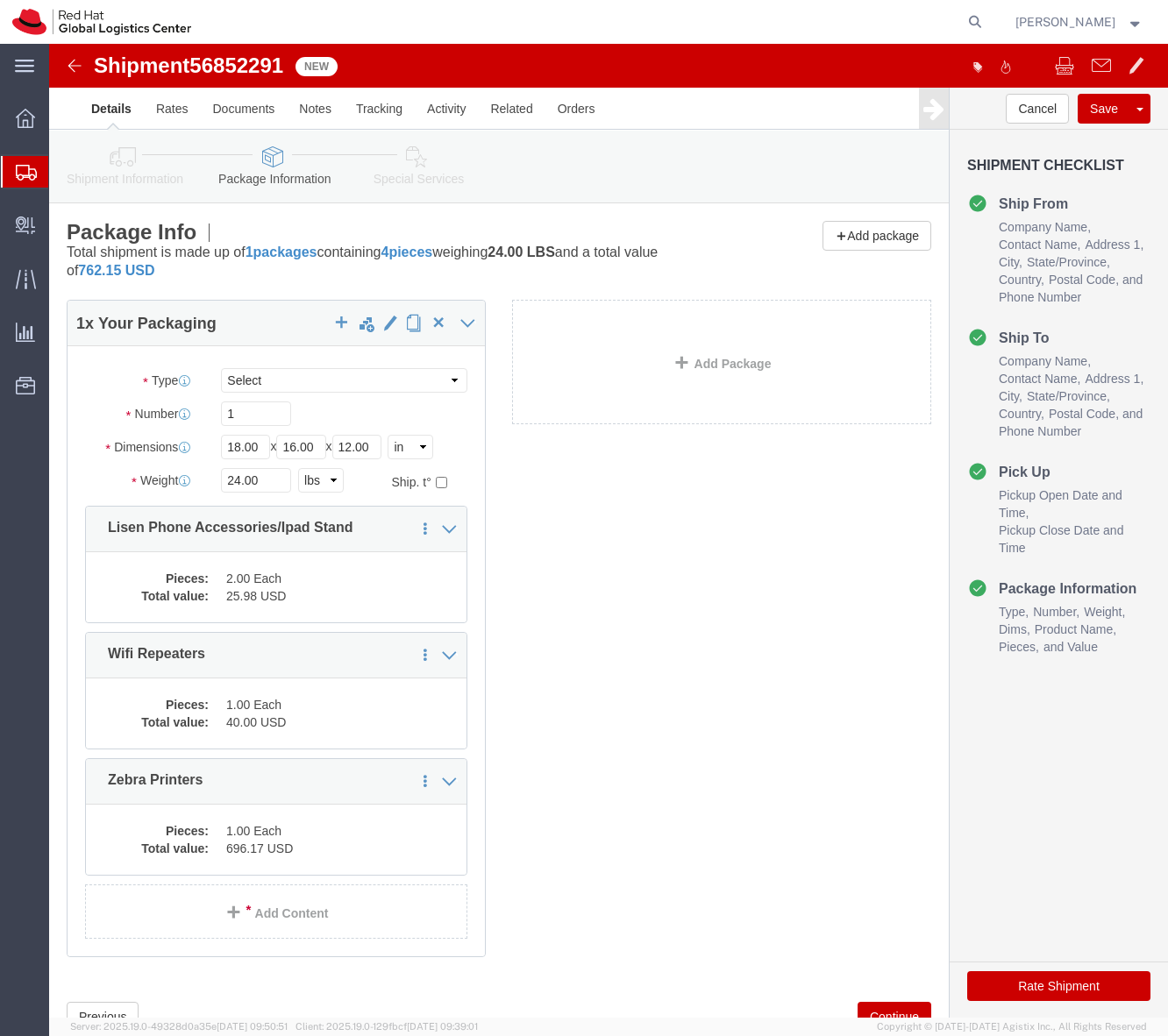
click link "Shipment Information"
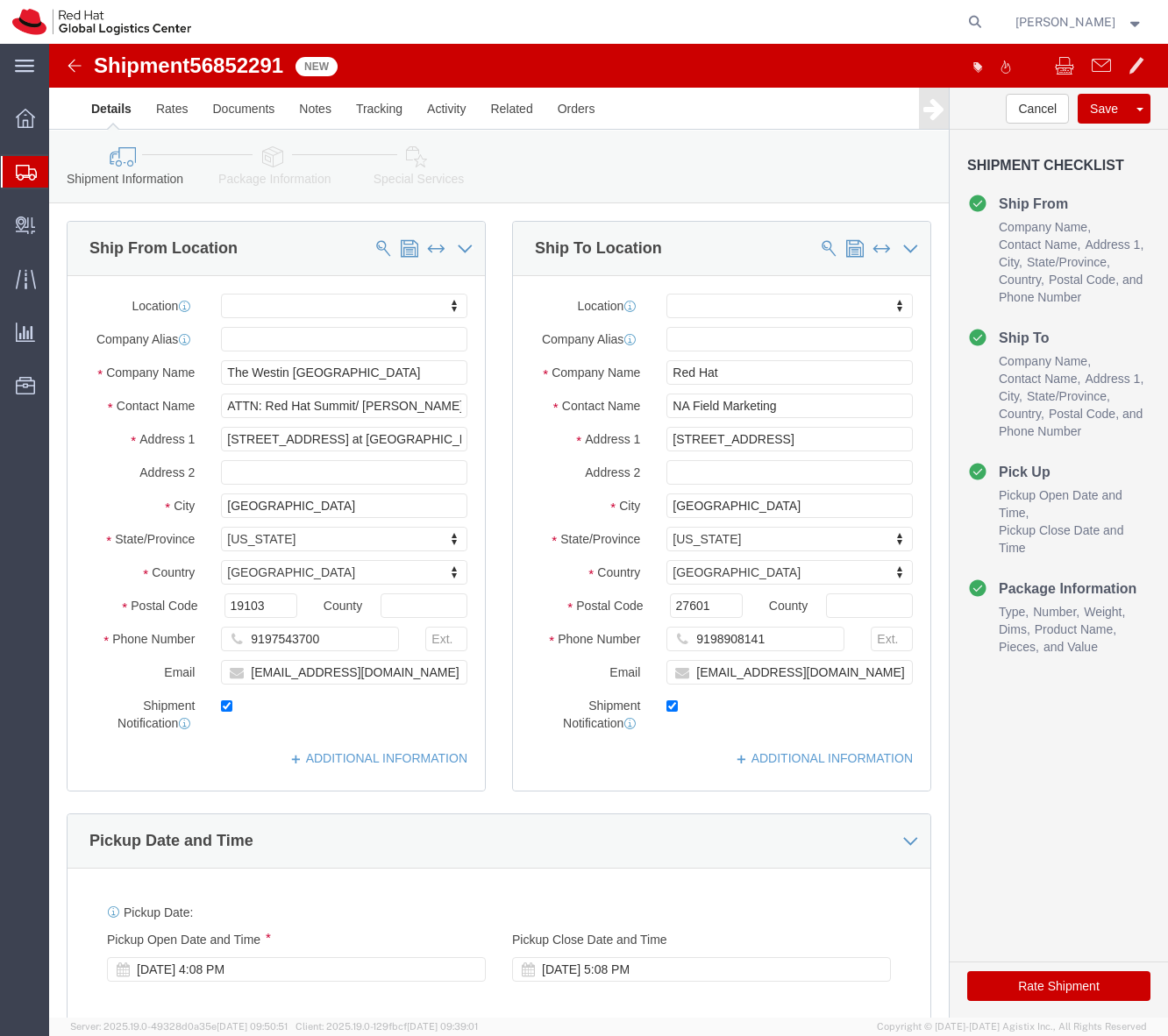
click button "Rate Shipment"
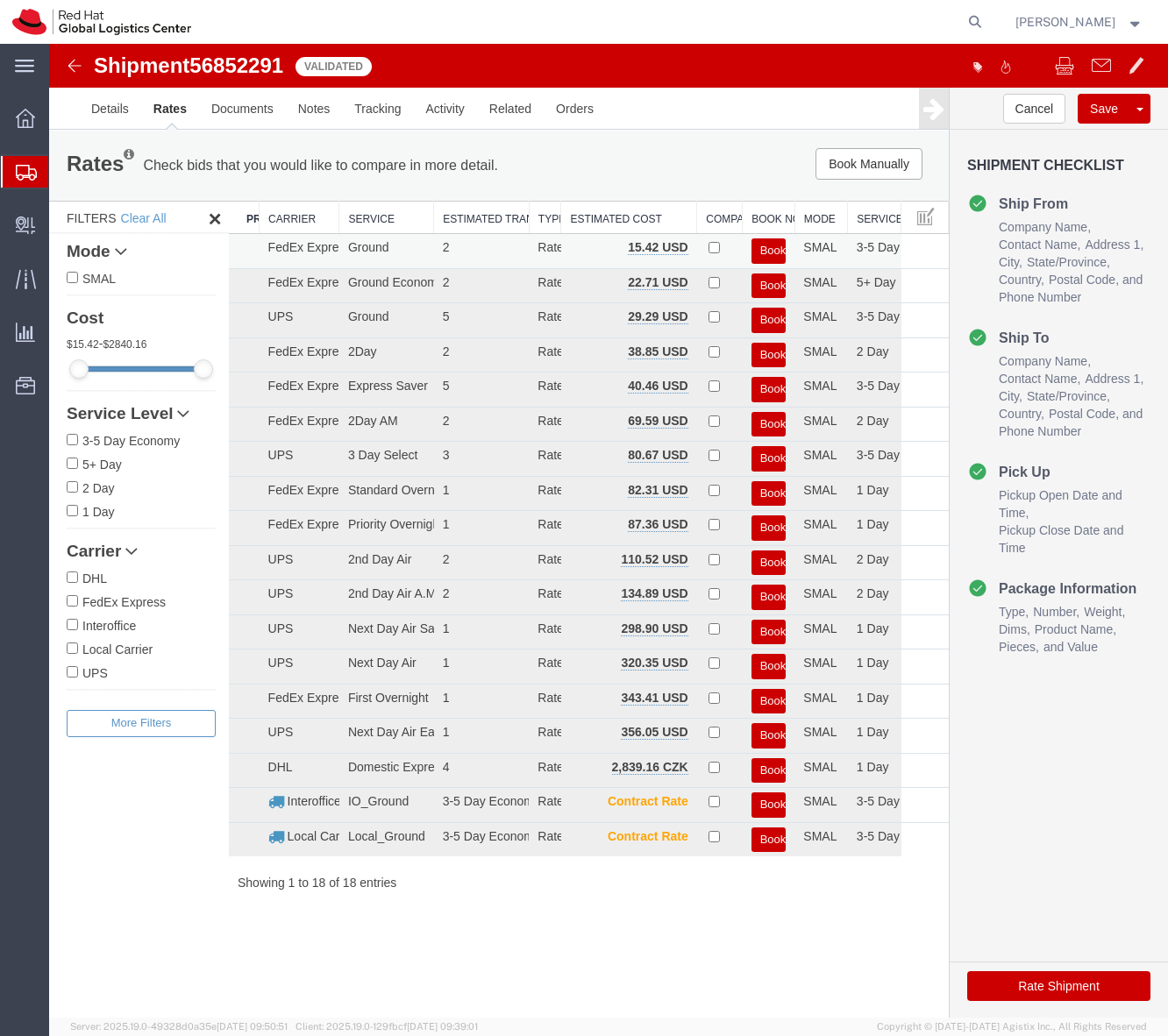
click at [779, 251] on button "Book" at bounding box center [769, 251] width 35 height 26
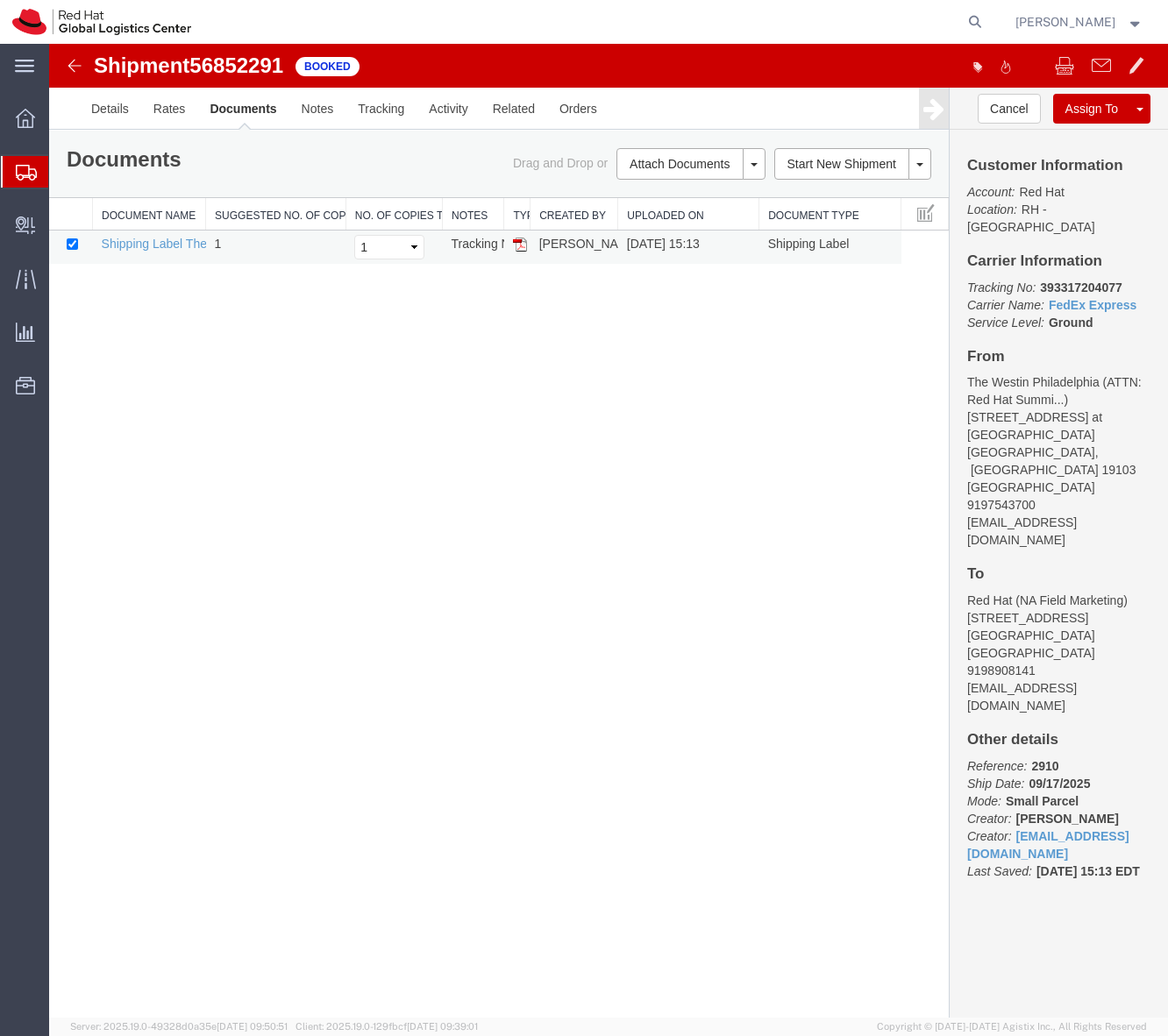
click at [527, 265] on td at bounding box center [517, 248] width 26 height 35
drag, startPoint x: 522, startPoint y: 263, endPoint x: 709, endPoint y: 49, distance: 284.2
click at [522, 251] on img at bounding box center [519, 244] width 14 height 14
click at [186, 251] on link "Shipping Label Thermal" at bounding box center [167, 243] width 129 height 14
click at [179, 251] on link "Shipping Label Thermal" at bounding box center [167, 243] width 129 height 14
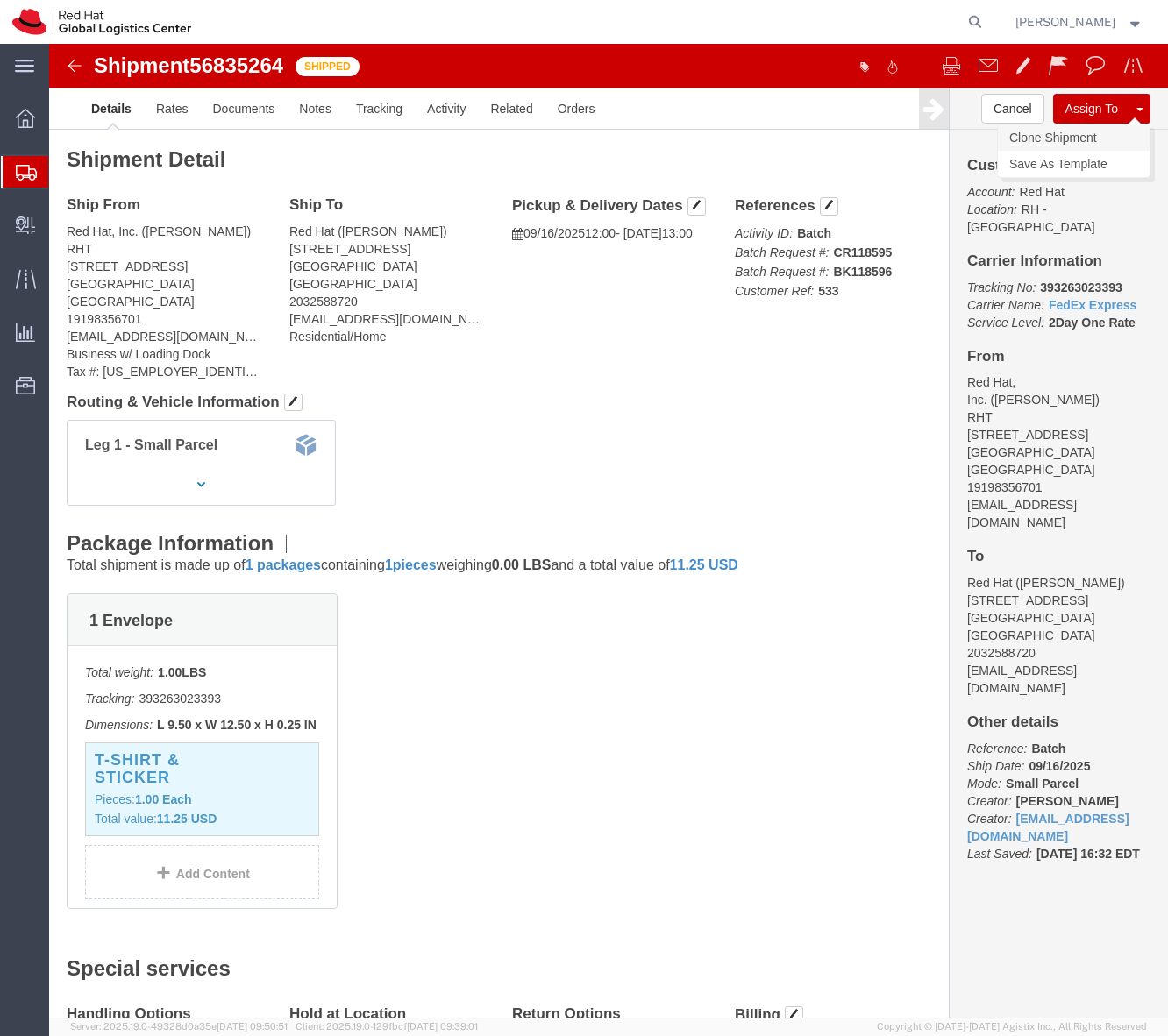
click link "Clone Shipment"
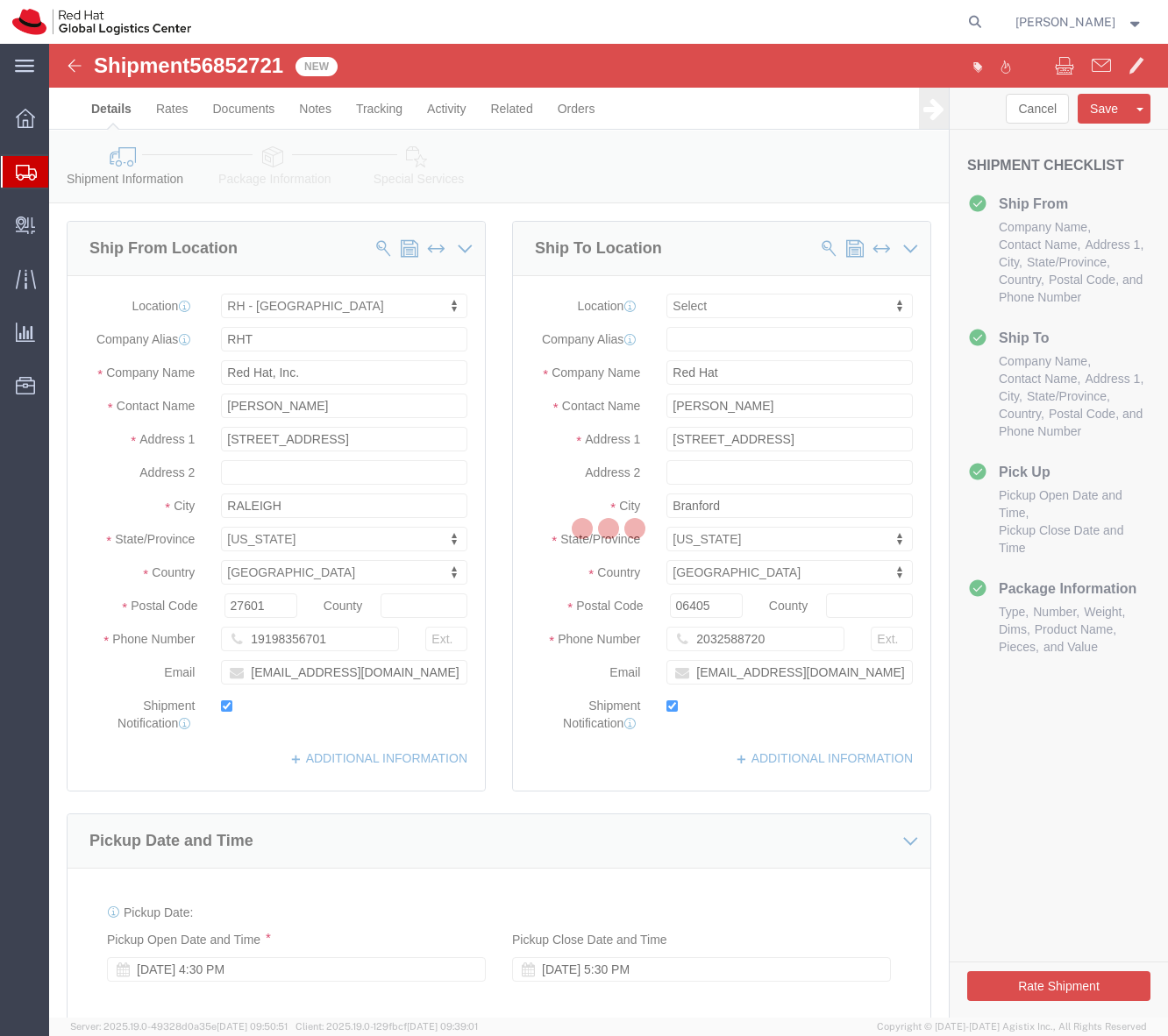
select select "38014"
select select
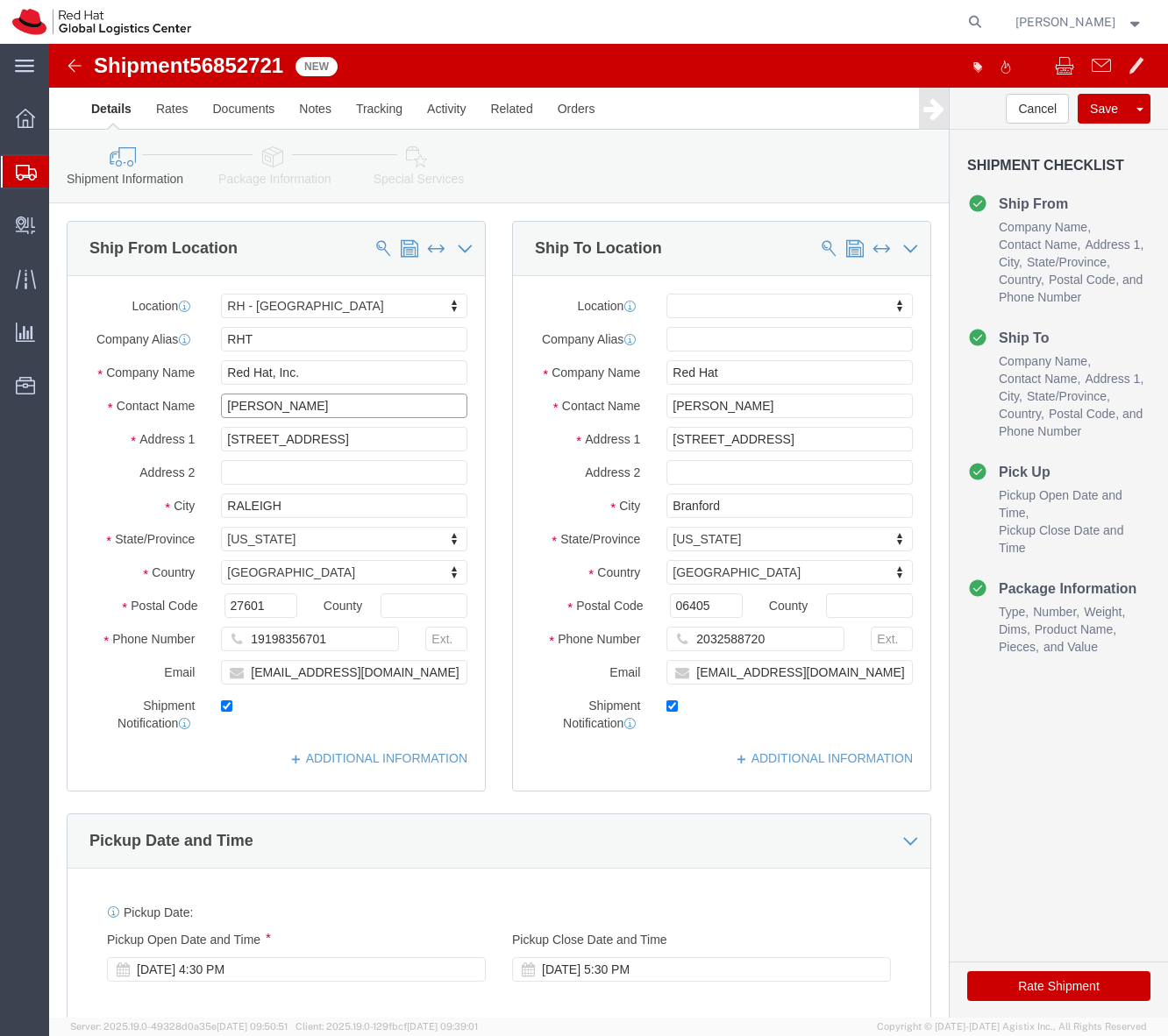
click input "[PERSON_NAME]"
click input "[PERSON_NAME]/(Gaad Shirt 2024)"
drag, startPoint x: 239, startPoint y: 364, endPoint x: 398, endPoint y: 361, distance: 159.0
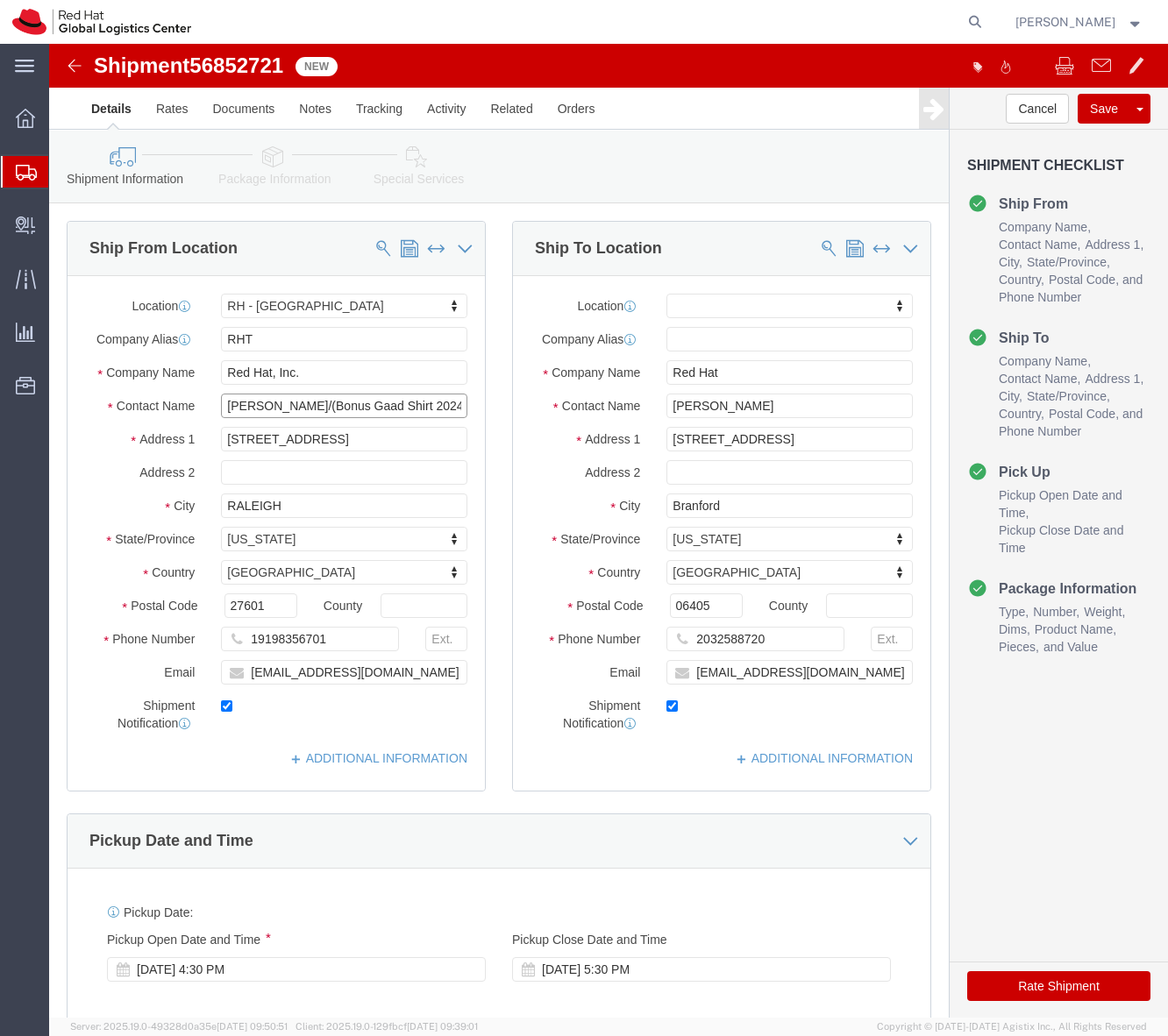
click input "[PERSON_NAME]/(Bonus Gaad Shirt 2024)"
drag, startPoint x: 233, startPoint y: 363, endPoint x: 423, endPoint y: 364, distance: 190.0
click div "[PERSON_NAME]/(Bonus Gaad Shirt 2024)"
type input "[PERSON_NAME]/(Bonus Gaad Shirt 2024)"
click link "Package Information"
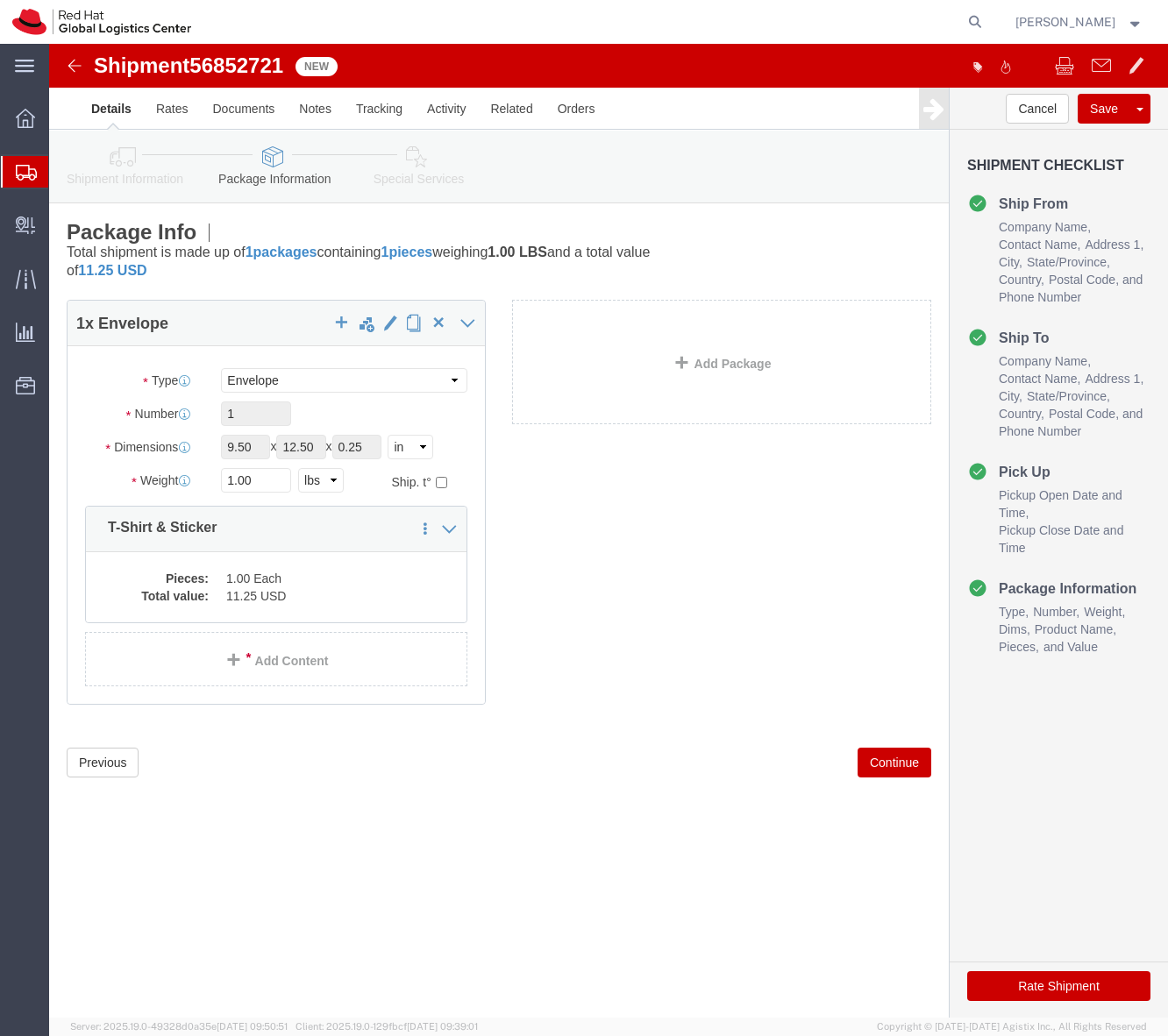
click button "Rate Shipment"
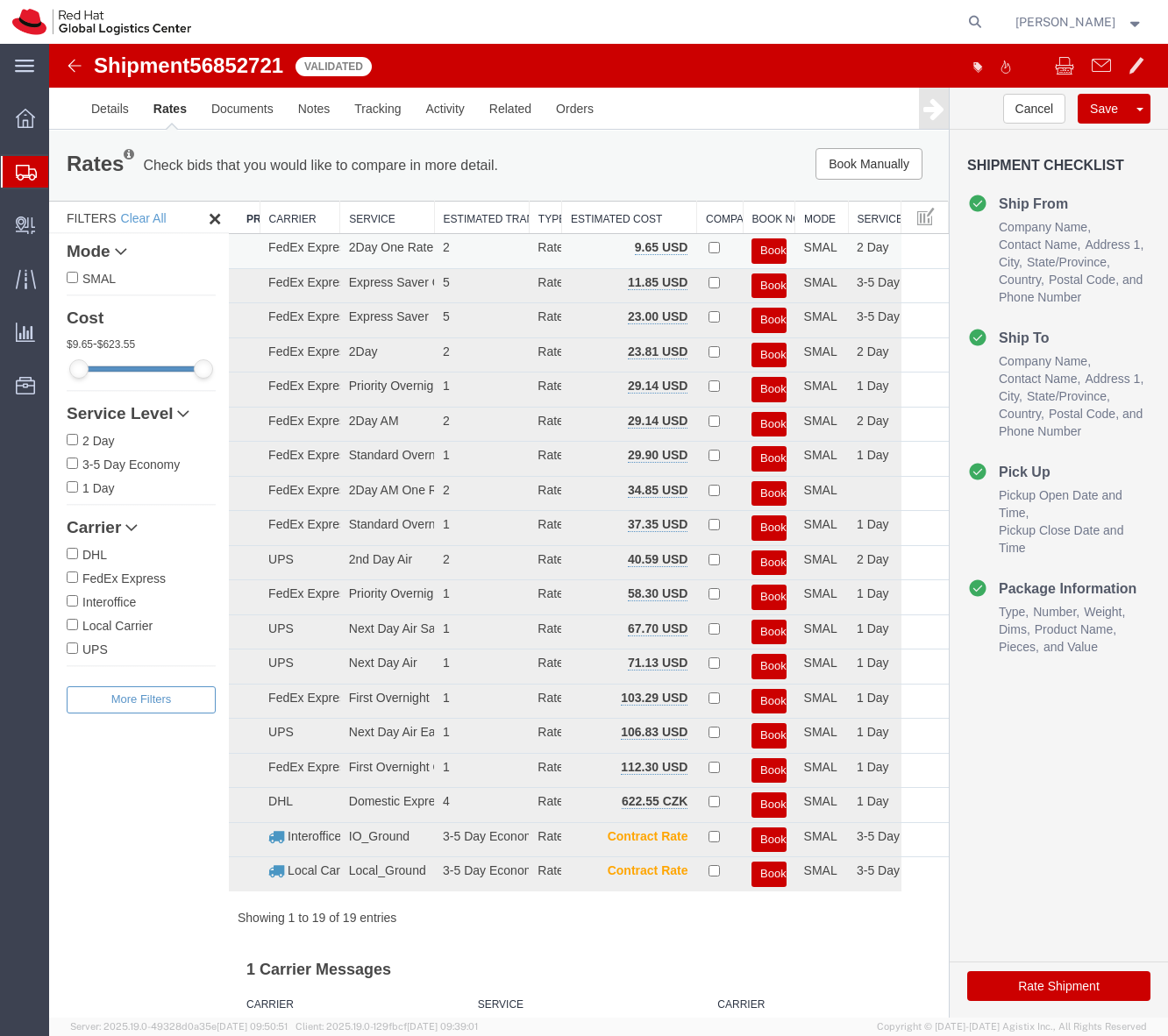
click at [764, 256] on button "Book" at bounding box center [769, 251] width 35 height 26
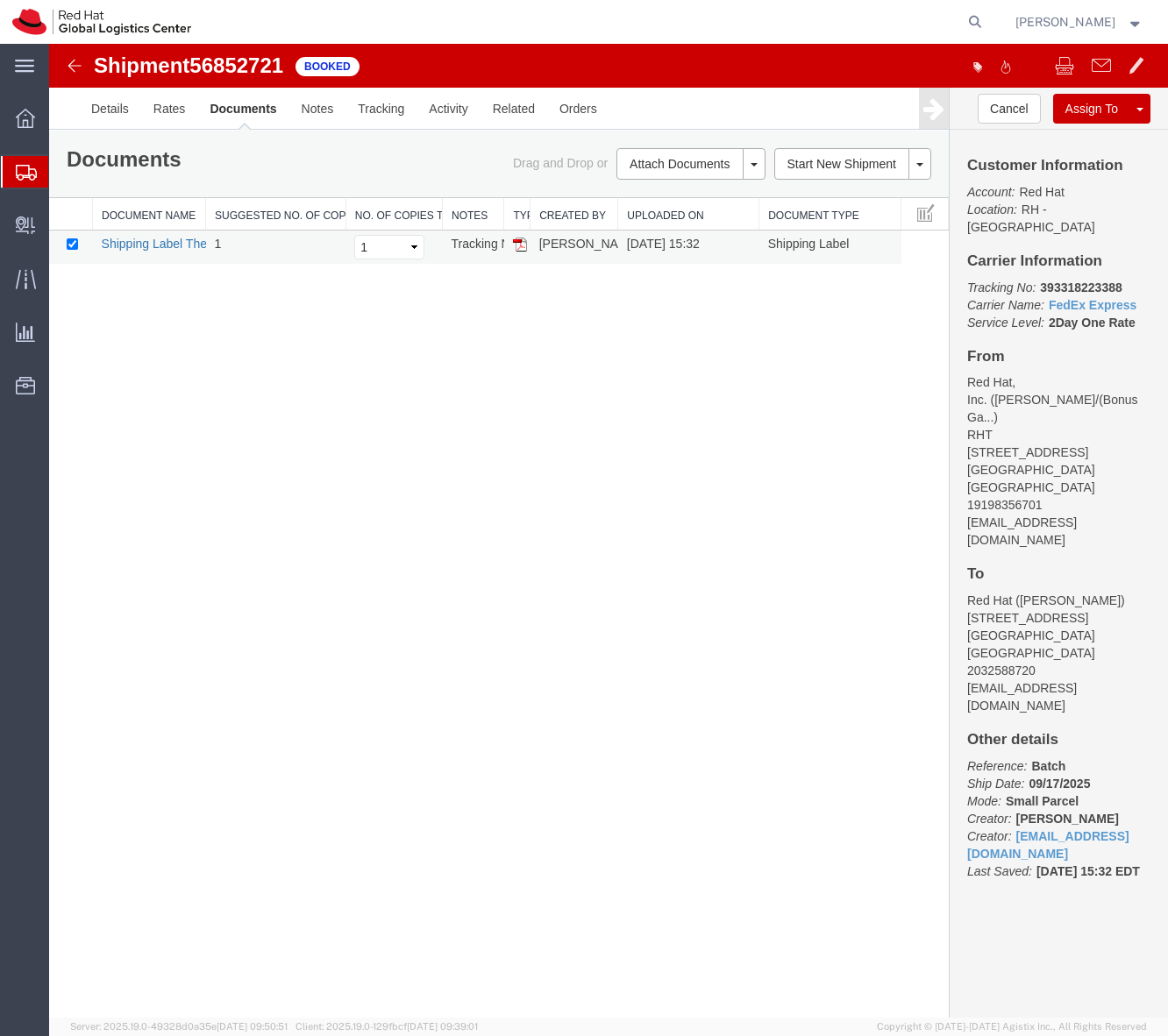
click at [175, 251] on link "Shipping Label Thermal" at bounding box center [167, 243] width 129 height 14
